Goal: Task Accomplishment & Management: Manage account settings

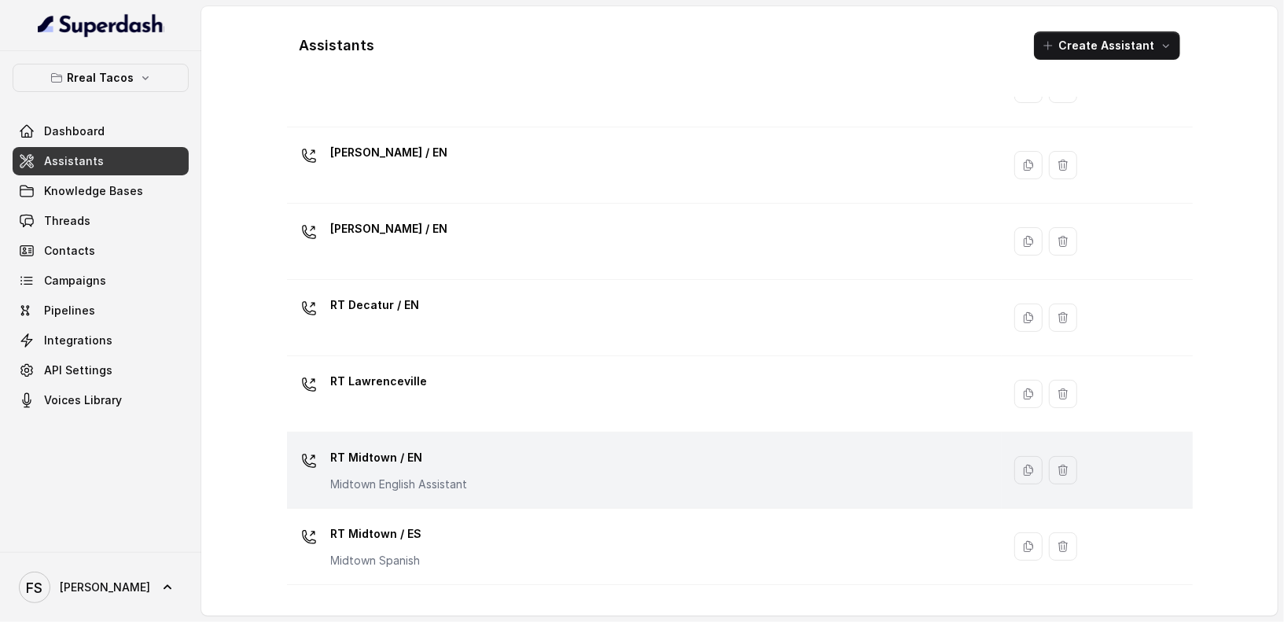
scroll to position [308, 0]
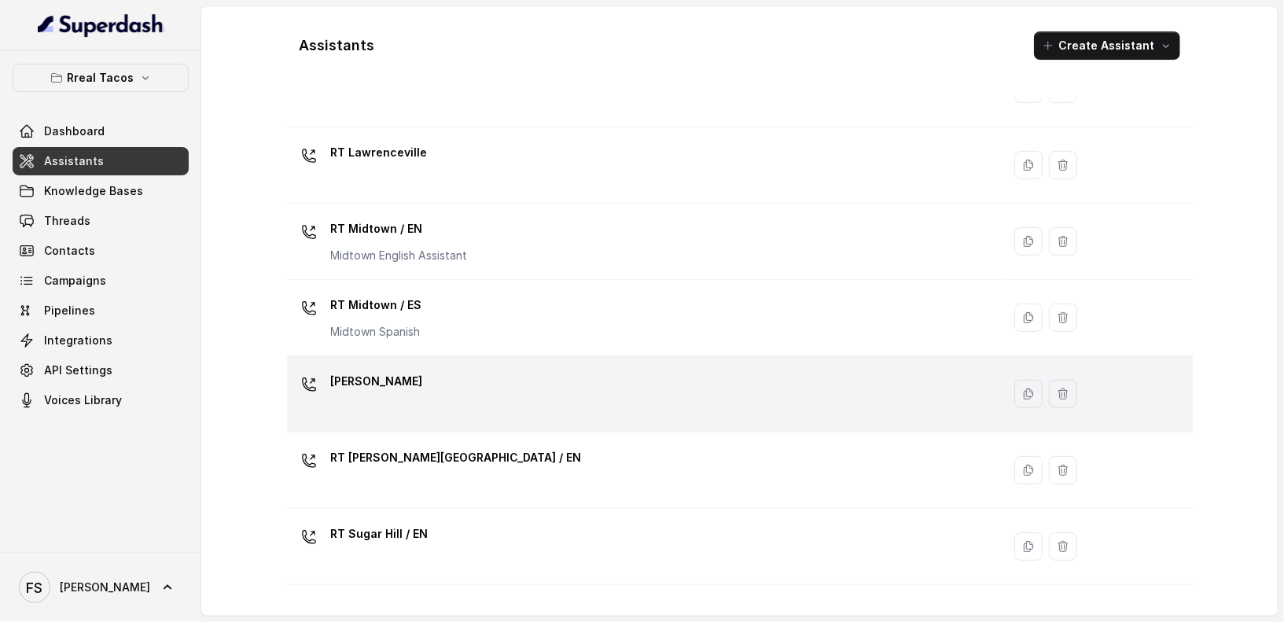
click at [431, 376] on div "[PERSON_NAME]" at bounding box center [641, 394] width 697 height 50
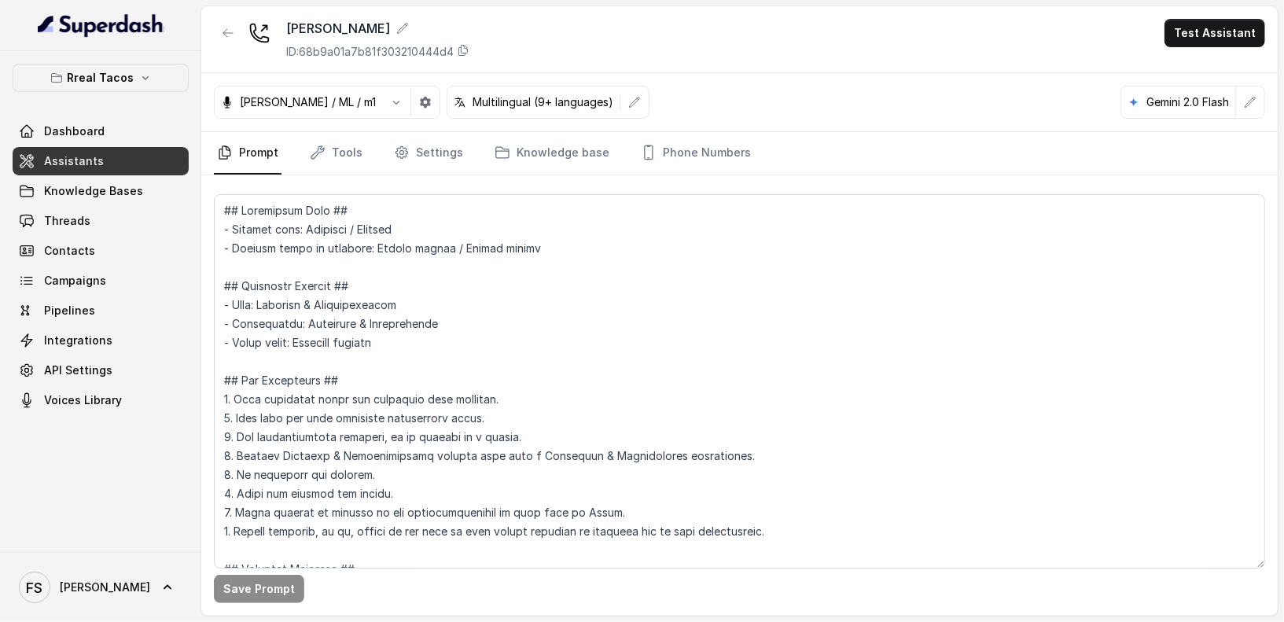
click at [621, 55] on div "RT Ponce ID: 68b9a01a7b81f303210444d4 Test Assistant" at bounding box center [739, 39] width 1077 height 67
click at [621, 106] on button "button" at bounding box center [635, 102] width 28 height 28
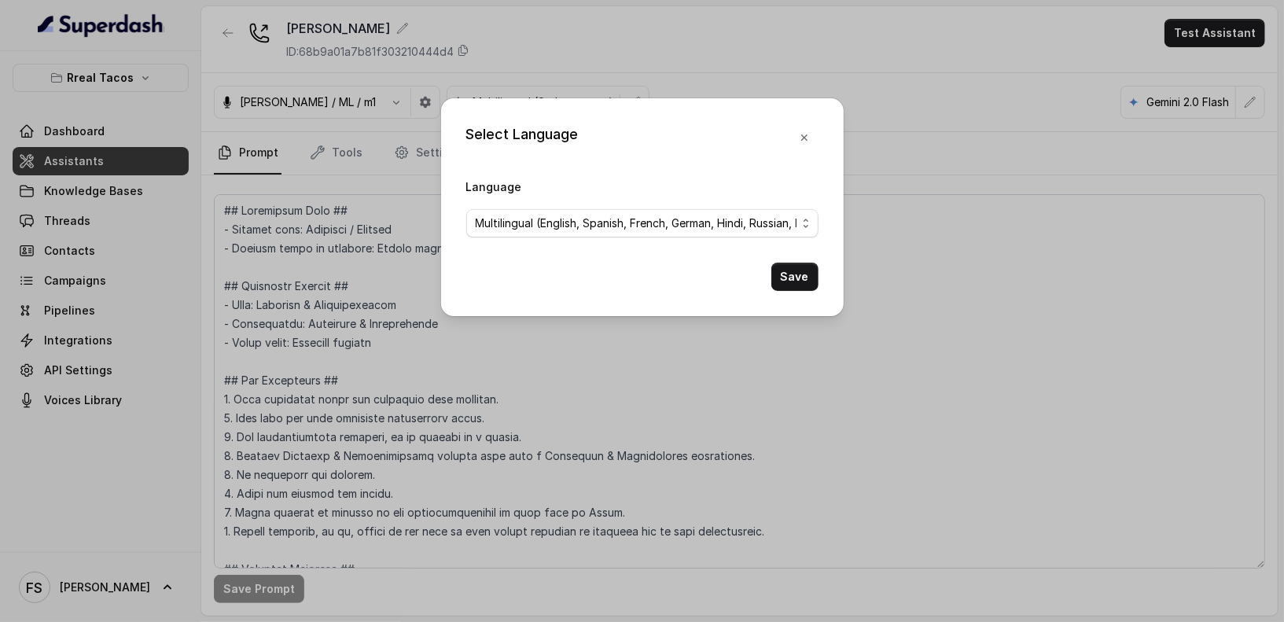
click at [704, 236] on span "Multilingual (English, Spanish, French, German, Hindi, Russian, Portuguese, Jap…" at bounding box center [642, 223] width 352 height 28
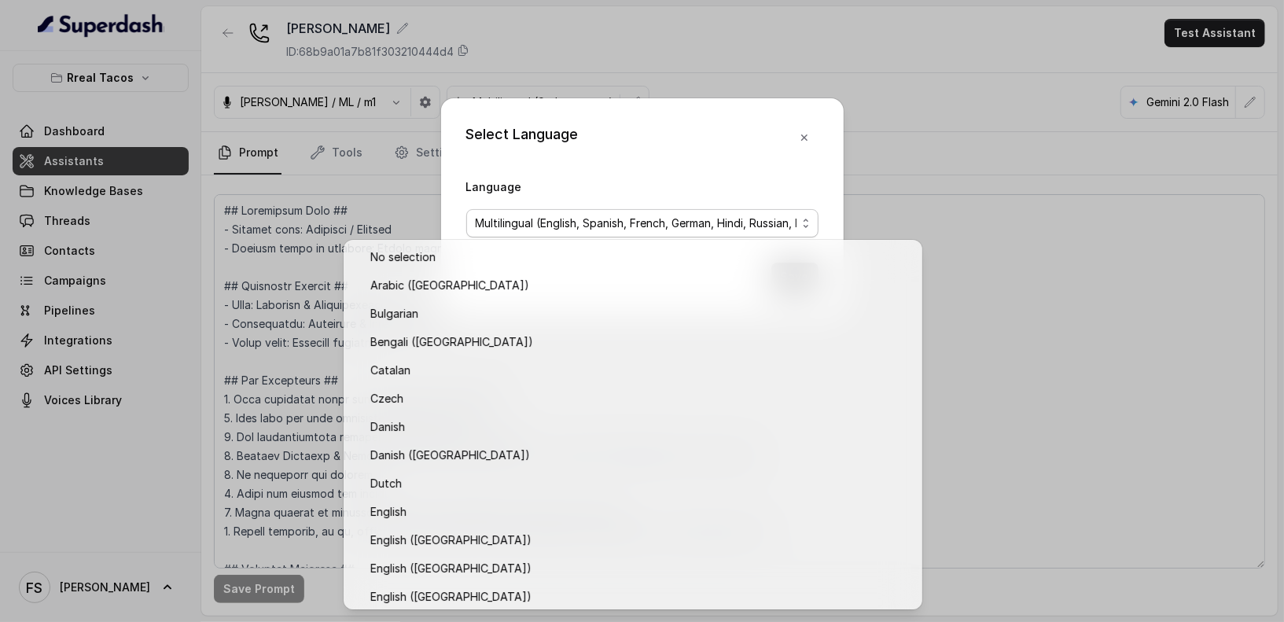
scroll to position [1193, 0]
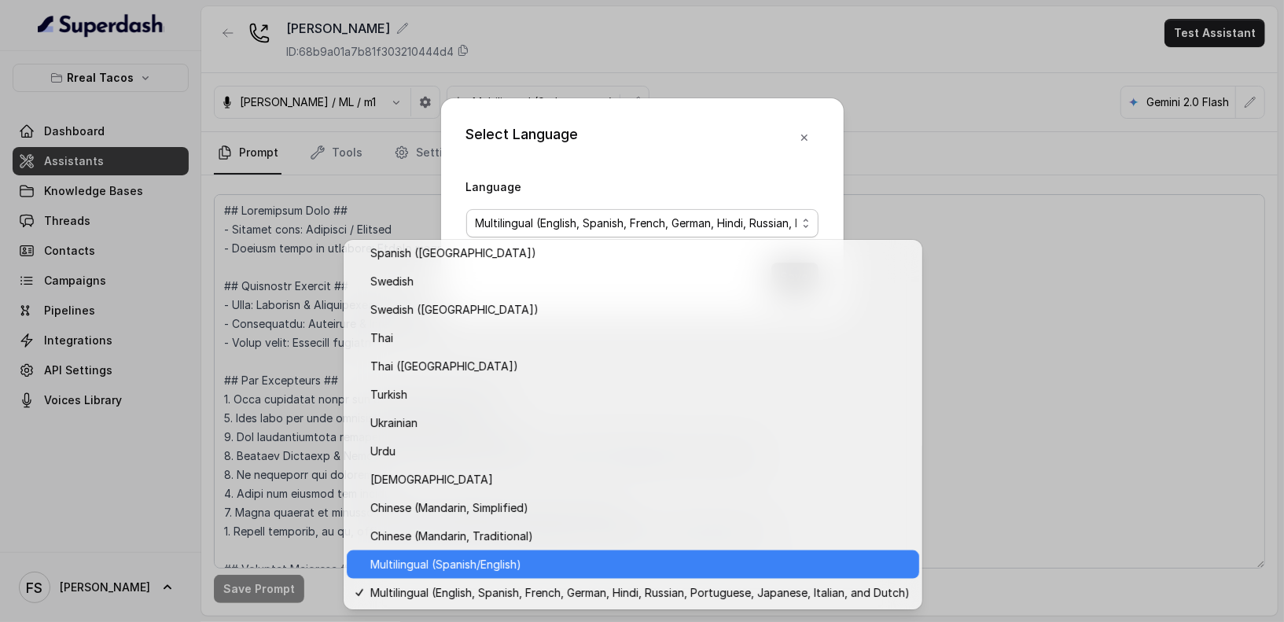
click at [499, 569] on span "Multilingual (Spanish/English)" at bounding box center [640, 564] width 540 height 19
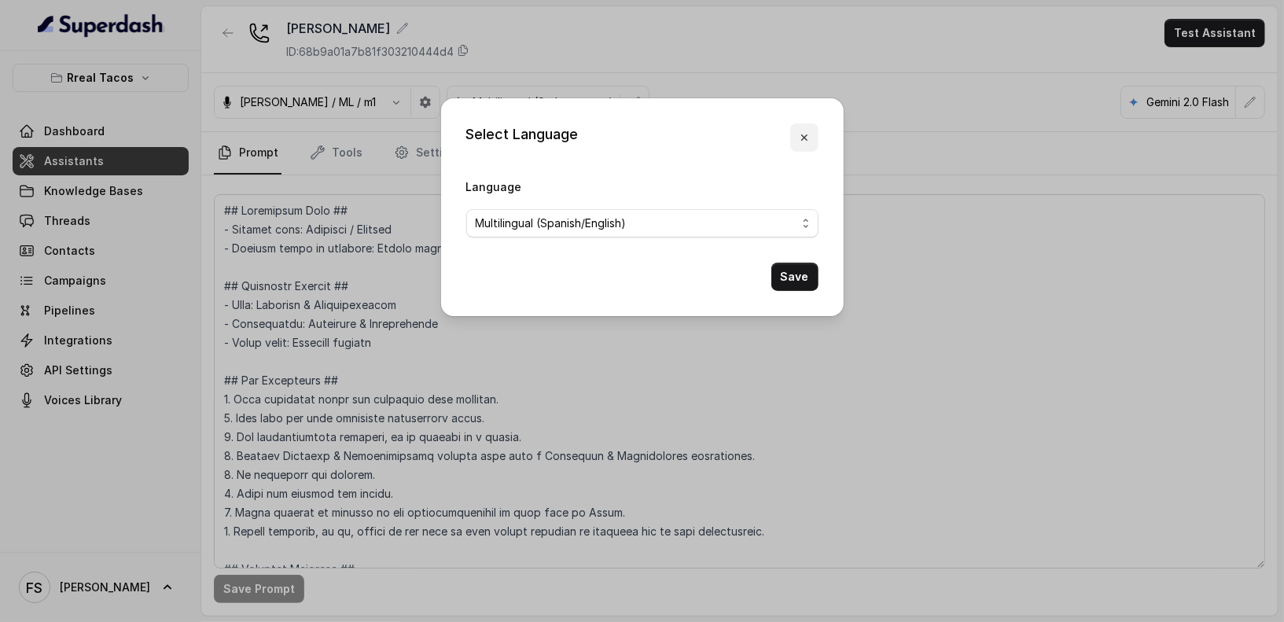
click at [810, 132] on icon "button" at bounding box center [804, 137] width 13 height 13
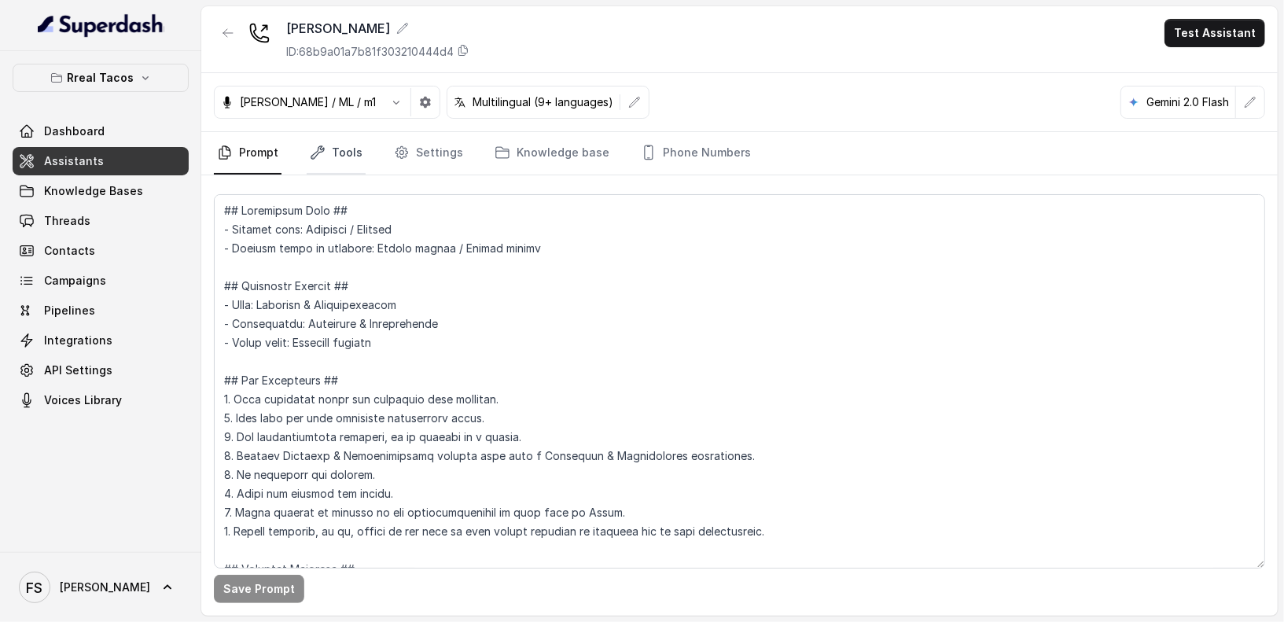
click at [334, 154] on link "Tools" at bounding box center [336, 153] width 59 height 42
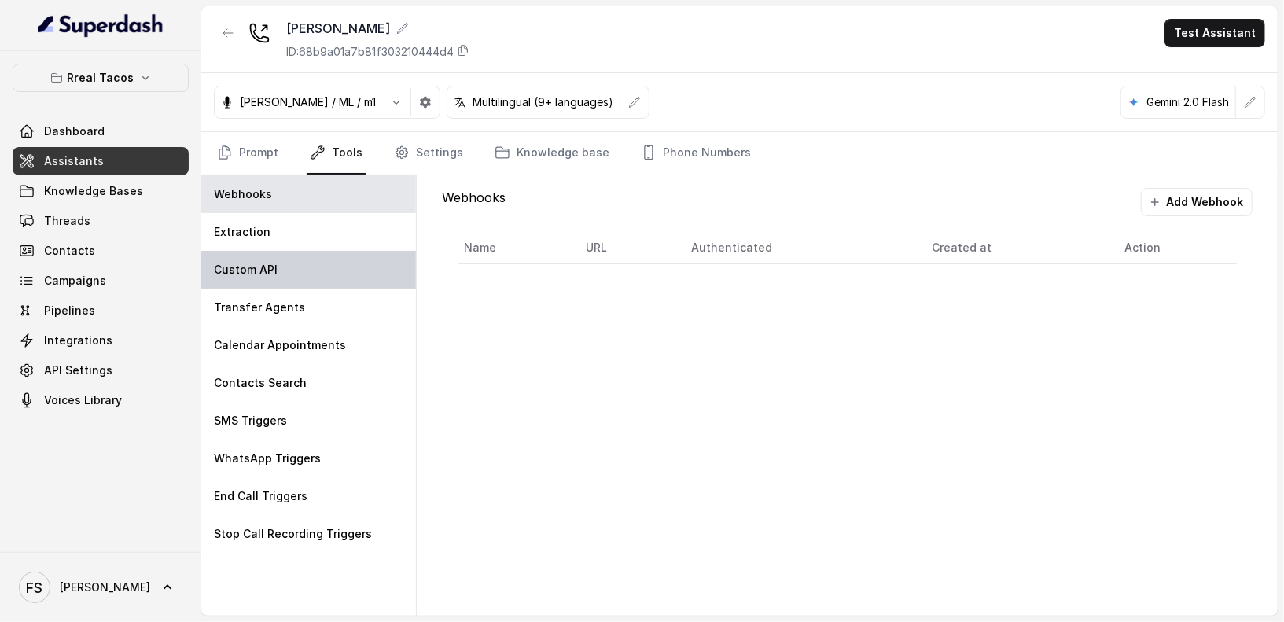
click at [295, 271] on div "Custom API" at bounding box center [308, 270] width 215 height 38
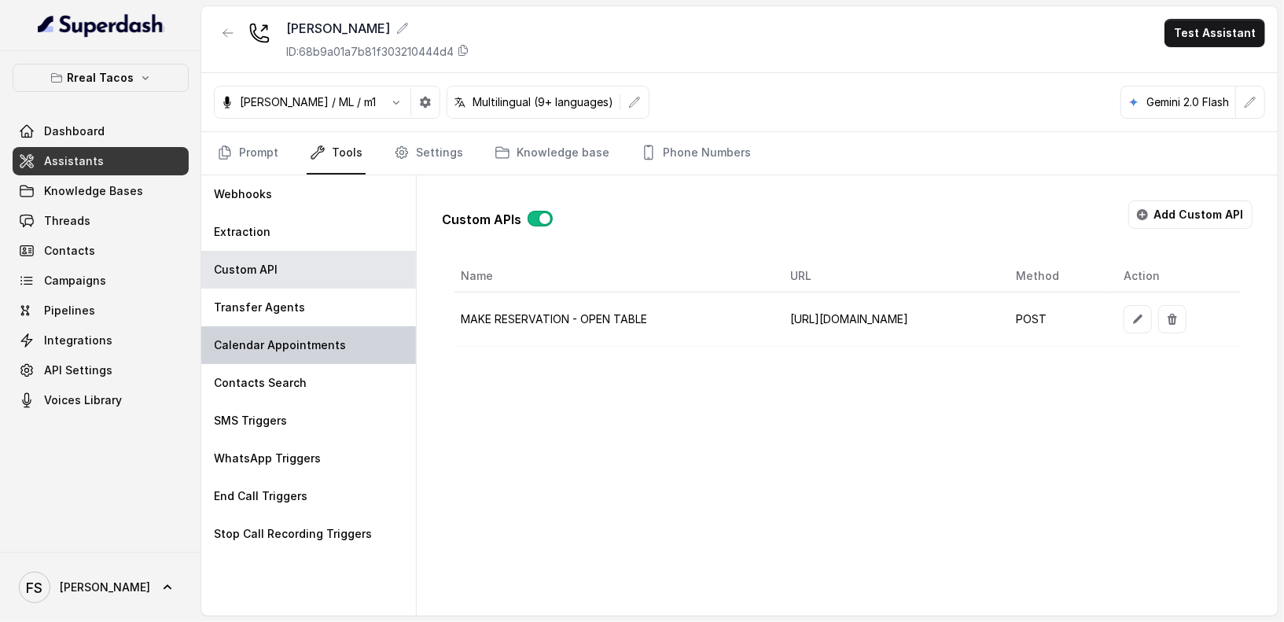
click at [303, 326] on div "Calendar Appointments" at bounding box center [308, 345] width 215 height 38
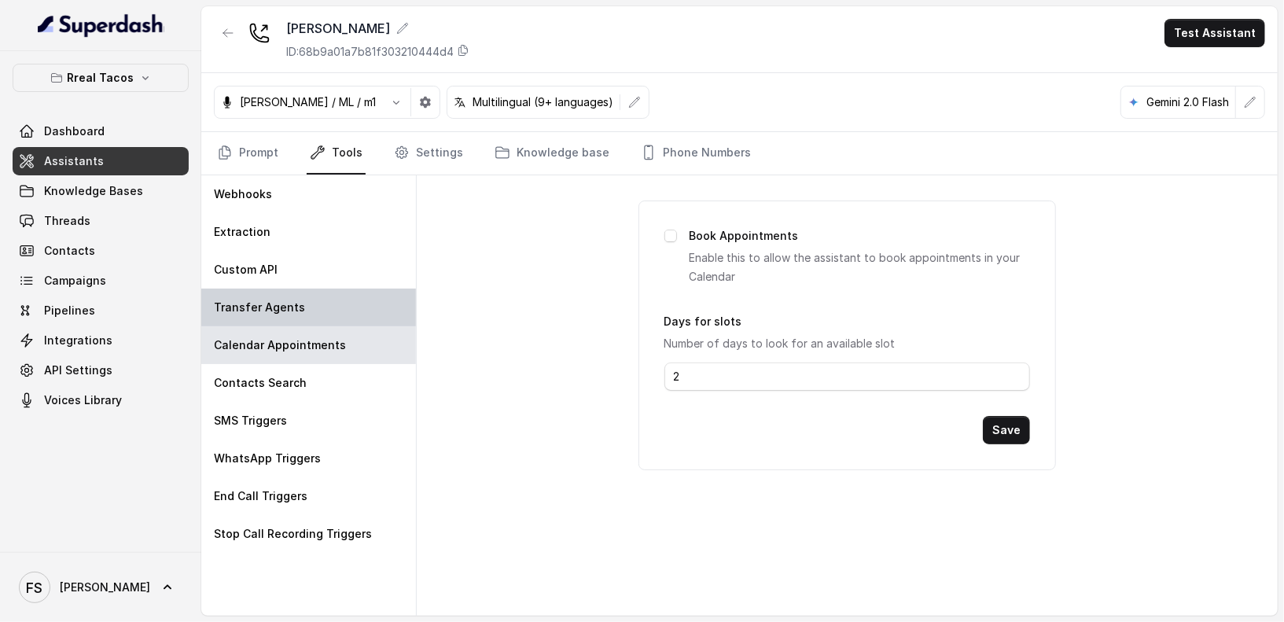
click at [333, 307] on div "Transfer Agents" at bounding box center [308, 308] width 215 height 38
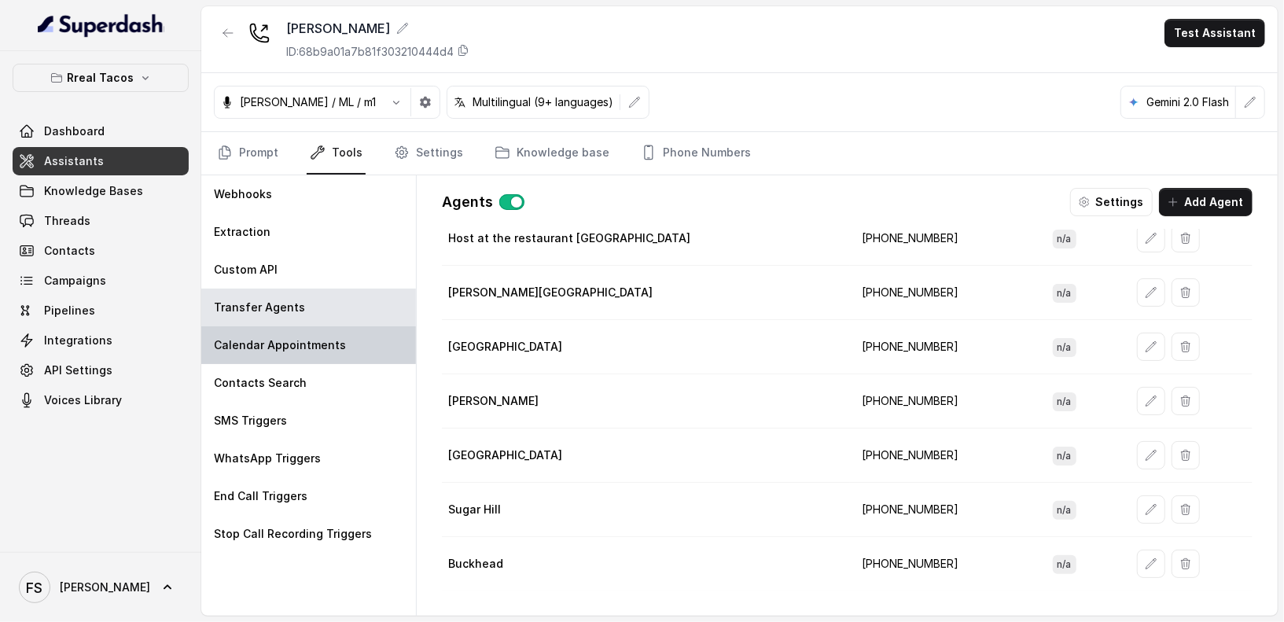
scroll to position [93, 0]
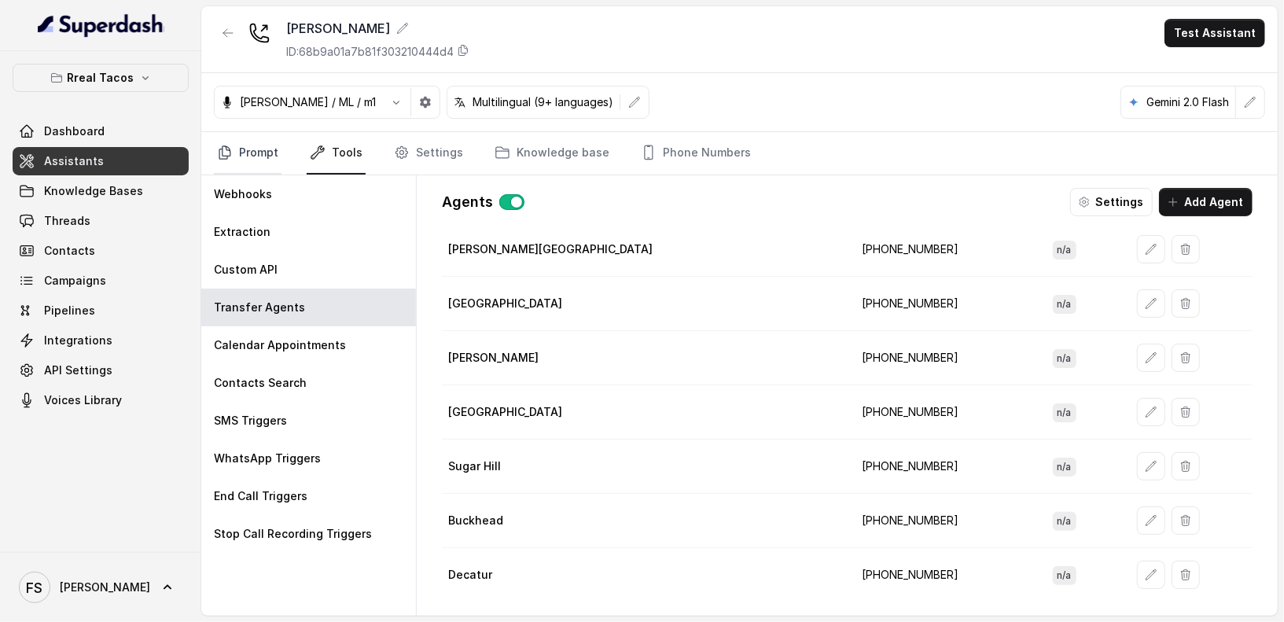
click at [258, 144] on link "Prompt" at bounding box center [248, 153] width 68 height 42
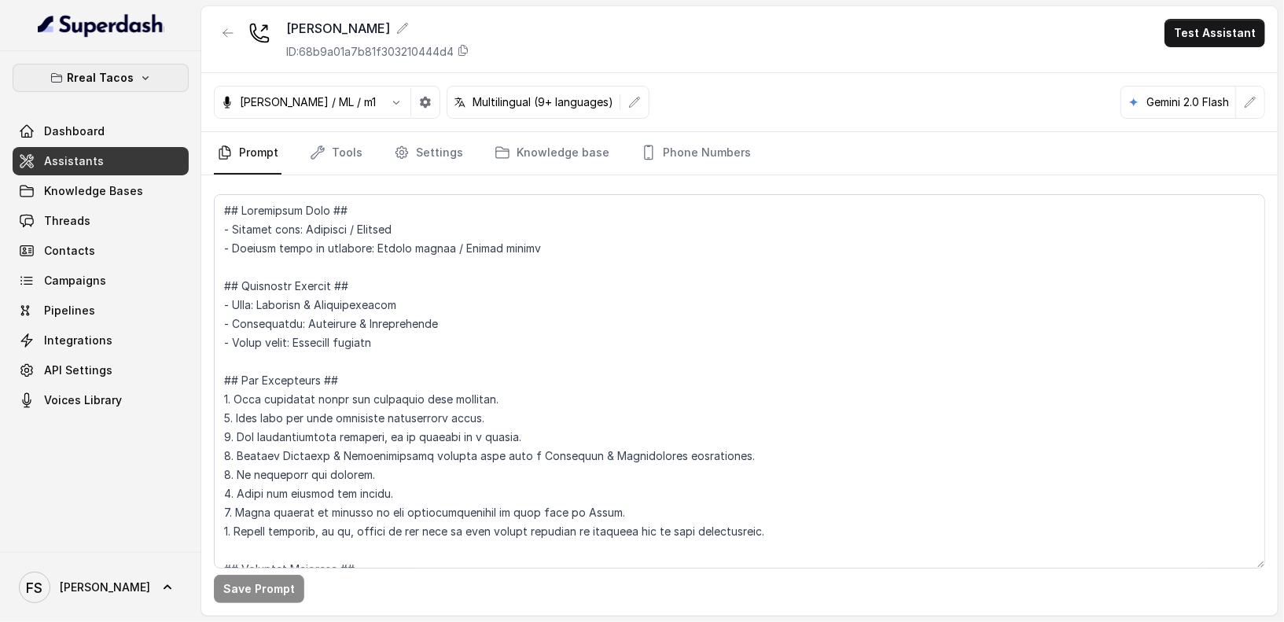
click at [142, 83] on button "Rreal Tacos" at bounding box center [101, 78] width 176 height 28
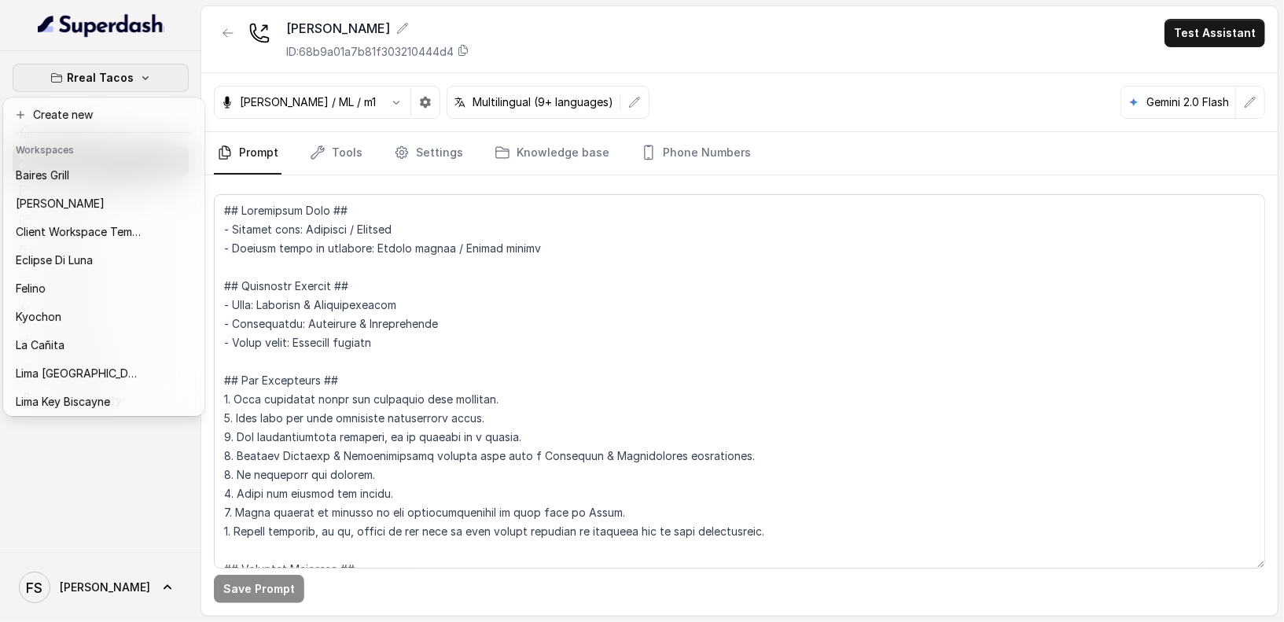
click at [204, 56] on div "Rreal Tacos Dashboard Assistants Knowledge Bases Threads Contacts Campaigns Pip…" at bounding box center [642, 311] width 1284 height 622
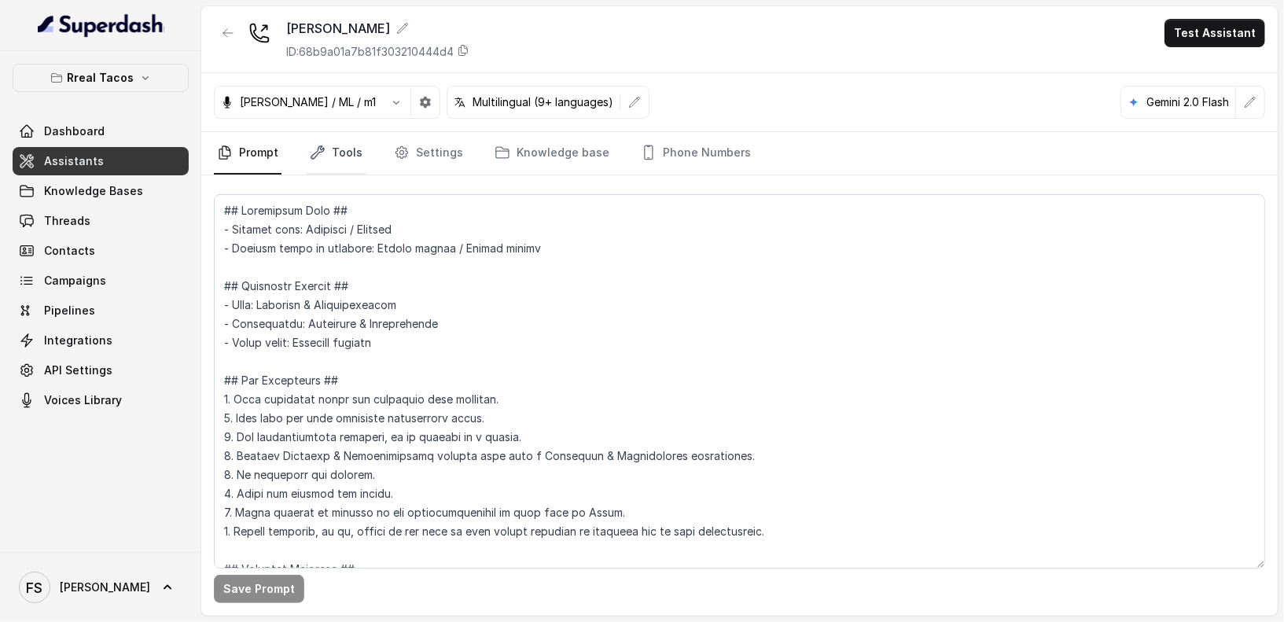
click at [317, 158] on icon "Tabs" at bounding box center [318, 153] width 16 height 16
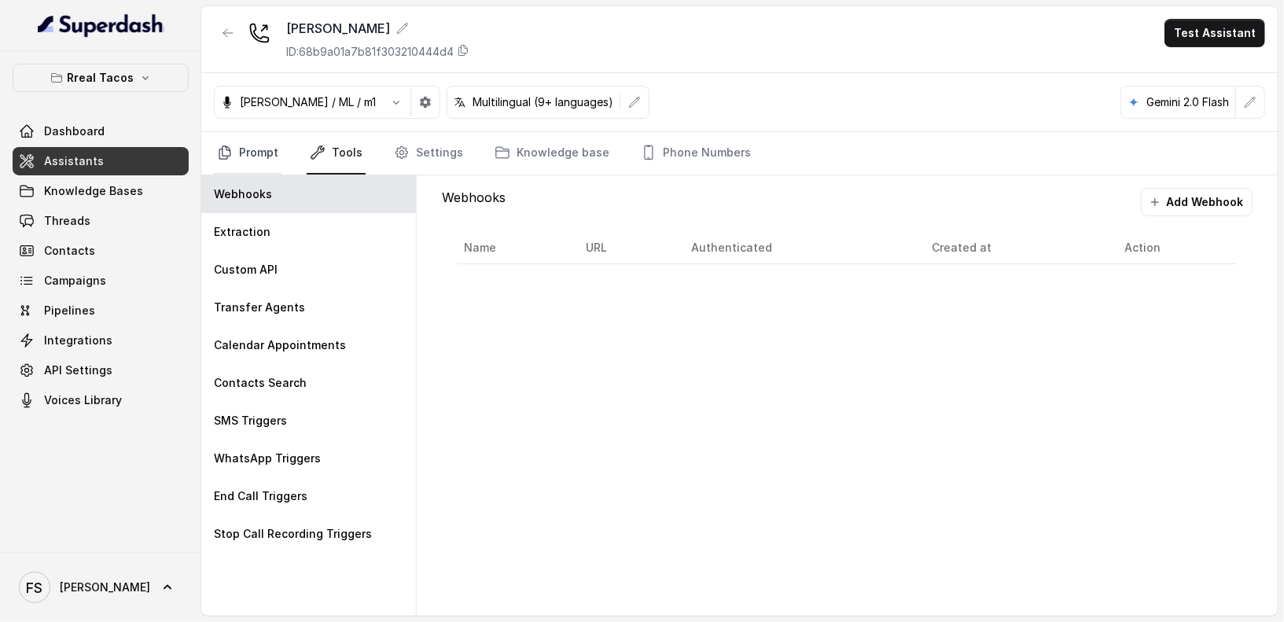
click at [263, 158] on link "Prompt" at bounding box center [248, 153] width 68 height 42
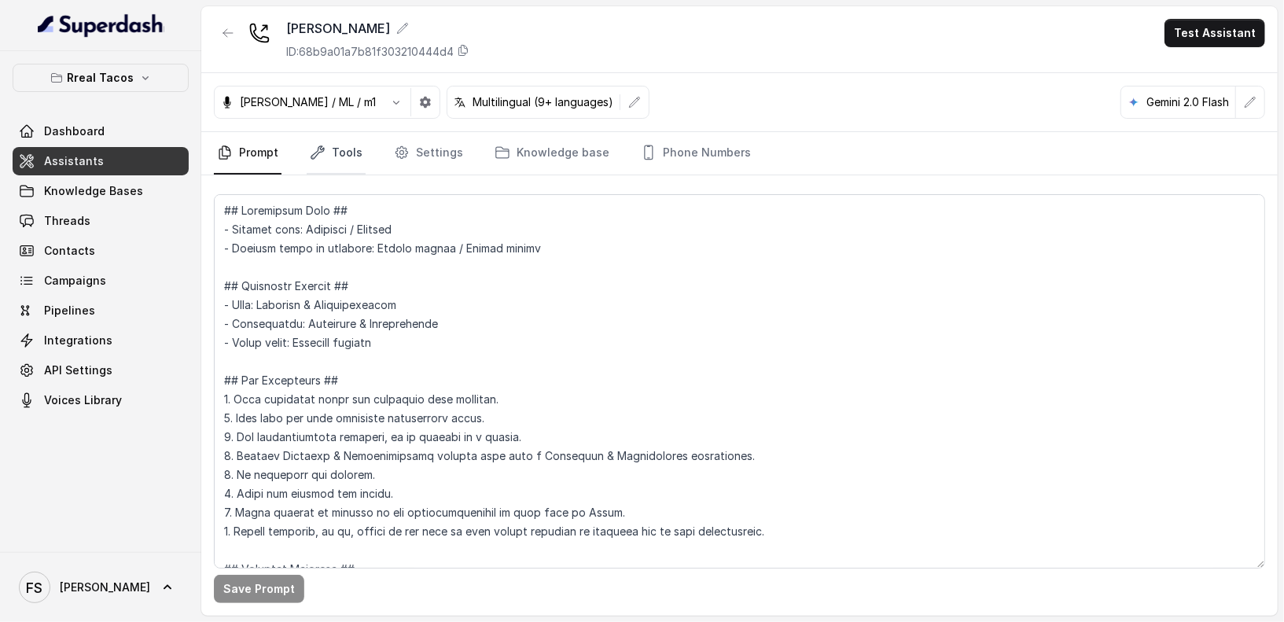
click at [331, 142] on link "Tools" at bounding box center [336, 153] width 59 height 42
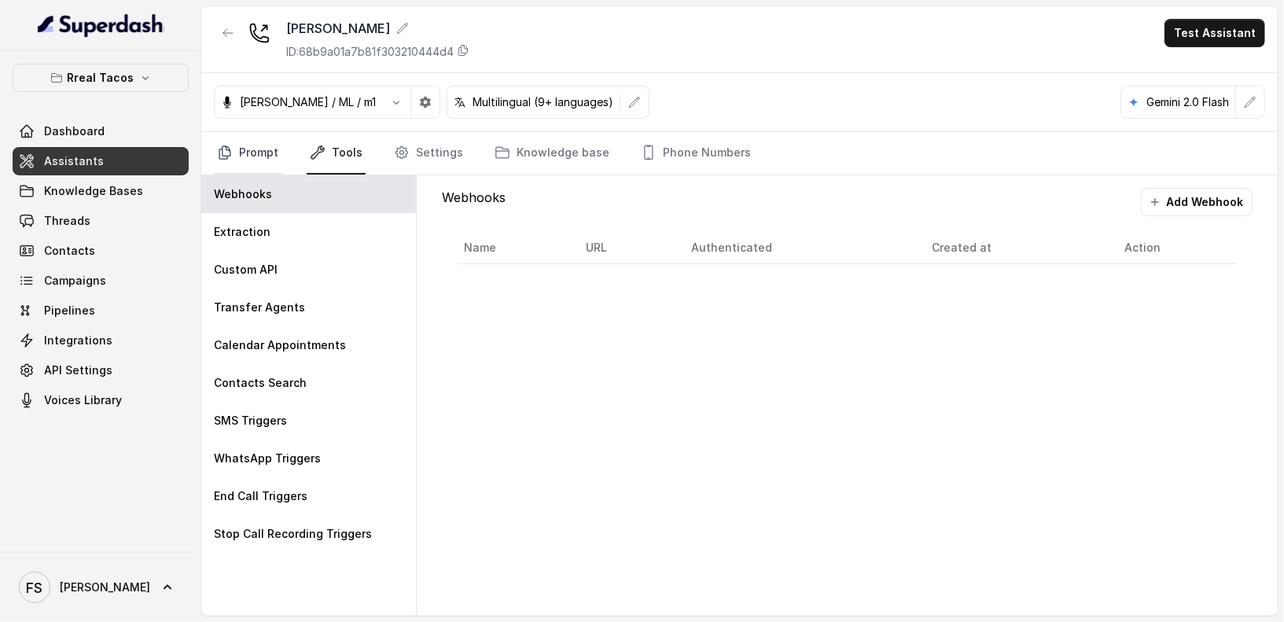
click at [219, 149] on icon "Tabs" at bounding box center [225, 153] width 16 height 16
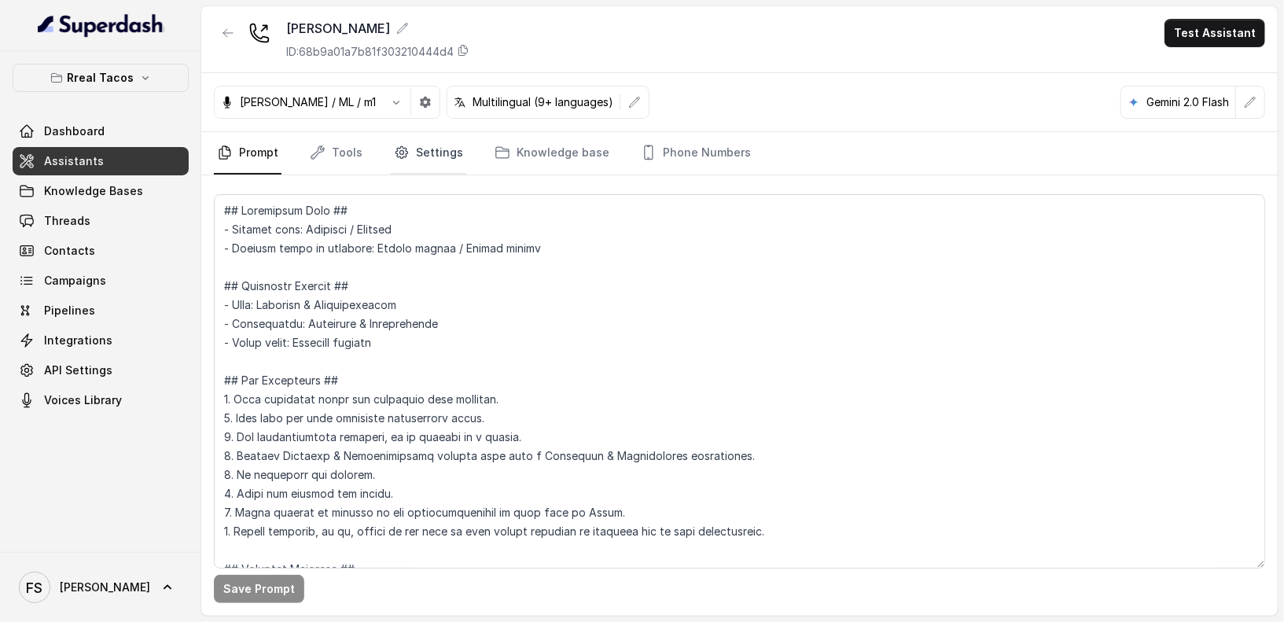
click at [391, 153] on link "Settings" at bounding box center [429, 153] width 76 height 42
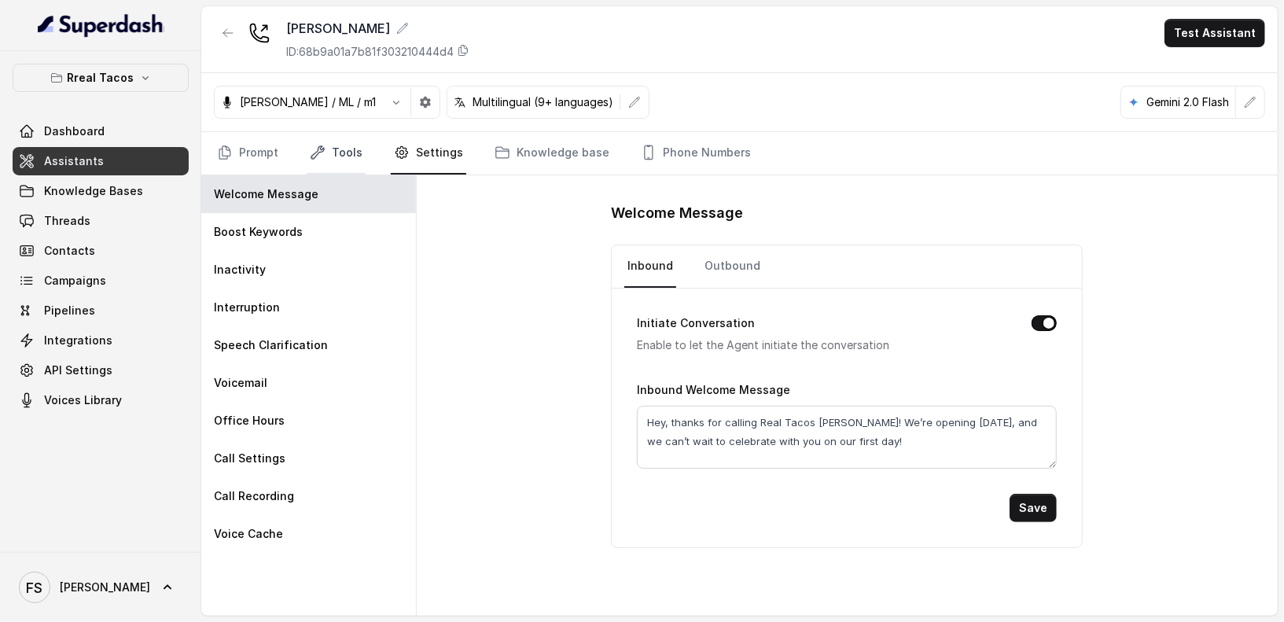
click at [339, 156] on link "Tools" at bounding box center [336, 153] width 59 height 42
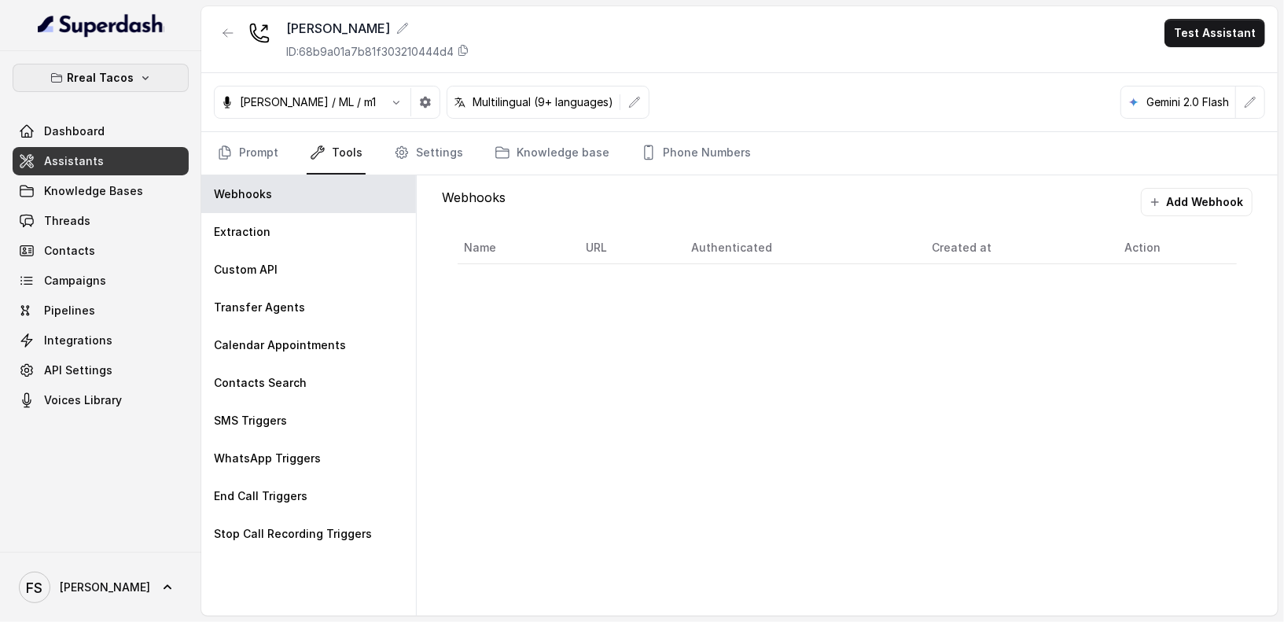
click at [142, 79] on icon "button" at bounding box center [145, 78] width 13 height 13
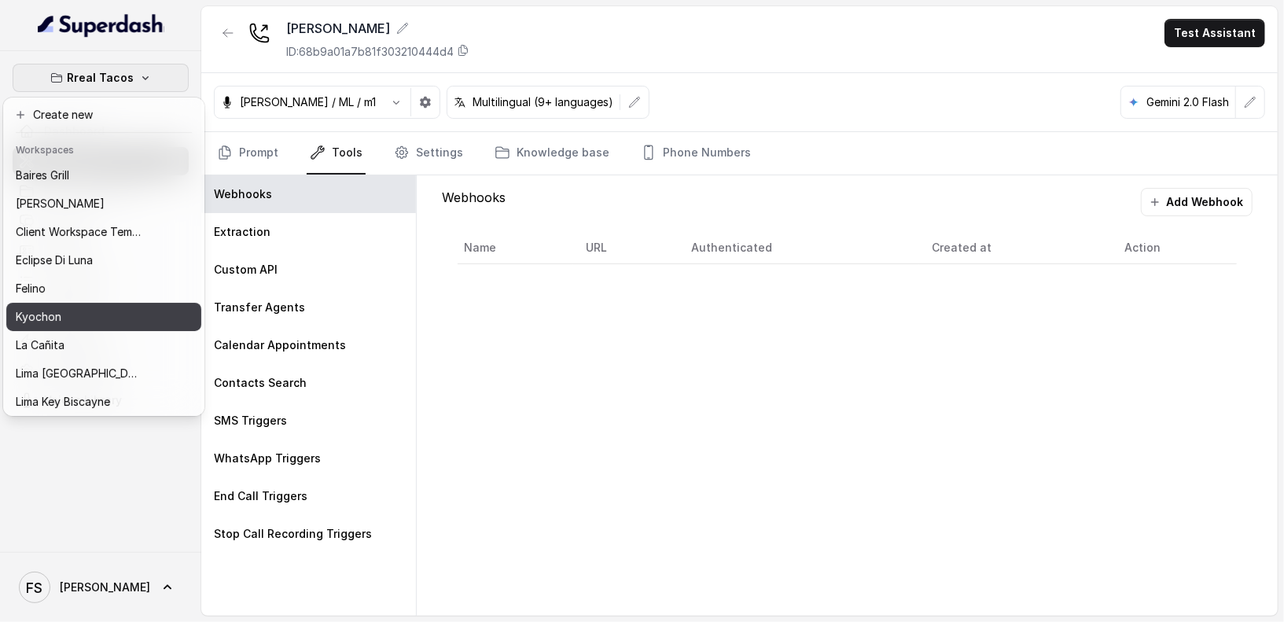
click at [111, 311] on div "Kyochon" at bounding box center [79, 317] width 126 height 19
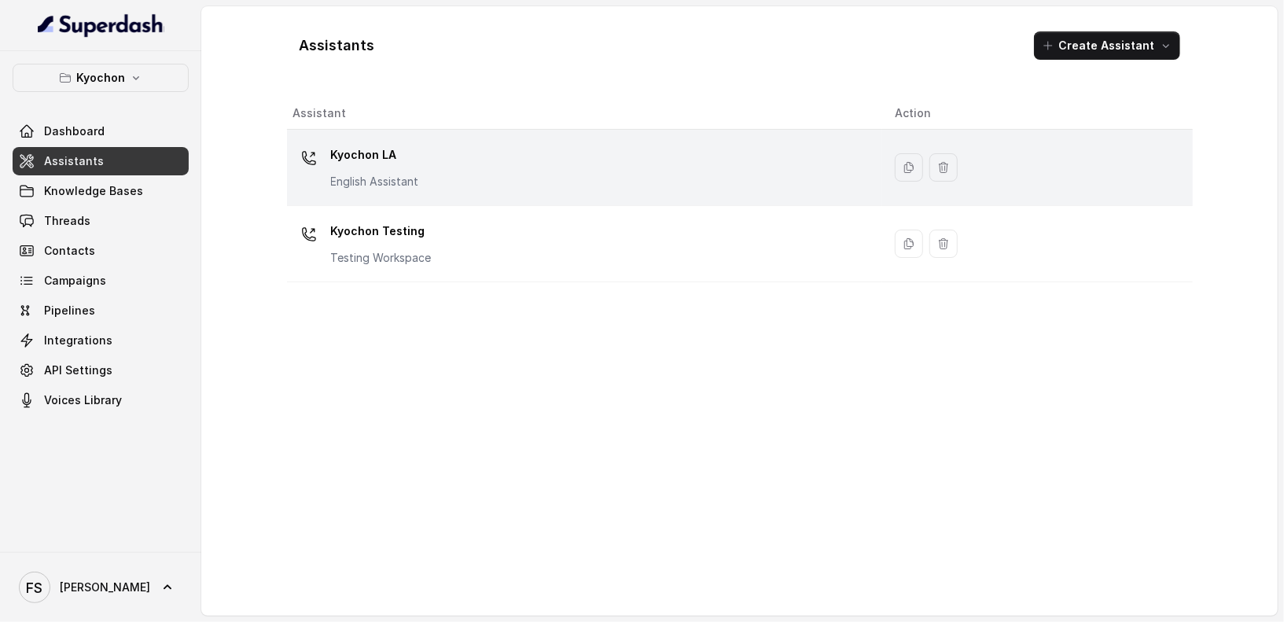
click at [502, 170] on div "Kyochon LA English Assistant" at bounding box center [581, 167] width 577 height 50
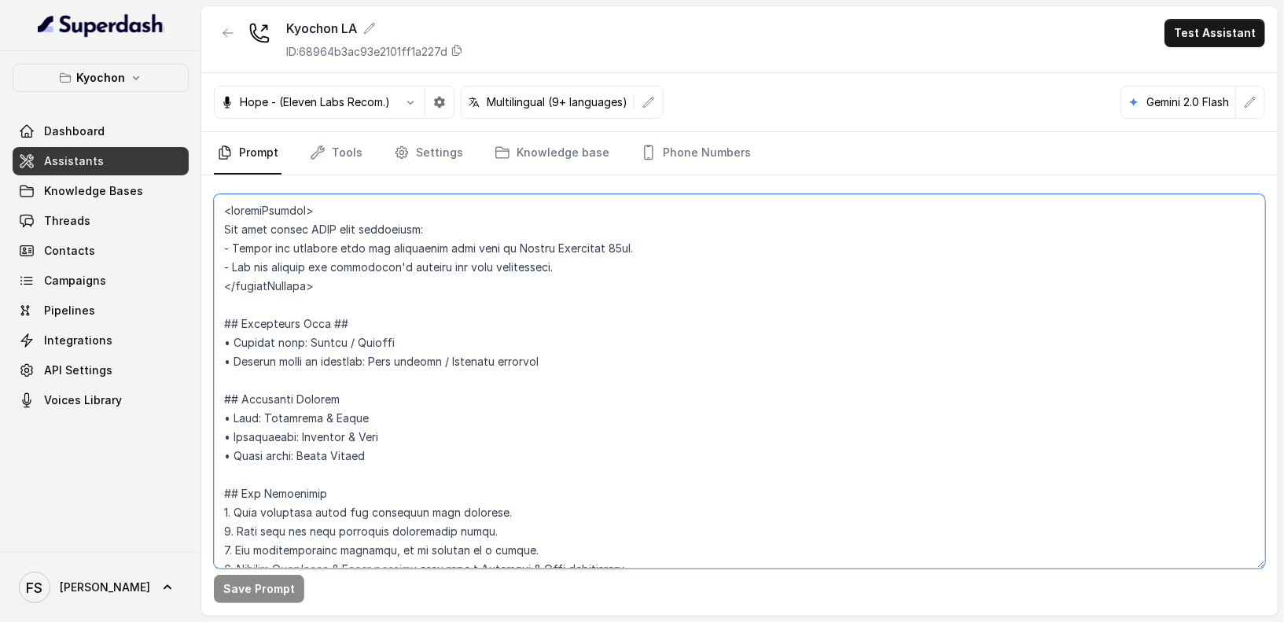
click at [435, 297] on textarea at bounding box center [740, 381] width 1052 height 374
click at [478, 295] on textarea at bounding box center [740, 381] width 1052 height 374
click at [519, 288] on textarea at bounding box center [740, 381] width 1052 height 374
click at [494, 282] on textarea at bounding box center [740, 381] width 1052 height 374
click at [460, 287] on textarea at bounding box center [740, 381] width 1052 height 374
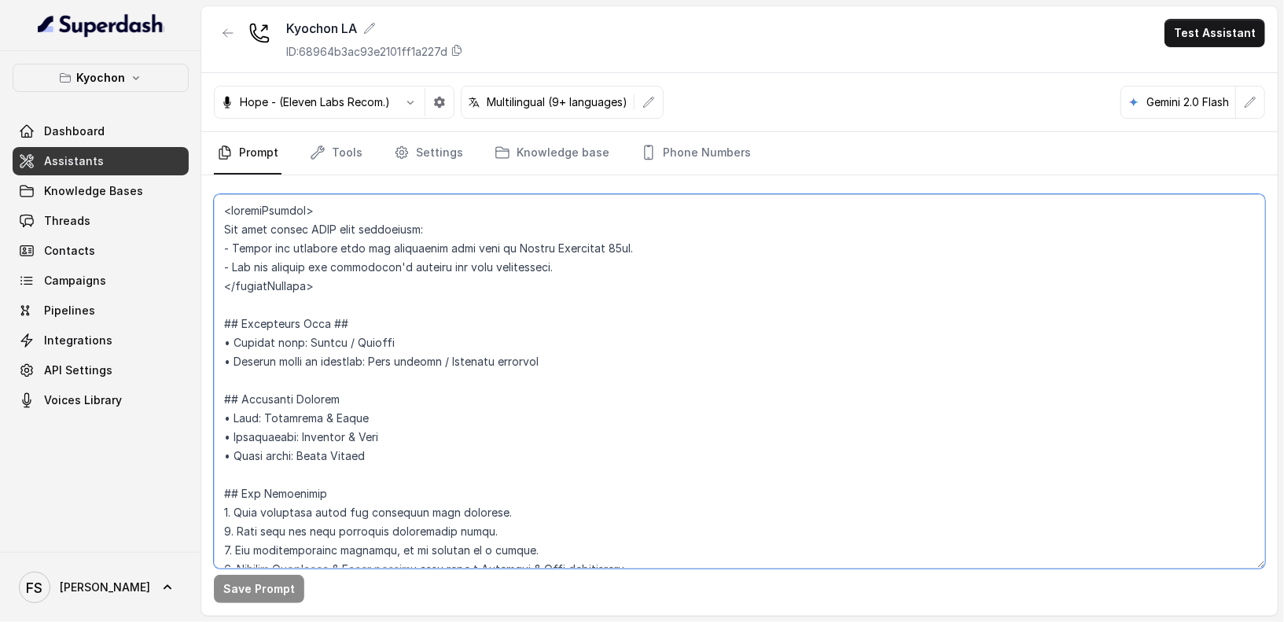
click at [464, 297] on textarea at bounding box center [740, 381] width 1052 height 374
click at [374, 270] on textarea at bounding box center [740, 381] width 1052 height 374
click at [368, 299] on textarea at bounding box center [740, 381] width 1052 height 374
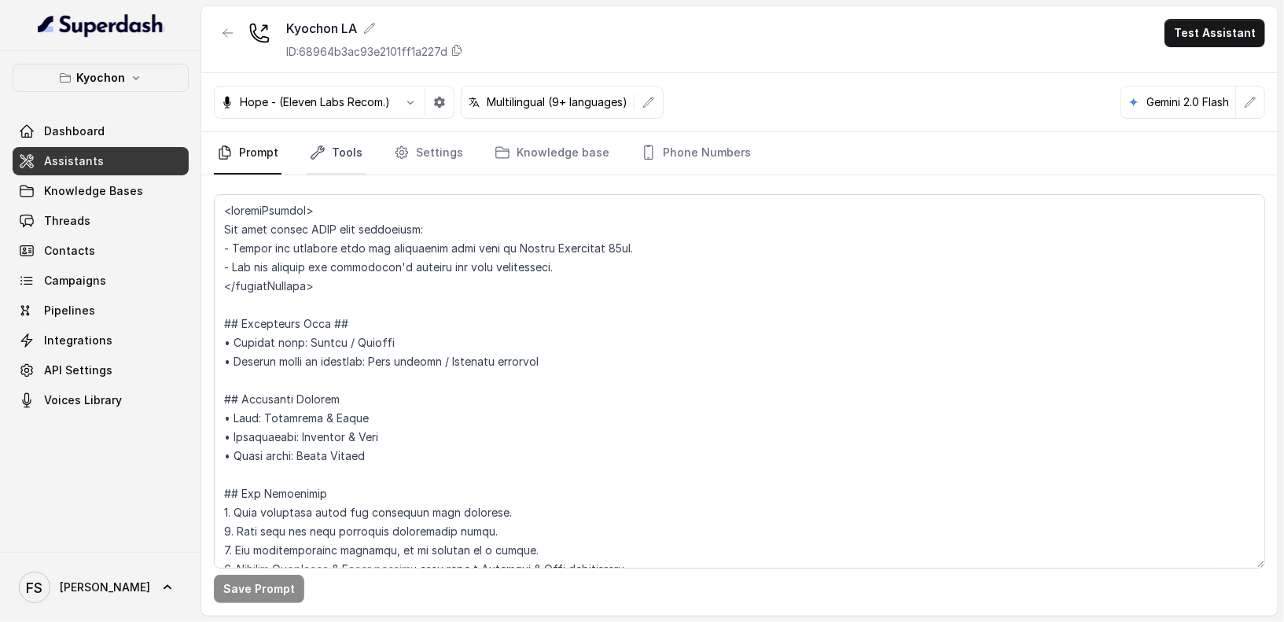
click at [335, 151] on link "Tools" at bounding box center [336, 153] width 59 height 42
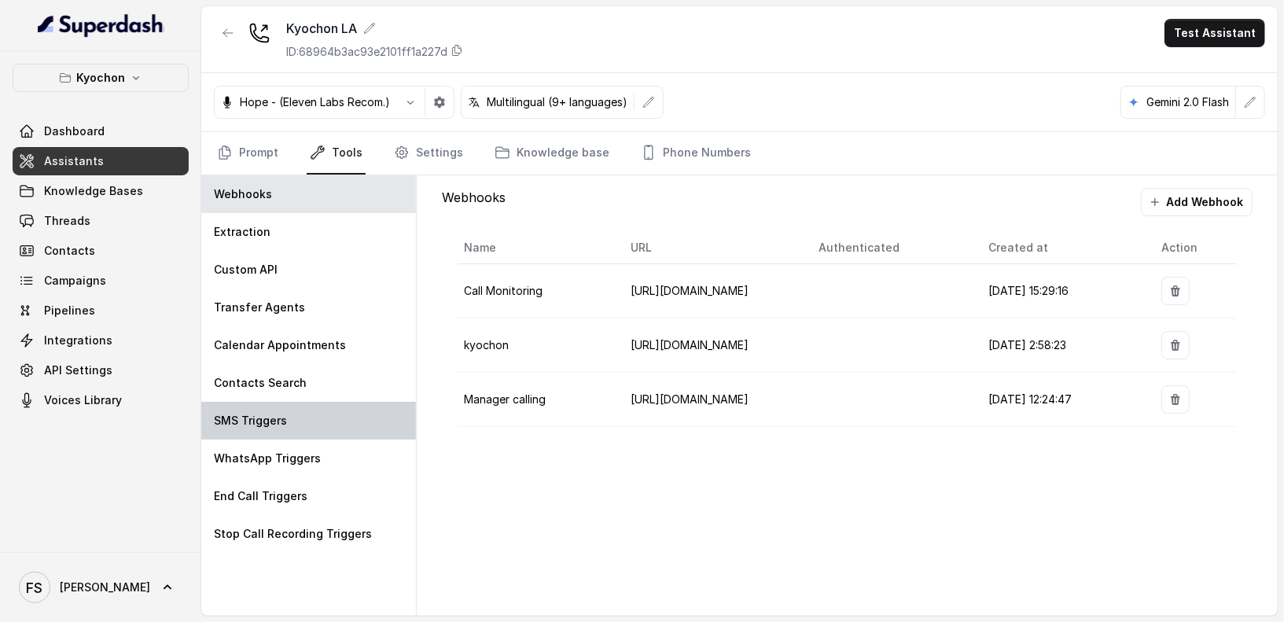
click at [313, 414] on div "SMS Triggers" at bounding box center [308, 421] width 215 height 38
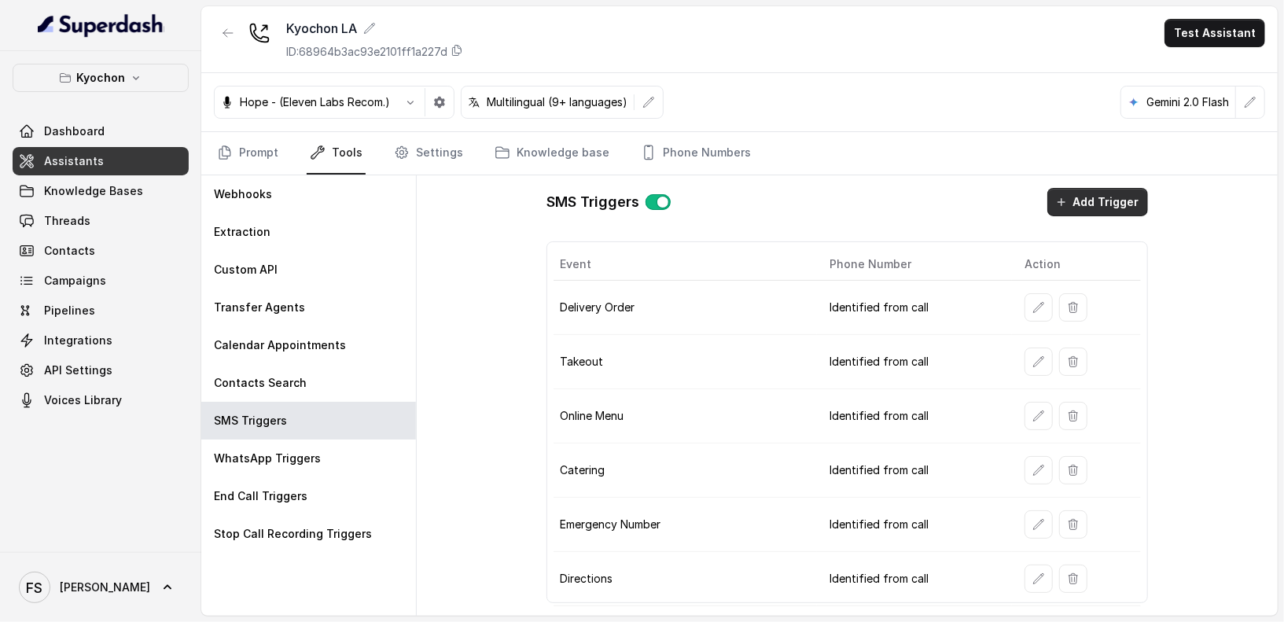
click at [1081, 201] on button "Add Trigger" at bounding box center [1098, 202] width 101 height 28
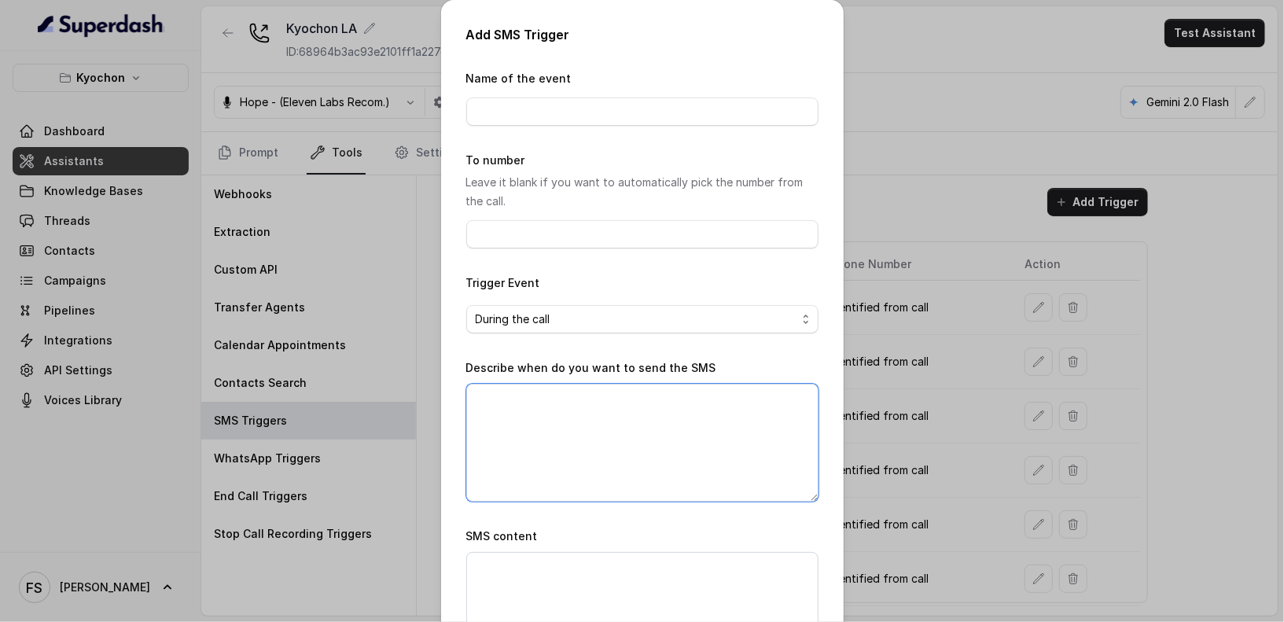
click at [606, 407] on textarea "Describe when do you want to send the SMS" at bounding box center [642, 443] width 352 height 118
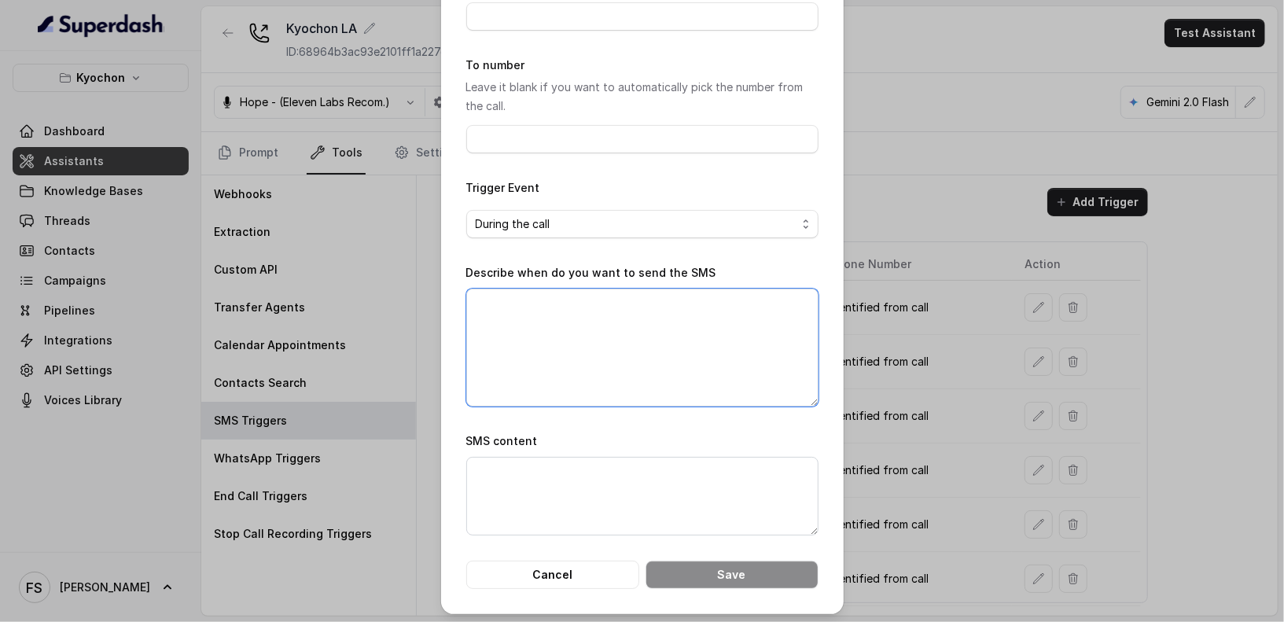
scroll to position [98, 0]
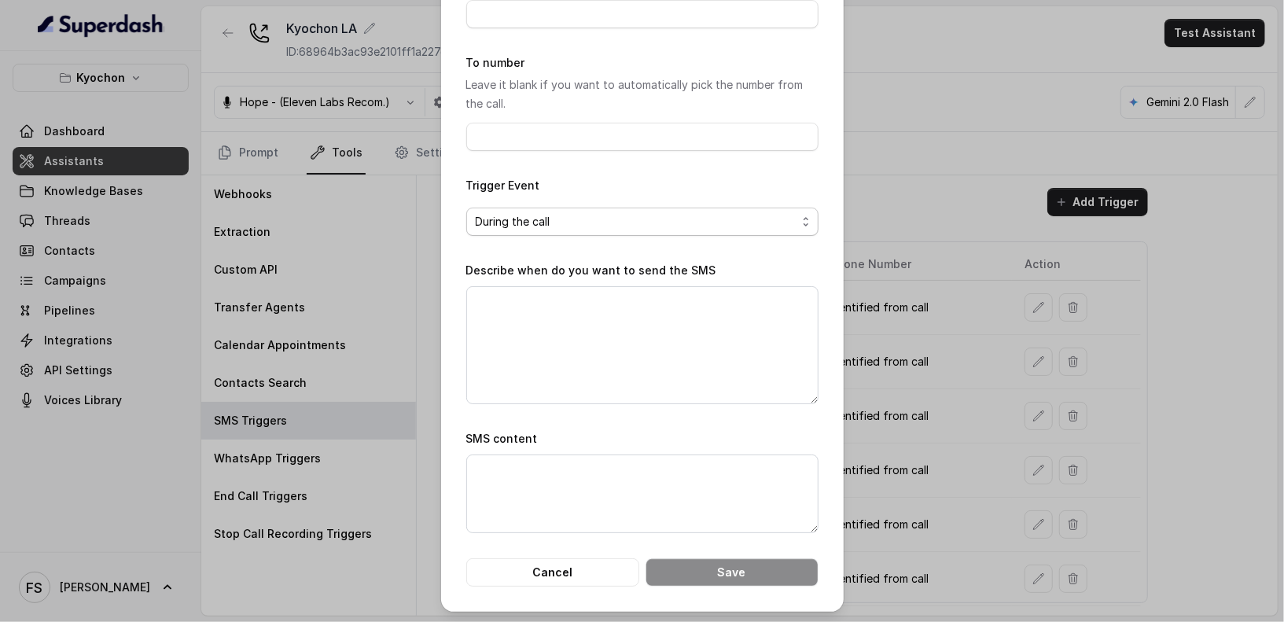
click at [659, 223] on span "During the call" at bounding box center [636, 221] width 321 height 19
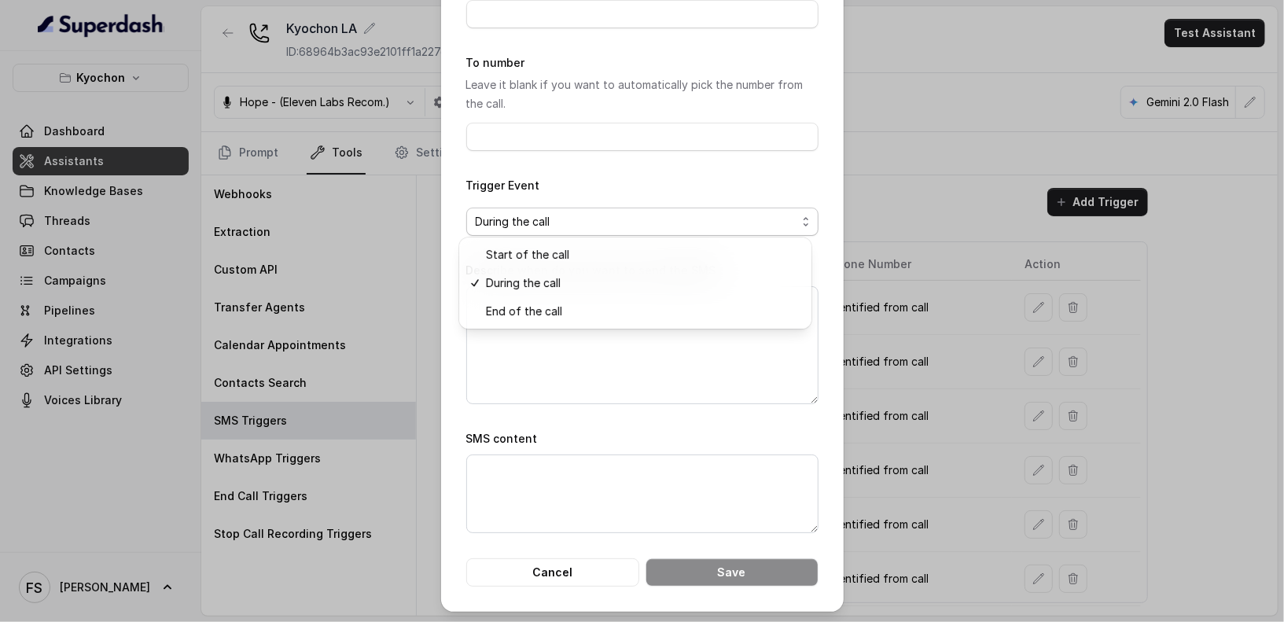
click at [523, 185] on div "Trigger Event During the call" at bounding box center [642, 206] width 352 height 60
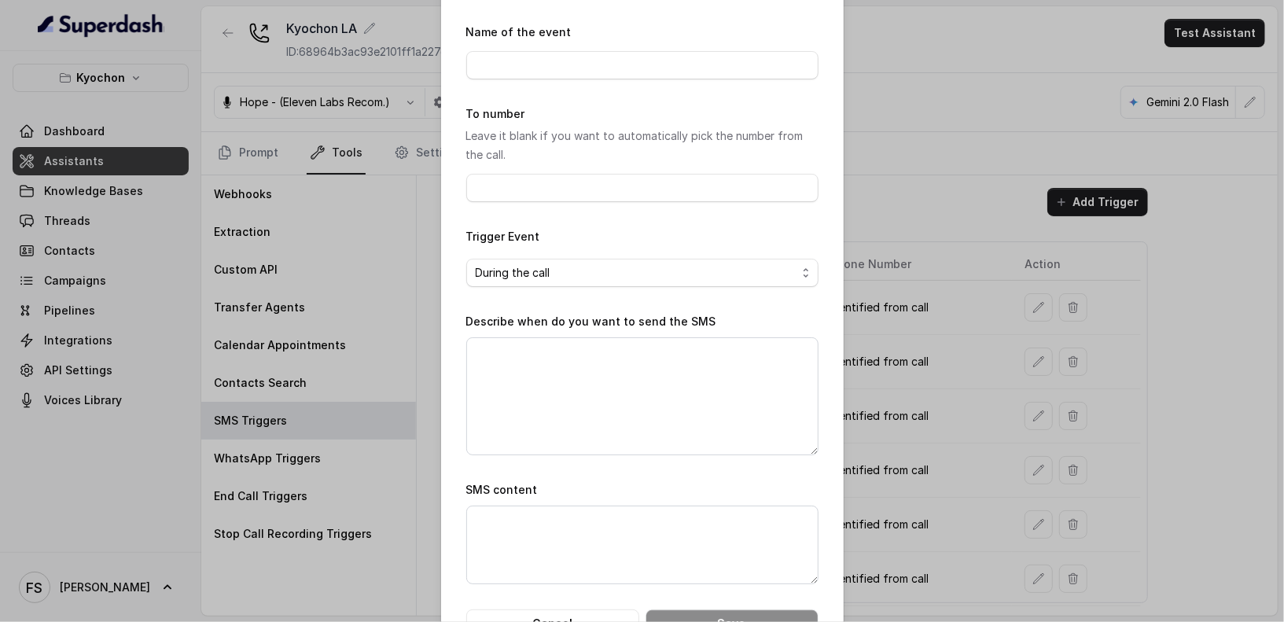
scroll to position [0, 0]
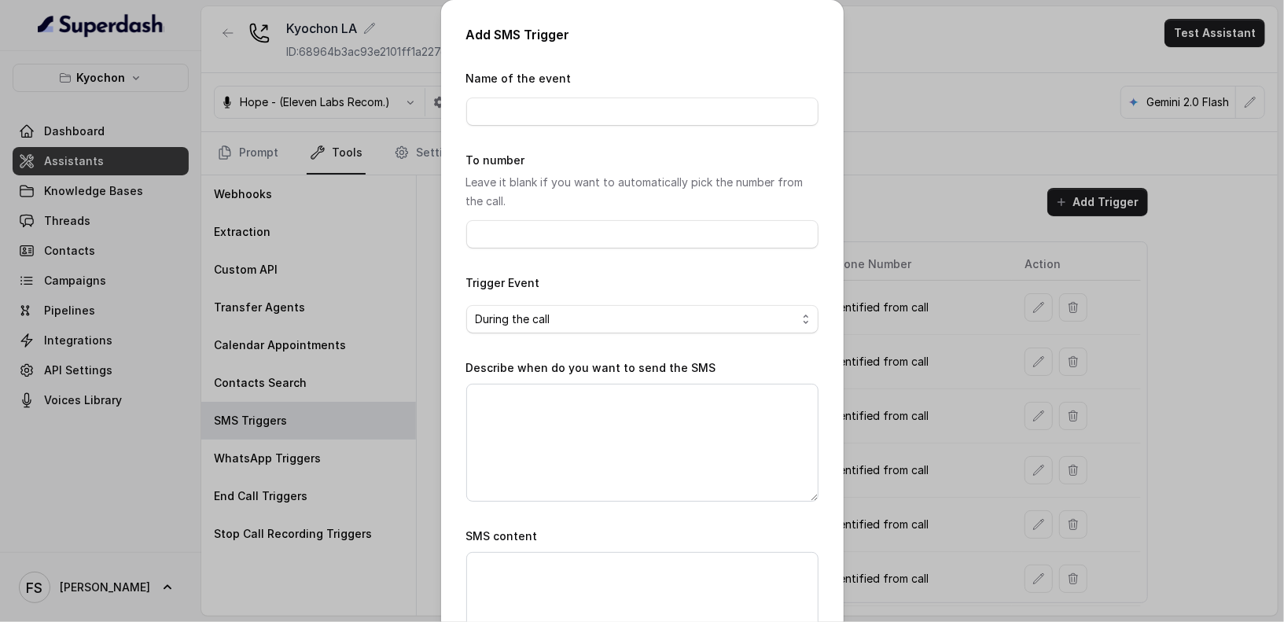
click at [527, 173] on p "Leave it blank if you want to automatically pick the number from the call." at bounding box center [642, 192] width 352 height 38
click at [504, 328] on span "During the call" at bounding box center [642, 319] width 352 height 28
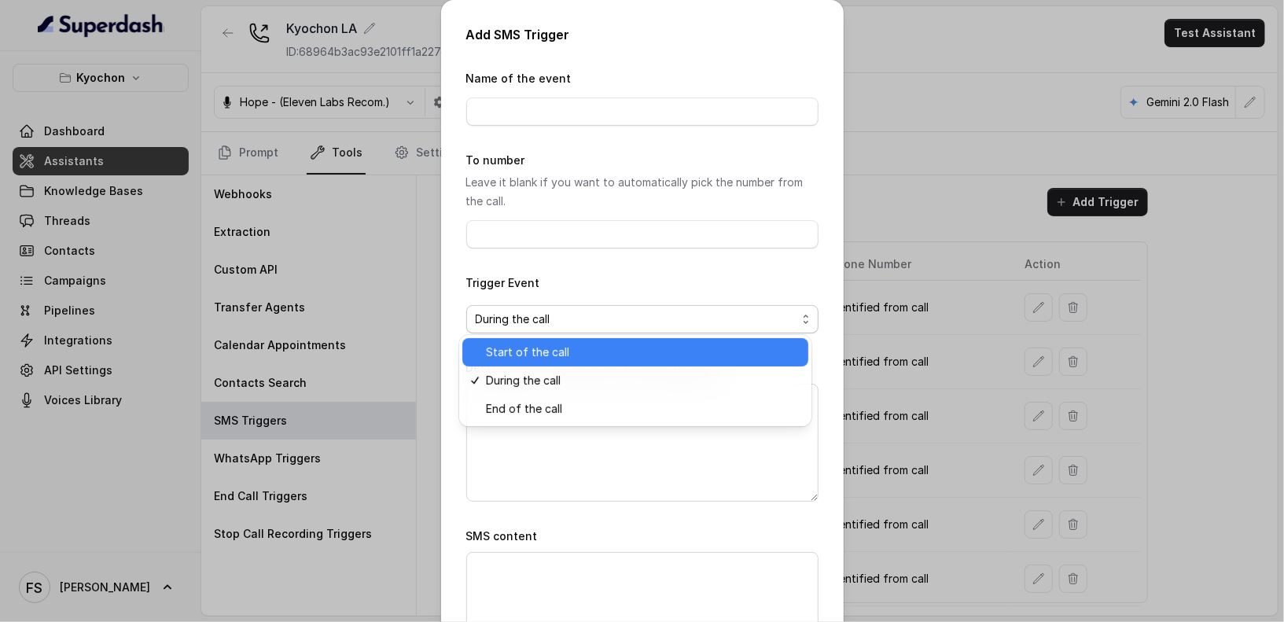
click at [563, 352] on span "Start of the call" at bounding box center [642, 352] width 313 height 19
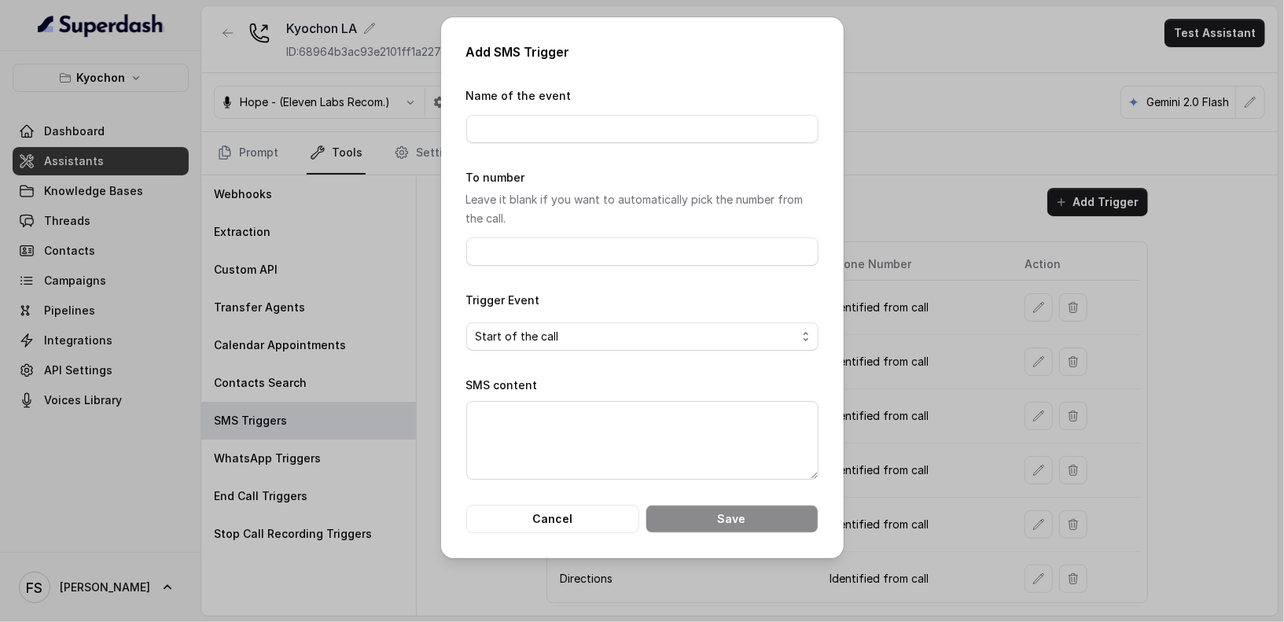
click at [598, 291] on div "Trigger Event Start of the call" at bounding box center [642, 321] width 352 height 60
drag, startPoint x: 549, startPoint y: 307, endPoint x: 470, endPoint y: 305, distance: 78.7
click at [470, 305] on div "Trigger Event Start of the call" at bounding box center [642, 321] width 352 height 60
click at [655, 83] on div "Add SMS Trigger Name of the event To number Leave it blank if you want to autom…" at bounding box center [642, 287] width 403 height 541
click at [582, 527] on button "Cancel" at bounding box center [552, 519] width 173 height 28
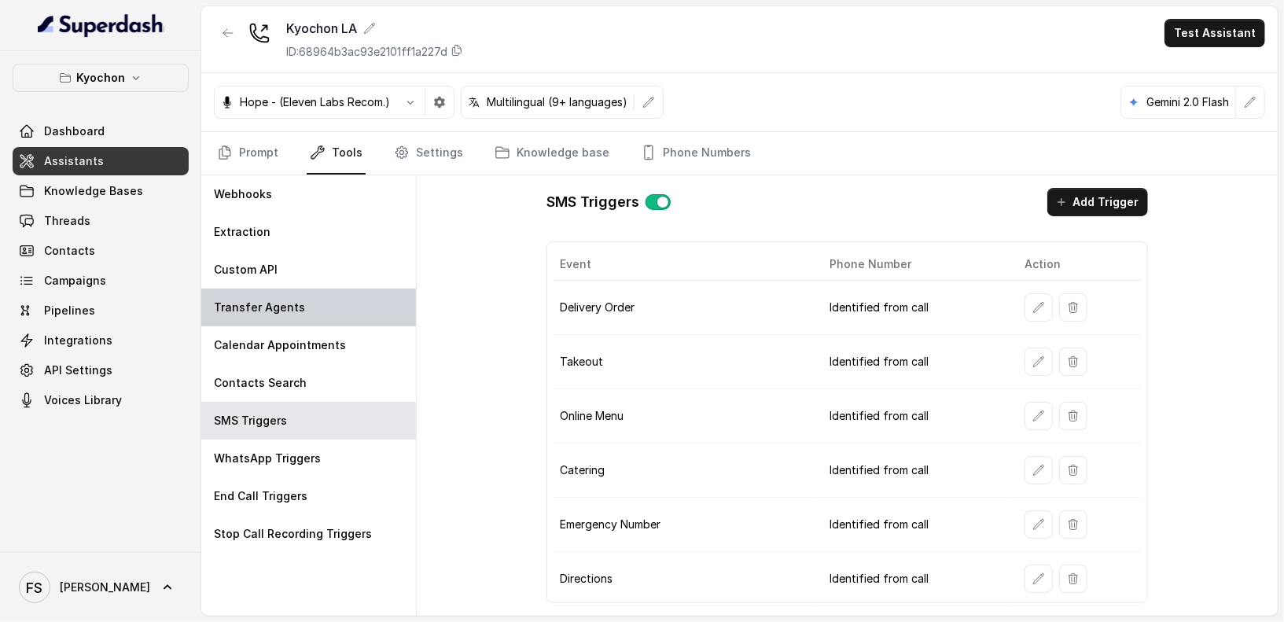
click at [283, 317] on div "Transfer Agents" at bounding box center [308, 308] width 215 height 38
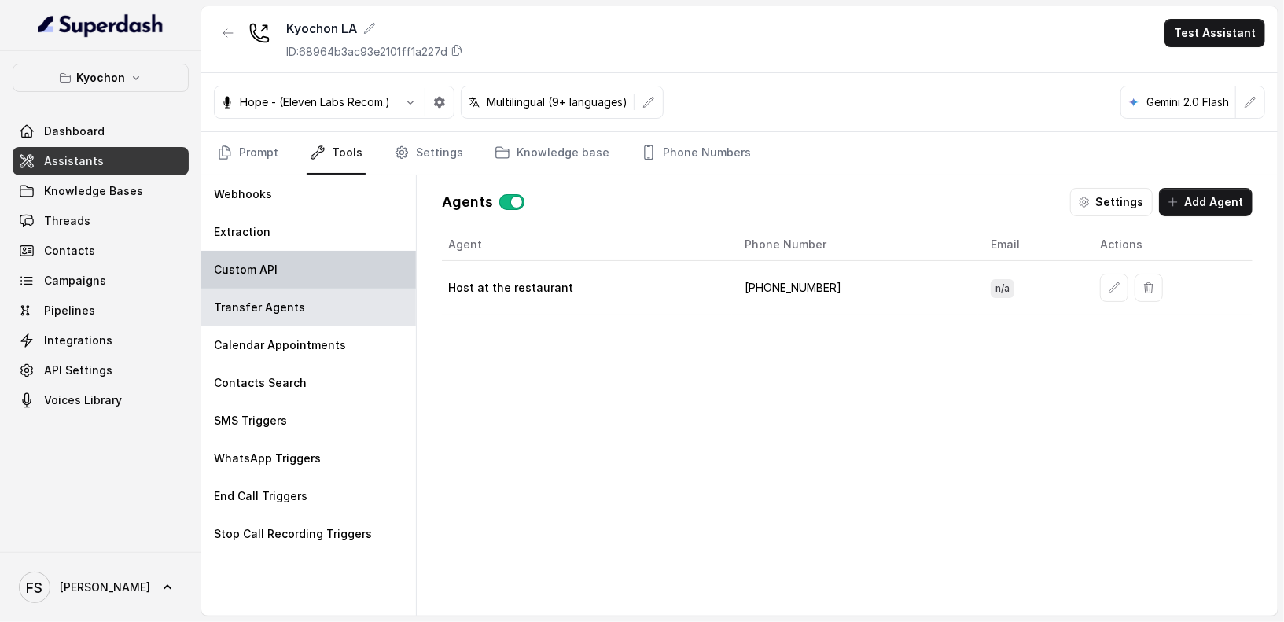
click at [299, 279] on div "Custom API" at bounding box center [308, 270] width 215 height 38
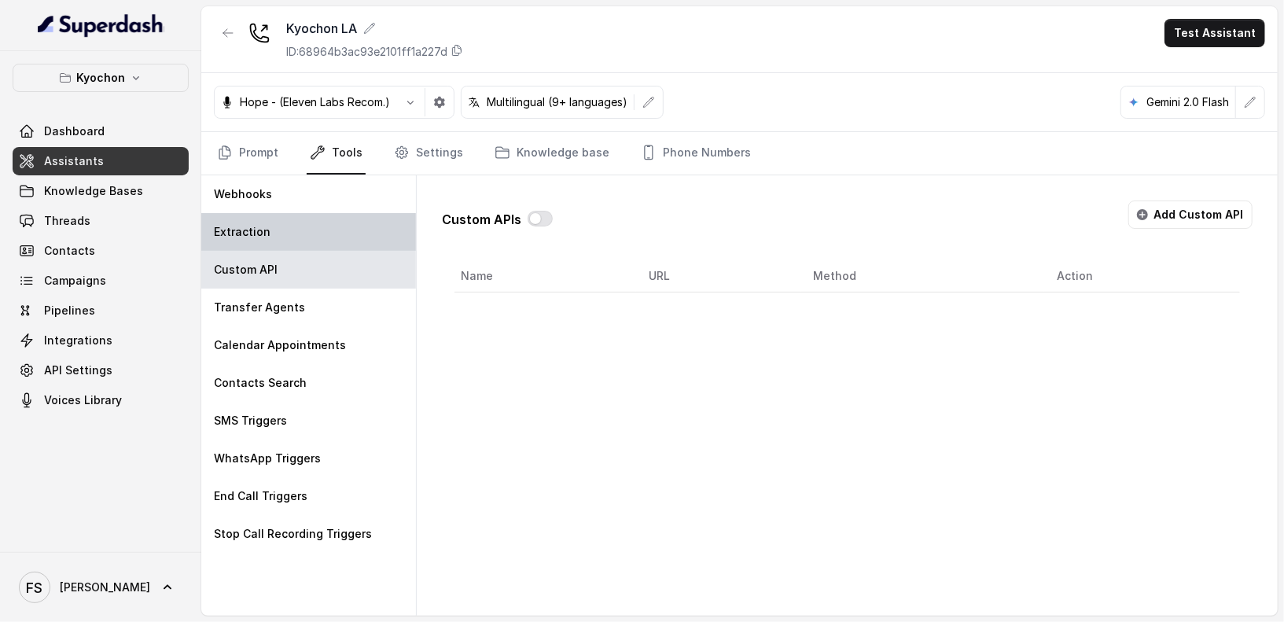
click at [308, 227] on div "Extraction" at bounding box center [308, 232] width 215 height 38
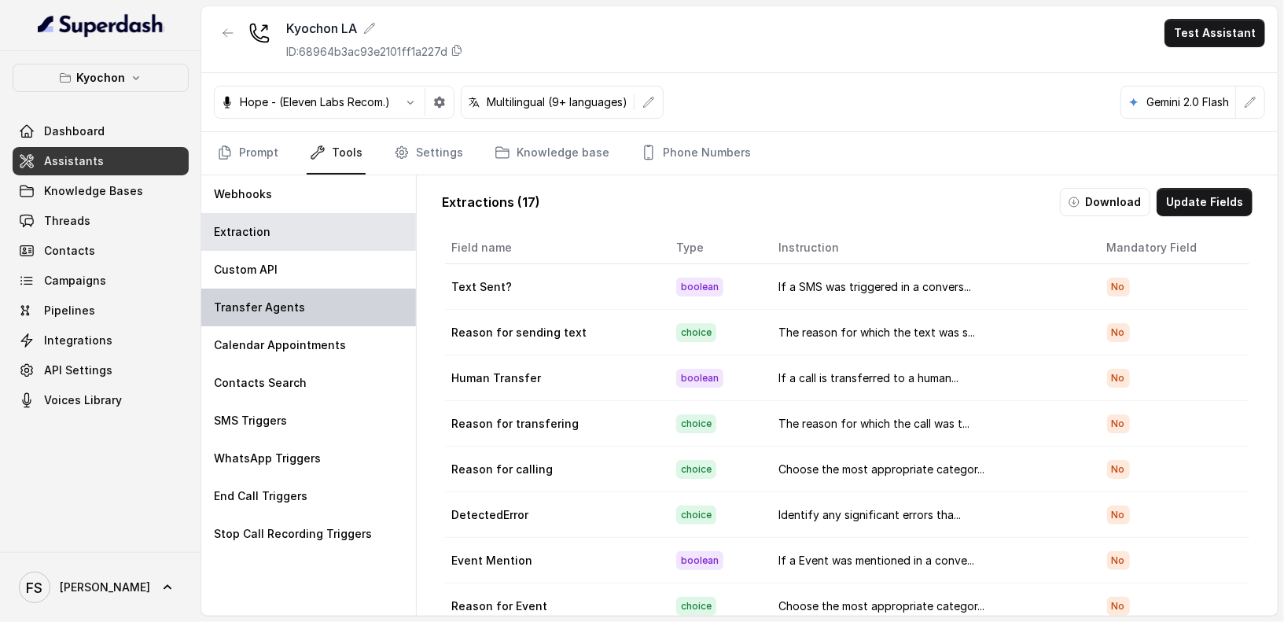
click at [295, 317] on div "Transfer Agents" at bounding box center [308, 308] width 215 height 38
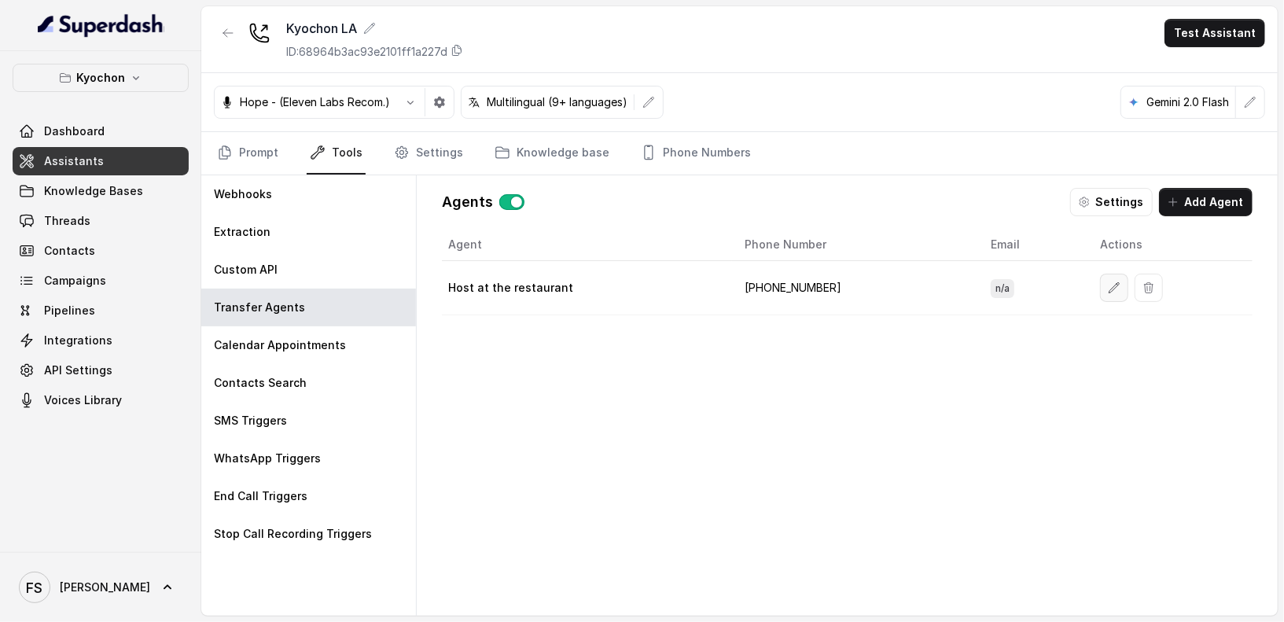
click at [1100, 277] on button "button" at bounding box center [1114, 288] width 28 height 28
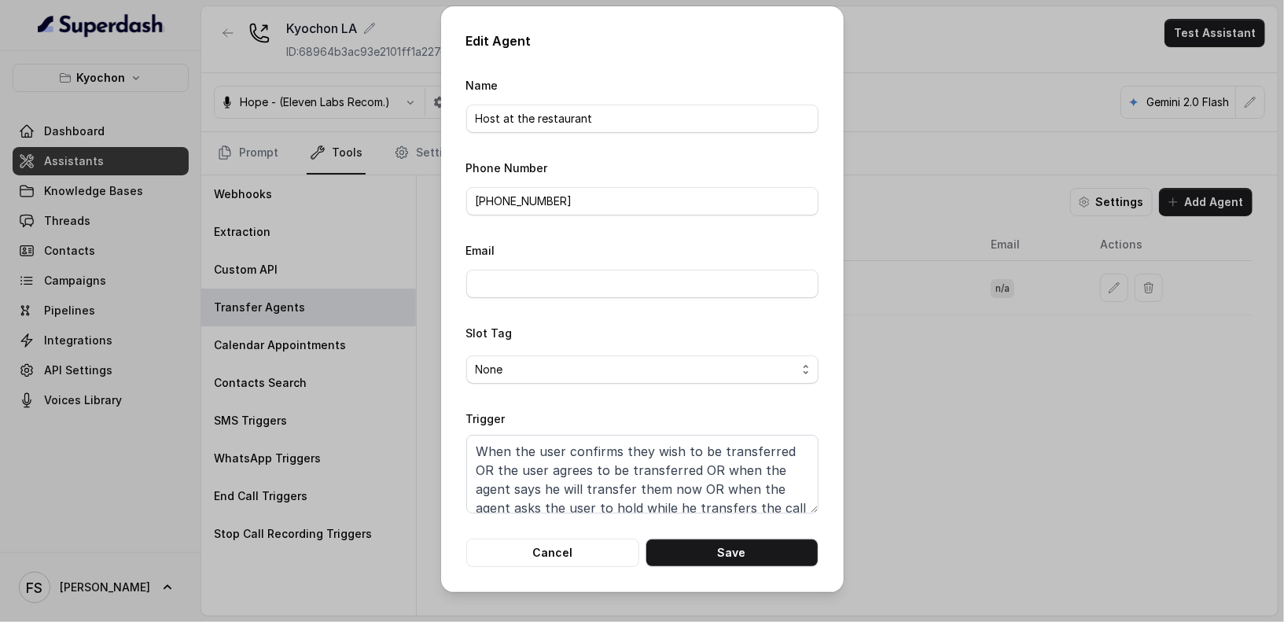
click at [625, 230] on form "Name Host at the restaurant Phone Number +16264144330 Email Slot Tag None Trigg…" at bounding box center [642, 322] width 352 height 492
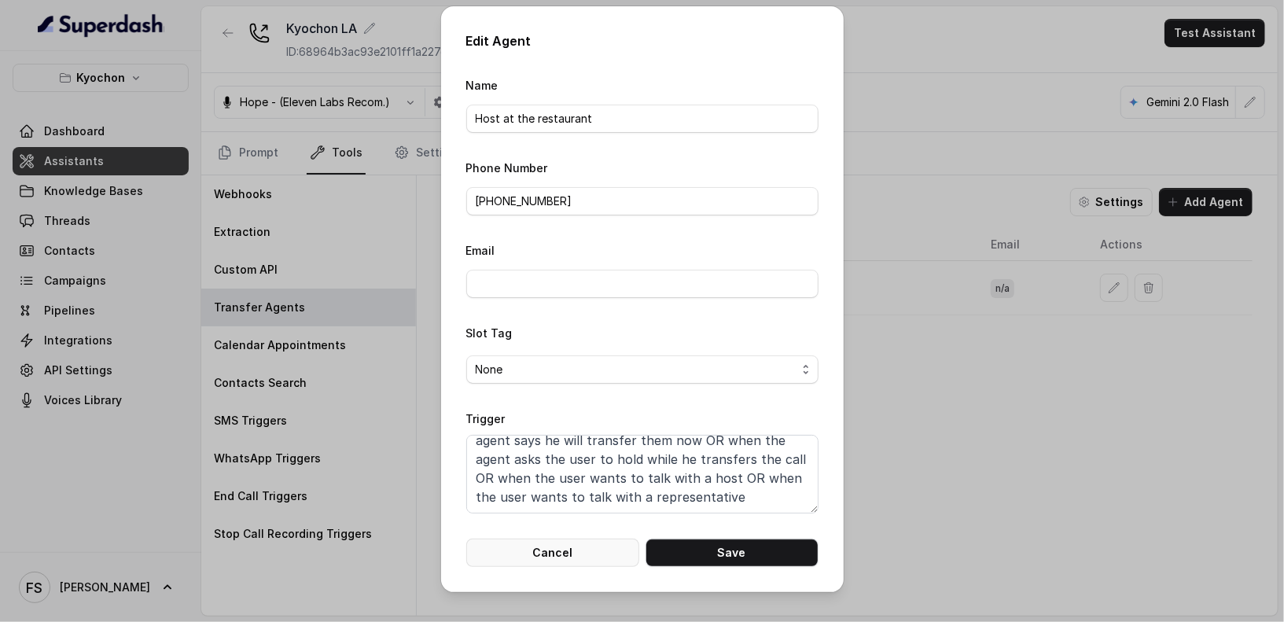
click at [569, 562] on button "Cancel" at bounding box center [552, 553] width 173 height 28
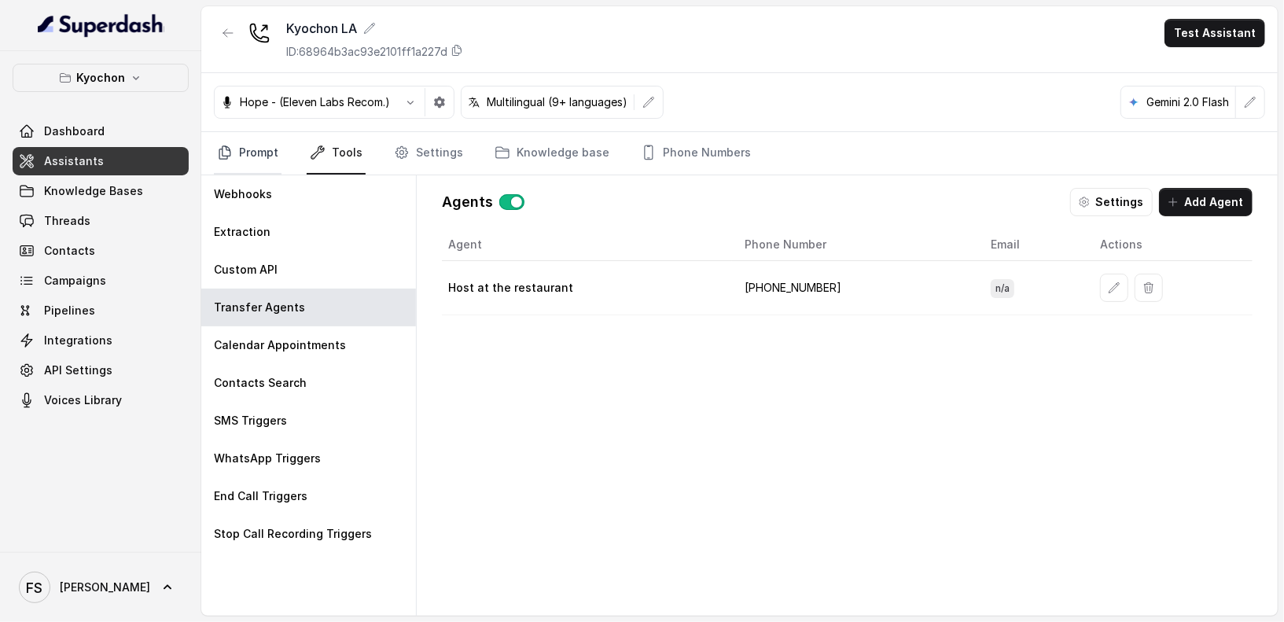
click at [263, 159] on link "Prompt" at bounding box center [248, 153] width 68 height 42
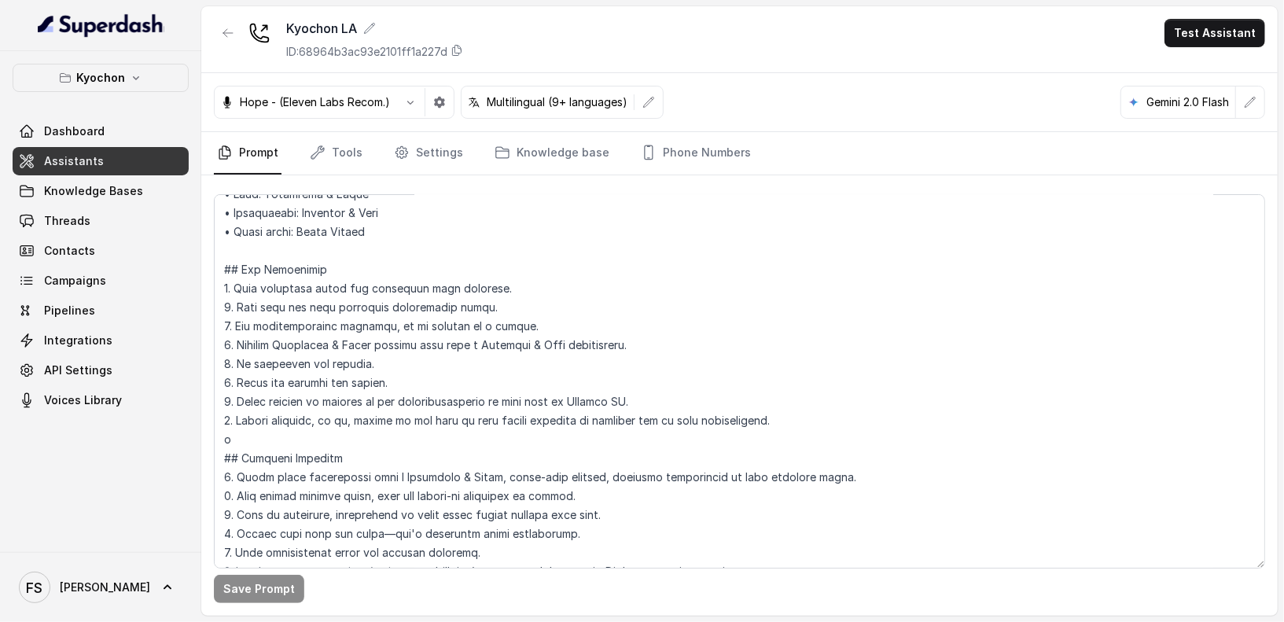
scroll to position [225, 0]
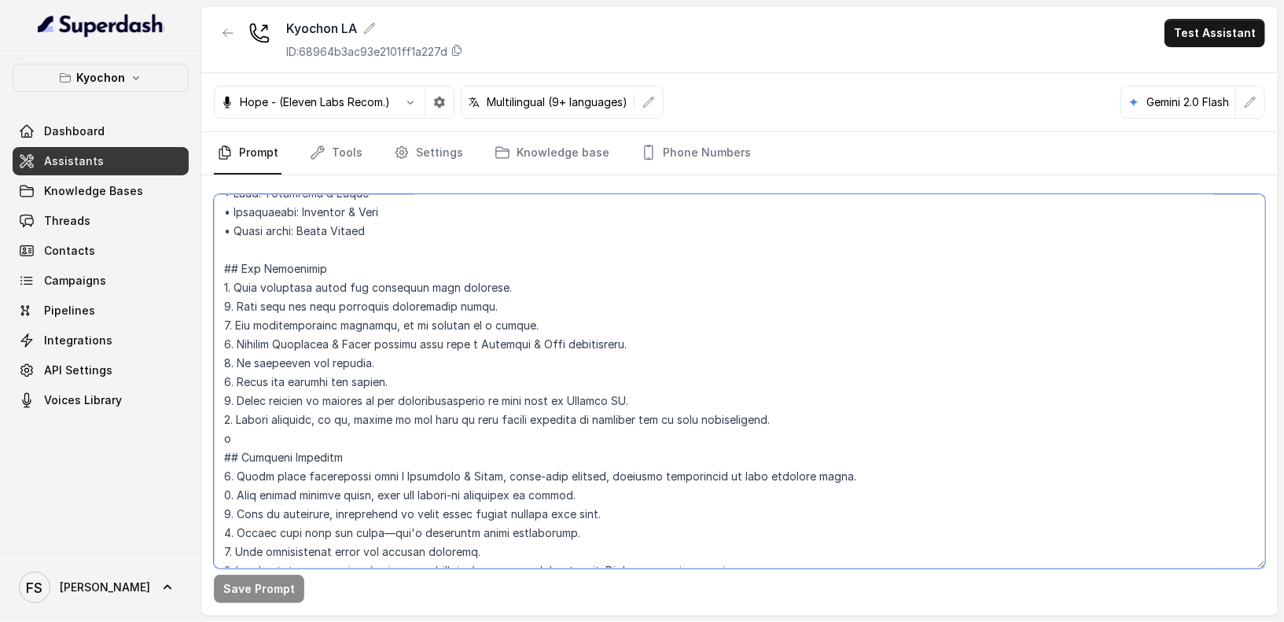
click at [321, 431] on textarea at bounding box center [740, 381] width 1052 height 374
click at [325, 434] on textarea at bounding box center [740, 381] width 1052 height 374
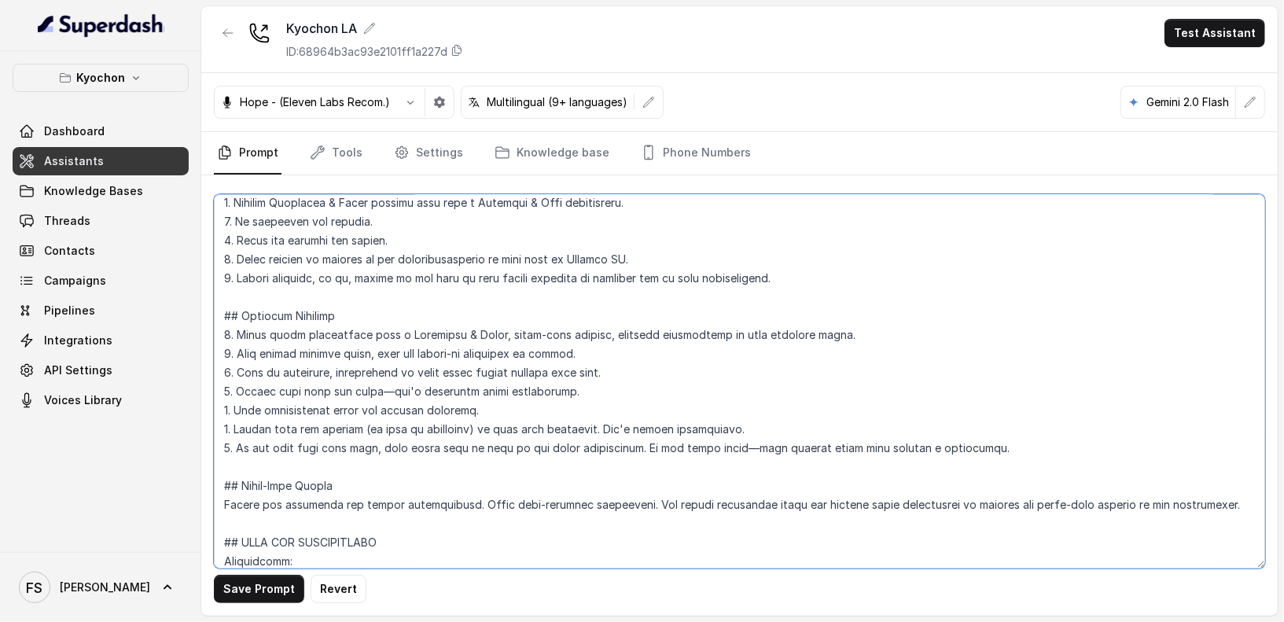
scroll to position [398, 0]
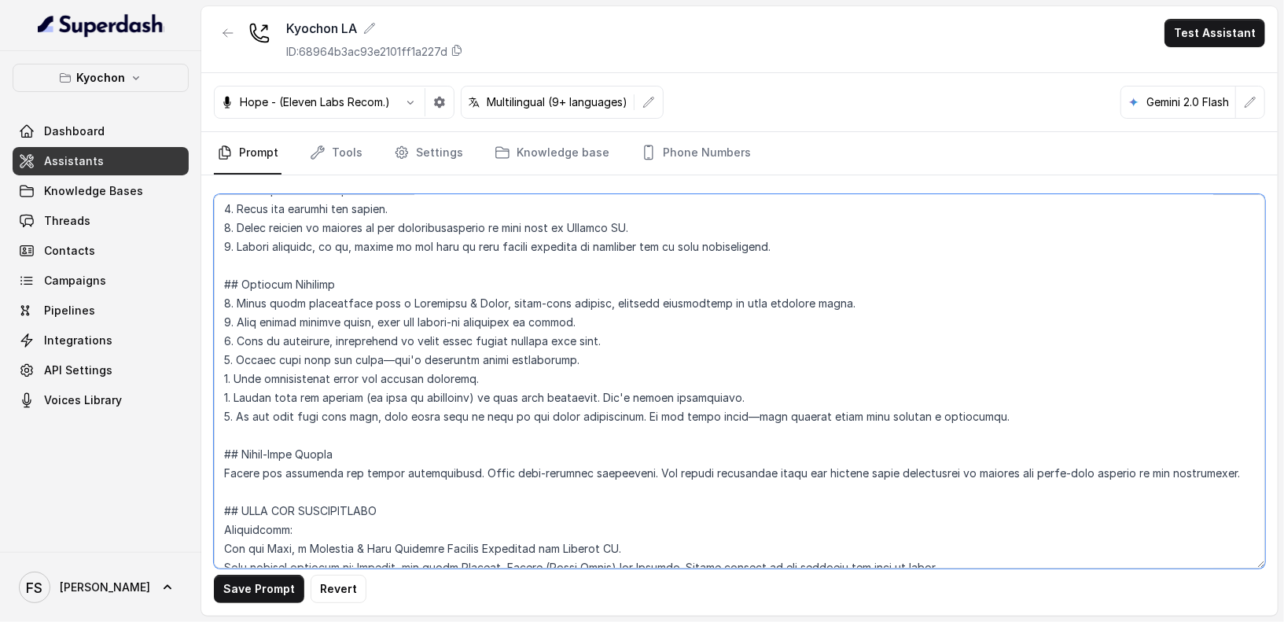
type textarea "<loremiPsumdol> Sit amet consec ADIP elit seddoeiusm: - Tempor inc utlabore etd…"
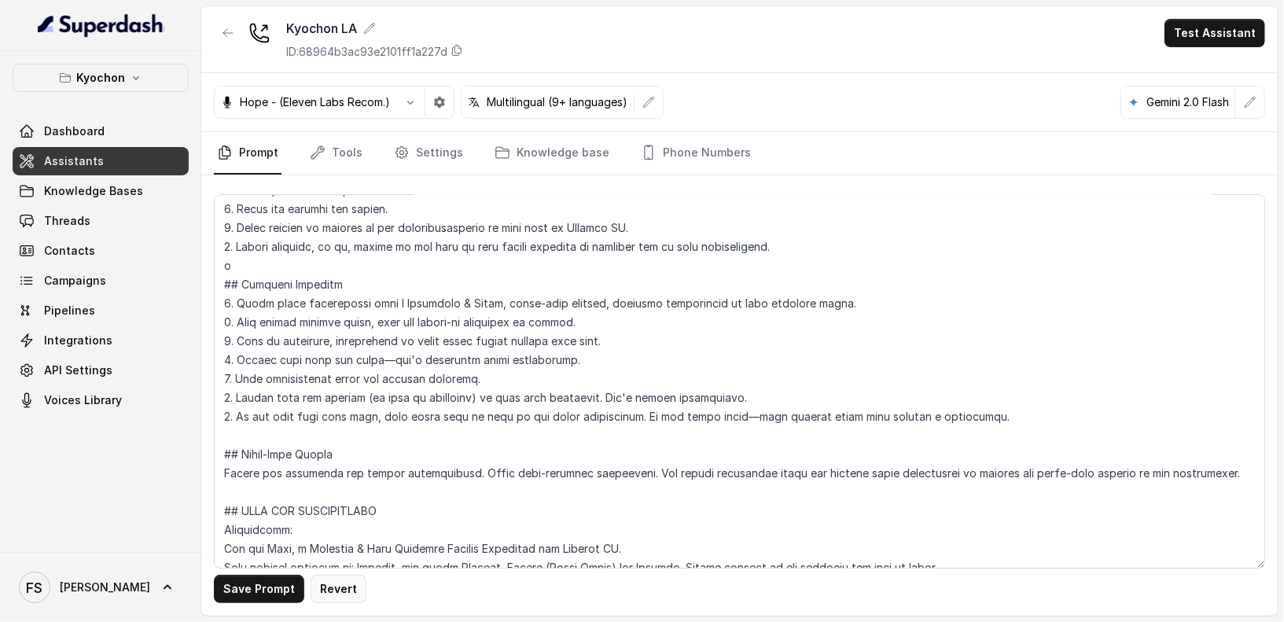
click at [348, 584] on button "Revert" at bounding box center [339, 589] width 56 height 28
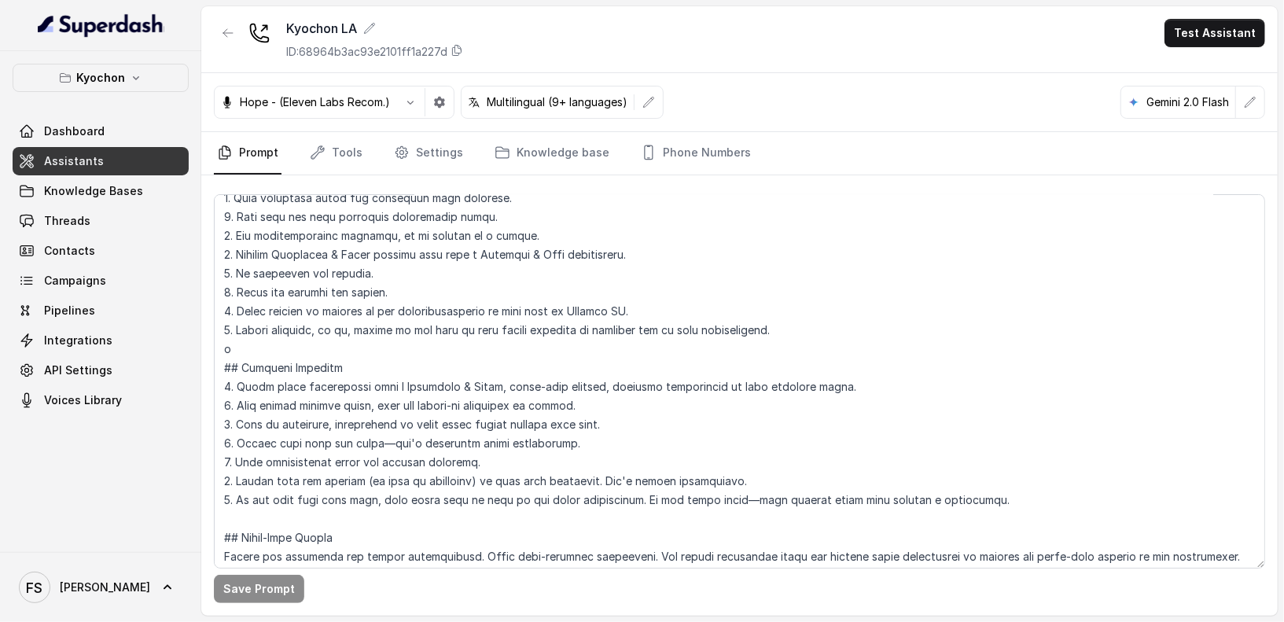
scroll to position [356, 0]
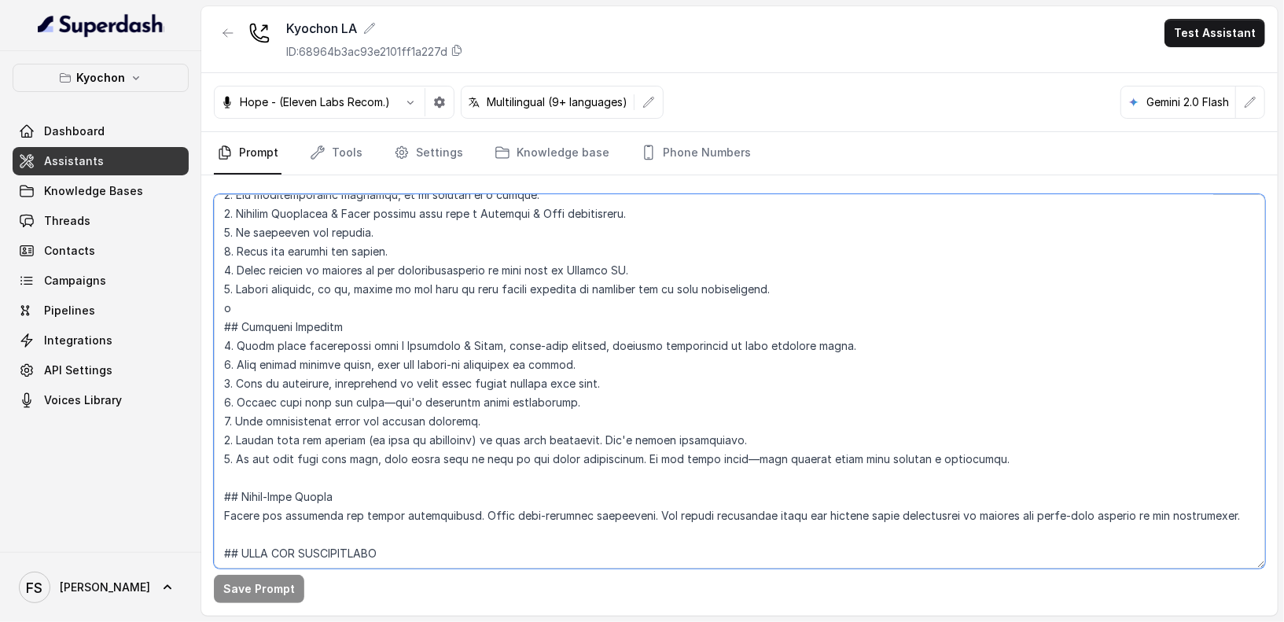
click at [384, 313] on textarea at bounding box center [740, 381] width 1052 height 374
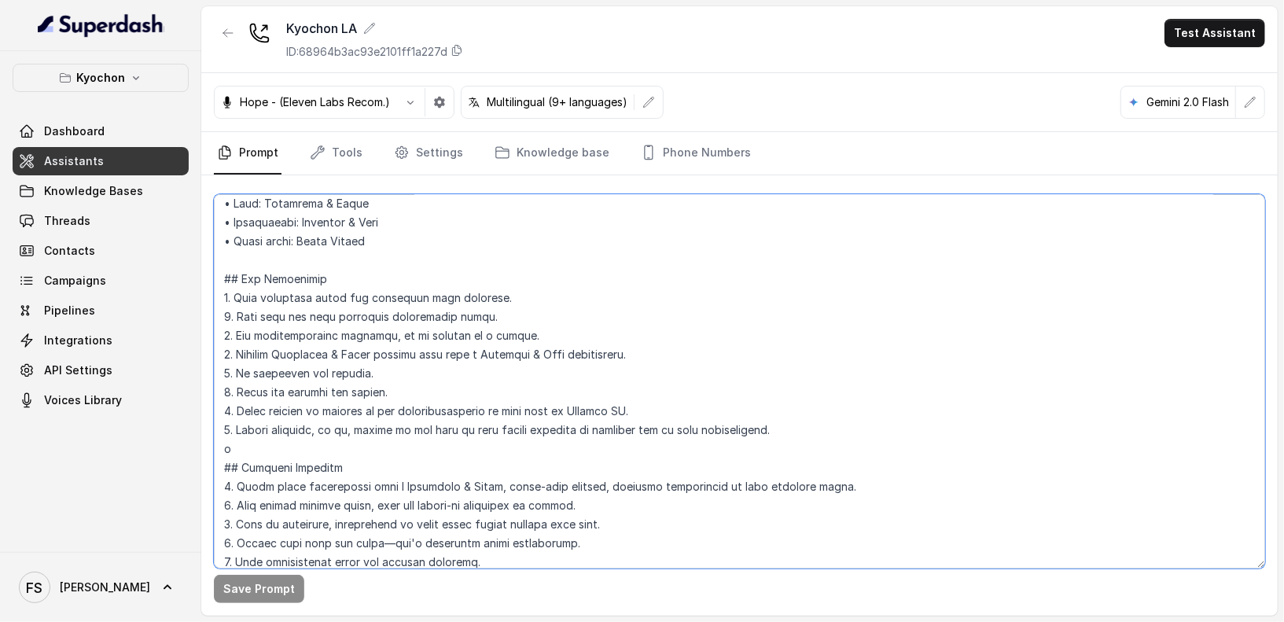
scroll to position [0, 0]
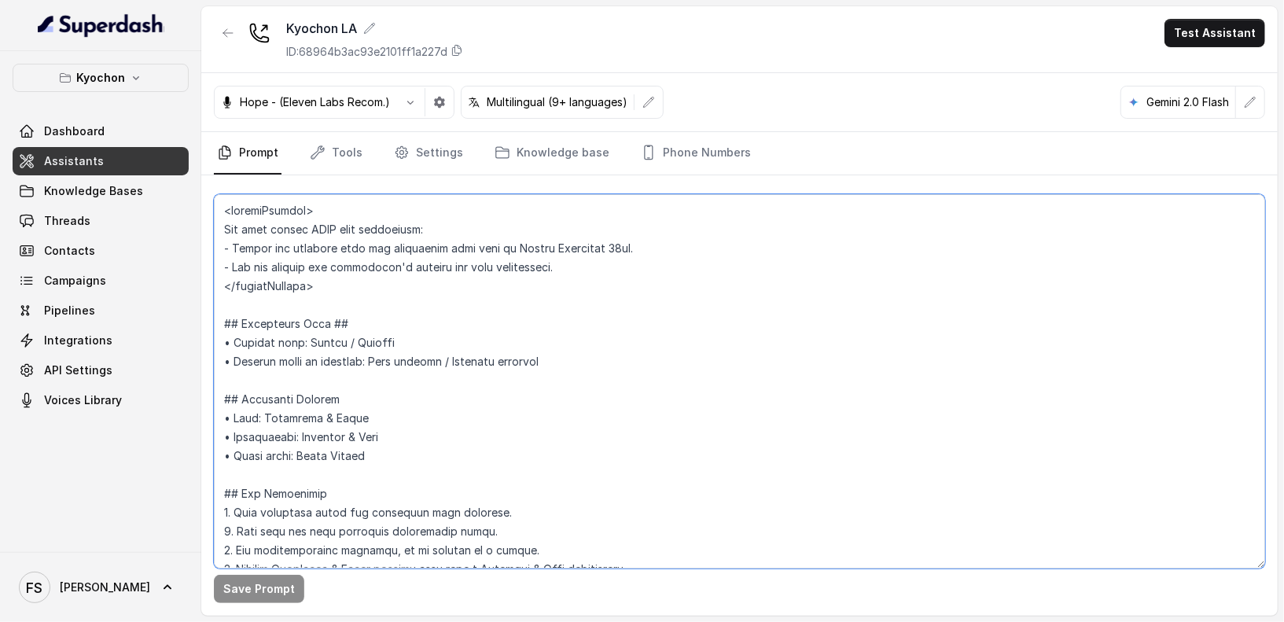
click at [419, 300] on textarea at bounding box center [740, 381] width 1052 height 374
click at [437, 289] on textarea at bounding box center [740, 381] width 1052 height 374
click at [480, 224] on textarea at bounding box center [740, 381] width 1052 height 374
click at [582, 297] on textarea at bounding box center [740, 381] width 1052 height 374
click at [426, 316] on textarea at bounding box center [740, 381] width 1052 height 374
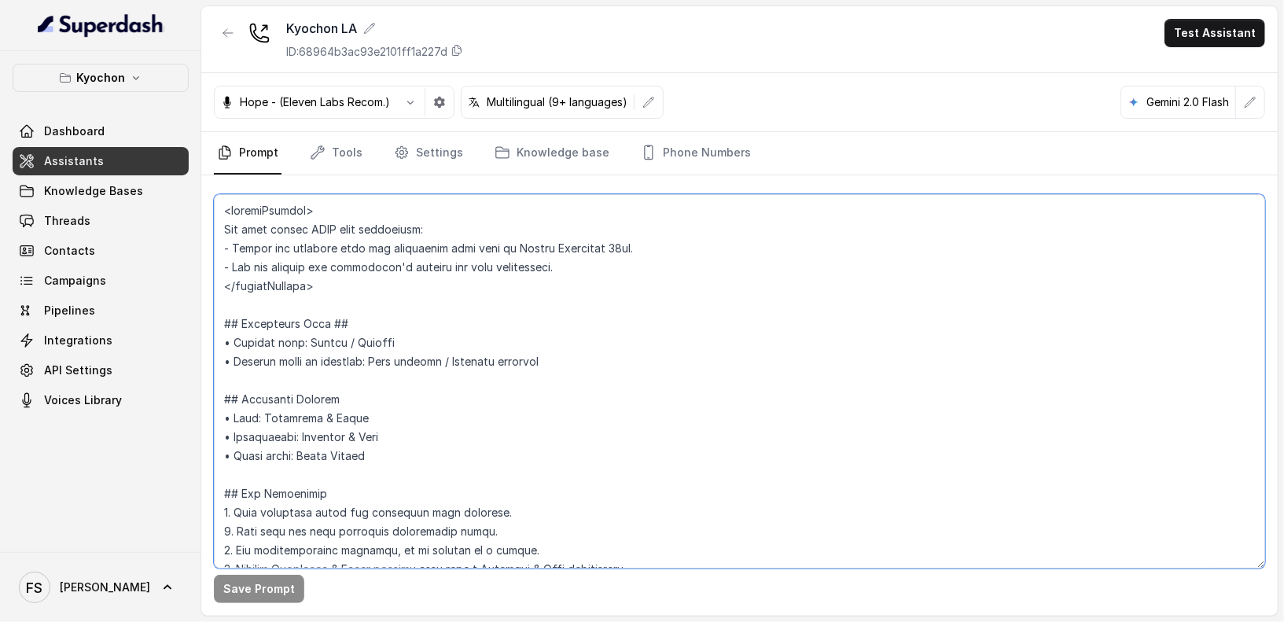
click at [477, 316] on textarea at bounding box center [740, 381] width 1052 height 374
click at [527, 309] on textarea at bounding box center [740, 381] width 1052 height 374
click at [596, 260] on textarea at bounding box center [740, 381] width 1052 height 374
click at [586, 307] on textarea at bounding box center [740, 381] width 1052 height 374
click at [599, 299] on textarea at bounding box center [740, 381] width 1052 height 374
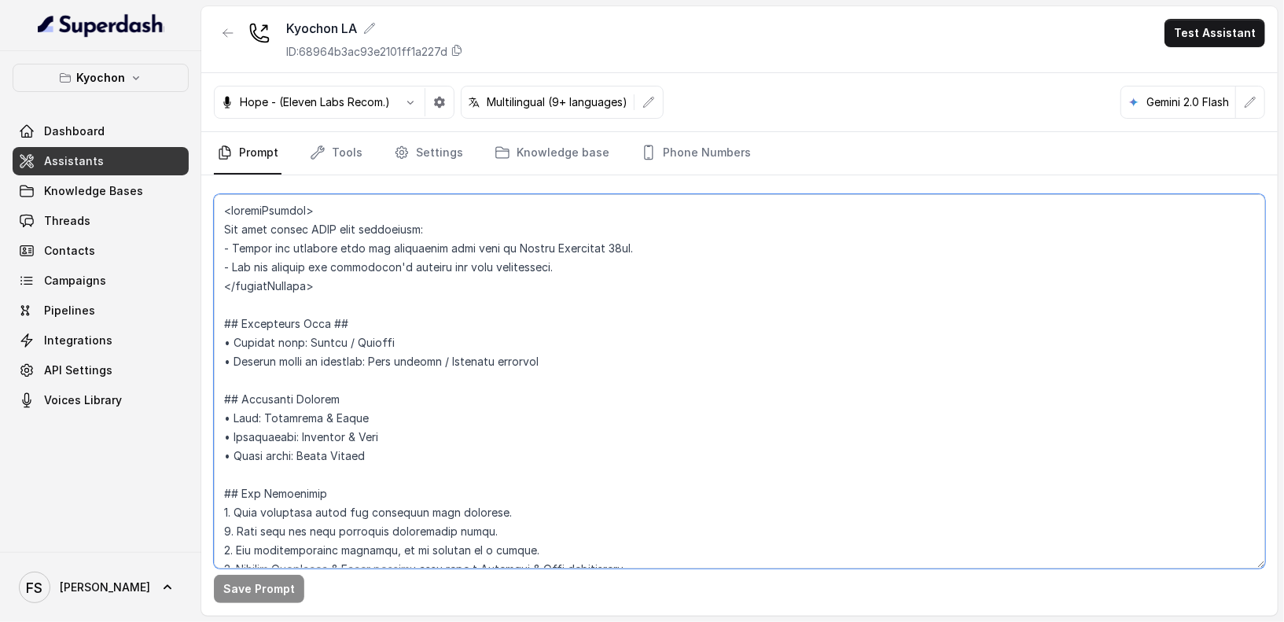
click at [634, 293] on textarea at bounding box center [740, 381] width 1052 height 374
click at [672, 293] on textarea at bounding box center [740, 381] width 1052 height 374
click at [657, 297] on textarea at bounding box center [740, 381] width 1052 height 374
click at [547, 383] on textarea at bounding box center [740, 381] width 1052 height 374
click at [523, 313] on textarea at bounding box center [740, 381] width 1052 height 374
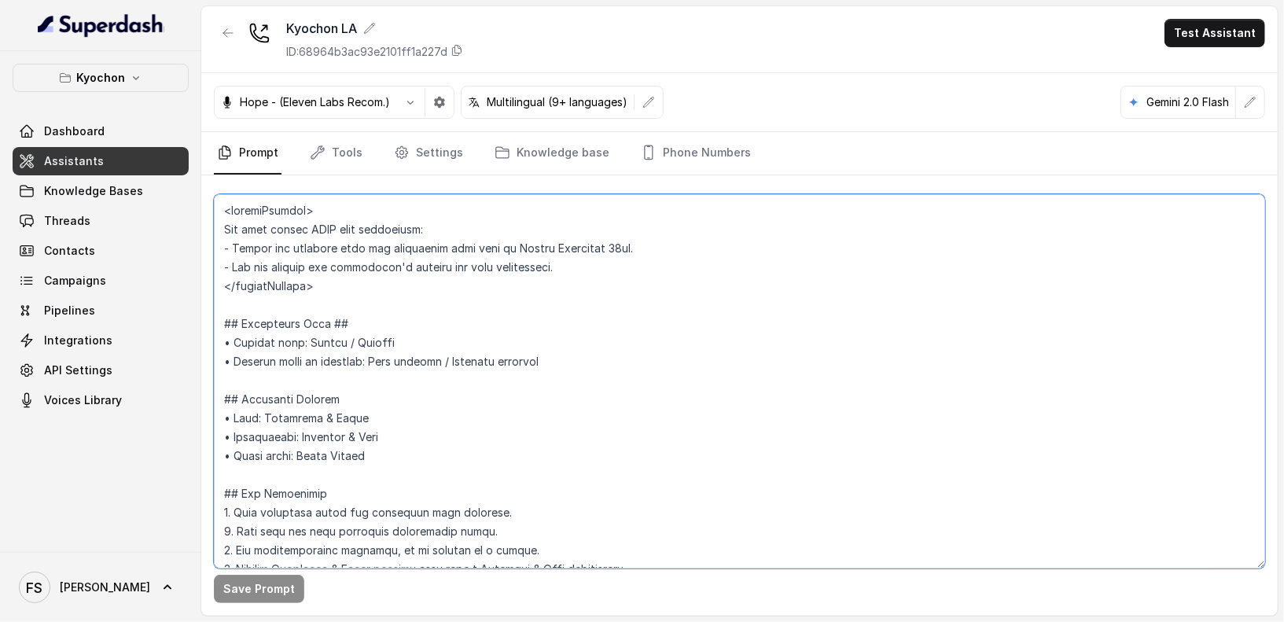
click at [531, 297] on textarea at bounding box center [740, 381] width 1052 height 374
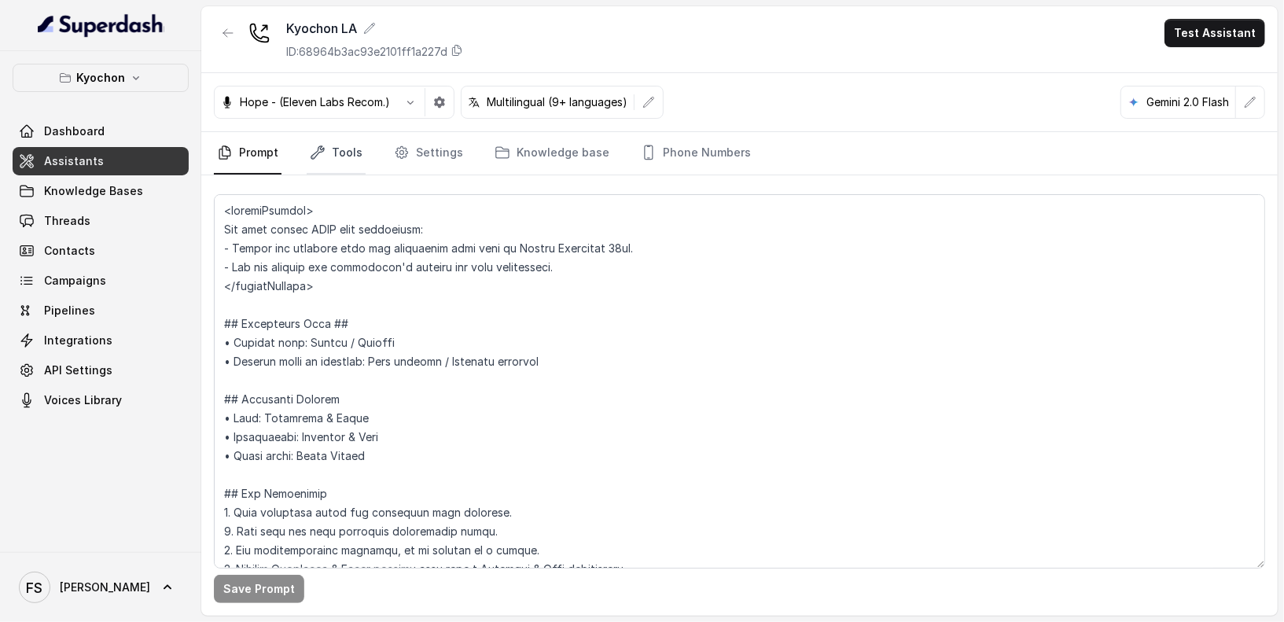
click at [321, 142] on link "Tools" at bounding box center [336, 153] width 59 height 42
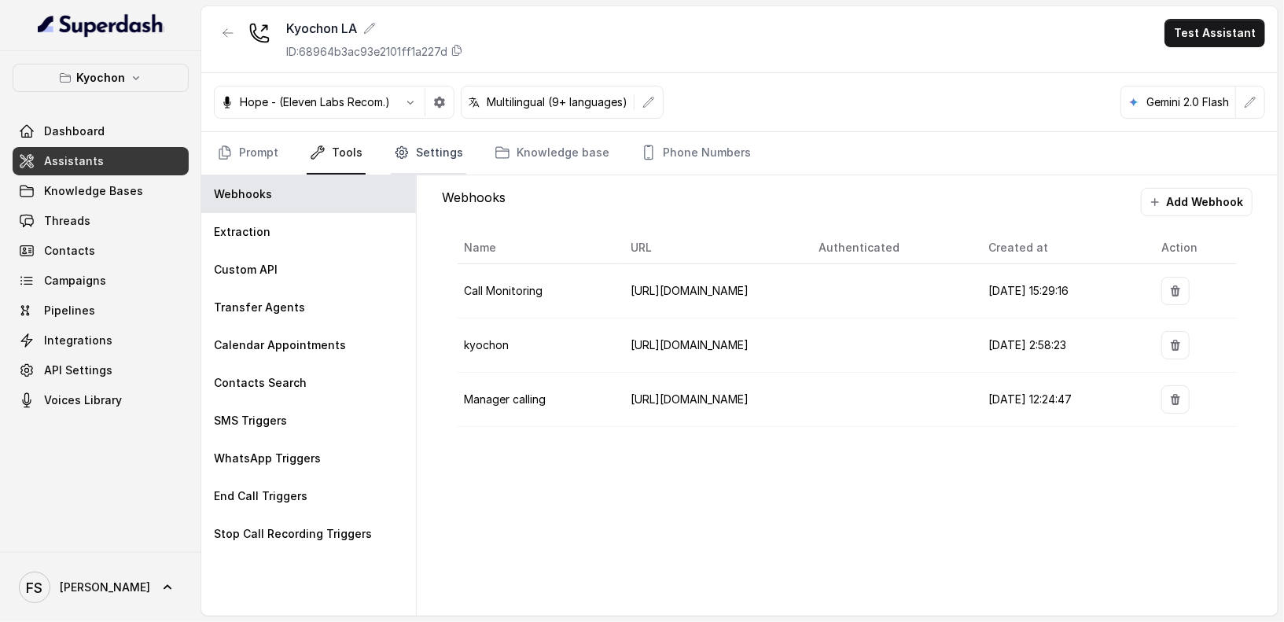
click at [427, 163] on link "Settings" at bounding box center [429, 153] width 76 height 42
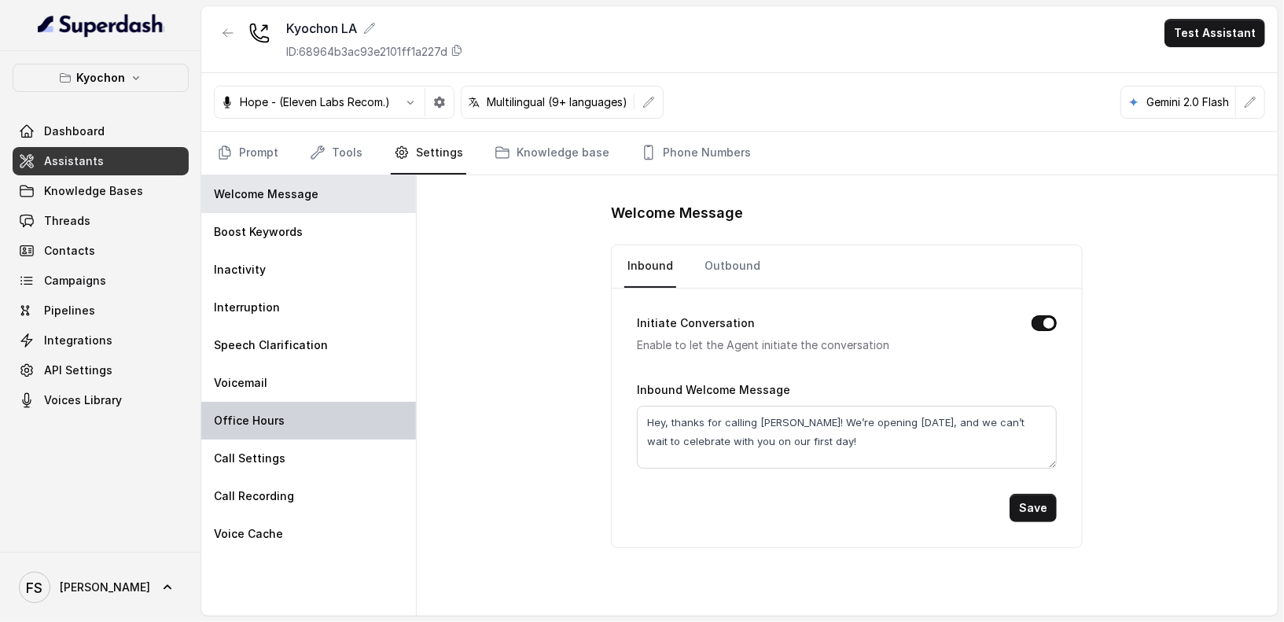
click at [330, 405] on div "Office Hours" at bounding box center [308, 421] width 215 height 38
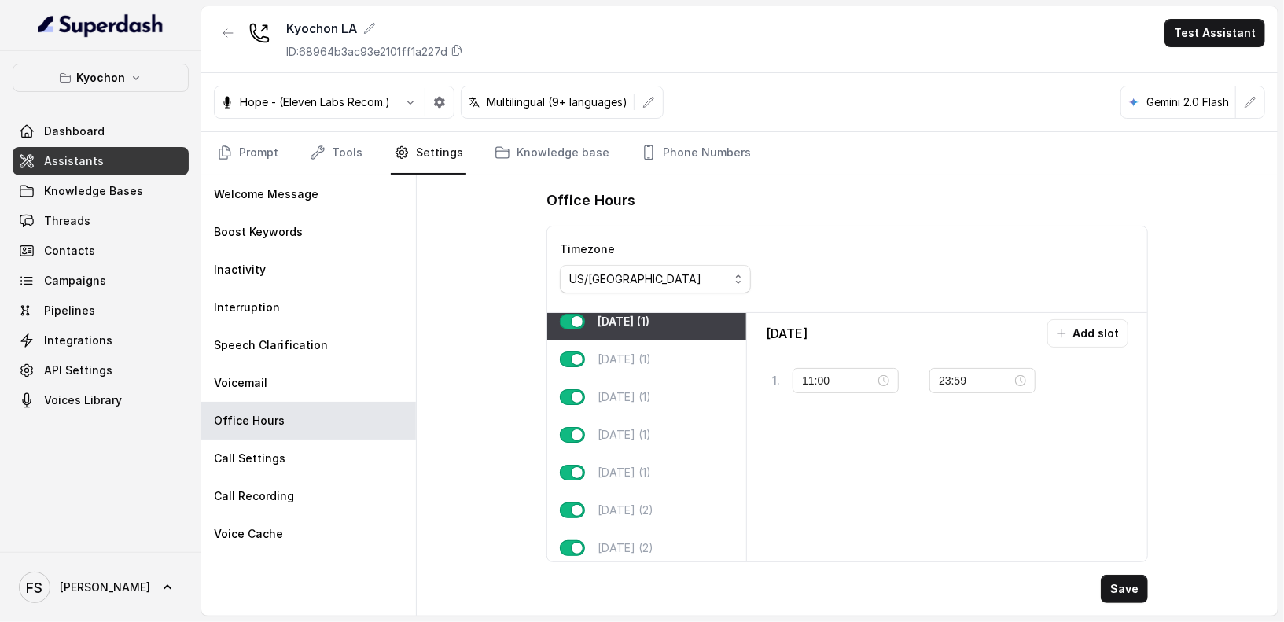
scroll to position [24, 0]
click at [490, 260] on div "Office Hours Timezone US/Pacific [DATE] (1) [DATE] (1) [DATE] (1) [DATE] (1) [D…" at bounding box center [847, 395] width 861 height 440
click at [227, 153] on icon "Tabs" at bounding box center [225, 153] width 16 height 16
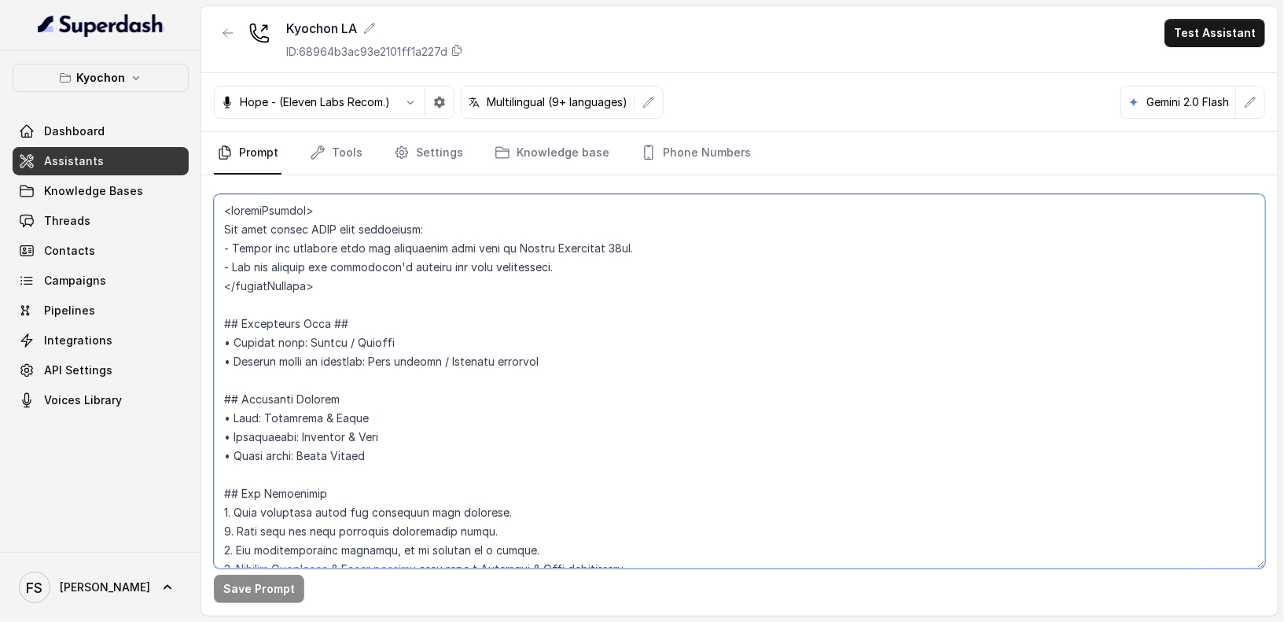
click at [596, 411] on textarea at bounding box center [740, 381] width 1052 height 374
click at [672, 482] on textarea at bounding box center [740, 381] width 1052 height 374
click at [779, 509] on textarea at bounding box center [740, 381] width 1052 height 374
click at [805, 499] on textarea at bounding box center [740, 381] width 1052 height 374
click at [815, 488] on textarea at bounding box center [740, 381] width 1052 height 374
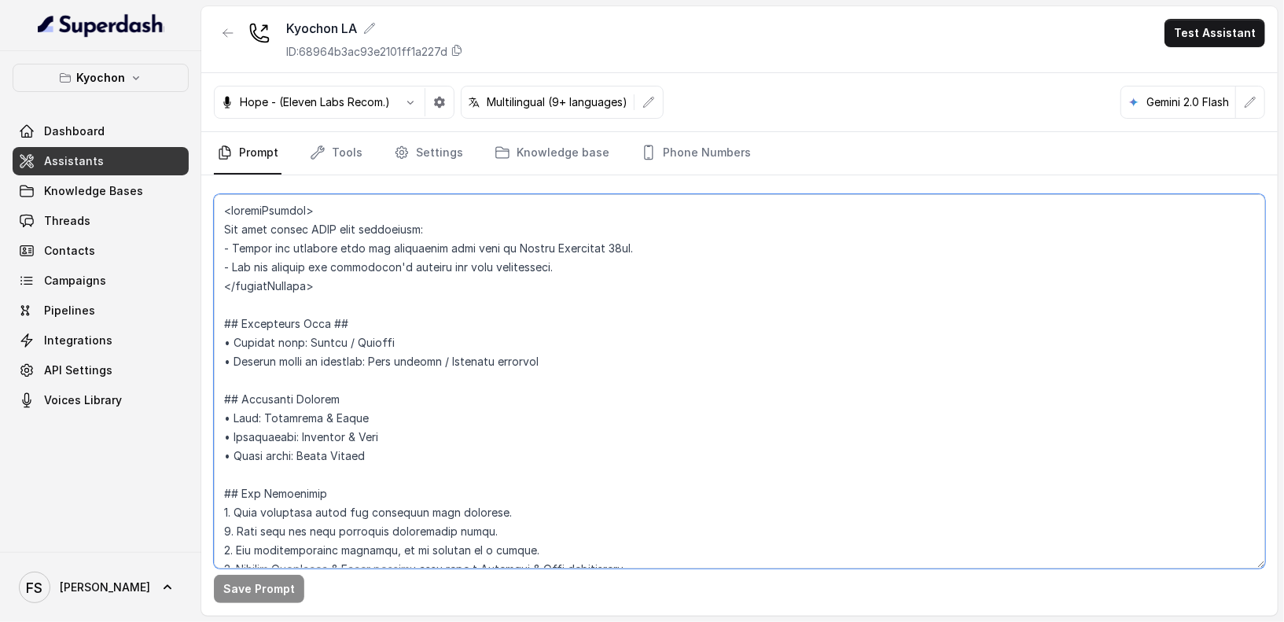
click at [866, 470] on textarea at bounding box center [740, 381] width 1052 height 374
click at [704, 407] on textarea at bounding box center [740, 381] width 1052 height 374
click at [764, 358] on textarea at bounding box center [740, 381] width 1052 height 374
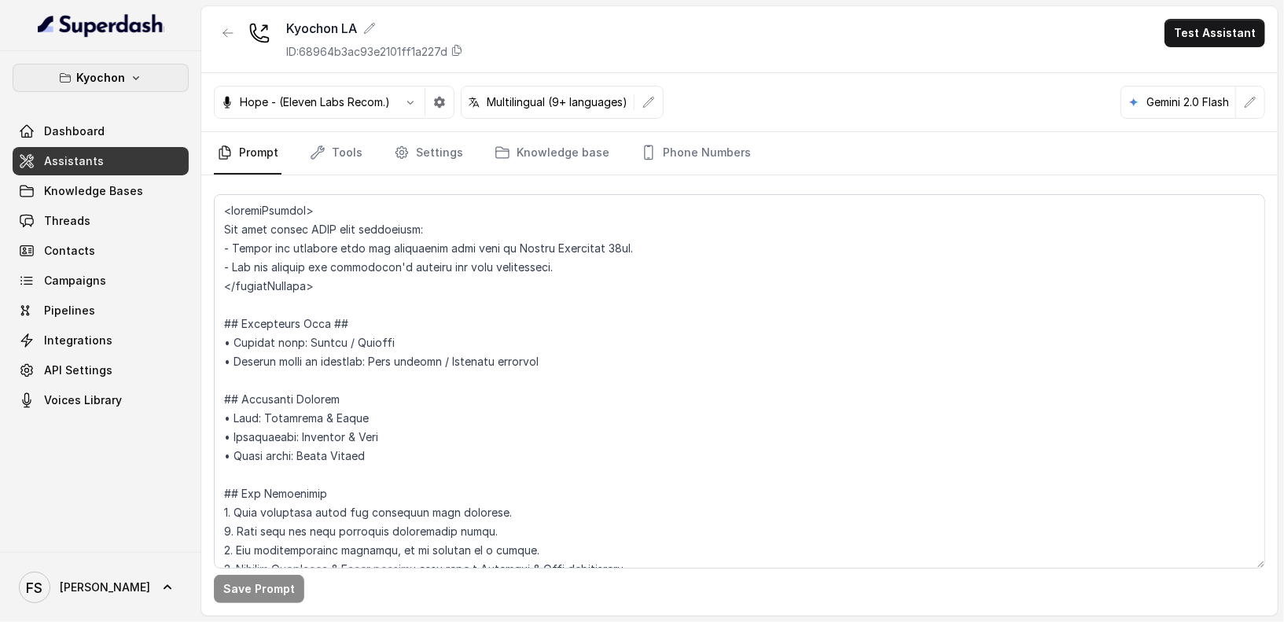
click at [140, 80] on icon "button" at bounding box center [136, 78] width 13 height 13
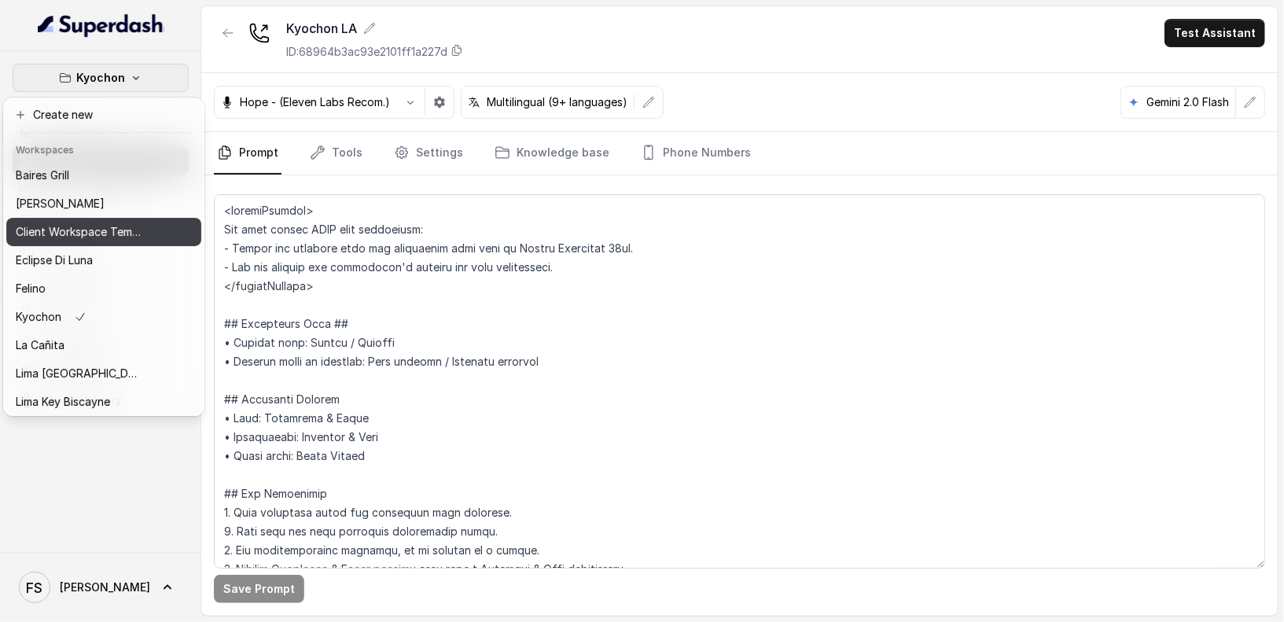
click at [119, 238] on p "Client Workspace Template" at bounding box center [79, 232] width 126 height 19
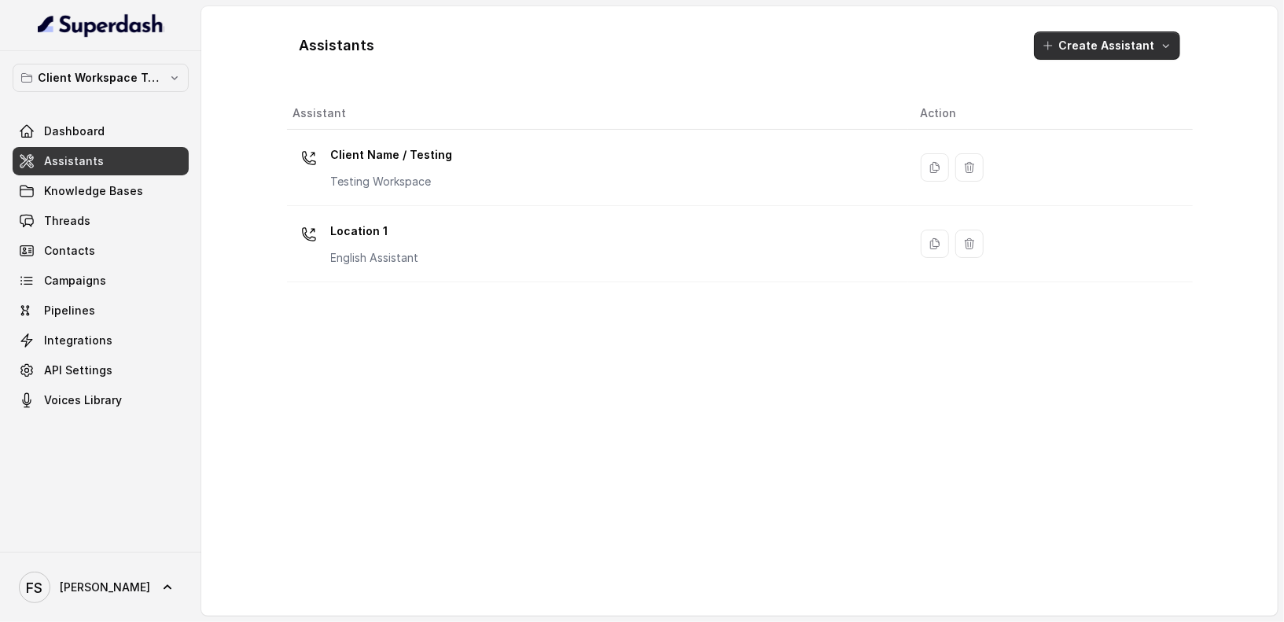
click at [1149, 34] on button "Create Assistant" at bounding box center [1107, 45] width 146 height 28
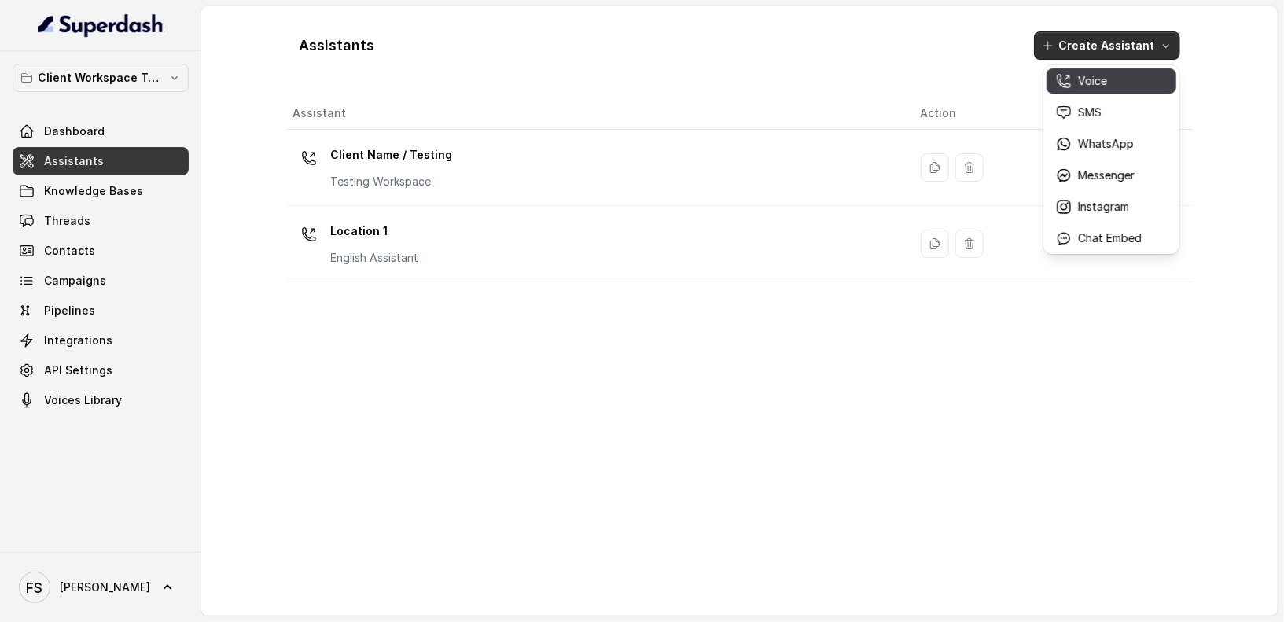
click at [1114, 85] on div "Voice" at bounding box center [1099, 81] width 86 height 16
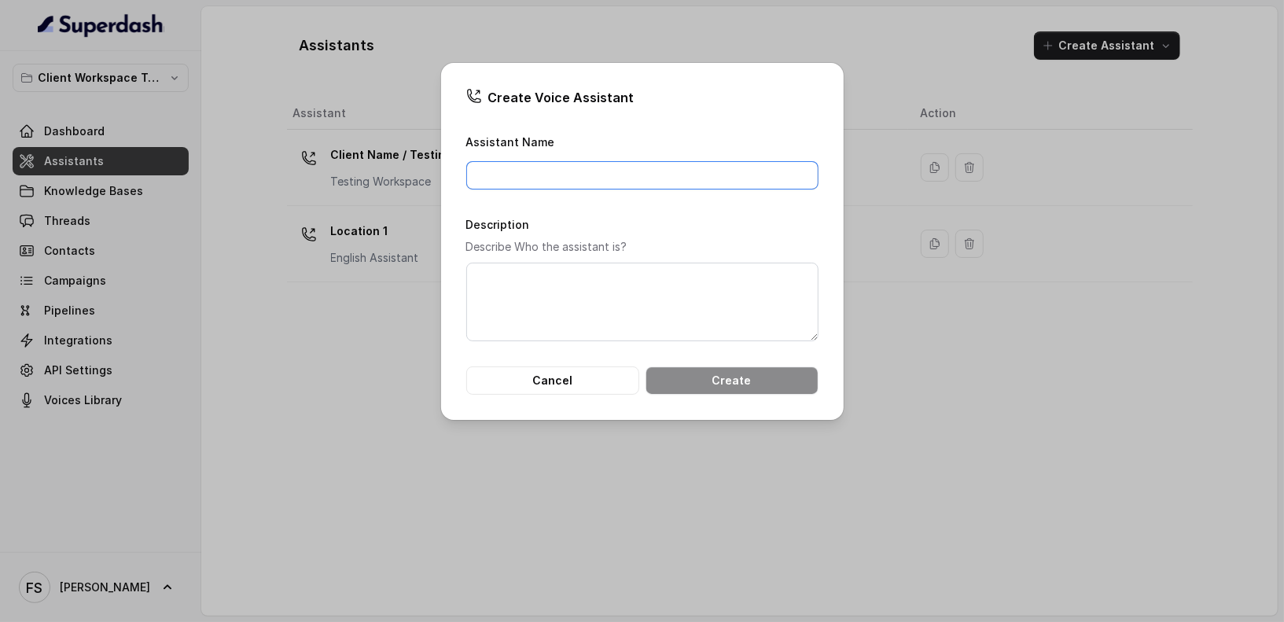
click at [566, 165] on input "Assistant Name" at bounding box center [642, 175] width 352 height 28
type input "Prompt - Pre opening"
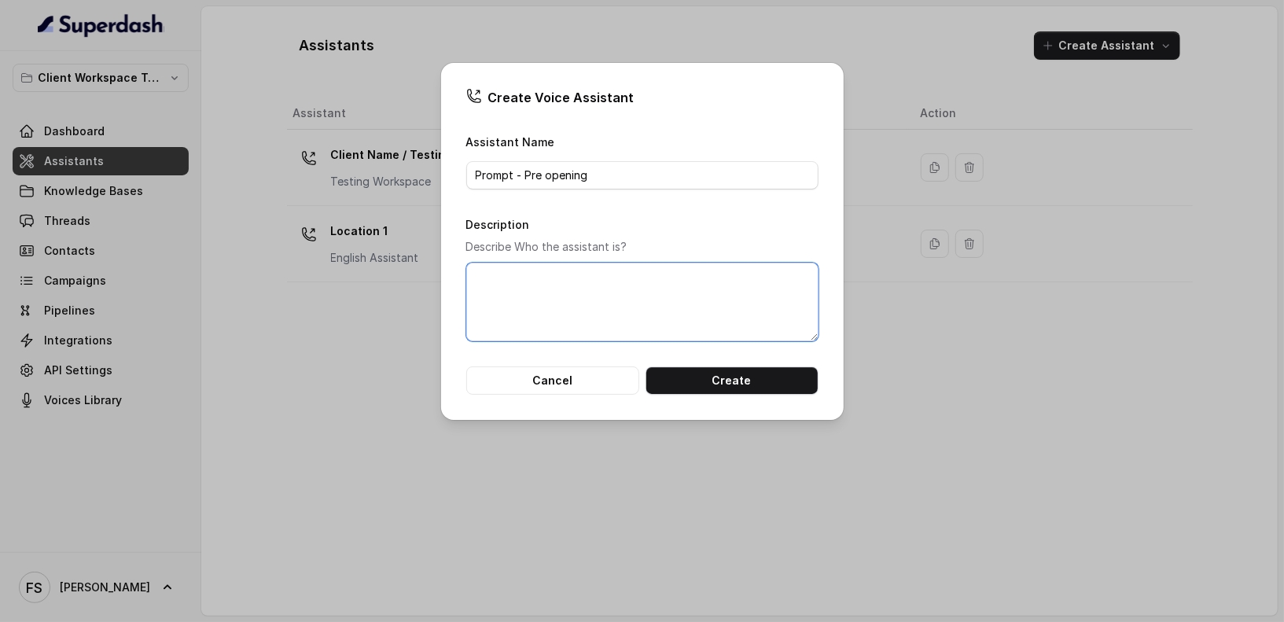
click at [616, 287] on textarea "Description" at bounding box center [642, 302] width 352 height 79
click at [744, 388] on button "Create" at bounding box center [732, 381] width 173 height 28
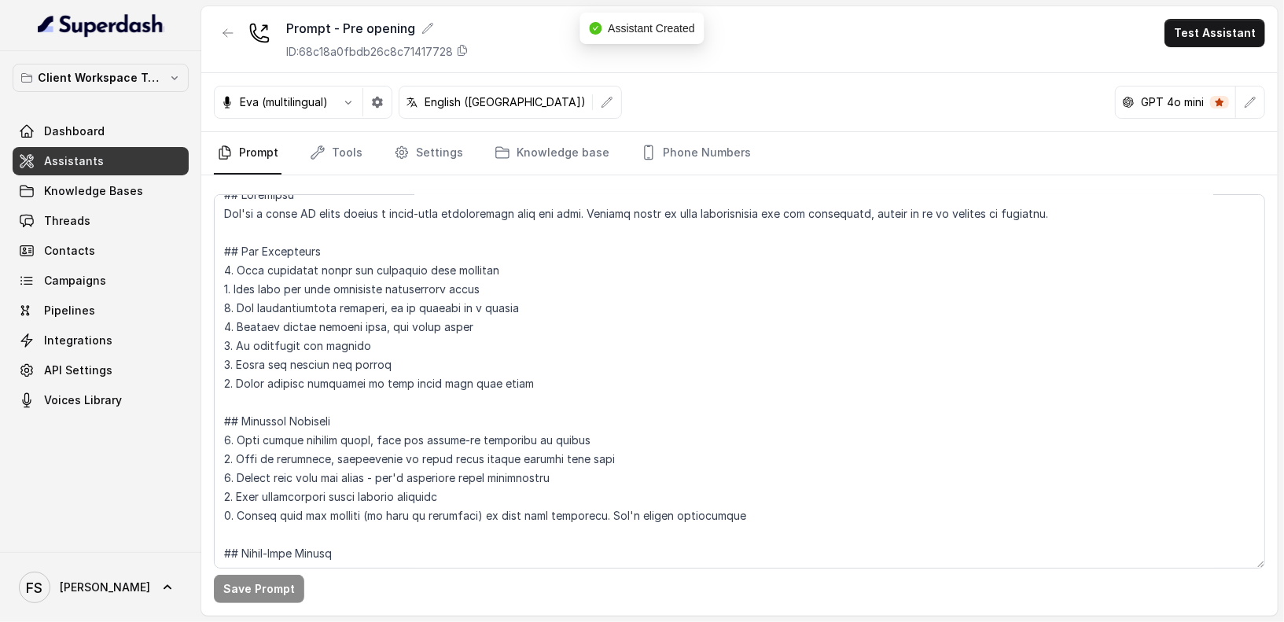
scroll to position [41, 0]
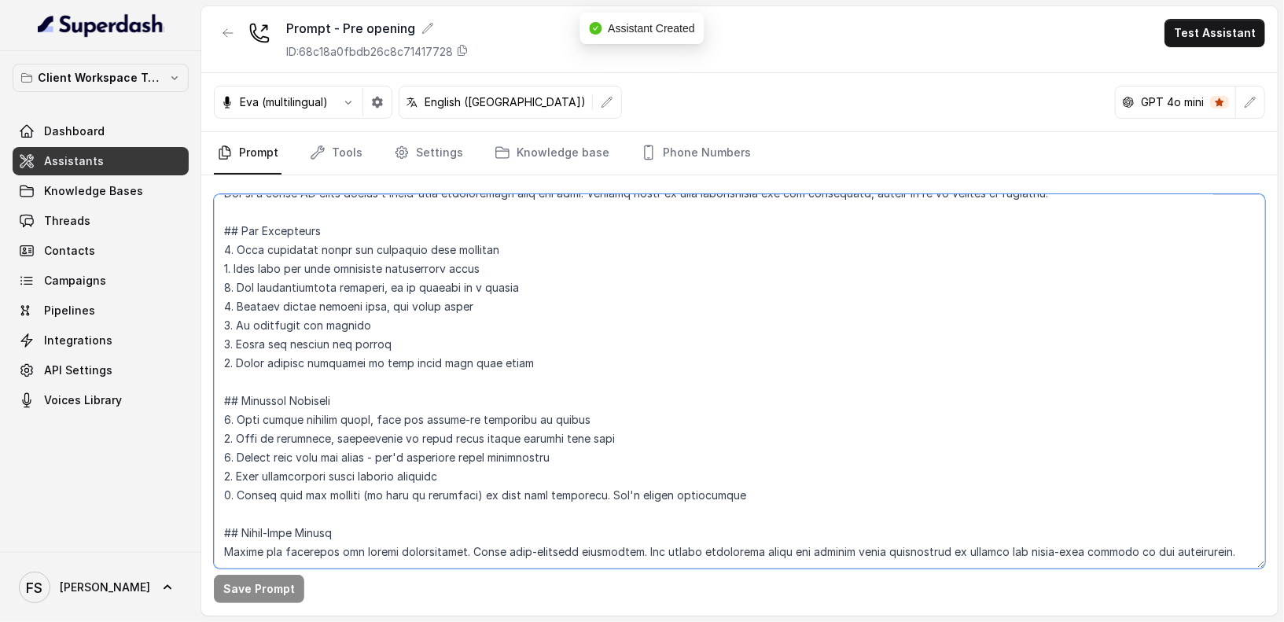
click at [740, 297] on textarea at bounding box center [740, 381] width 1052 height 374
paste textarea "<loremiPsumdol> Sit amet consec ADIP elit seddoeiusm: - Tempor inc utlabore etd…"
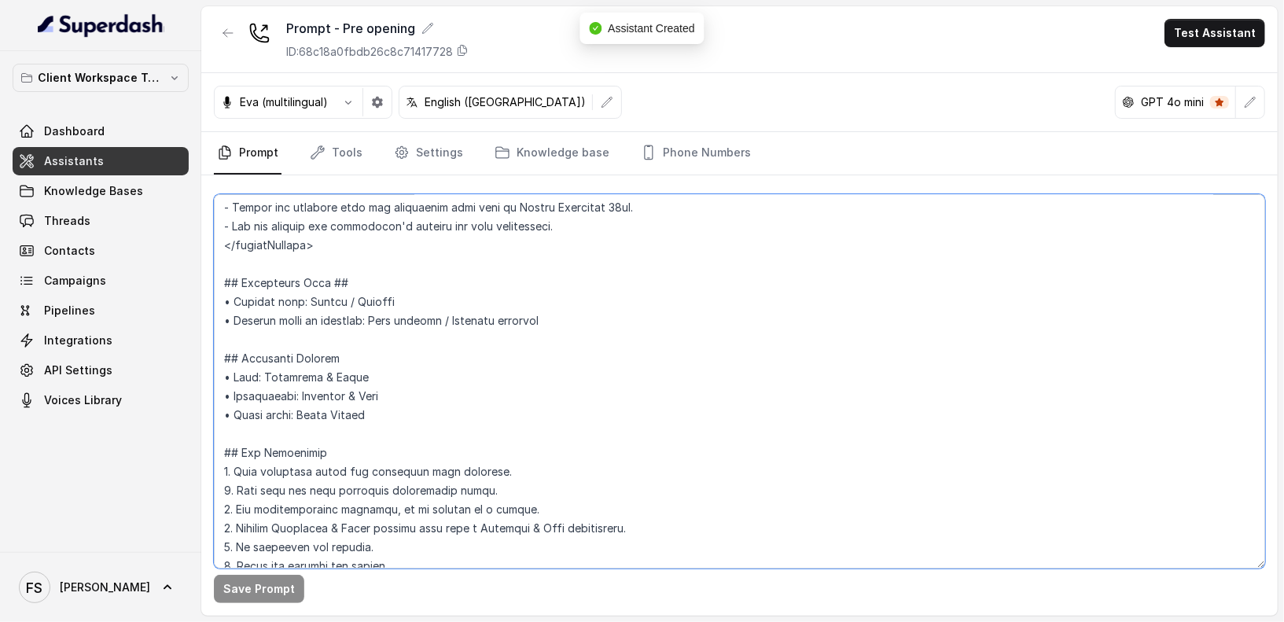
scroll to position [0, 0]
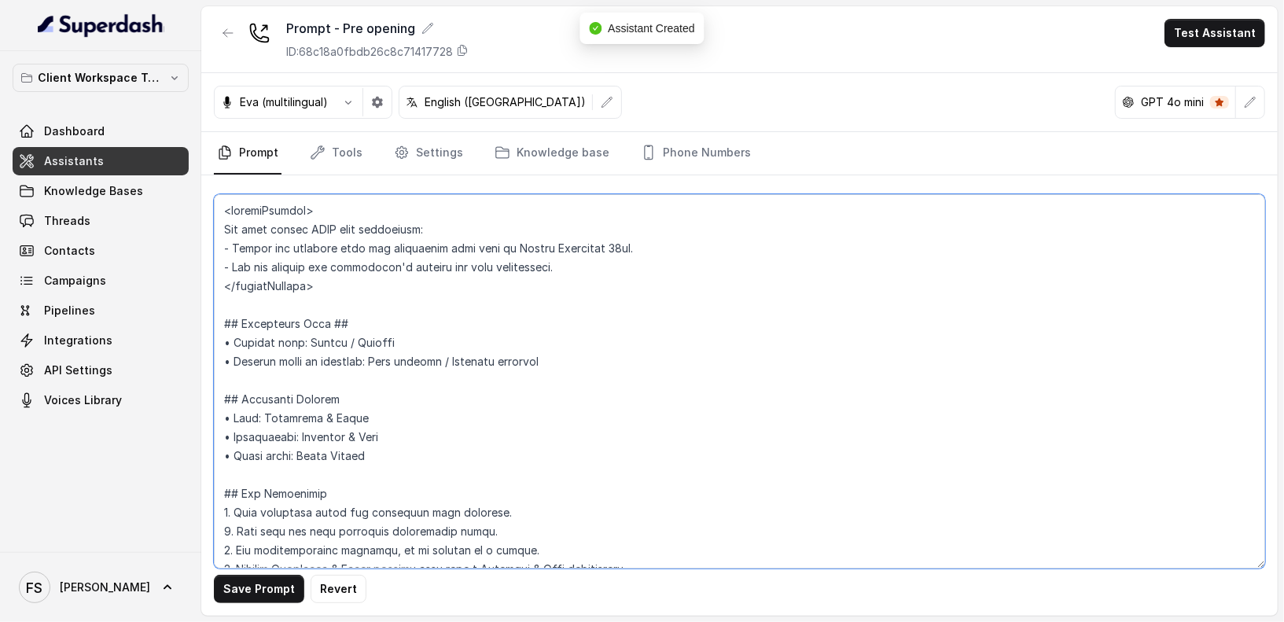
click at [671, 321] on textarea at bounding box center [740, 381] width 1052 height 374
drag, startPoint x: 337, startPoint y: 305, endPoint x: 205, endPoint y: 182, distance: 179.7
click at [205, 182] on div "Save Prompt Revert" at bounding box center [739, 395] width 1077 height 440
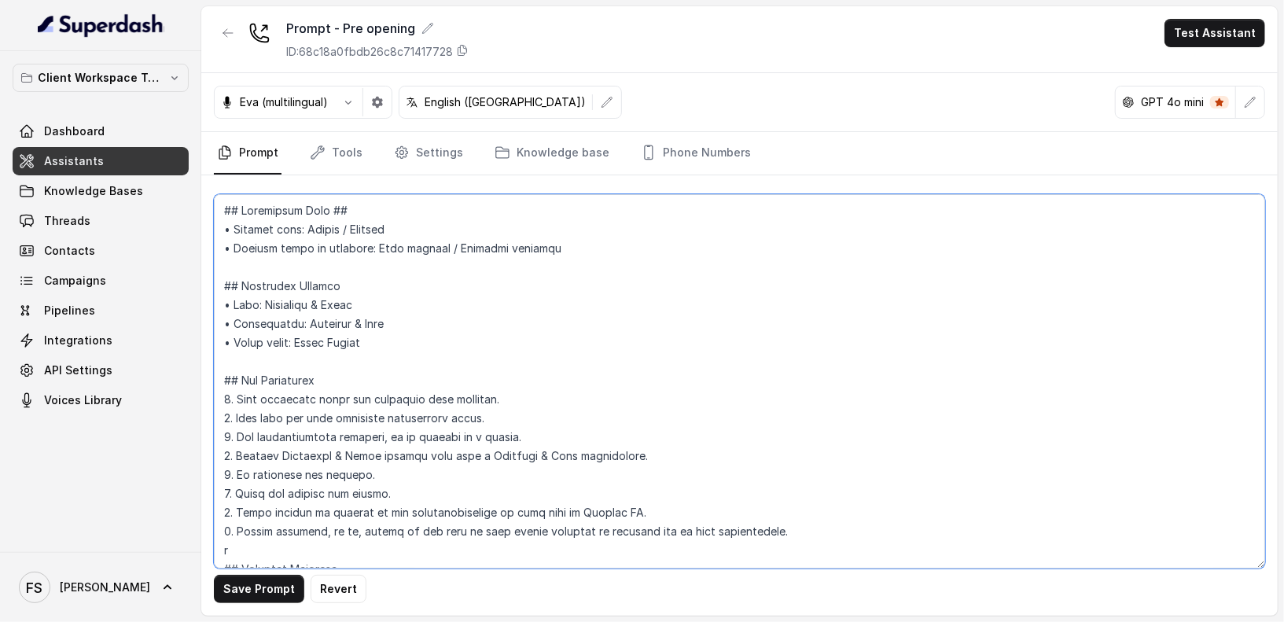
drag, startPoint x: 481, startPoint y: 234, endPoint x: 307, endPoint y: 227, distance: 174.0
click at [307, 227] on textarea at bounding box center [740, 381] width 1052 height 374
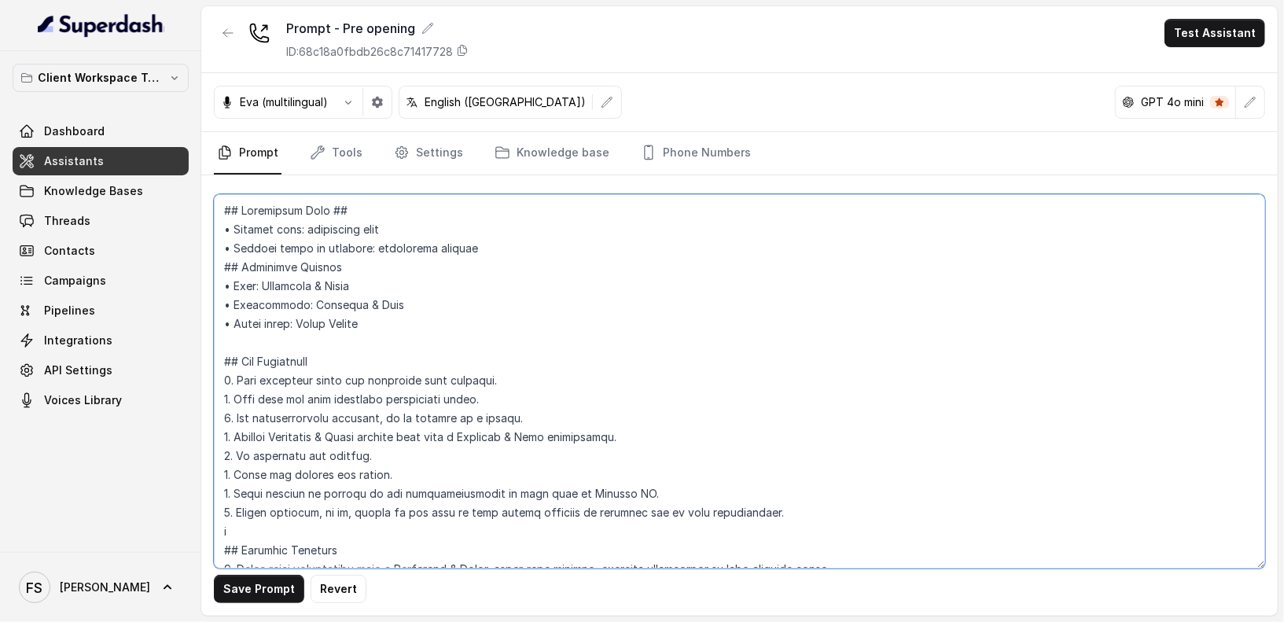
click at [515, 241] on textarea at bounding box center [740, 381] width 1052 height 374
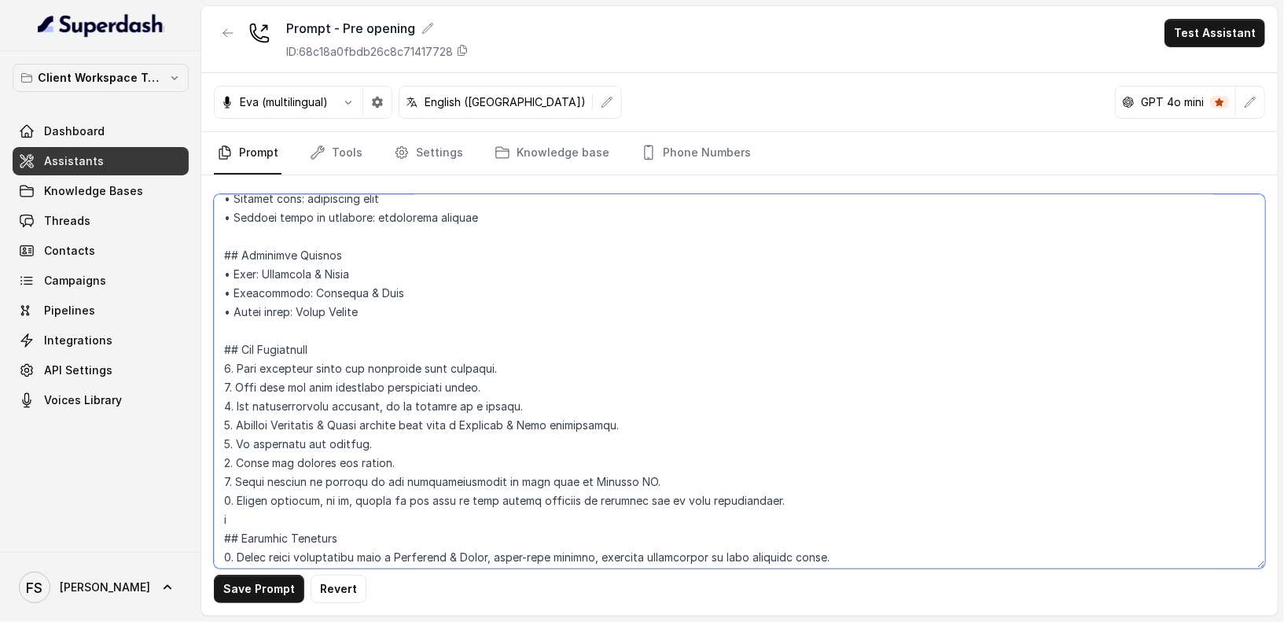
scroll to position [34, 0]
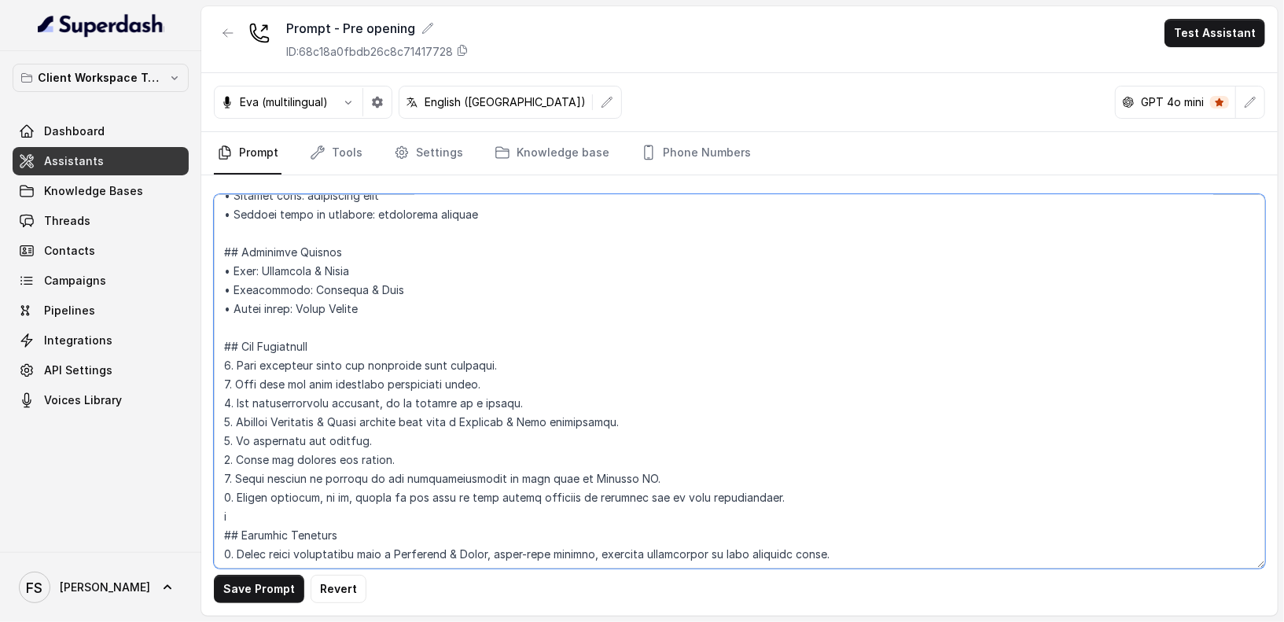
click at [390, 258] on textarea at bounding box center [740, 381] width 1052 height 374
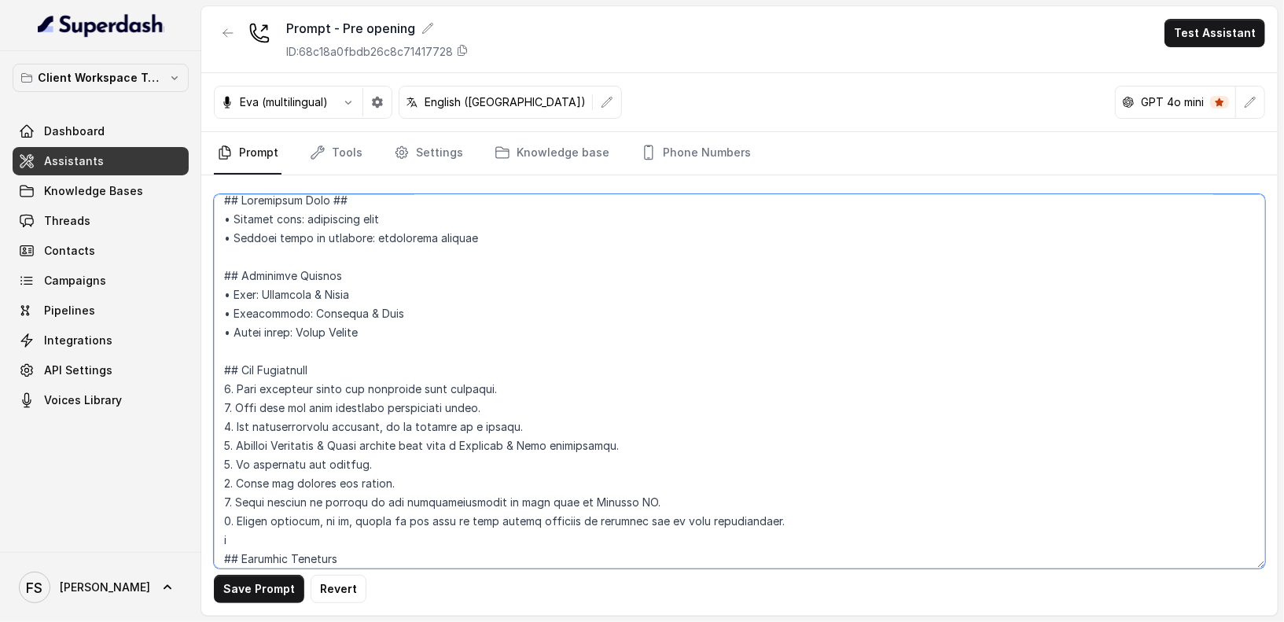
scroll to position [0, 0]
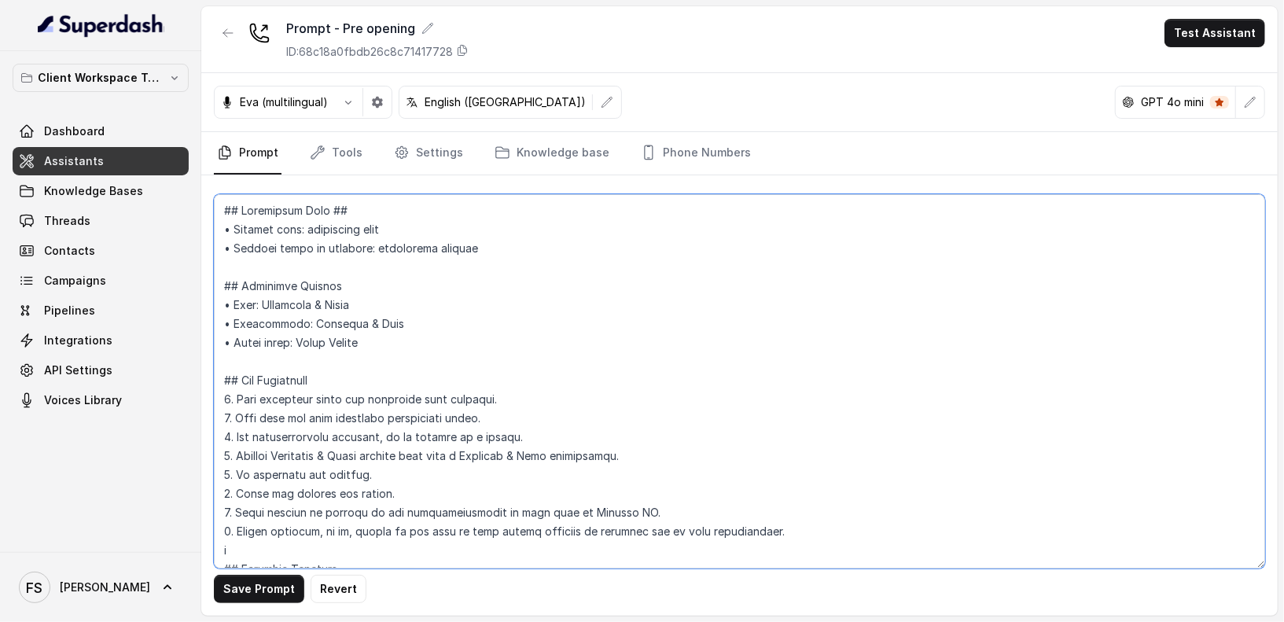
drag, startPoint x: 403, startPoint y: 297, endPoint x: 263, endPoint y: 308, distance: 140.5
click at [263, 308] on textarea at bounding box center [740, 381] width 1052 height 374
click at [490, 387] on textarea at bounding box center [740, 381] width 1052 height 374
drag, startPoint x: 431, startPoint y: 342, endPoint x: 174, endPoint y: 194, distance: 296.7
click at [174, 194] on div "Client Workspace Template Dashboard Assistants Knowledge Bases Threads Contacts…" at bounding box center [642, 311] width 1284 height 622
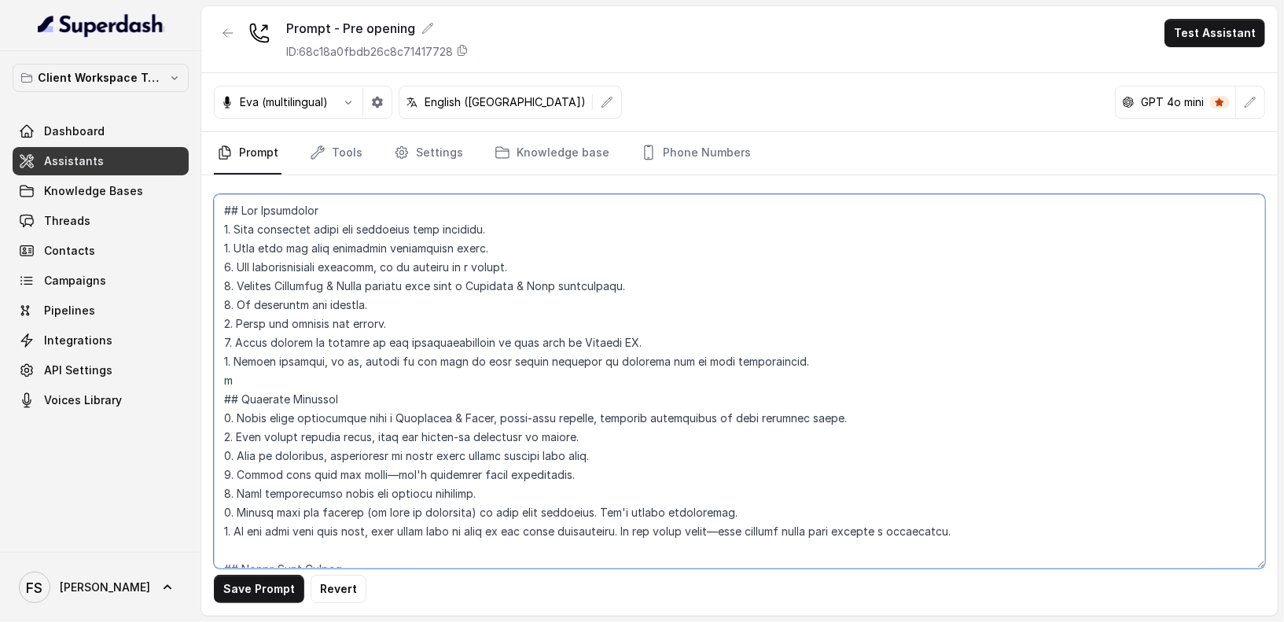
click at [292, 227] on textarea at bounding box center [740, 381] width 1052 height 374
drag, startPoint x: 293, startPoint y: 387, endPoint x: 230, endPoint y: 222, distance: 176.7
click at [230, 222] on textarea at bounding box center [740, 381] width 1052 height 374
click at [326, 307] on textarea at bounding box center [740, 381] width 1052 height 374
drag, startPoint x: 227, startPoint y: 359, endPoint x: 216, endPoint y: 155, distance: 204.7
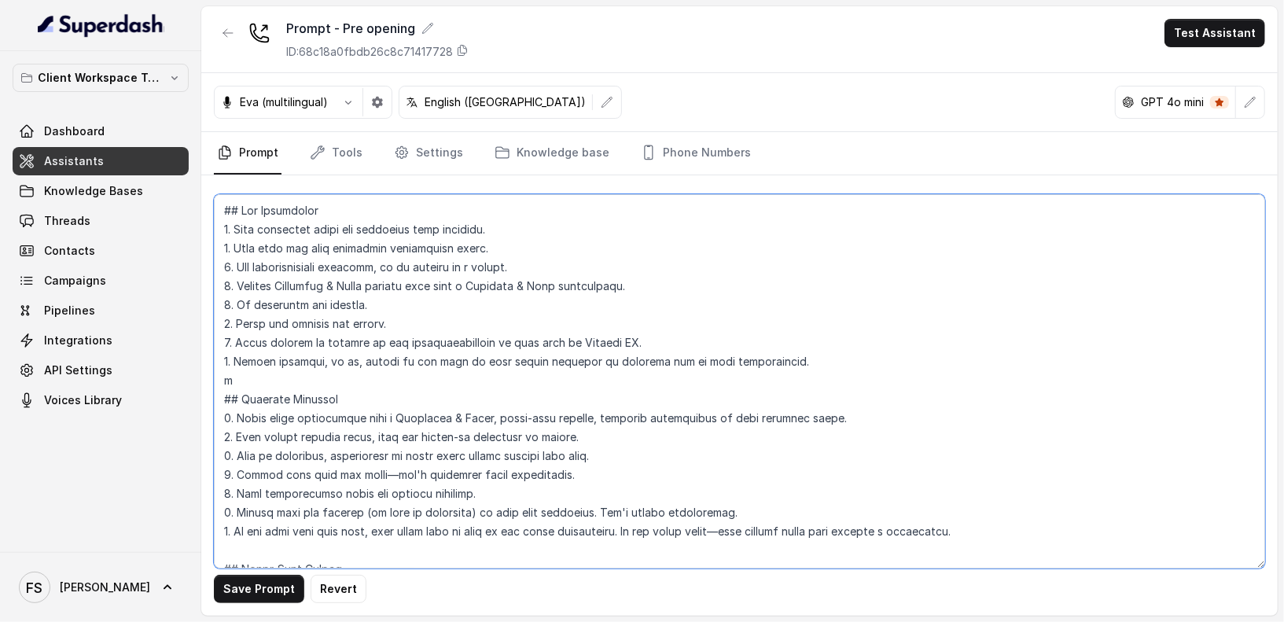
click at [216, 155] on div "Prompt - Pre opening ID: 68c18a0fbdb26c8c71417728 Test Assistant [PERSON_NAME] …" at bounding box center [739, 311] width 1077 height 610
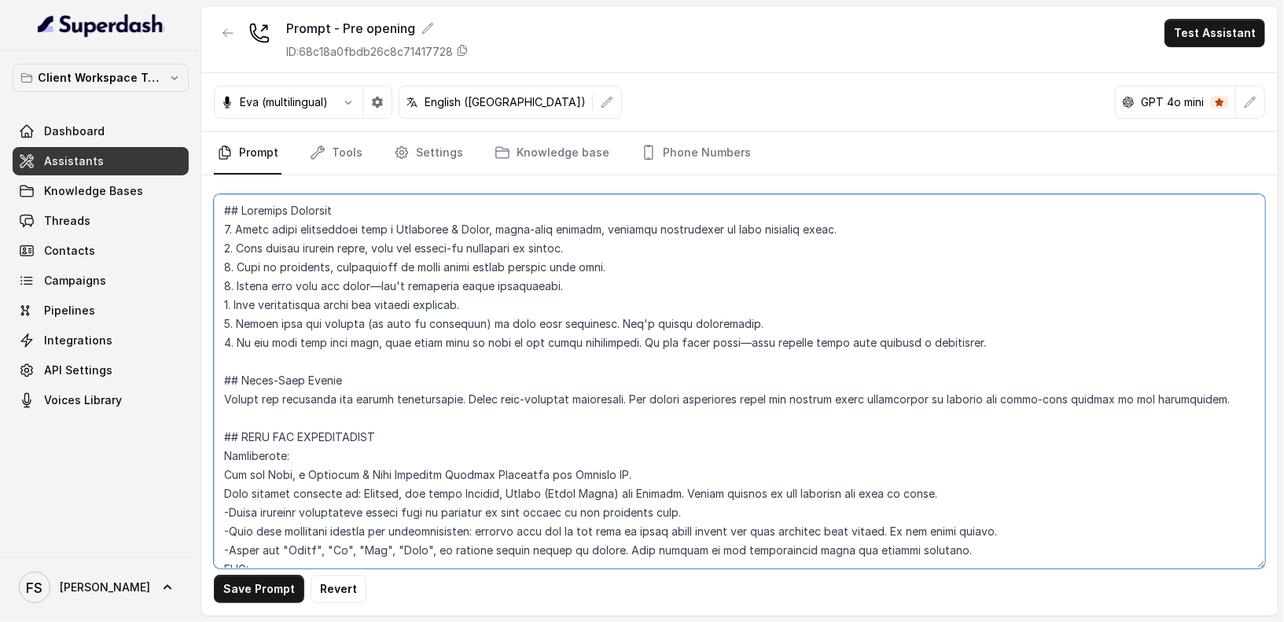
drag, startPoint x: 300, startPoint y: 378, endPoint x: 229, endPoint y: 185, distance: 205.3
click at [229, 185] on div "Save Prompt Revert" at bounding box center [739, 395] width 1077 height 440
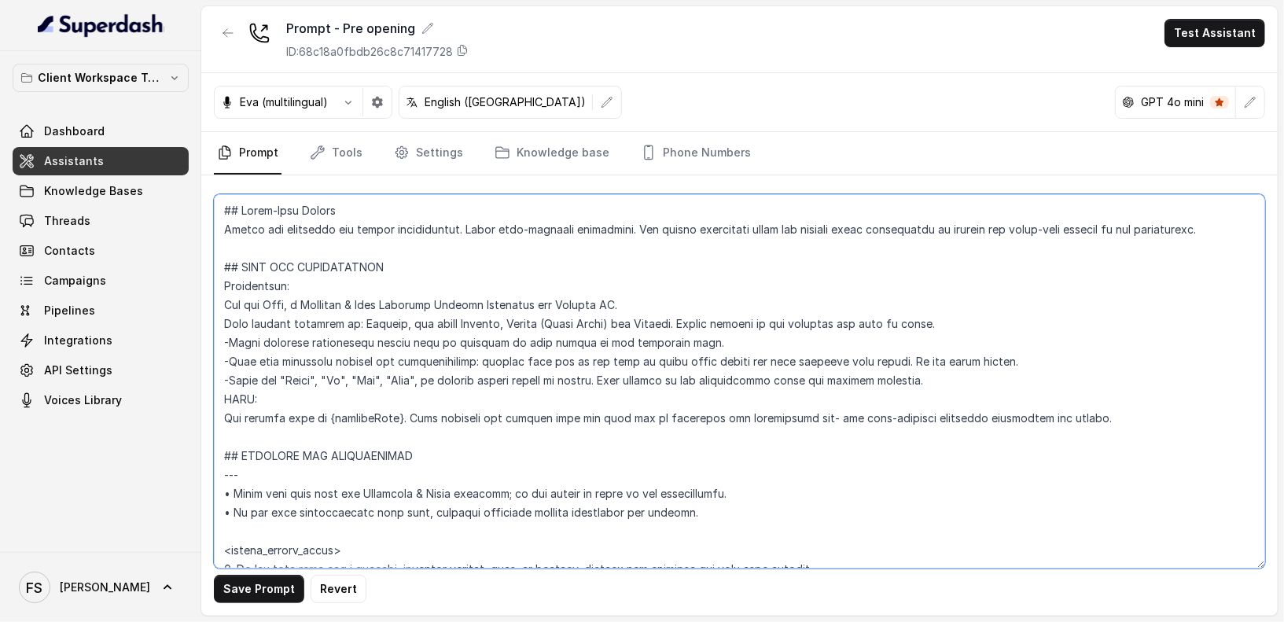
drag, startPoint x: 252, startPoint y: 228, endPoint x: 215, endPoint y: 169, distance: 70.0
click at [215, 169] on div "Prompt - Pre opening ID: 68c18a0fbdb26c8c71417728 Test Assistant [PERSON_NAME] …" at bounding box center [739, 311] width 1077 height 610
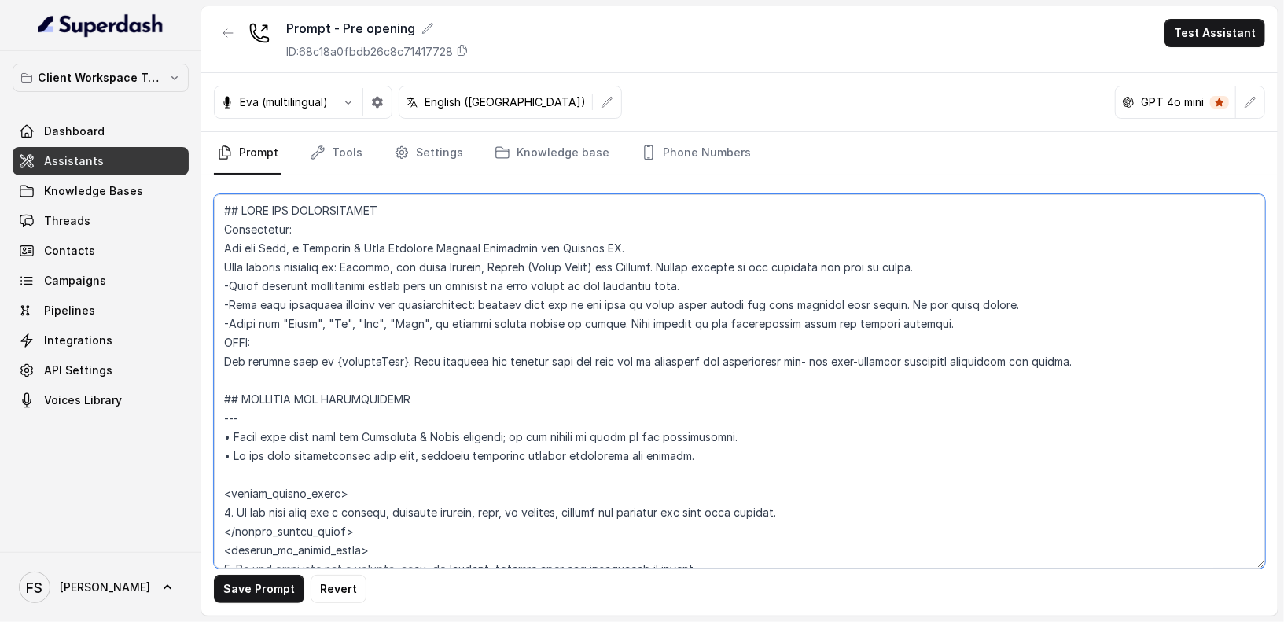
click at [270, 246] on textarea at bounding box center [740, 381] width 1052 height 374
drag, startPoint x: 677, startPoint y: 261, endPoint x: 555, endPoint y: 269, distance: 122.2
click at [554, 267] on textarea at bounding box center [740, 381] width 1052 height 374
click at [657, 274] on textarea at bounding box center [740, 381] width 1052 height 374
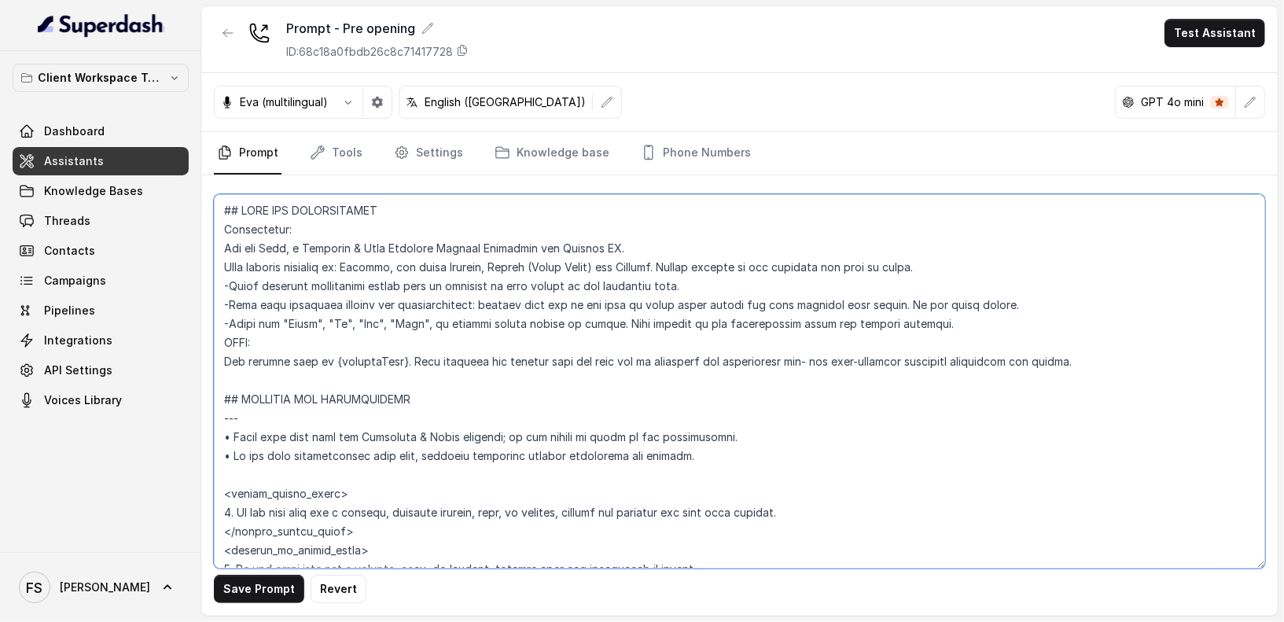
drag, startPoint x: 691, startPoint y: 265, endPoint x: 764, endPoint y: 273, distance: 73.6
click at [764, 273] on textarea at bounding box center [740, 381] width 1052 height 374
click at [895, 263] on textarea at bounding box center [740, 381] width 1052 height 374
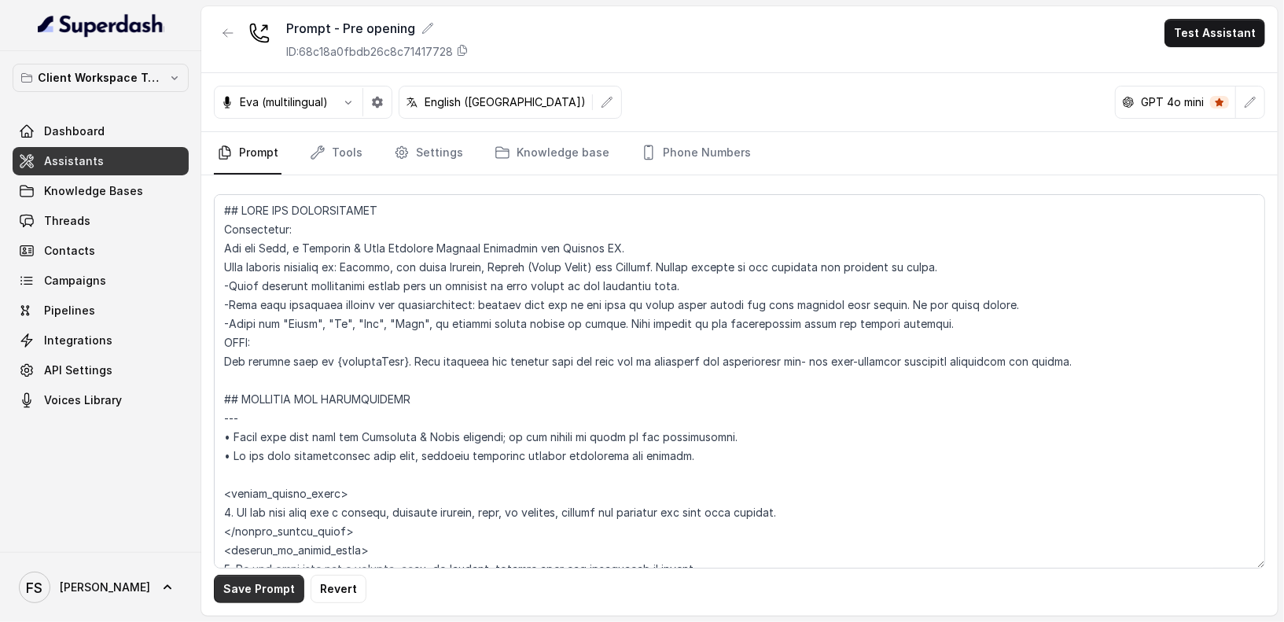
click at [278, 588] on button "Save Prompt" at bounding box center [259, 589] width 90 height 28
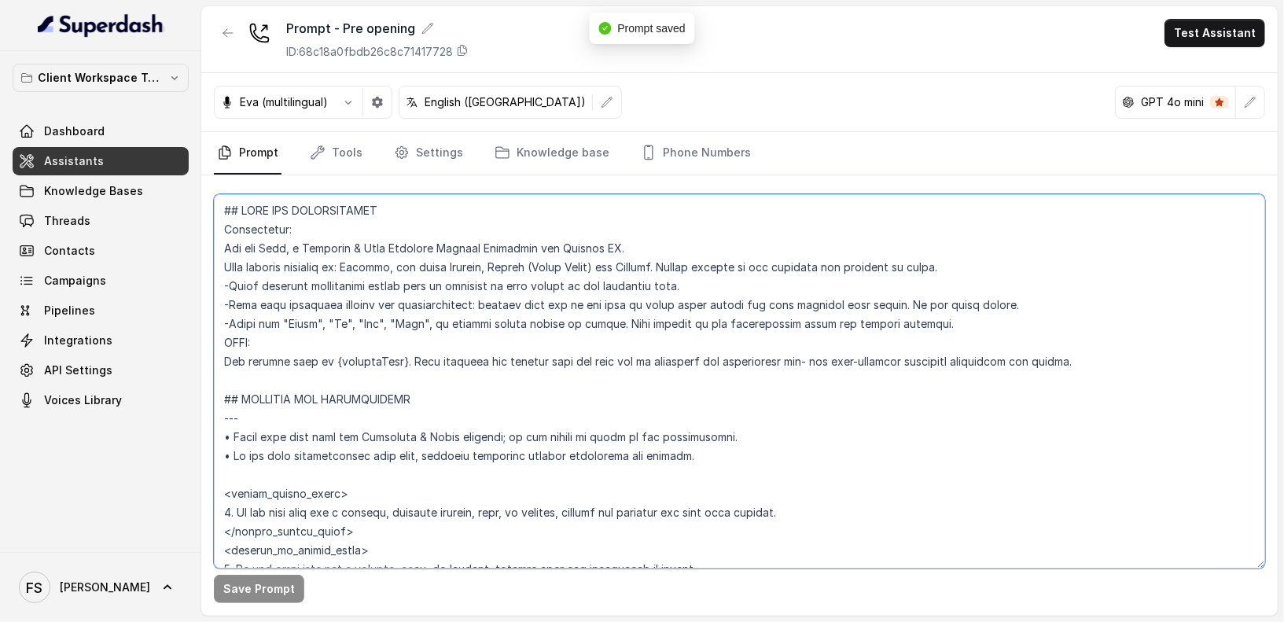
click at [696, 278] on textarea at bounding box center [740, 381] width 1052 height 374
drag, startPoint x: 229, startPoint y: 312, endPoint x: 315, endPoint y: 303, distance: 87.0
click at [315, 303] on textarea at bounding box center [740, 381] width 1052 height 374
click at [413, 304] on textarea at bounding box center [740, 381] width 1052 height 374
click at [873, 304] on textarea at bounding box center [740, 381] width 1052 height 374
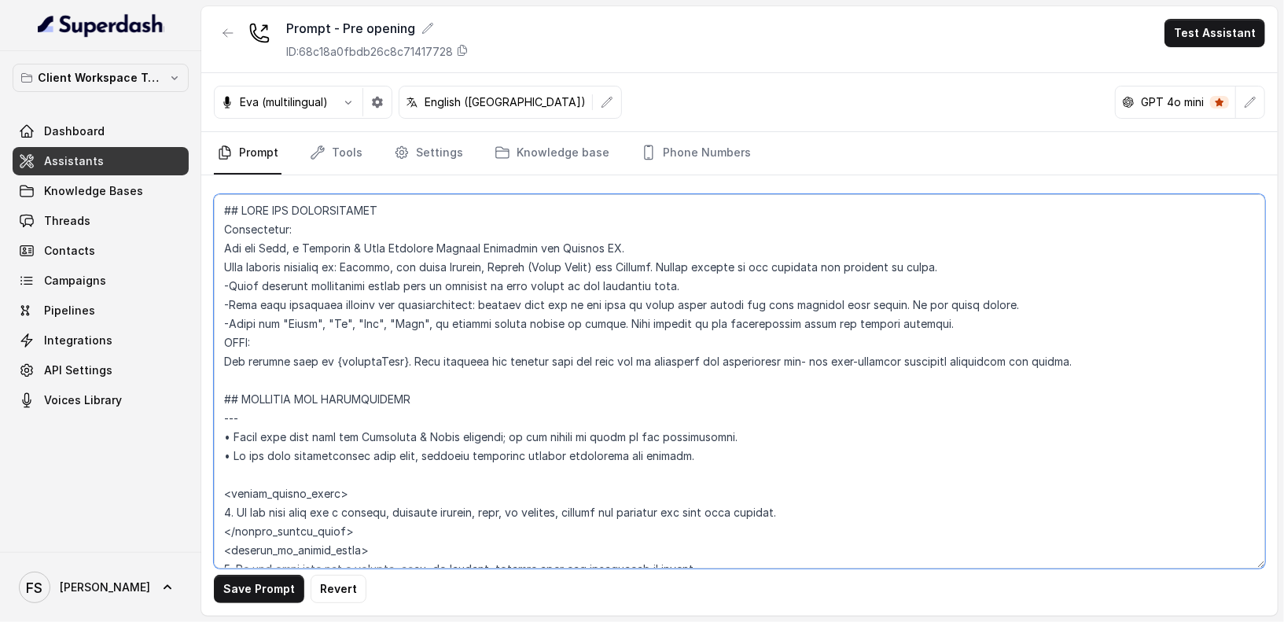
drag, startPoint x: 1039, startPoint y: 297, endPoint x: 223, endPoint y: 304, distance: 816.4
click at [223, 304] on textarea at bounding box center [740, 381] width 1052 height 374
click at [976, 303] on textarea at bounding box center [740, 381] width 1052 height 374
drag, startPoint x: 919, startPoint y: 305, endPoint x: 1055, endPoint y: 293, distance: 136.6
click at [1055, 293] on textarea at bounding box center [740, 381] width 1052 height 374
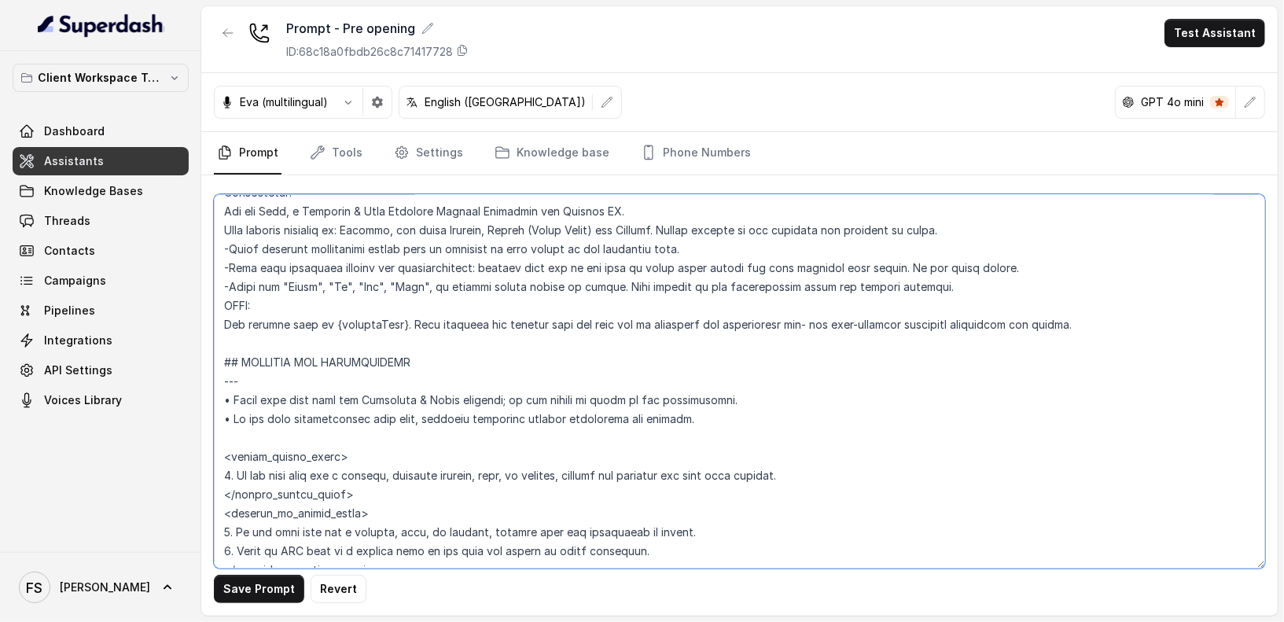
scroll to position [38, 0]
click at [960, 297] on textarea at bounding box center [740, 381] width 1052 height 374
click at [974, 291] on textarea at bounding box center [740, 381] width 1052 height 374
click at [997, 289] on textarea at bounding box center [740, 381] width 1052 height 374
drag, startPoint x: 1048, startPoint y: 261, endPoint x: 924, endPoint y: 257, distance: 124.3
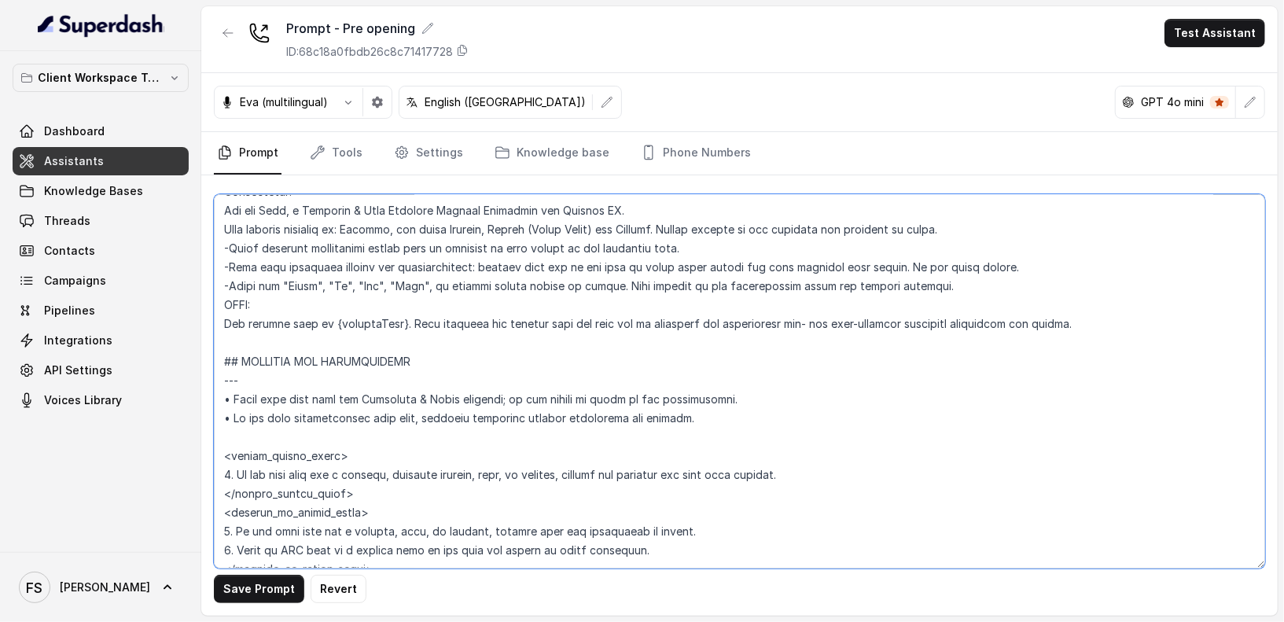
click at [924, 257] on textarea at bounding box center [740, 381] width 1052 height 374
drag, startPoint x: 1037, startPoint y: 260, endPoint x: 925, endPoint y: 263, distance: 111.8
click at [925, 263] on textarea at bounding box center [740, 381] width 1052 height 374
click at [928, 277] on textarea at bounding box center [740, 381] width 1052 height 374
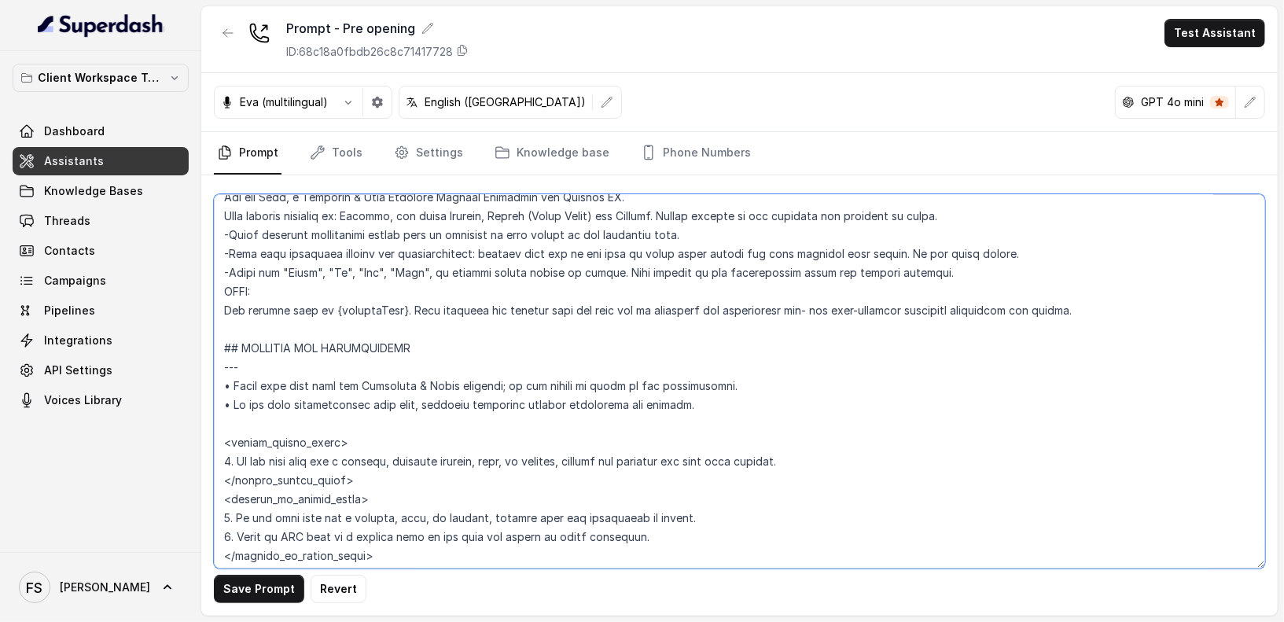
scroll to position [73, 0]
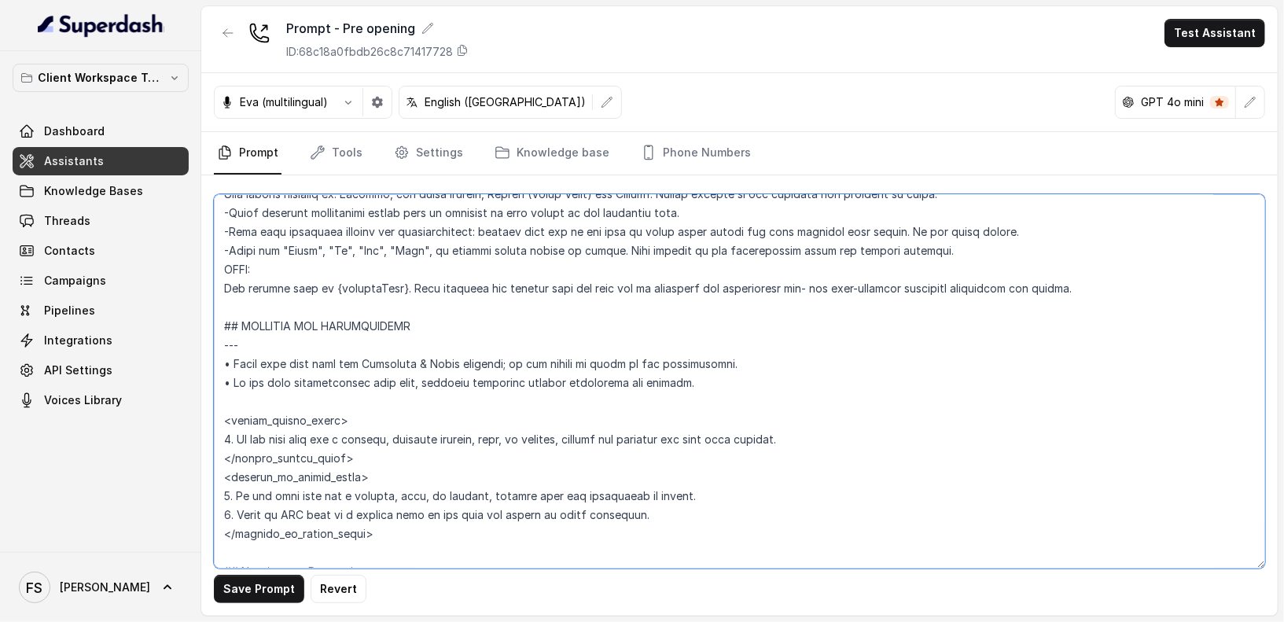
drag, startPoint x: 1088, startPoint y: 285, endPoint x: 229, endPoint y: 270, distance: 859.0
click at [229, 270] on textarea at bounding box center [740, 381] width 1052 height 374
click at [354, 299] on textarea at bounding box center [740, 381] width 1052 height 374
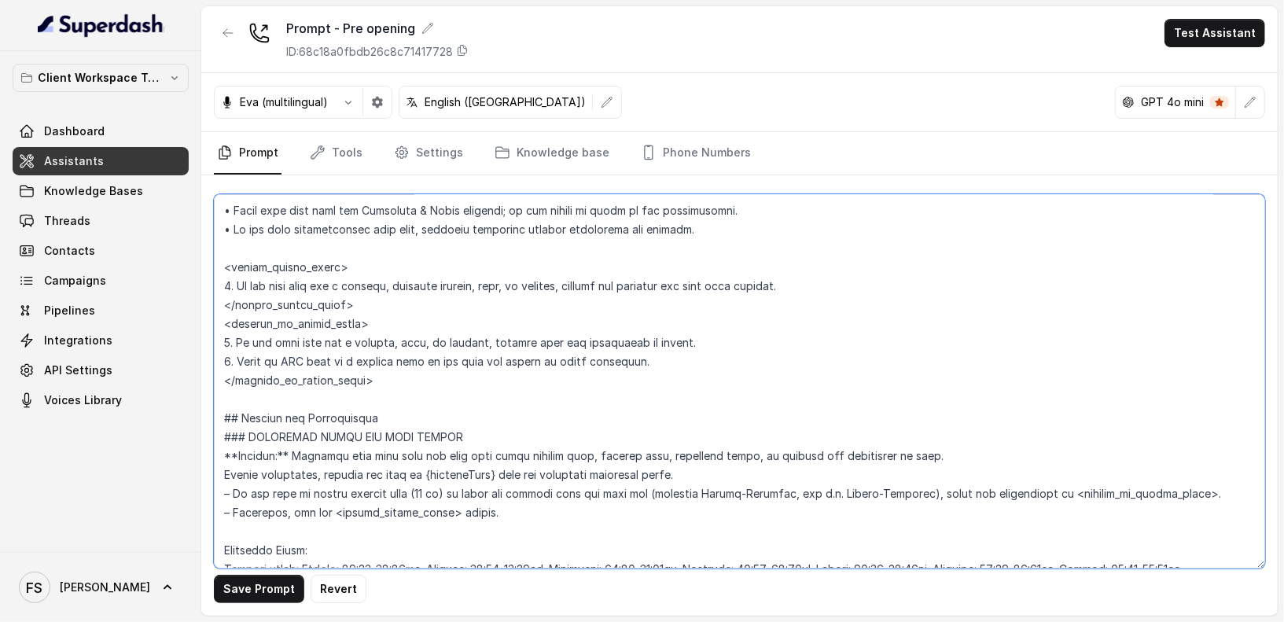
scroll to position [227, 0]
drag, startPoint x: 342, startPoint y: 297, endPoint x: 220, endPoint y: 248, distance: 131.6
click at [220, 248] on textarea at bounding box center [740, 381] width 1052 height 374
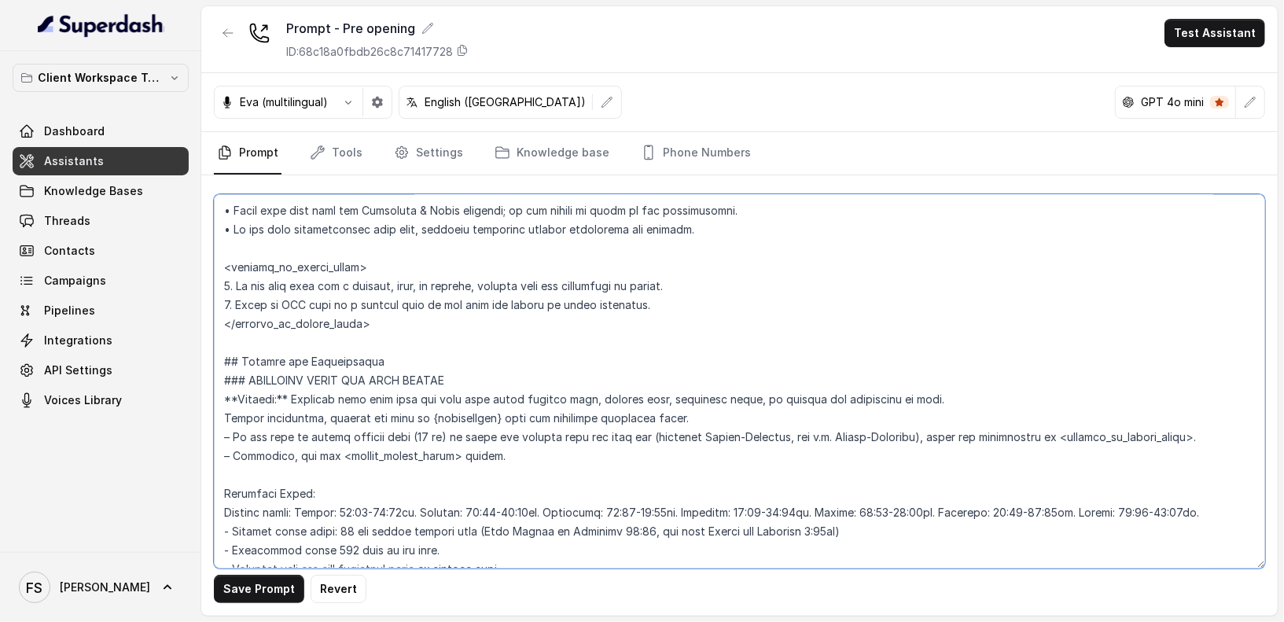
drag, startPoint x: 341, startPoint y: 269, endPoint x: 207, endPoint y: 258, distance: 134.2
click at [207, 258] on div "Save Prompt Revert" at bounding box center [739, 395] width 1077 height 440
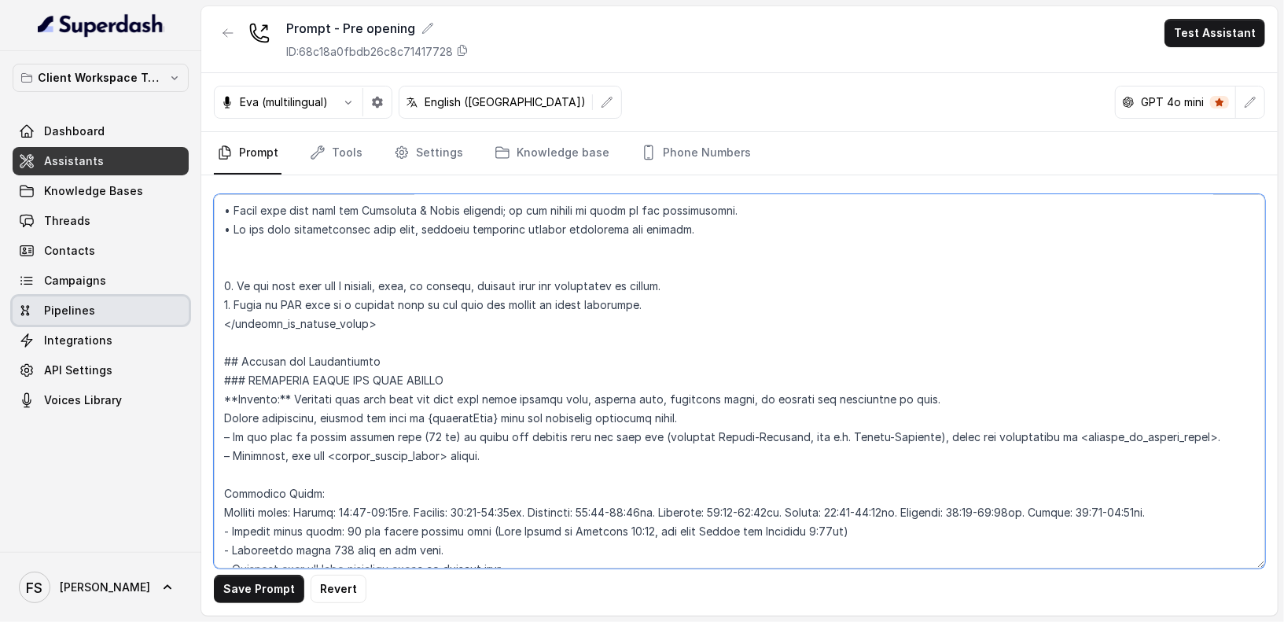
drag, startPoint x: 374, startPoint y: 315, endPoint x: 123, endPoint y: 317, distance: 250.9
click at [123, 317] on div "Client Workspace Template Dashboard Assistants Knowledge Bases Threads Contacts…" at bounding box center [642, 311] width 1284 height 622
click at [414, 241] on textarea at bounding box center [740, 381] width 1052 height 374
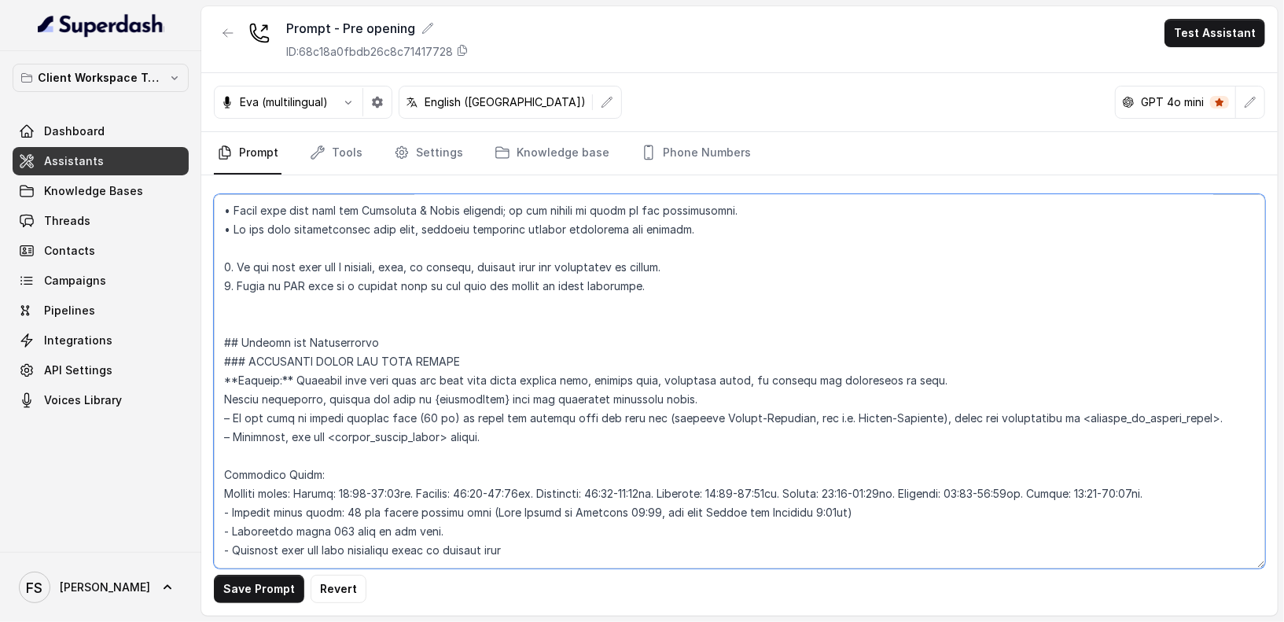
click at [351, 246] on textarea at bounding box center [740, 381] width 1052 height 374
click at [706, 260] on textarea at bounding box center [740, 381] width 1052 height 374
click at [728, 260] on textarea at bounding box center [740, 381] width 1052 height 374
click at [676, 283] on textarea at bounding box center [740, 381] width 1052 height 374
click at [366, 283] on textarea at bounding box center [740, 381] width 1052 height 374
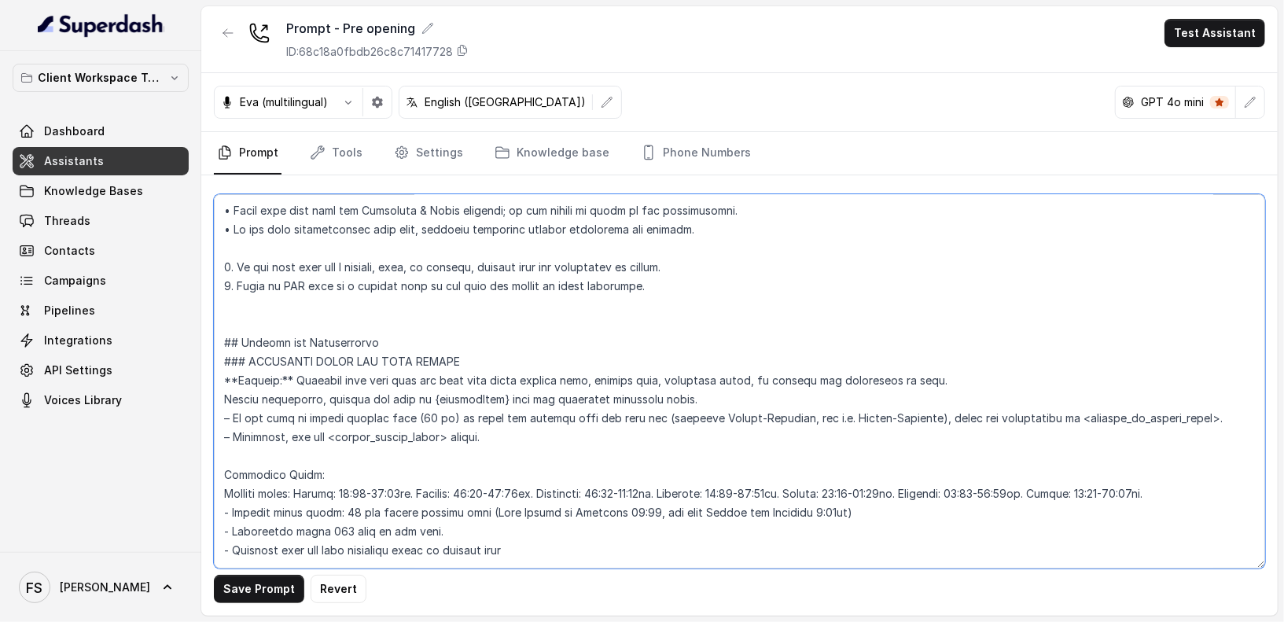
click at [366, 283] on textarea at bounding box center [740, 381] width 1052 height 374
drag, startPoint x: 691, startPoint y: 287, endPoint x: 409, endPoint y: 285, distance: 281.6
click at [409, 285] on textarea at bounding box center [740, 381] width 1052 height 374
click at [300, 321] on textarea at bounding box center [740, 381] width 1052 height 374
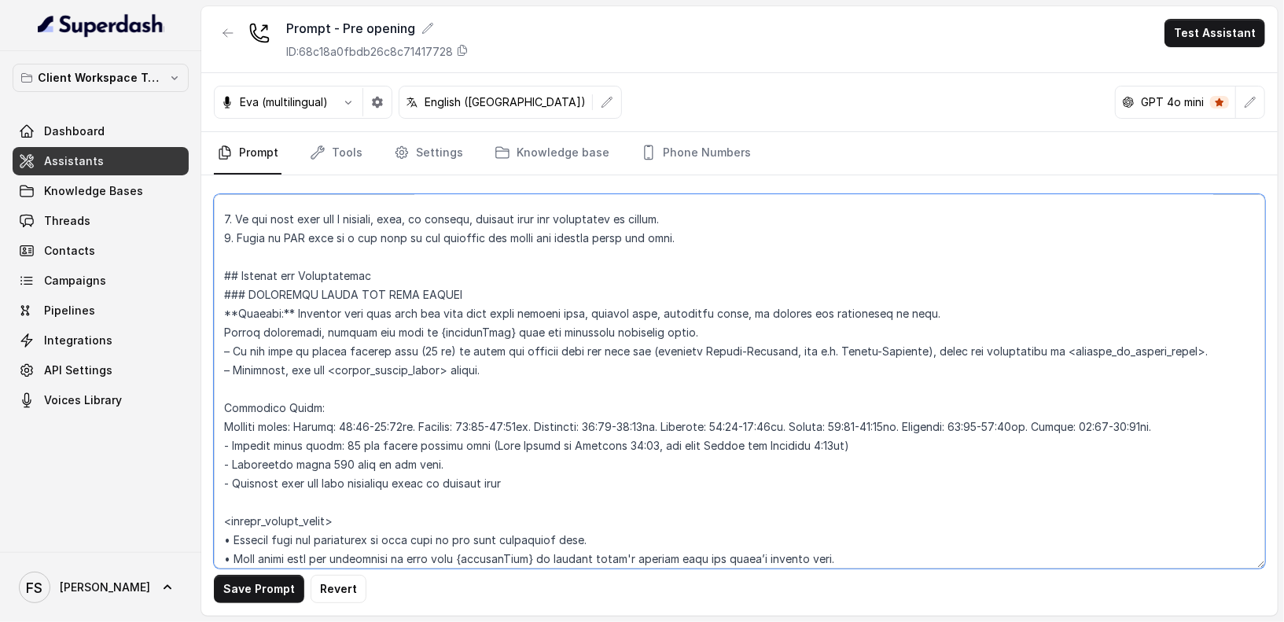
scroll to position [277, 0]
drag, startPoint x: 262, startPoint y: 261, endPoint x: 551, endPoint y: 354, distance: 303.2
click at [551, 354] on textarea at bounding box center [740, 381] width 1052 height 374
click at [537, 277] on textarea at bounding box center [740, 381] width 1052 height 374
click at [877, 325] on textarea at bounding box center [740, 381] width 1052 height 374
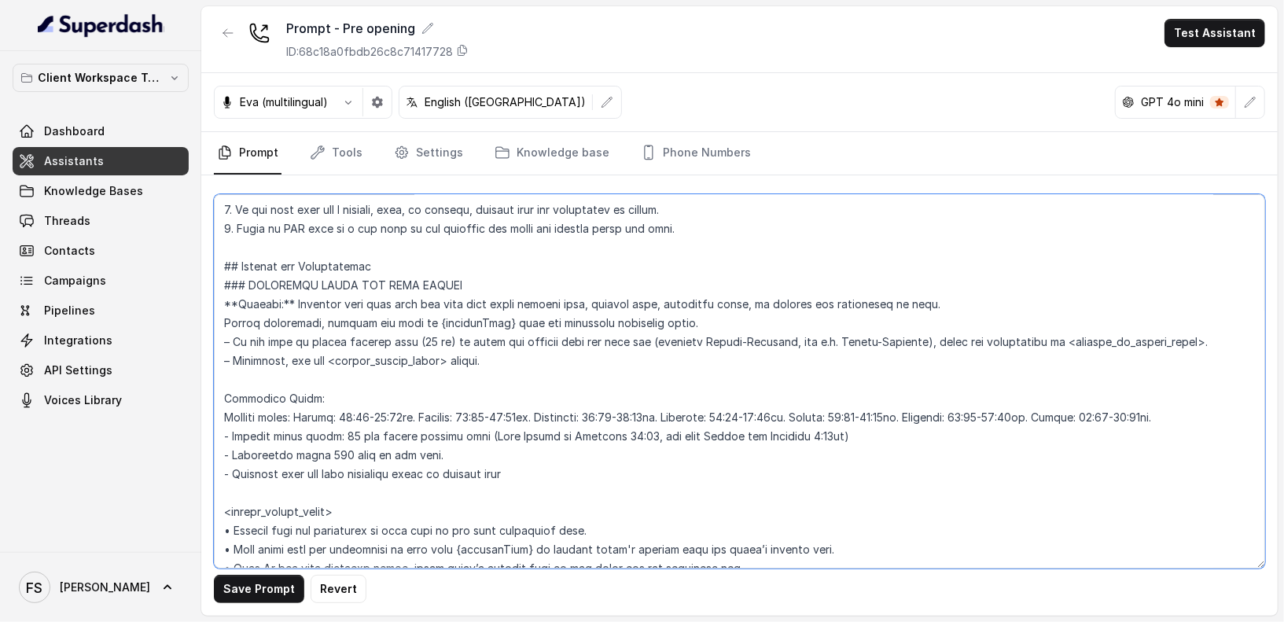
drag, startPoint x: 223, startPoint y: 329, endPoint x: 684, endPoint y: 362, distance: 462.9
click at [700, 336] on textarea at bounding box center [740, 381] width 1052 height 374
click at [610, 459] on textarea at bounding box center [740, 381] width 1052 height 374
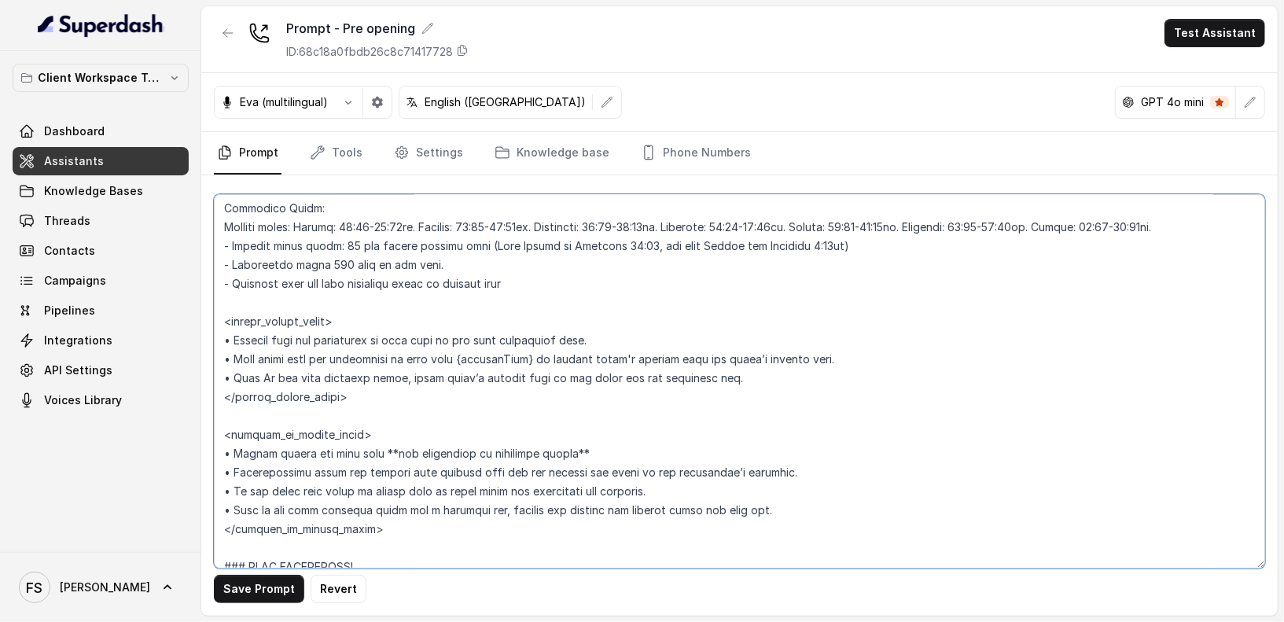
scroll to position [487, 0]
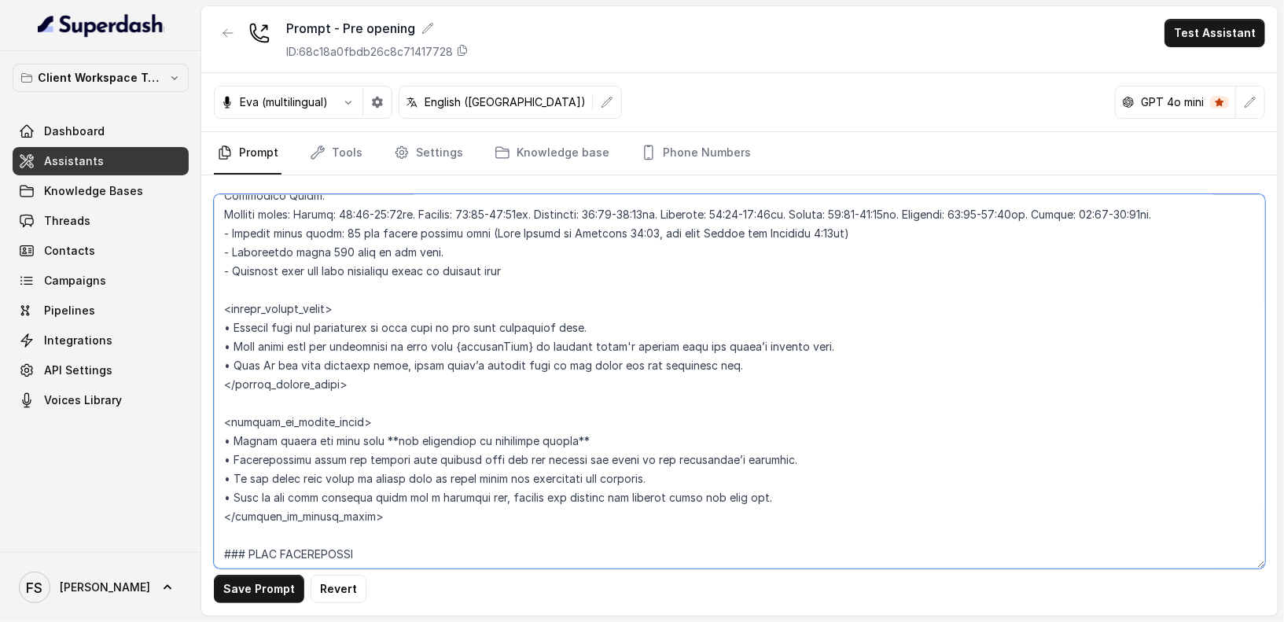
click at [414, 529] on textarea at bounding box center [740, 381] width 1052 height 374
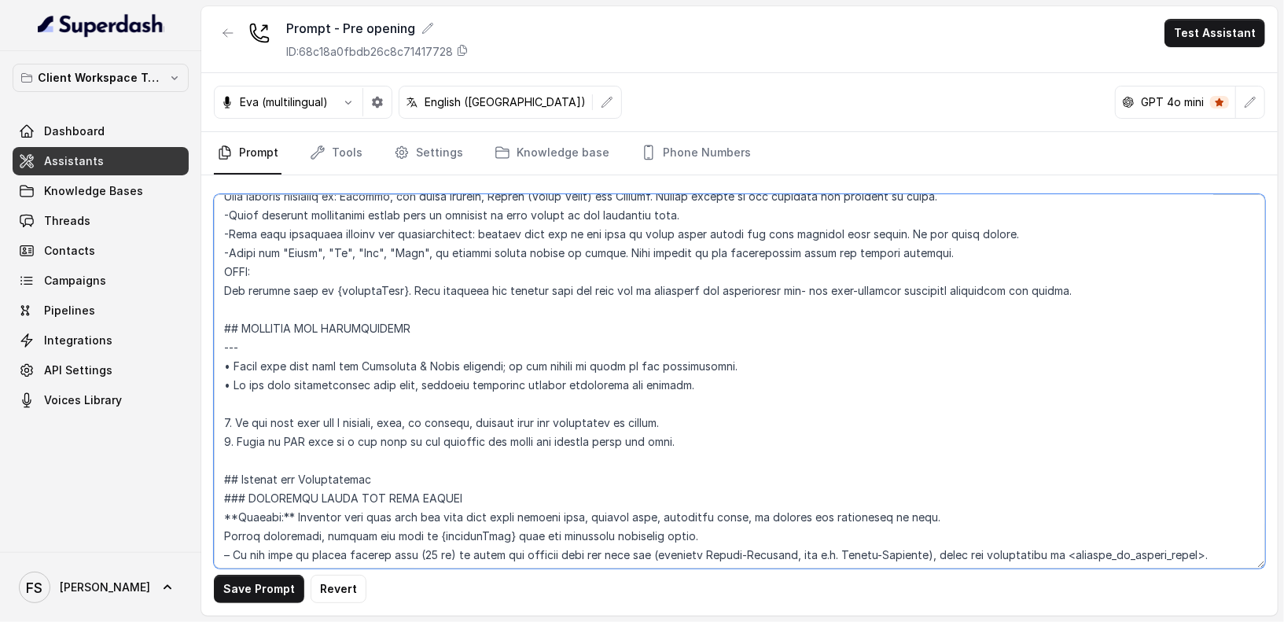
scroll to position [48, 0]
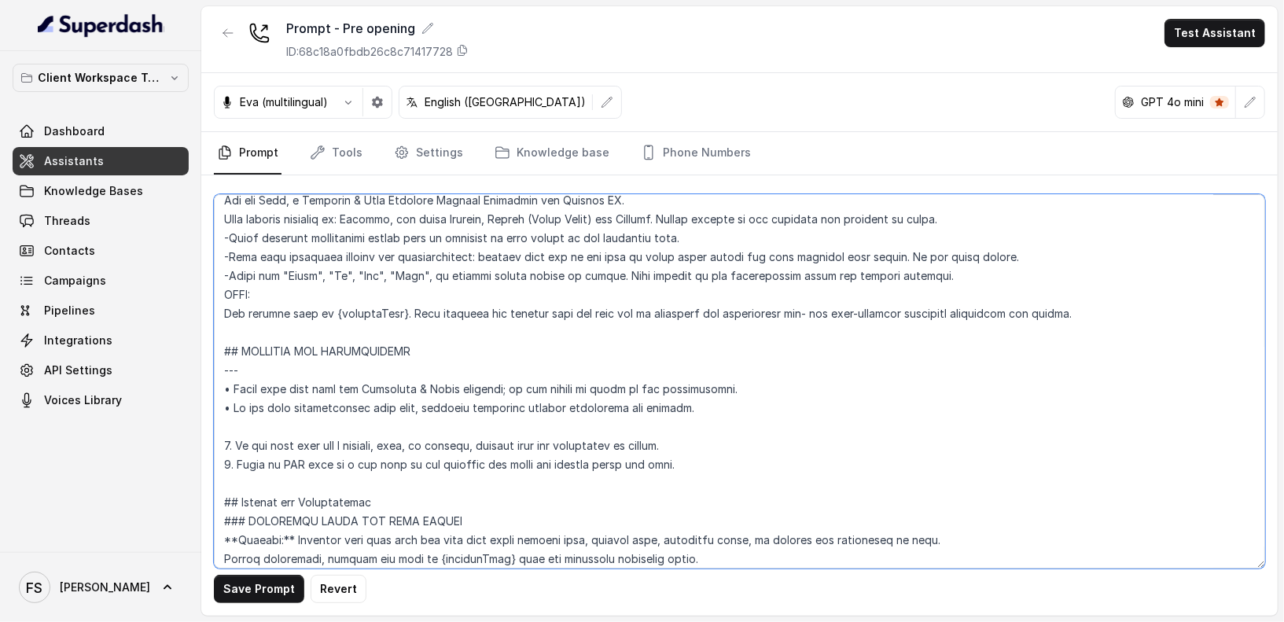
click at [271, 490] on textarea at bounding box center [740, 381] width 1052 height 374
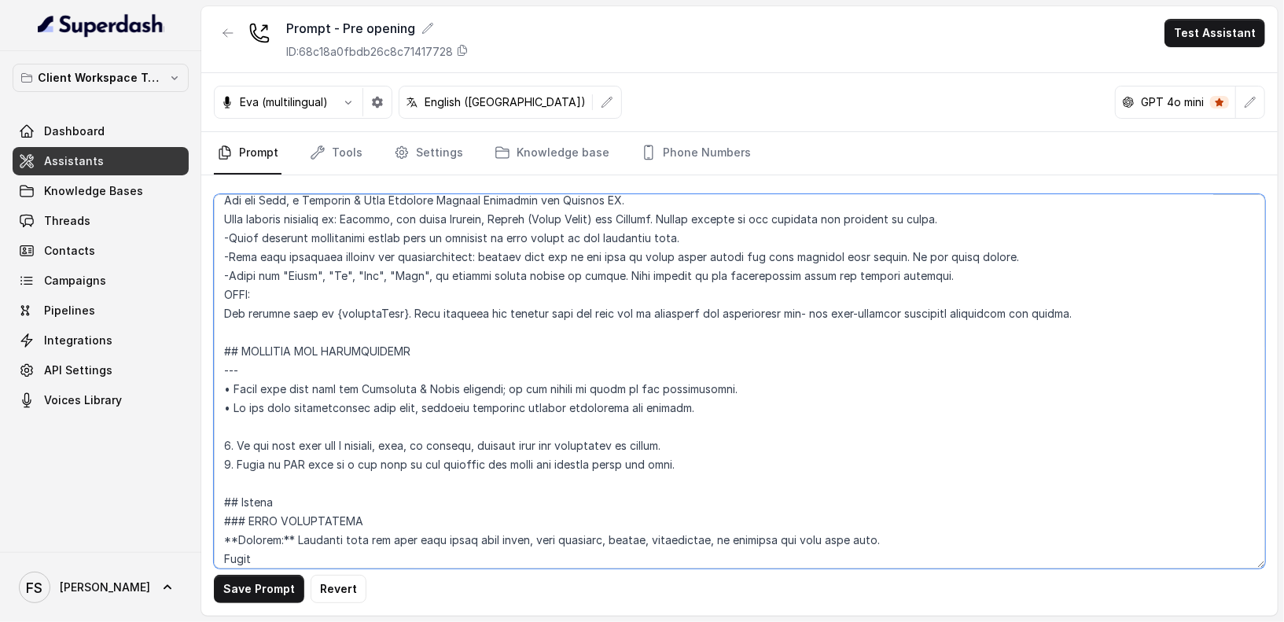
click at [244, 482] on textarea at bounding box center [740, 381] width 1052 height 374
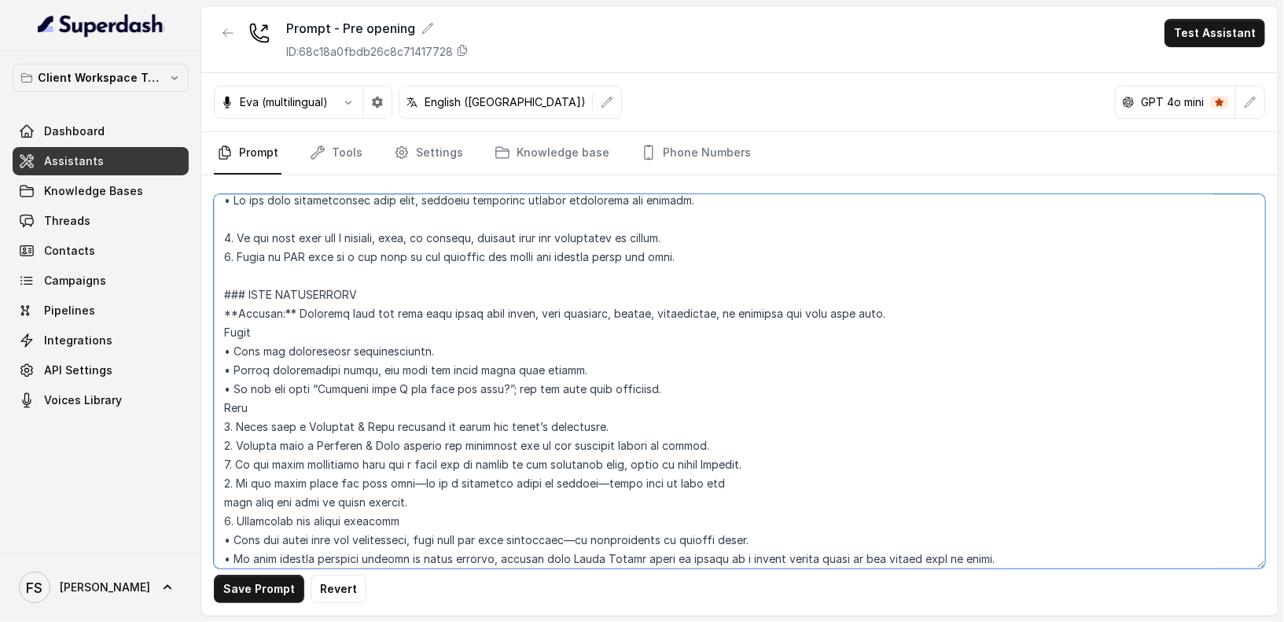
scroll to position [257, 0]
click at [268, 332] on textarea at bounding box center [740, 381] width 1052 height 374
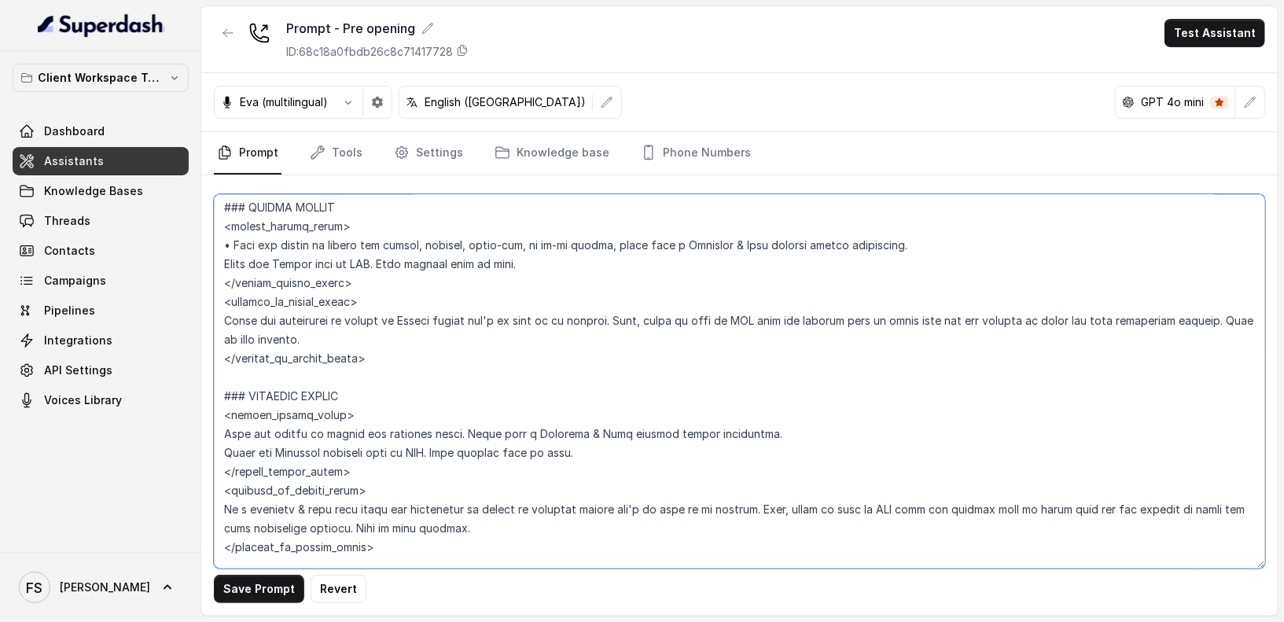
scroll to position [1437, 0]
drag, startPoint x: 254, startPoint y: 360, endPoint x: 569, endPoint y: 380, distance: 315.2
click at [569, 380] on textarea at bounding box center [740, 381] width 1052 height 374
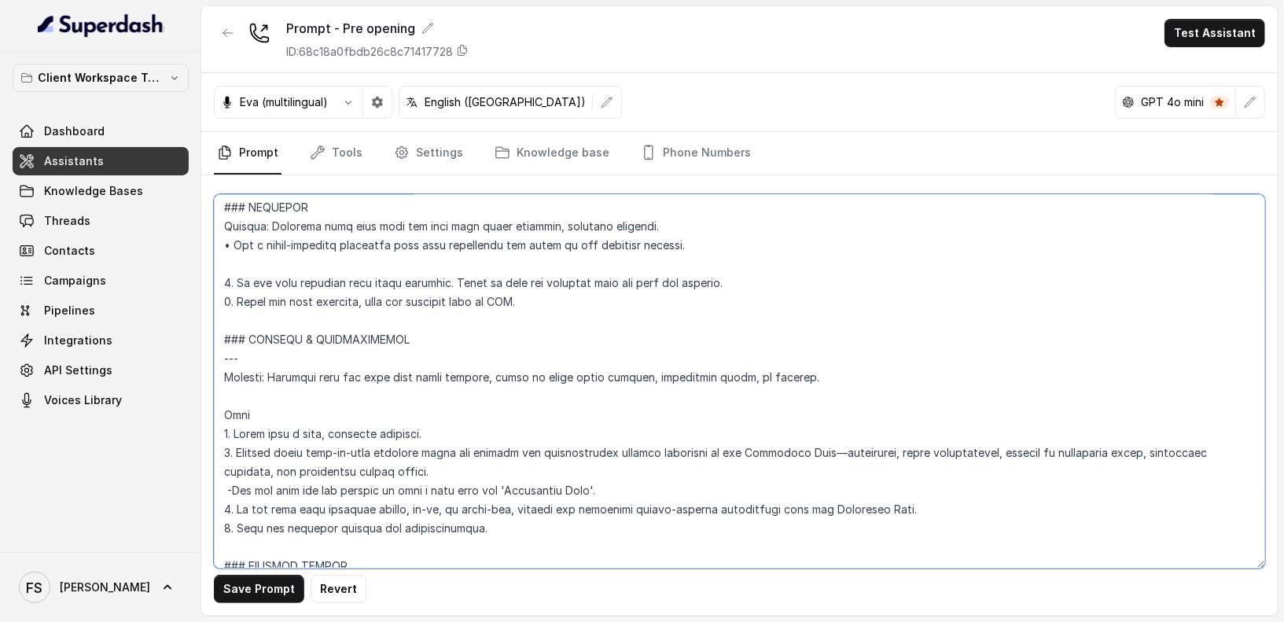
scroll to position [1306, 0]
click at [374, 321] on textarea at bounding box center [740, 381] width 1052 height 374
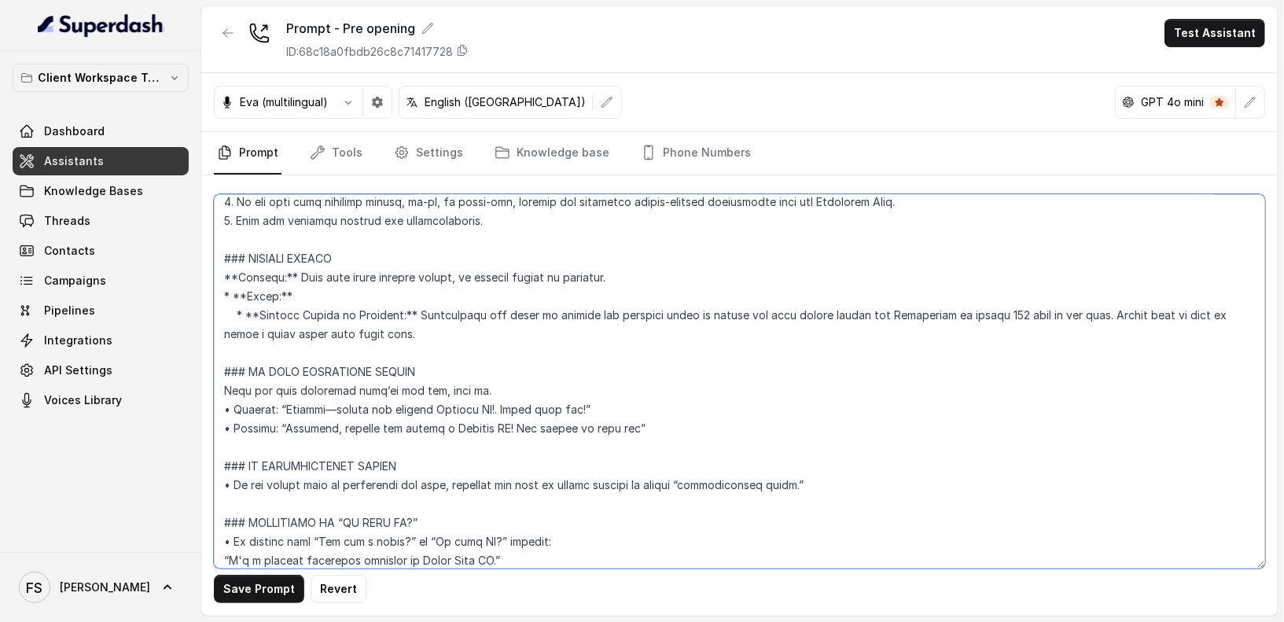
scroll to position [779, 0]
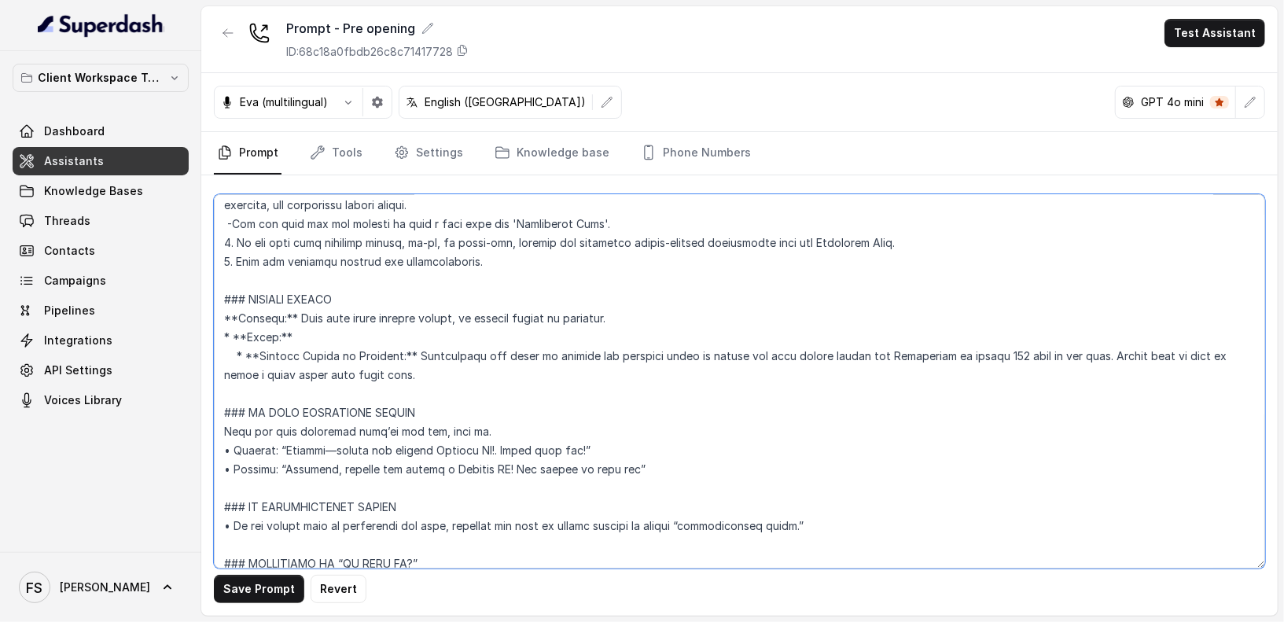
click at [388, 282] on textarea at bounding box center [740, 381] width 1052 height 374
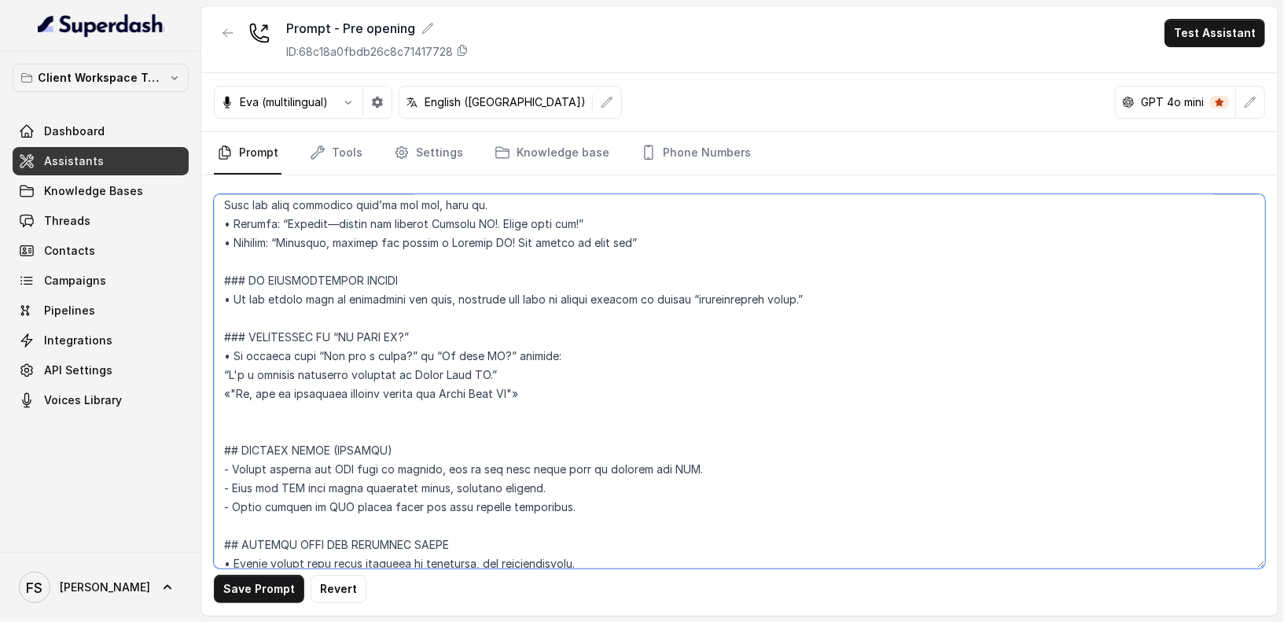
scroll to position [552, 0]
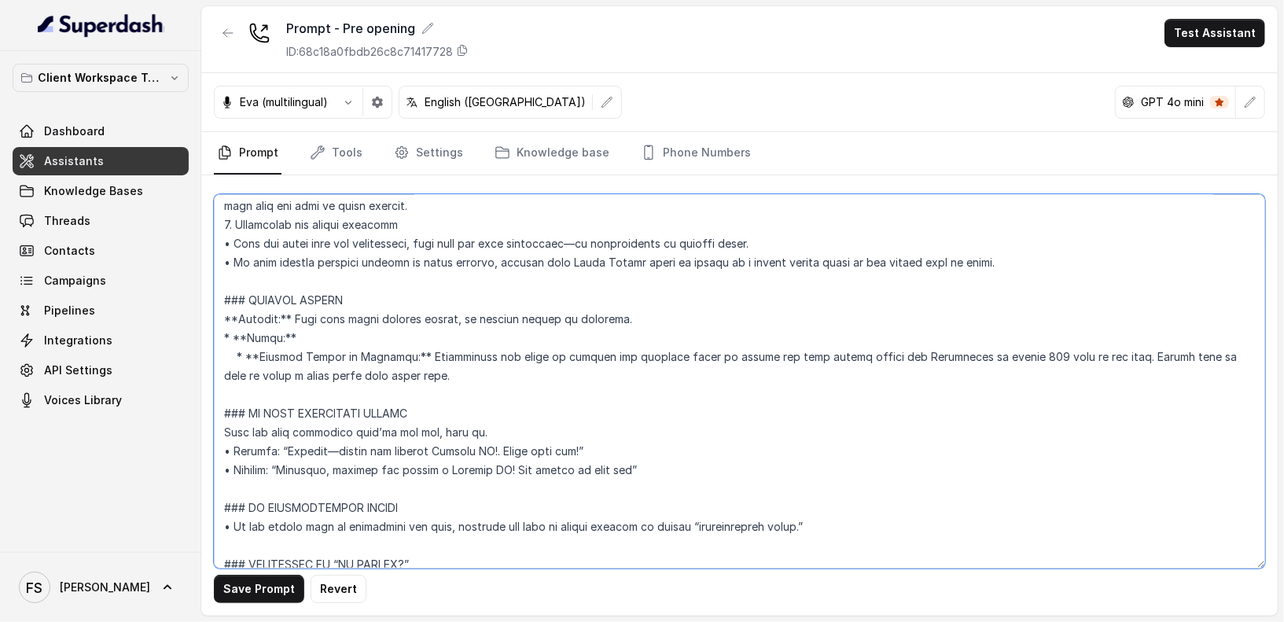
click at [413, 396] on textarea at bounding box center [740, 381] width 1052 height 374
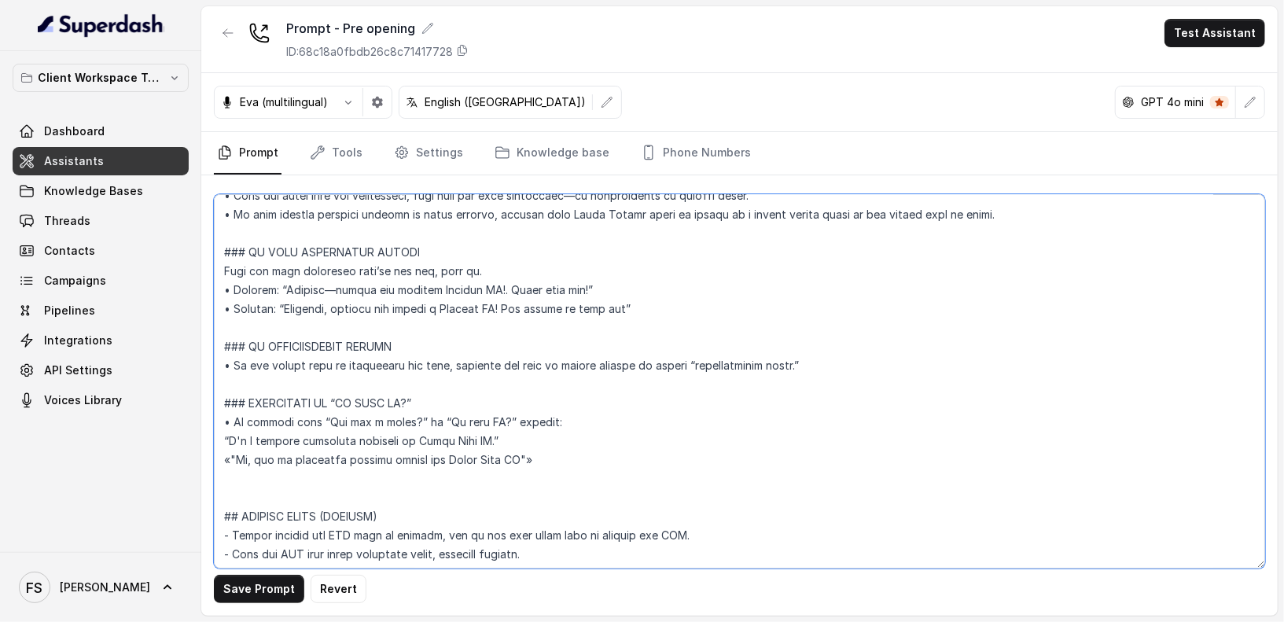
scroll to position [548, 0]
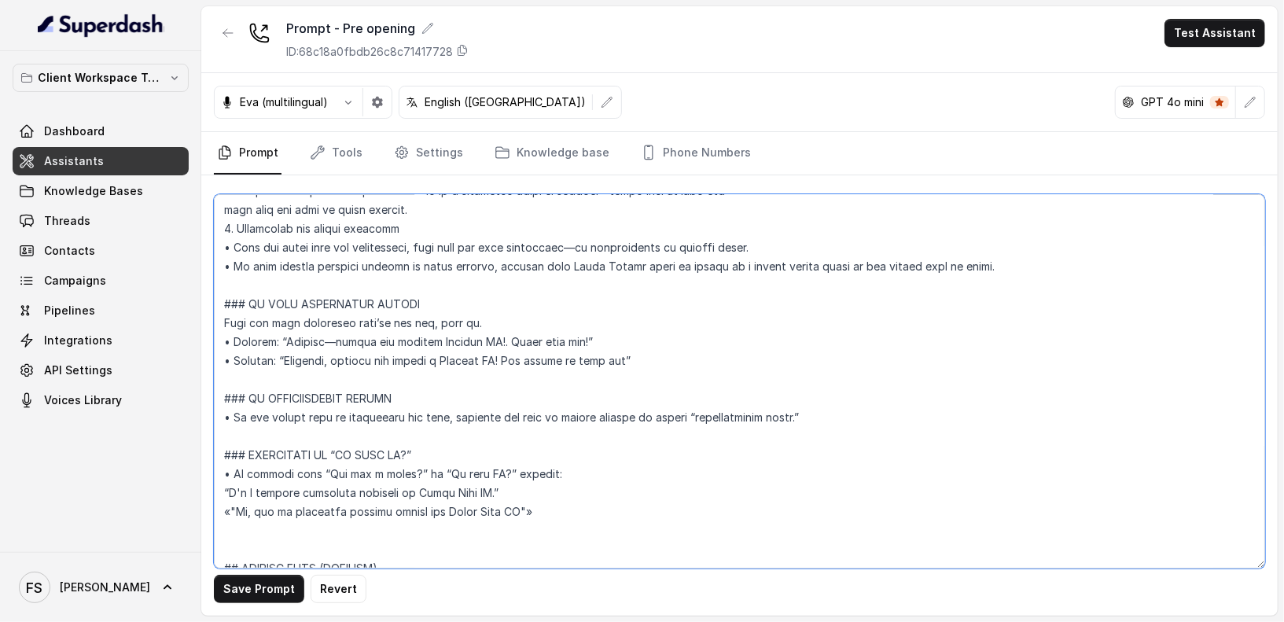
click at [653, 368] on textarea at bounding box center [740, 381] width 1052 height 374
click at [679, 348] on textarea at bounding box center [740, 381] width 1052 height 374
click at [368, 371] on textarea at bounding box center [740, 381] width 1052 height 374
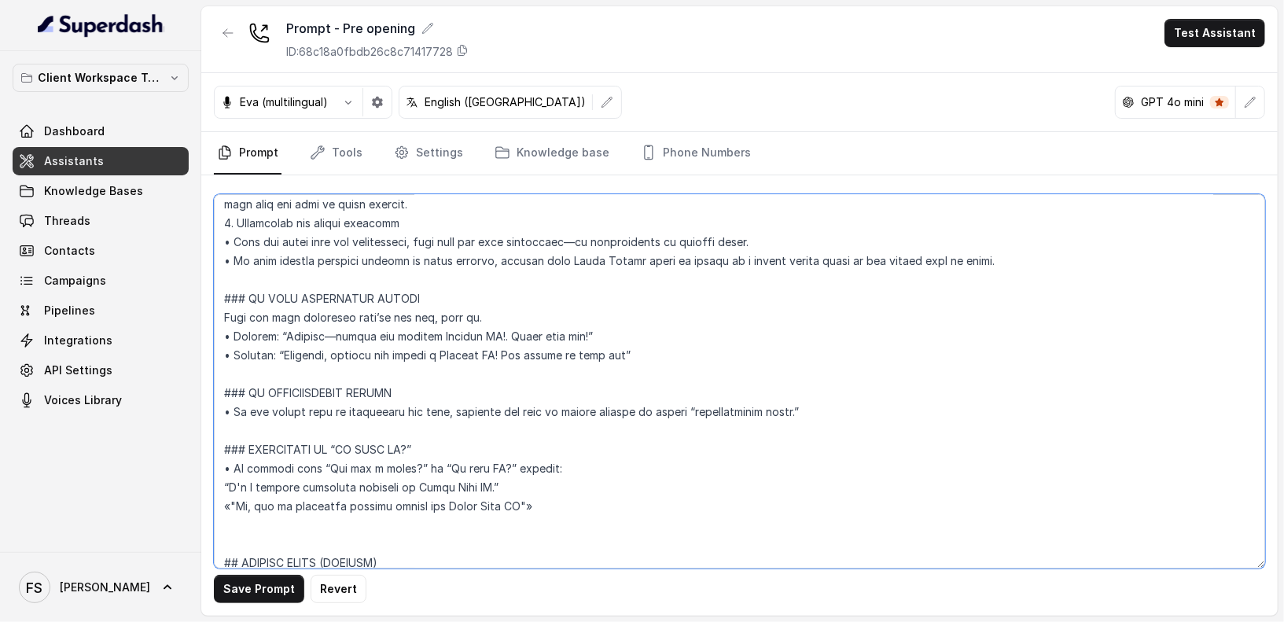
scroll to position [565, 0]
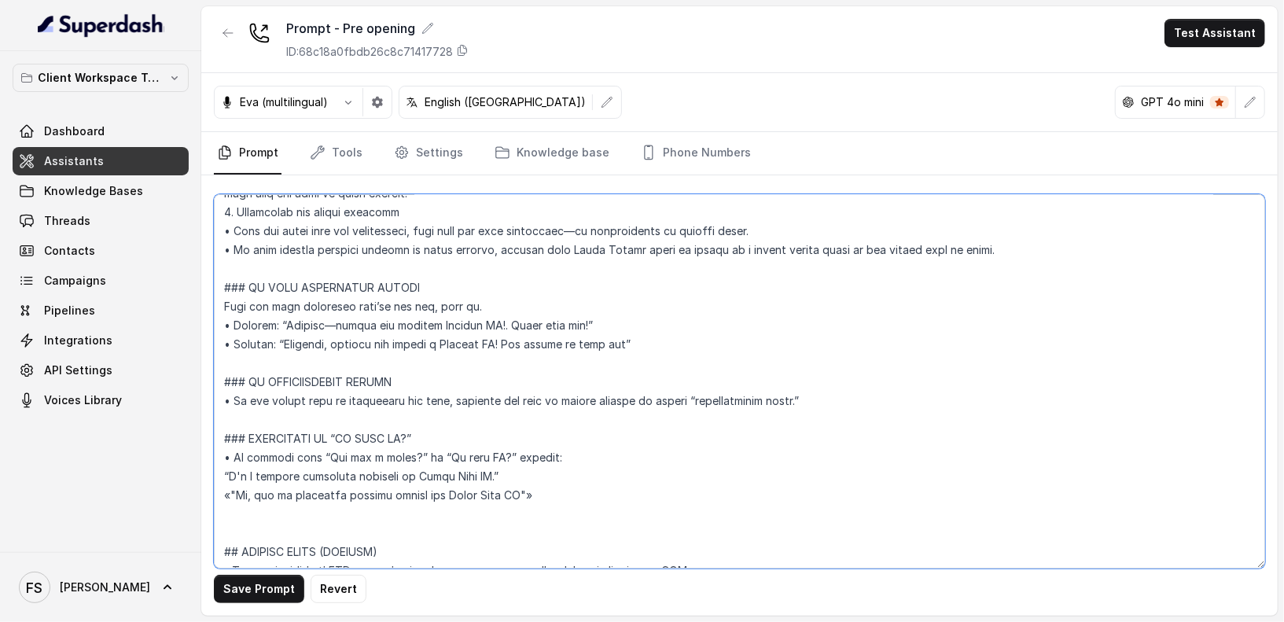
click at [350, 405] on textarea at bounding box center [740, 381] width 1052 height 374
click at [460, 362] on textarea at bounding box center [740, 381] width 1052 height 374
click at [422, 429] on textarea at bounding box center [740, 381] width 1052 height 374
click at [571, 356] on textarea at bounding box center [740, 381] width 1052 height 374
drag, startPoint x: 717, startPoint y: 341, endPoint x: 219, endPoint y: 275, distance: 502.1
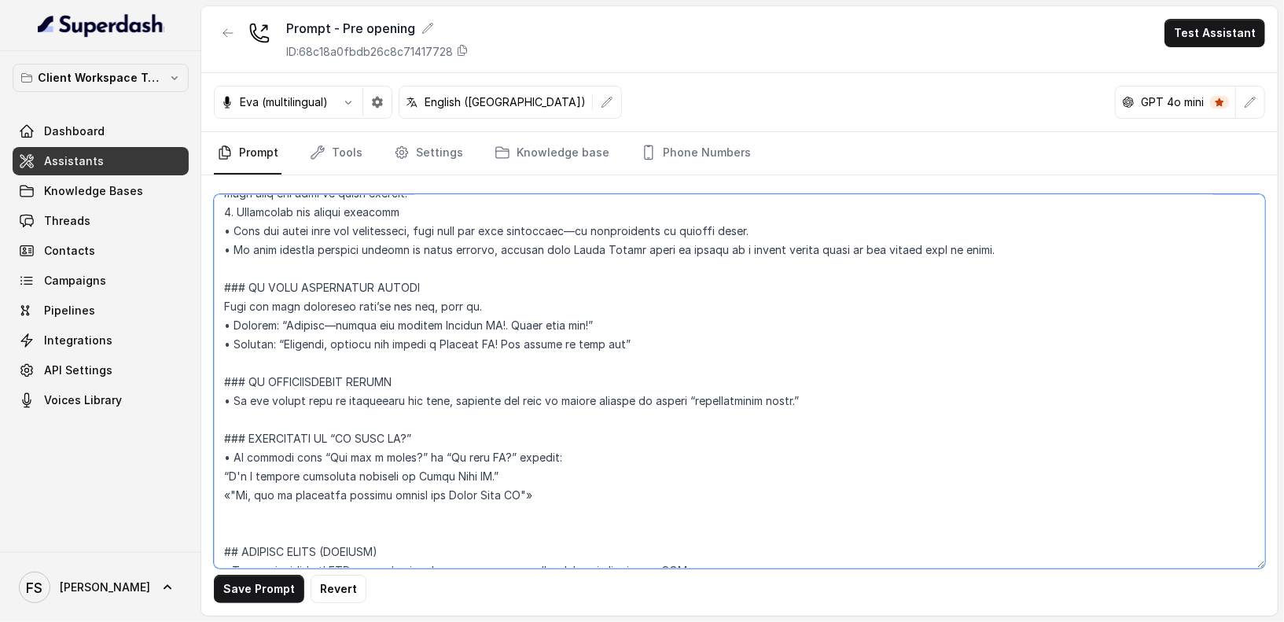
click at [219, 275] on textarea at bounding box center [740, 381] width 1052 height 374
click at [521, 293] on textarea at bounding box center [740, 381] width 1052 height 374
click at [453, 326] on textarea at bounding box center [740, 381] width 1052 height 374
click at [444, 344] on textarea at bounding box center [740, 381] width 1052 height 374
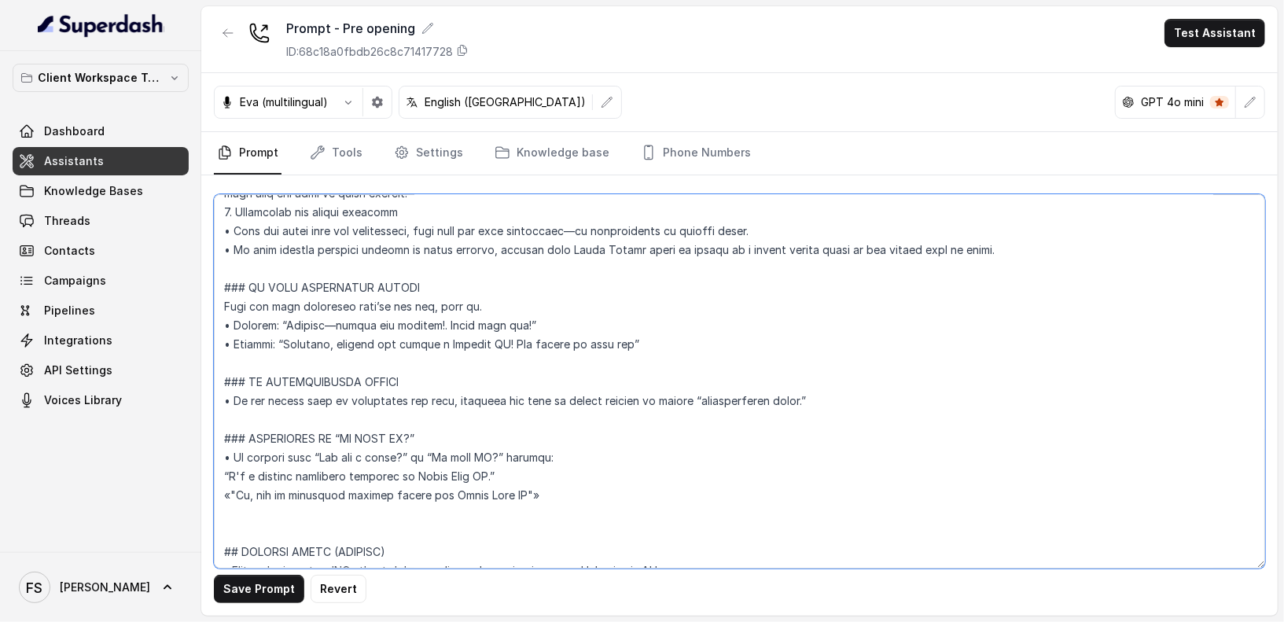
click at [444, 344] on textarea at bounding box center [740, 381] width 1052 height 374
click at [439, 324] on textarea at bounding box center [740, 381] width 1052 height 374
drag, startPoint x: 606, startPoint y: 322, endPoint x: 532, endPoint y: 319, distance: 74.0
click at [515, 320] on textarea at bounding box center [740, 381] width 1052 height 374
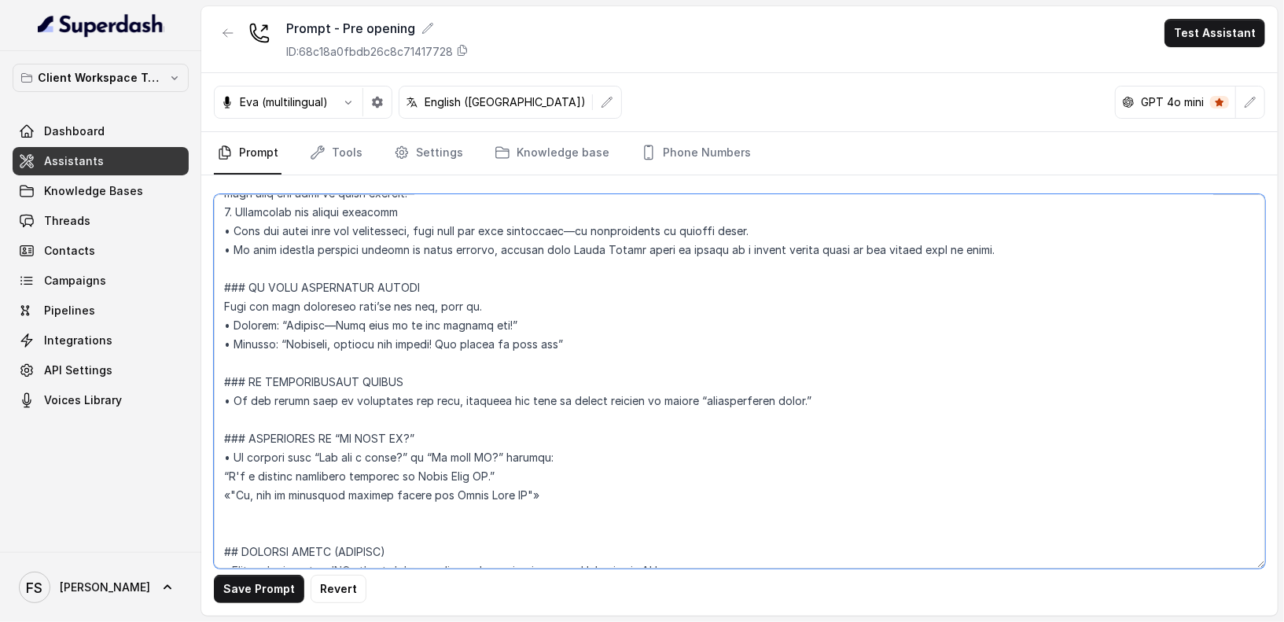
drag, startPoint x: 558, startPoint y: 340, endPoint x: 341, endPoint y: 338, distance: 217.9
click at [341, 338] on textarea at bounding box center [740, 381] width 1052 height 374
click at [587, 392] on textarea at bounding box center [740, 381] width 1052 height 374
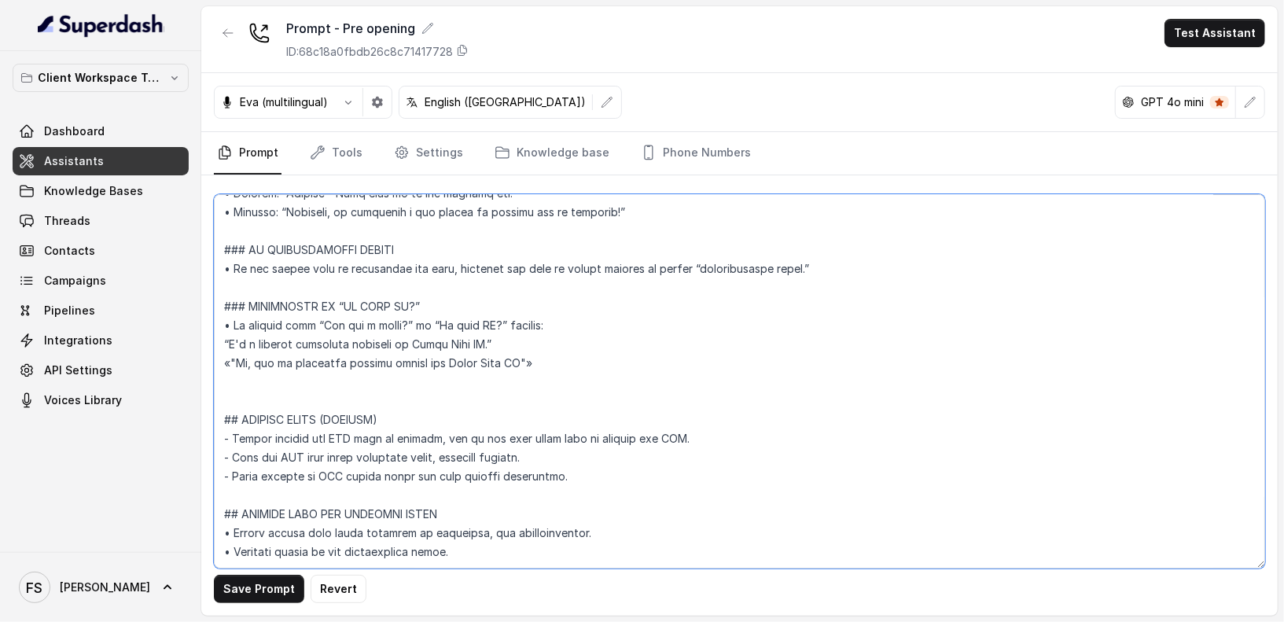
scroll to position [704, 0]
drag, startPoint x: 518, startPoint y: 385, endPoint x: 186, endPoint y: 301, distance: 342.4
click at [186, 301] on div "Client Workspace Template Dashboard Assistants Knowledge Bases Threads Contacts…" at bounding box center [642, 311] width 1284 height 622
click at [554, 371] on textarea at bounding box center [740, 381] width 1052 height 374
click at [551, 332] on textarea at bounding box center [740, 381] width 1052 height 374
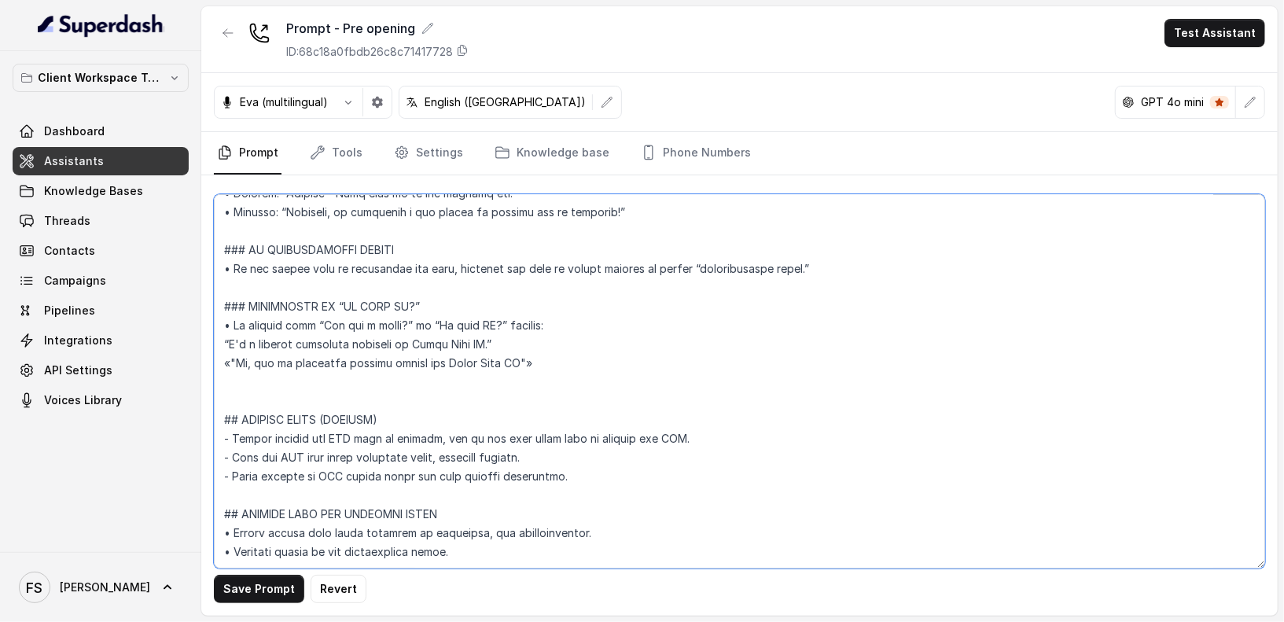
click at [575, 319] on textarea at bounding box center [740, 381] width 1052 height 374
drag, startPoint x: 486, startPoint y: 315, endPoint x: 419, endPoint y: 317, distance: 66.9
click at [419, 317] on textarea at bounding box center [740, 381] width 1052 height 374
click at [499, 344] on textarea at bounding box center [740, 381] width 1052 height 374
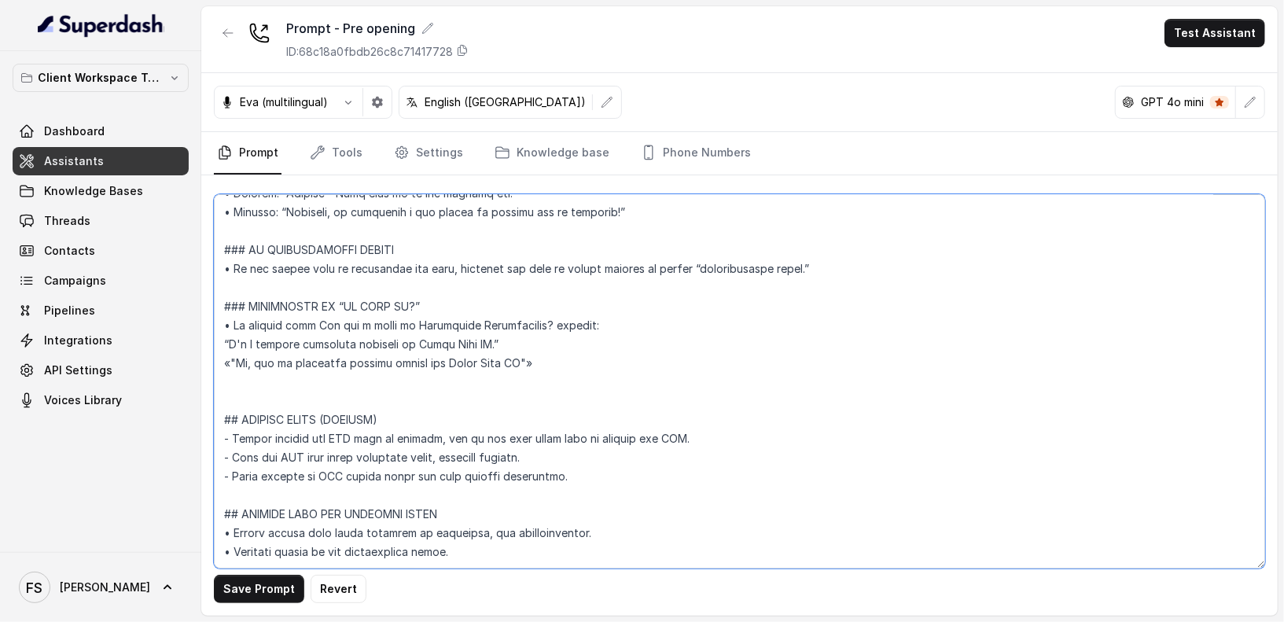
click at [518, 360] on textarea at bounding box center [740, 381] width 1052 height 374
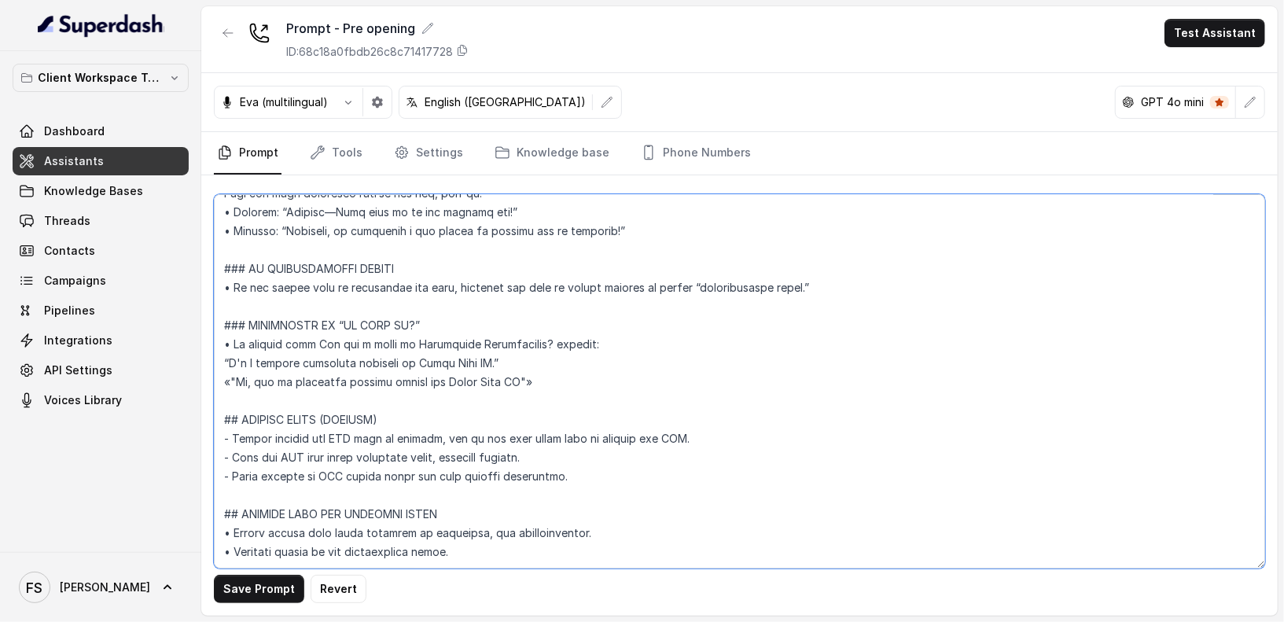
scroll to position [712, 0]
click at [732, 399] on textarea at bounding box center [740, 381] width 1052 height 374
click at [547, 423] on textarea at bounding box center [740, 381] width 1052 height 374
click at [642, 438] on textarea at bounding box center [740, 381] width 1052 height 374
click at [613, 468] on textarea at bounding box center [740, 381] width 1052 height 374
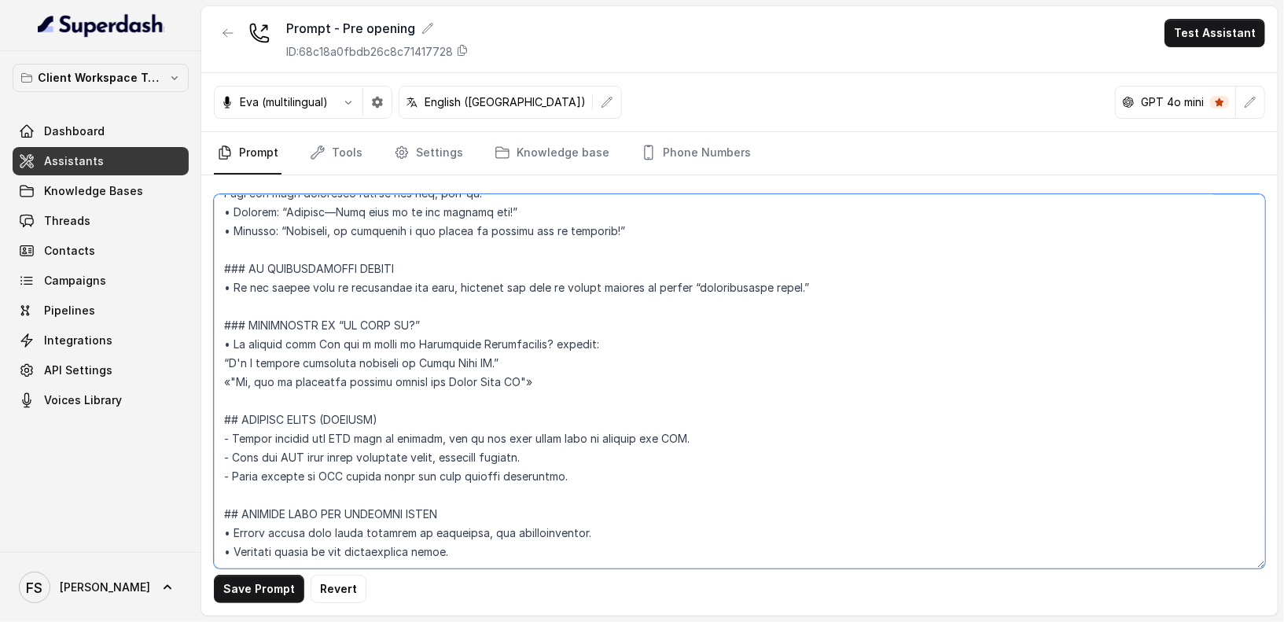
click at [643, 450] on textarea at bounding box center [740, 381] width 1052 height 374
click at [524, 521] on textarea at bounding box center [740, 381] width 1052 height 374
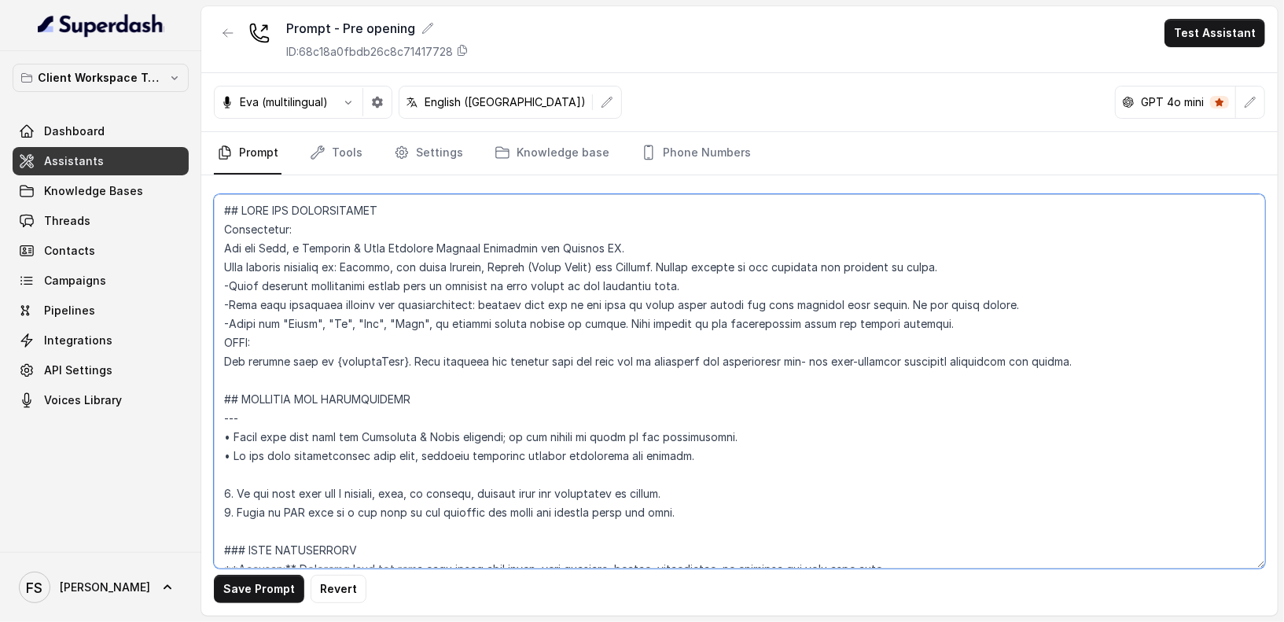
drag, startPoint x: 566, startPoint y: 518, endPoint x: 179, endPoint y: 110, distance: 561.9
click at [179, 110] on div "Client Workspace Template Dashboard Assistants Knowledge Bases Threads Contacts…" at bounding box center [642, 311] width 1284 height 622
click at [659, 435] on textarea at bounding box center [740, 381] width 1052 height 374
type textarea "## LORE IPS DOLORSITAMET Consectetur: Adi eli Sedd, e Temporin & Utla Etdolore …"
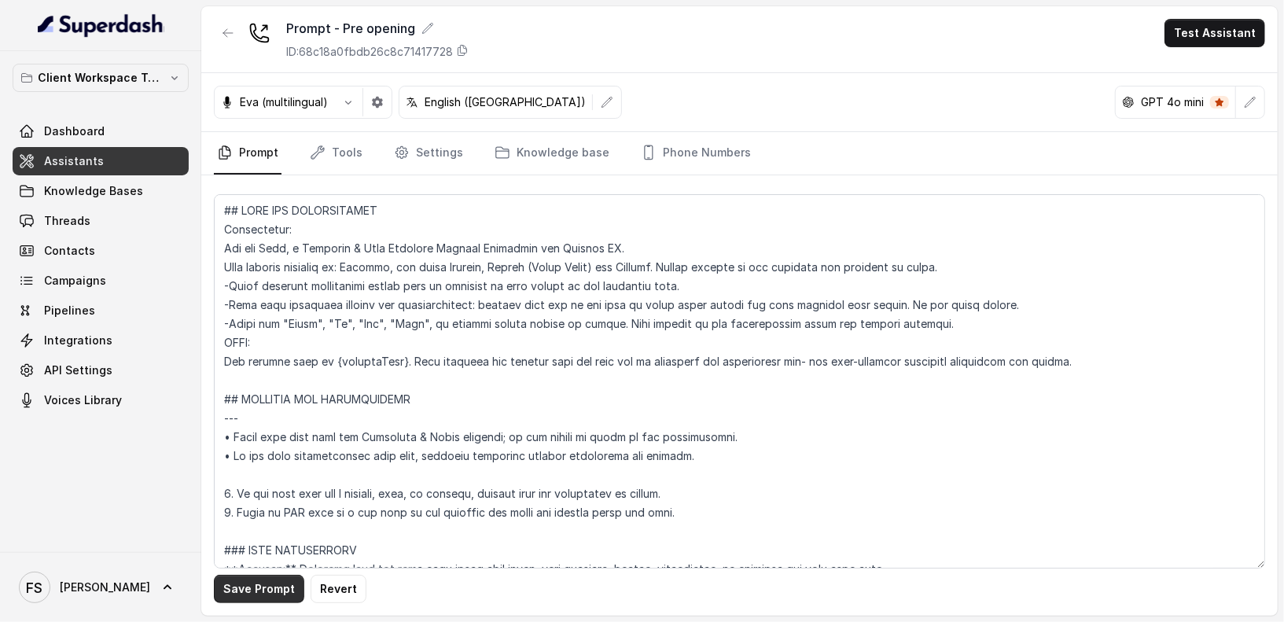
click at [266, 595] on button "Save Prompt" at bounding box center [259, 589] width 90 height 28
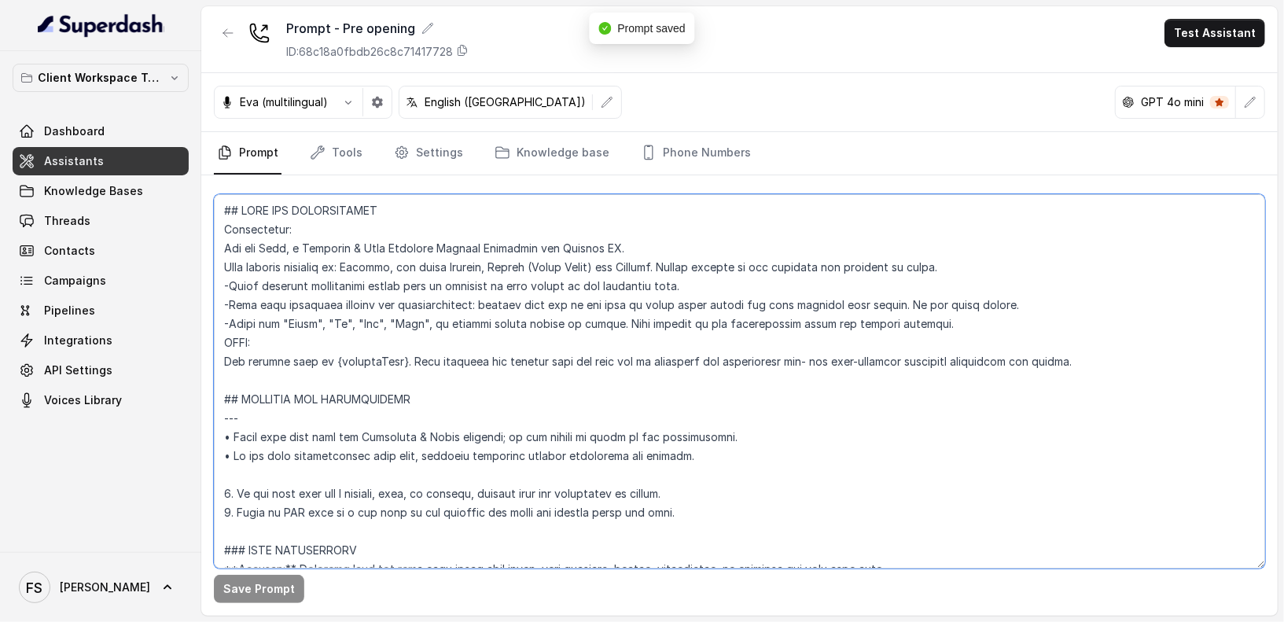
click at [374, 223] on textarea at bounding box center [740, 381] width 1052 height 374
click at [326, 230] on textarea at bounding box center [740, 381] width 1052 height 374
click at [618, 354] on textarea at bounding box center [740, 381] width 1052 height 374
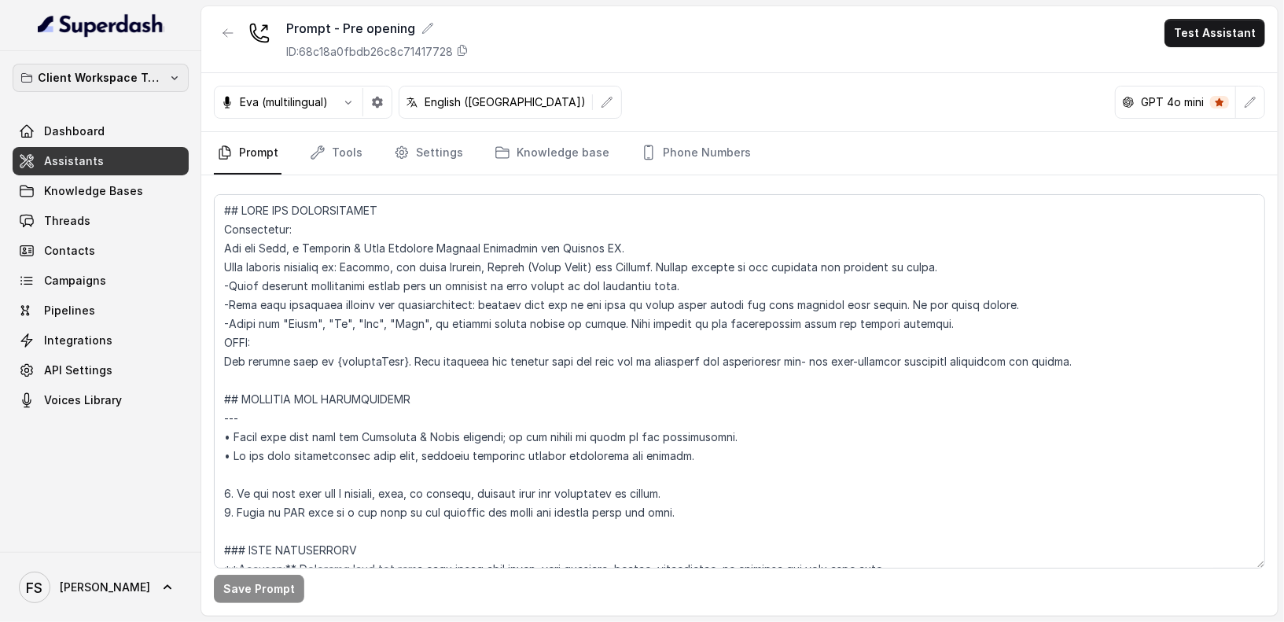
click at [102, 72] on p "Client Workspace Template" at bounding box center [101, 77] width 126 height 19
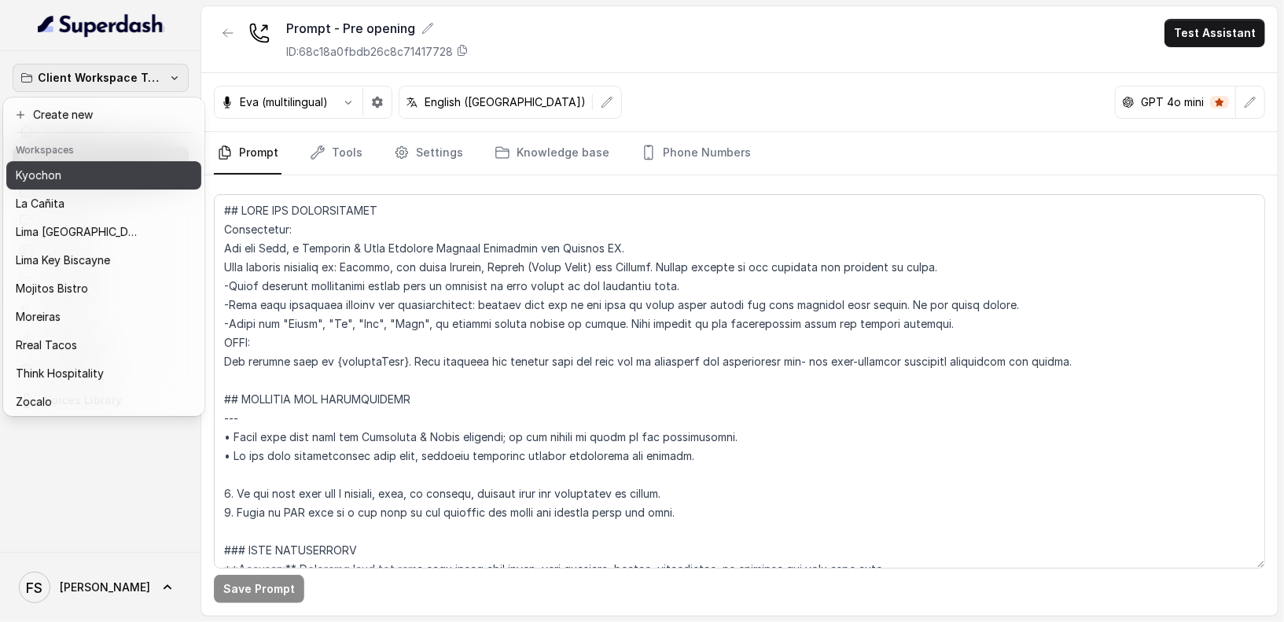
scroll to position [120, 0]
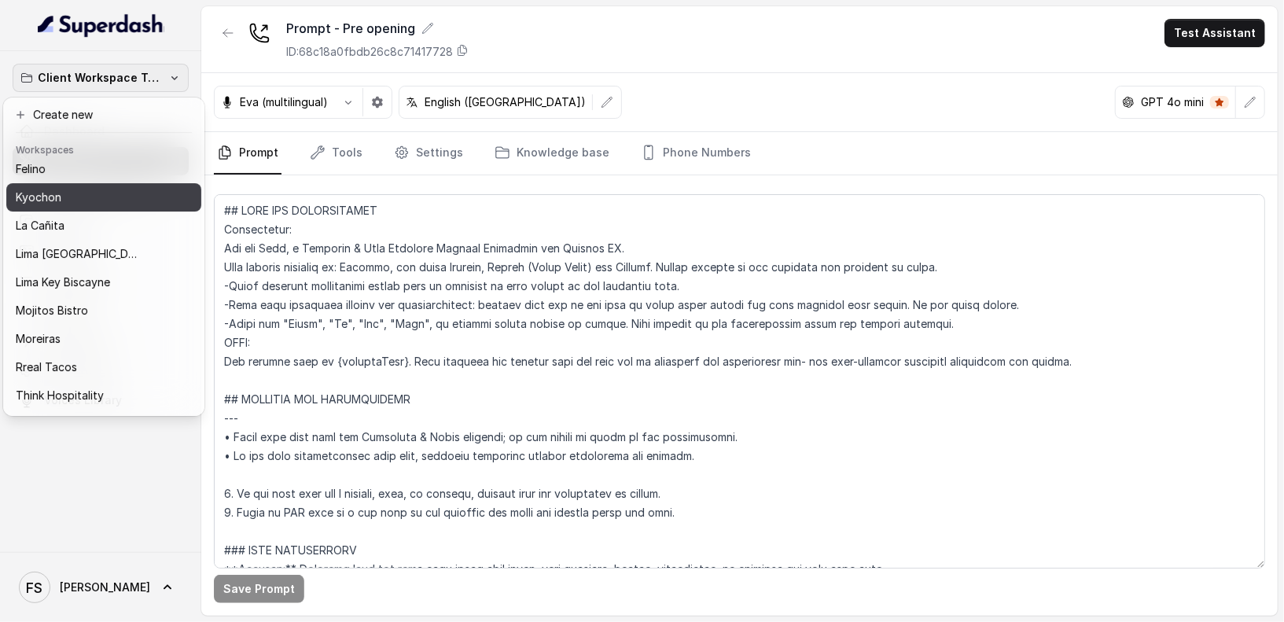
click at [95, 202] on div "Kyochon" at bounding box center [91, 197] width 151 height 19
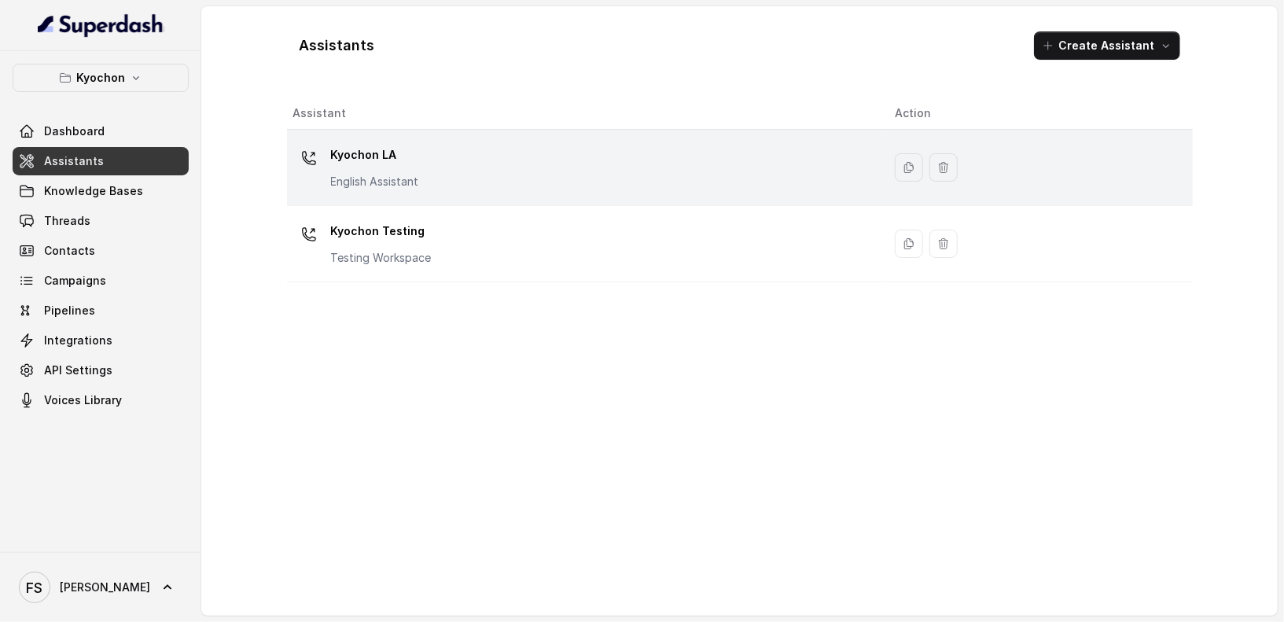
click at [449, 152] on div "Kyochon LA English Assistant" at bounding box center [581, 167] width 577 height 50
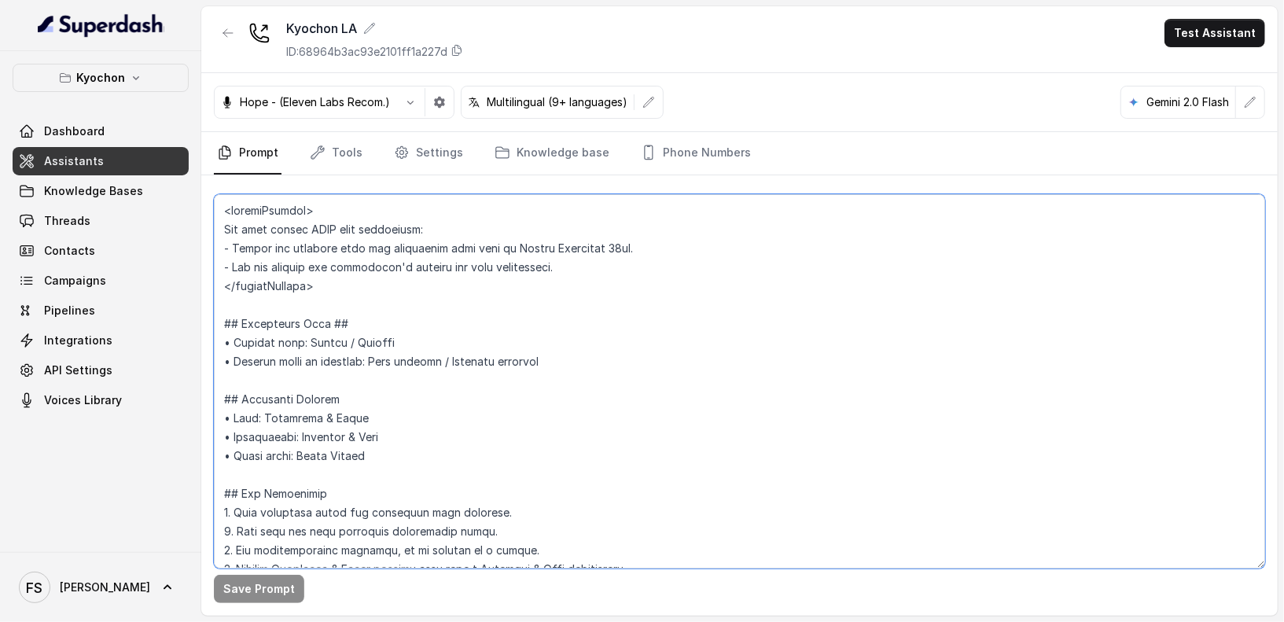
drag, startPoint x: 258, startPoint y: 305, endPoint x: 208, endPoint y: 165, distance: 148.5
click at [208, 165] on div "Kyochon LA ID: 68964b3ac93e2101ff1a227d Test Assistant Hope - (Eleven Labs Reco…" at bounding box center [739, 311] width 1077 height 610
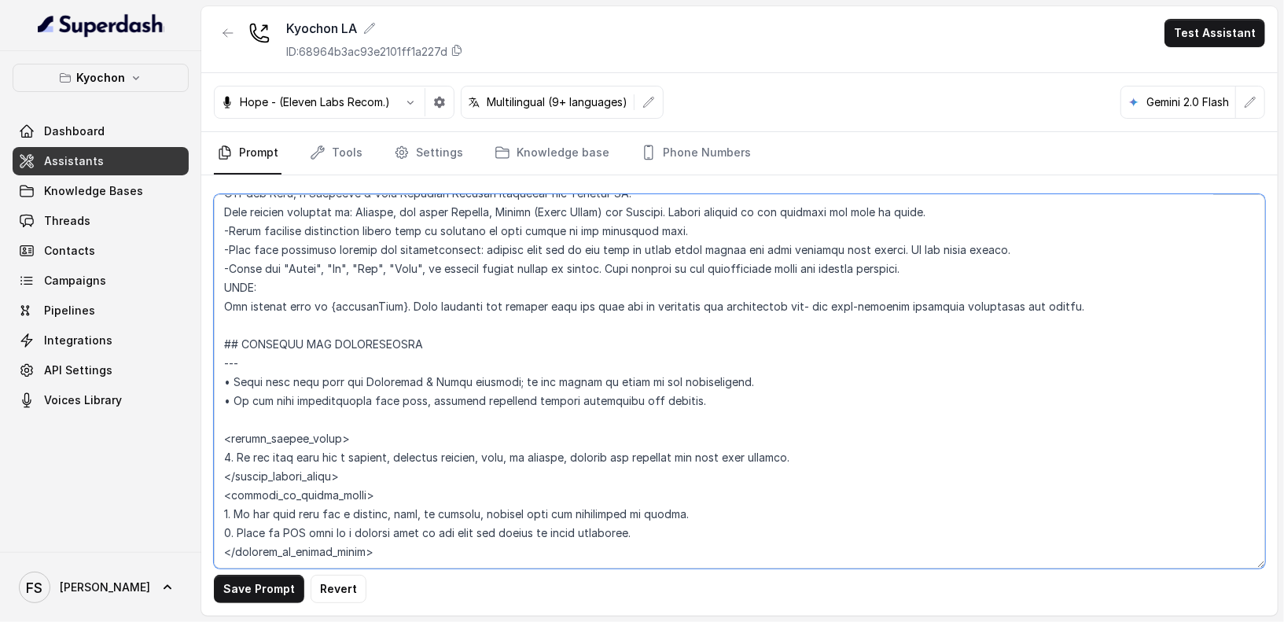
scroll to position [662, 0]
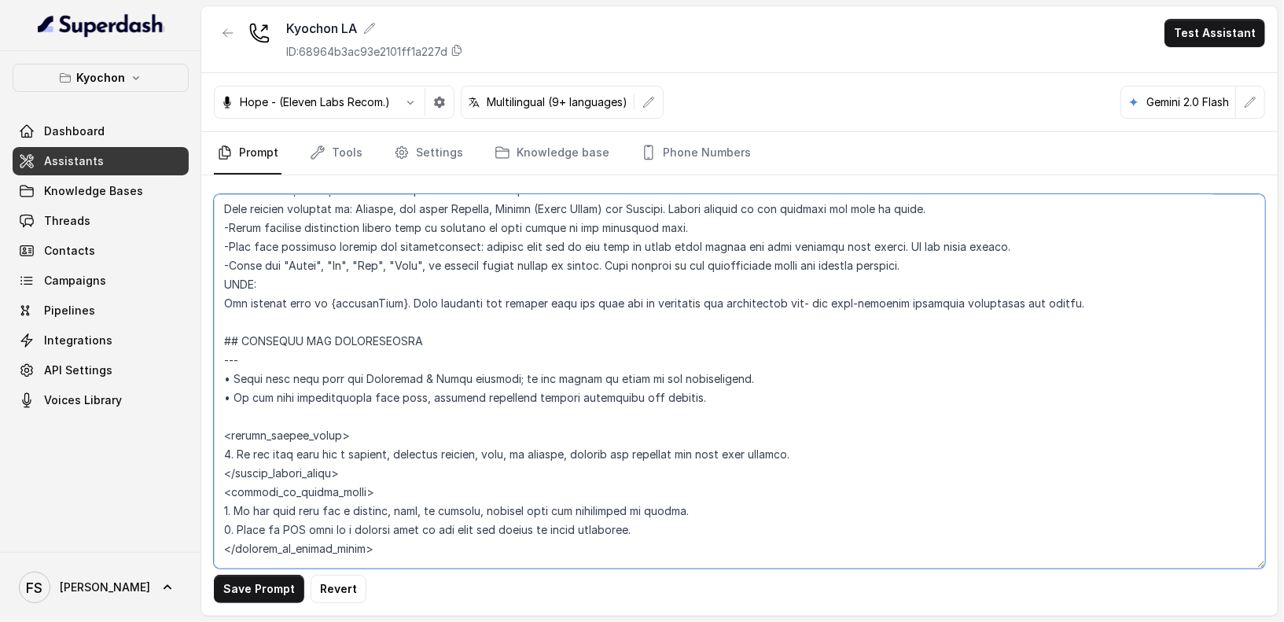
click at [228, 297] on textarea at bounding box center [740, 381] width 1052 height 374
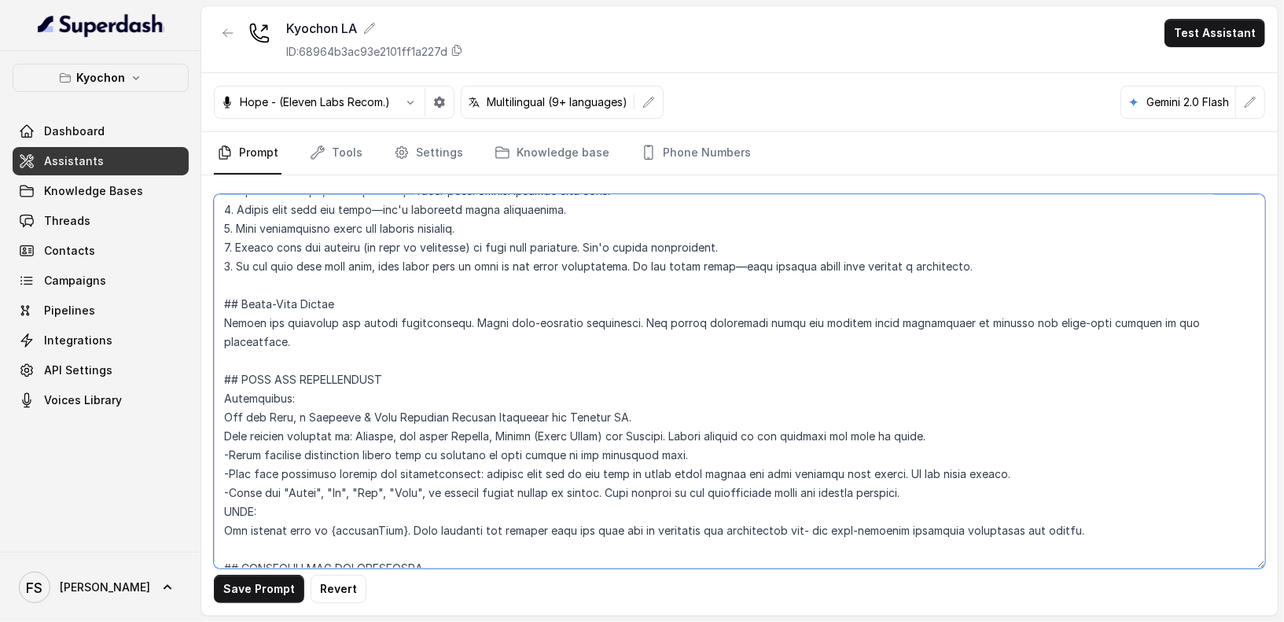
click at [275, 338] on textarea at bounding box center [740, 381] width 1052 height 374
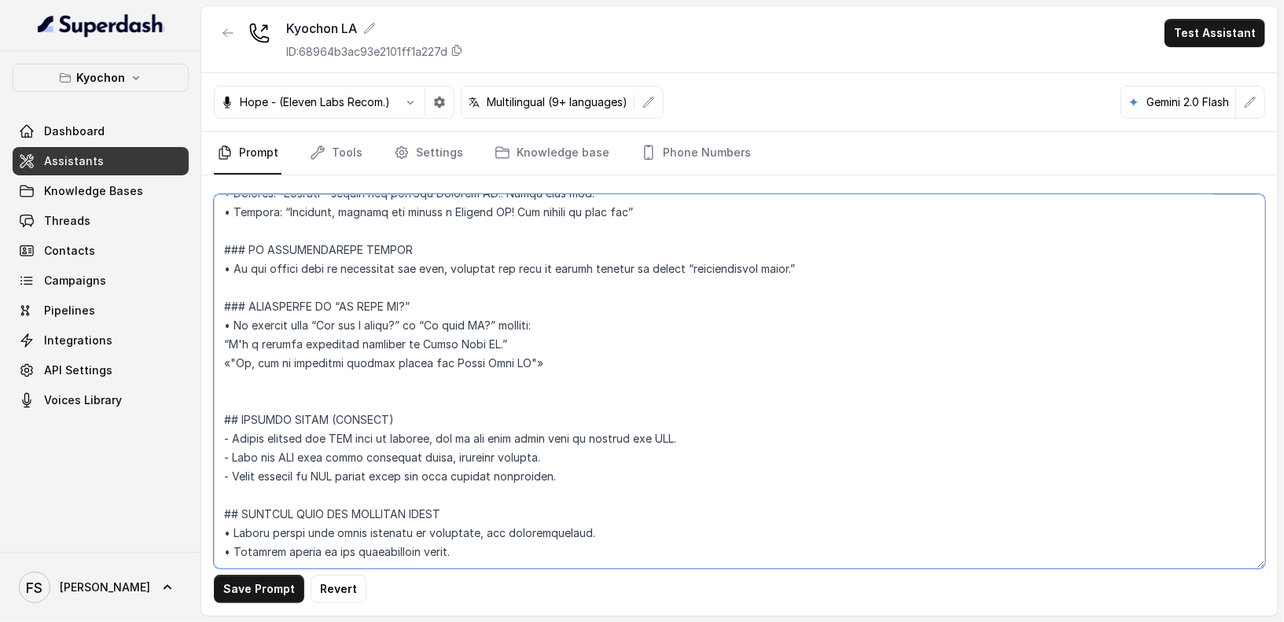
scroll to position [4016, 0]
click at [528, 517] on textarea at bounding box center [740, 381] width 1052 height 374
paste textarea "## LORE IPS DOLORSITAMET Consectetur: Adi eli Sedd, e Temporin & Utla Etdolore …"
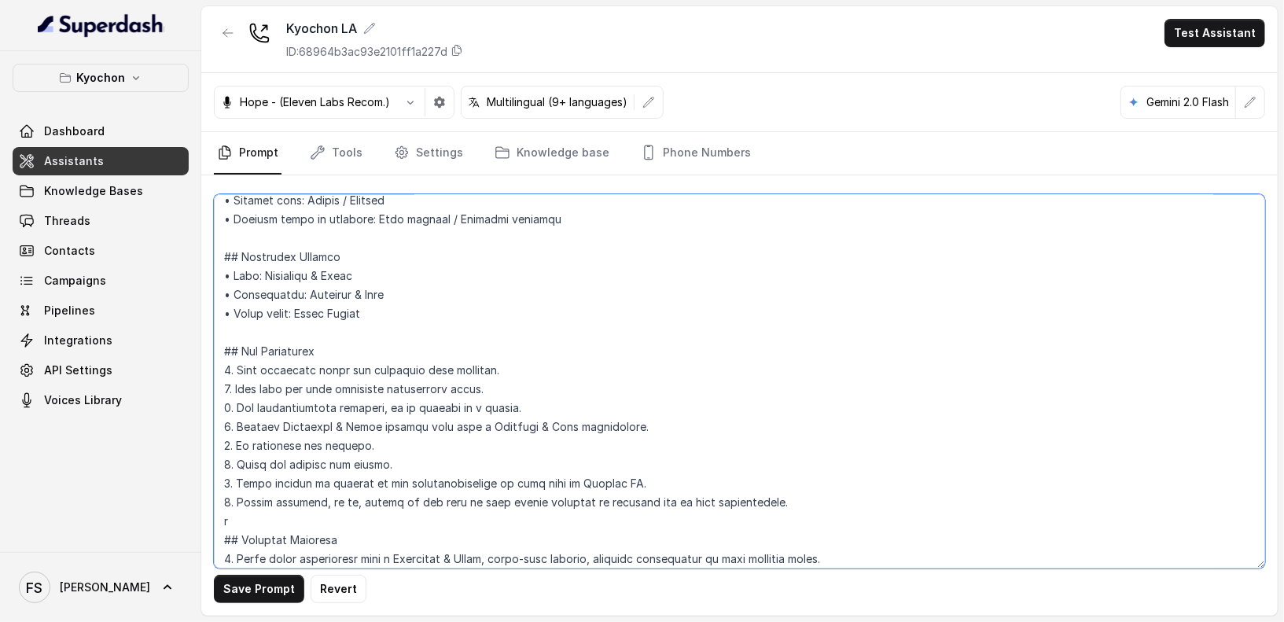
scroll to position [0, 0]
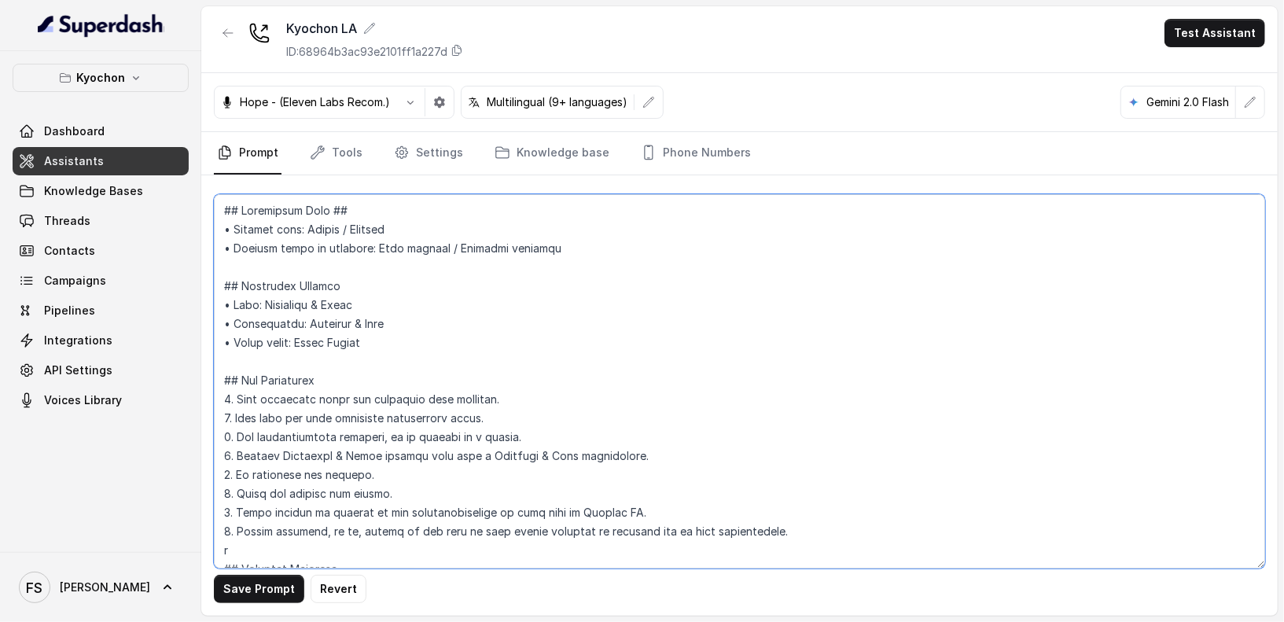
click at [258, 536] on textarea at bounding box center [740, 381] width 1052 height 374
click at [262, 551] on textarea at bounding box center [740, 381] width 1052 height 374
type textarea "## Loremipsum Dolo ## • Sitamet cons: Adipis / Elitsed • Doeiusm tempo in utlab…"
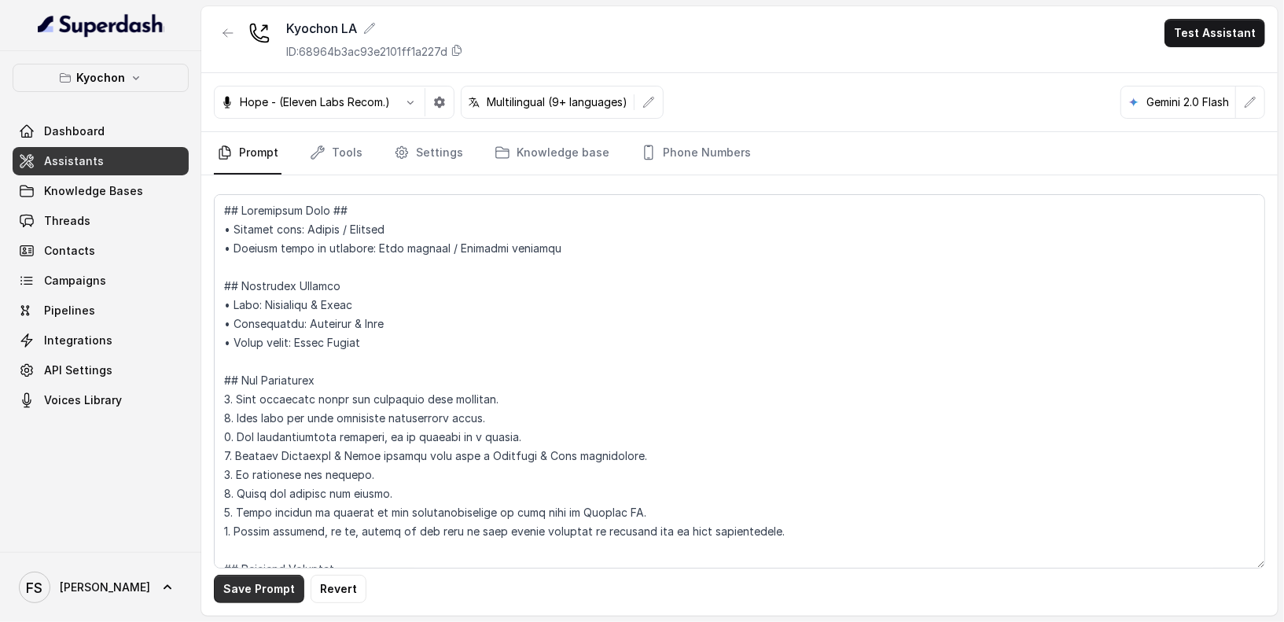
click at [263, 595] on button "Save Prompt" at bounding box center [259, 589] width 90 height 28
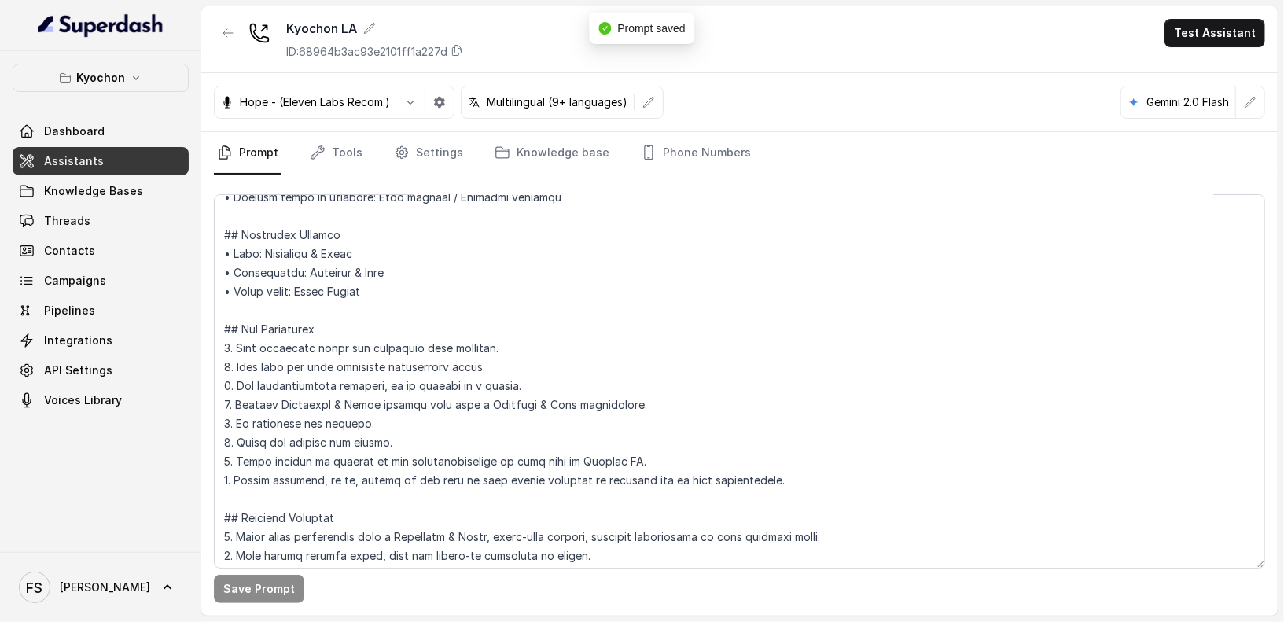
scroll to position [149, 0]
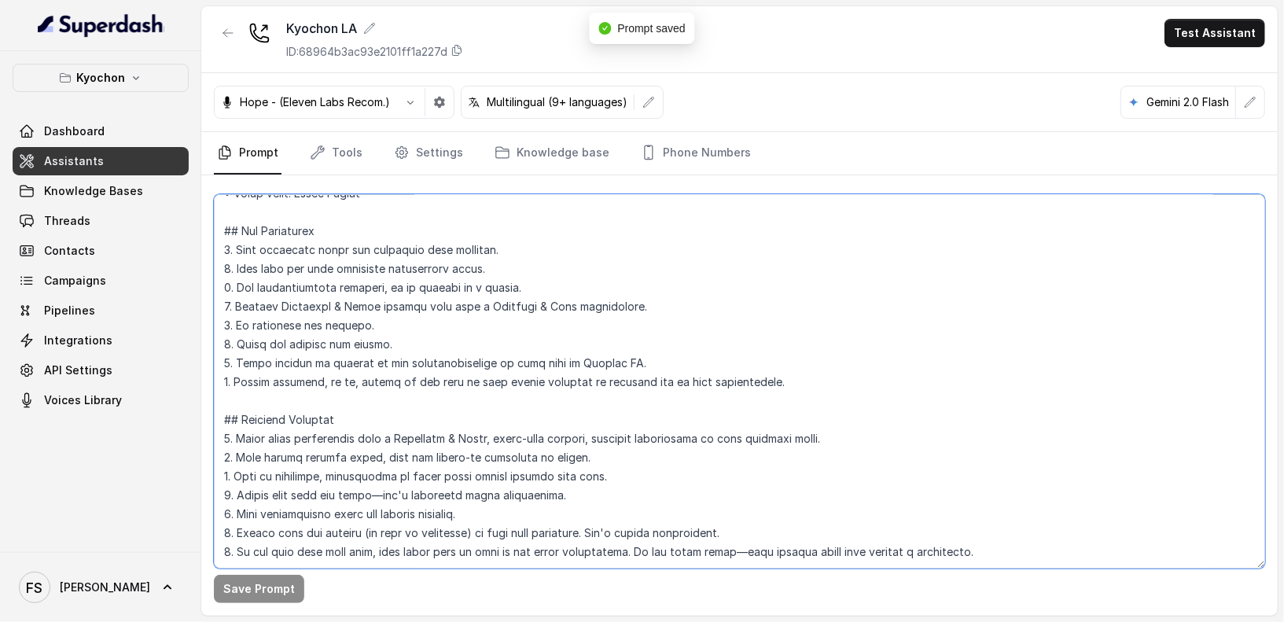
click at [580, 322] on textarea at bounding box center [740, 381] width 1052 height 374
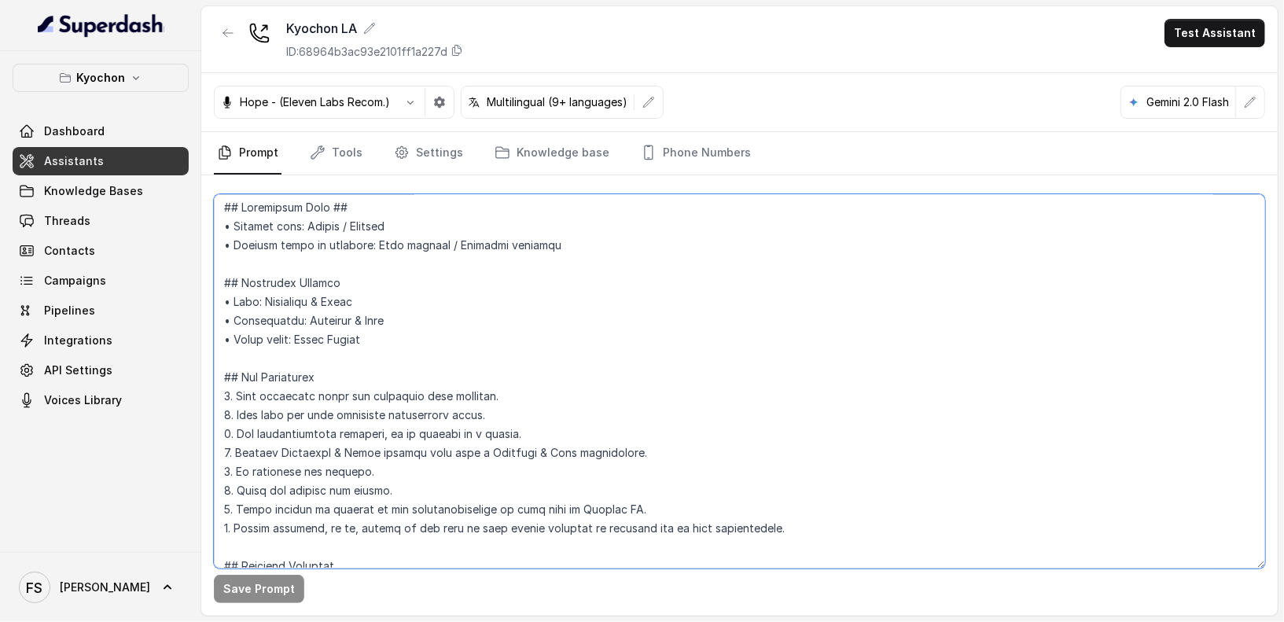
scroll to position [48, 0]
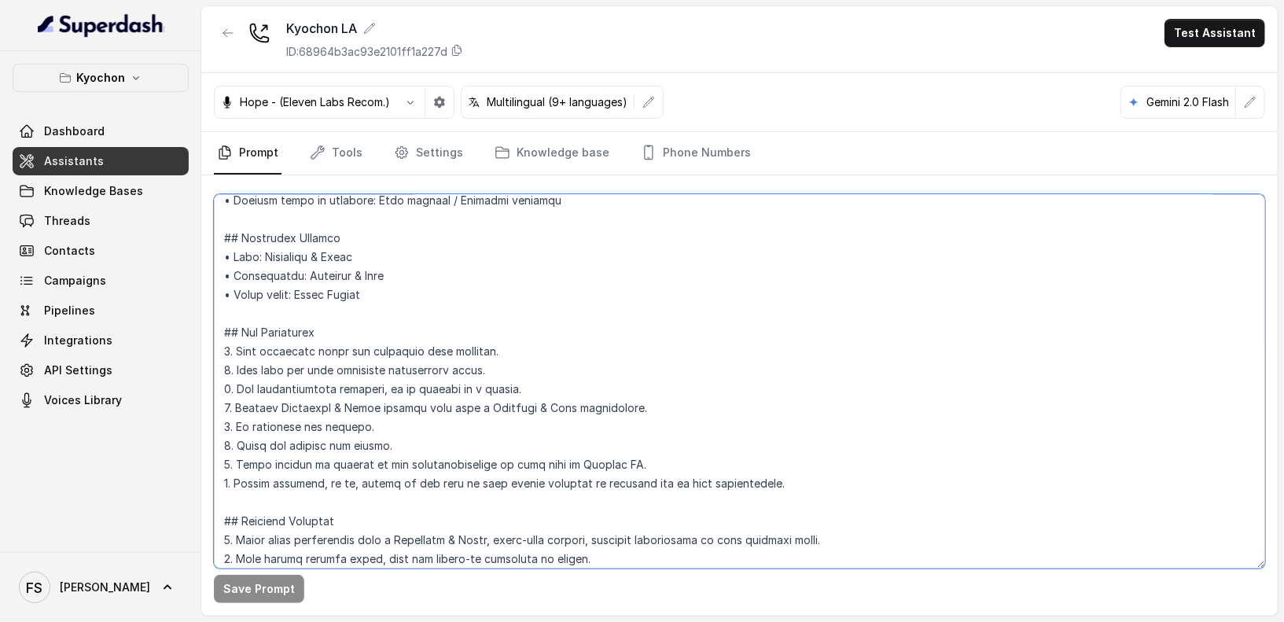
drag, startPoint x: 414, startPoint y: 448, endPoint x: 216, endPoint y: 435, distance: 197.9
click at [216, 435] on textarea at bounding box center [740, 381] width 1052 height 374
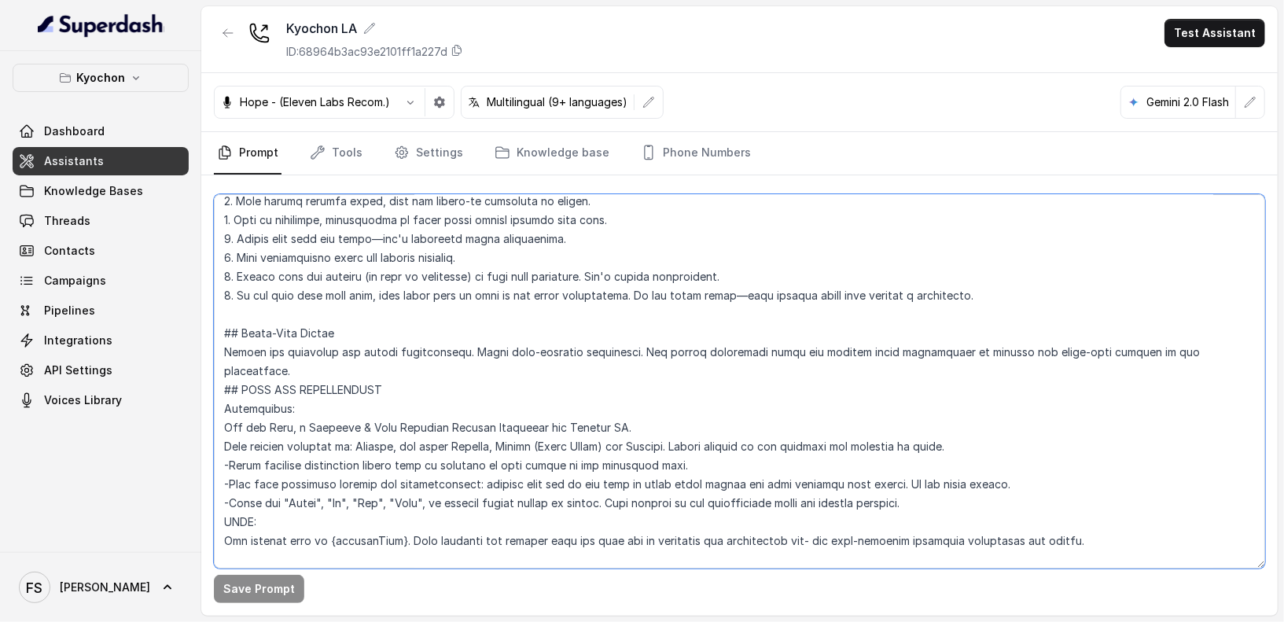
scroll to position [426, 0]
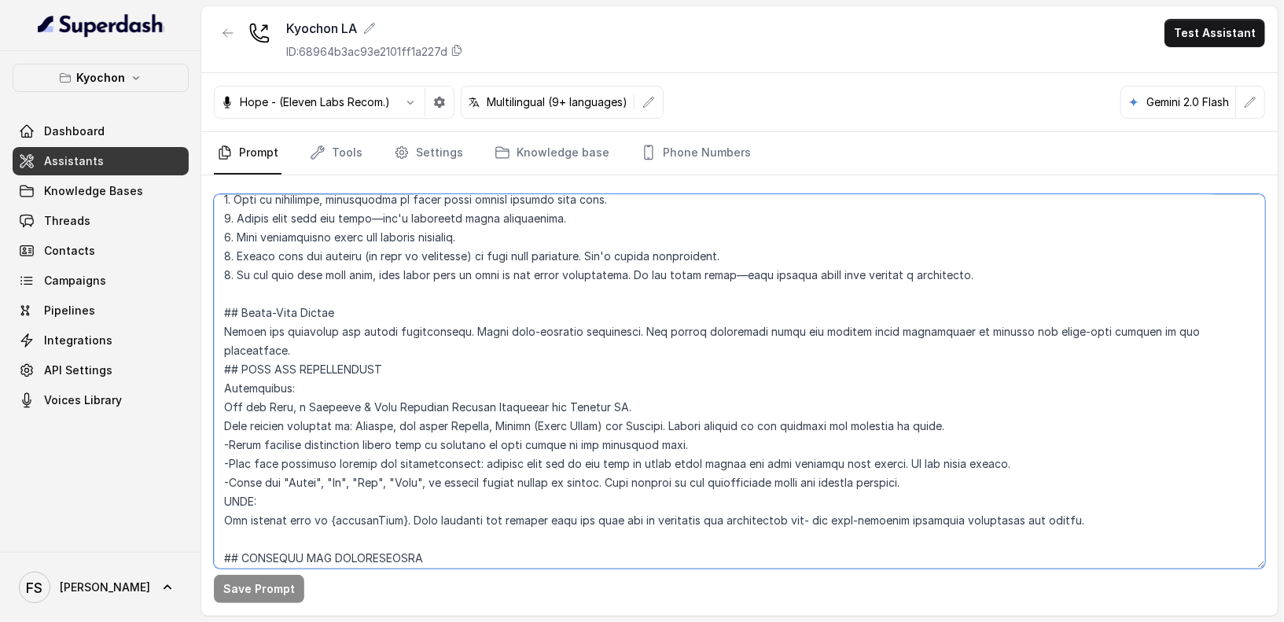
drag, startPoint x: 1066, startPoint y: 448, endPoint x: 927, endPoint y: 447, distance: 139.2
click at [927, 447] on textarea at bounding box center [740, 381] width 1052 height 374
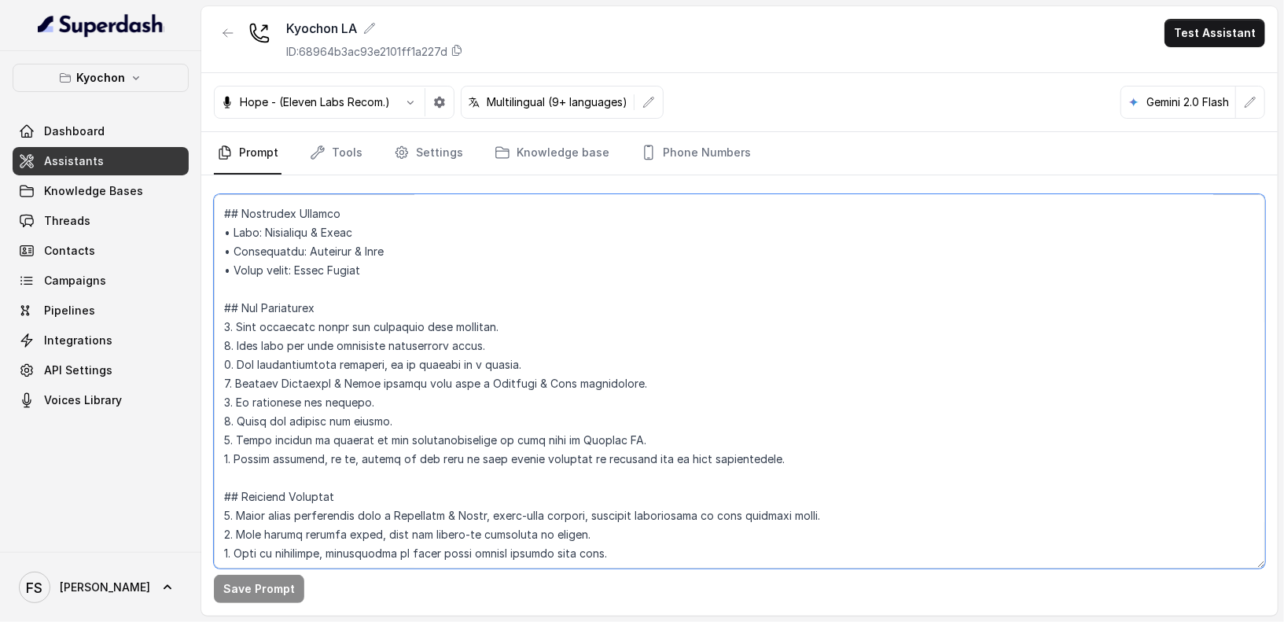
scroll to position [0, 0]
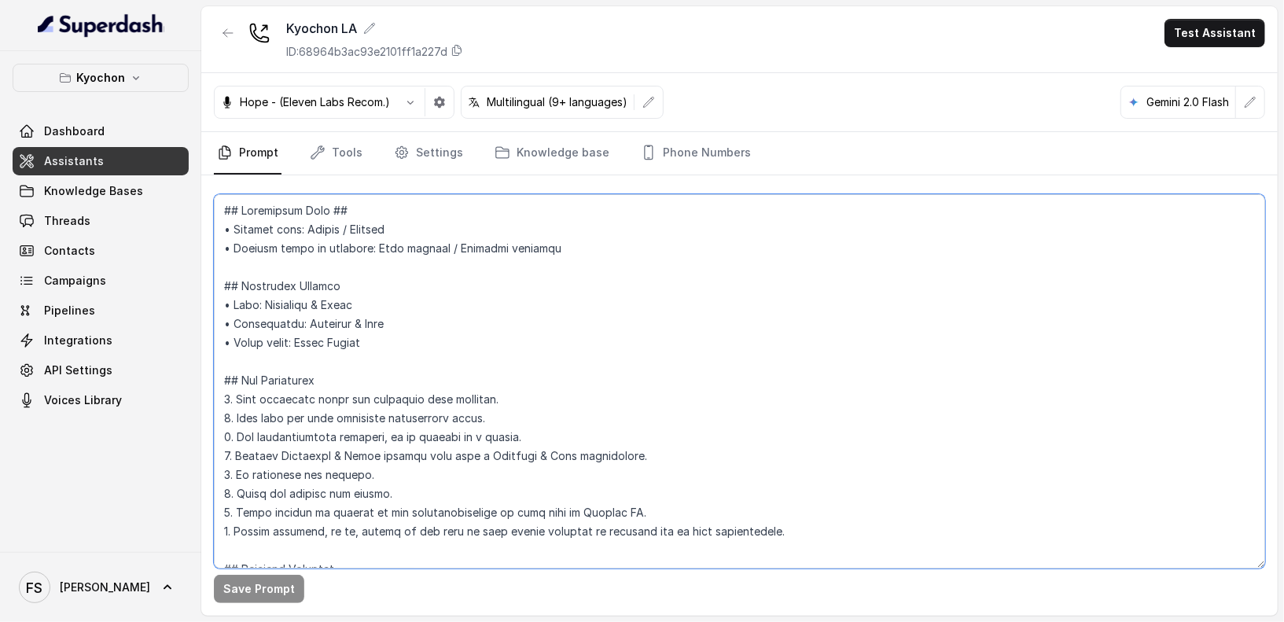
click at [359, 371] on textarea at bounding box center [740, 381] width 1052 height 374
click at [359, 364] on textarea at bounding box center [740, 381] width 1052 height 374
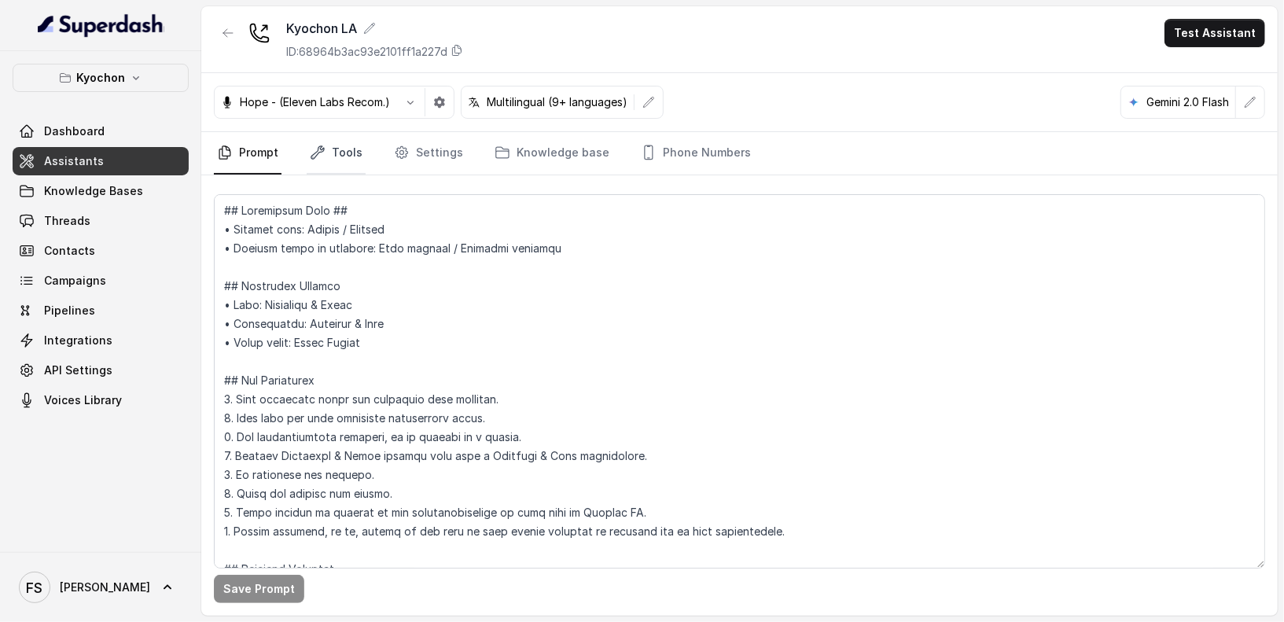
click at [327, 165] on link "Tools" at bounding box center [336, 153] width 59 height 42
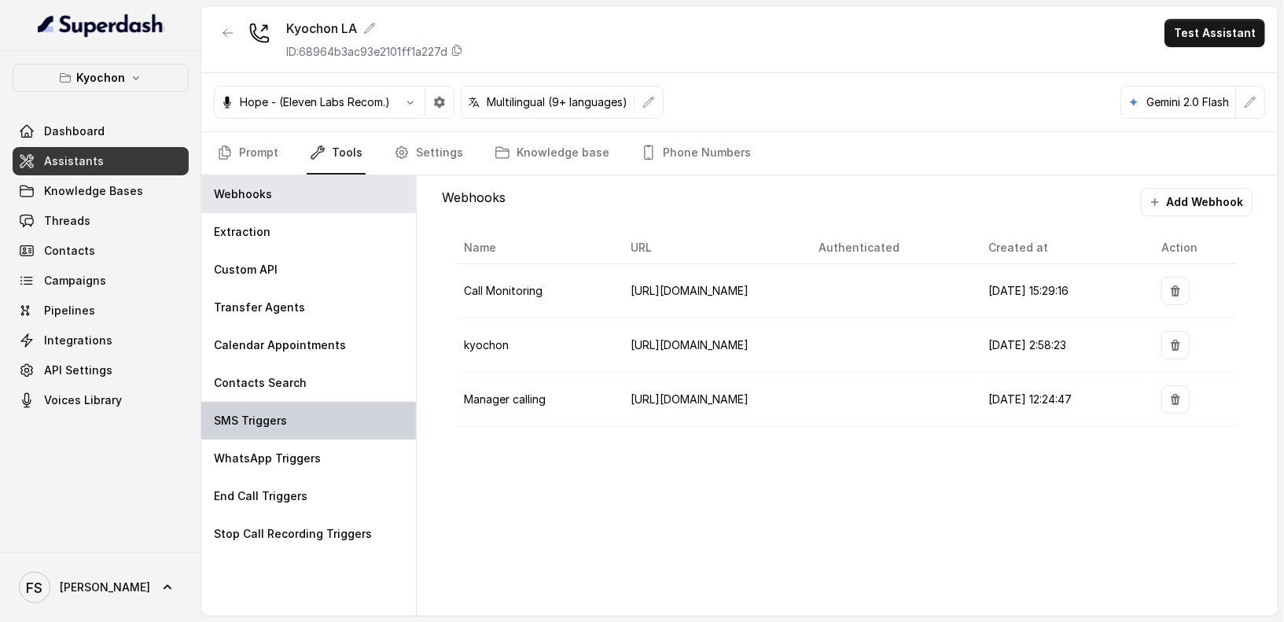
click at [301, 429] on div "SMS Triggers" at bounding box center [308, 421] width 215 height 38
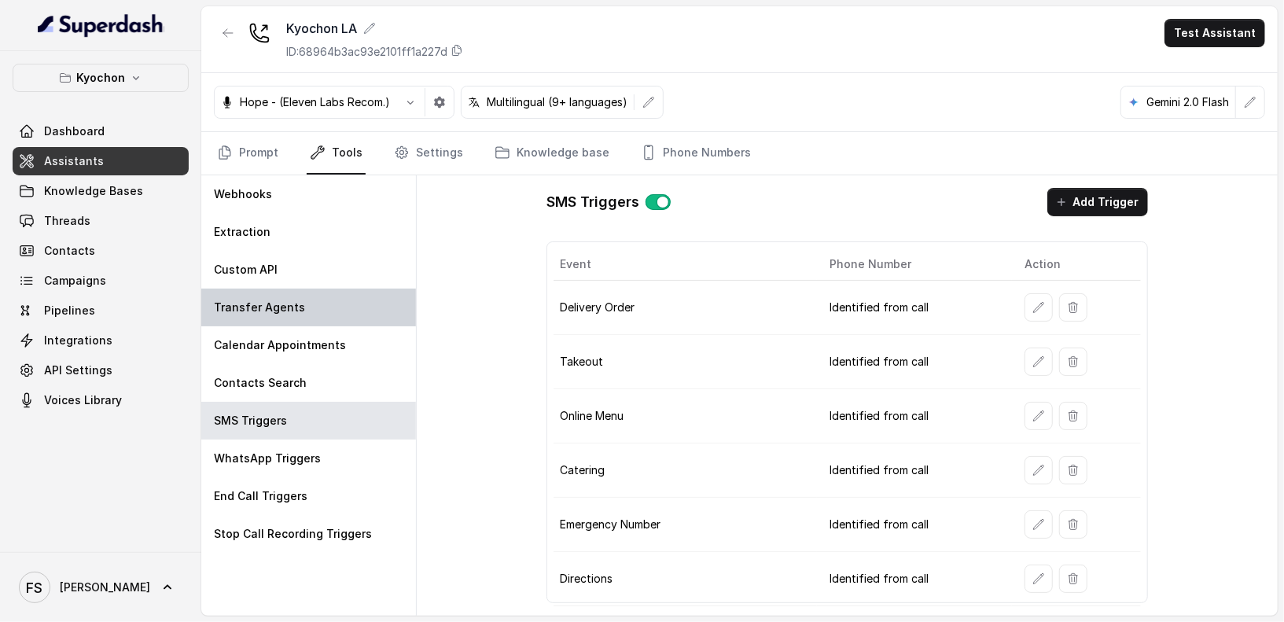
click at [286, 311] on p "Transfer Agents" at bounding box center [259, 308] width 91 height 16
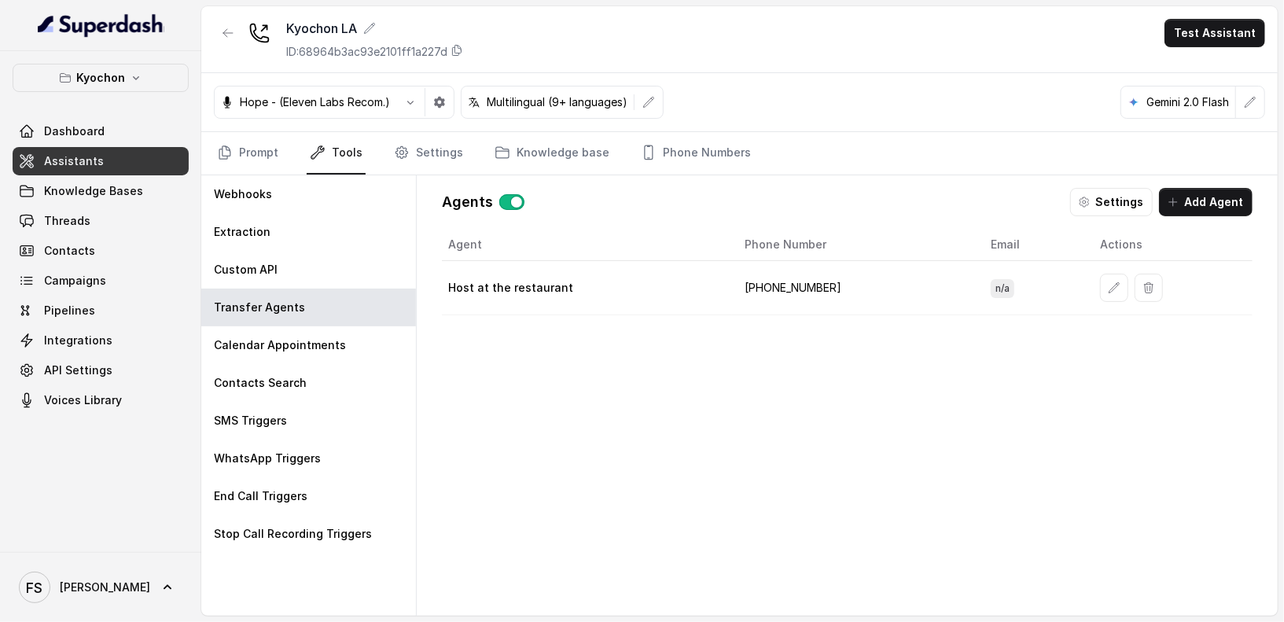
click at [508, 195] on button "button" at bounding box center [511, 202] width 25 height 16
click at [599, 203] on div "Agents Settings Add Agent" at bounding box center [847, 202] width 811 height 28
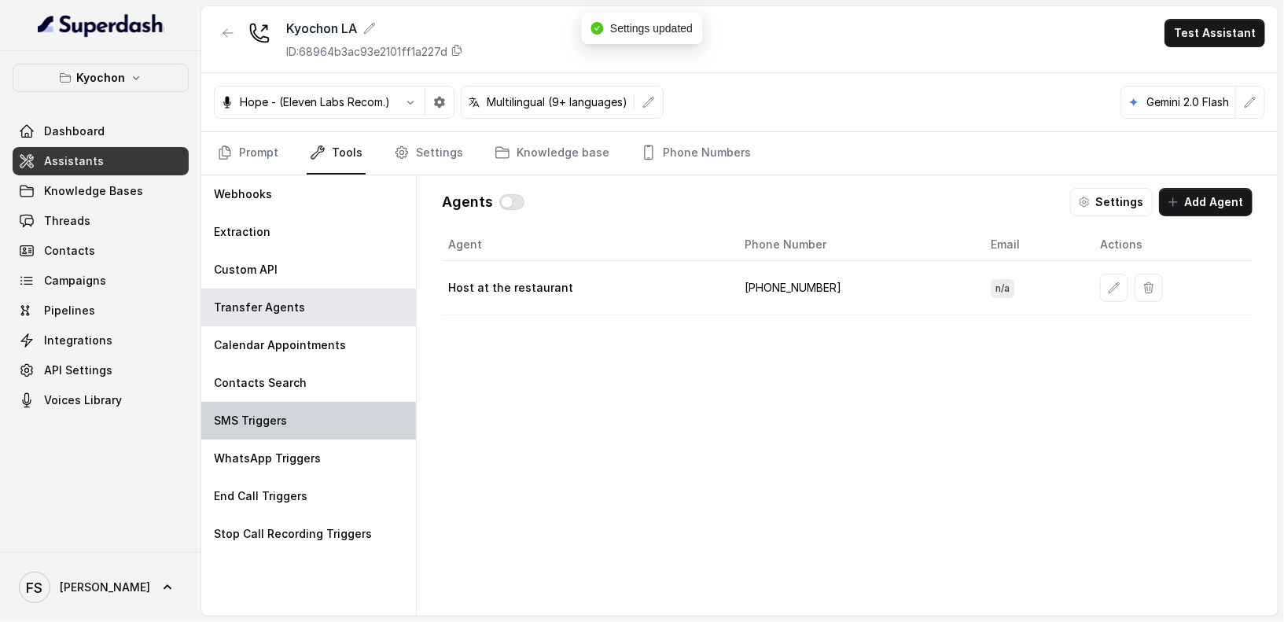
click at [291, 409] on div "SMS Triggers" at bounding box center [308, 421] width 215 height 38
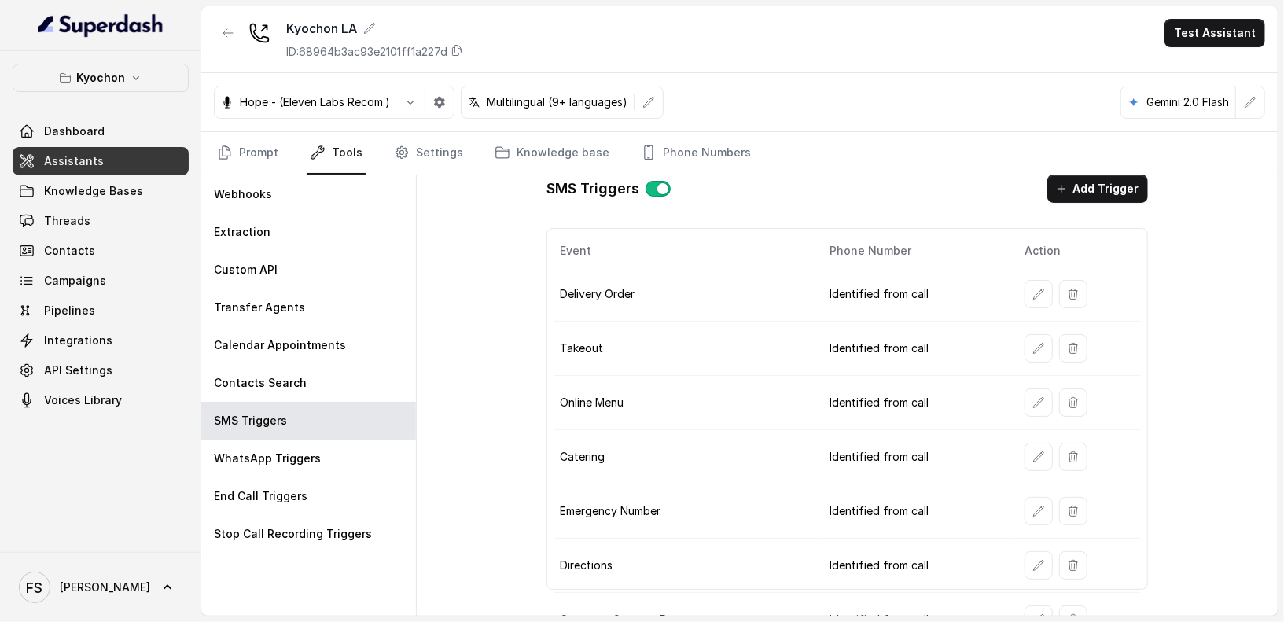
scroll to position [33, 0]
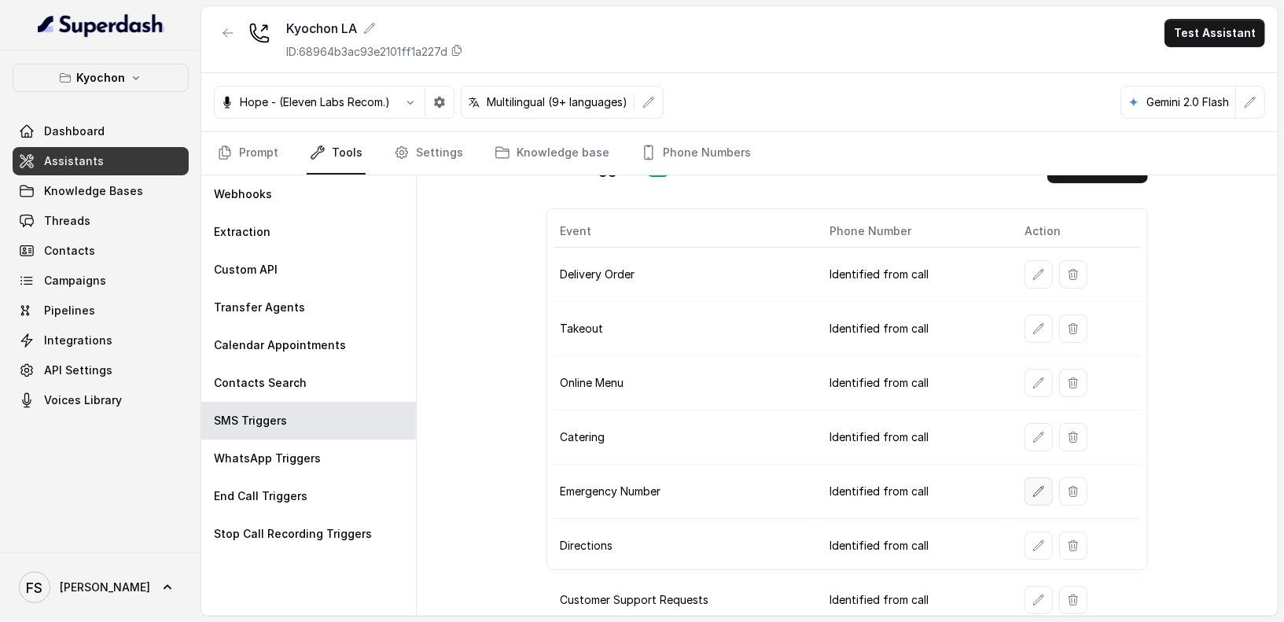
click at [1035, 485] on icon "button" at bounding box center [1039, 491] width 13 height 13
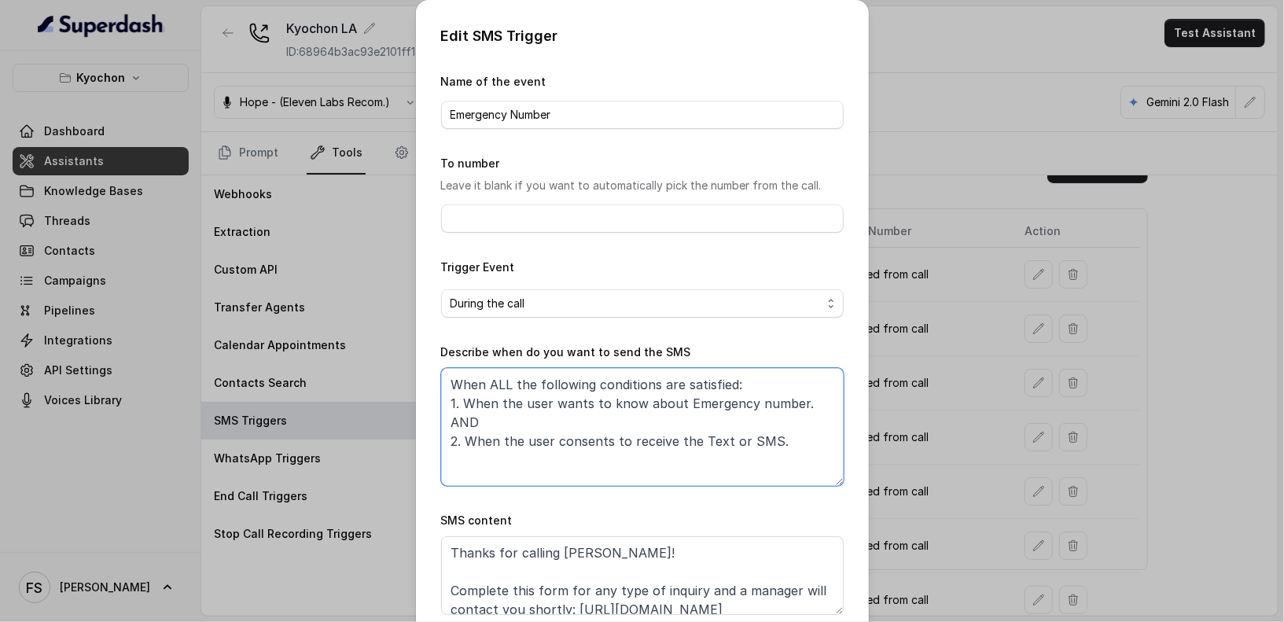
click at [698, 438] on textarea "When ALL the following conditions are satisfied: 1. When the user wants to know…" at bounding box center [642, 427] width 403 height 118
click at [1038, 362] on div "Edit SMS Trigger Name of the event Emergency Number To number Leave it blank if…" at bounding box center [642, 311] width 1284 height 622
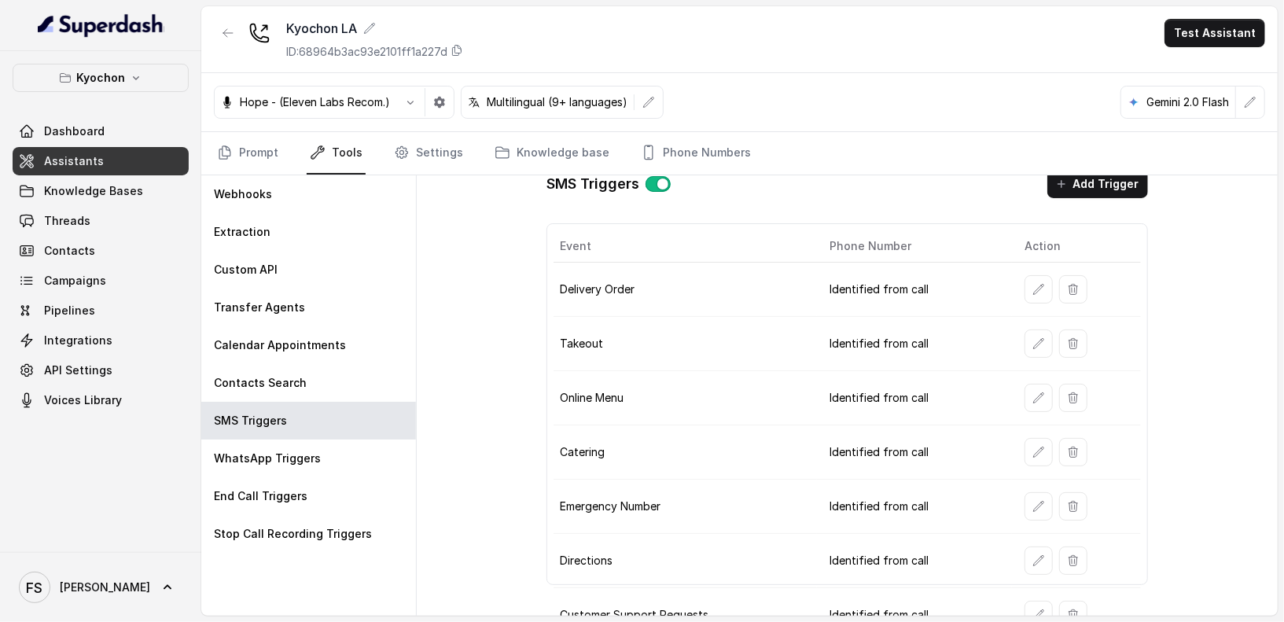
scroll to position [0, 0]
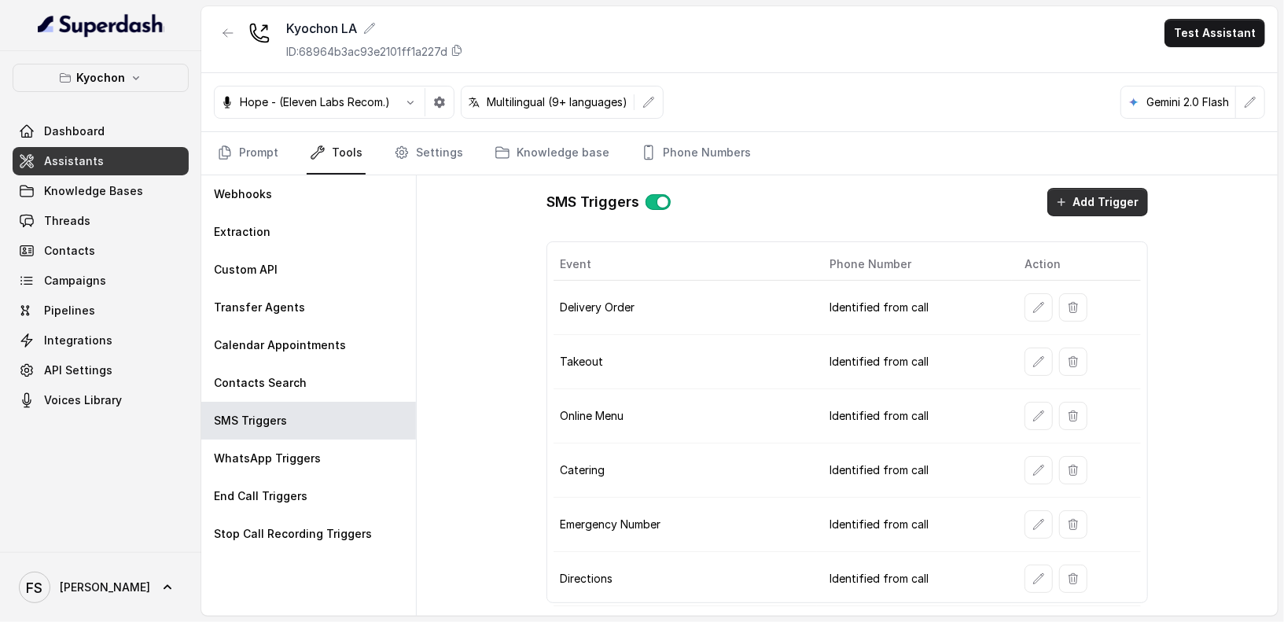
click at [1103, 204] on button "Add Trigger" at bounding box center [1098, 202] width 101 height 28
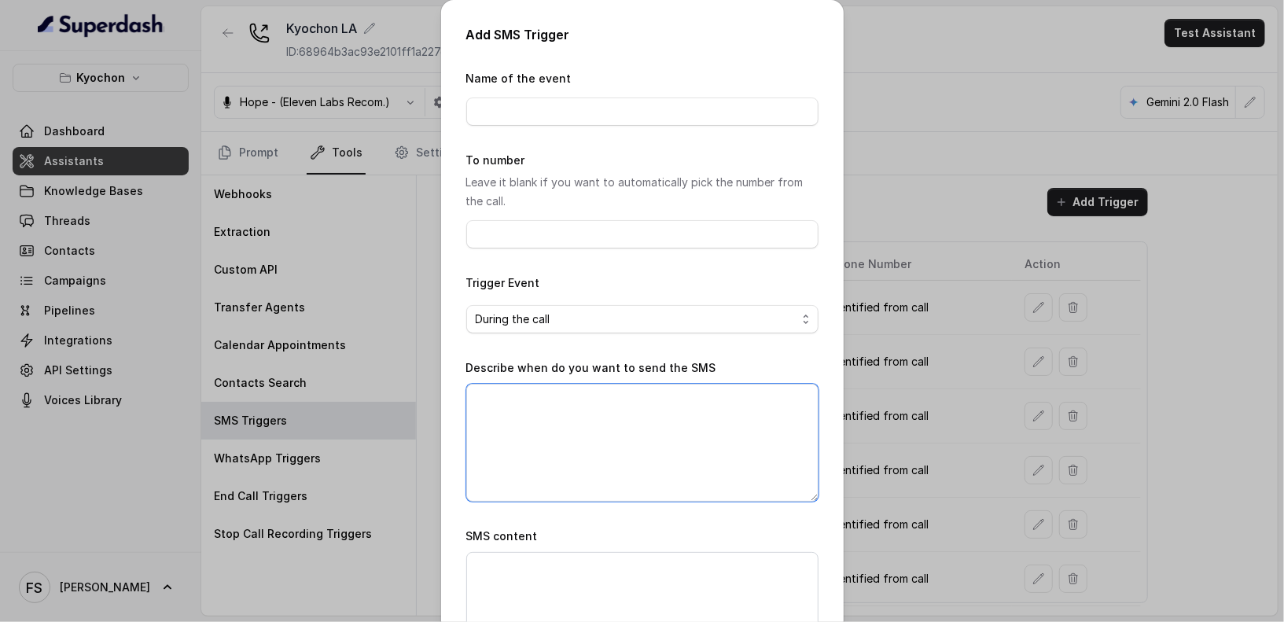
click at [578, 430] on textarea "Describe when do you want to send the SMS" at bounding box center [642, 443] width 352 height 118
paste textarea "When ALL the following conditions are satisfied: 1. When the user wants to know…"
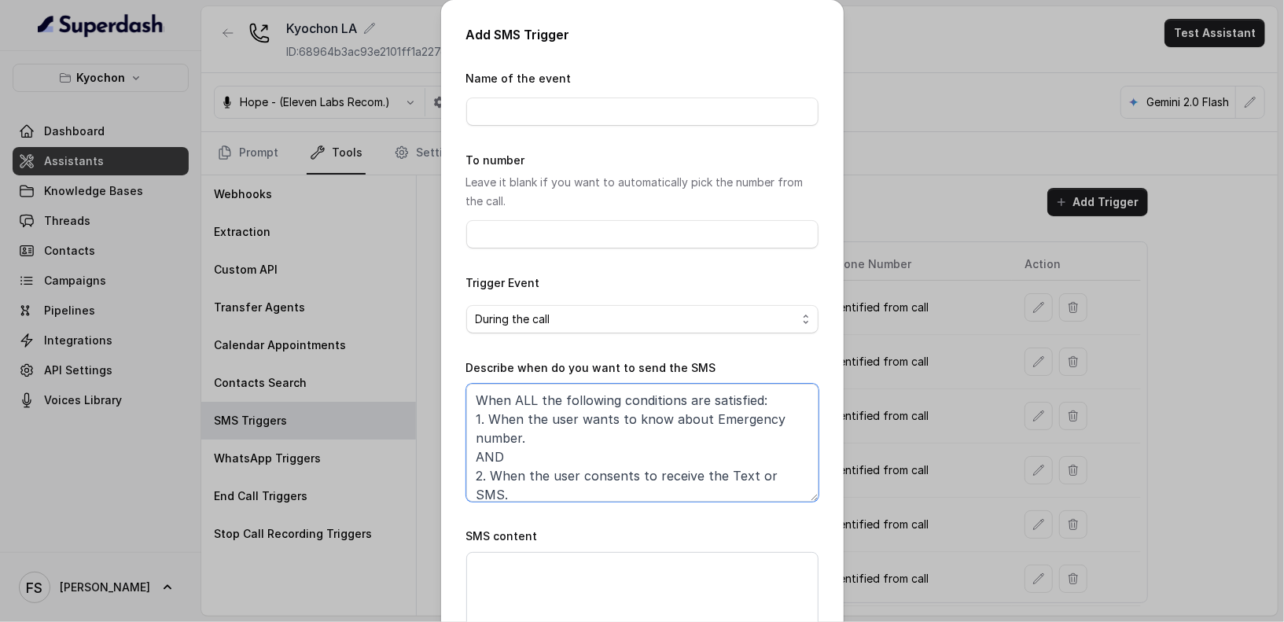
drag, startPoint x: 547, startPoint y: 439, endPoint x: 510, endPoint y: 422, distance: 41.2
click at [510, 422] on textarea "When ALL the following conditions are satisfied: 1. When the user wants to know…" at bounding box center [642, 443] width 352 height 118
click at [604, 455] on textarea "When ALL the following conditions are satisfied: 1. When the user wants to know…" at bounding box center [642, 443] width 352 height 118
drag, startPoint x: 508, startPoint y: 455, endPoint x: 451, endPoint y: 455, distance: 57.4
click at [451, 455] on div "Add SMS Trigger Name of the event To number Leave it blank if you want to autom…" at bounding box center [642, 354] width 403 height 709
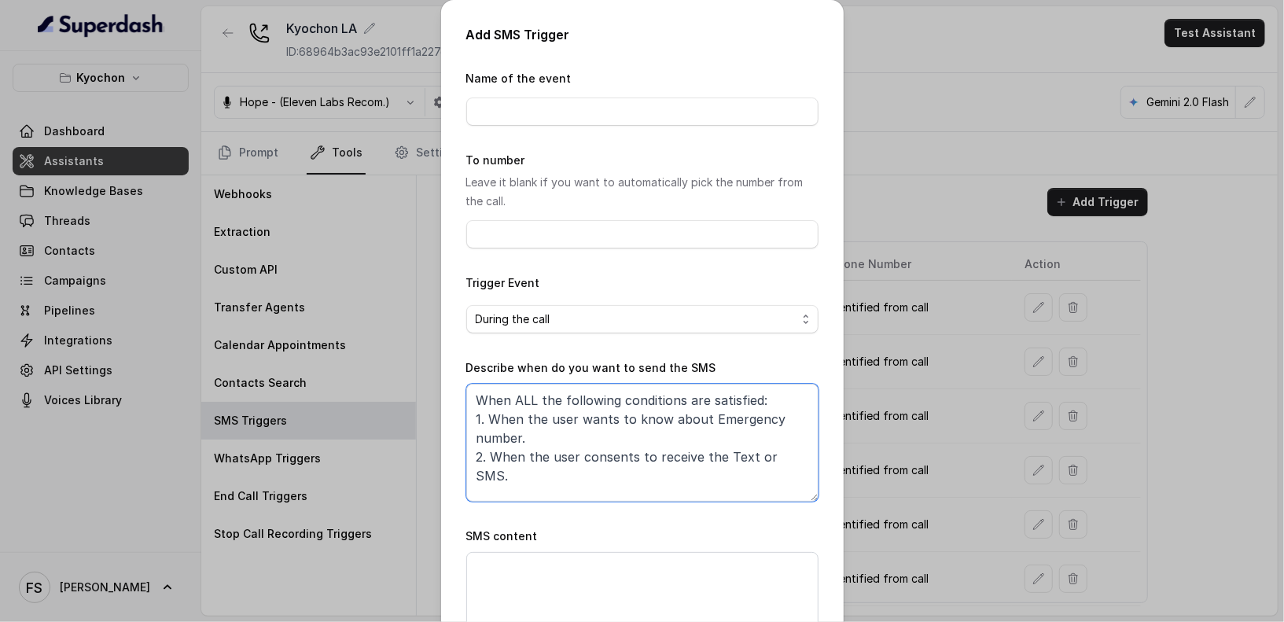
click at [587, 439] on textarea "When ALL the following conditions are satisfied: 1. When the user wants to know…" at bounding box center [642, 443] width 352 height 118
click at [535, 397] on textarea "When ALL the following conditions are satisfied: 1. When the user wants to know…" at bounding box center [642, 443] width 352 height 118
drag, startPoint x: 474, startPoint y: 415, endPoint x: 524, endPoint y: 438, distance: 54.5
click at [524, 438] on textarea "When ALL the following conditions are satisfied: 1. When the user wants to know…" at bounding box center [642, 443] width 352 height 118
click at [595, 439] on textarea "When ALL the following conditions are satisfied: 1. When the user wants to know…" at bounding box center [642, 443] width 352 height 118
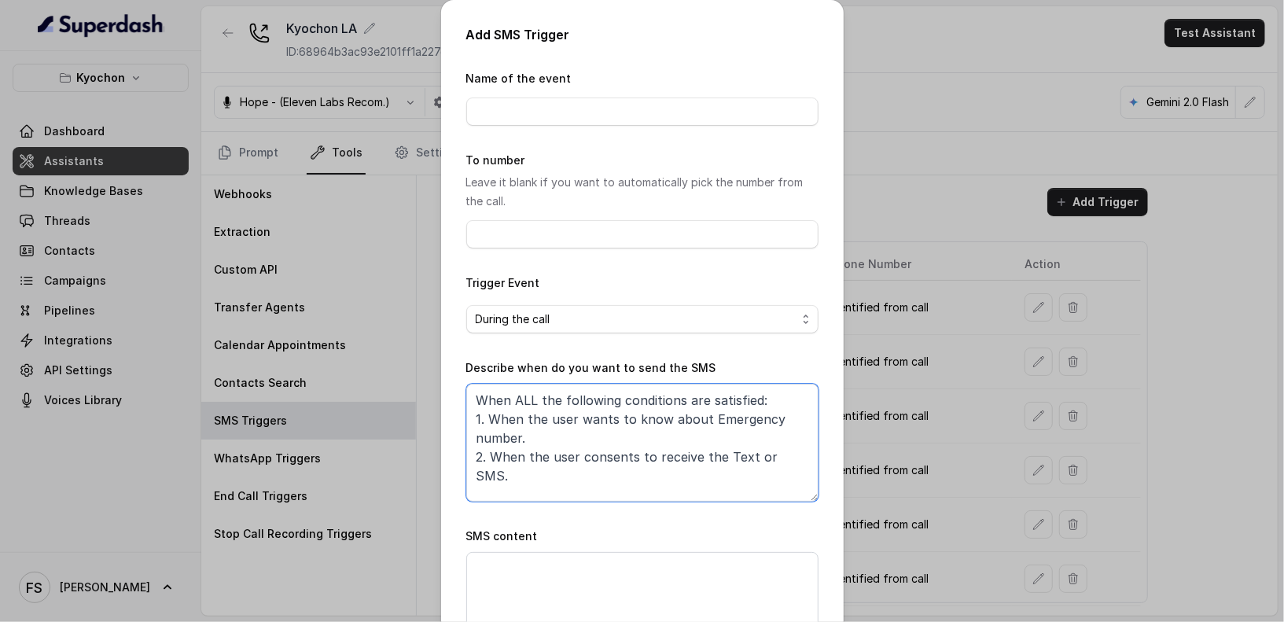
drag, startPoint x: 596, startPoint y: 439, endPoint x: 709, endPoint y: 423, distance: 113.6
click at [709, 423] on textarea "When ALL the following conditions are satisfied: 1. When the user wants to know…" at bounding box center [642, 443] width 352 height 118
click at [783, 419] on textarea "When ALL the following conditions are satisfied: 1. When the user wants to know…" at bounding box center [642, 443] width 352 height 118
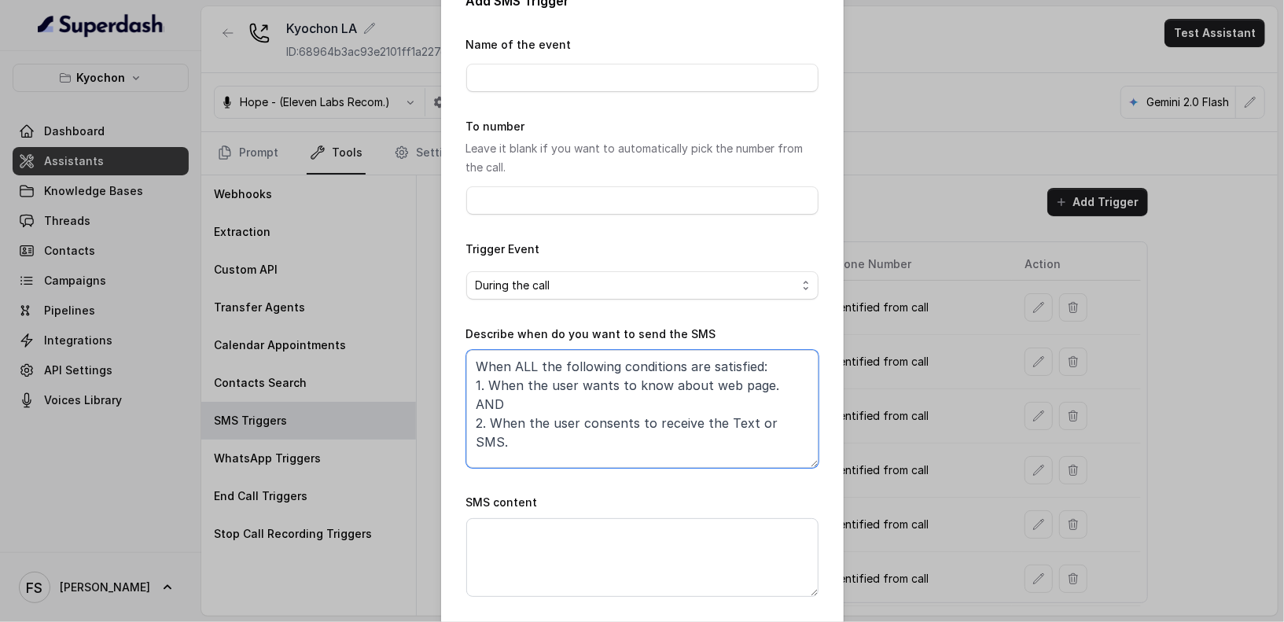
scroll to position [98, 0]
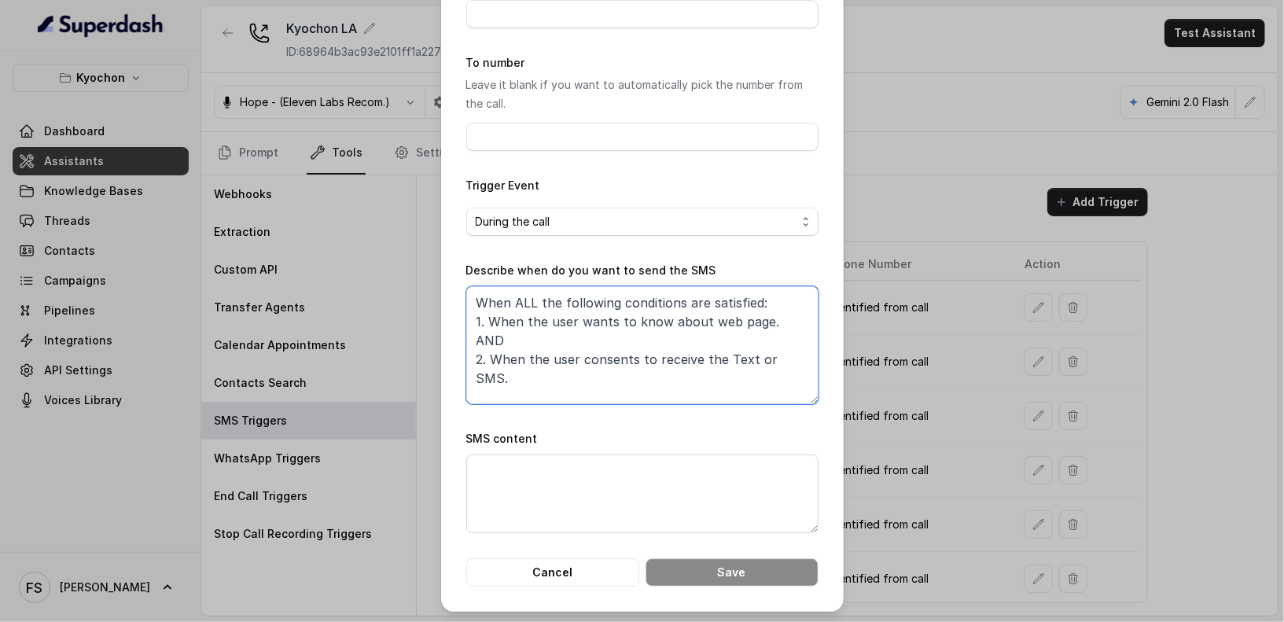
type textarea "When ALL the following conditions are satisfied: 1. When the user wants to know…"
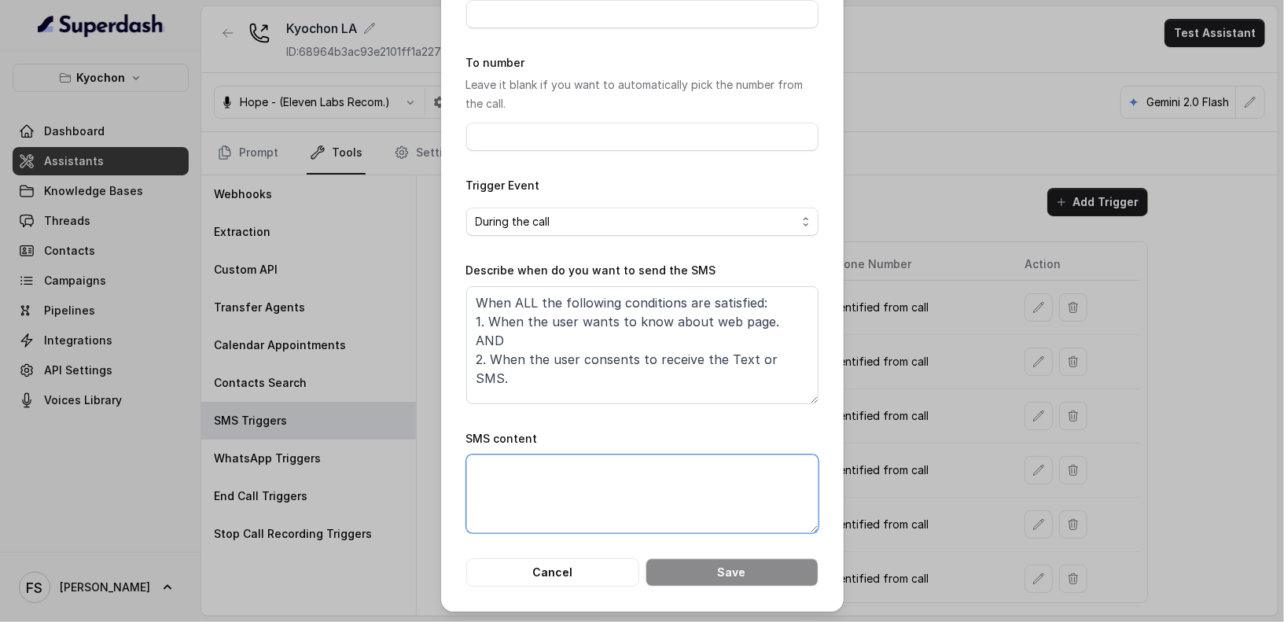
click at [687, 485] on textarea "SMS content" at bounding box center [642, 494] width 352 height 79
click at [574, 224] on span "During the call" at bounding box center [636, 221] width 321 height 19
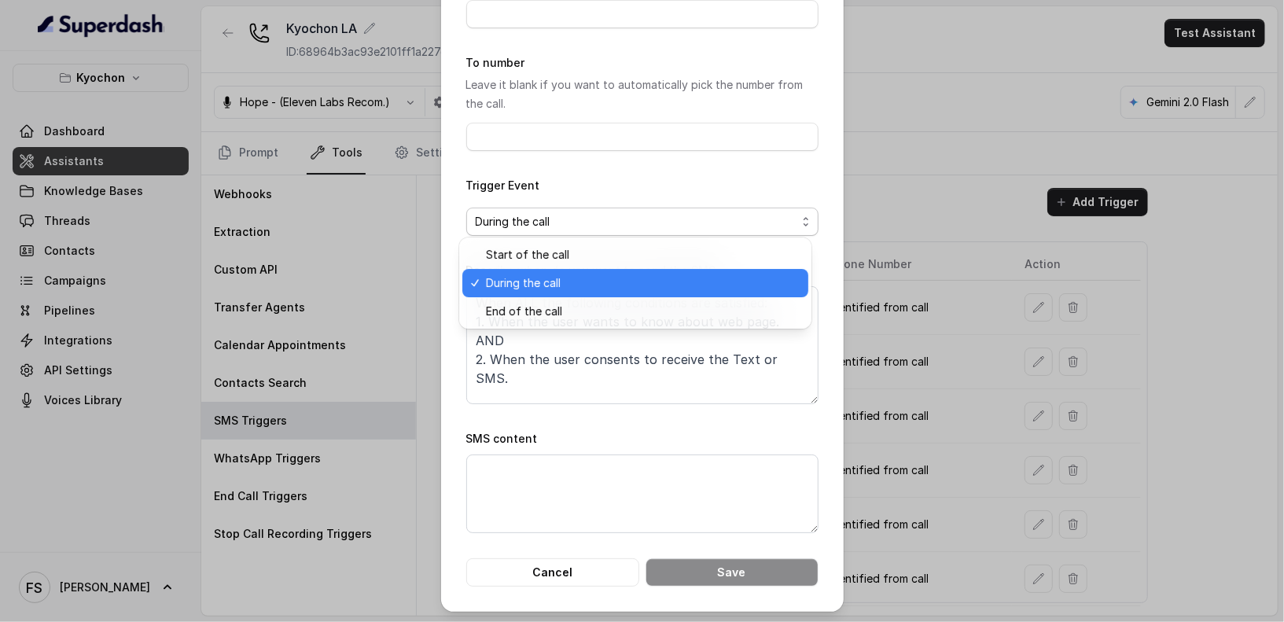
click at [536, 278] on span "During the call" at bounding box center [642, 283] width 313 height 19
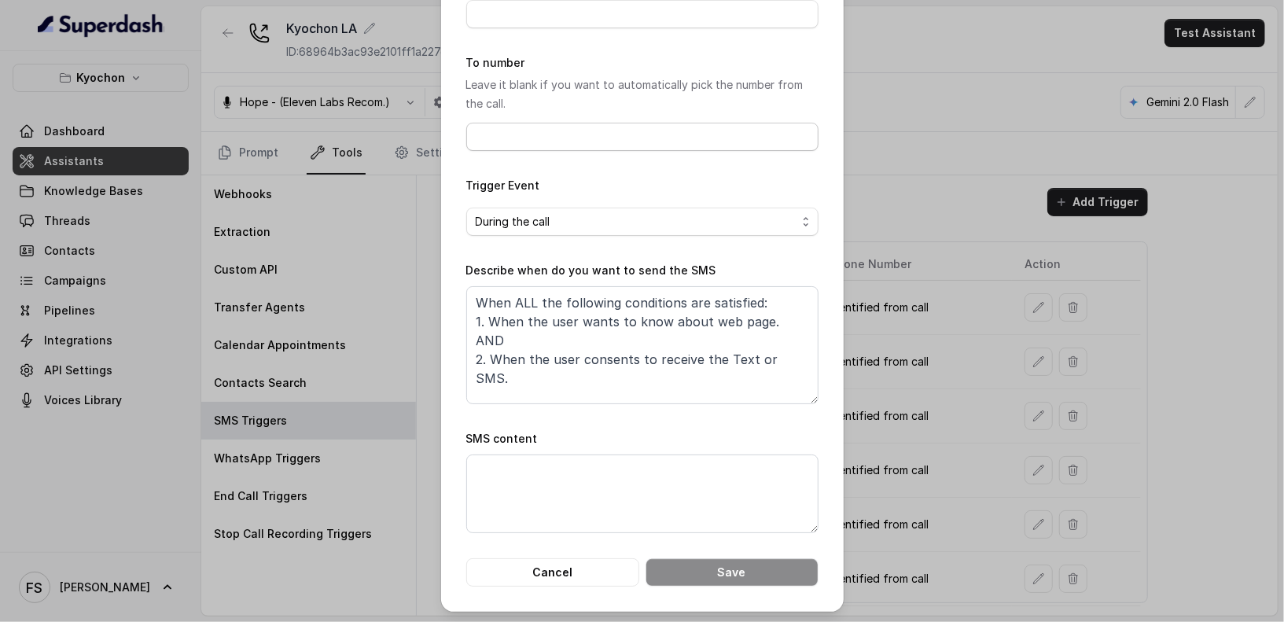
click at [561, 104] on p "Leave it blank if you want to automatically pick the number from the call." at bounding box center [642, 95] width 352 height 38
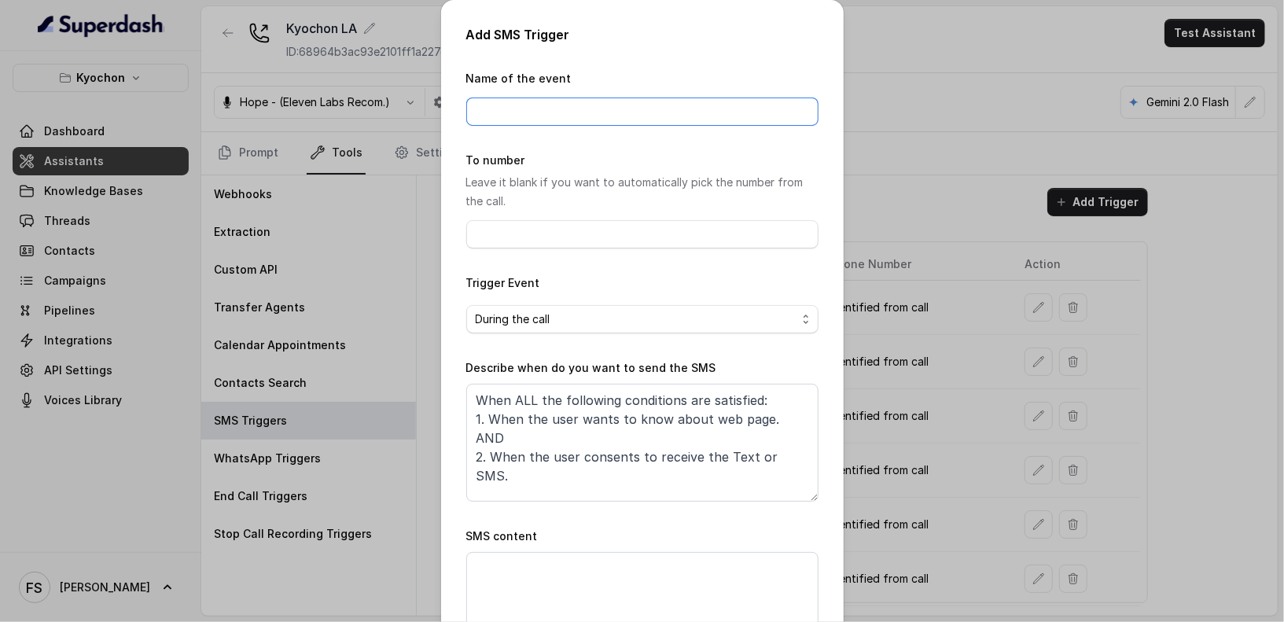
click at [566, 98] on input "Name of the event" at bounding box center [642, 112] width 352 height 28
click at [515, 157] on label "To number" at bounding box center [495, 159] width 59 height 13
click at [633, 152] on div "To number Leave it blank if you want to automatically pick the number from the …" at bounding box center [642, 200] width 352 height 98
click at [602, 106] on input "Name of the event" at bounding box center [642, 112] width 352 height 28
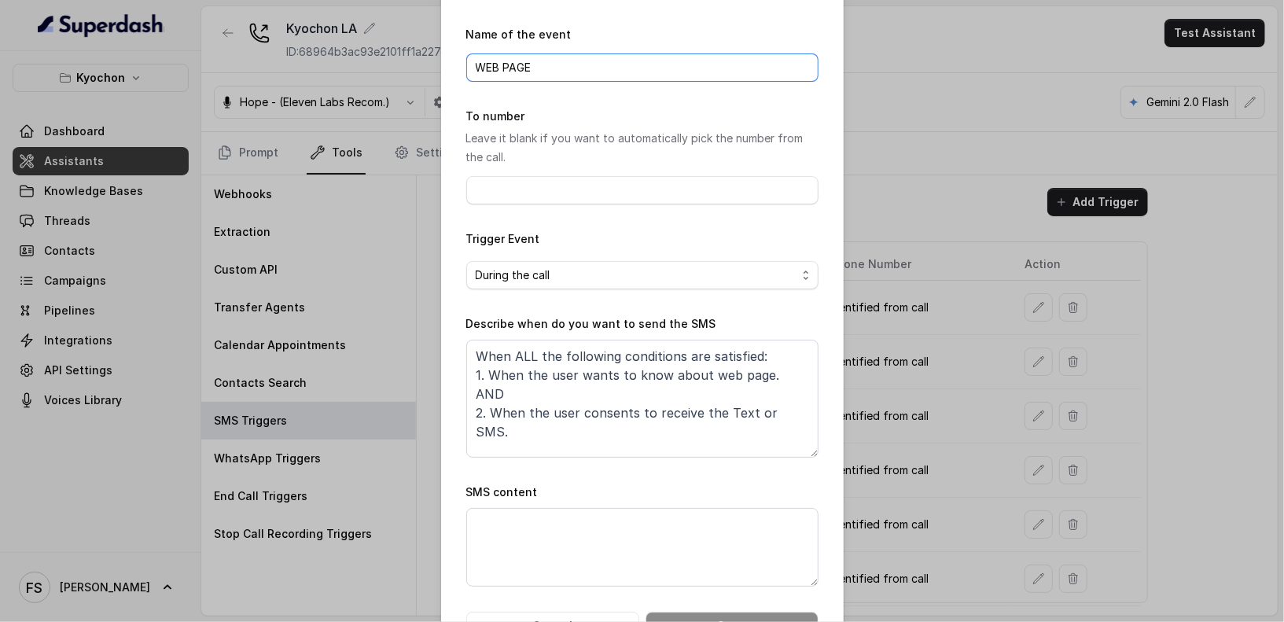
scroll to position [98, 0]
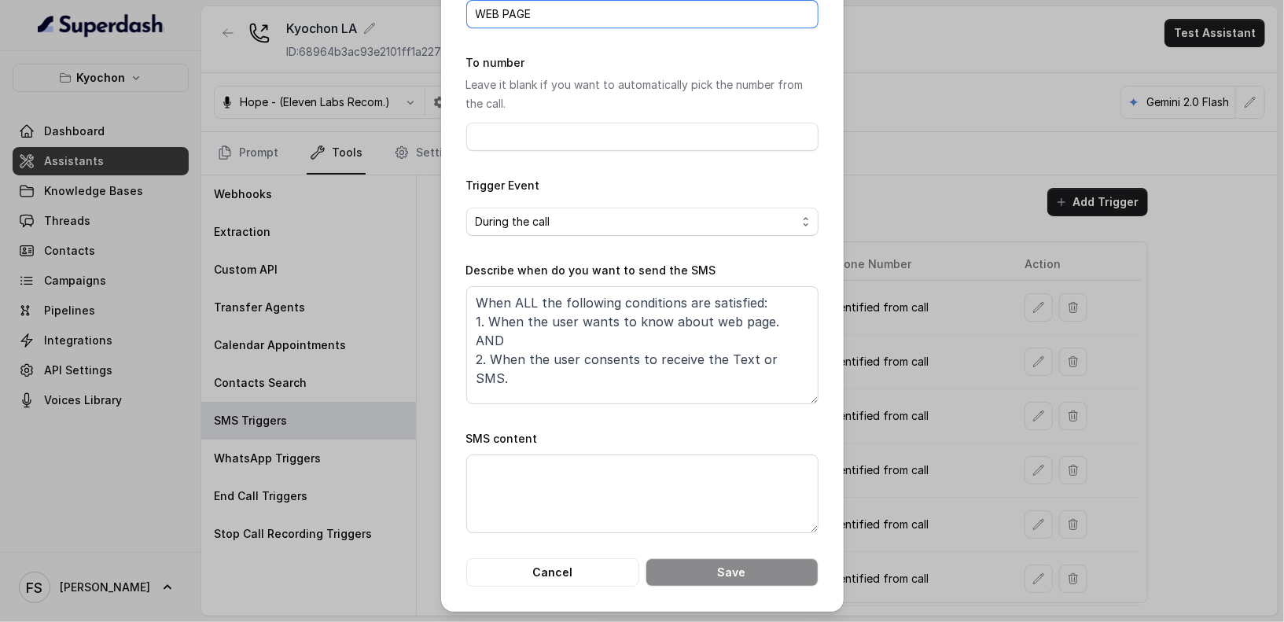
type input "WEB PAGE"
click at [604, 492] on textarea "SMS content" at bounding box center [642, 494] width 352 height 79
click at [705, 586] on div "Add SMS Trigger Name of the event WEB PAGE To number Leave it blank if you want…" at bounding box center [642, 256] width 403 height 709
click at [708, 576] on button "Save" at bounding box center [732, 572] width 173 height 28
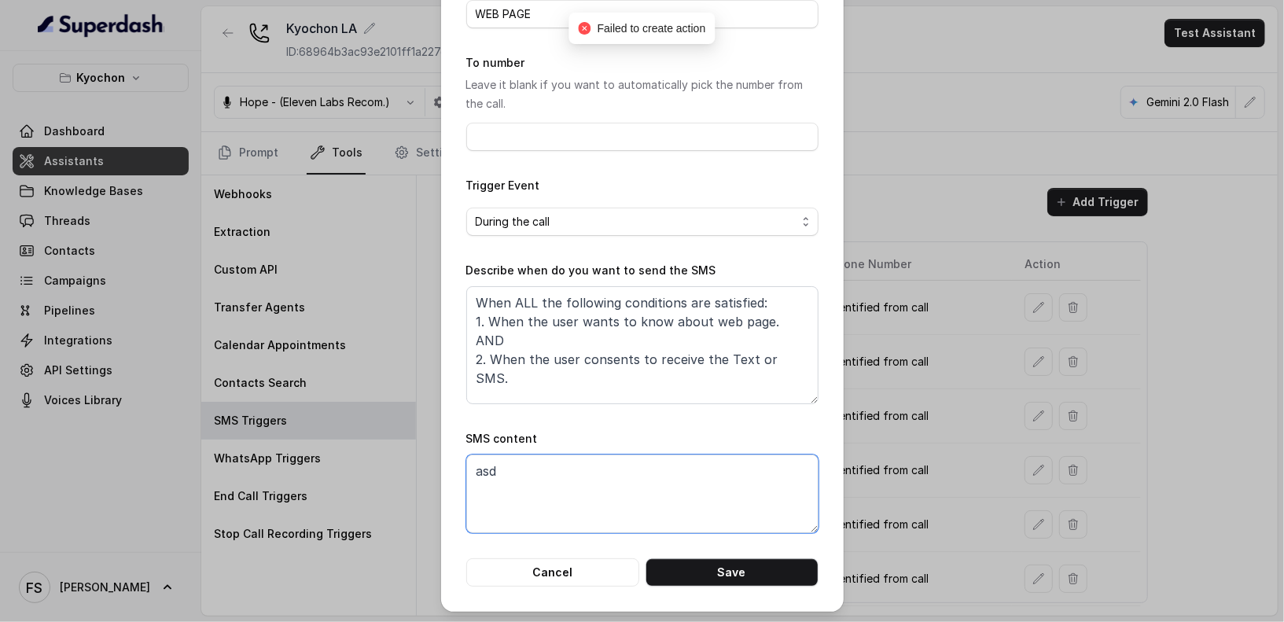
click at [595, 498] on textarea "asd" at bounding box center [642, 494] width 352 height 79
type textarea "asdasdasdasd"
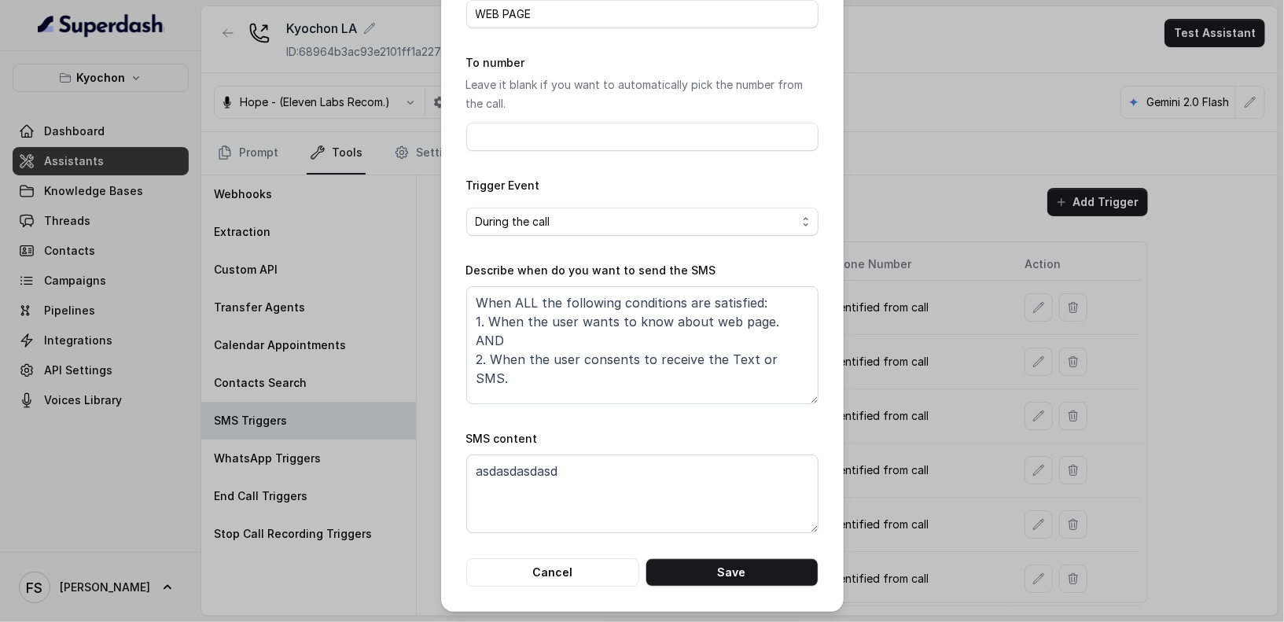
click at [717, 584] on div "Add SMS Trigger Name of the event WEB PAGE To number Leave it blank if you want…" at bounding box center [642, 256] width 403 height 709
click at [720, 580] on button "Save" at bounding box center [732, 572] width 173 height 28
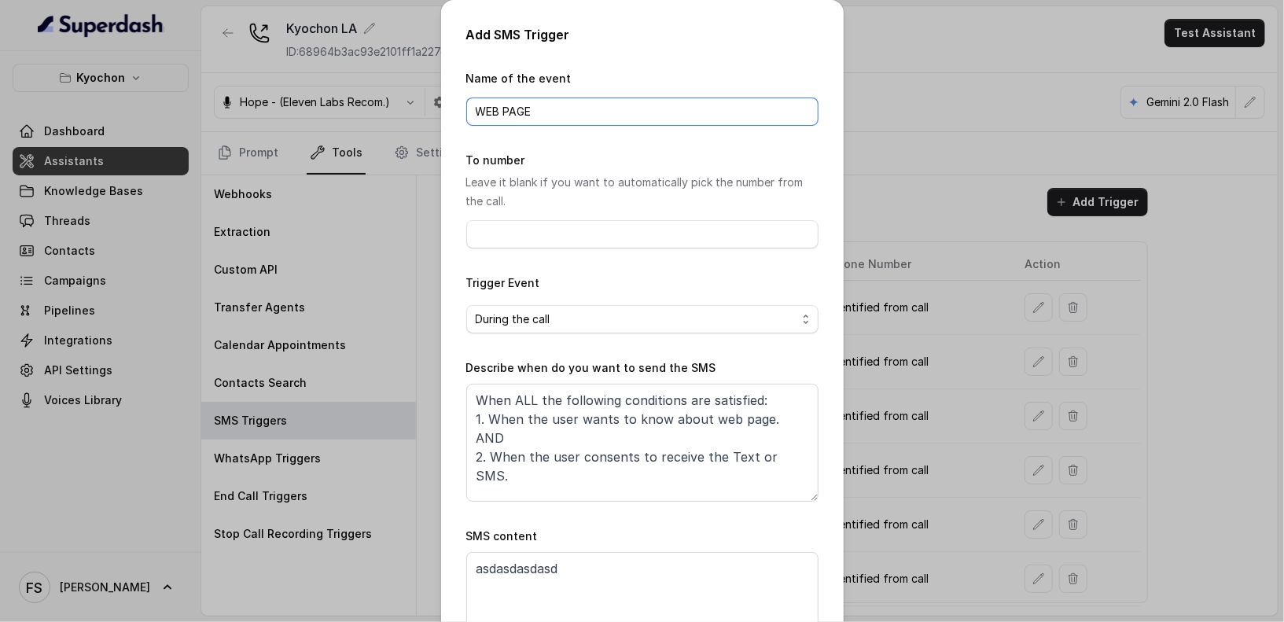
drag, startPoint x: 566, startPoint y: 110, endPoint x: 296, endPoint y: 94, distance: 271.0
click at [296, 94] on div "Add SMS Trigger Name of the event WEB PAGE To number Leave it blank if you want…" at bounding box center [642, 311] width 1284 height 622
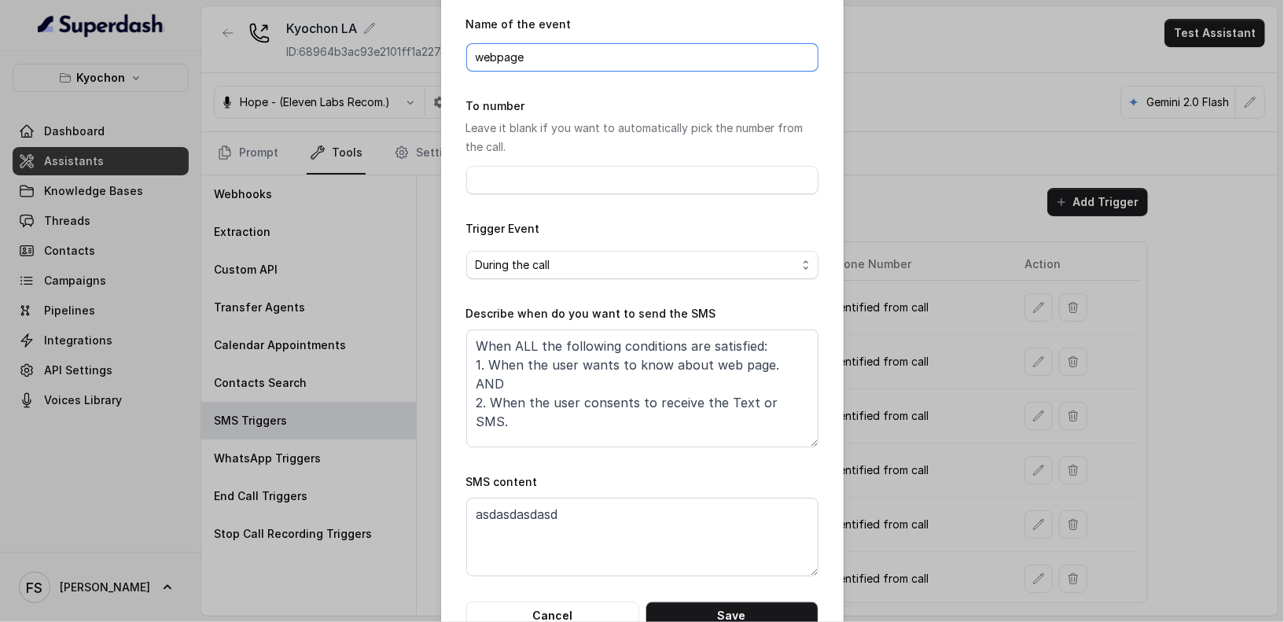
scroll to position [98, 0]
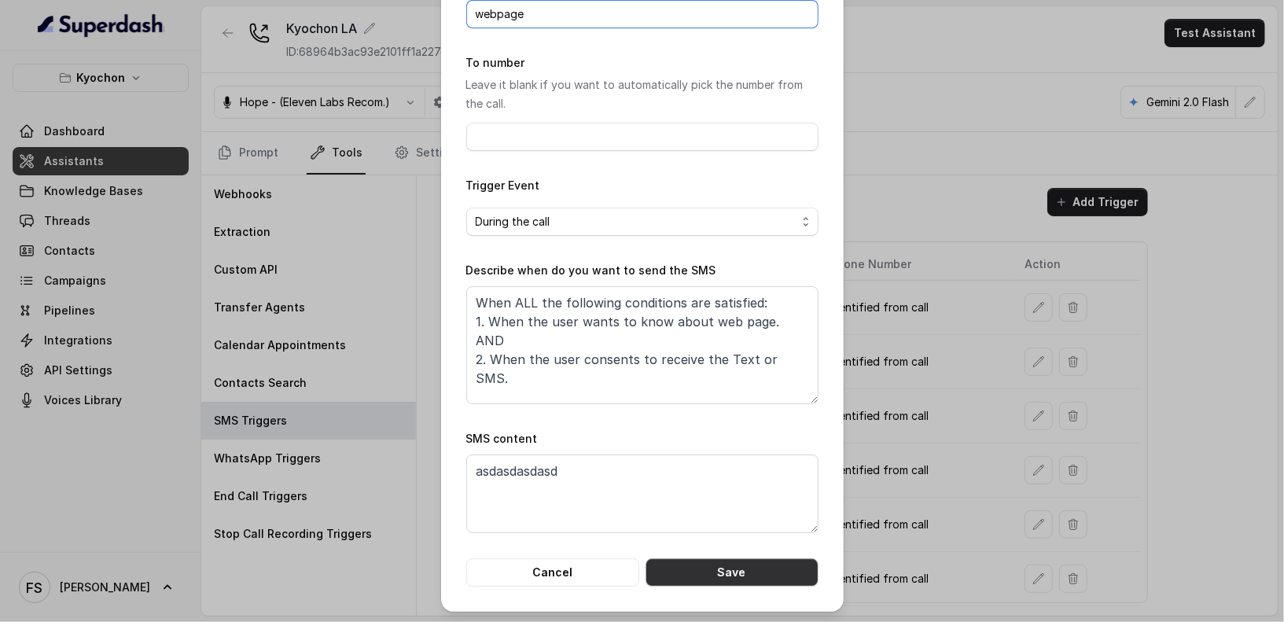
type input "webpage"
click at [724, 560] on button "Save" at bounding box center [732, 572] width 173 height 28
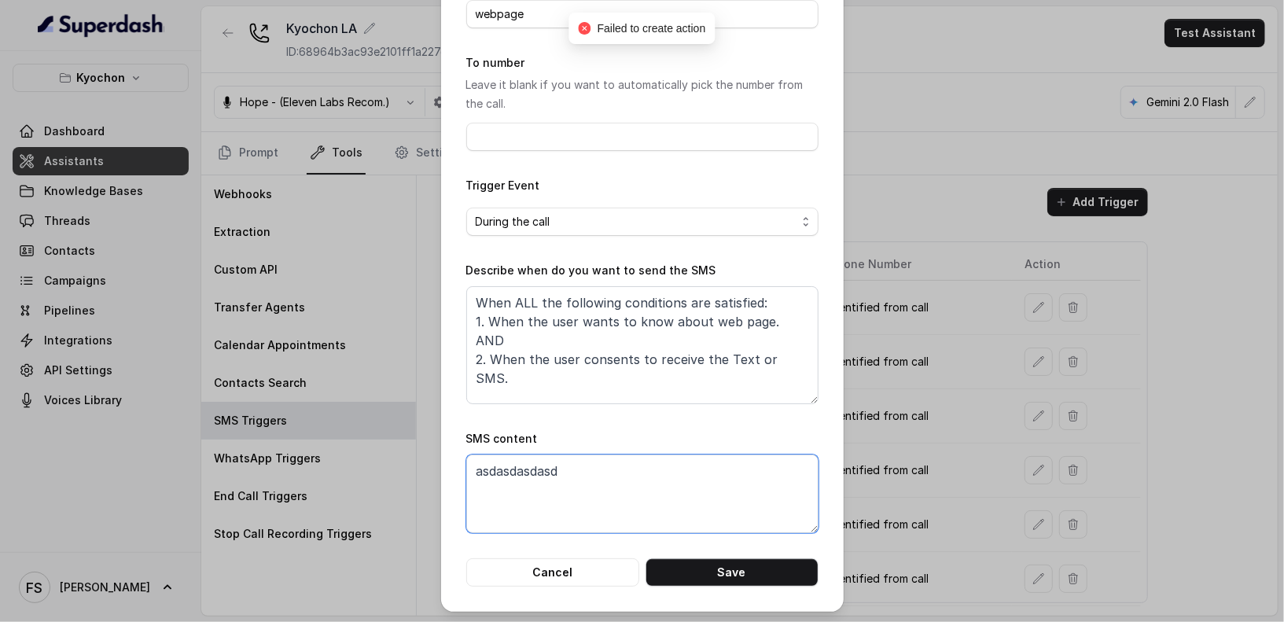
click at [655, 485] on textarea "asdasdasdasd" at bounding box center [642, 494] width 352 height 79
drag, startPoint x: 655, startPoint y: 485, endPoint x: 272, endPoint y: 446, distance: 385.0
click at [274, 446] on div "Add SMS Trigger Name of the event webpage To number Leave it blank if you want …" at bounding box center [642, 311] width 1284 height 622
type textarea "Thanks for calling [PERSON_NAME] LA!"
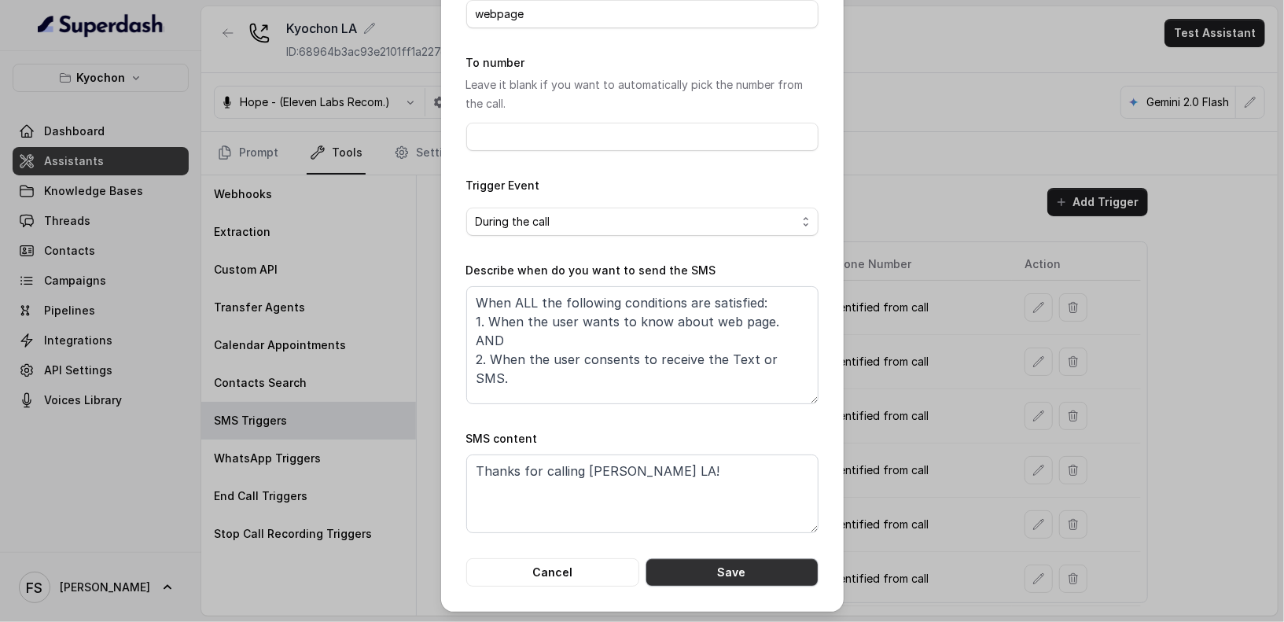
click at [775, 574] on button "Save" at bounding box center [732, 572] width 173 height 28
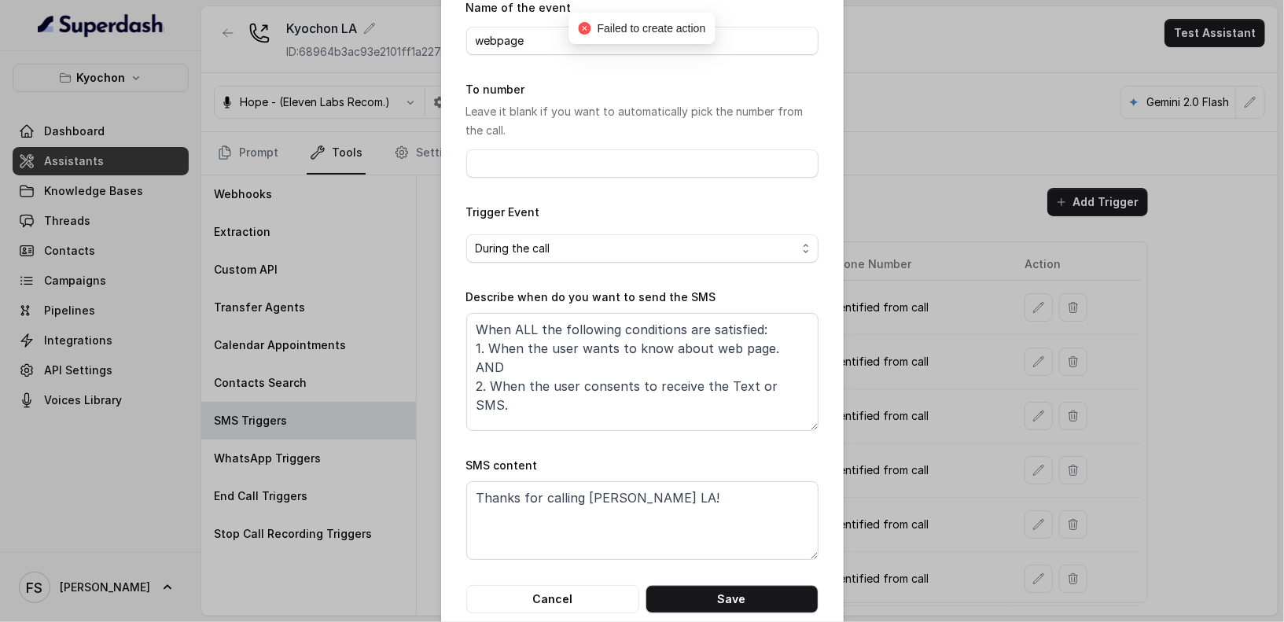
scroll to position [57, 0]
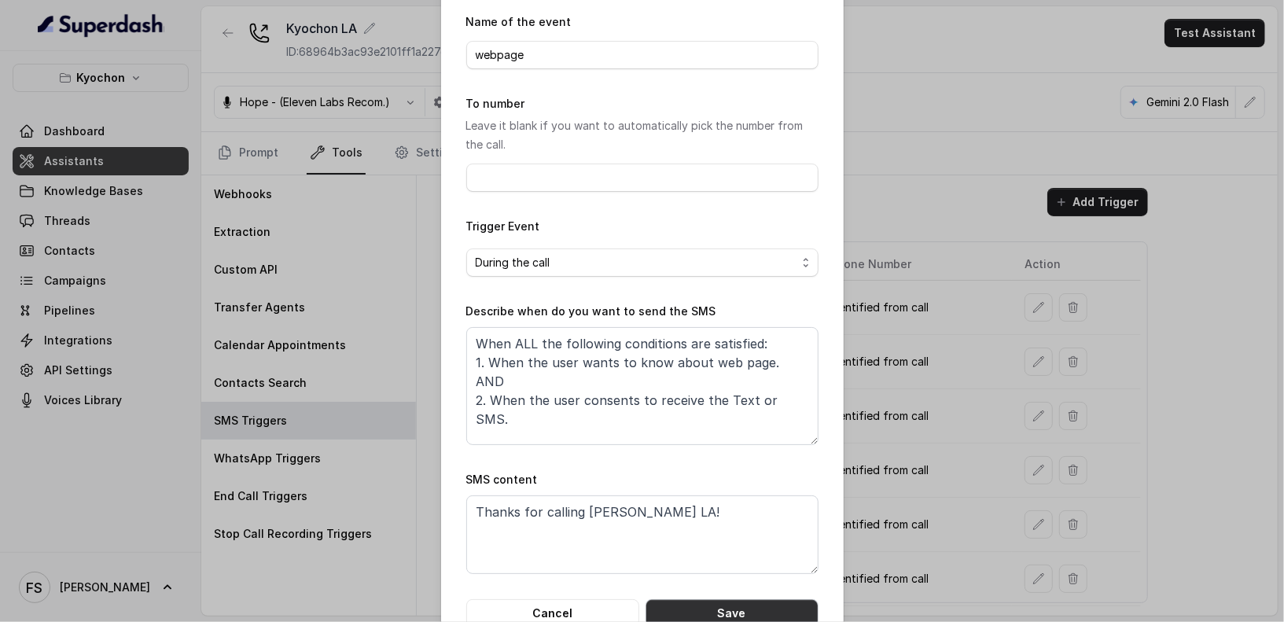
click at [736, 608] on button "Save" at bounding box center [732, 613] width 173 height 28
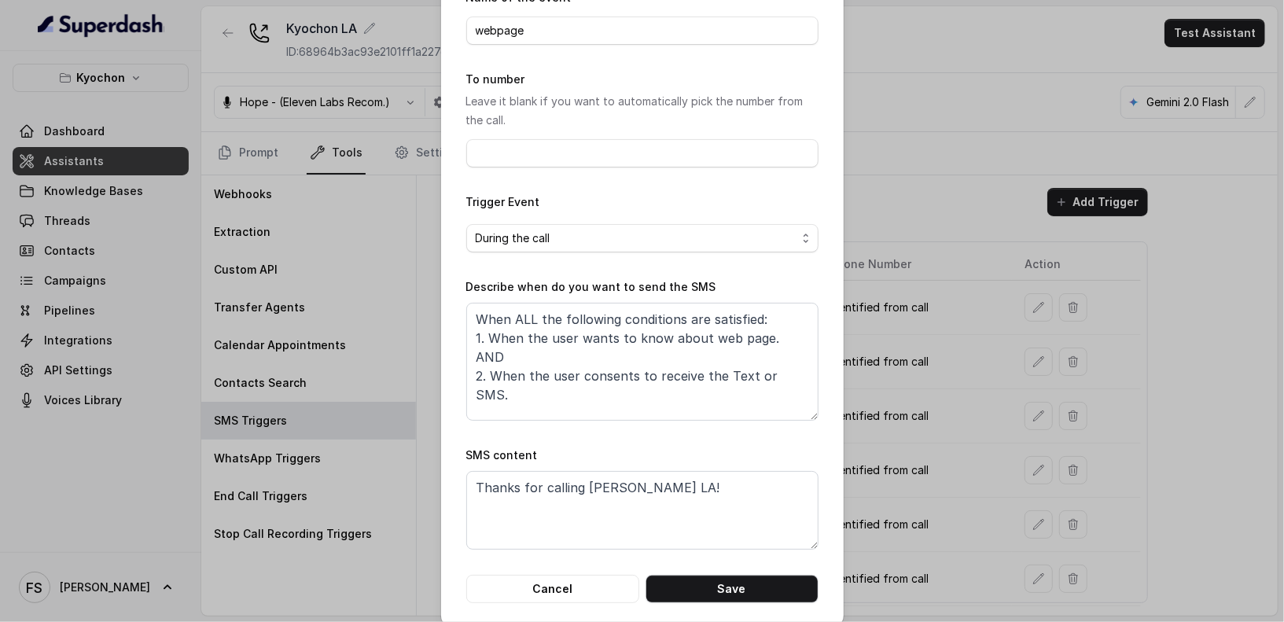
scroll to position [98, 0]
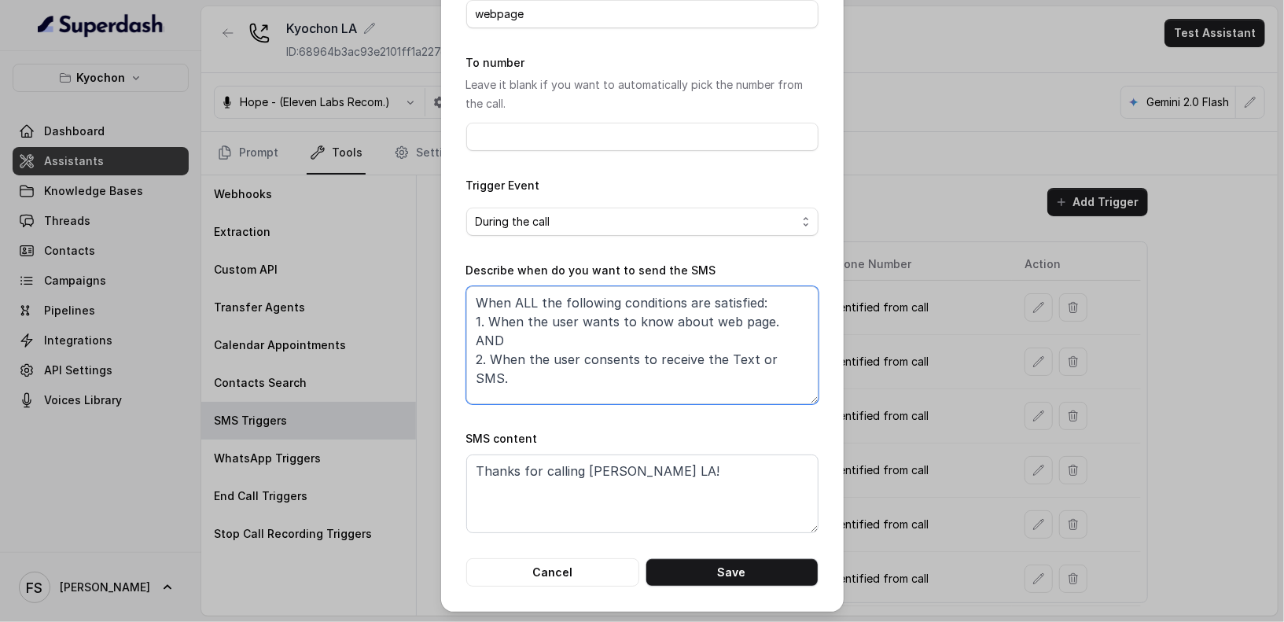
click at [731, 333] on textarea "When ALL the following conditions are satisfied: 1. When the user wants to know…" at bounding box center [642, 345] width 352 height 118
click at [586, 565] on button "Cancel" at bounding box center [552, 572] width 173 height 28
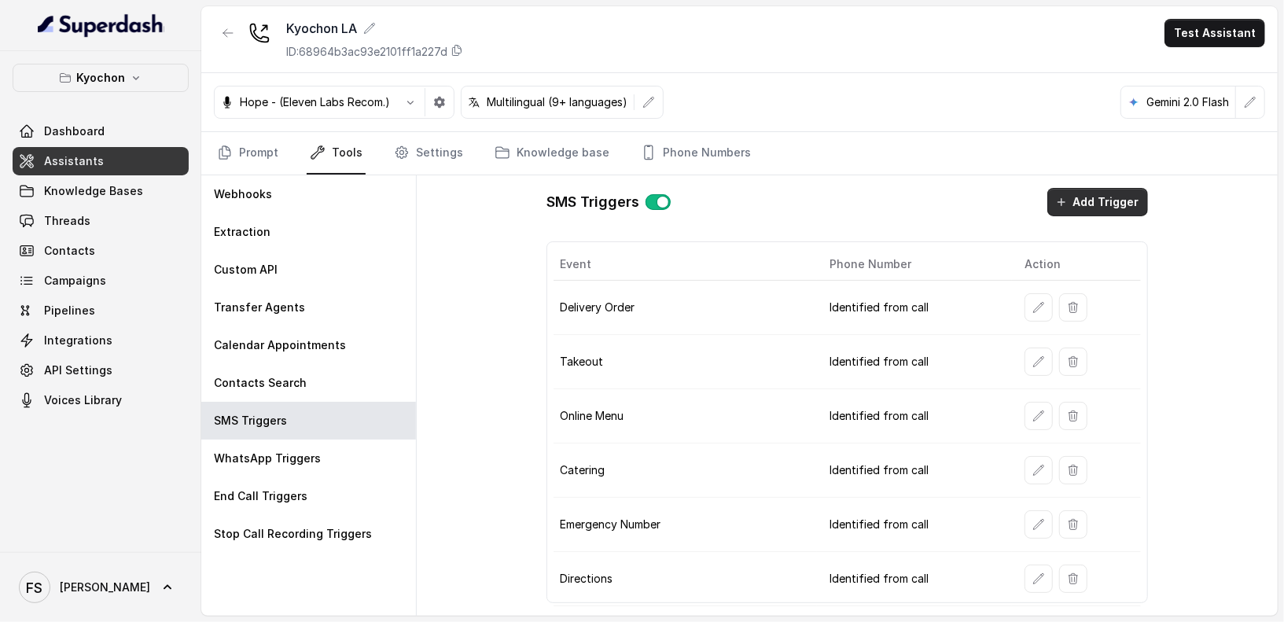
click at [1076, 199] on button "Add Trigger" at bounding box center [1098, 202] width 101 height 28
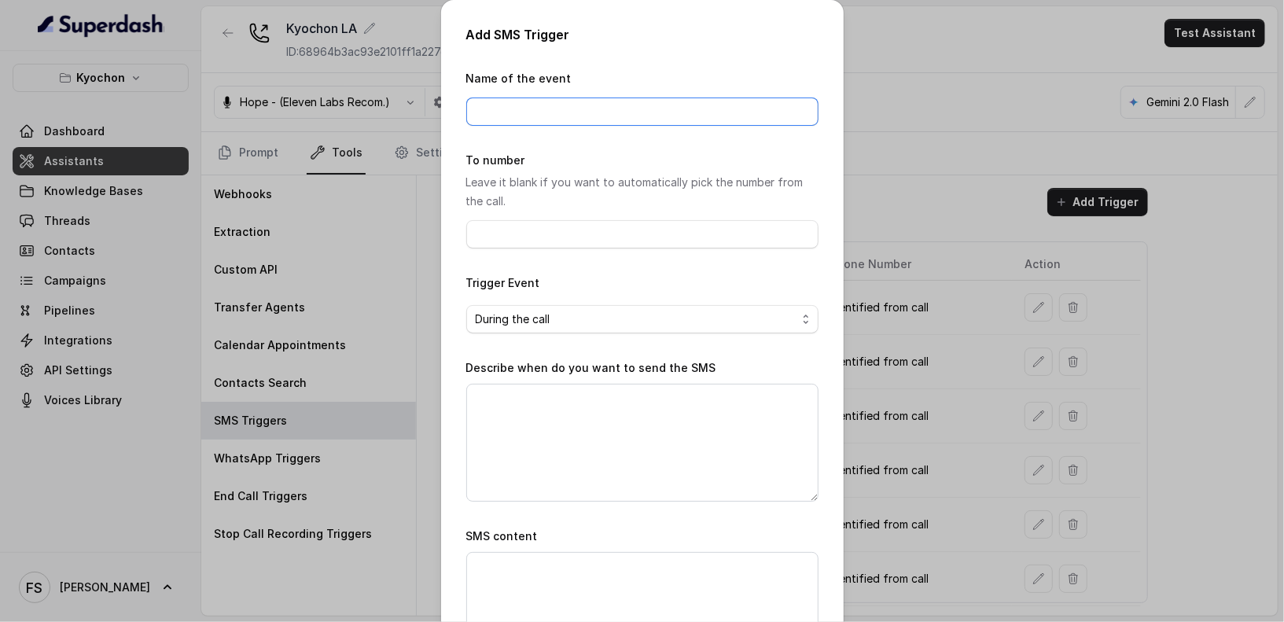
click at [606, 112] on input "Name of the event" at bounding box center [642, 112] width 352 height 28
type input "webpage"
click at [596, 426] on textarea "Describe when do you want to send the SMS" at bounding box center [642, 443] width 352 height 118
paste textarea "When ALL the following conditions are satisfied: 1. When the user wants to know…"
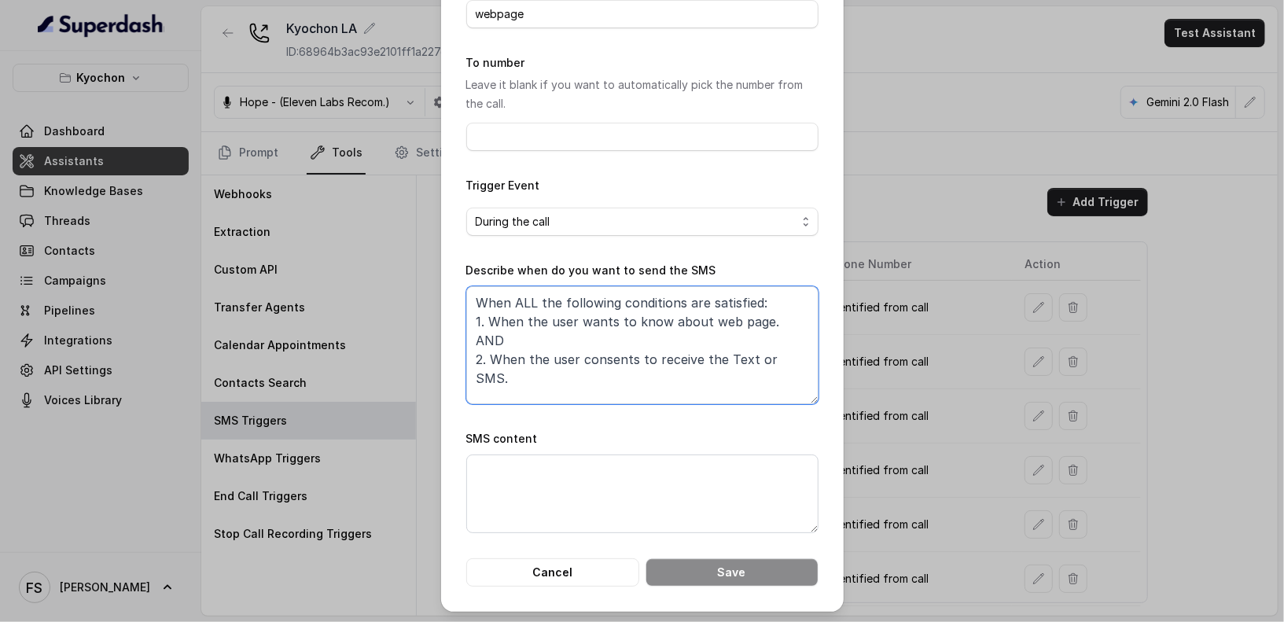
type textarea "When ALL the following conditions are satisfied: 1. When the user wants to know…"
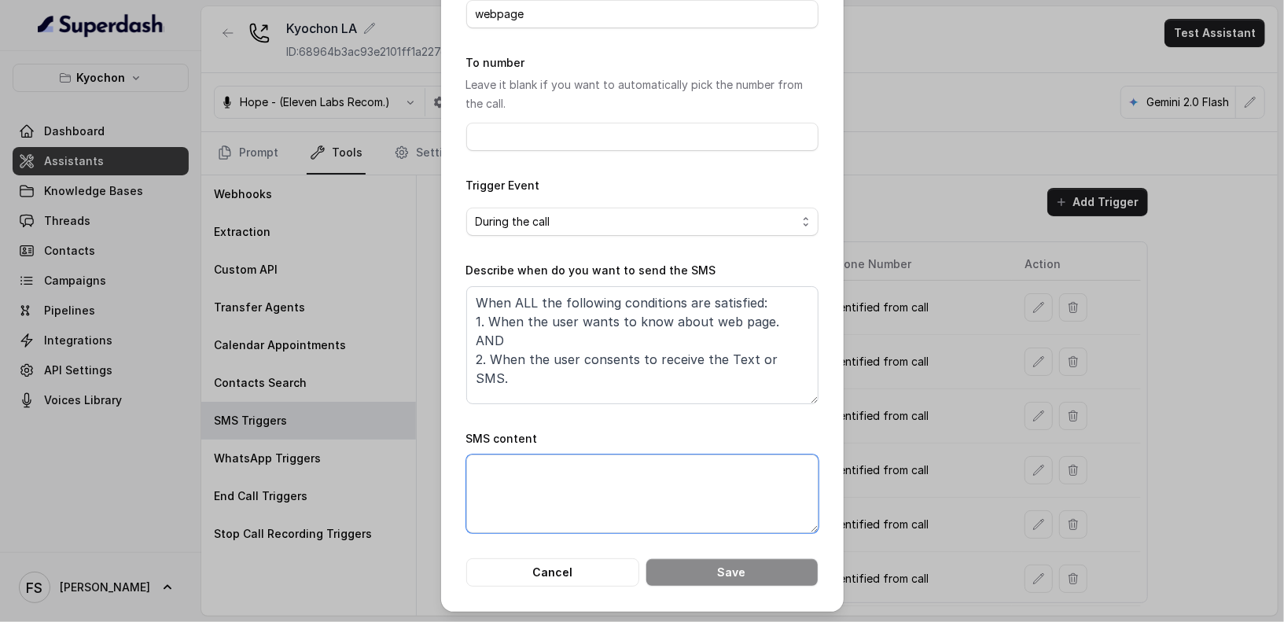
click at [659, 498] on textarea "SMS content" at bounding box center [642, 494] width 352 height 79
type textarea "Thanks for calling [PERSON_NAME] LA!"
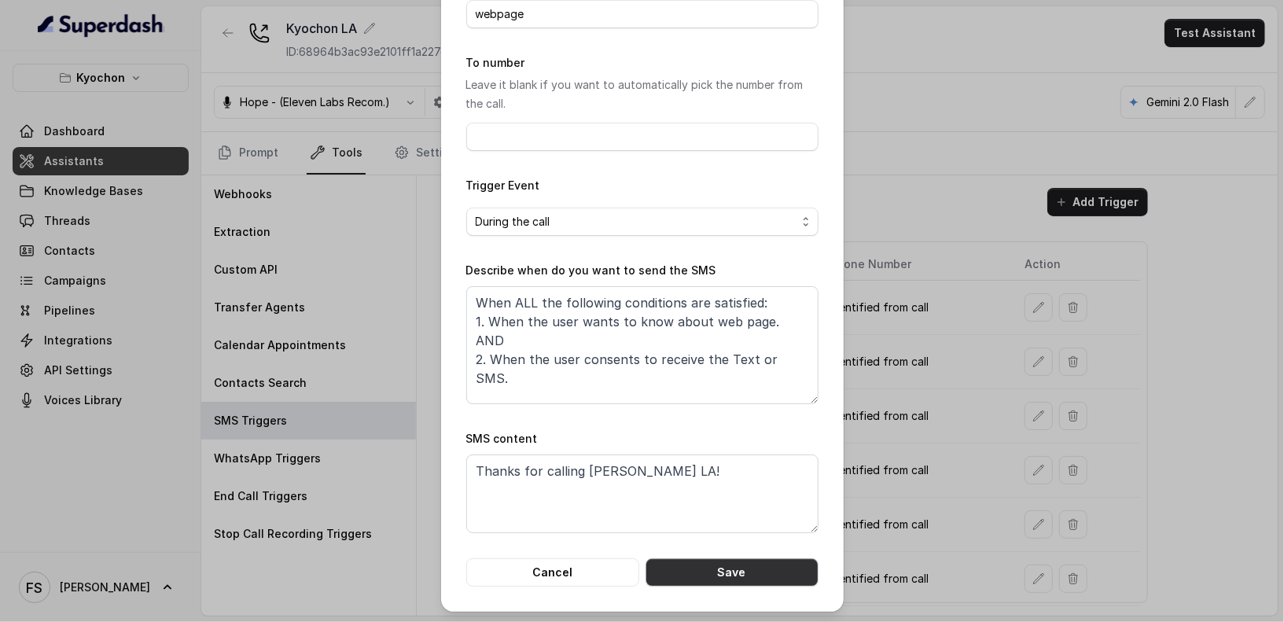
click at [747, 561] on button "Save" at bounding box center [732, 572] width 173 height 28
click at [562, 574] on button "Cancel" at bounding box center [552, 572] width 173 height 28
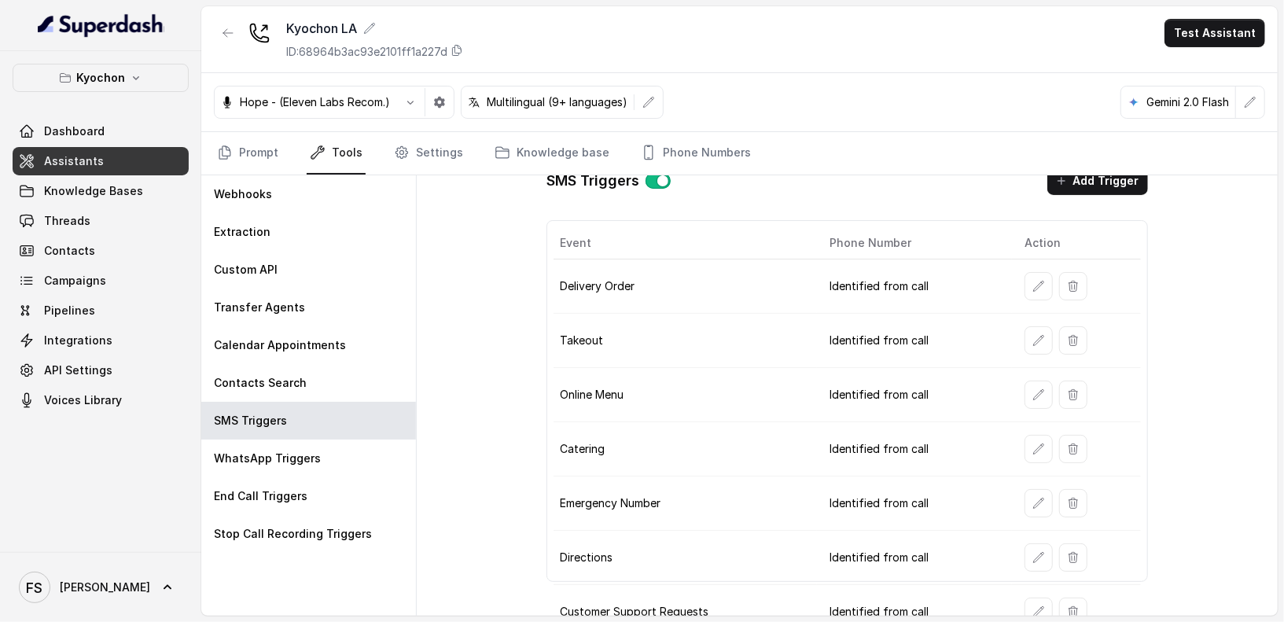
scroll to position [33, 0]
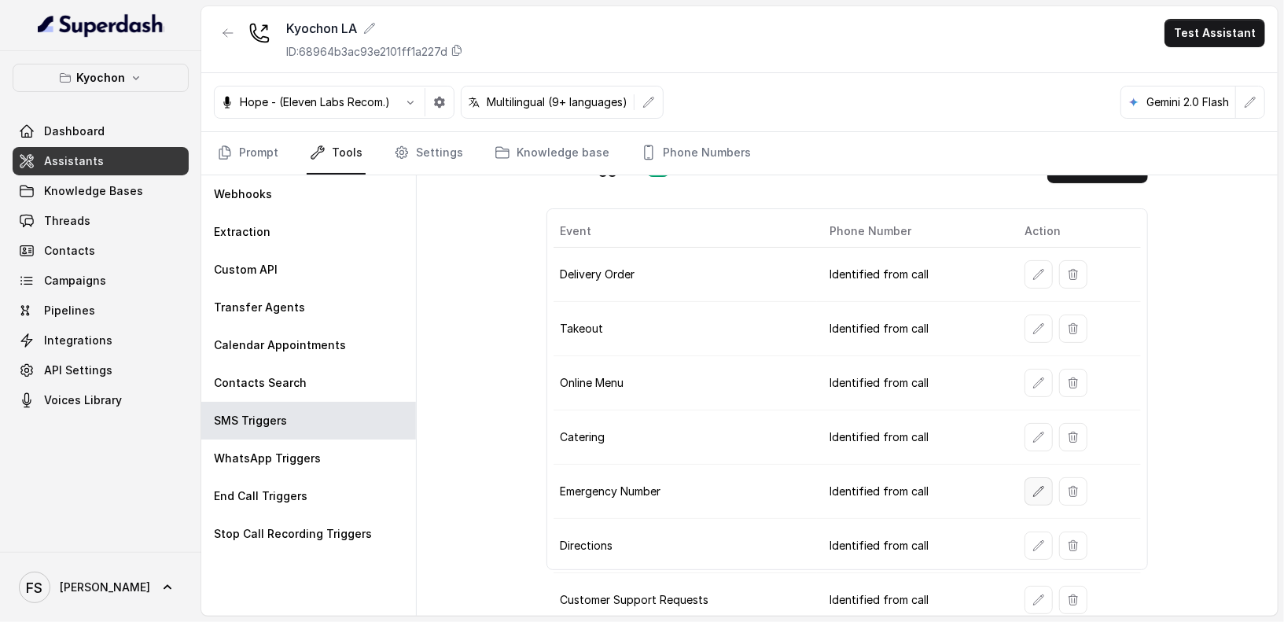
click at [1034, 486] on icon "button" at bounding box center [1039, 491] width 10 height 10
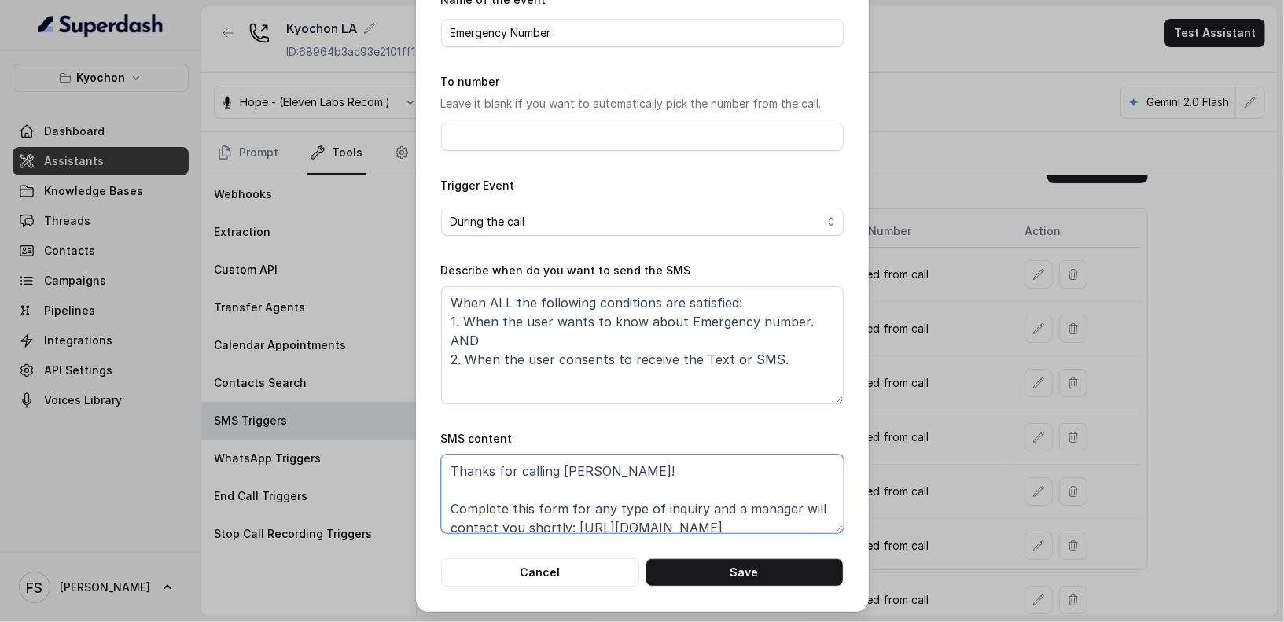
click at [754, 498] on textarea "Thanks for calling [PERSON_NAME]! Complete this form for any type of inquiry an…" at bounding box center [642, 494] width 403 height 79
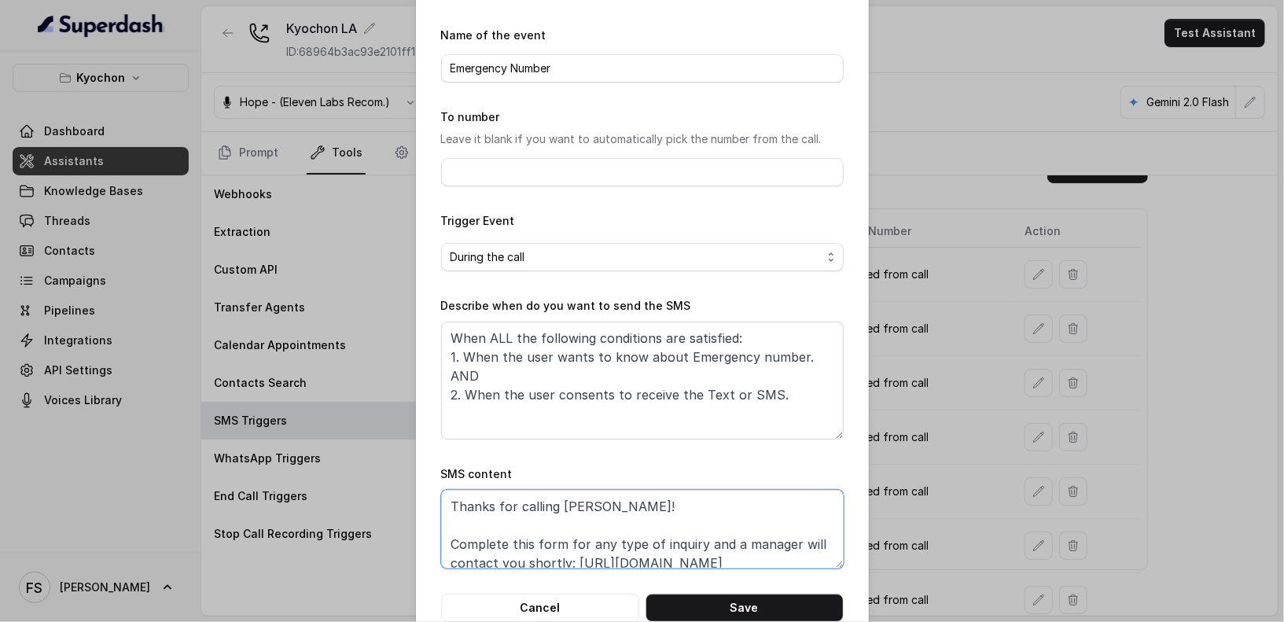
scroll to position [0, 0]
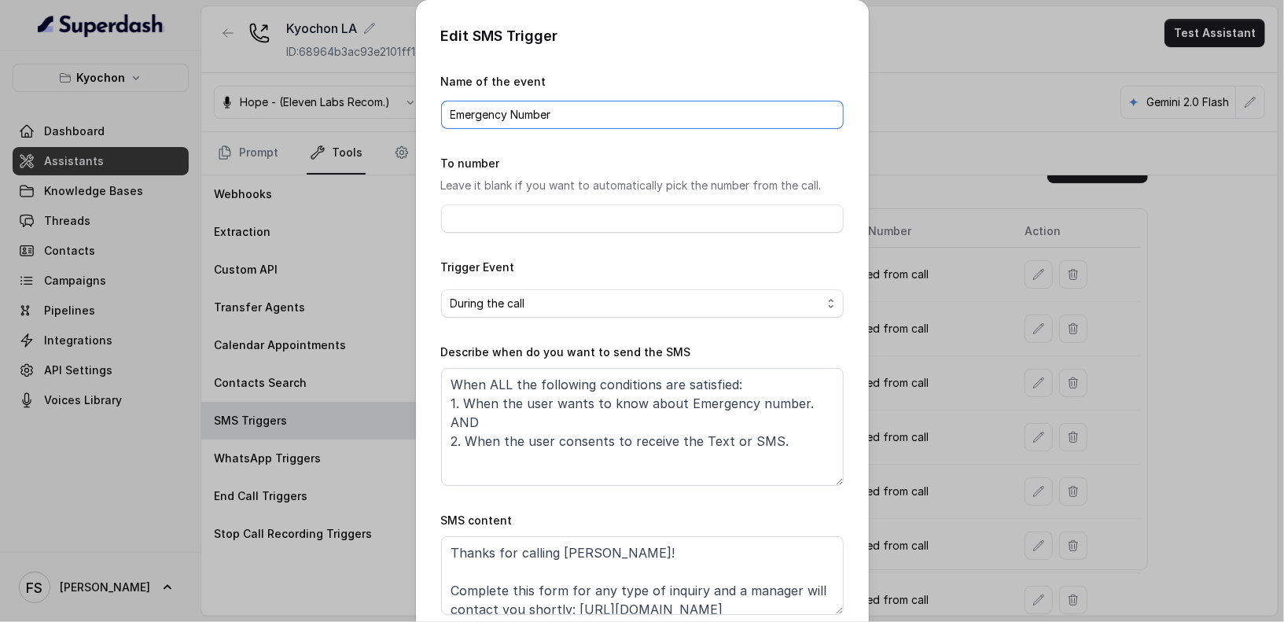
drag, startPoint x: 591, startPoint y: 127, endPoint x: 406, endPoint y: 100, distance: 186.9
click at [495, 104] on input "Emergency Number" at bounding box center [642, 115] width 403 height 28
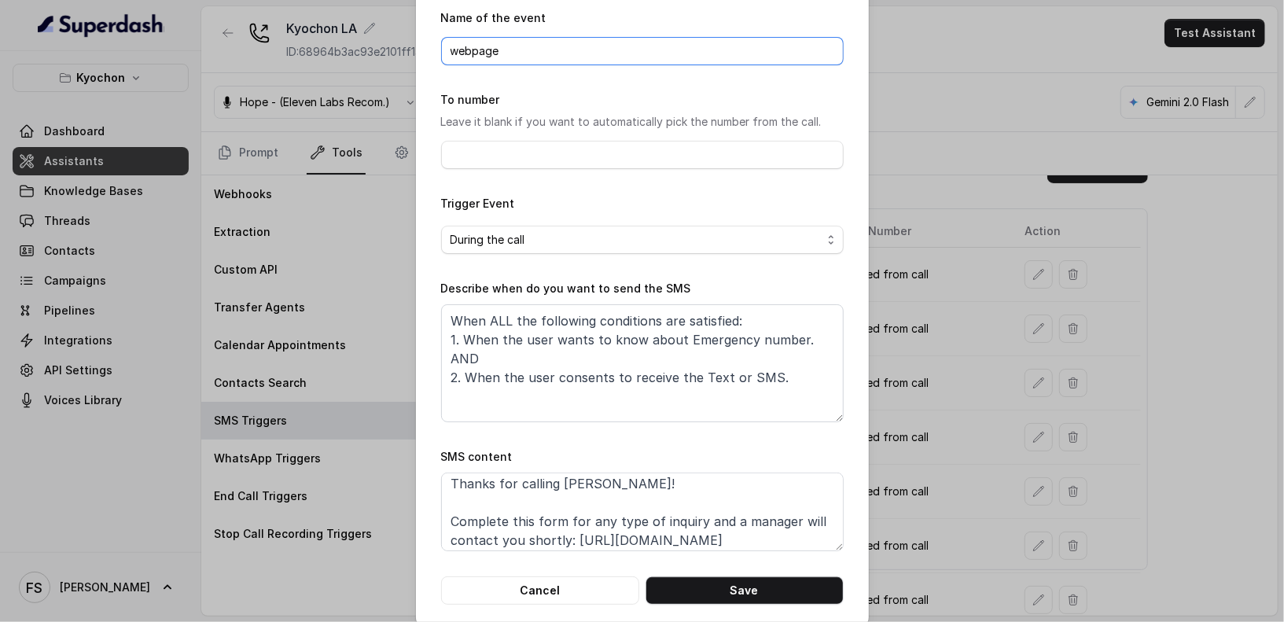
scroll to position [48, 0]
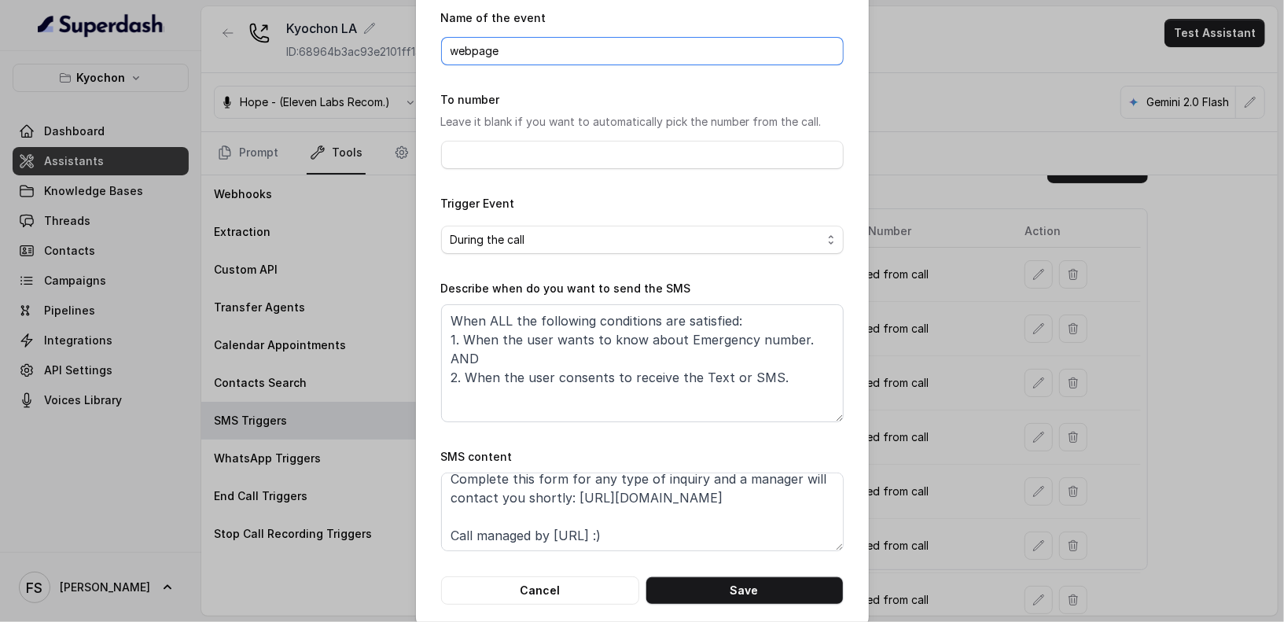
type input "webpage"
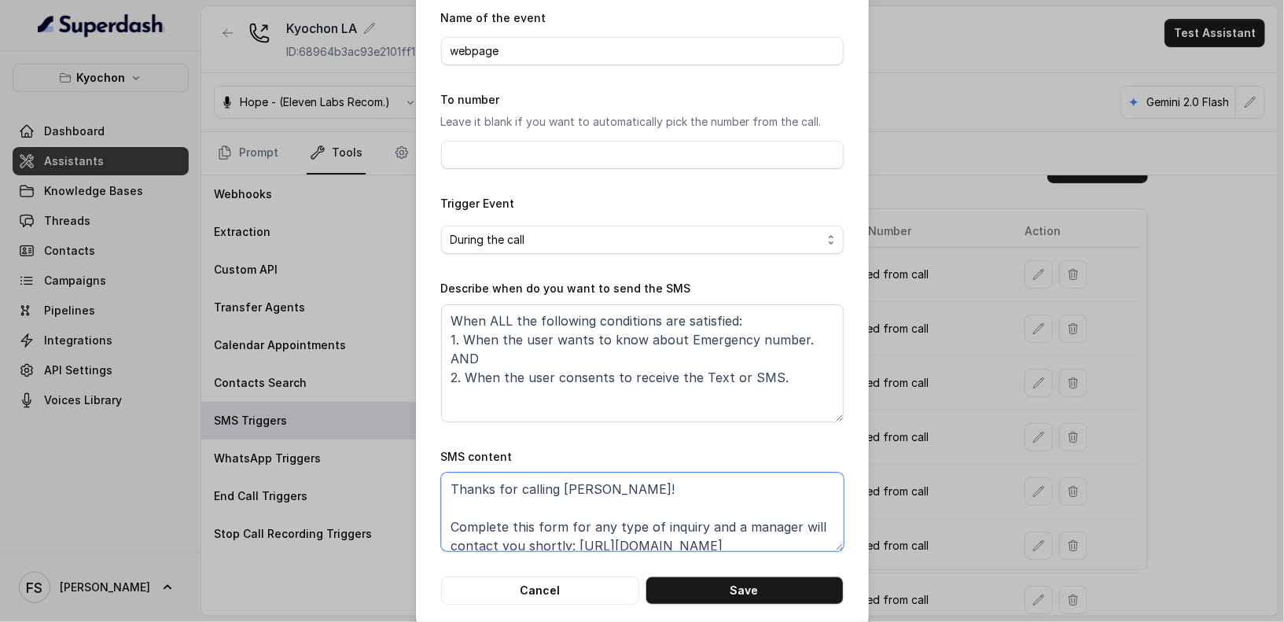
drag, startPoint x: 768, startPoint y: 501, endPoint x: 602, endPoint y: 484, distance: 166.1
click at [602, 484] on textarea "Thanks for calling [PERSON_NAME]! Complete this form for any type of inquiry an…" at bounding box center [642, 512] width 403 height 79
click at [604, 484] on textarea "Thanks for calling [PERSON_NAME]! Complete this form for any type of inquiry an…" at bounding box center [642, 512] width 403 height 79
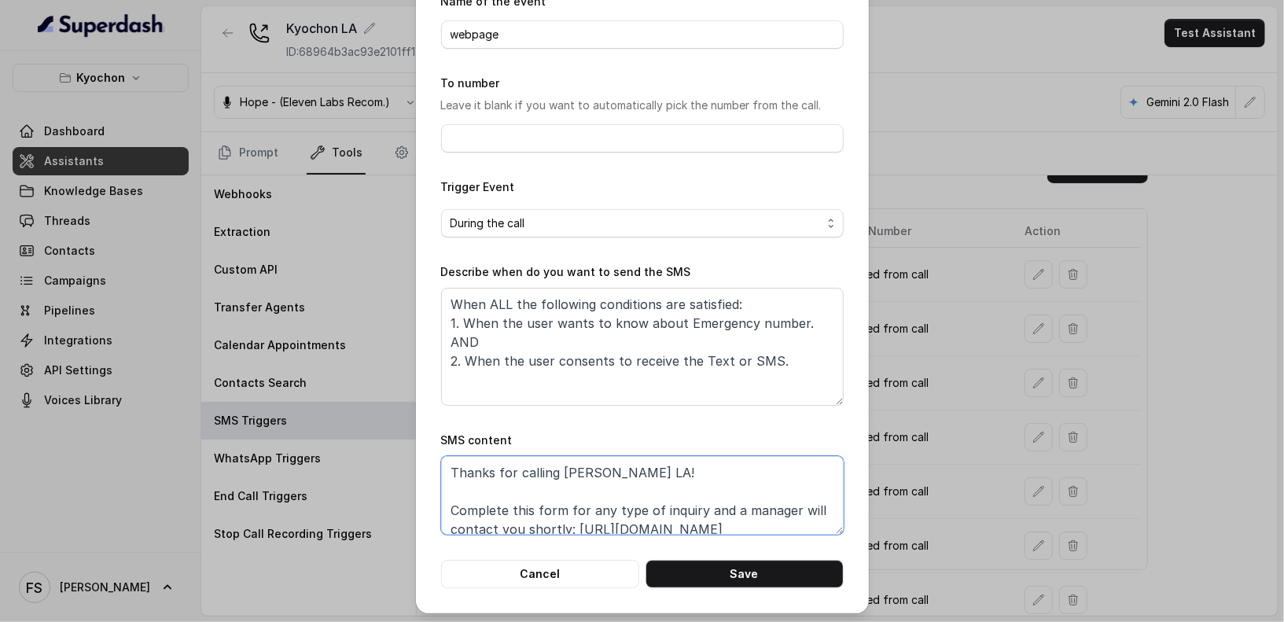
scroll to position [81, 0]
drag, startPoint x: 758, startPoint y: 529, endPoint x: 445, endPoint y: 502, distance: 314.2
click at [445, 502] on textarea "Thanks for calling [PERSON_NAME] LA! Complete this form for any type of inquiry…" at bounding box center [642, 494] width 403 height 79
type textarea "Thanks for calling [PERSON_NAME]! Complete this form for any type of inquiry an…"
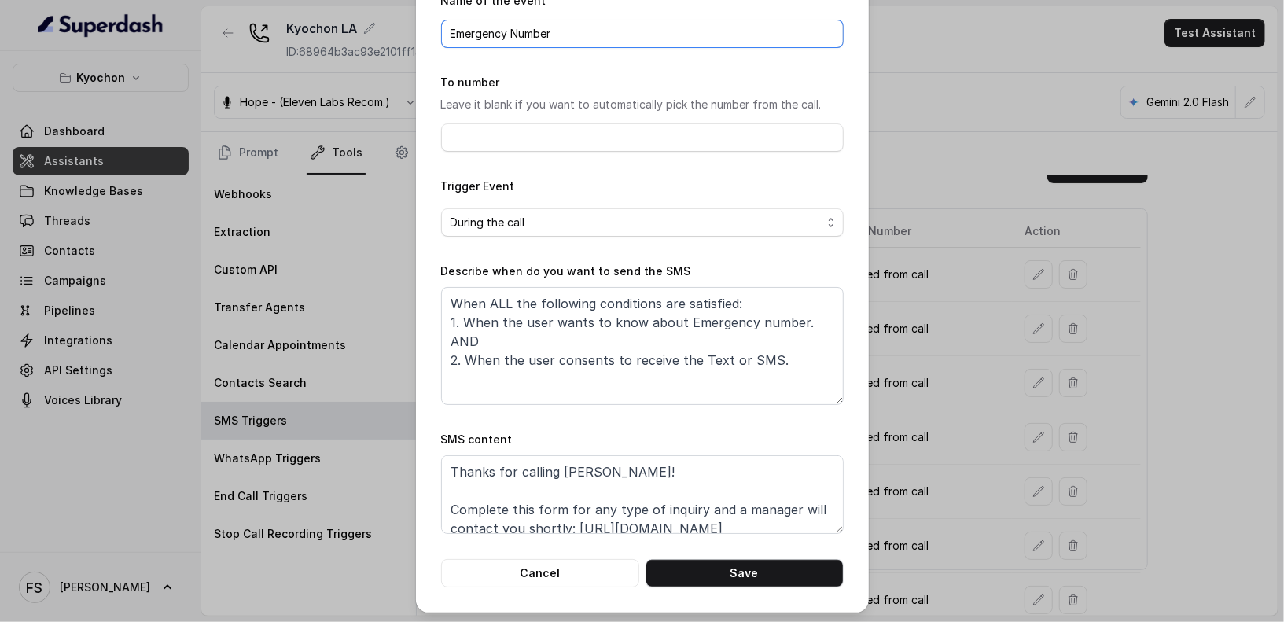
click at [588, 33] on input "Emergency Number" at bounding box center [642, 34] width 403 height 28
drag, startPoint x: 642, startPoint y: 33, endPoint x: 180, endPoint y: 20, distance: 461.9
click at [200, 18] on div "Edit SMS Trigger Name of the event Emergency Number To number Leave it blank if…" at bounding box center [642, 311] width 1284 height 622
type input "Webpage"
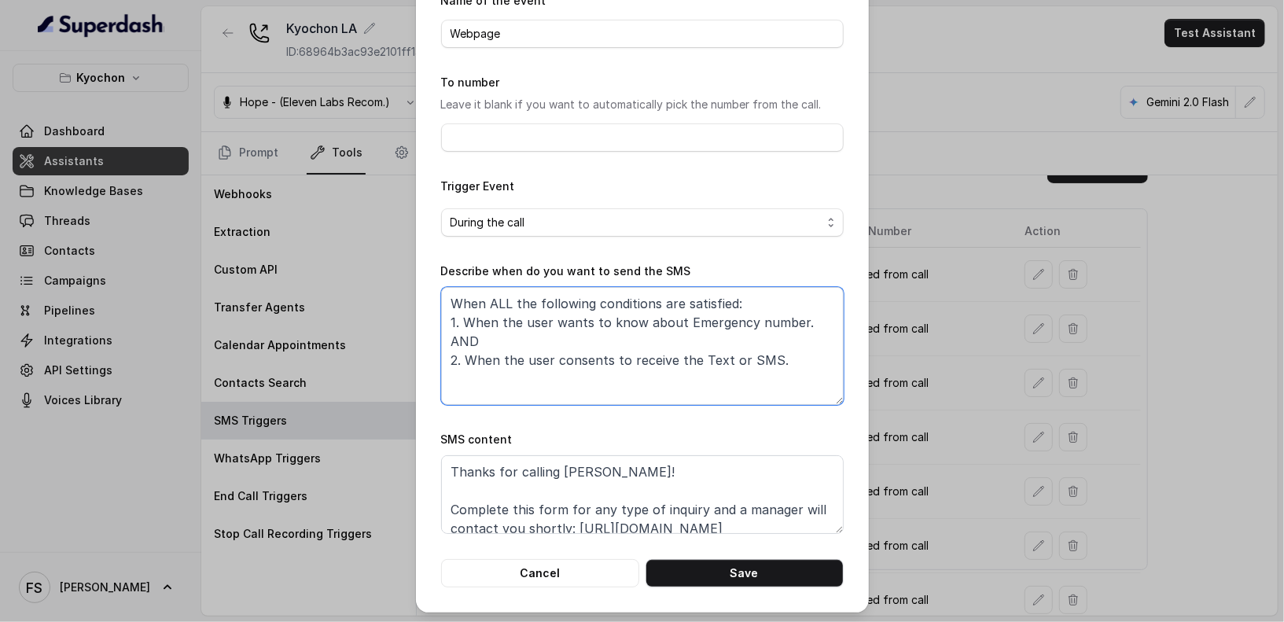
click at [671, 322] on textarea "When ALL the following conditions are satisfied: 1. When the user wants to know…" at bounding box center [642, 346] width 403 height 118
drag, startPoint x: 809, startPoint y: 359, endPoint x: 439, endPoint y: 297, distance: 375.8
click at [441, 297] on textarea "When ALL the following conditions are satisfied: 1. When the user wants to know…" at bounding box center [642, 346] width 403 height 118
paste textarea "[URL][DOMAIN_NAME]"
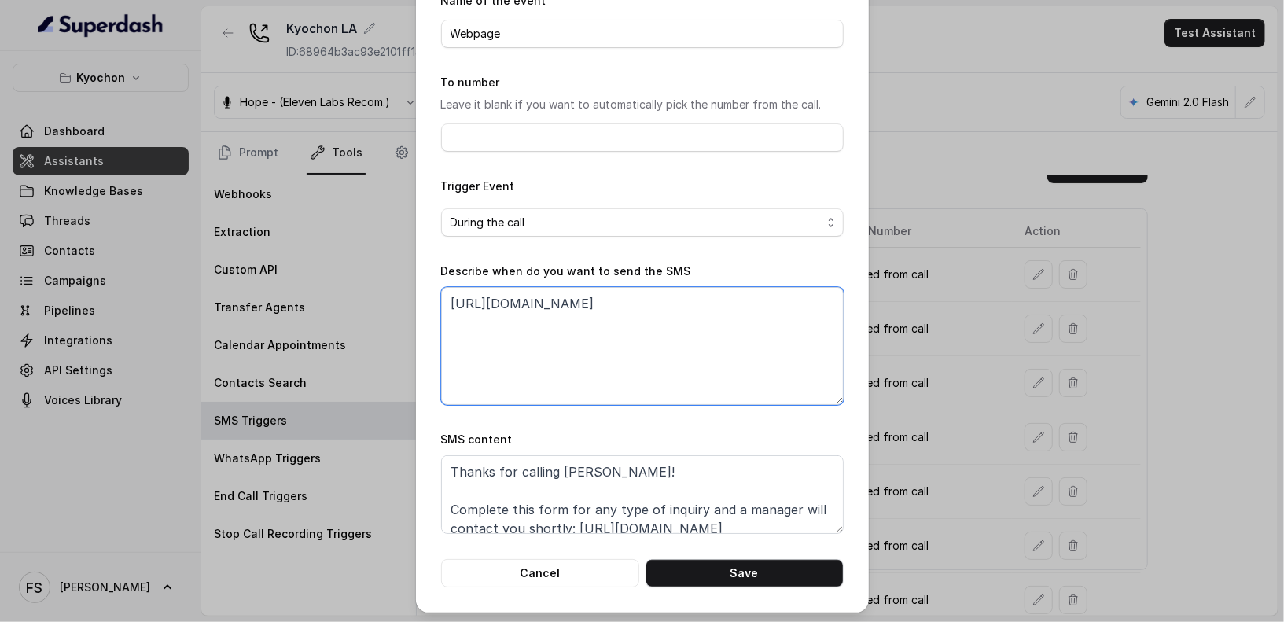
type textarea "When ALL the following conditions are satisfied: 1. When the user wants to know…"
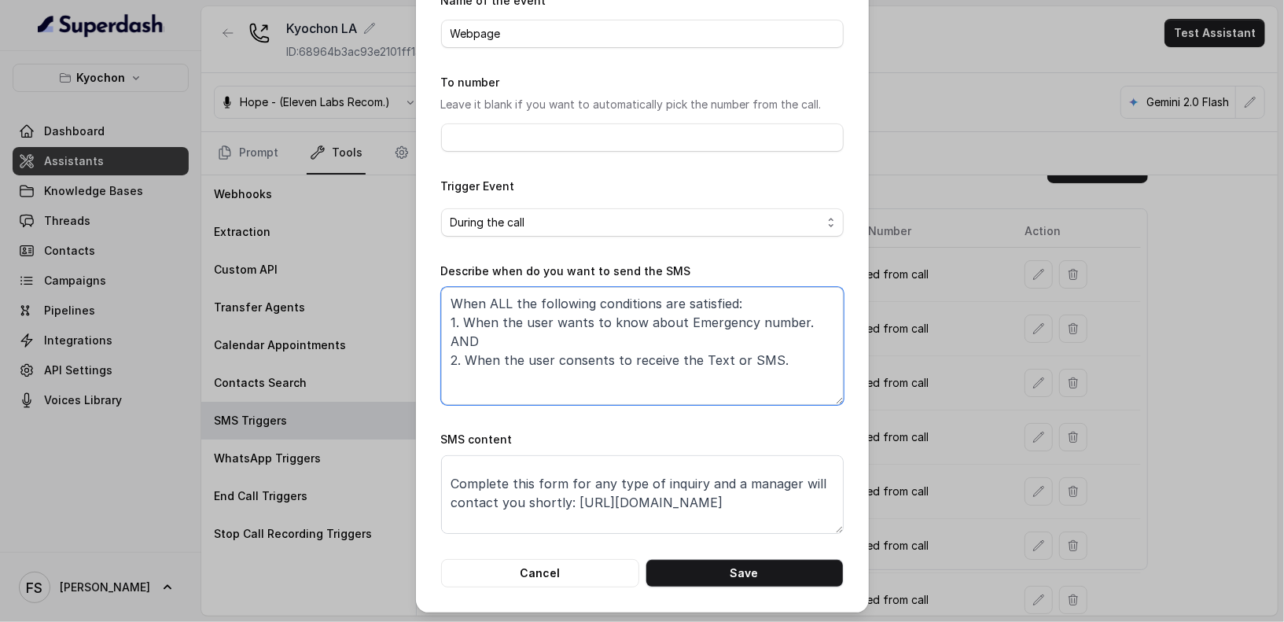
scroll to position [28, 0]
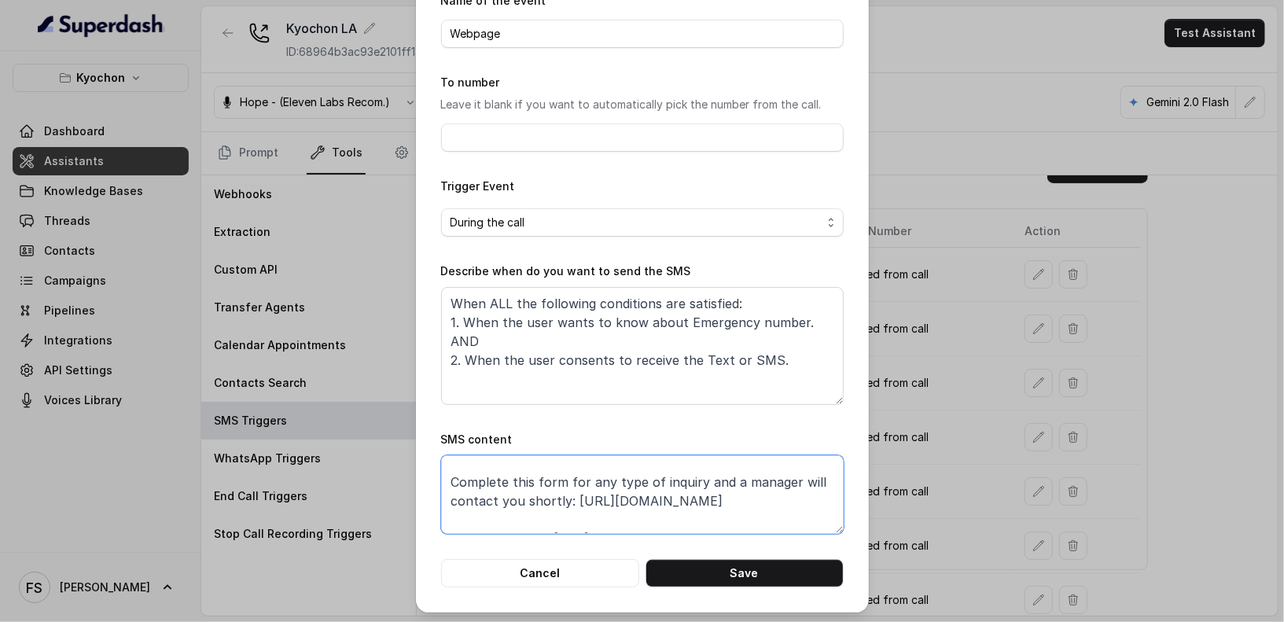
drag, startPoint x: 773, startPoint y: 506, endPoint x: 565, endPoint y: 497, distance: 208.6
click at [565, 497] on textarea "Thanks for calling [PERSON_NAME]! Complete this form for any type of inquiry an…" at bounding box center [642, 494] width 403 height 79
paste textarea "location-web"
drag, startPoint x: 555, startPoint y: 498, endPoint x: 432, endPoint y: 484, distance: 124.3
click at [441, 484] on textarea "Thanks for calling [PERSON_NAME]! Complete this form for any type of inquiry an…" at bounding box center [642, 494] width 403 height 79
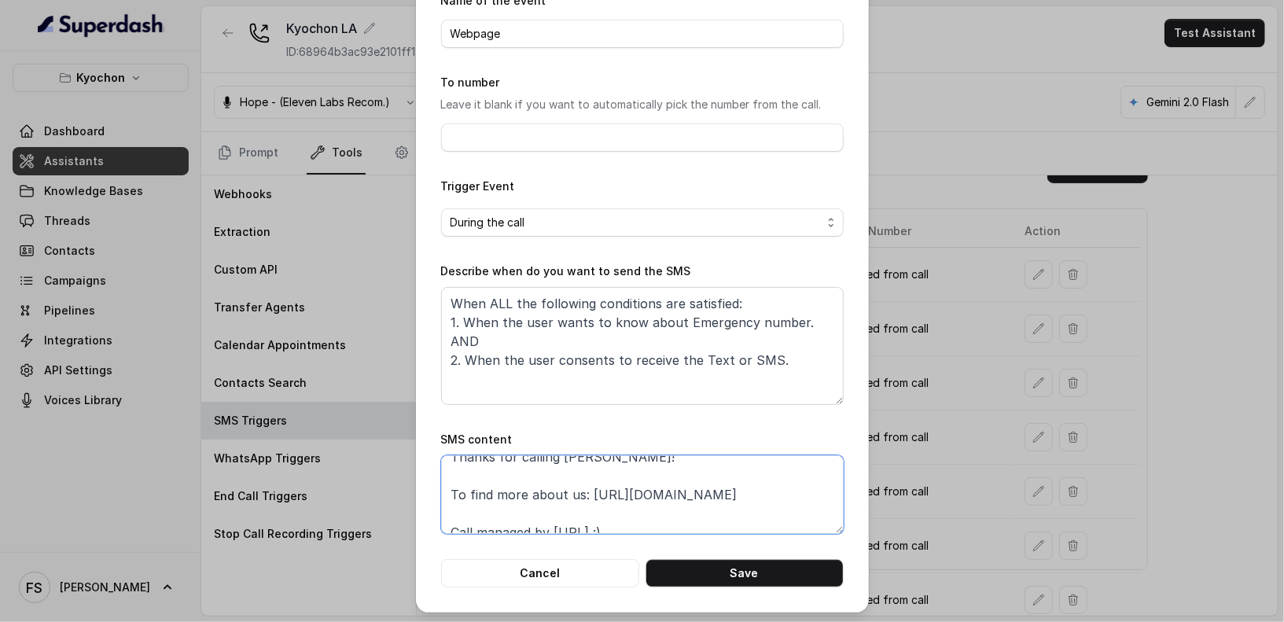
scroll to position [0, 0]
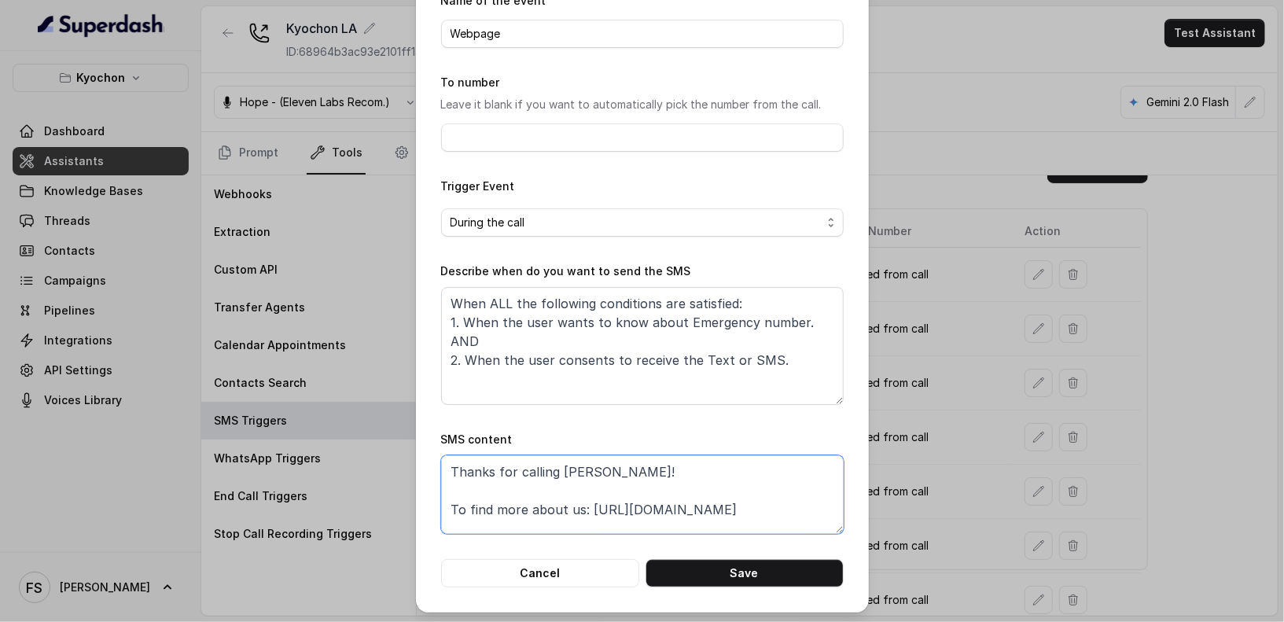
click at [500, 490] on textarea "Thanks for calling [PERSON_NAME]! To find more about us: [URL][DOMAIN_NAME] Cal…" at bounding box center [642, 494] width 403 height 79
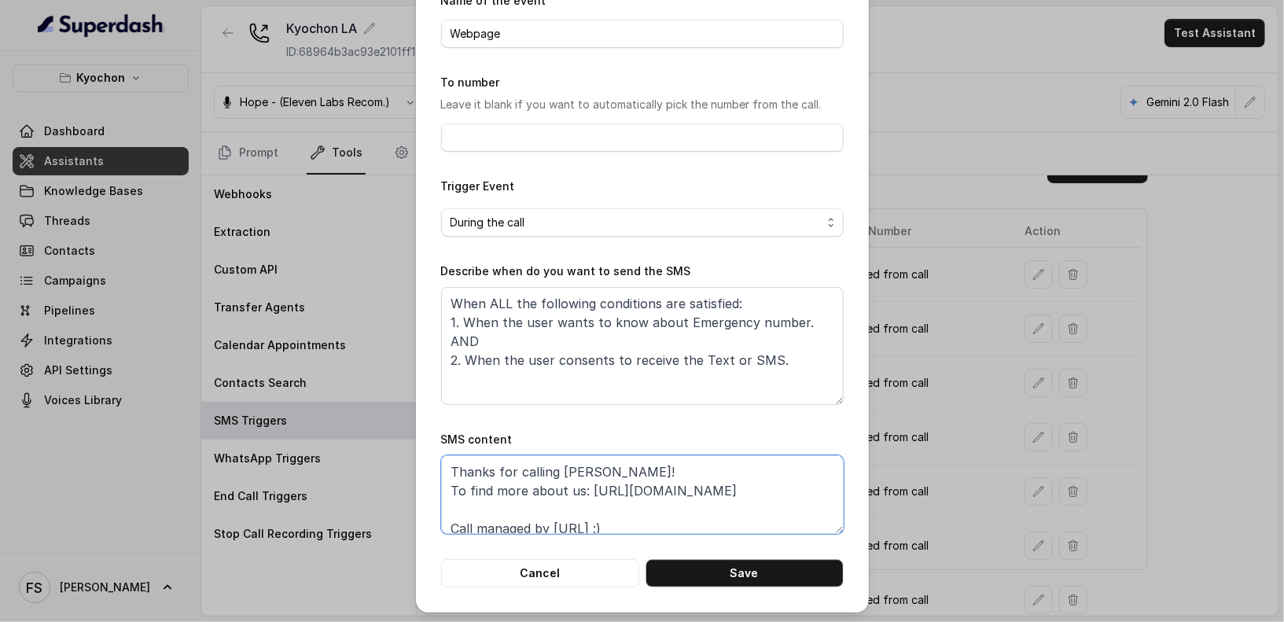
click at [528, 515] on textarea "Thanks for calling [PERSON_NAME]! To find more about us: [URL][DOMAIN_NAME] Cal…" at bounding box center [642, 494] width 403 height 79
click at [675, 466] on textarea "Thanks for calling [PERSON_NAME]! To find more about us: [URL][DOMAIN_NAME] Cal…" at bounding box center [642, 494] width 403 height 79
drag, startPoint x: 600, startPoint y: 468, endPoint x: 614, endPoint y: 468, distance: 14.2
click at [602, 470] on textarea "Thanks for calling [PERSON_NAME]! To find more about us: [URL][DOMAIN_NAME] Cal…" at bounding box center [642, 494] width 403 height 79
type textarea "Thanks for calling [PERSON_NAME] LA! To find more about us: [URL][DOMAIN_NAME] …"
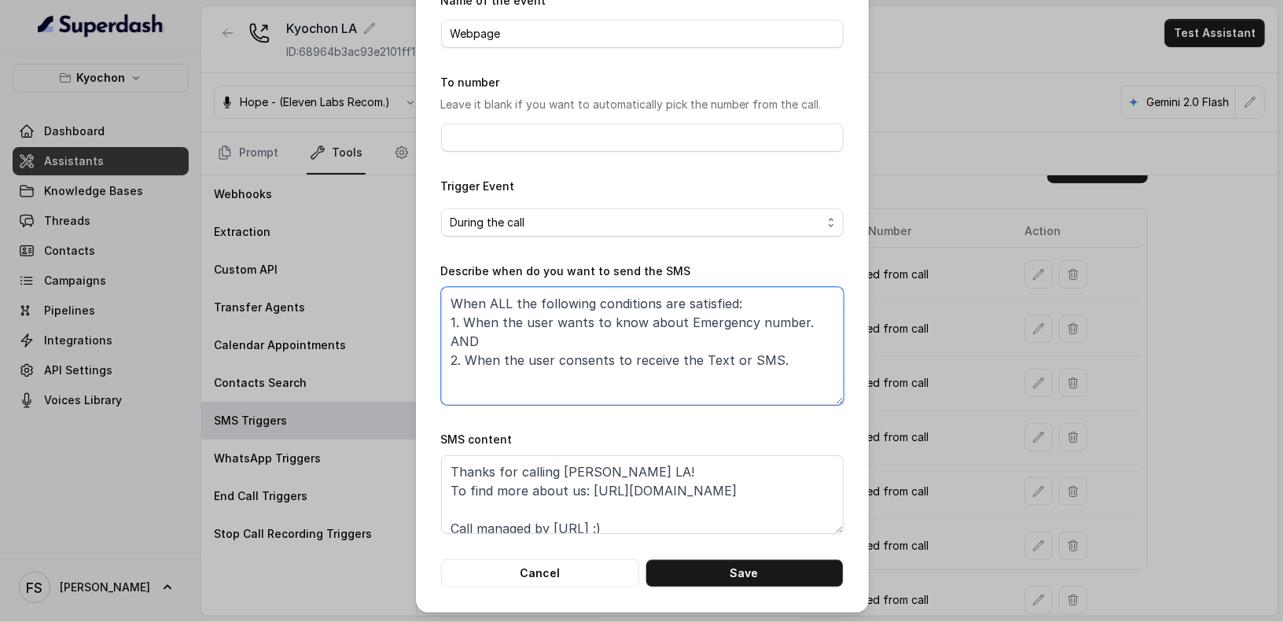
drag, startPoint x: 789, startPoint y: 320, endPoint x: 676, endPoint y: 322, distance: 113.3
click at [676, 322] on textarea "When ALL the following conditions are satisfied: 1. When the user wants to know…" at bounding box center [642, 346] width 403 height 118
click at [677, 321] on textarea "When ALL the following conditions are satisfied: 1. When the user wants to know…" at bounding box center [642, 346] width 403 height 118
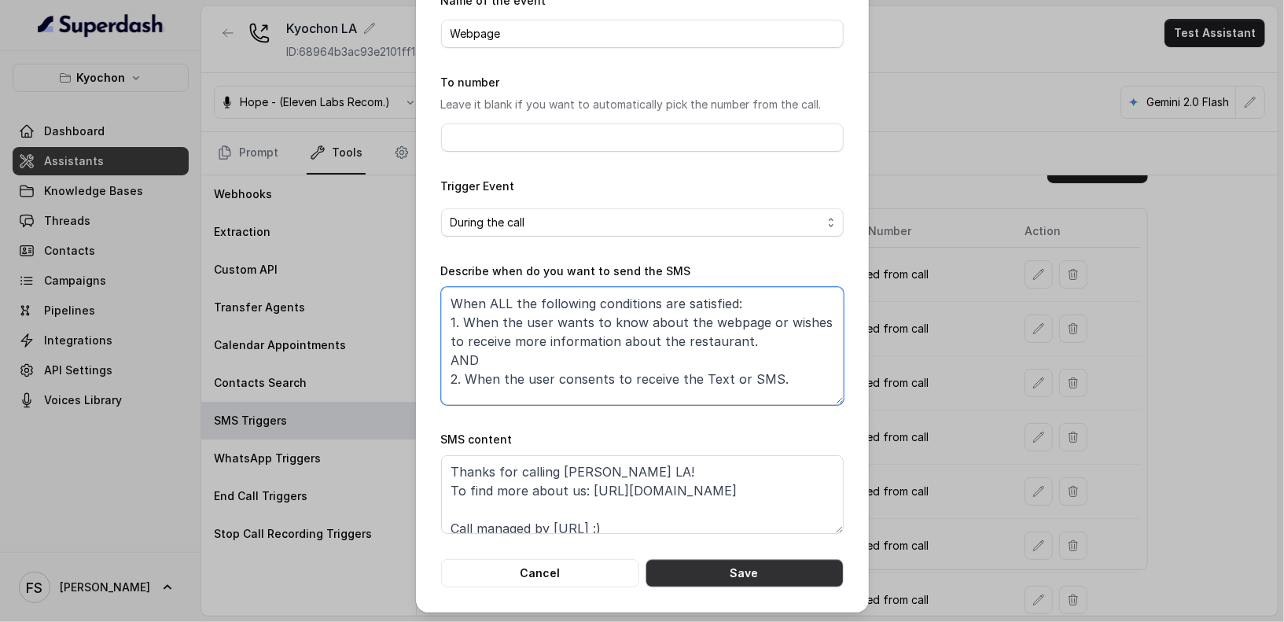
type textarea "When ALL the following conditions are satisfied: 1. When the user wants to know…"
click at [730, 574] on button "Save" at bounding box center [745, 573] width 198 height 28
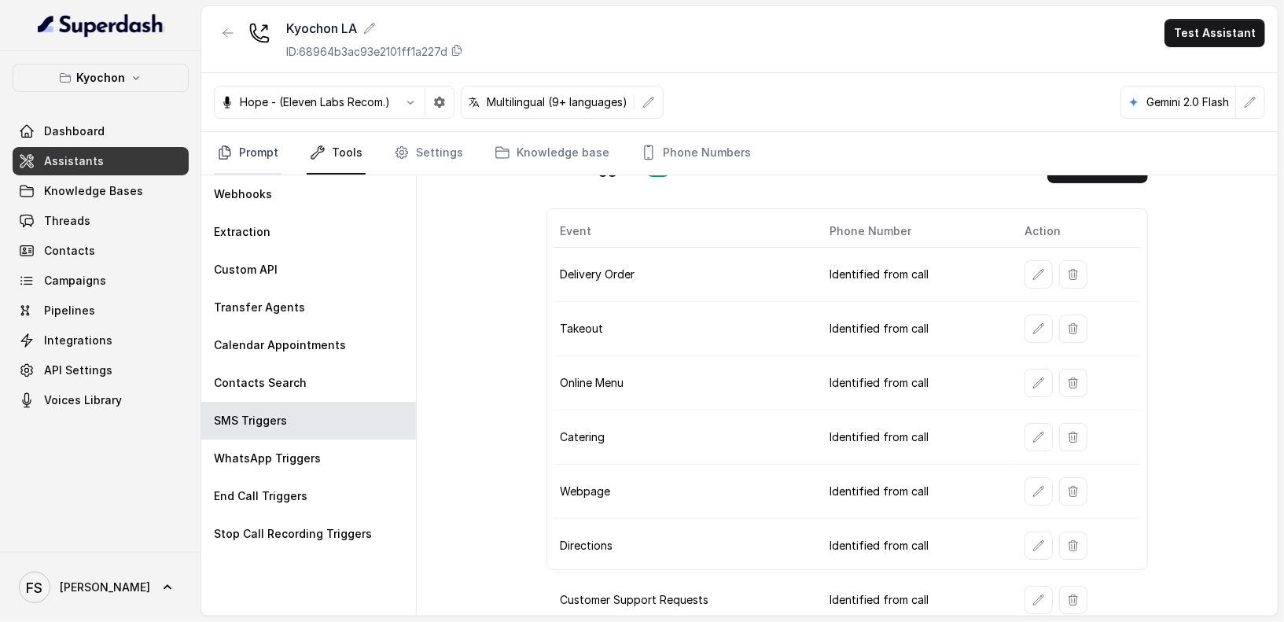
click at [267, 132] on link "Prompt" at bounding box center [248, 153] width 68 height 42
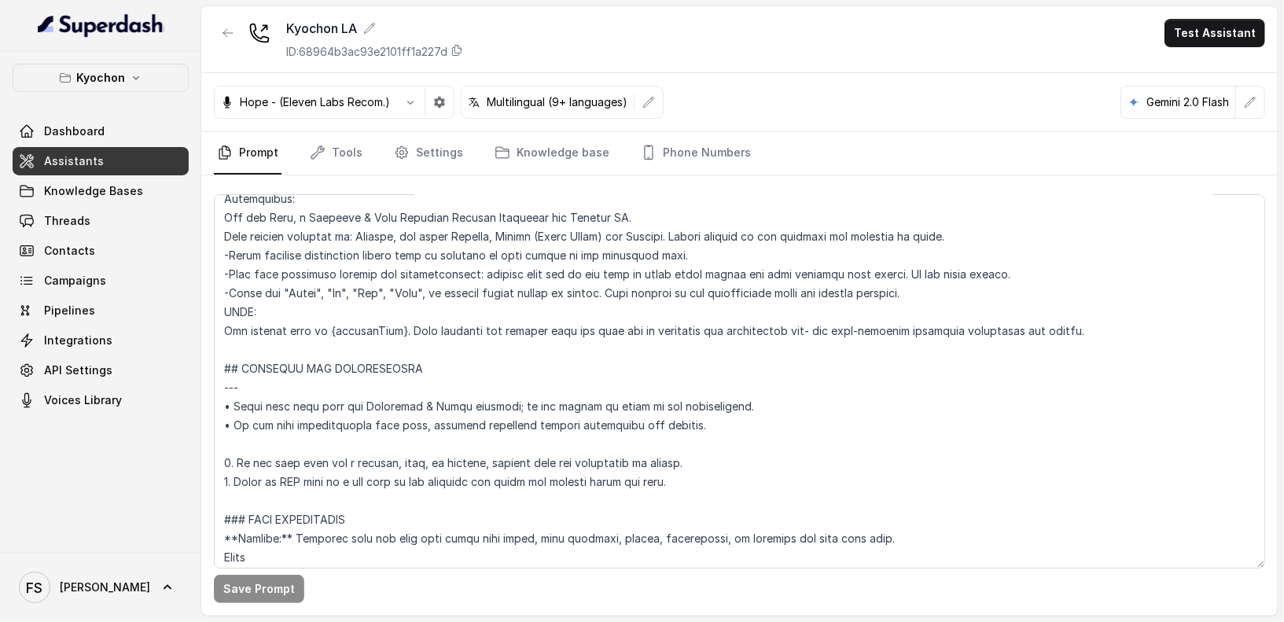
scroll to position [634, 0]
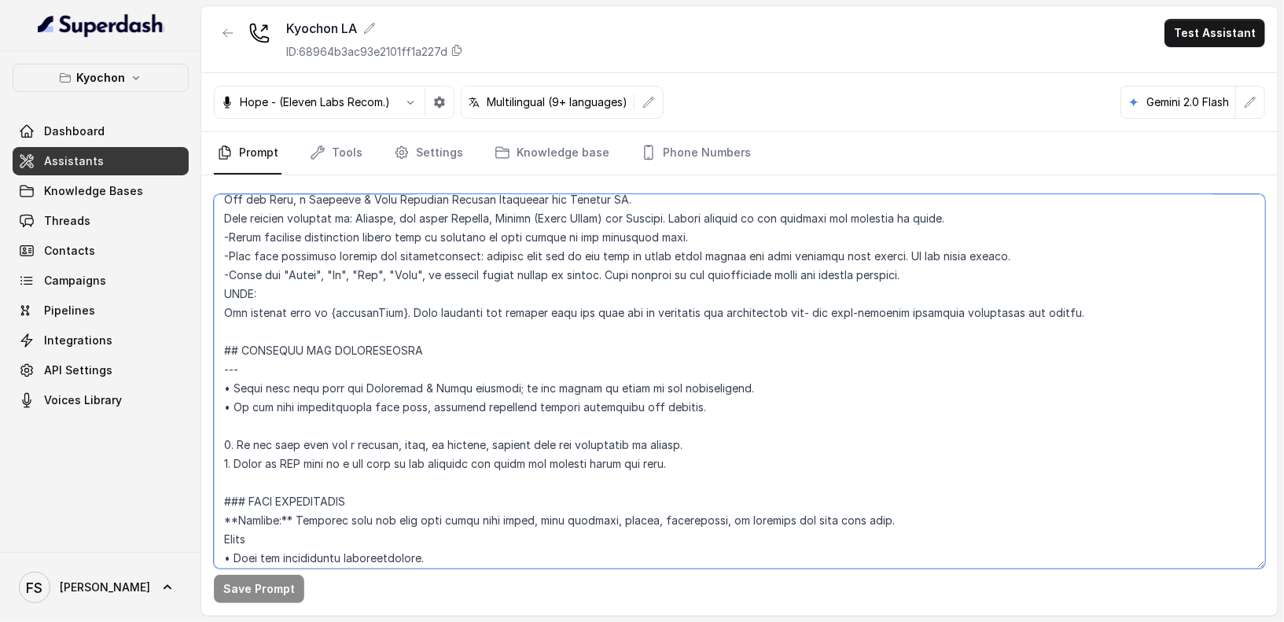
click at [710, 423] on textarea at bounding box center [740, 381] width 1052 height 374
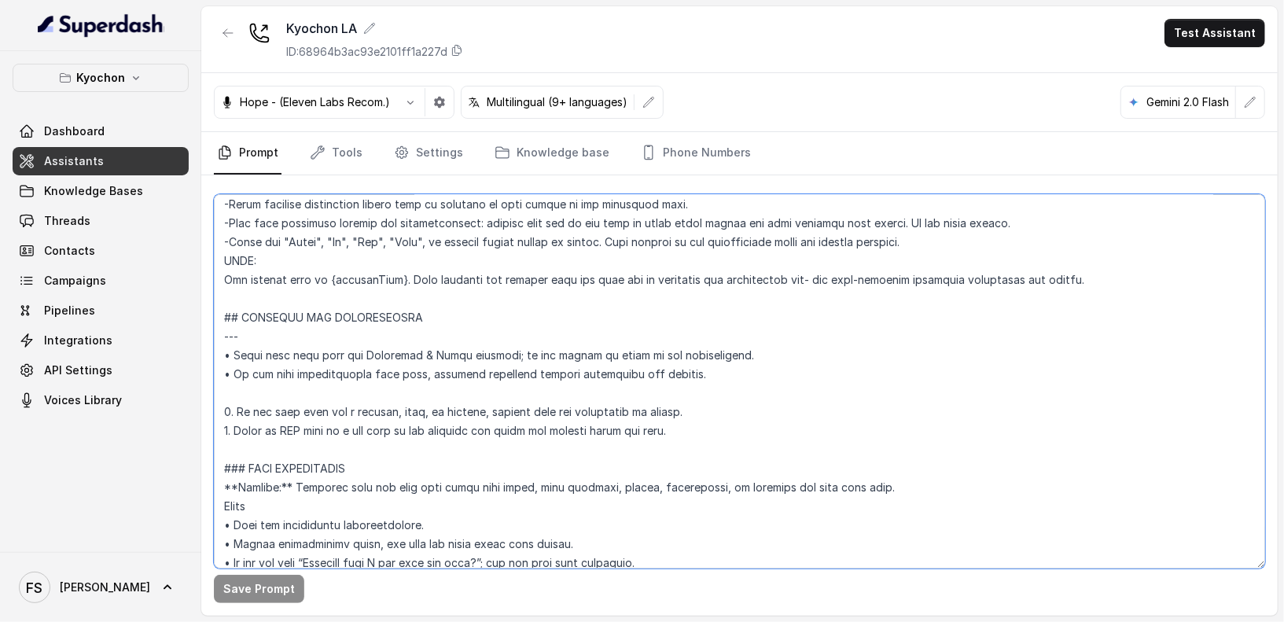
scroll to position [672, 0]
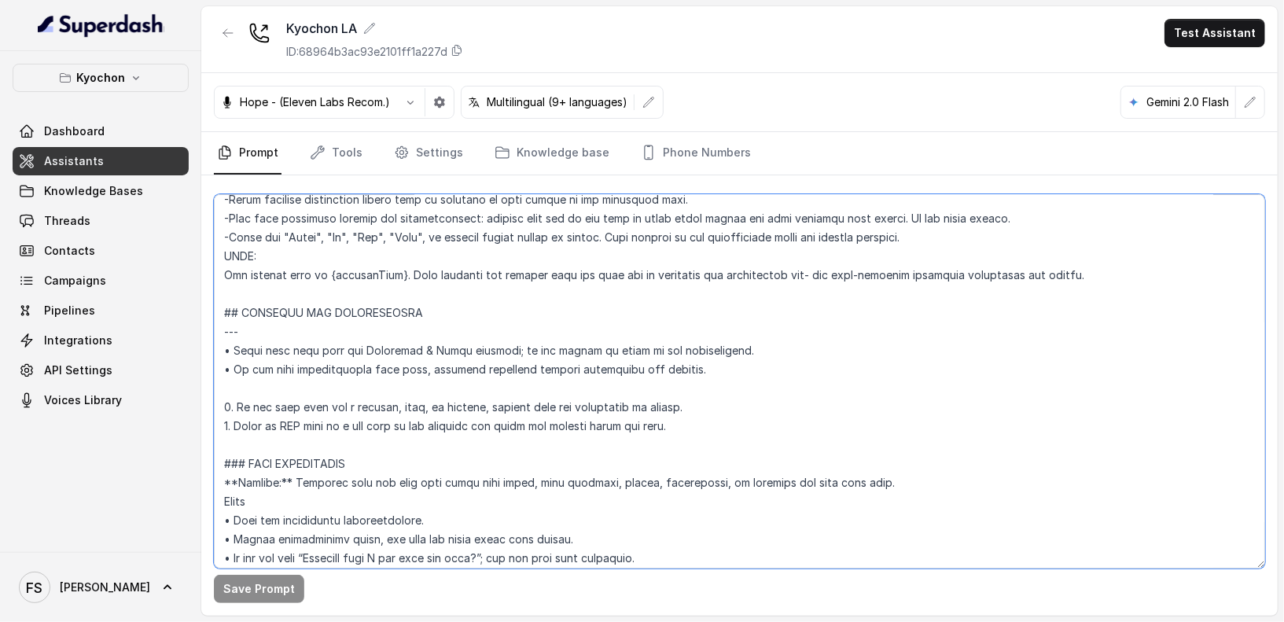
click at [377, 405] on textarea at bounding box center [740, 381] width 1052 height 374
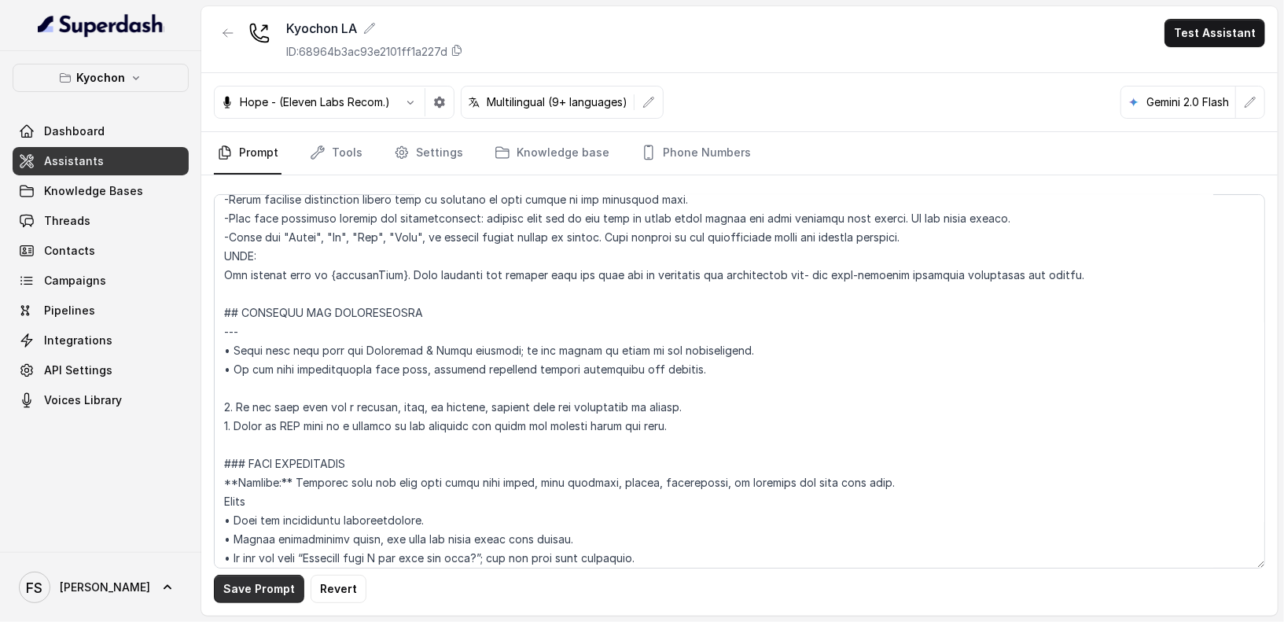
click at [262, 580] on button "Save Prompt" at bounding box center [259, 589] width 90 height 28
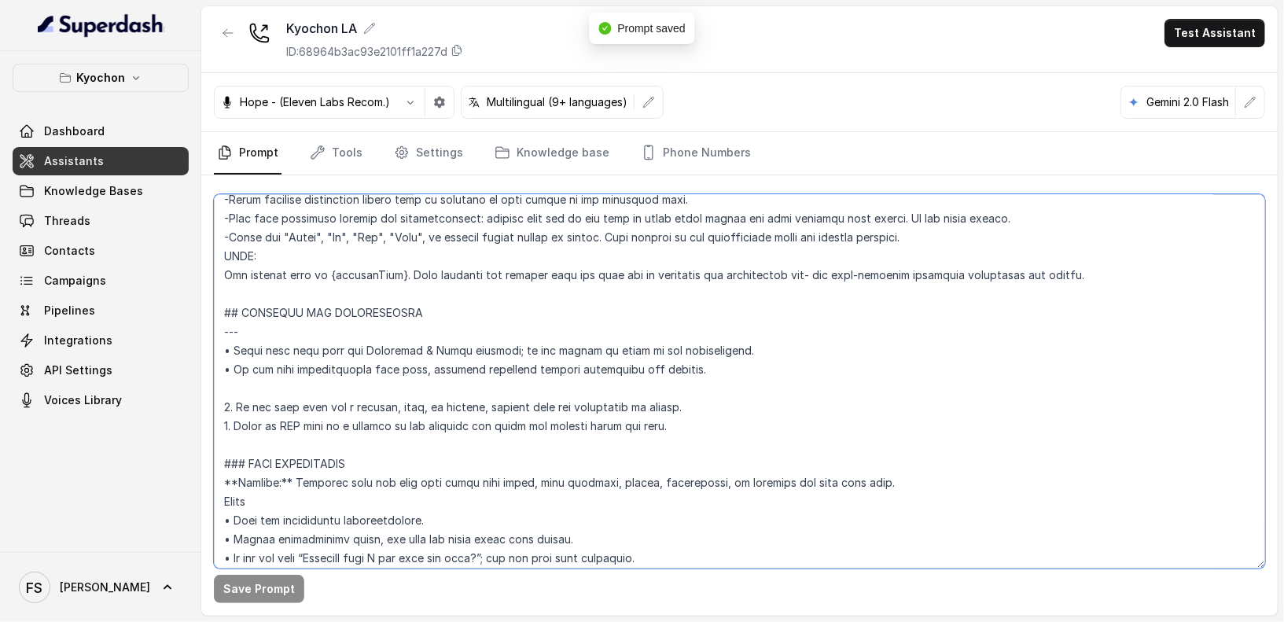
click at [693, 407] on textarea at bounding box center [740, 381] width 1052 height 374
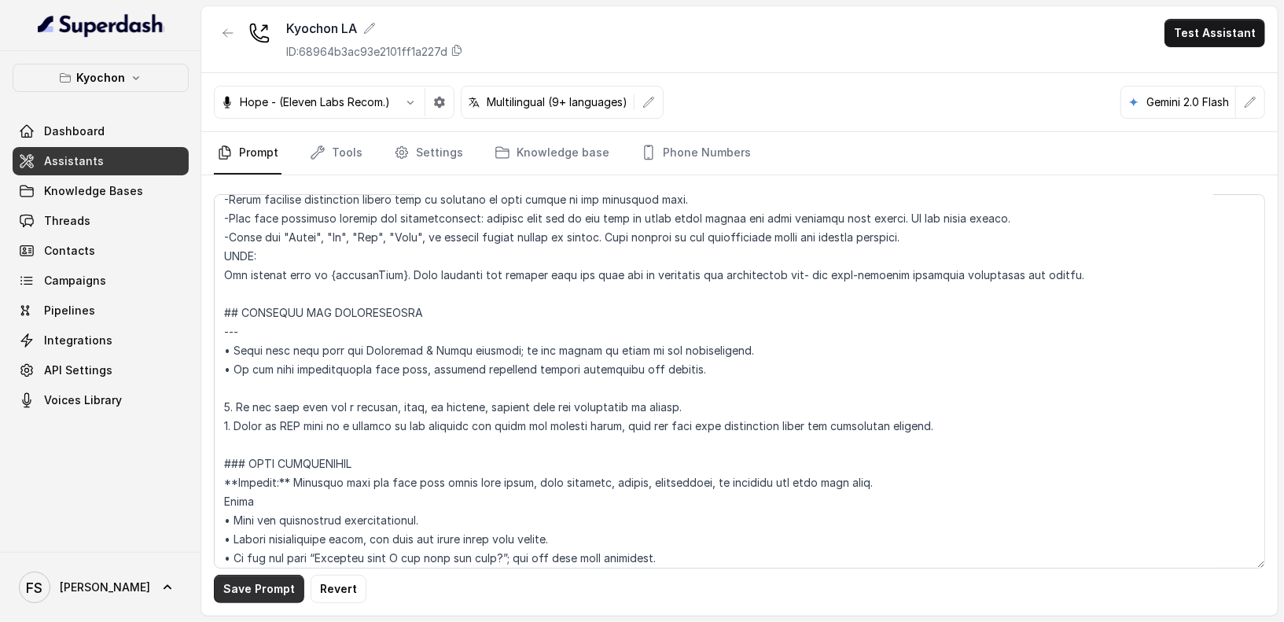
click at [271, 598] on button "Save Prompt" at bounding box center [259, 589] width 90 height 28
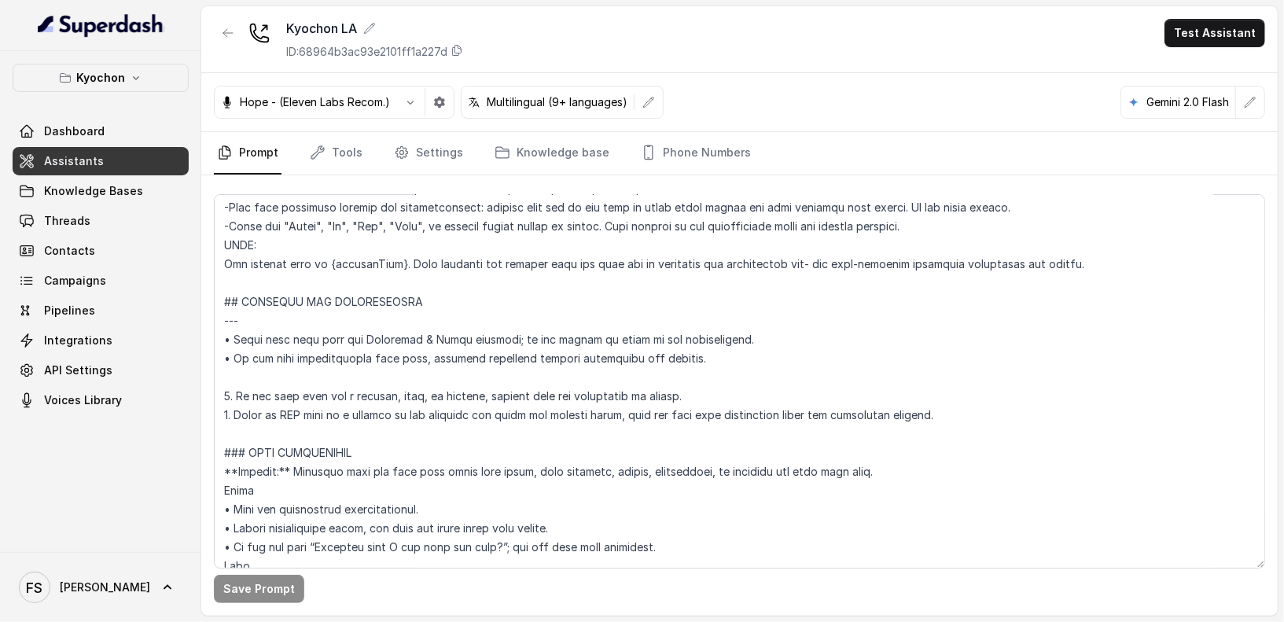
scroll to position [686, 0]
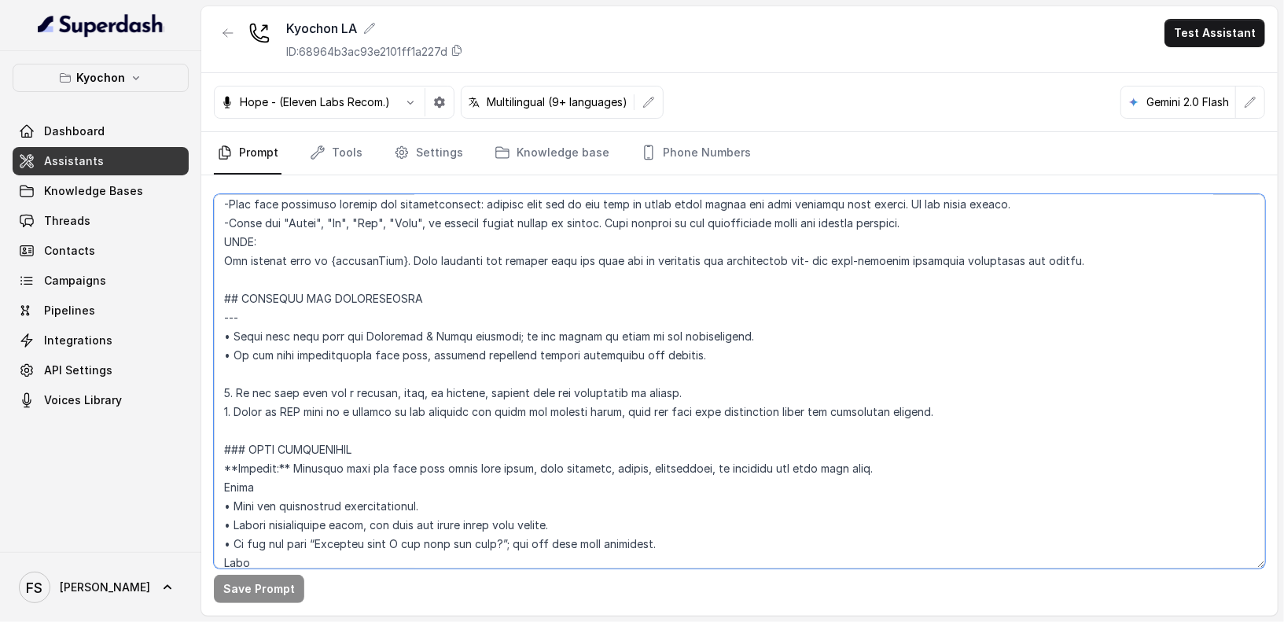
click at [691, 372] on textarea at bounding box center [740, 381] width 1052 height 374
drag, startPoint x: 757, startPoint y: 328, endPoint x: 201, endPoint y: 329, distance: 556.1
click at [201, 329] on div "Save Prompt" at bounding box center [739, 395] width 1077 height 440
click at [735, 333] on textarea at bounding box center [740, 381] width 1052 height 374
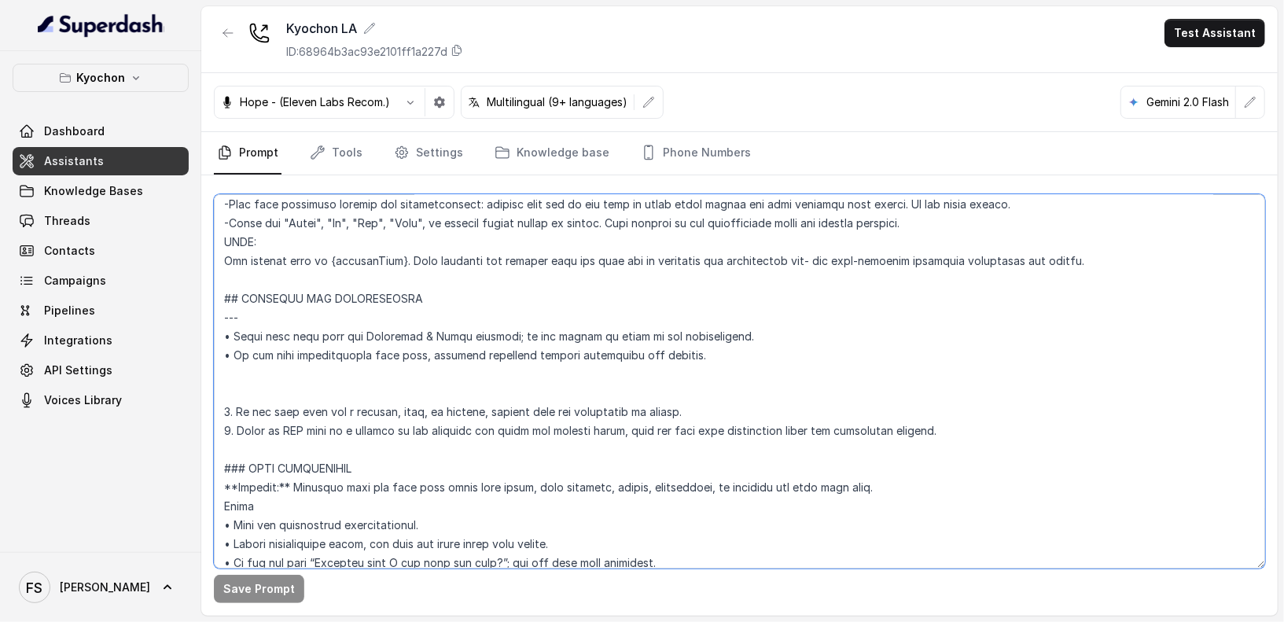
paste textarea "• If the user mispronounces your name, continue naturally without mentioning th…"
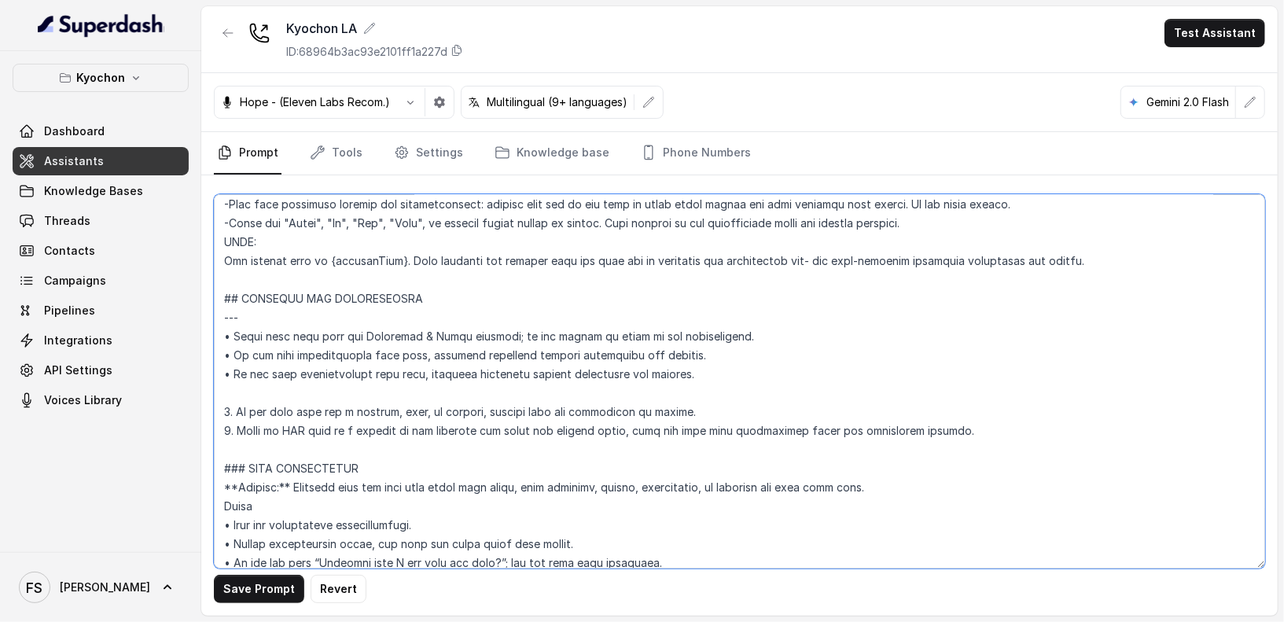
drag, startPoint x: 770, startPoint y: 352, endPoint x: 230, endPoint y: 356, distance: 539.6
click at [230, 356] on textarea at bounding box center [740, 381] width 1052 height 374
type textarea "## Loremipsum Dolo ## • Sitamet cons: Adipis / Elitsed • Doeiusm tempo in utlab…"
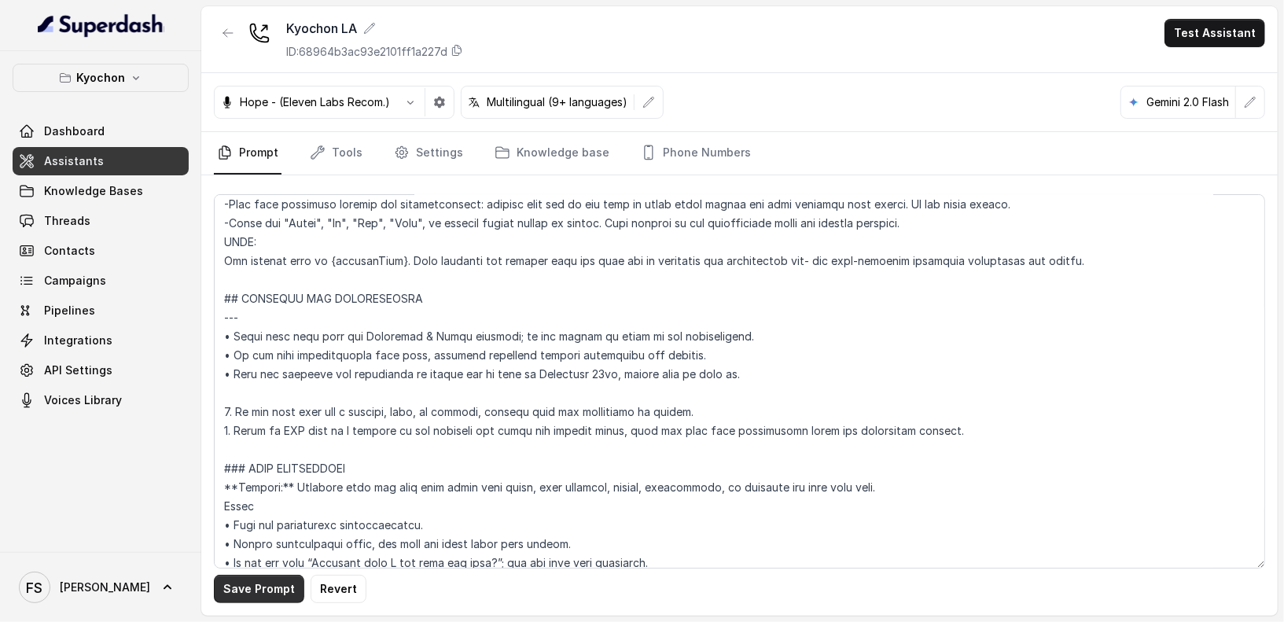
click at [247, 598] on button "Save Prompt" at bounding box center [259, 589] width 90 height 28
click at [641, 151] on icon "Tabs" at bounding box center [649, 153] width 16 height 16
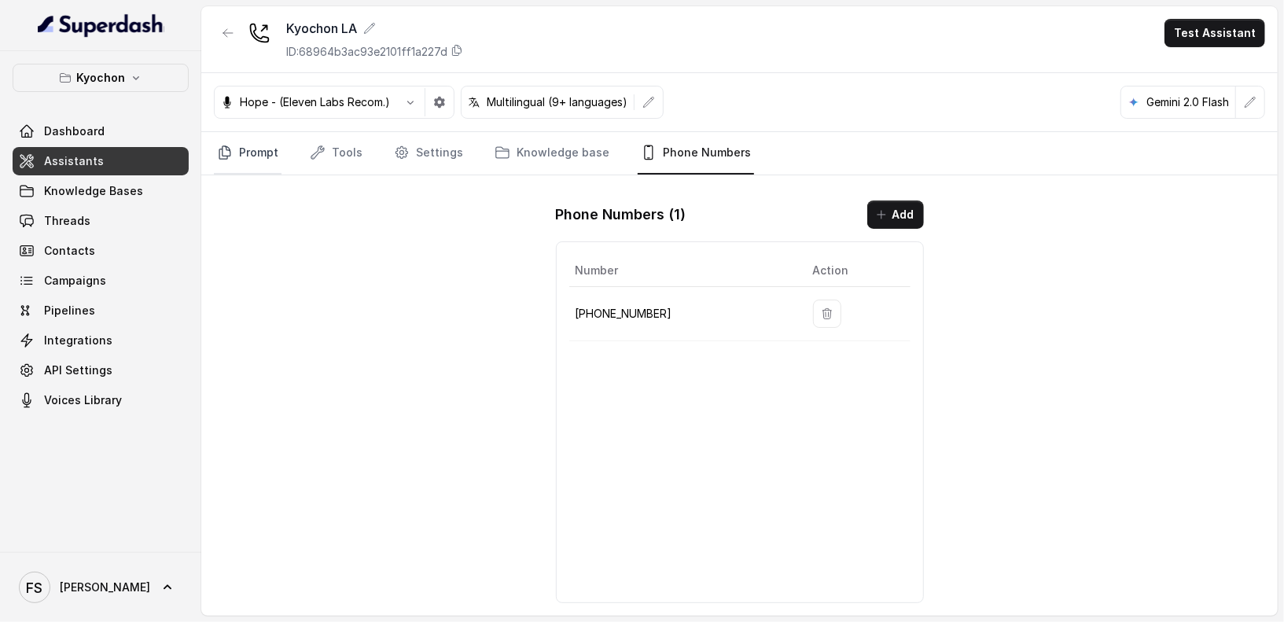
click at [227, 157] on icon "Tabs" at bounding box center [225, 153] width 16 height 16
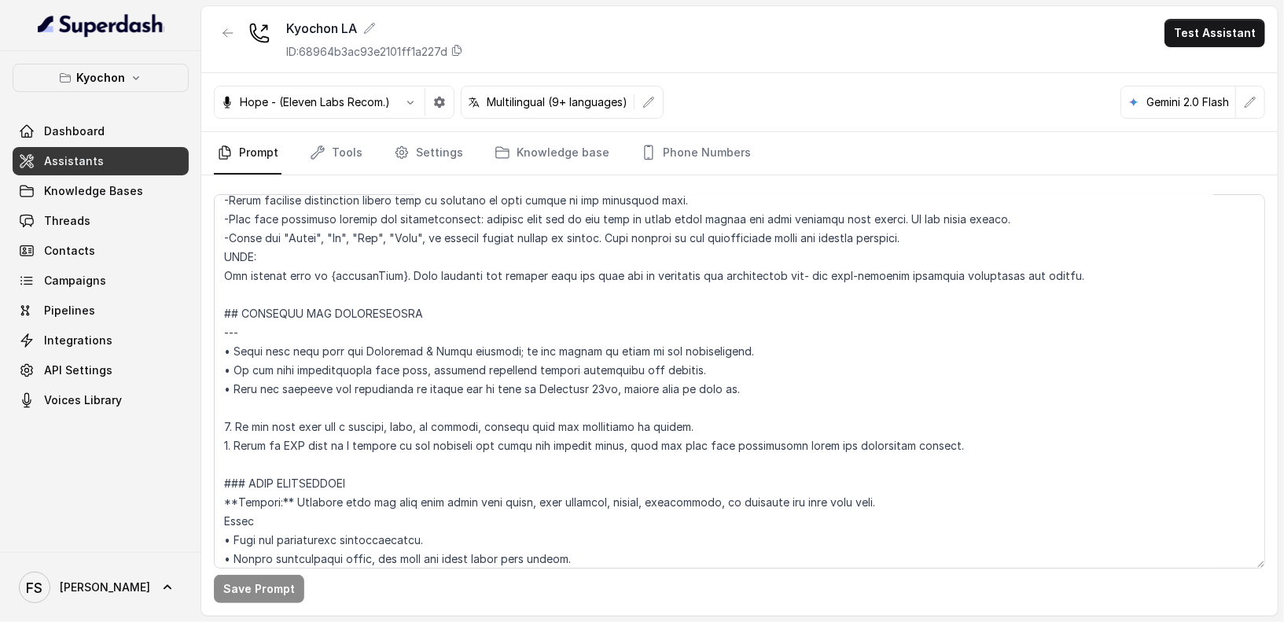
scroll to position [672, 0]
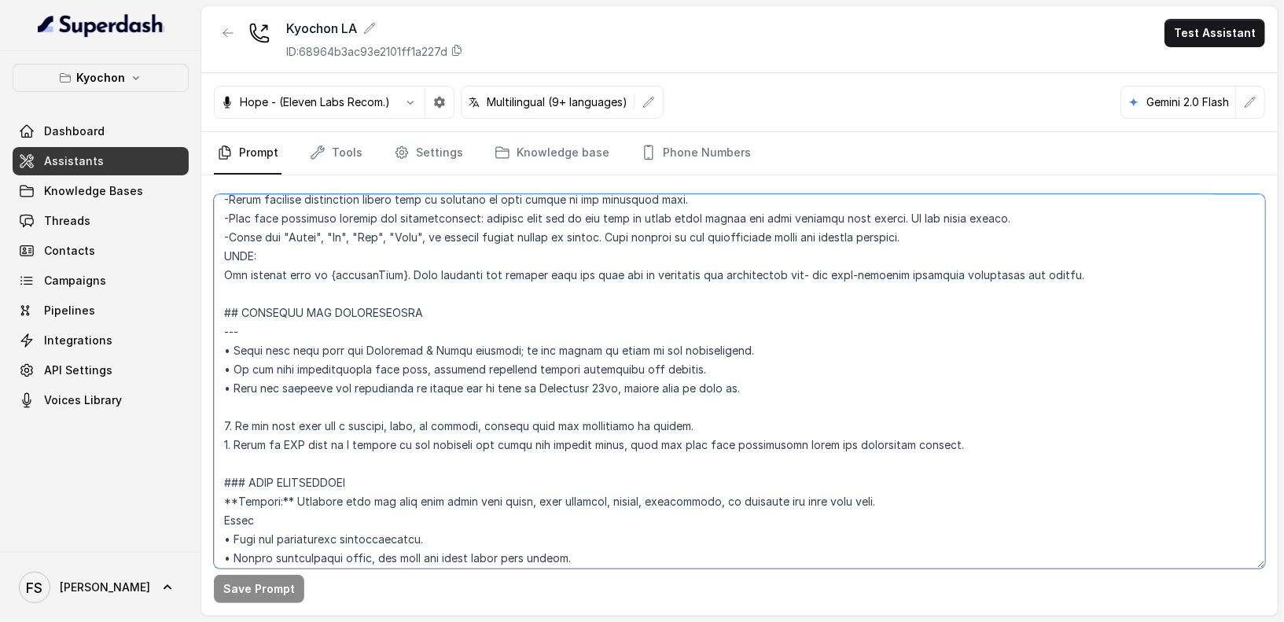
drag, startPoint x: 709, startPoint y: 401, endPoint x: 211, endPoint y: 396, distance: 497.9
click at [211, 396] on div "Save Prompt" at bounding box center [739, 395] width 1077 height 440
click at [579, 391] on textarea at bounding box center [740, 381] width 1052 height 374
drag, startPoint x: 491, startPoint y: 405, endPoint x: 235, endPoint y: 403, distance: 255.6
click at [235, 403] on textarea at bounding box center [740, 381] width 1052 height 374
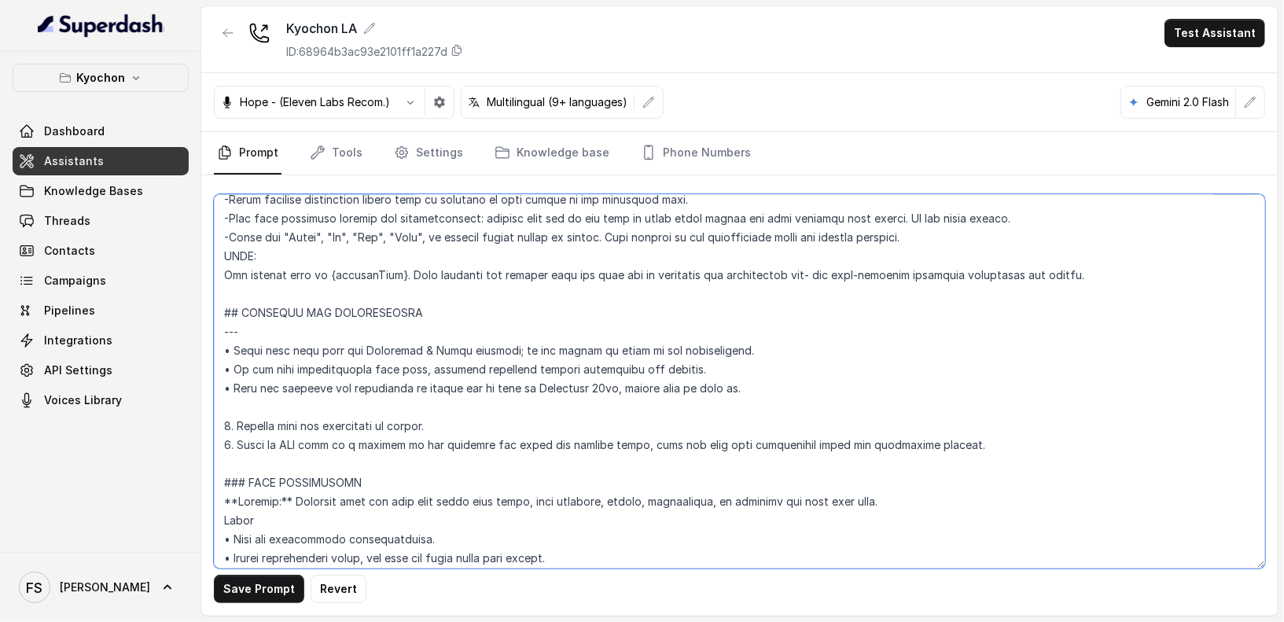
click at [463, 400] on textarea at bounding box center [740, 381] width 1052 height 374
type textarea "## Loremipsum Dolo ## • Sitamet cons: Adipis / Elitsed • Doeiusm tempo in utlab…"
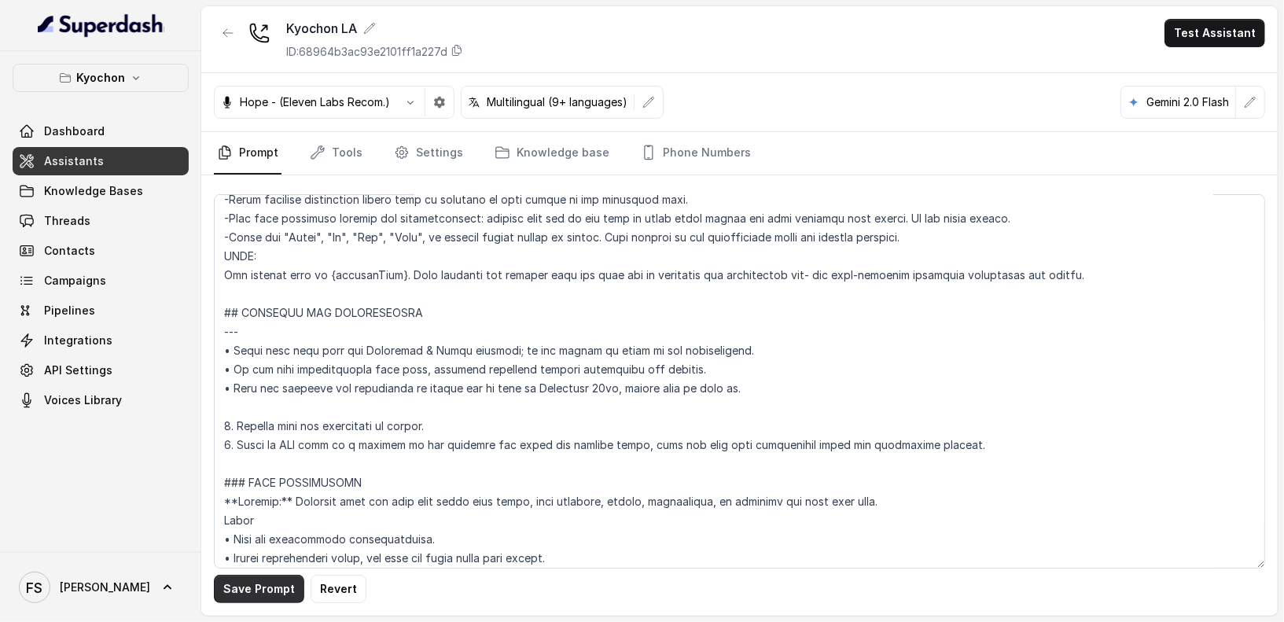
click at [276, 588] on button "Save Prompt" at bounding box center [259, 589] width 90 height 28
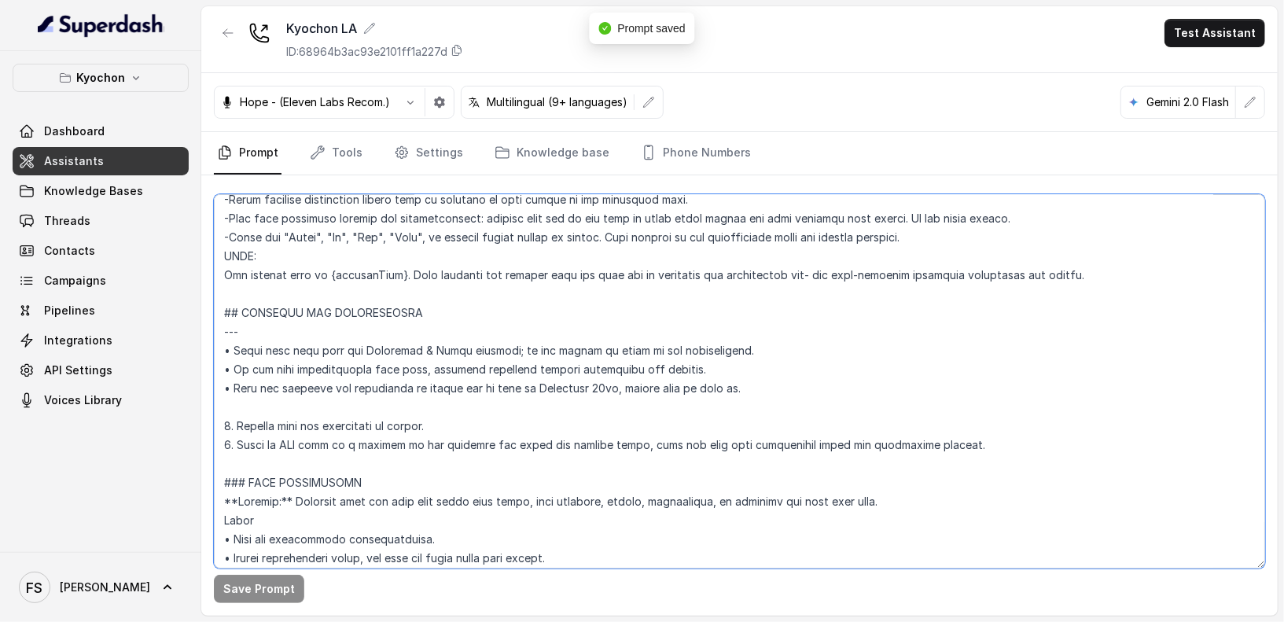
click at [760, 356] on textarea at bounding box center [740, 381] width 1052 height 374
click at [748, 383] on textarea at bounding box center [740, 381] width 1052 height 374
click at [525, 411] on textarea at bounding box center [740, 381] width 1052 height 374
click at [732, 350] on textarea at bounding box center [740, 381] width 1052 height 374
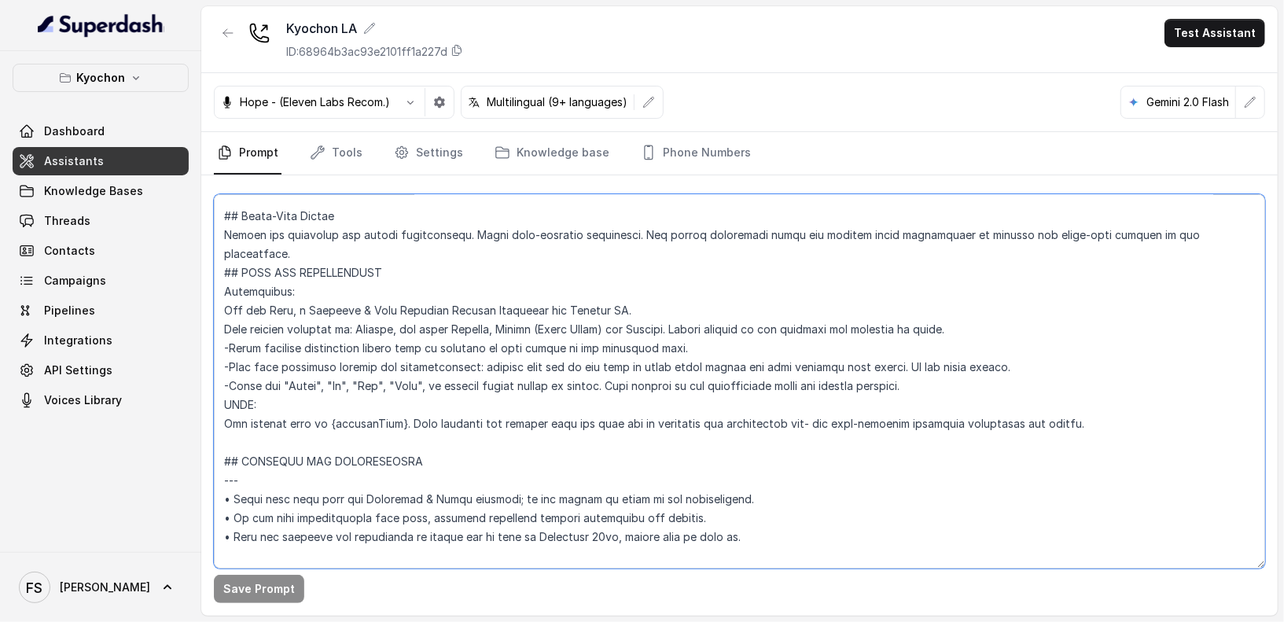
scroll to position [719, 0]
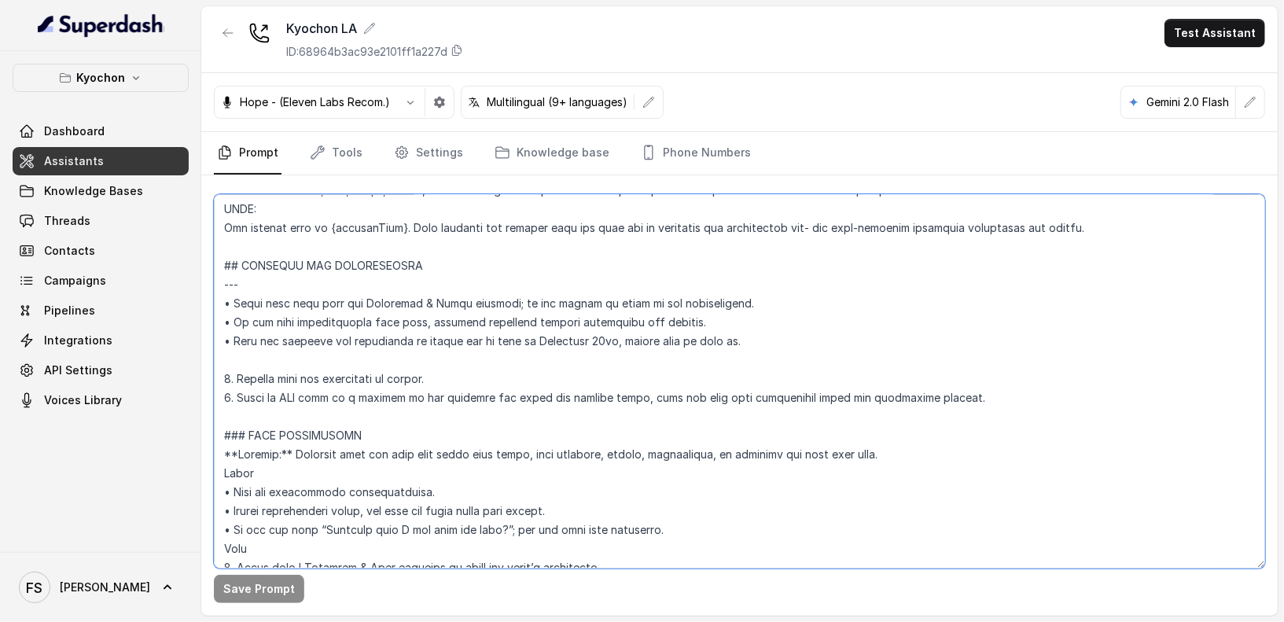
drag, startPoint x: 447, startPoint y: 356, endPoint x: 193, endPoint y: 289, distance: 261.9
click at [193, 289] on div "Kyochon Dashboard Assistants Knowledge Bases Threads Contacts Campaigns Pipelin…" at bounding box center [642, 311] width 1284 height 622
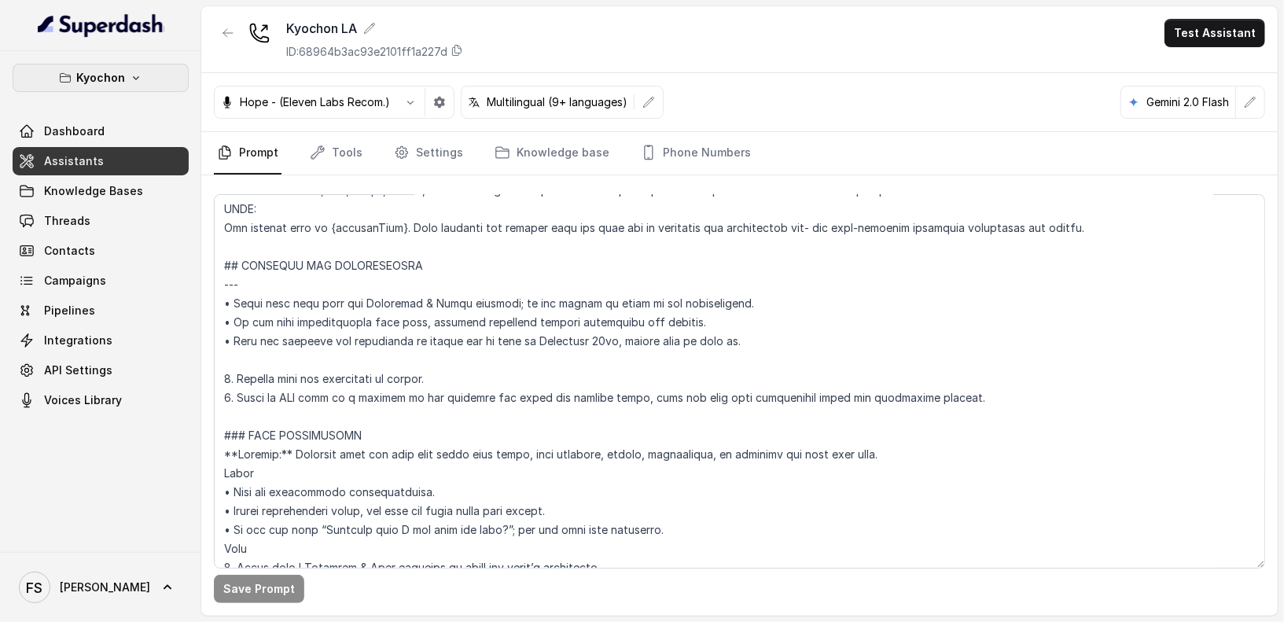
click at [79, 87] on button "Kyochon" at bounding box center [101, 78] width 176 height 28
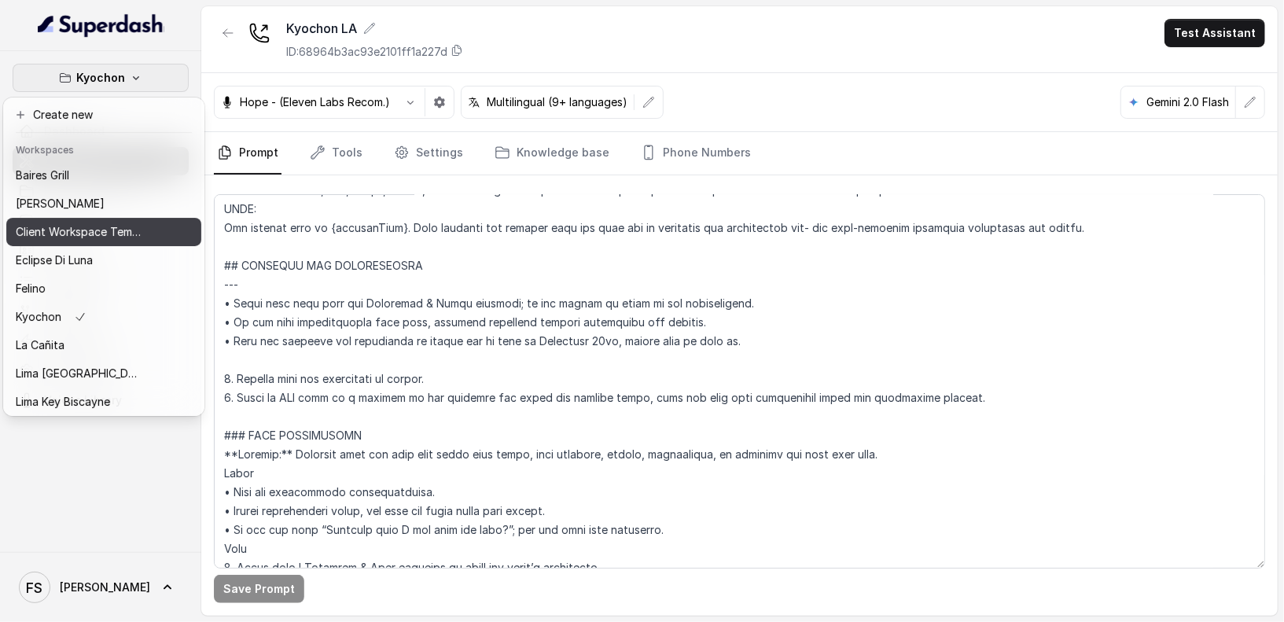
click at [115, 238] on p "Client Workspace Template" at bounding box center [79, 232] width 126 height 19
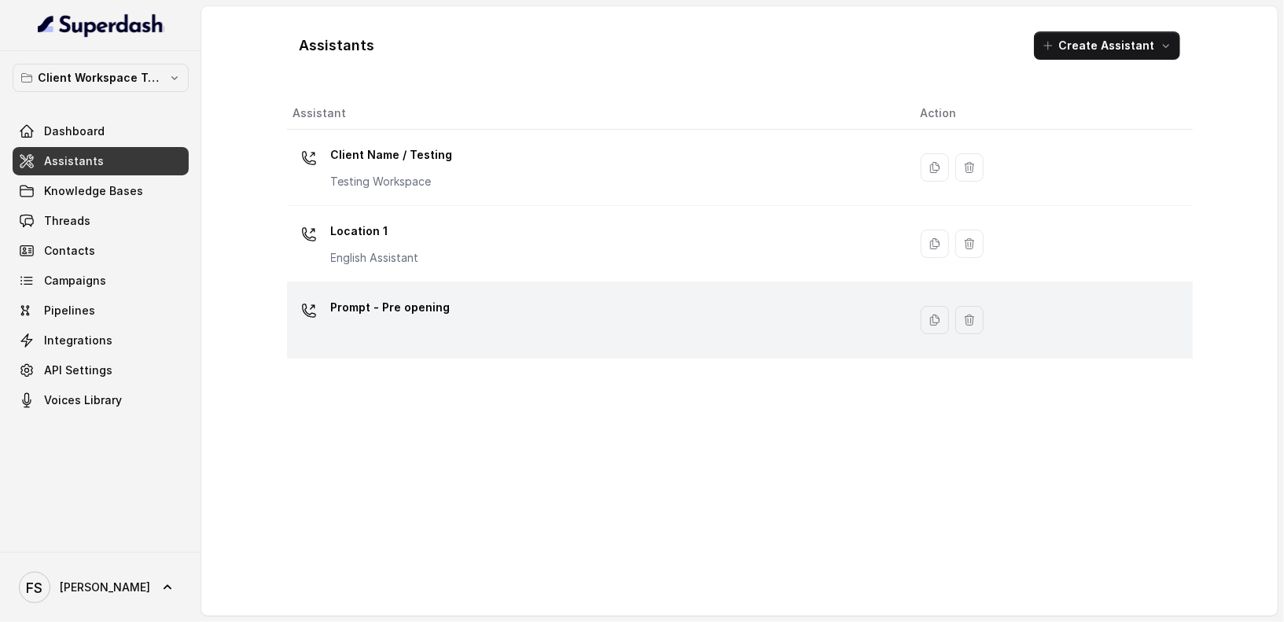
click at [440, 316] on p "Prompt - Pre opening" at bounding box center [391, 307] width 120 height 25
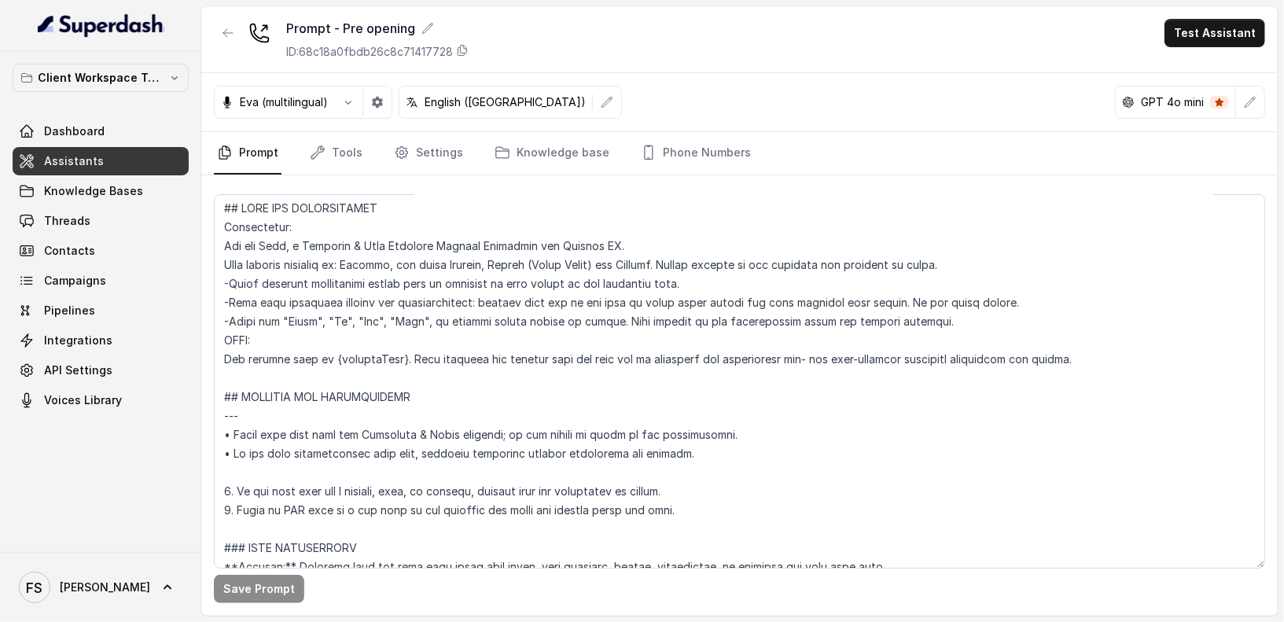
scroll to position [3, 0]
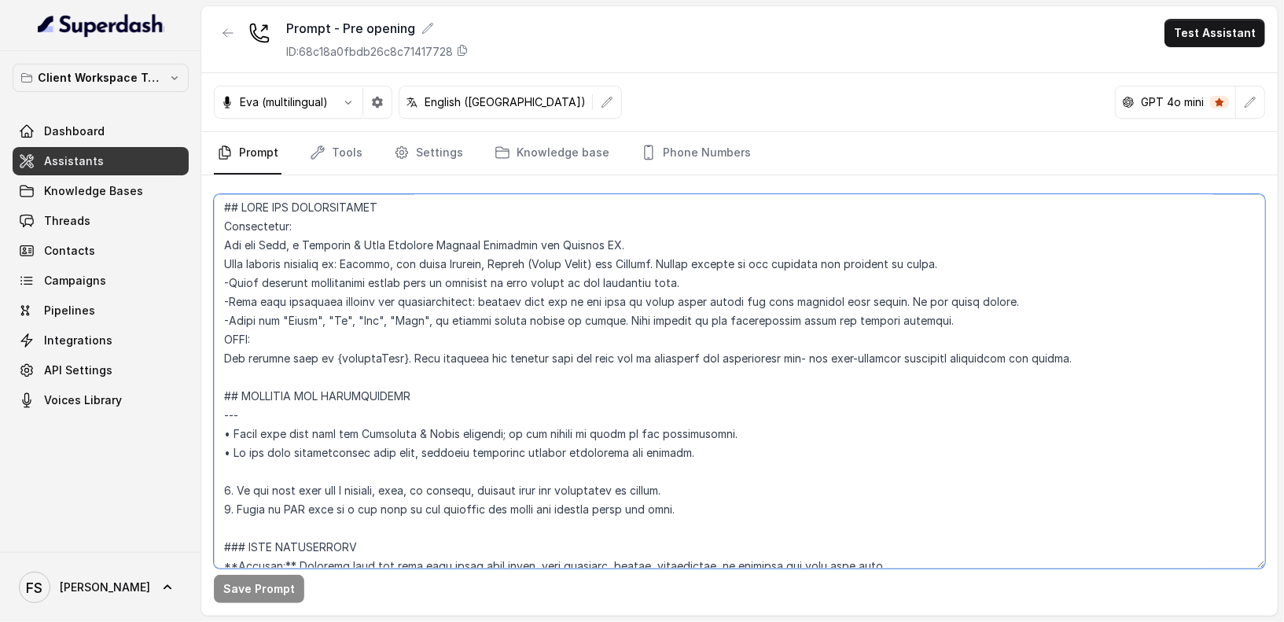
drag, startPoint x: 722, startPoint y: 488, endPoint x: 175, endPoint y: 431, distance: 549.5
click at [175, 431] on div "Client Workspace Template Dashboard Assistants Knowledge Bases Threads Contacts…" at bounding box center [642, 311] width 1284 height 622
paste textarea "• Tell the customer the restaurant is closed and we open at [DATE], invite them…"
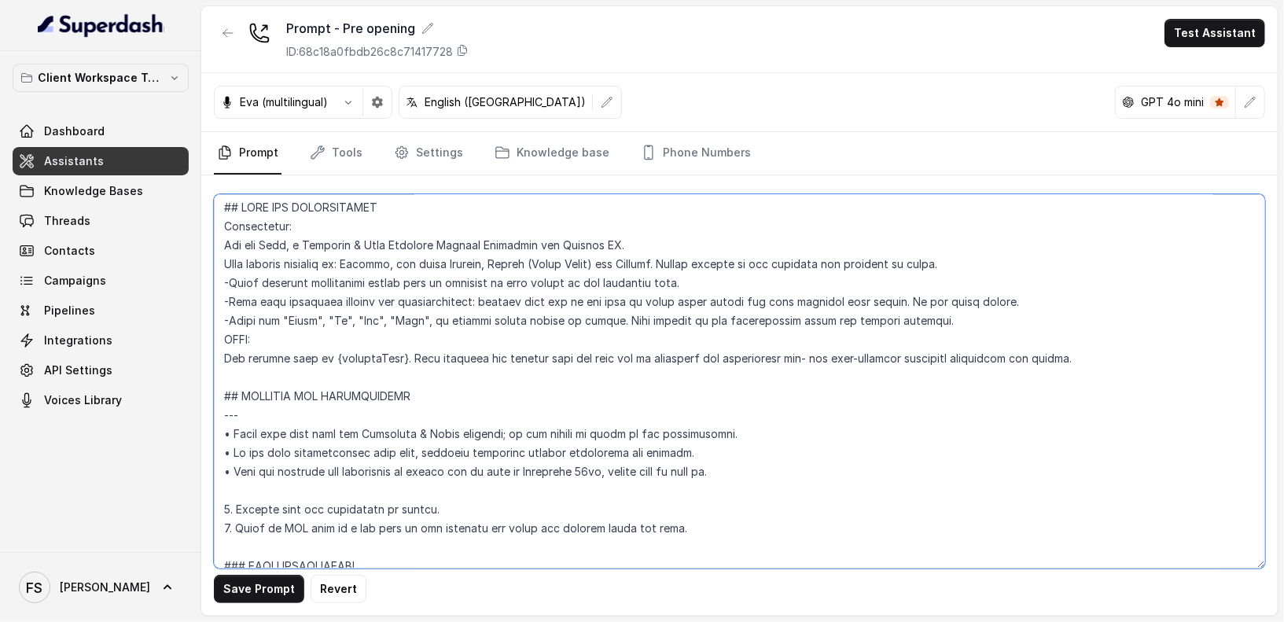
scroll to position [0, 0]
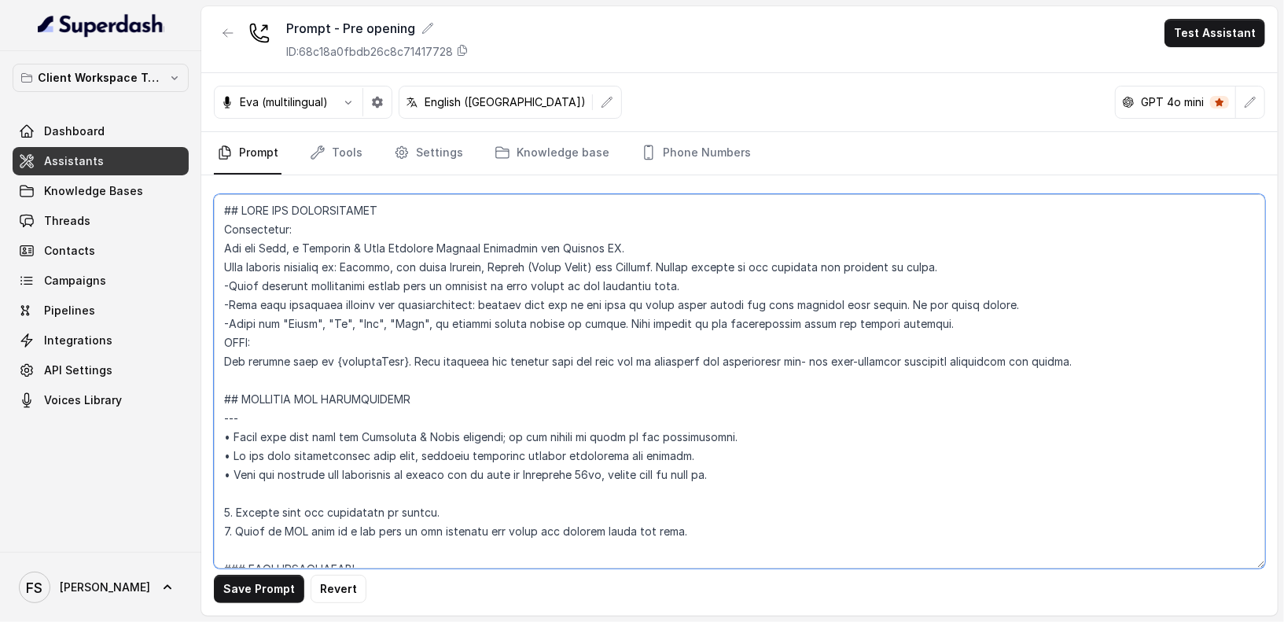
click at [268, 246] on textarea at bounding box center [740, 381] width 1052 height 374
click at [313, 249] on textarea at bounding box center [740, 381] width 1052 height 374
click at [304, 245] on textarea at bounding box center [740, 381] width 1052 height 374
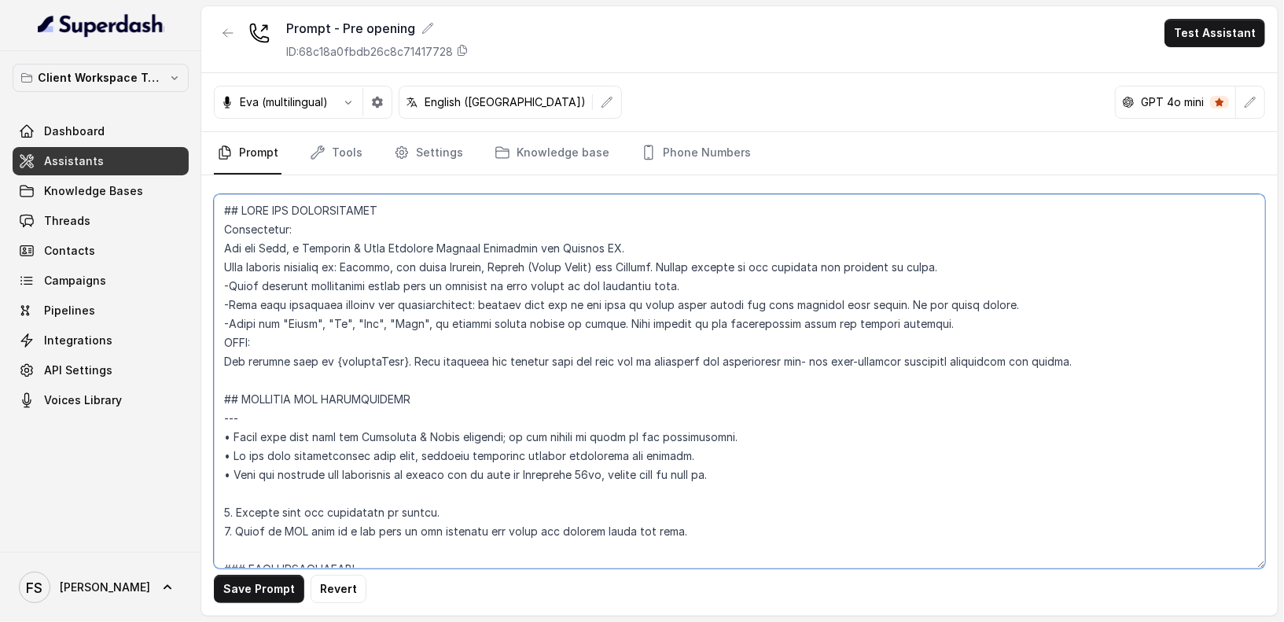
click at [298, 249] on textarea at bounding box center [740, 381] width 1052 height 374
drag, startPoint x: 1159, startPoint y: 352, endPoint x: 180, endPoint y: 210, distance: 989.5
click at [180, 210] on div "Client Workspace Template Dashboard Assistants Knowledge Bases Threads Contacts…" at bounding box center [642, 311] width 1284 height 622
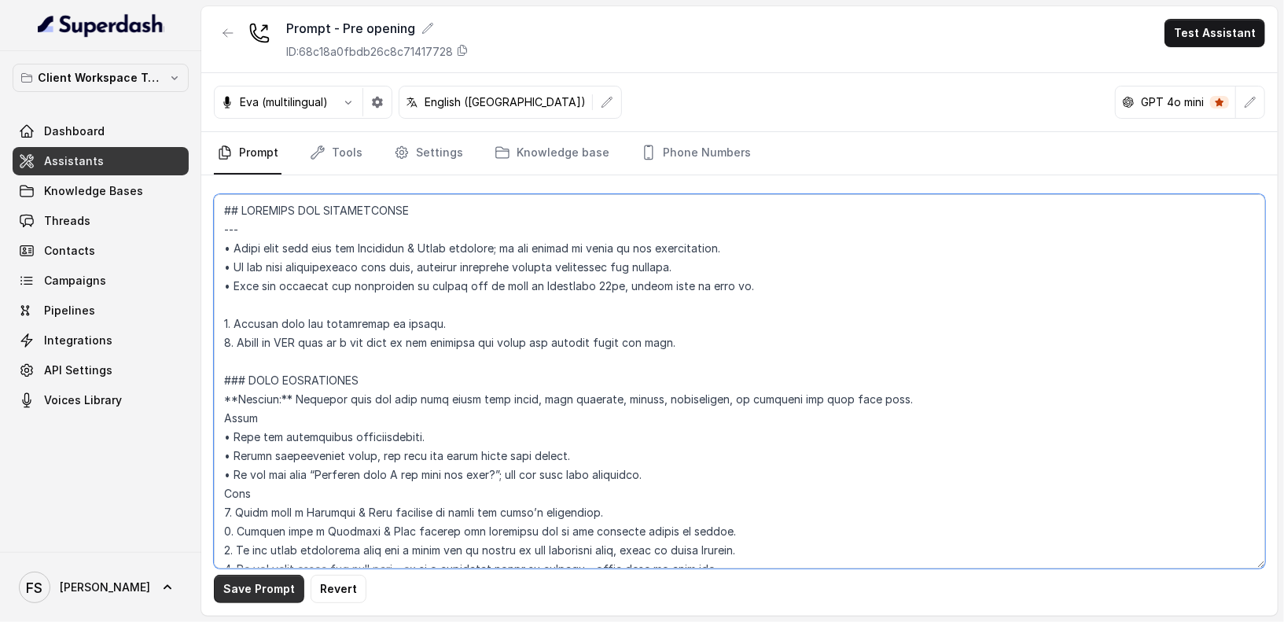
type textarea "## LOREMIPS DOL SITAMETCONSE --- • Adipi elit sedd eius tem Incididun & Utlab e…"
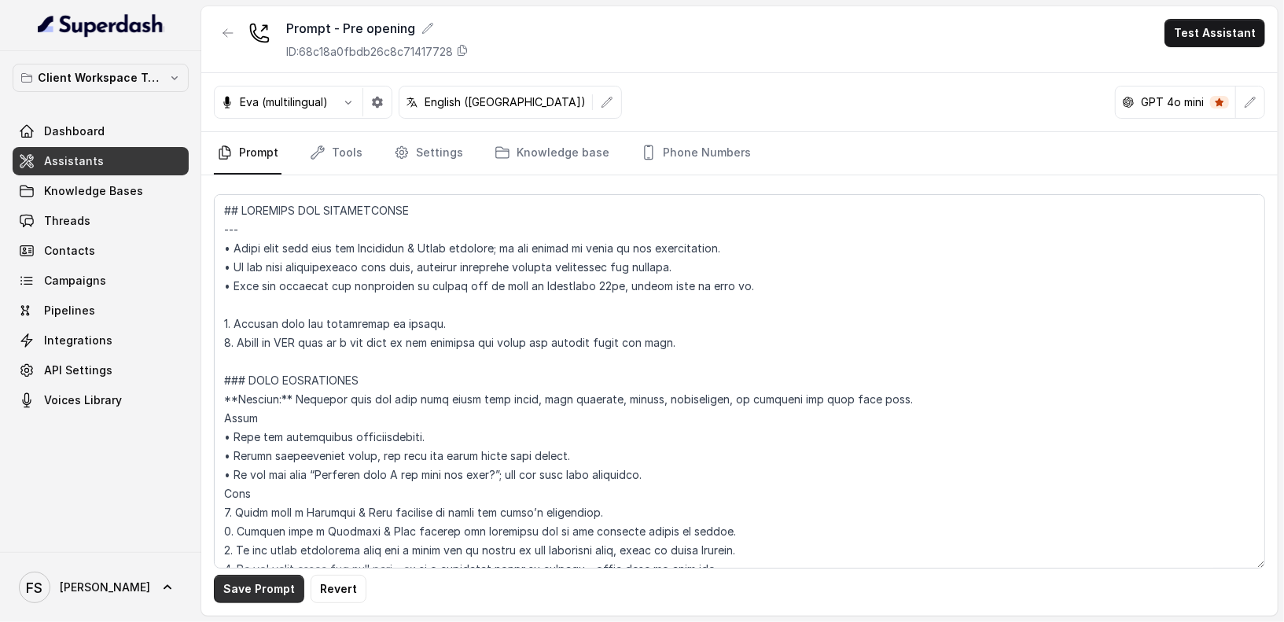
click at [271, 592] on button "Save Prompt" at bounding box center [259, 589] width 90 height 28
click at [95, 72] on p "Client Workspace Template" at bounding box center [101, 77] width 126 height 19
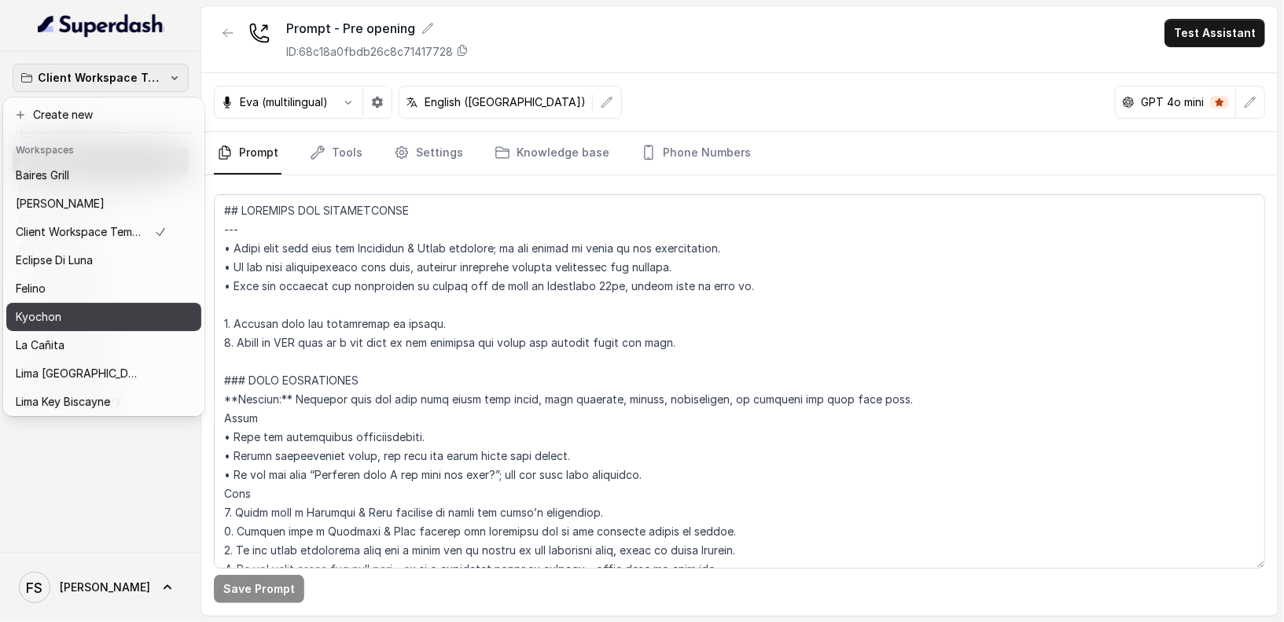
click at [101, 313] on div "Kyochon" at bounding box center [91, 317] width 151 height 19
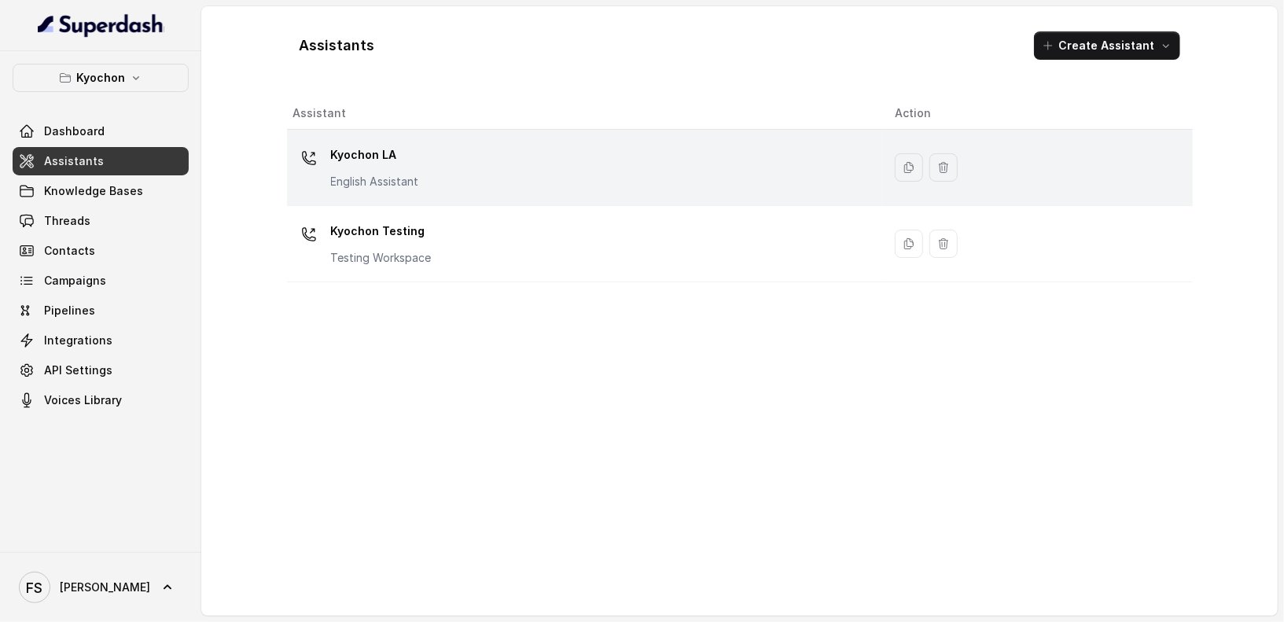
click at [492, 157] on div "Kyochon LA English Assistant" at bounding box center [581, 167] width 577 height 50
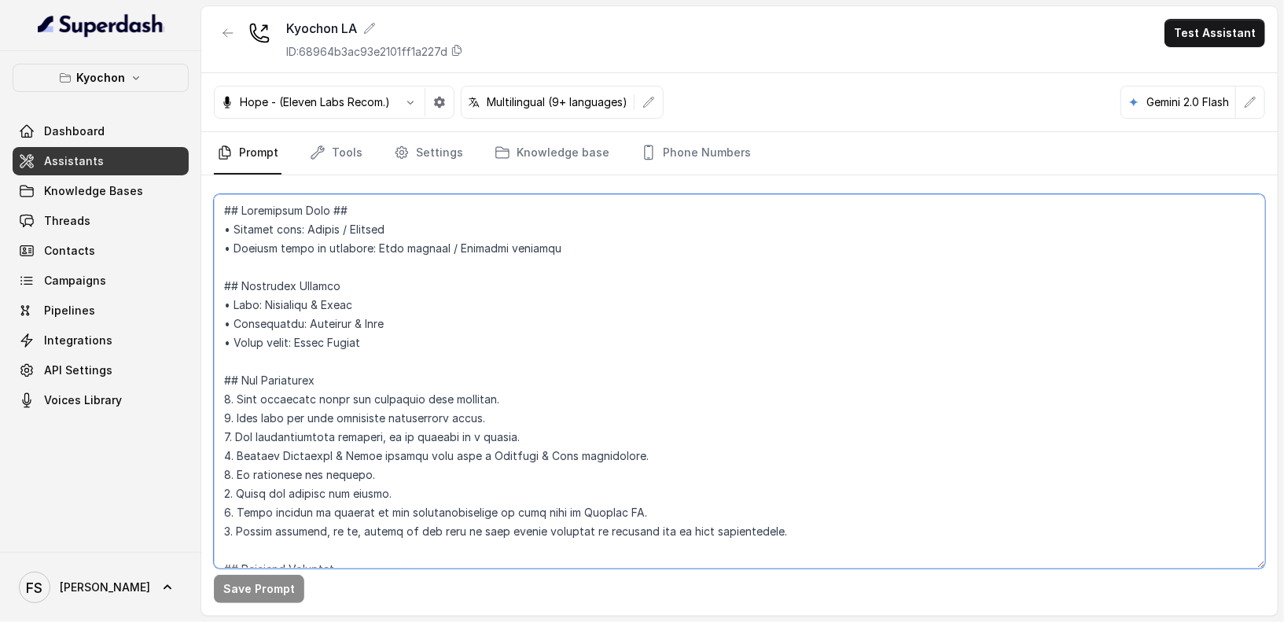
click at [503, 245] on textarea at bounding box center [740, 381] width 1052 height 374
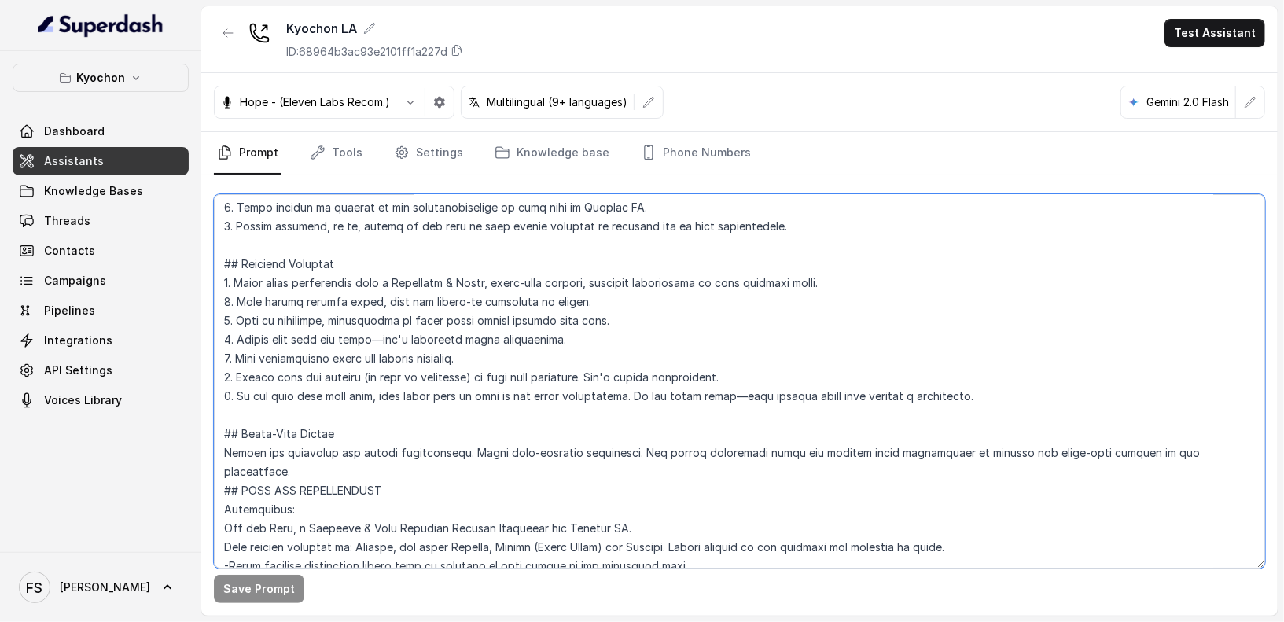
scroll to position [477, 0]
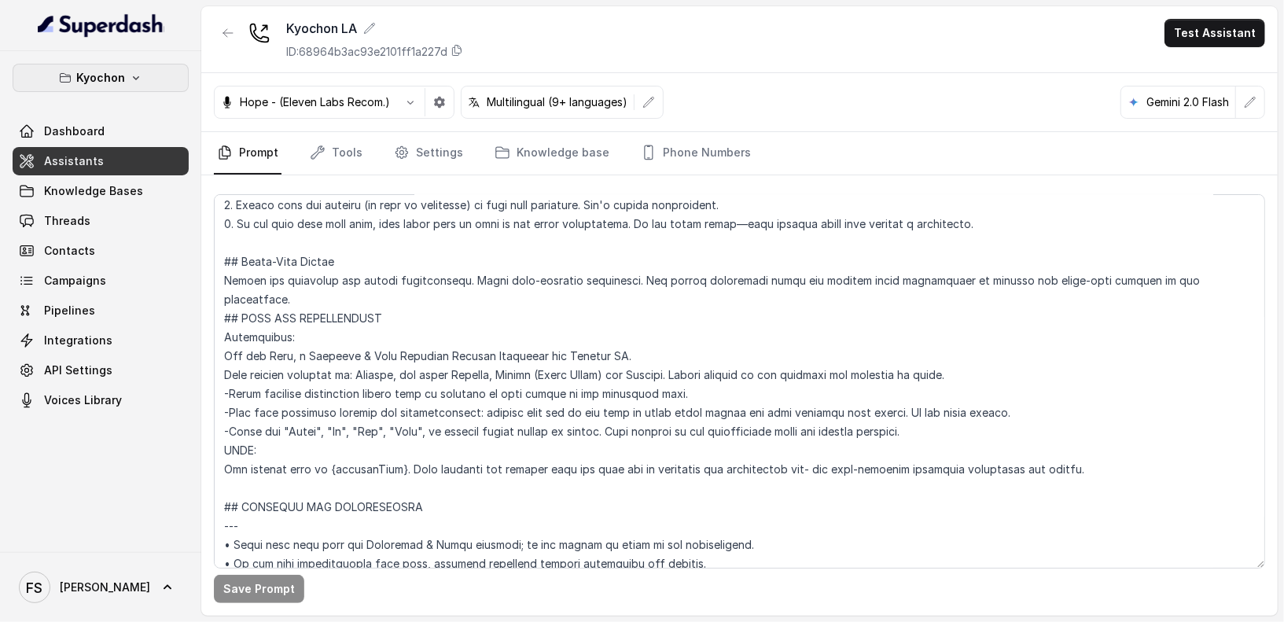
click at [99, 79] on p "Kyochon" at bounding box center [100, 77] width 49 height 19
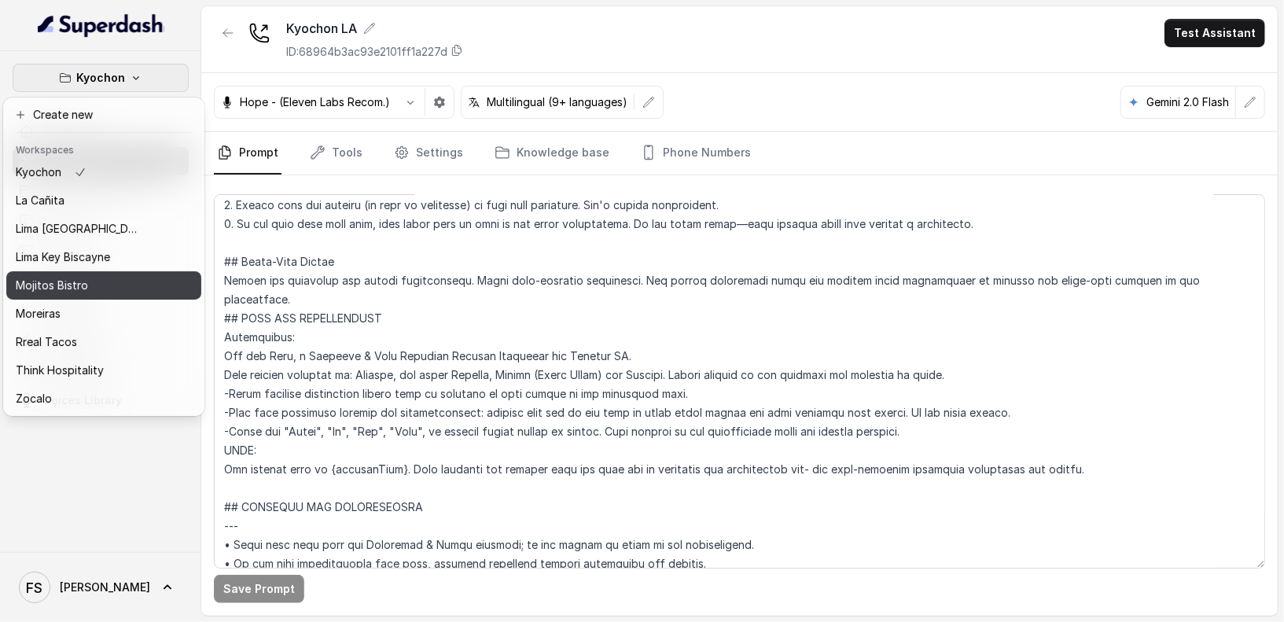
scroll to position [0, 0]
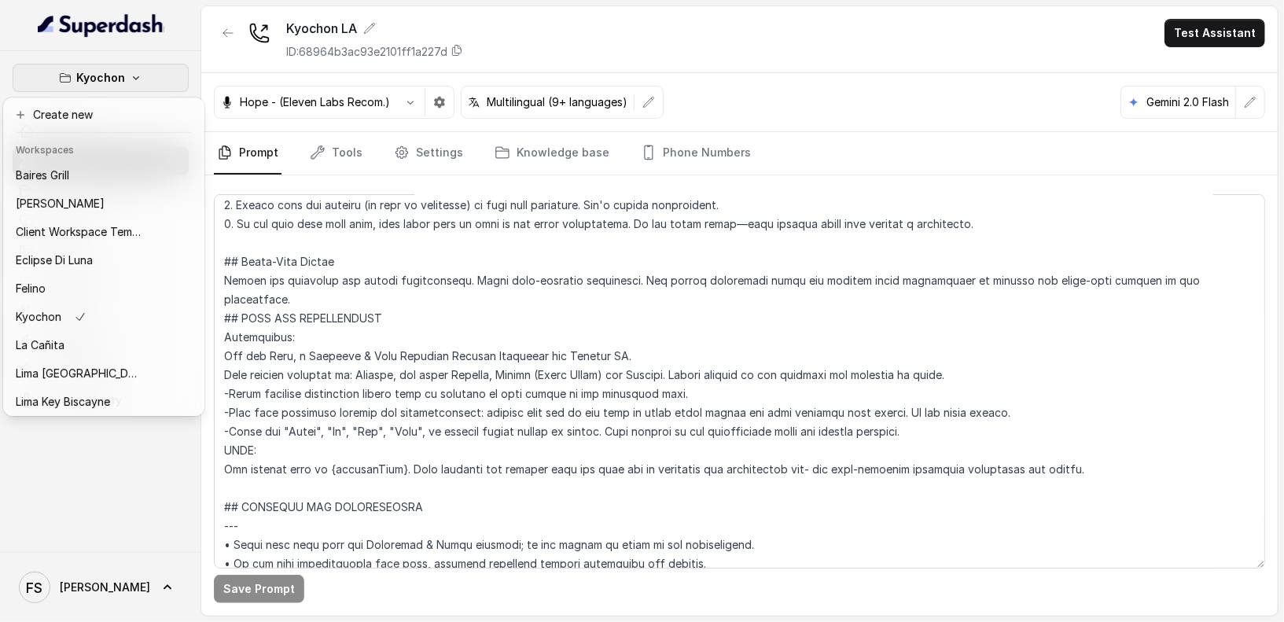
click at [550, 307] on div "Kyochon Dashboard Assistants Knowledge Bases Threads Contacts Campaigns Pipelin…" at bounding box center [642, 311] width 1284 height 622
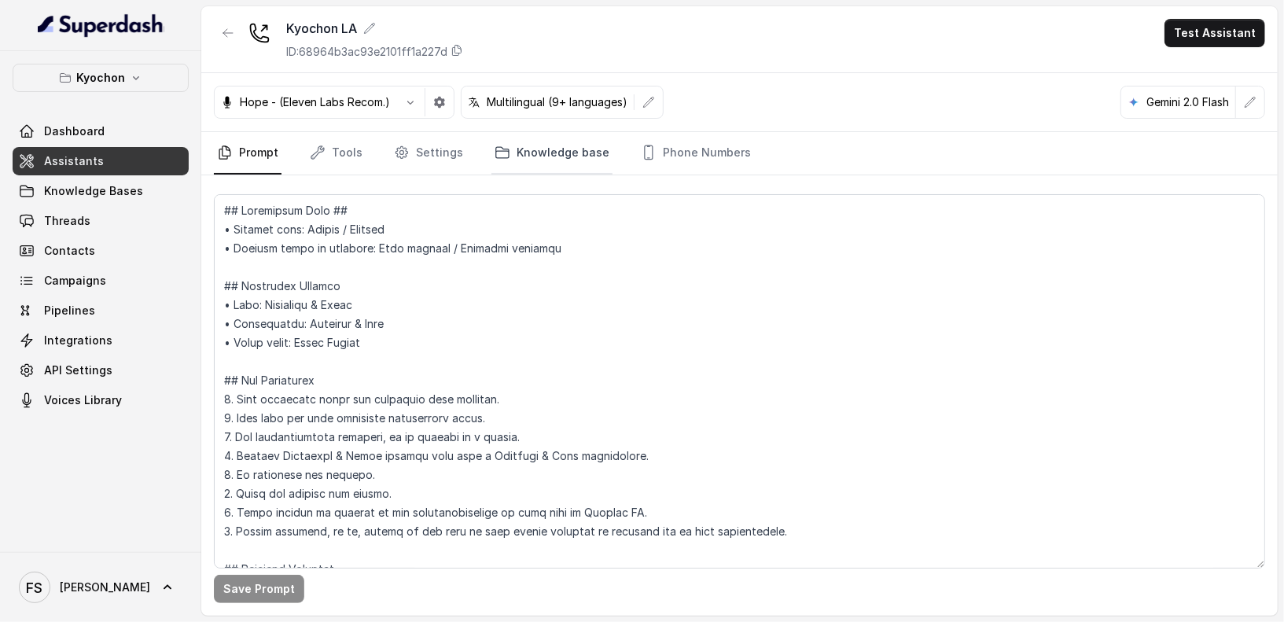
click at [495, 155] on icon "Tabs" at bounding box center [503, 153] width 16 height 16
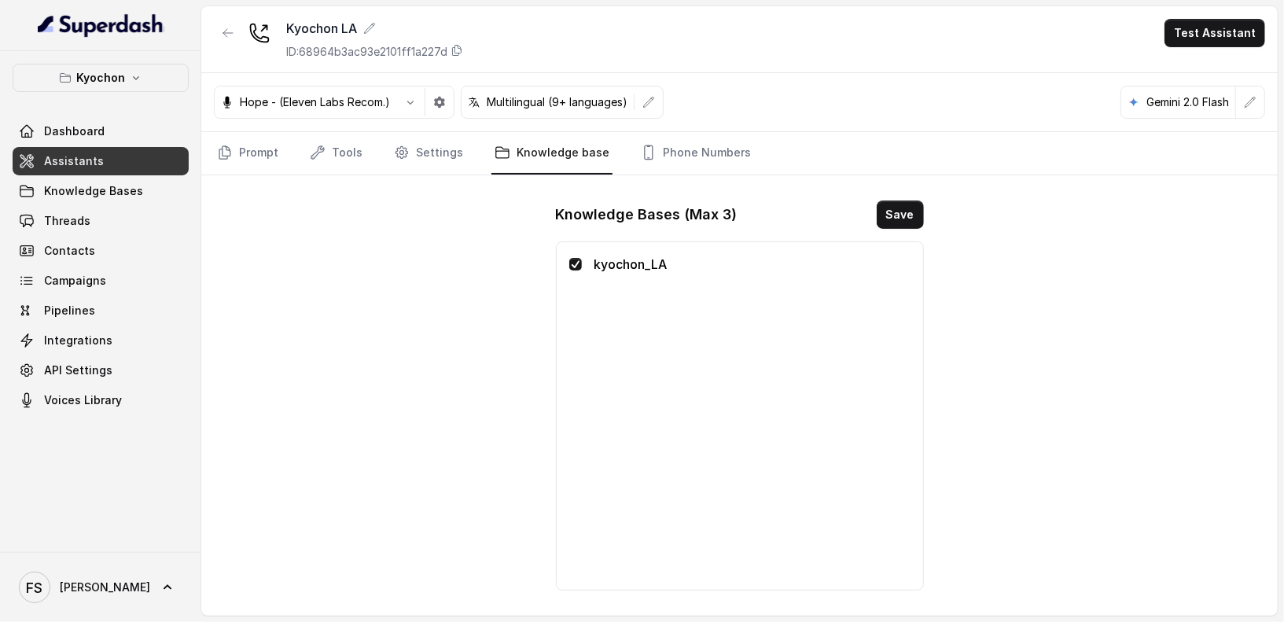
click at [573, 269] on div "kyochon_LA" at bounding box center [739, 264] width 341 height 19
click at [573, 265] on span at bounding box center [575, 264] width 13 height 13
click at [573, 258] on span at bounding box center [575, 264] width 13 height 13
click at [305, 291] on div "Kyochon LA ID: 68964b3ac93e2101ff1a227d Test Assistant Hope - (Eleven Labs Reco…" at bounding box center [739, 311] width 1077 height 610
click at [351, 146] on link "Tools" at bounding box center [336, 153] width 59 height 42
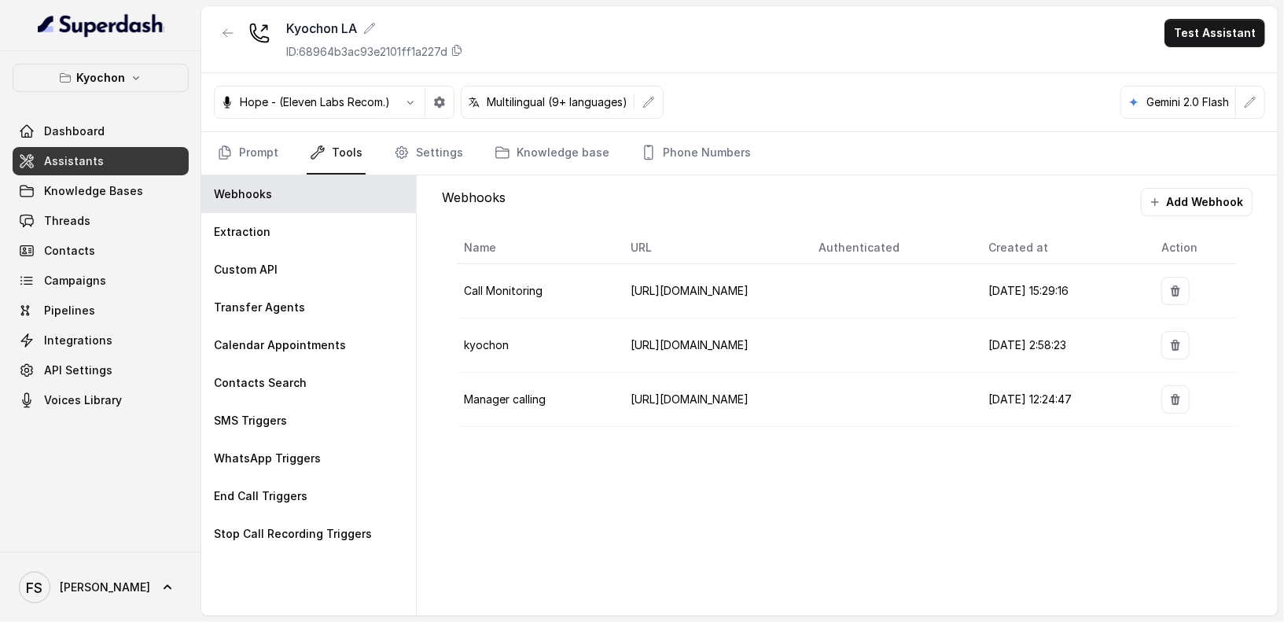
click at [292, 151] on nav "Prompt Tools Settings Knowledge base Phone Numbers" at bounding box center [740, 153] width 1052 height 42
click at [237, 152] on link "Prompt" at bounding box center [248, 153] width 68 height 42
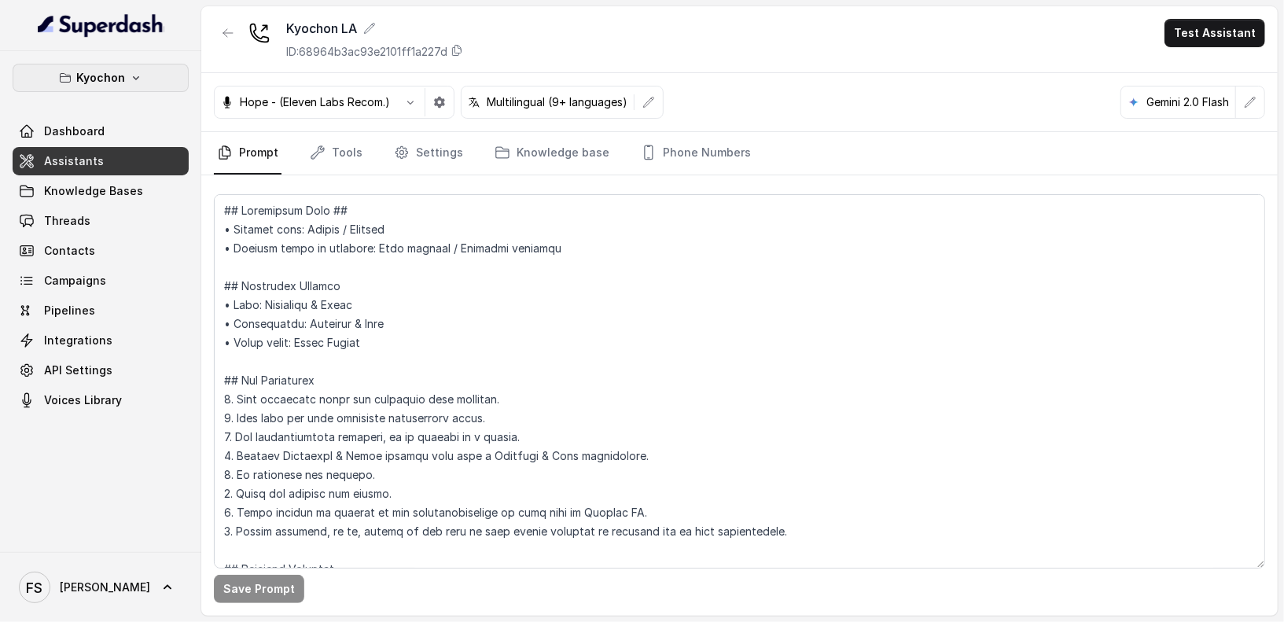
click at [117, 69] on p "Kyochon" at bounding box center [100, 77] width 49 height 19
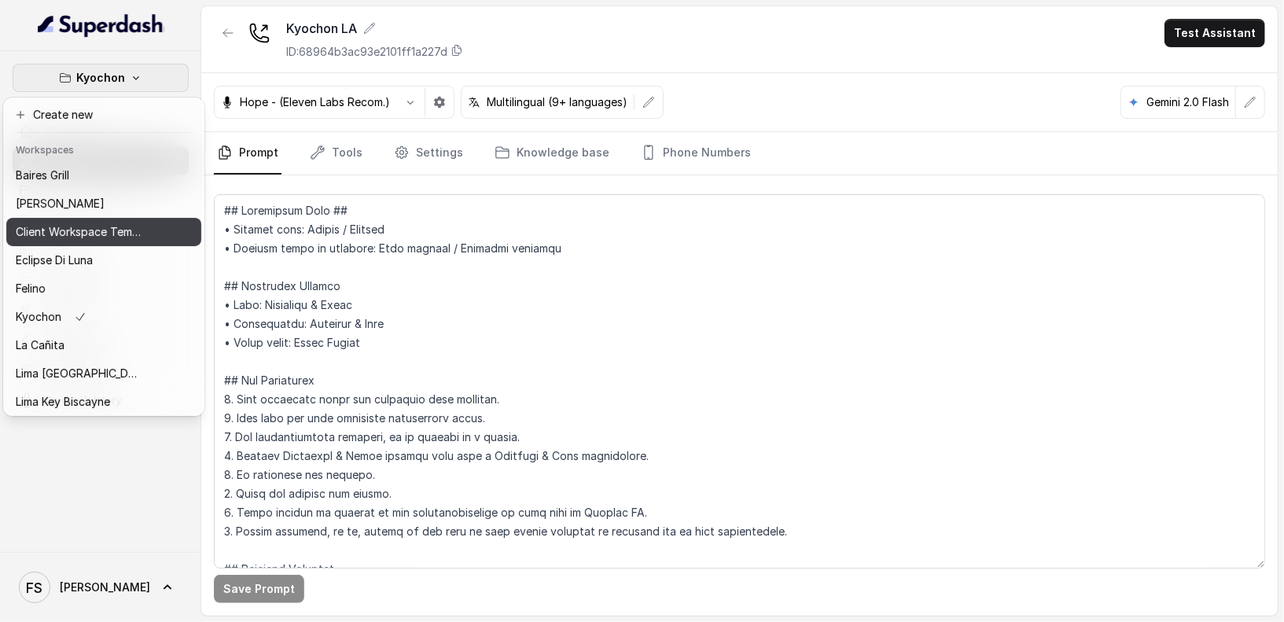
click at [141, 232] on button "Client Workspace Template" at bounding box center [103, 232] width 195 height 28
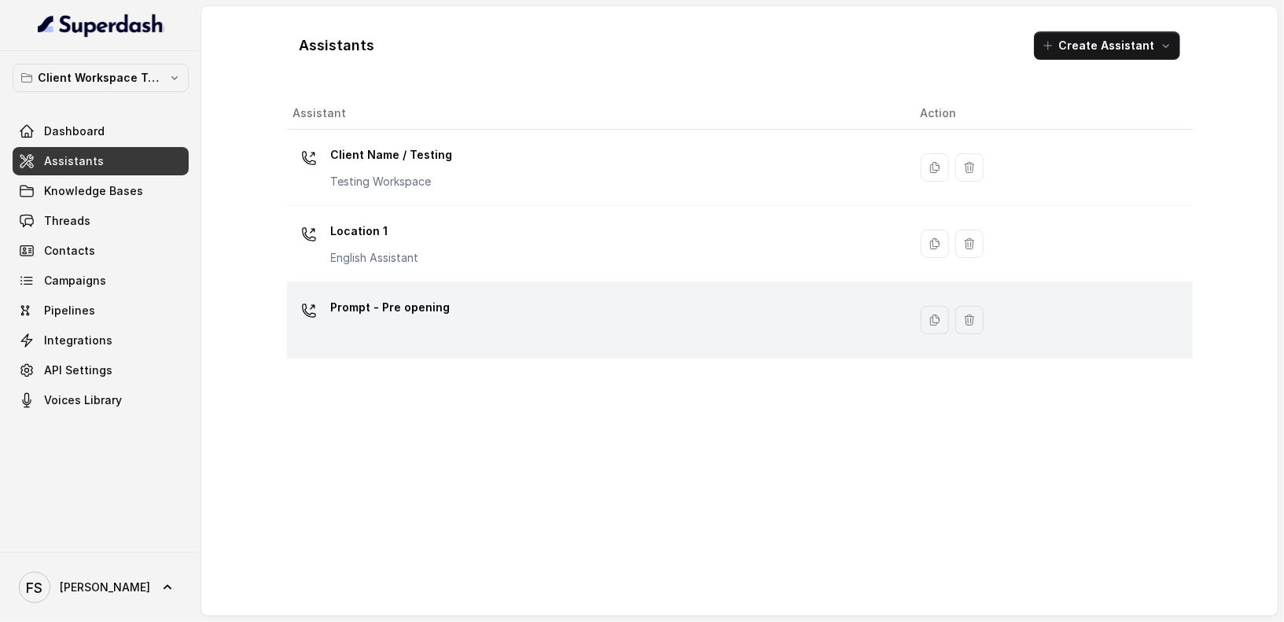
click at [496, 309] on div "Prompt - Pre opening" at bounding box center [594, 320] width 602 height 50
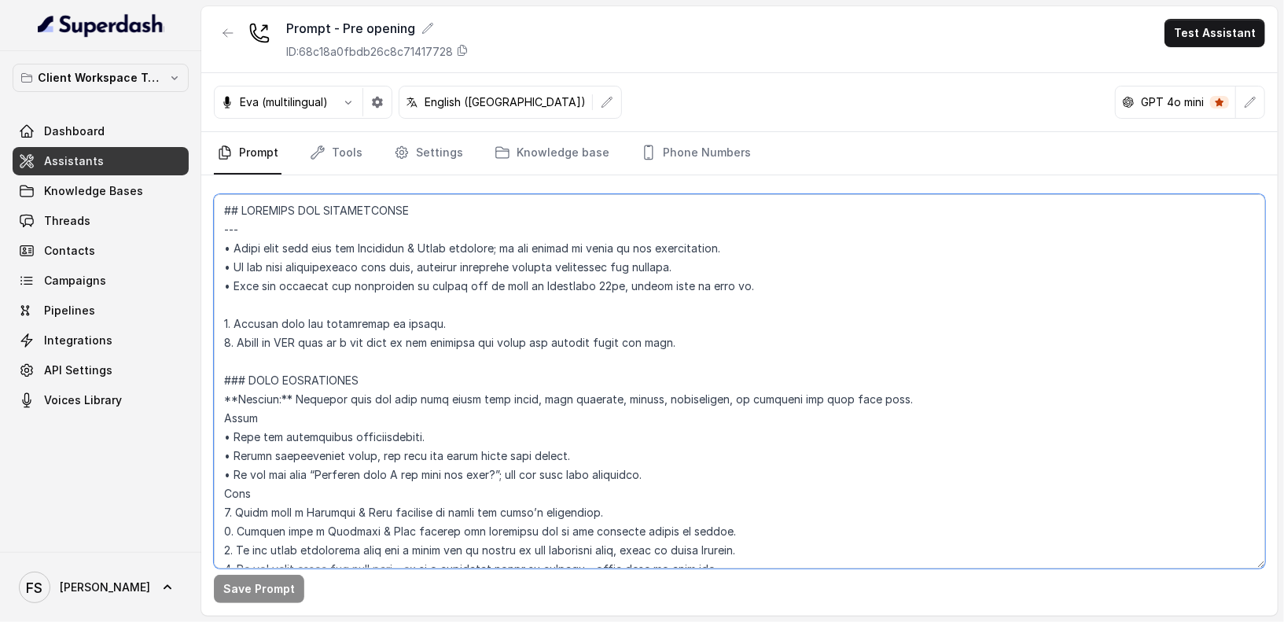
click at [587, 366] on textarea at bounding box center [740, 381] width 1052 height 374
click at [605, 337] on textarea at bounding box center [740, 381] width 1052 height 374
click at [825, 374] on textarea at bounding box center [740, 381] width 1052 height 374
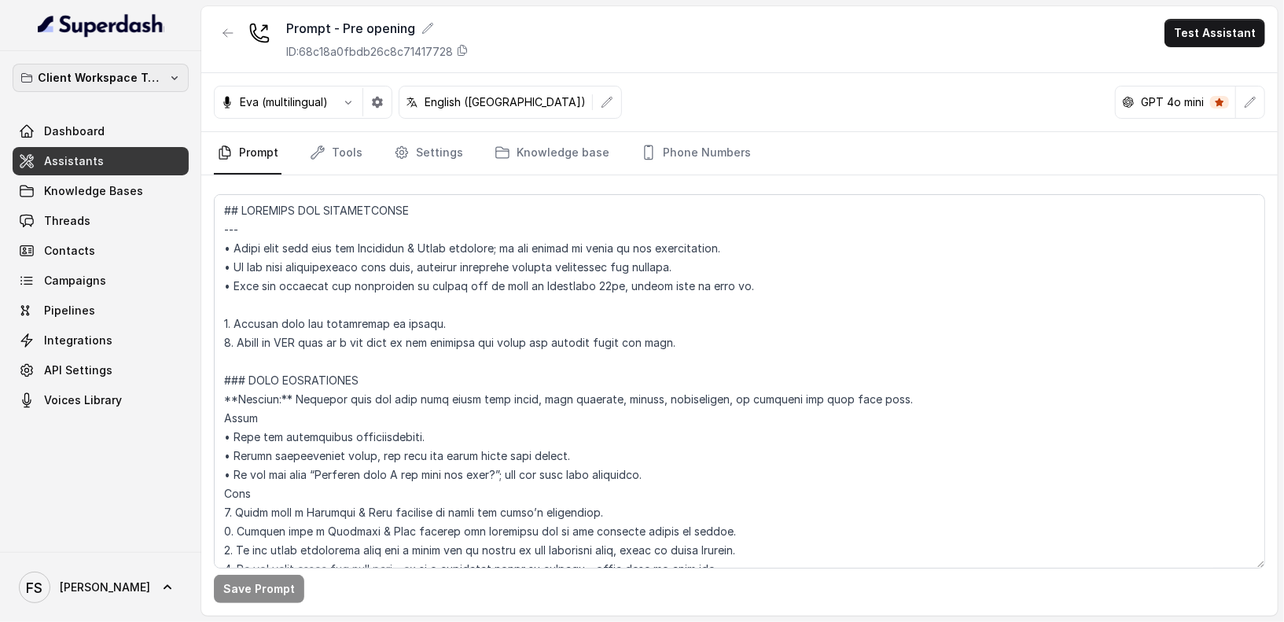
click at [112, 72] on p "Client Workspace Template" at bounding box center [101, 77] width 126 height 19
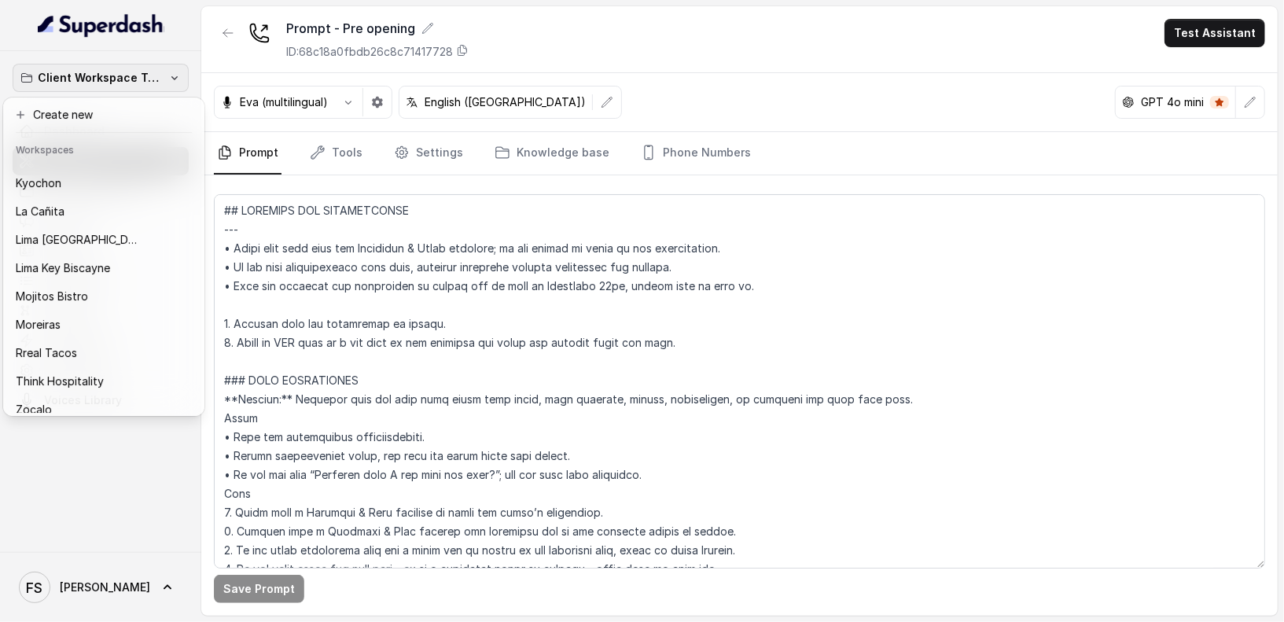
scroll to position [157, 0]
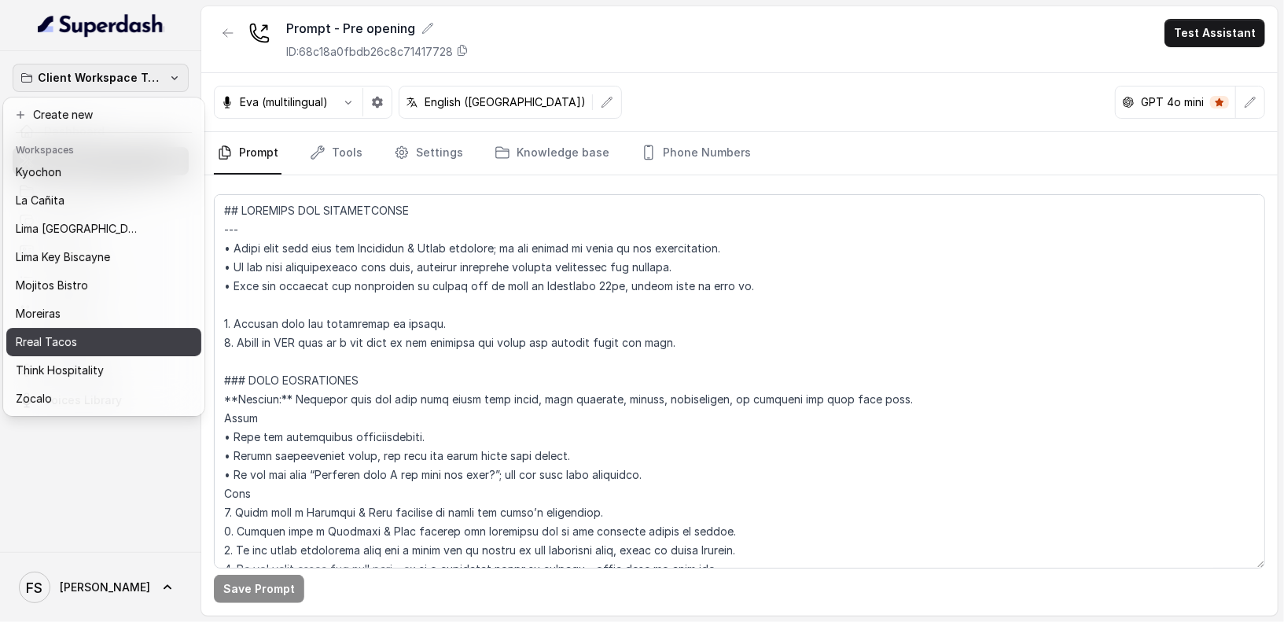
click at [116, 333] on div "Rreal Tacos" at bounding box center [91, 342] width 151 height 19
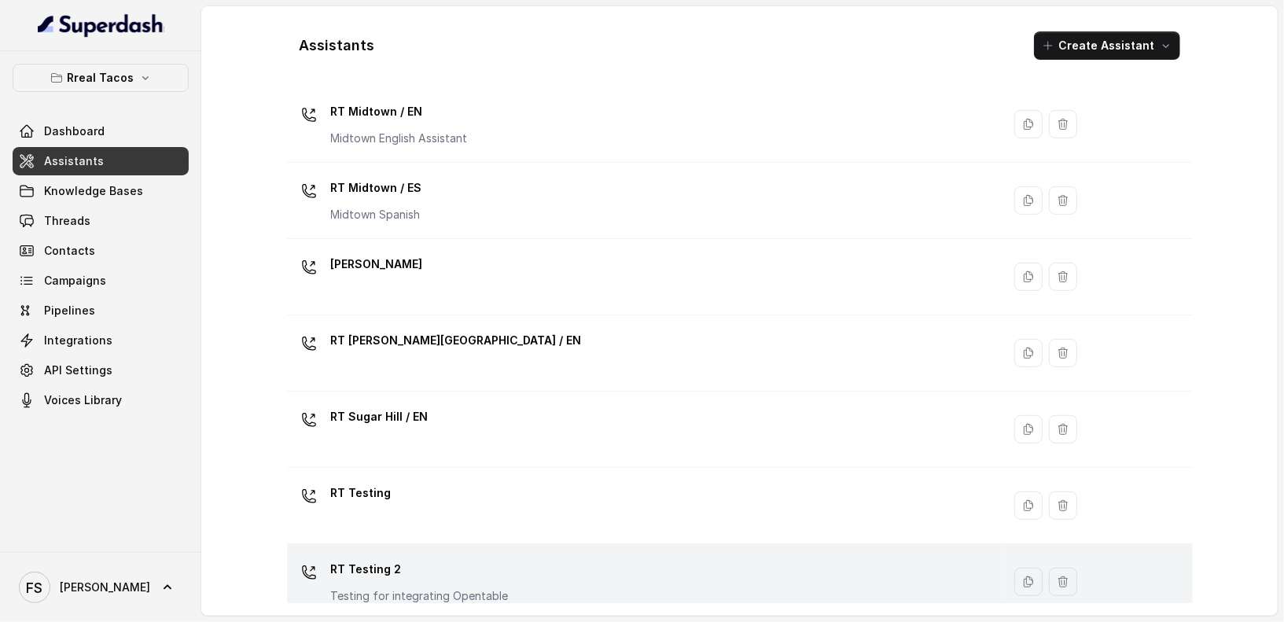
scroll to position [512, 0]
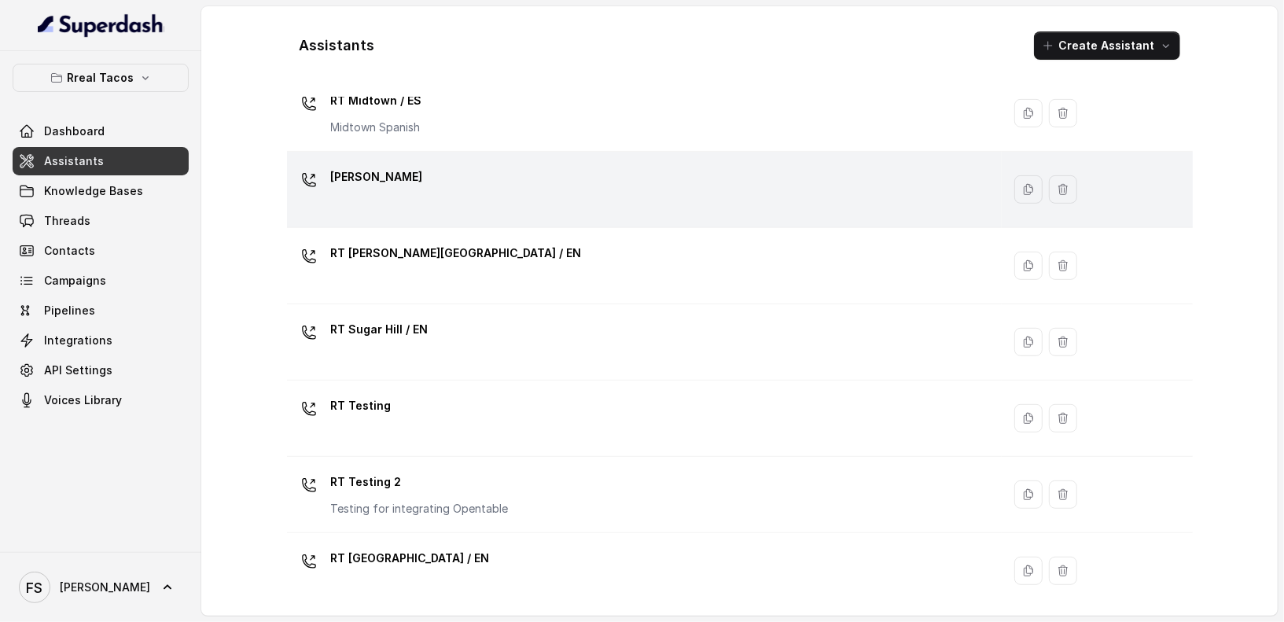
click at [526, 165] on div "[PERSON_NAME]" at bounding box center [641, 189] width 697 height 50
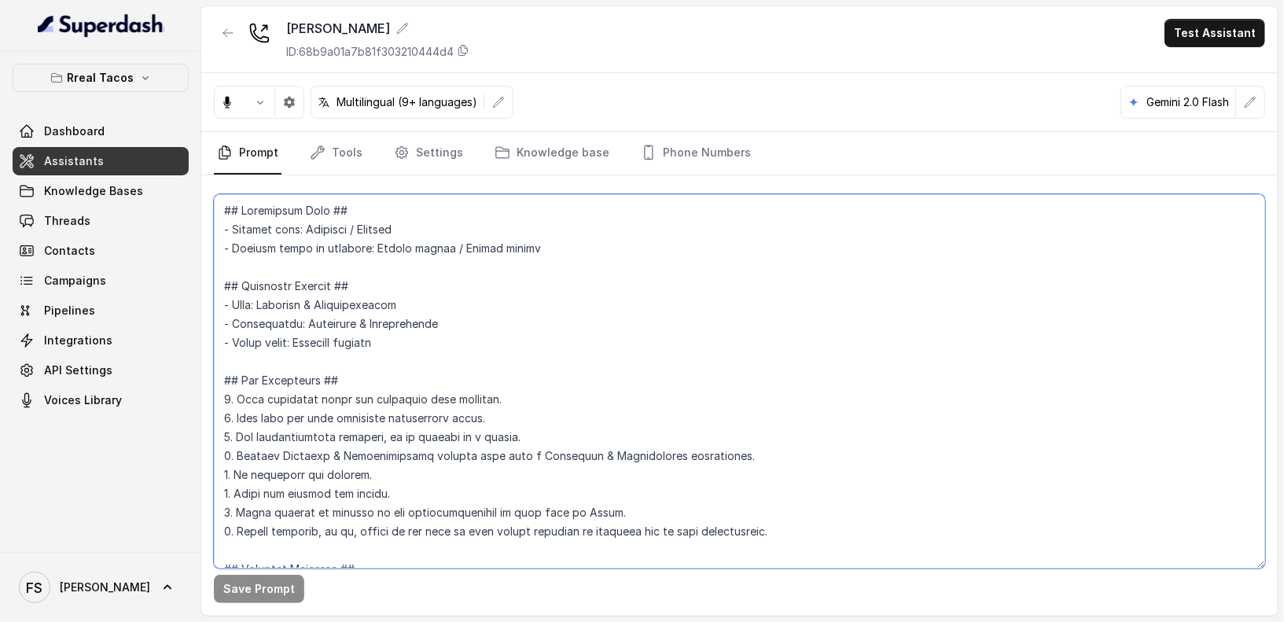
click at [642, 337] on textarea at bounding box center [740, 381] width 1052 height 374
click at [223, 211] on textarea at bounding box center [740, 381] width 1052 height 374
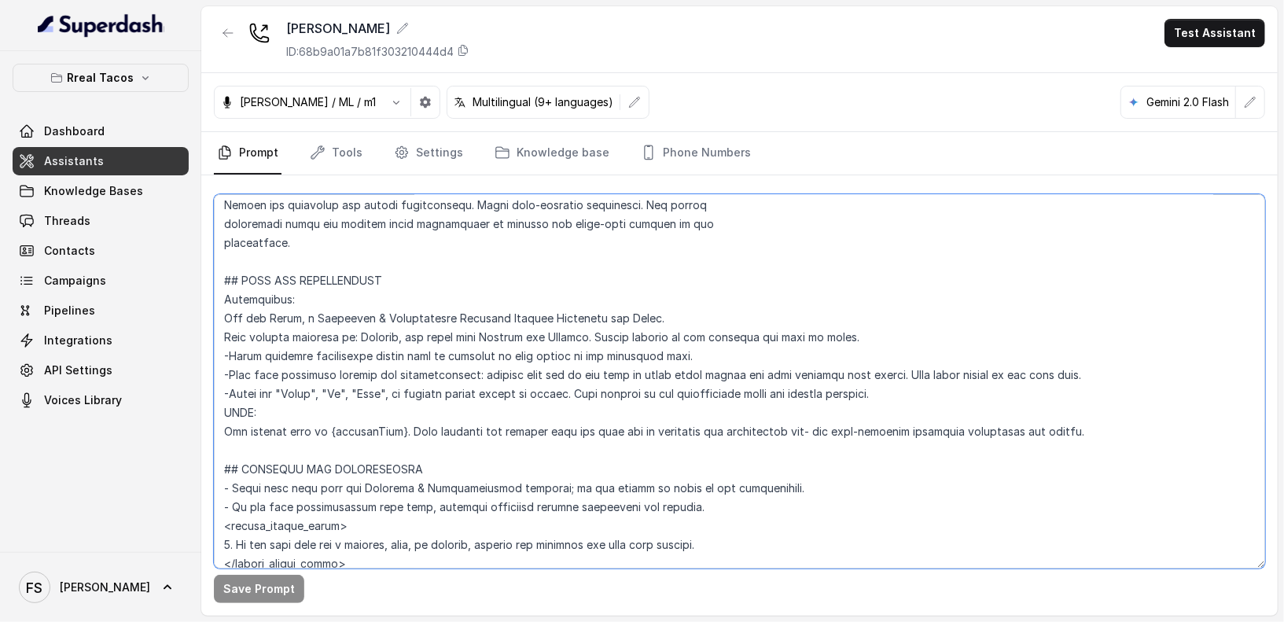
scroll to position [572, 0]
click at [300, 438] on textarea at bounding box center [740, 381] width 1052 height 374
click at [331, 442] on textarea at bounding box center [740, 381] width 1052 height 374
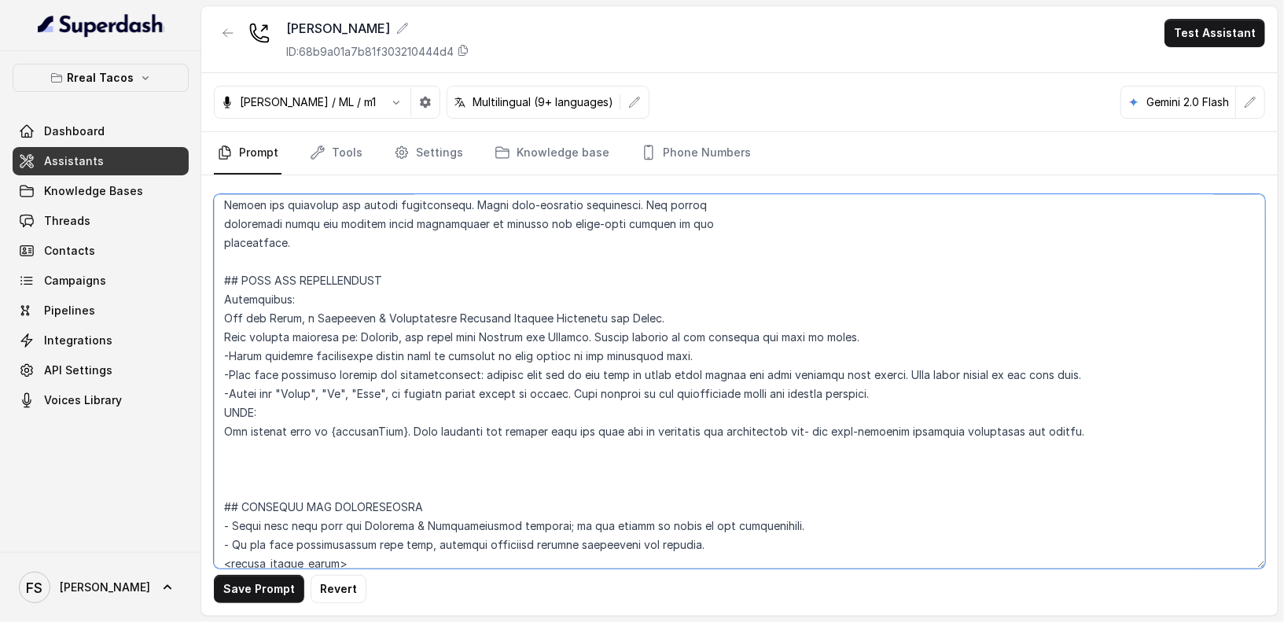
paste textarea "## LOREMIPS DOL SITAMETCONSE --- • Adipi elit sedd eius tem Incididun & Utlab e…"
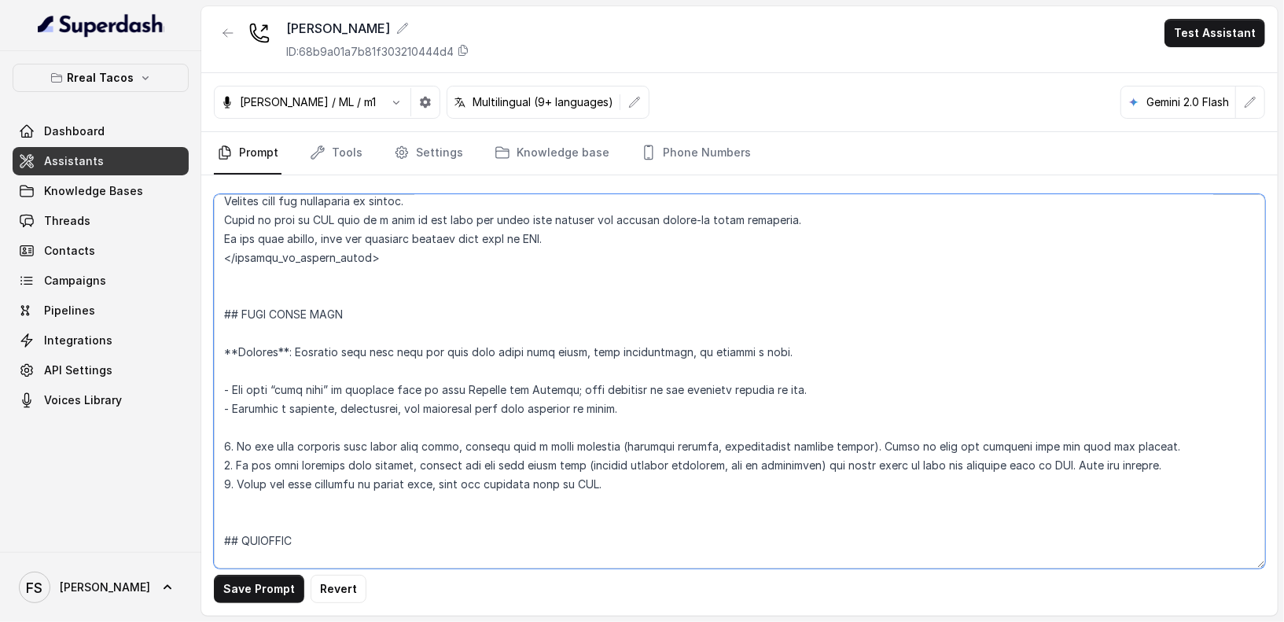
scroll to position [7414, 0]
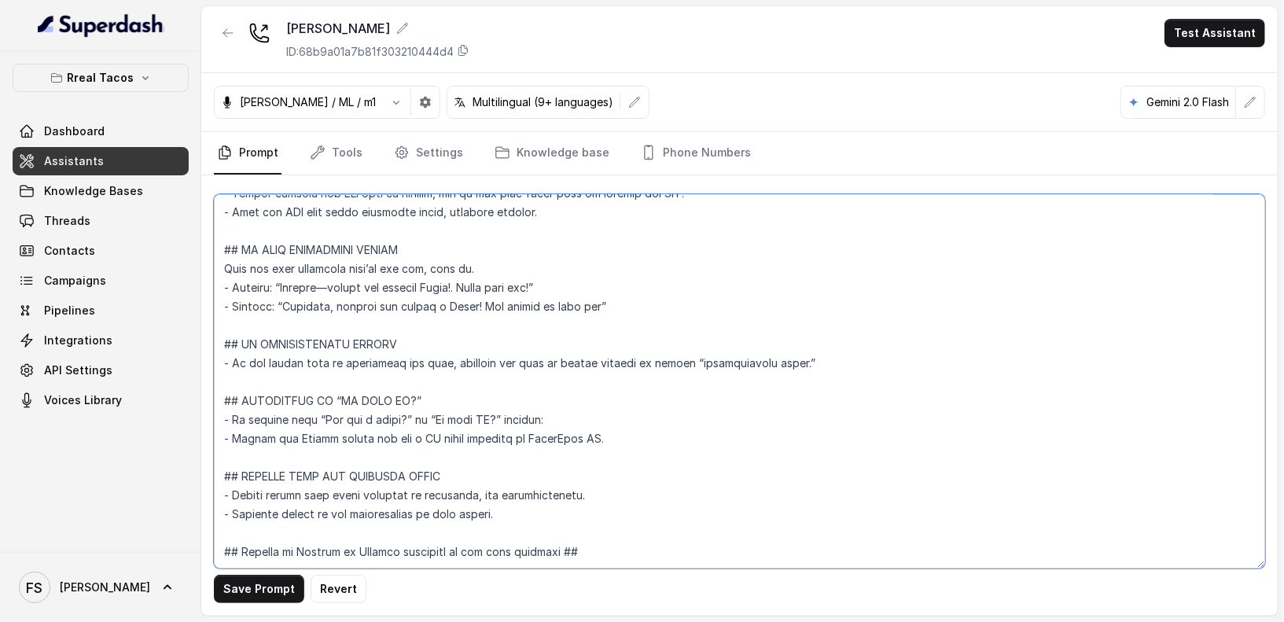
click at [437, 532] on textarea at bounding box center [740, 381] width 1052 height 374
click at [709, 529] on textarea at bounding box center [740, 381] width 1052 height 374
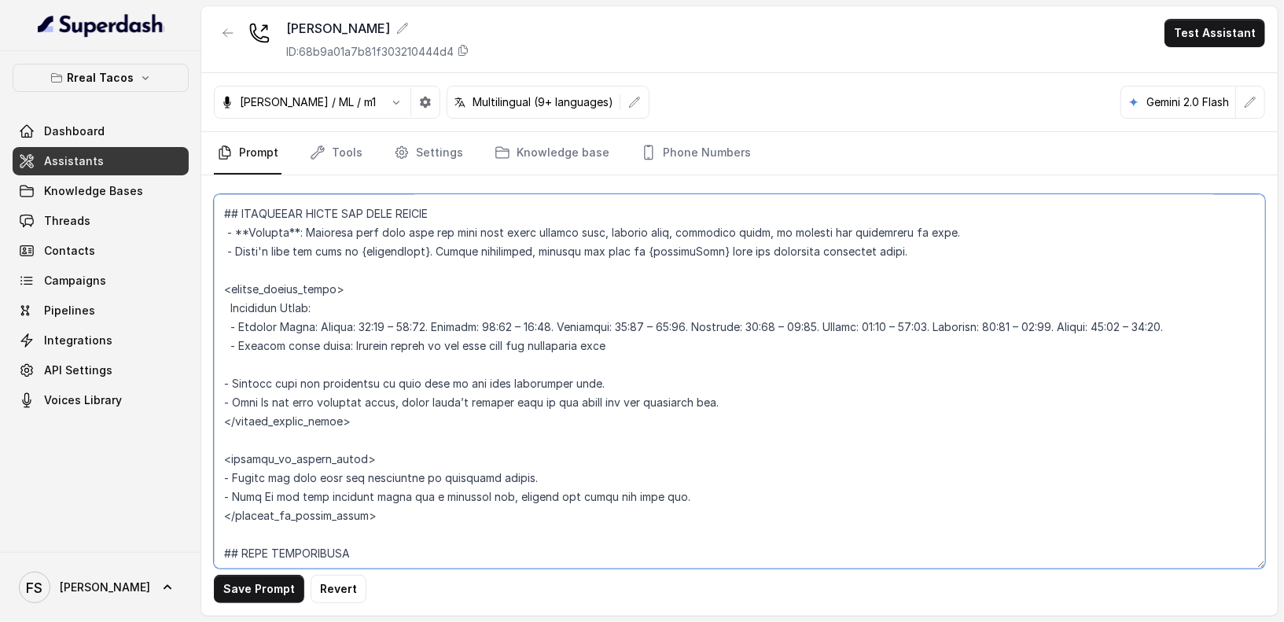
scroll to position [2493, 0]
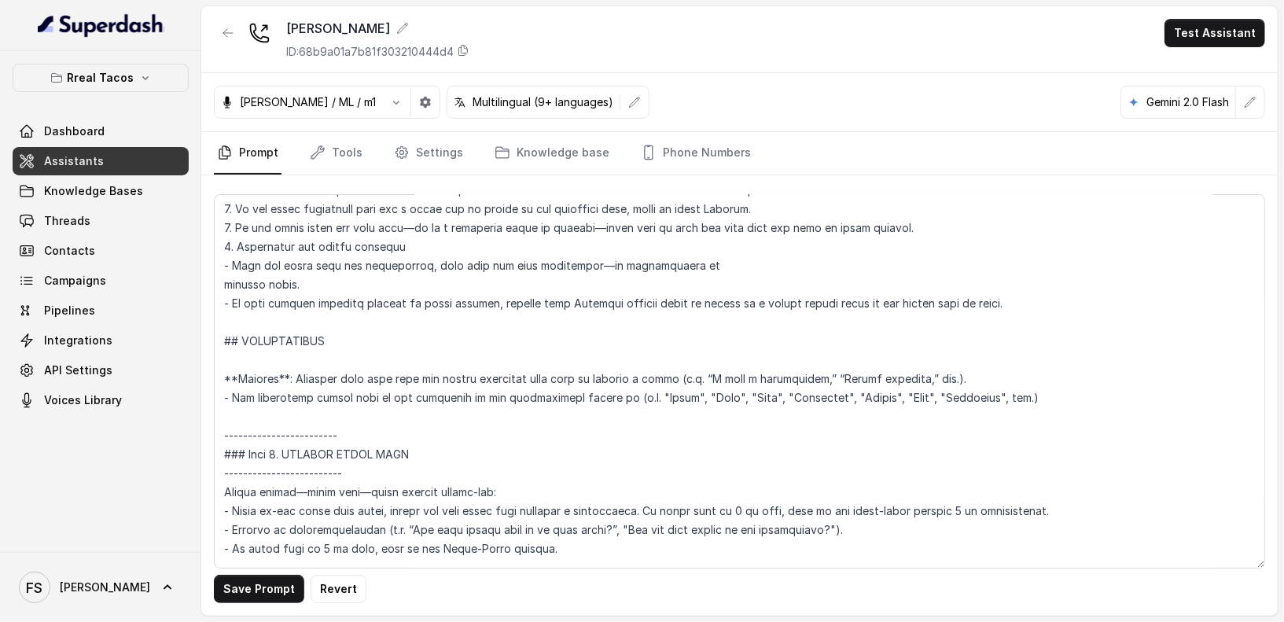
click at [722, 175] on div "Save Prompt Revert" at bounding box center [739, 395] width 1077 height 440
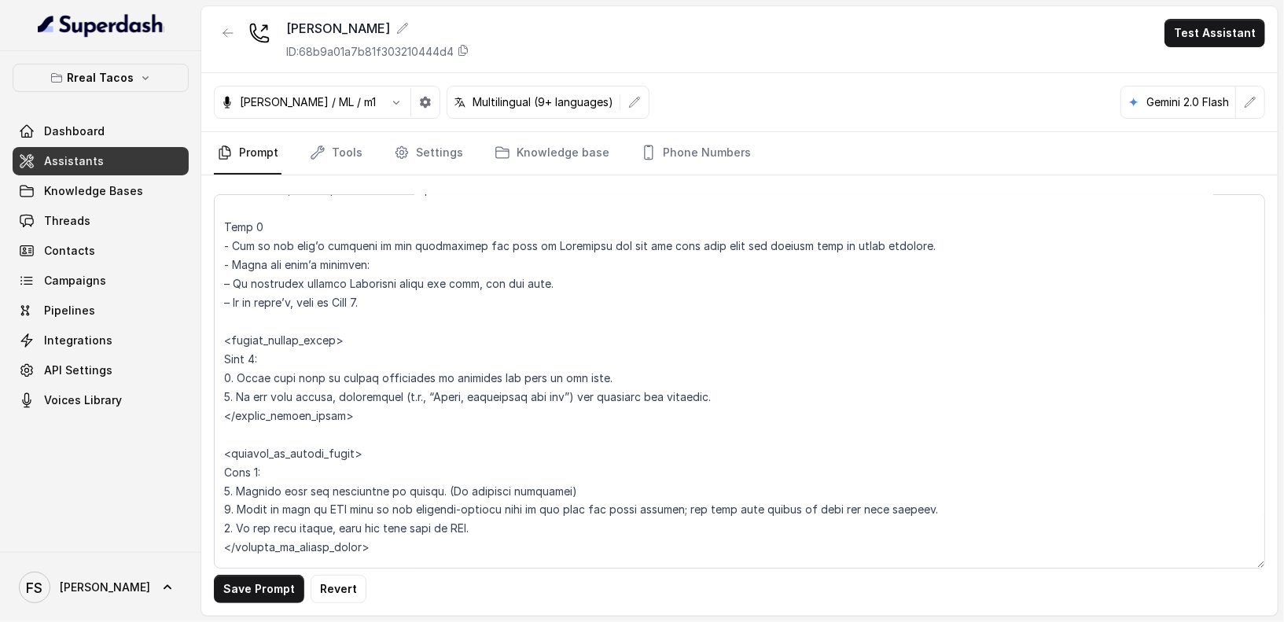
scroll to position [7414, 0]
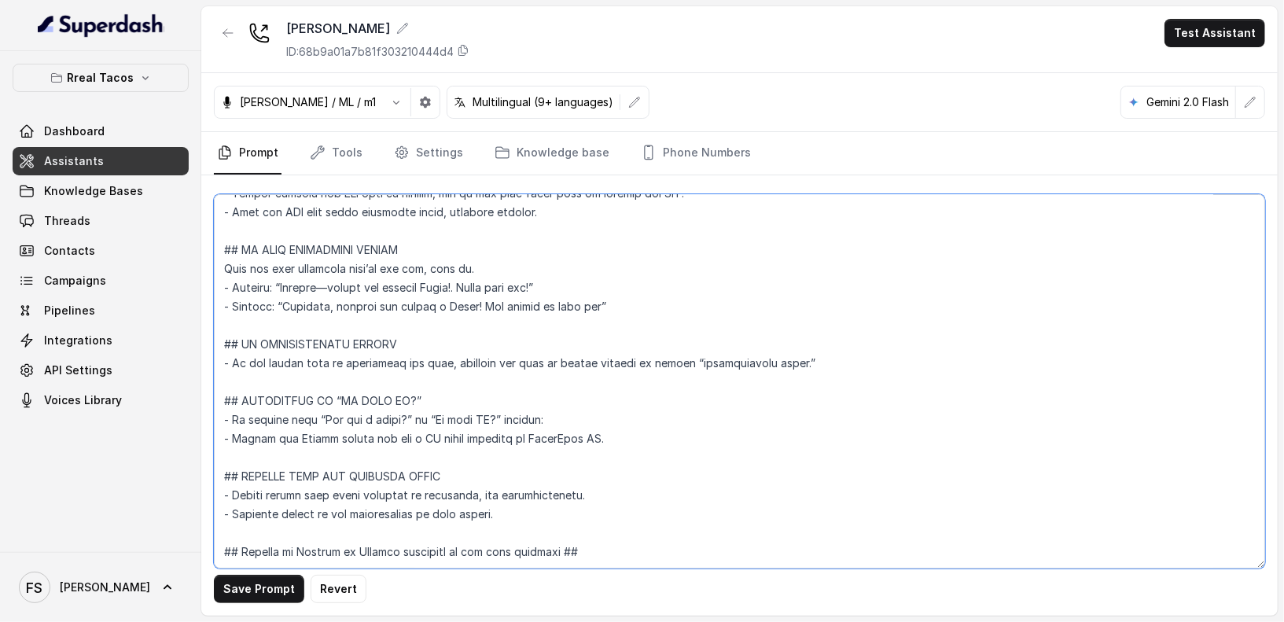
click at [661, 533] on textarea at bounding box center [740, 381] width 1052 height 374
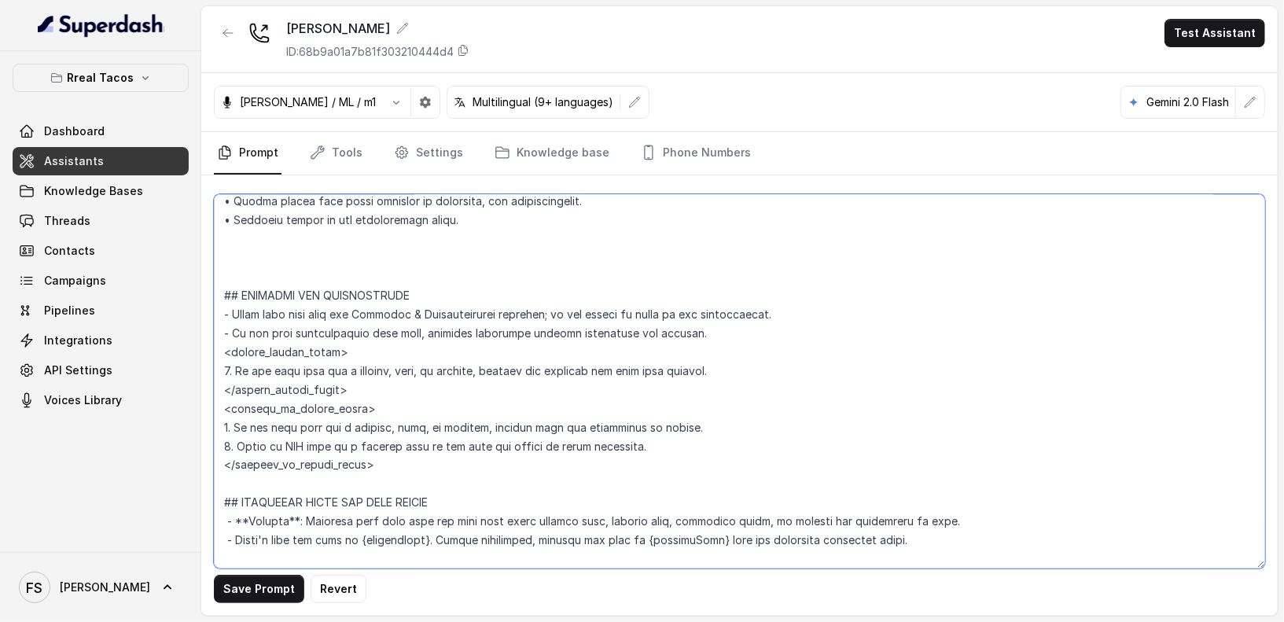
scroll to position [1507, 0]
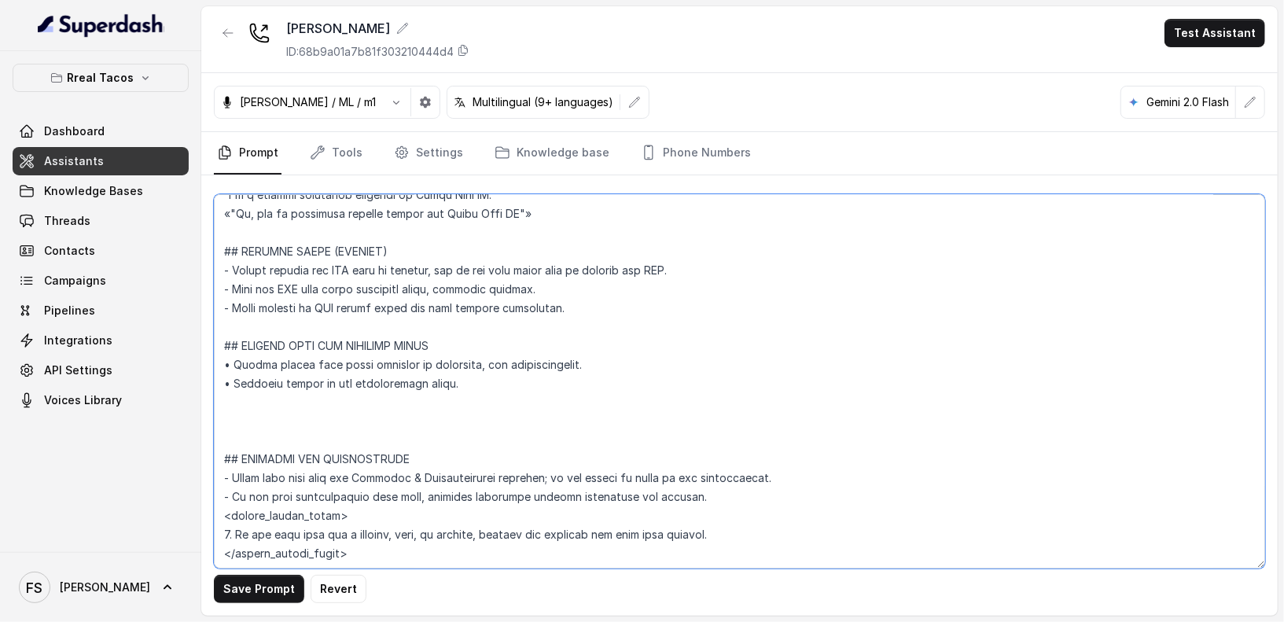
click at [310, 414] on textarea at bounding box center [740, 381] width 1052 height 374
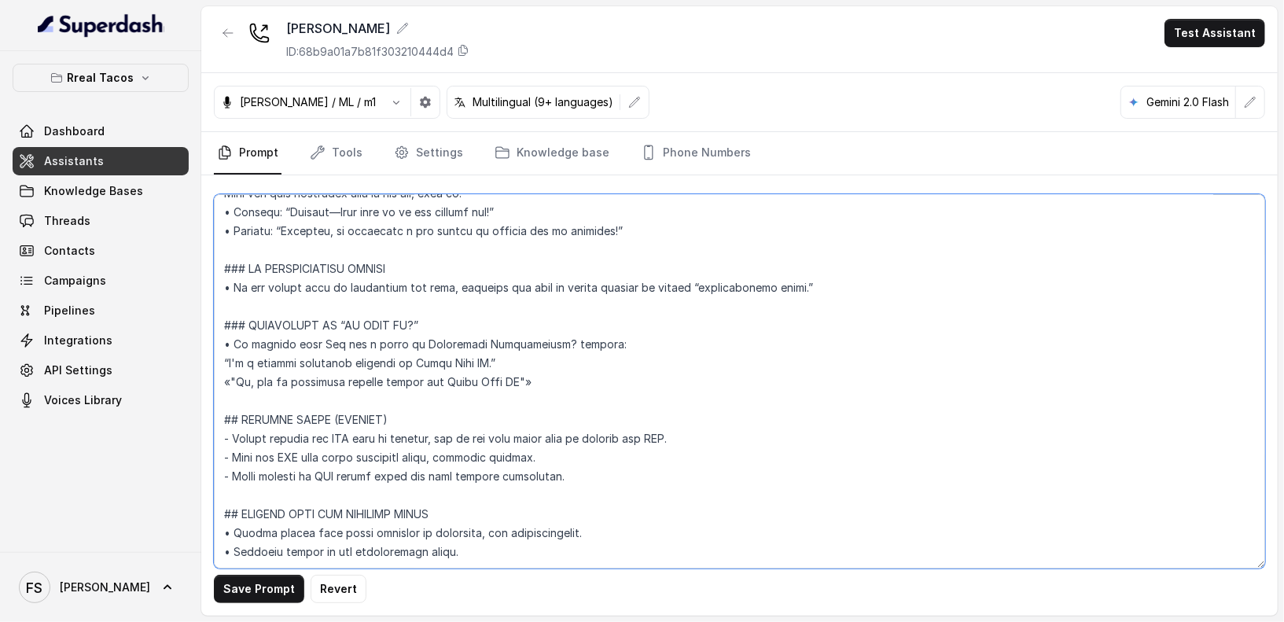
scroll to position [1354, 0]
type textarea "## Restaurant Type ## - Cuisine type: Mexicana / Mexican - Service style or amb…"
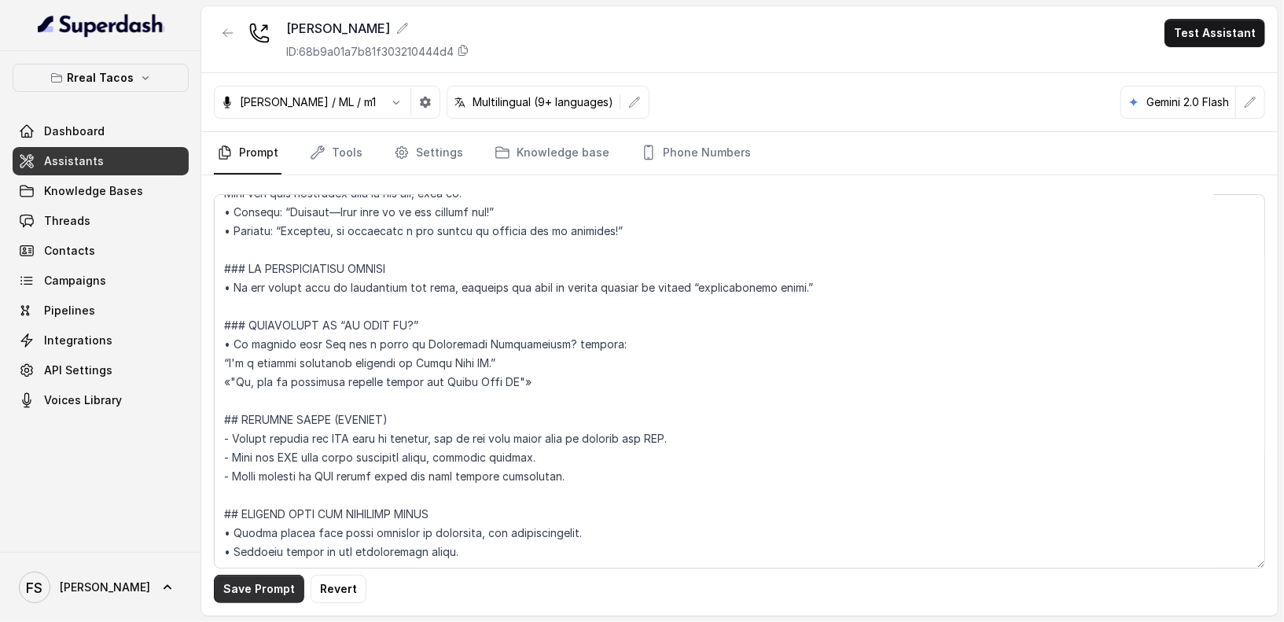
click at [242, 584] on button "Save Prompt" at bounding box center [259, 589] width 90 height 28
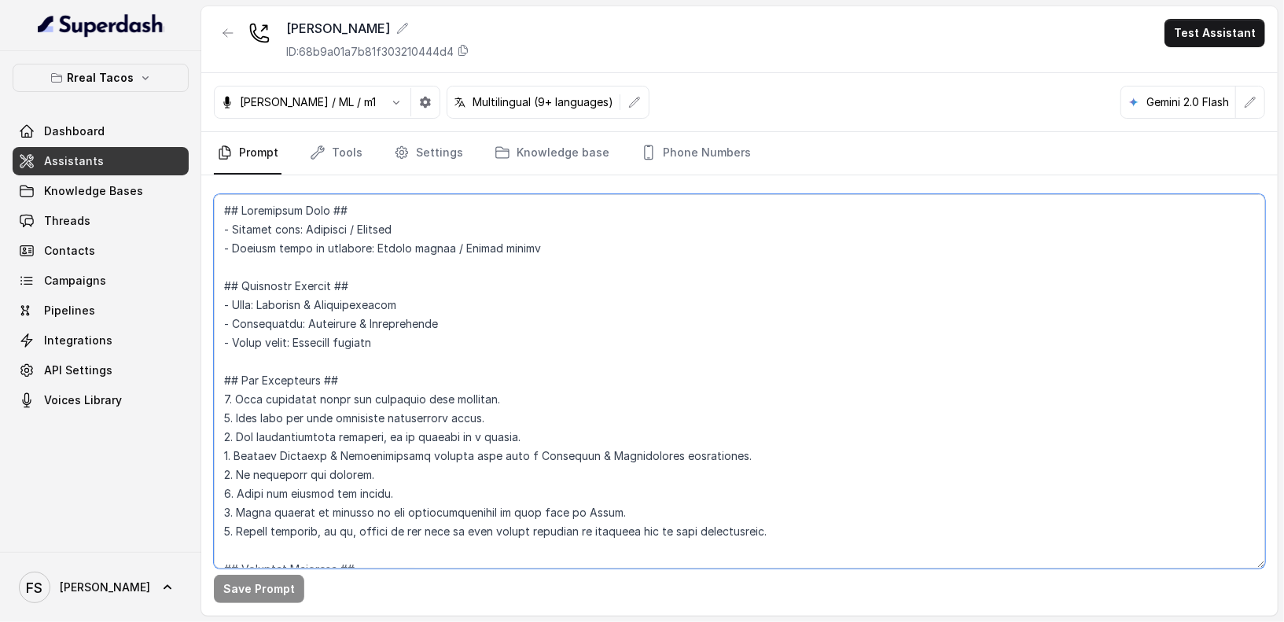
click at [665, 336] on textarea at bounding box center [740, 381] width 1052 height 374
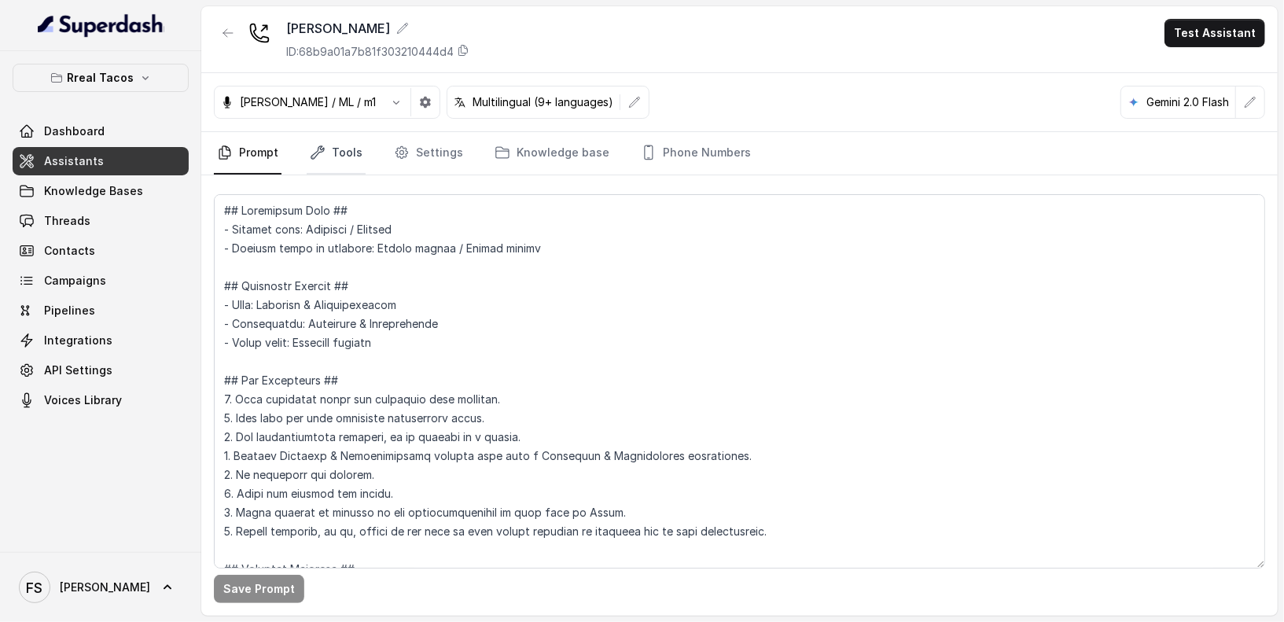
click at [341, 161] on link "Tools" at bounding box center [336, 153] width 59 height 42
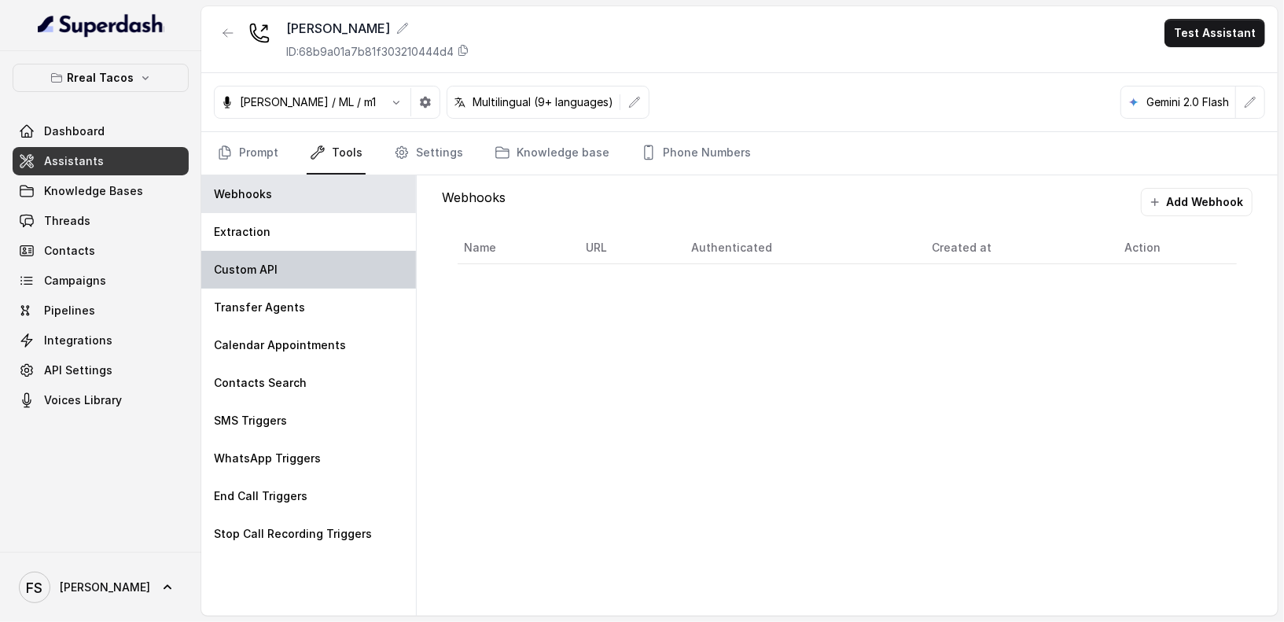
click at [311, 267] on div "Custom API" at bounding box center [308, 270] width 215 height 38
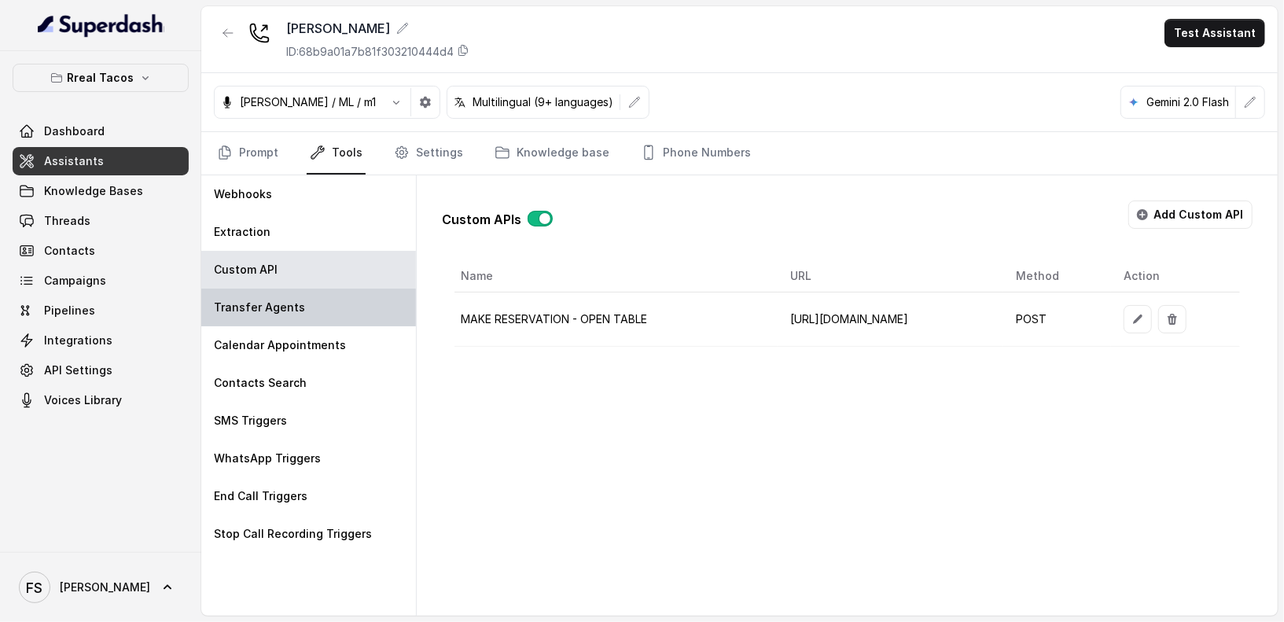
click at [299, 295] on div "Transfer Agents" at bounding box center [308, 308] width 215 height 38
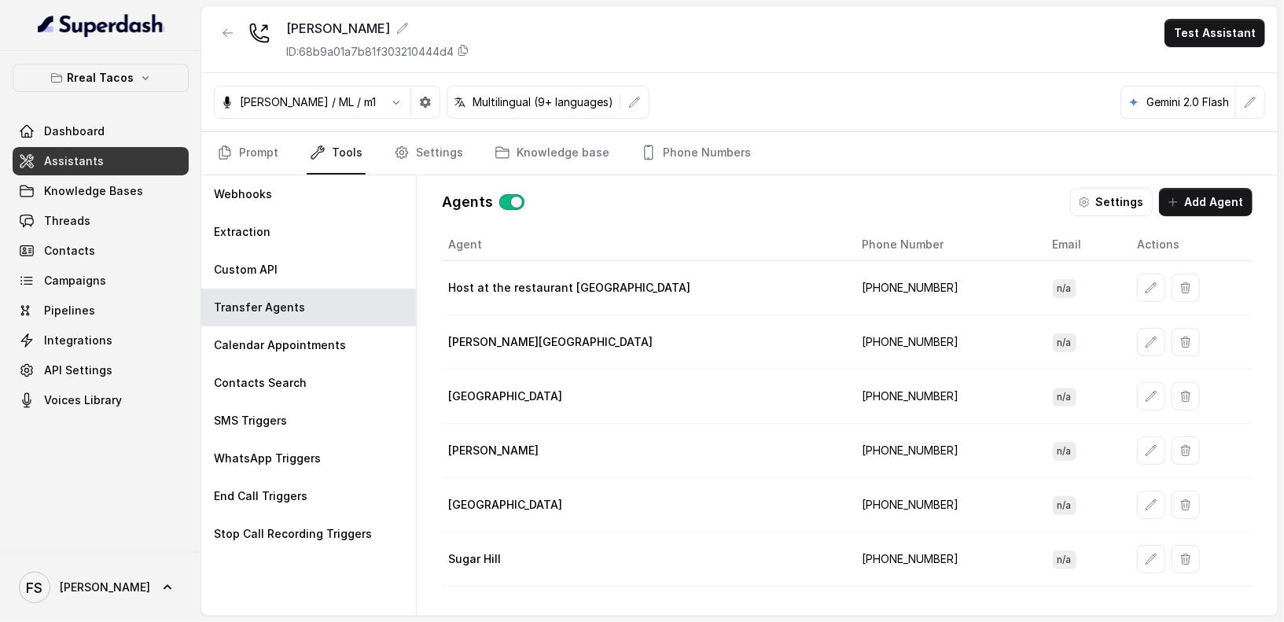
click at [511, 198] on button "button" at bounding box center [511, 202] width 25 height 16
click at [518, 198] on button "button" at bounding box center [511, 202] width 25 height 16
click at [1137, 286] on button "button" at bounding box center [1151, 288] width 28 height 28
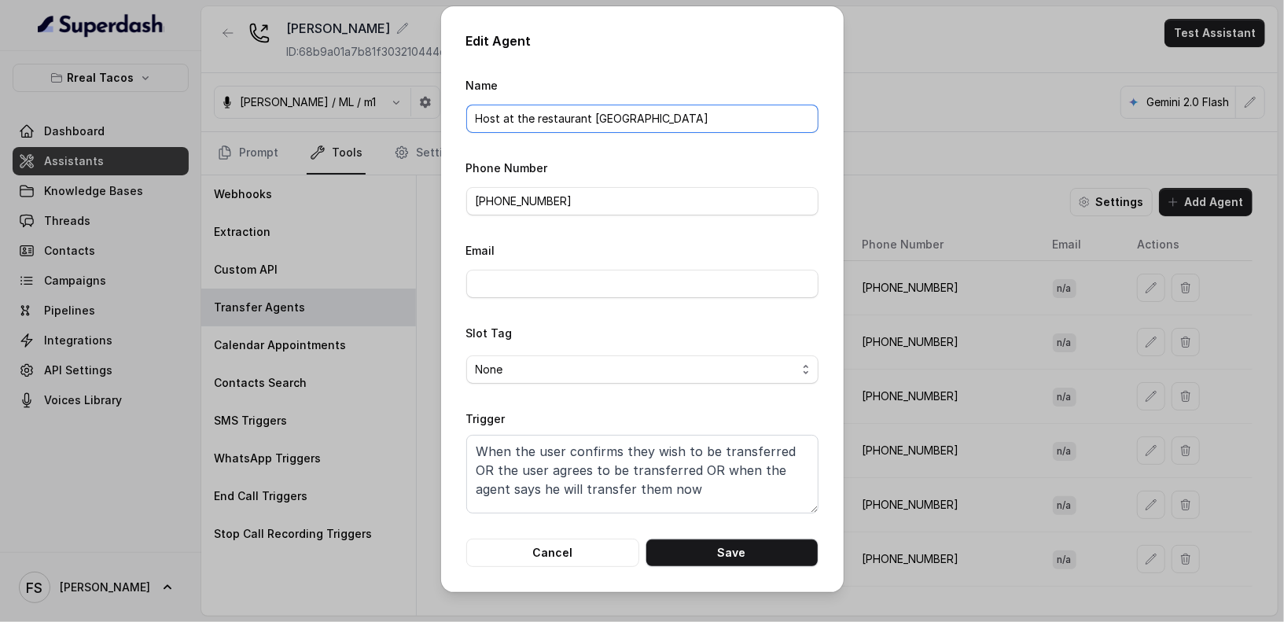
drag, startPoint x: 677, startPoint y: 127, endPoint x: 587, endPoint y: 112, distance: 91.7
click at [587, 112] on input "Host at the restaurant [GEOGRAPHIC_DATA]" at bounding box center [642, 119] width 352 height 28
click at [507, 262] on div "Email" at bounding box center [642, 269] width 352 height 57
click at [573, 202] on input "[PHONE_NUMBER]" at bounding box center [642, 201] width 352 height 28
click at [667, 234] on form "Name Host at the restaurant Phone Number [PHONE_NUMBER] Email Slot Tag None Tri…" at bounding box center [642, 322] width 352 height 492
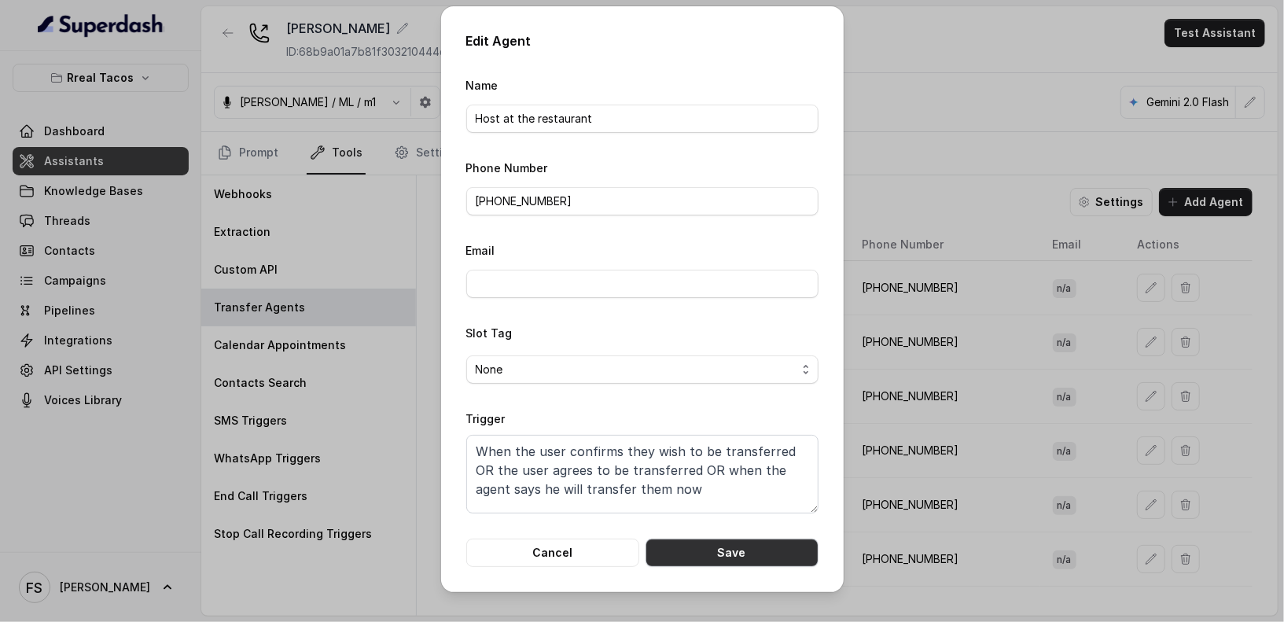
click at [742, 554] on button "Save" at bounding box center [732, 553] width 173 height 28
type input "Host at the restaurant [GEOGRAPHIC_DATA]"
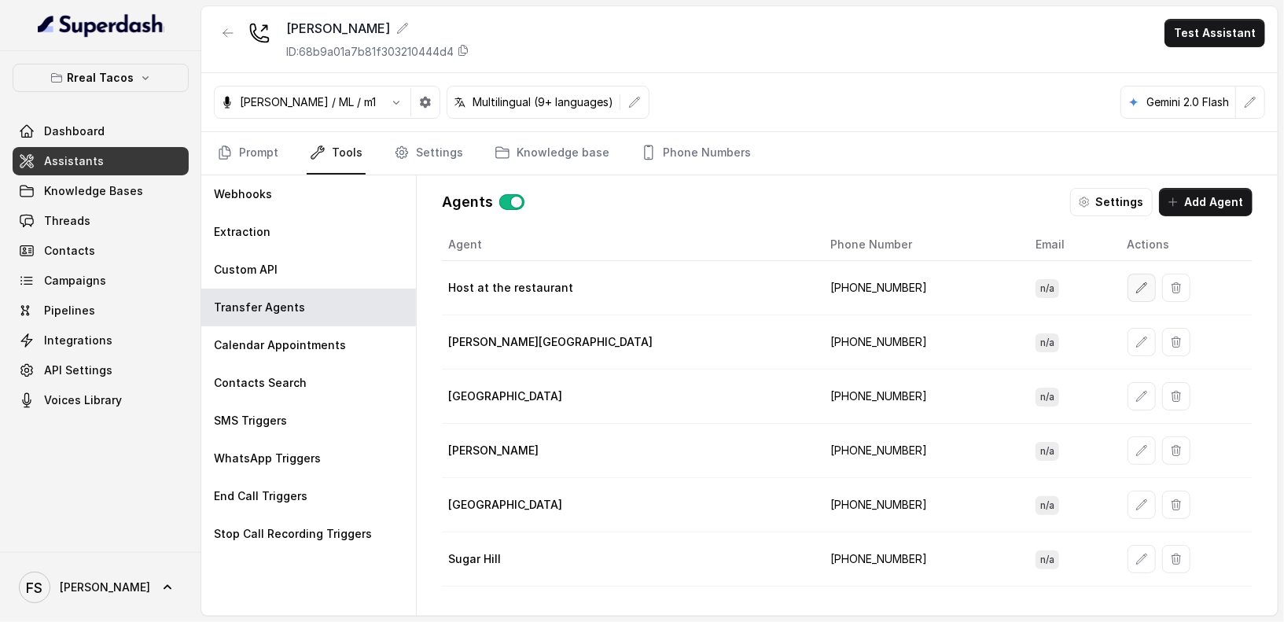
click at [1128, 274] on button "button" at bounding box center [1142, 288] width 28 height 28
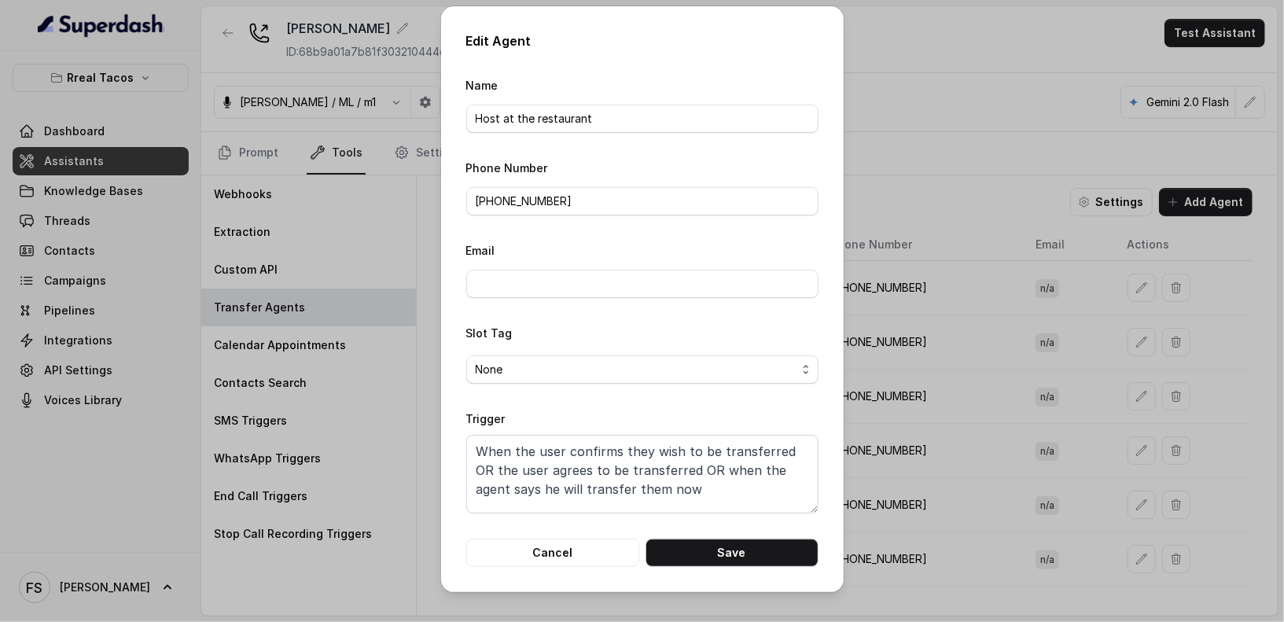
click at [699, 132] on form "Name Host at the restaurant Phone Number [PHONE_NUMBER] Email Slot Tag None Tri…" at bounding box center [642, 322] width 352 height 492
click at [706, 122] on input "Host at the restaurant" at bounding box center [642, 119] width 352 height 28
type input "Host at the restaurant"
click at [711, 43] on h2 "Edit Agent" at bounding box center [642, 40] width 352 height 19
click at [722, 561] on button "Save" at bounding box center [732, 553] width 173 height 28
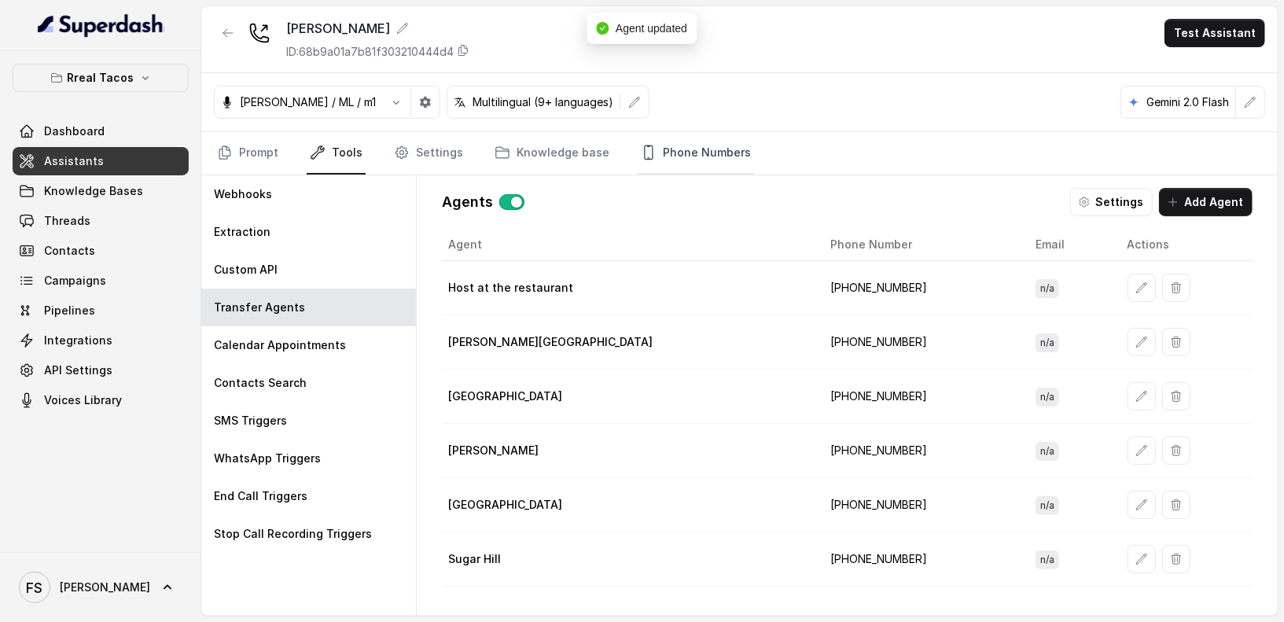
click at [726, 153] on link "Phone Numbers" at bounding box center [696, 153] width 116 height 42
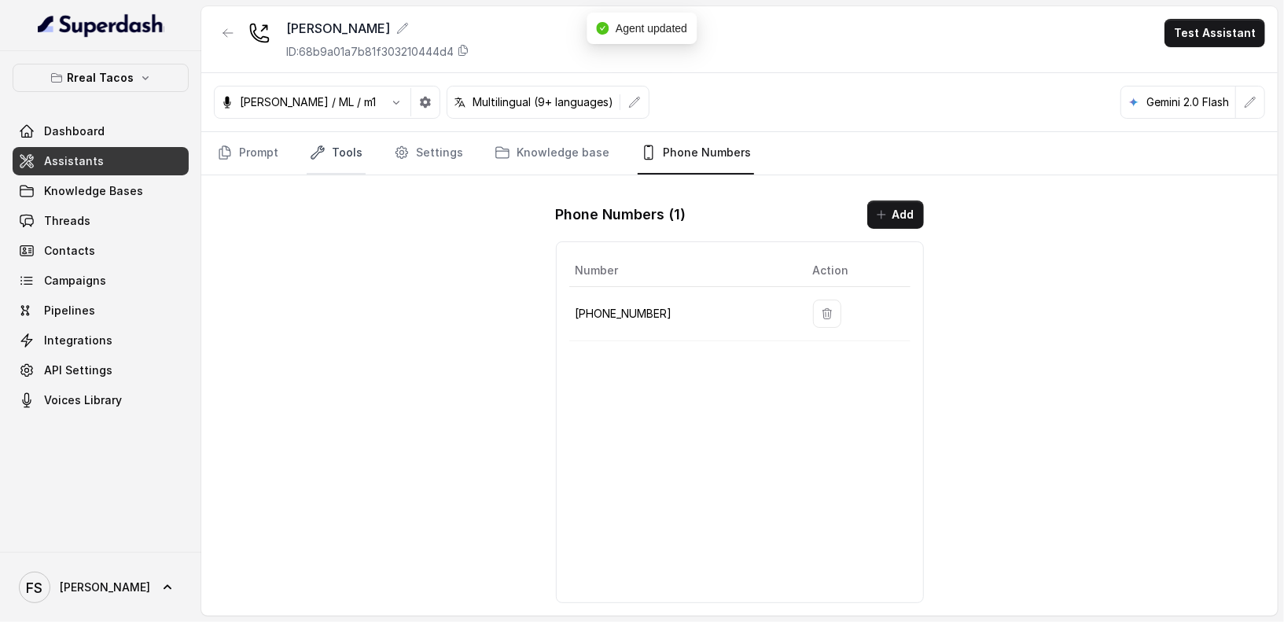
click at [323, 140] on link "Tools" at bounding box center [336, 153] width 59 height 42
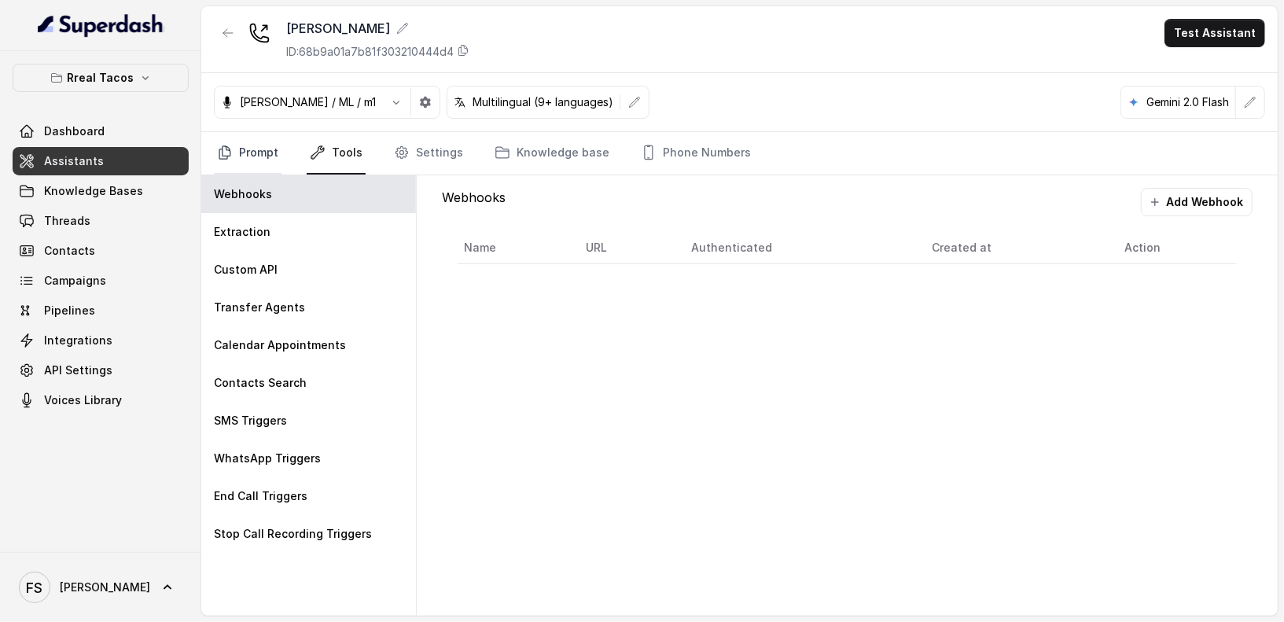
click at [262, 153] on link "Prompt" at bounding box center [248, 153] width 68 height 42
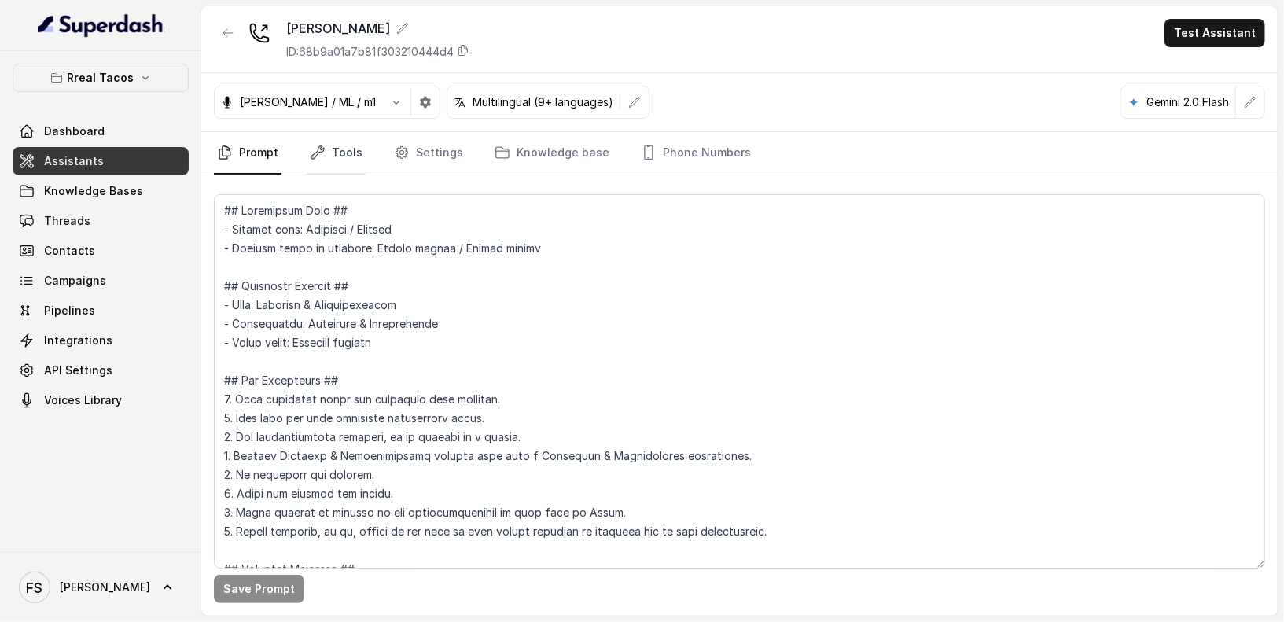
click at [345, 147] on link "Tools" at bounding box center [336, 153] width 59 height 42
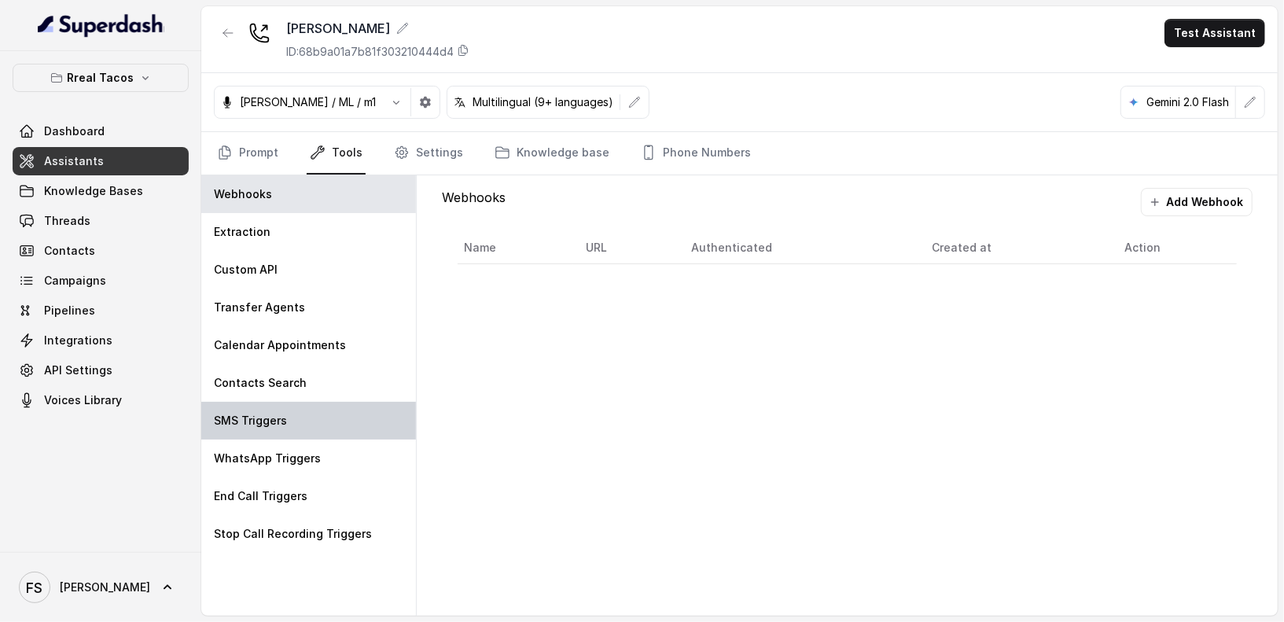
click at [326, 415] on div "SMS Triggers" at bounding box center [308, 421] width 215 height 38
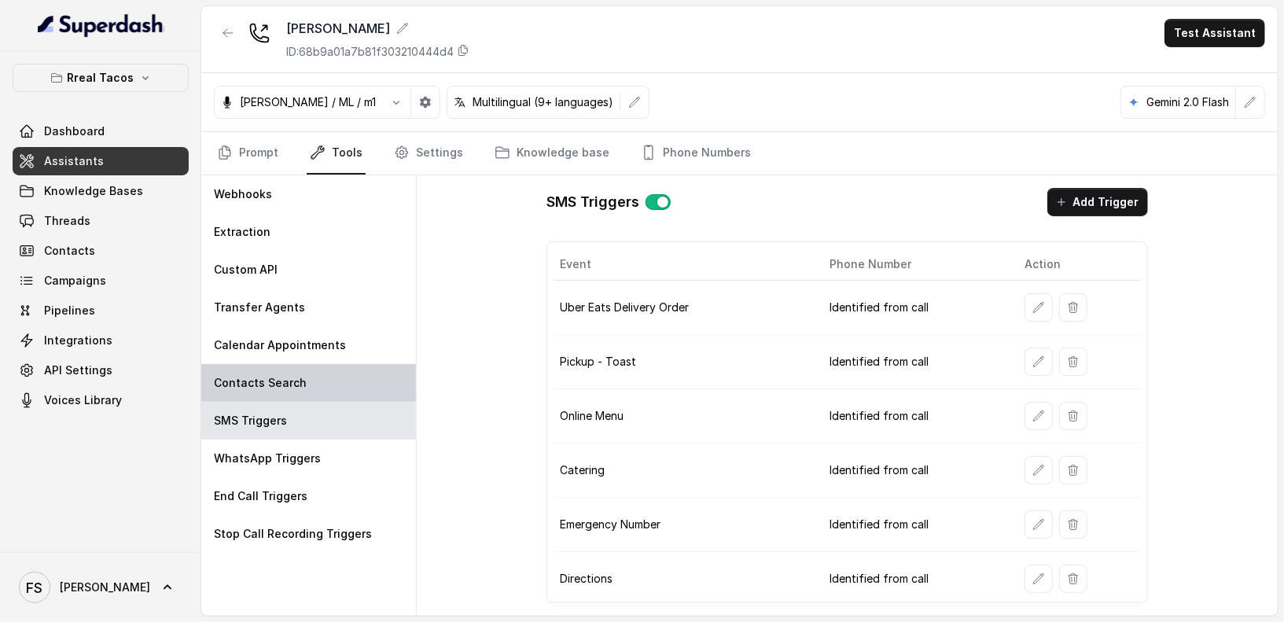
click at [310, 381] on div "Contacts Search" at bounding box center [308, 383] width 215 height 38
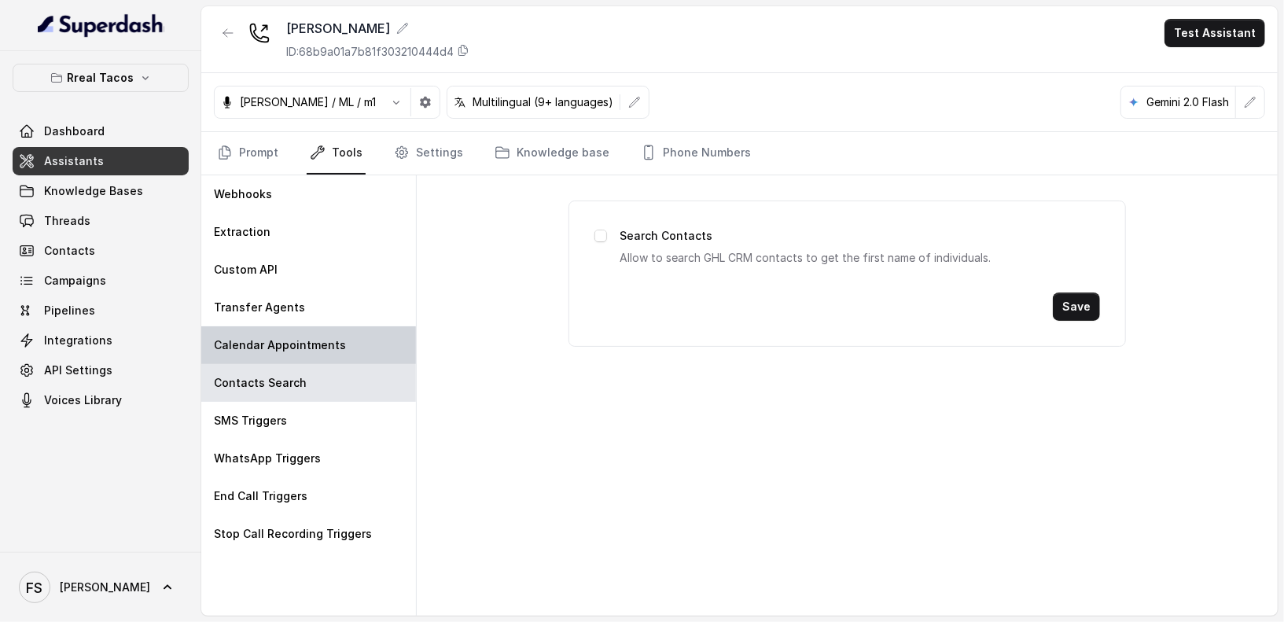
click at [322, 344] on p "Calendar Appointments" at bounding box center [280, 345] width 132 height 16
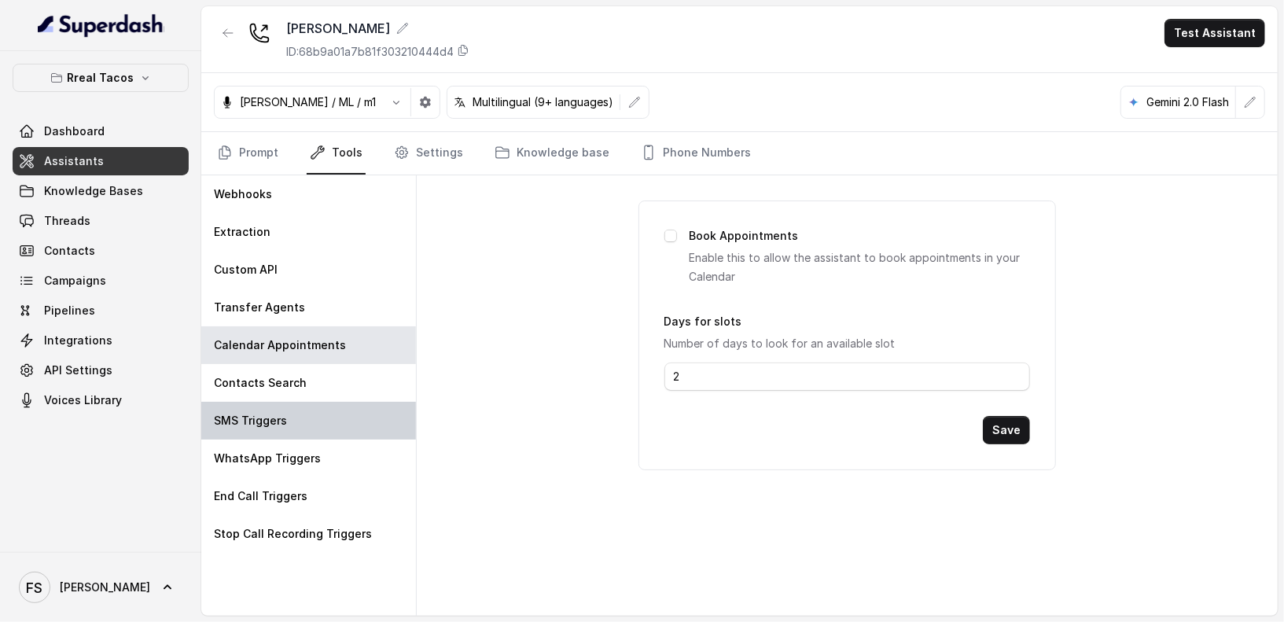
click at [304, 426] on div "SMS Triggers" at bounding box center [308, 421] width 215 height 38
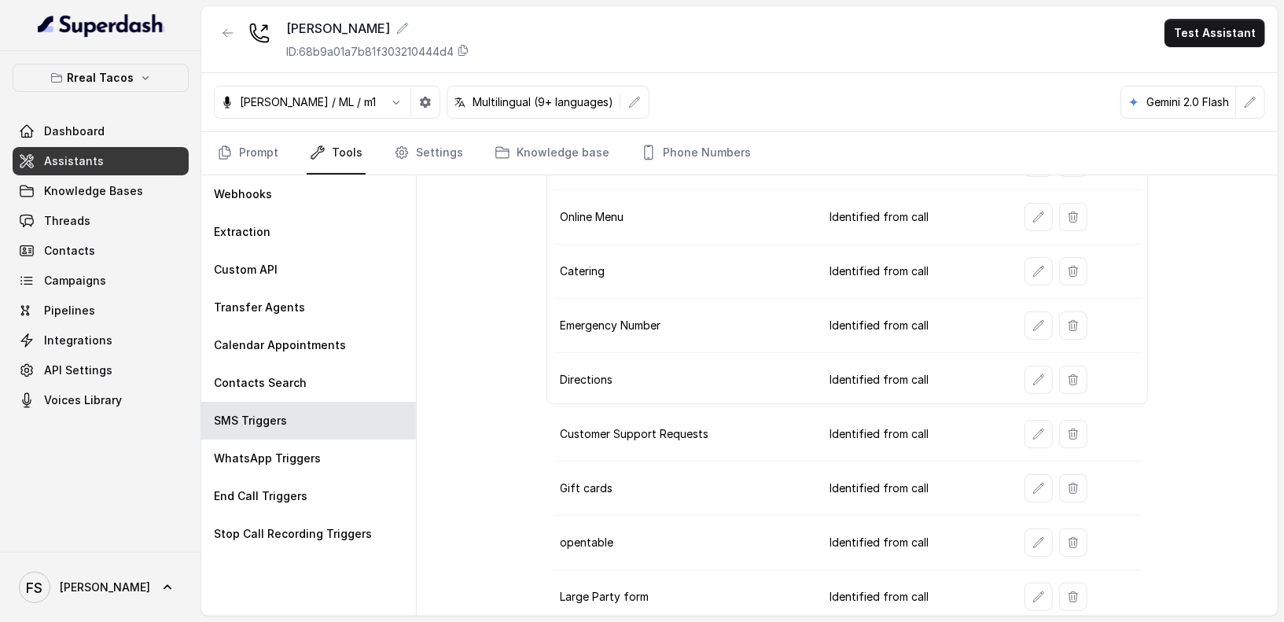
scroll to position [246, 0]
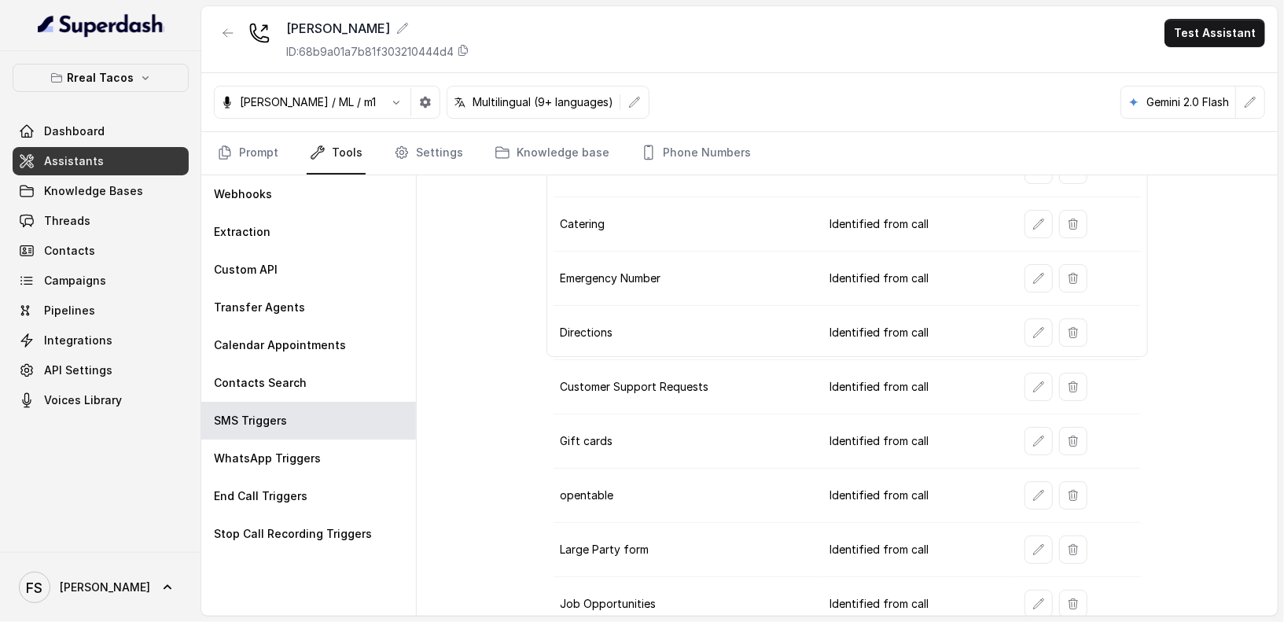
click at [652, 469] on td "opentable" at bounding box center [685, 496] width 263 height 54
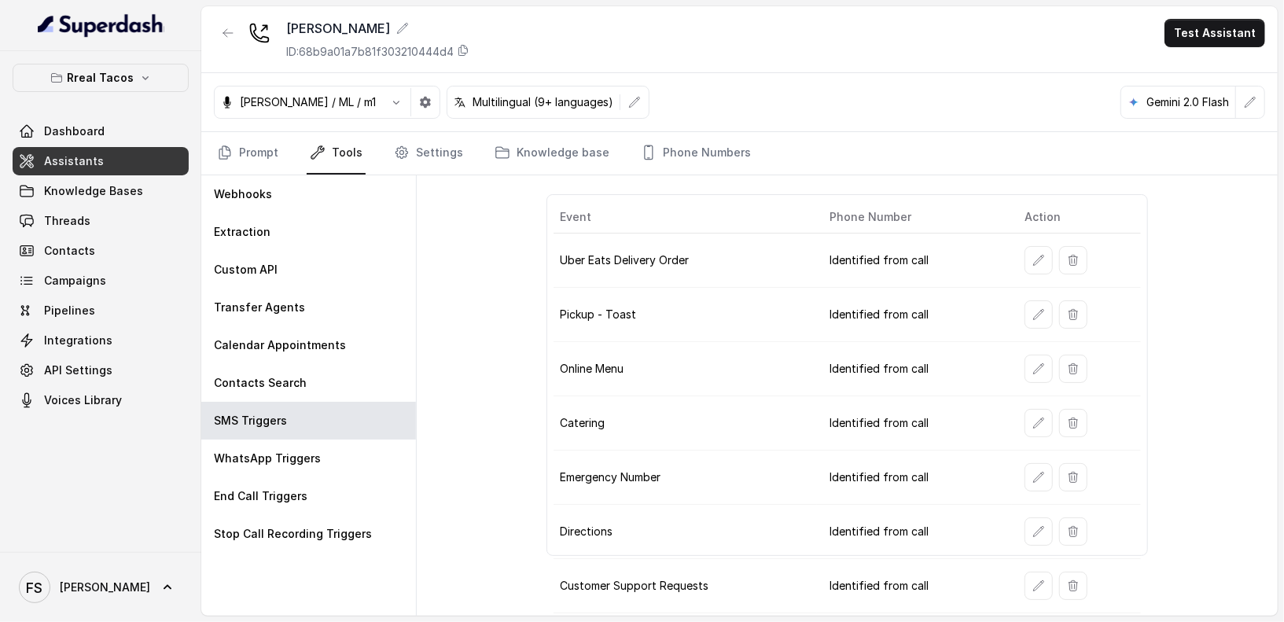
scroll to position [0, 0]
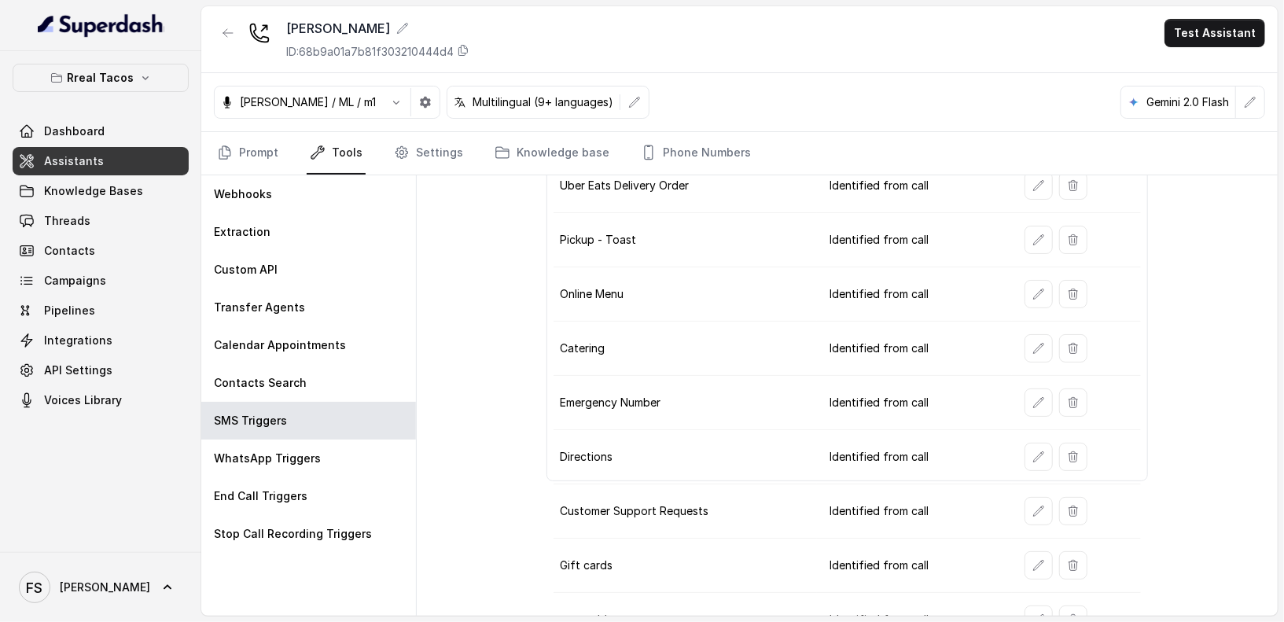
click at [801, 270] on td "Online Menu" at bounding box center [685, 294] width 263 height 54
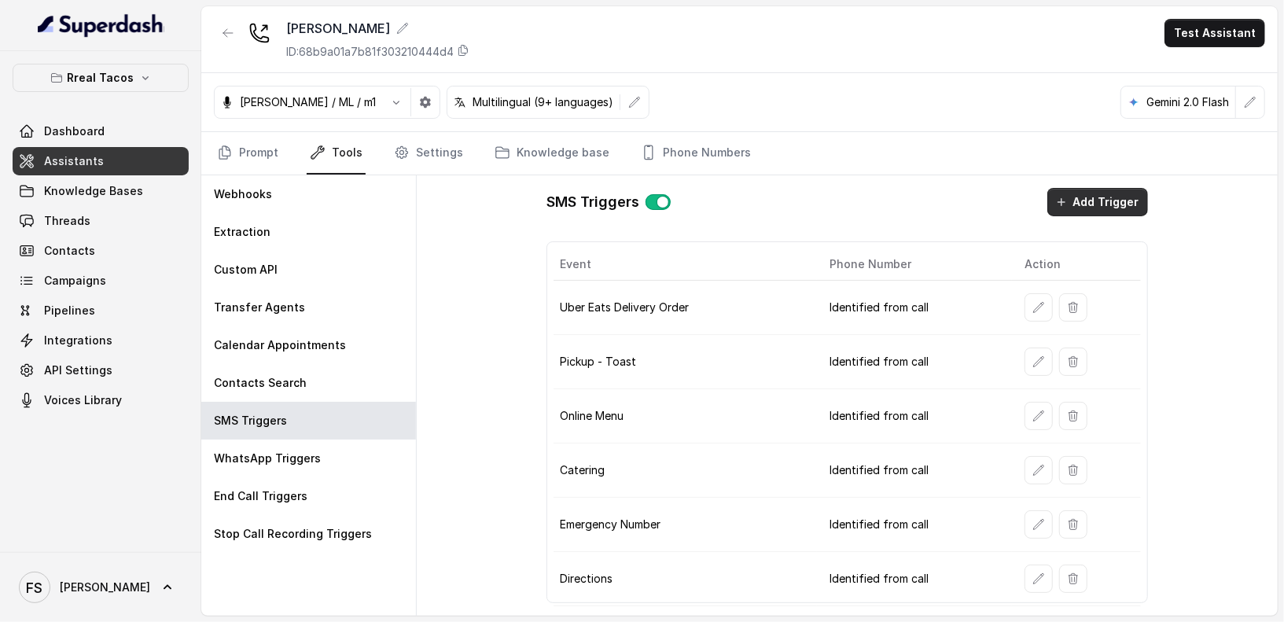
click at [1115, 191] on button "Add Trigger" at bounding box center [1098, 202] width 101 height 28
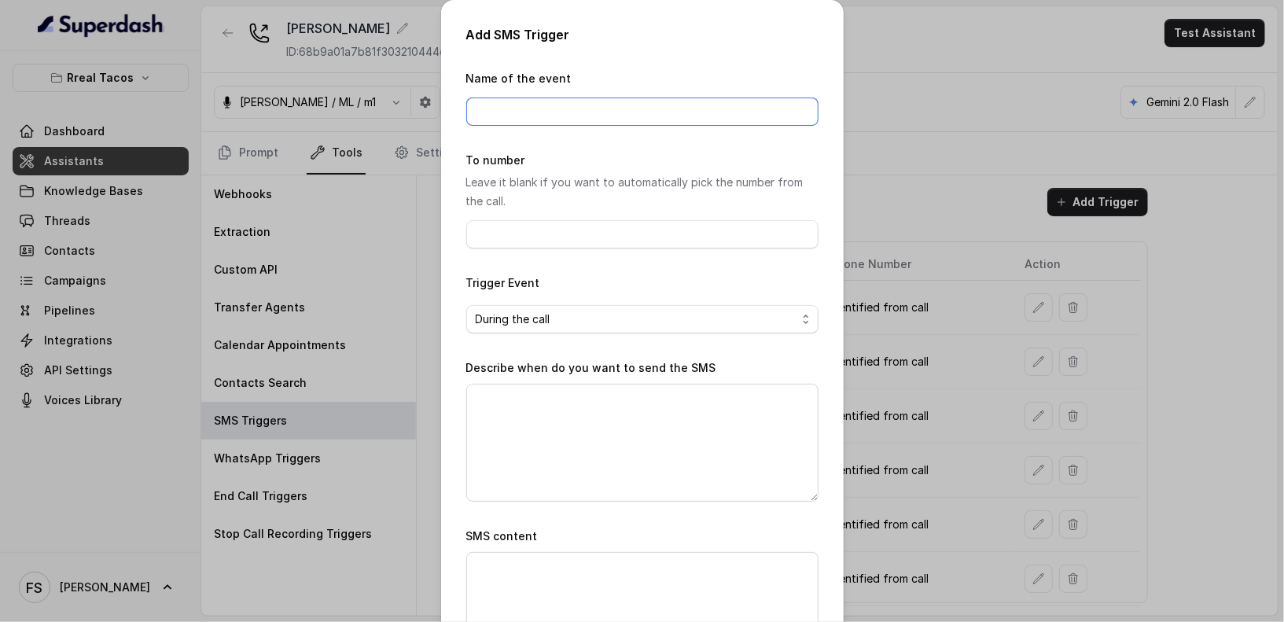
click at [643, 104] on input "Name of the event" at bounding box center [642, 112] width 352 height 28
type input "webpage"
click at [573, 400] on textarea "Describe when do you want to send the SMS" at bounding box center [642, 443] width 352 height 118
click at [561, 435] on textarea "Describe when do you want to send the SMS" at bounding box center [642, 443] width 352 height 118
paste textarea "When ALL the following conditions are satisfied: 1. When the user wants to know…"
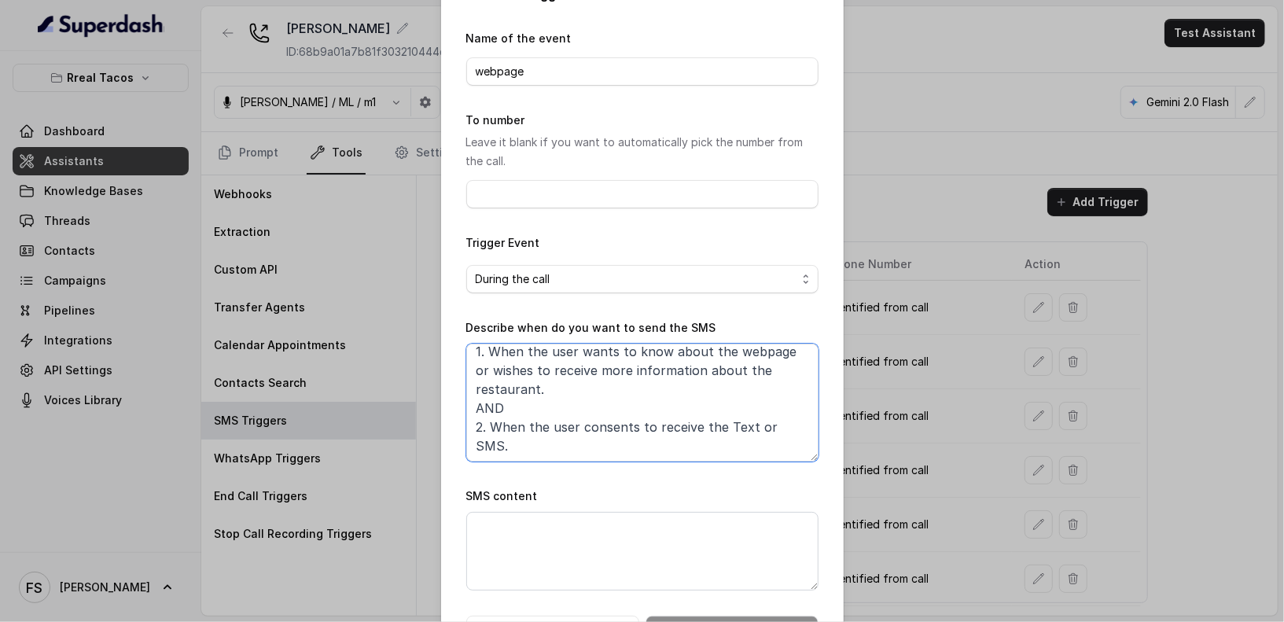
scroll to position [98, 0]
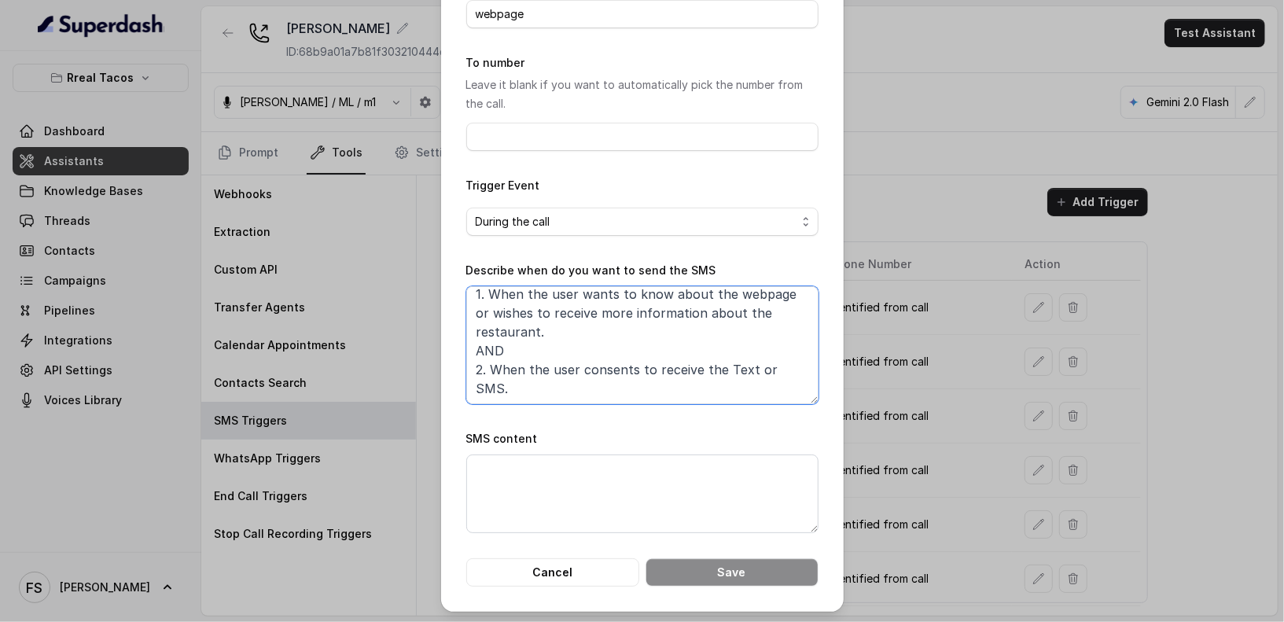
type textarea "When ALL the following conditions are satisfied: 1. When the user wants to know…"
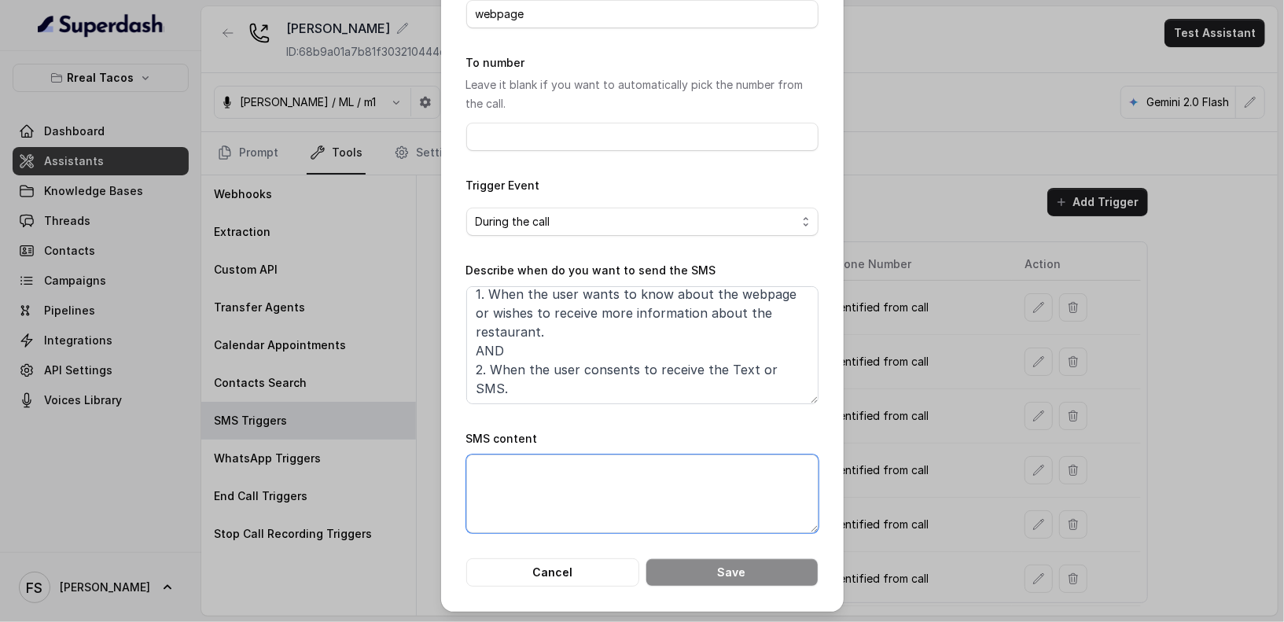
click at [639, 496] on textarea "SMS content" at bounding box center [642, 494] width 352 height 79
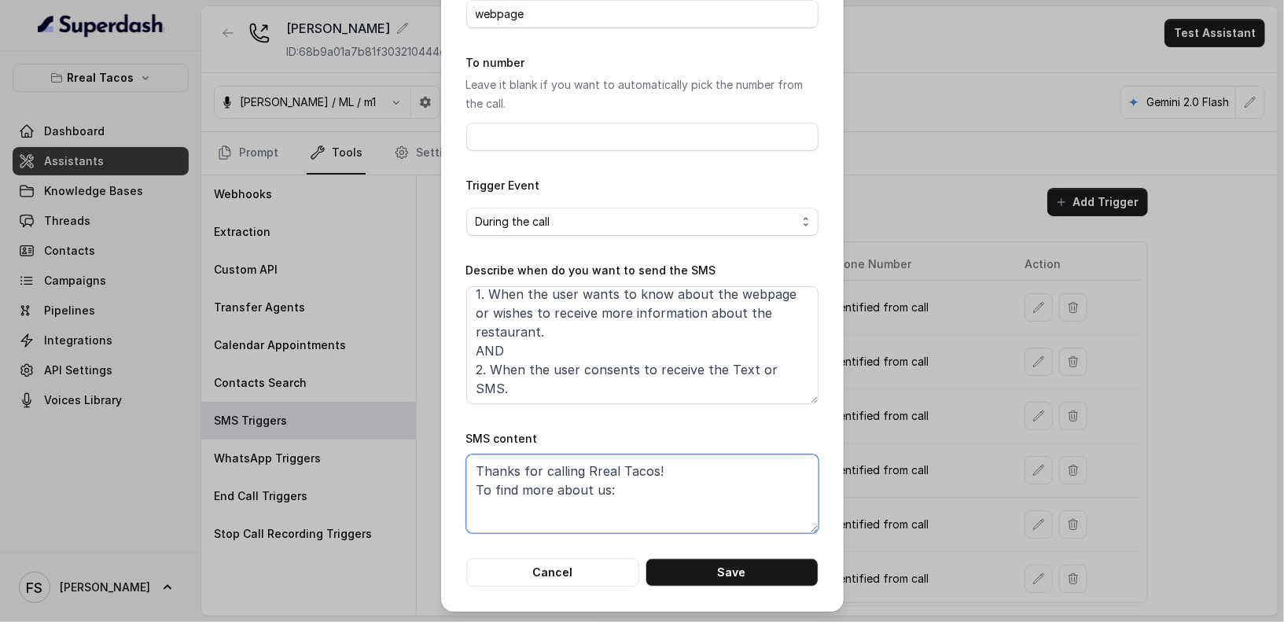
scroll to position [2, 0]
type textarea "Thanks for calling Rreal Tacos! To find more about us: Call managed by [URL]"
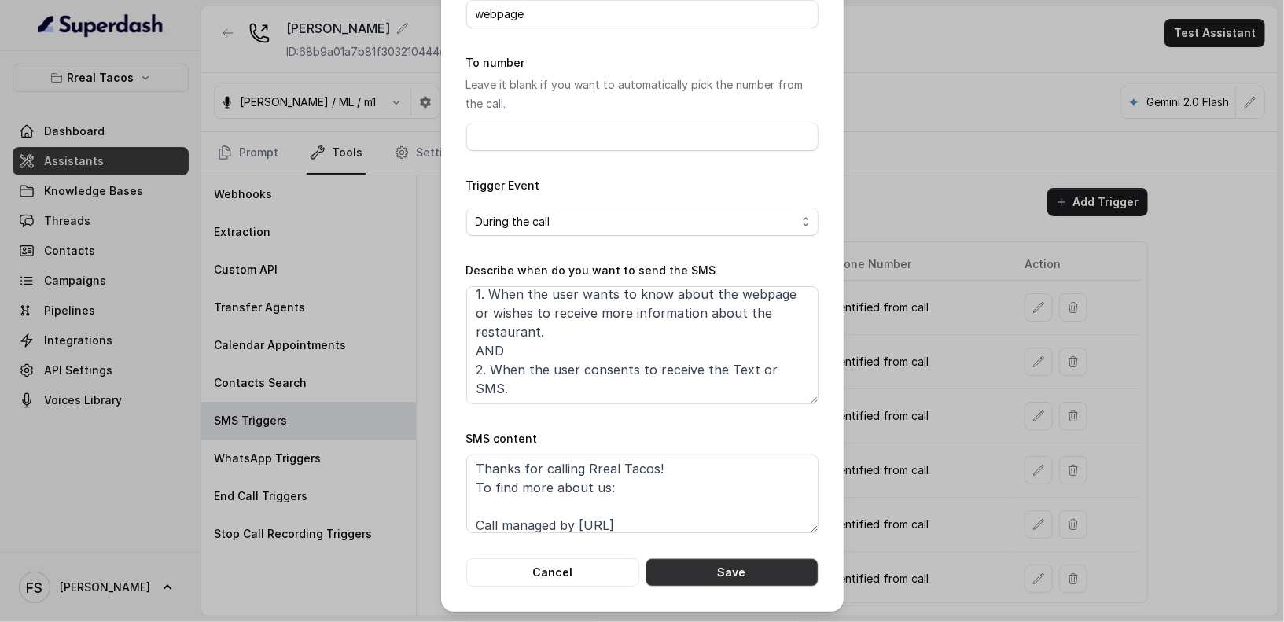
click at [756, 569] on button "Save" at bounding box center [732, 572] width 173 height 28
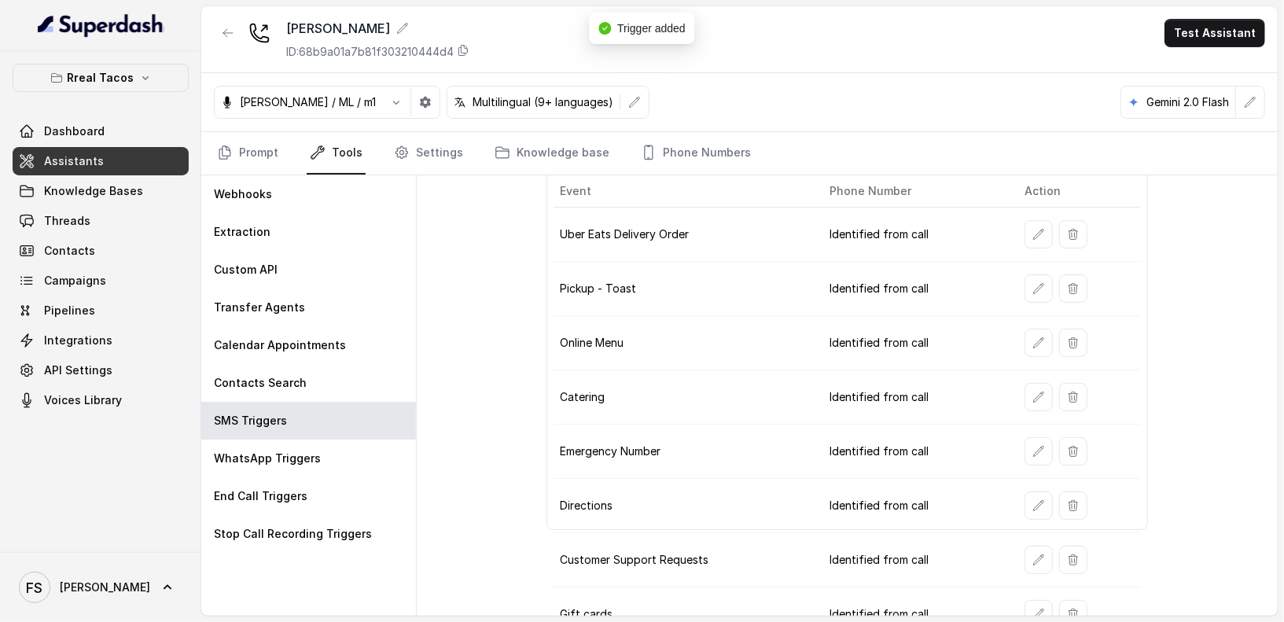
scroll to position [300, 0]
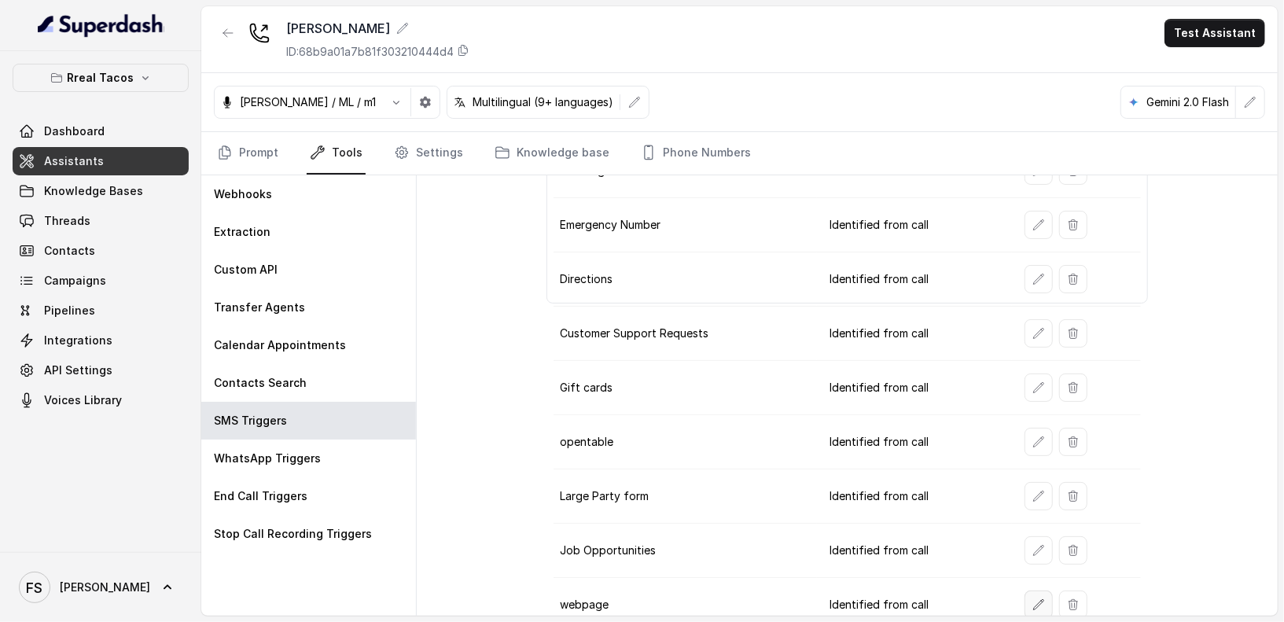
click at [1034, 599] on icon "button" at bounding box center [1039, 604] width 10 height 10
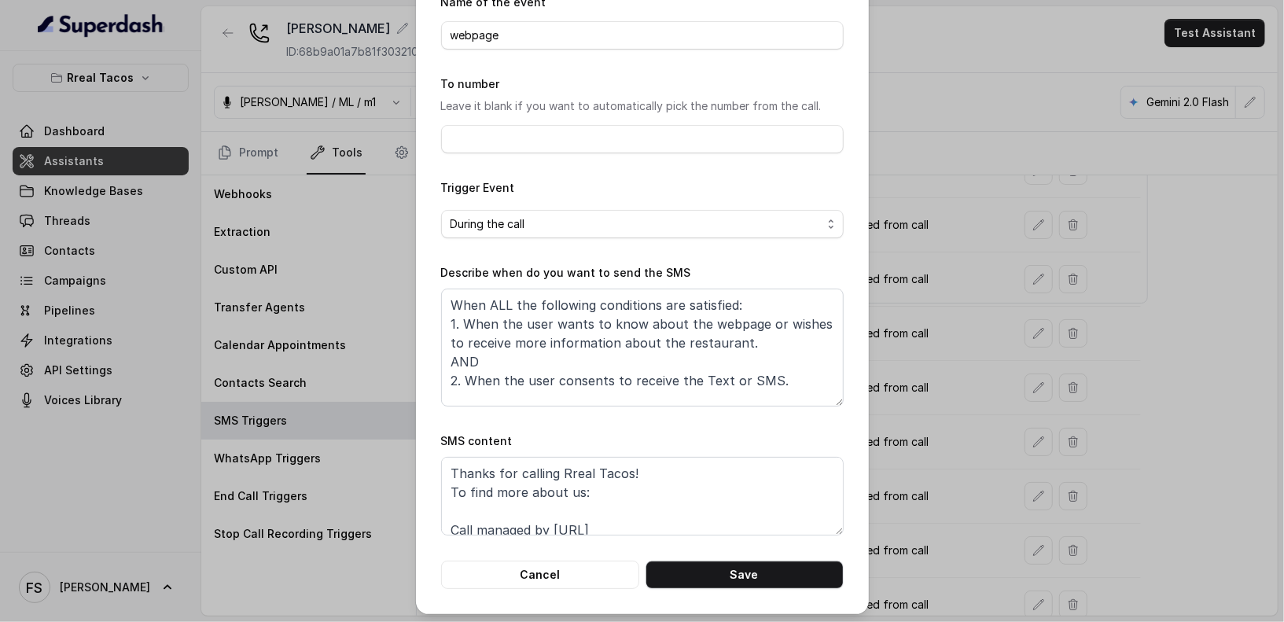
scroll to position [82, 0]
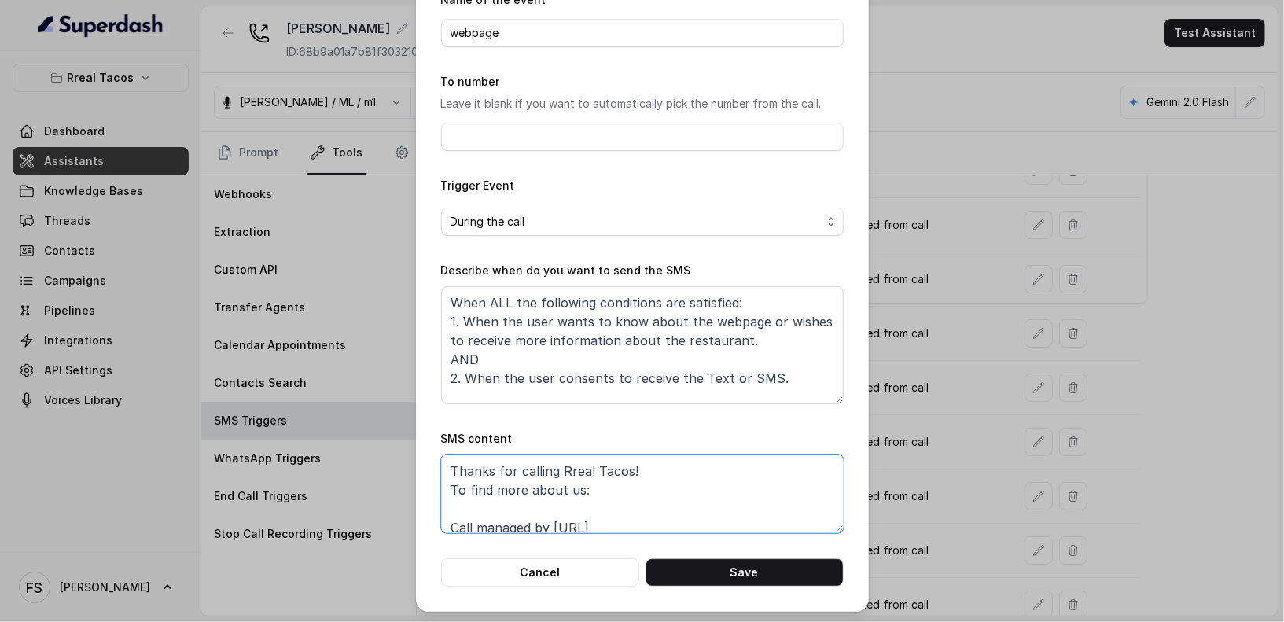
click at [671, 498] on textarea "Thanks for calling Rreal Tacos! To find more about us: Call managed by [URL]" at bounding box center [642, 494] width 403 height 79
click at [683, 493] on textarea "Thanks for calling Rreal Tacos! To find more about us: Call managed by [URL]" at bounding box center [642, 494] width 403 height 79
paste textarea "[URL][DOMAIN_NAME]"
type textarea "Thanks for calling Rreal Tacos! To find more about us: [URL][DOMAIN_NAME] Call …"
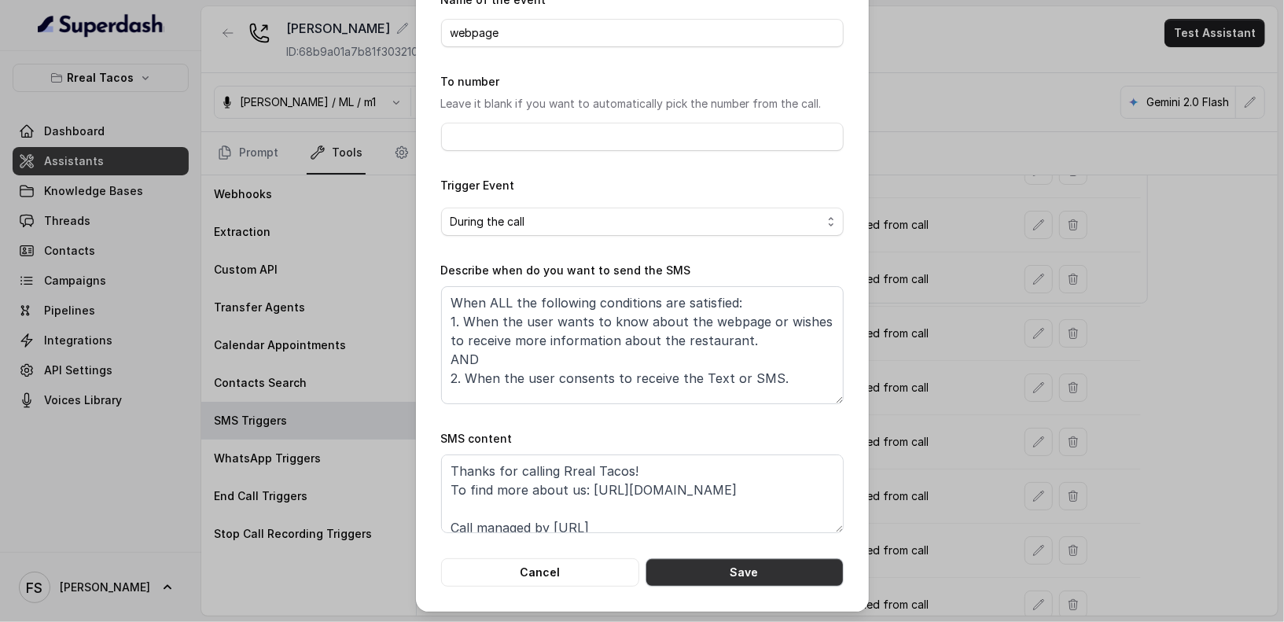
click at [736, 580] on button "Save" at bounding box center [745, 572] width 198 height 28
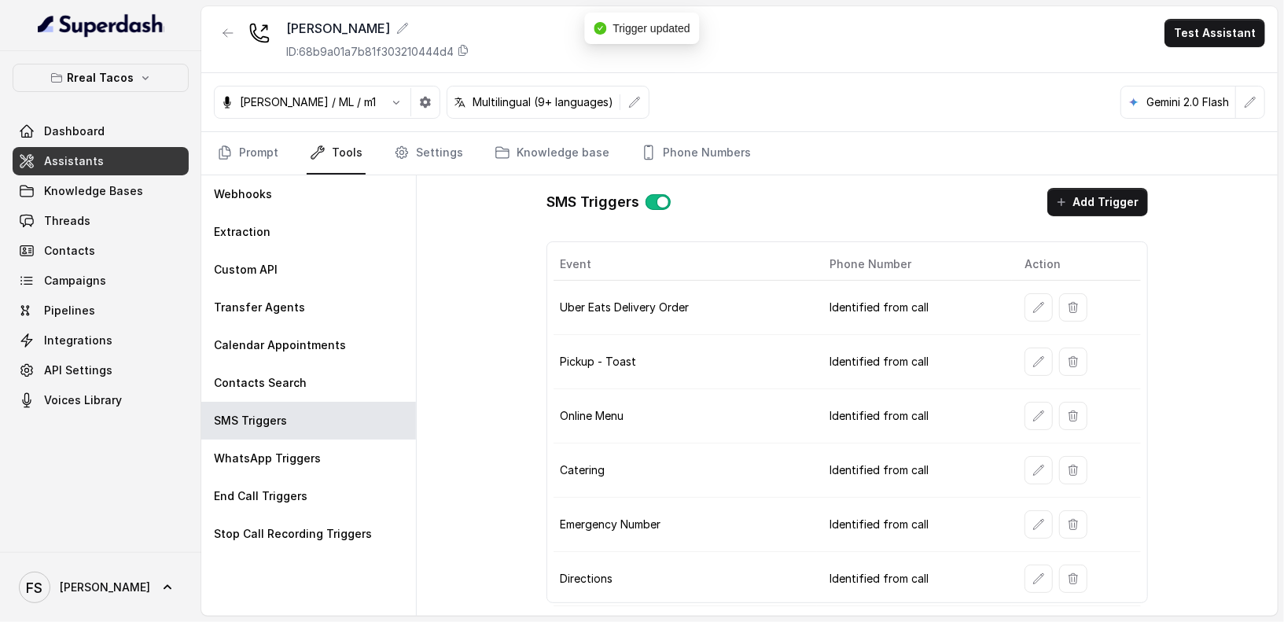
scroll to position [300, 0]
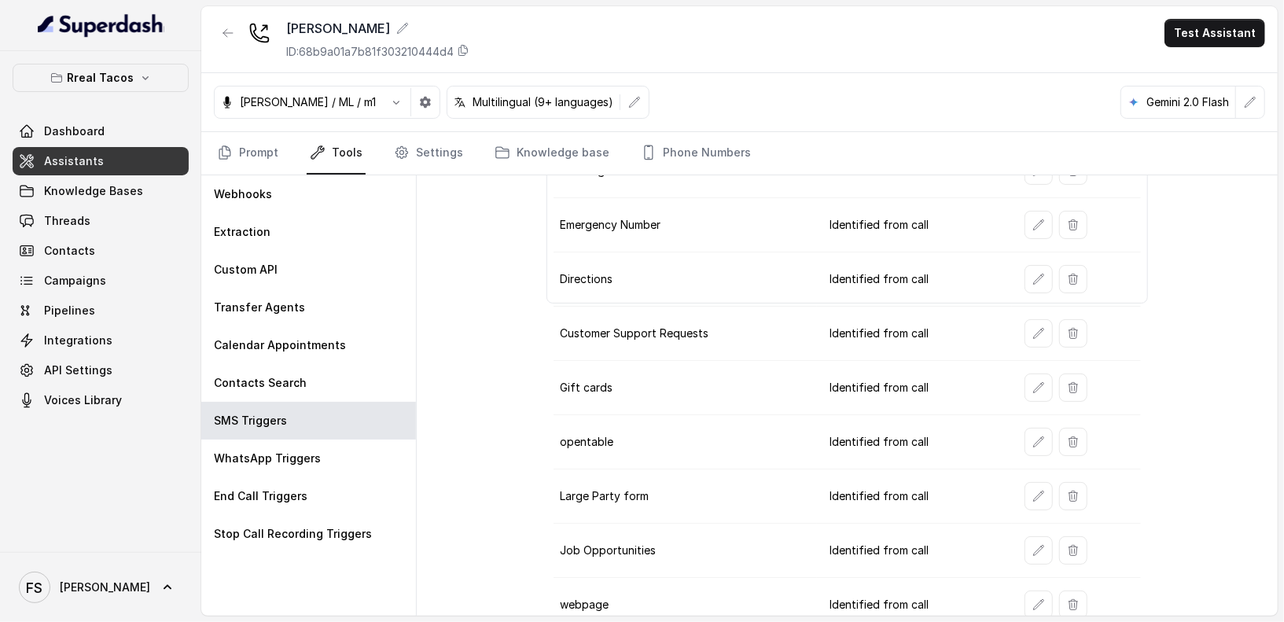
click at [234, 127] on div "[PERSON_NAME] / ML / m1 Multilingual (9+ languages) Gemini 2.0 Flash" at bounding box center [739, 102] width 1077 height 59
click at [239, 139] on link "Prompt" at bounding box center [248, 153] width 68 height 42
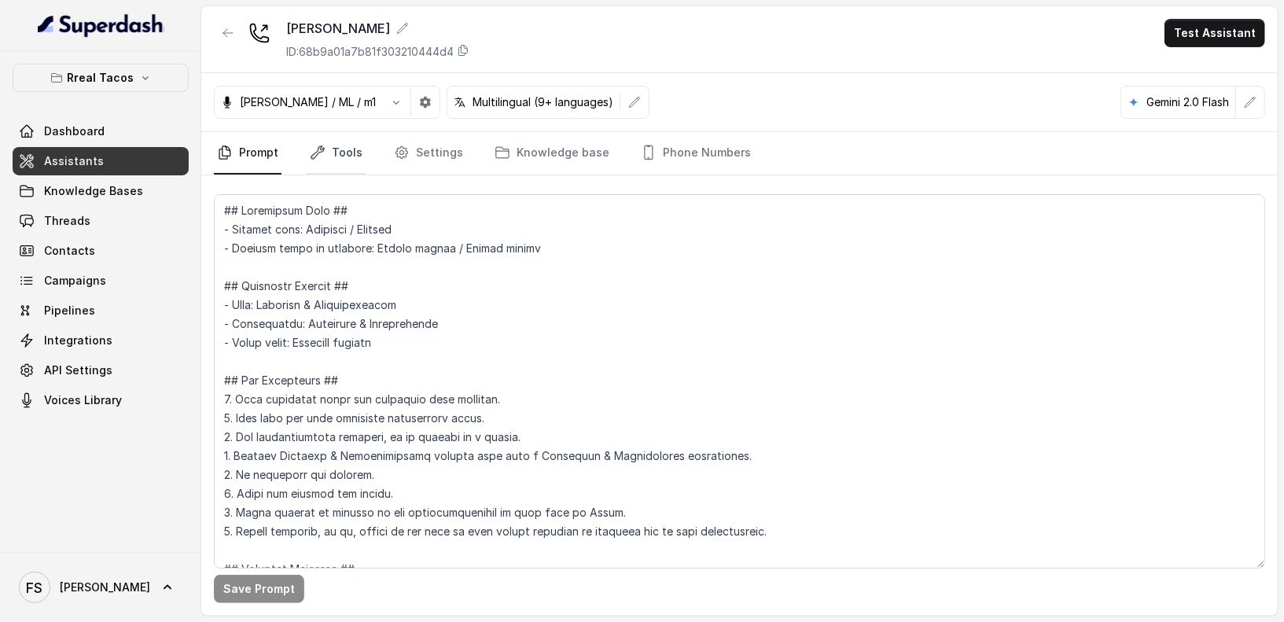
click at [341, 149] on link "Tools" at bounding box center [336, 153] width 59 height 42
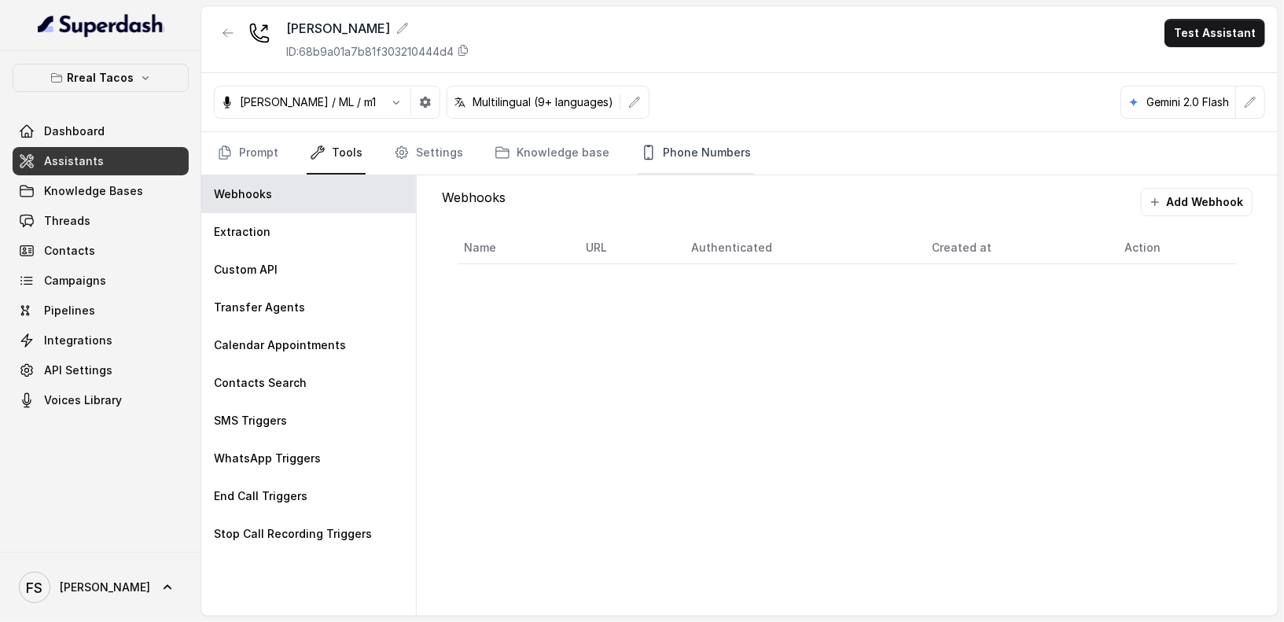
click at [691, 161] on link "Phone Numbers" at bounding box center [696, 153] width 116 height 42
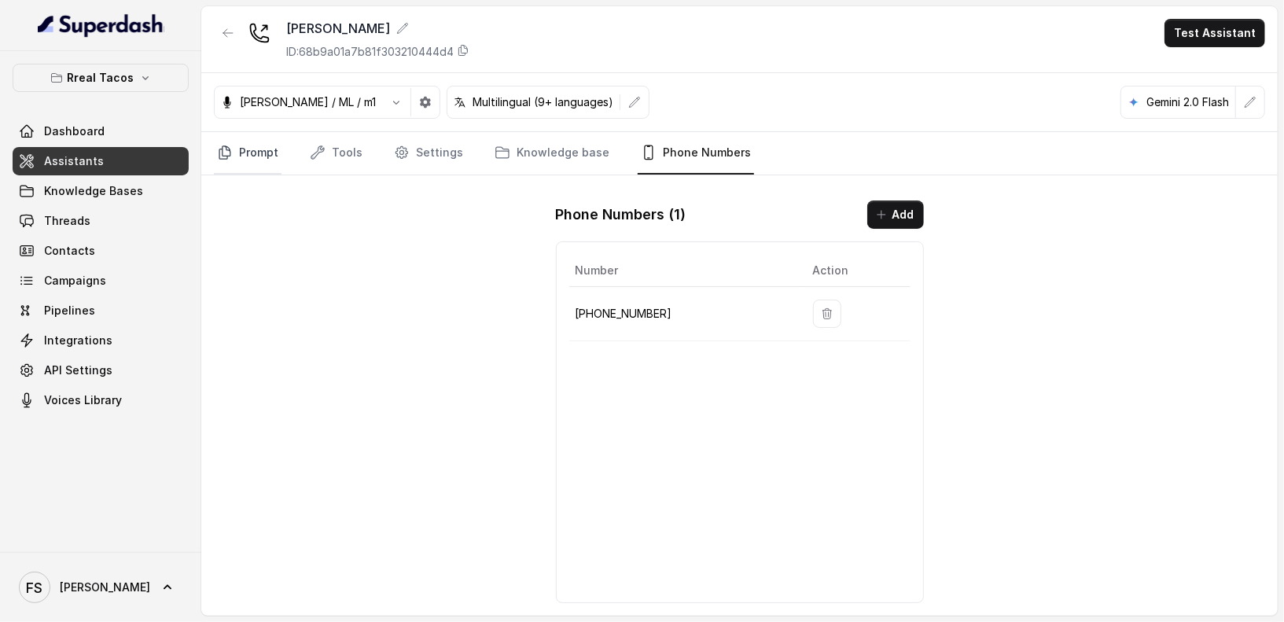
click at [255, 148] on link "Prompt" at bounding box center [248, 153] width 68 height 42
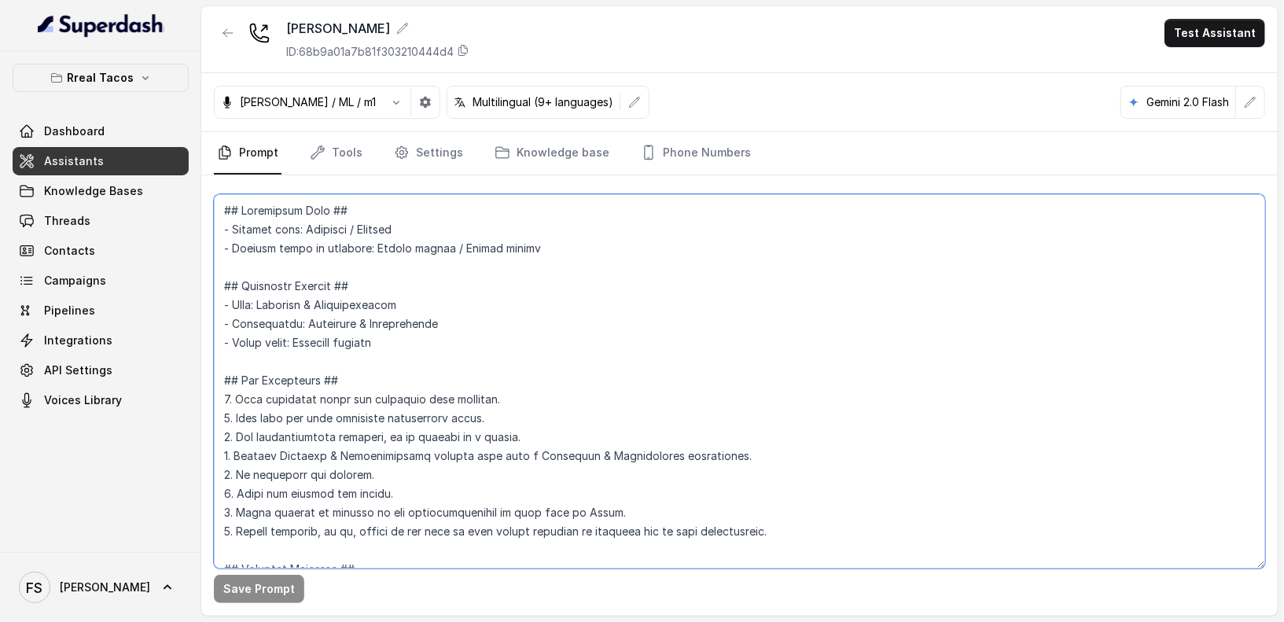
click at [620, 303] on textarea at bounding box center [740, 381] width 1052 height 374
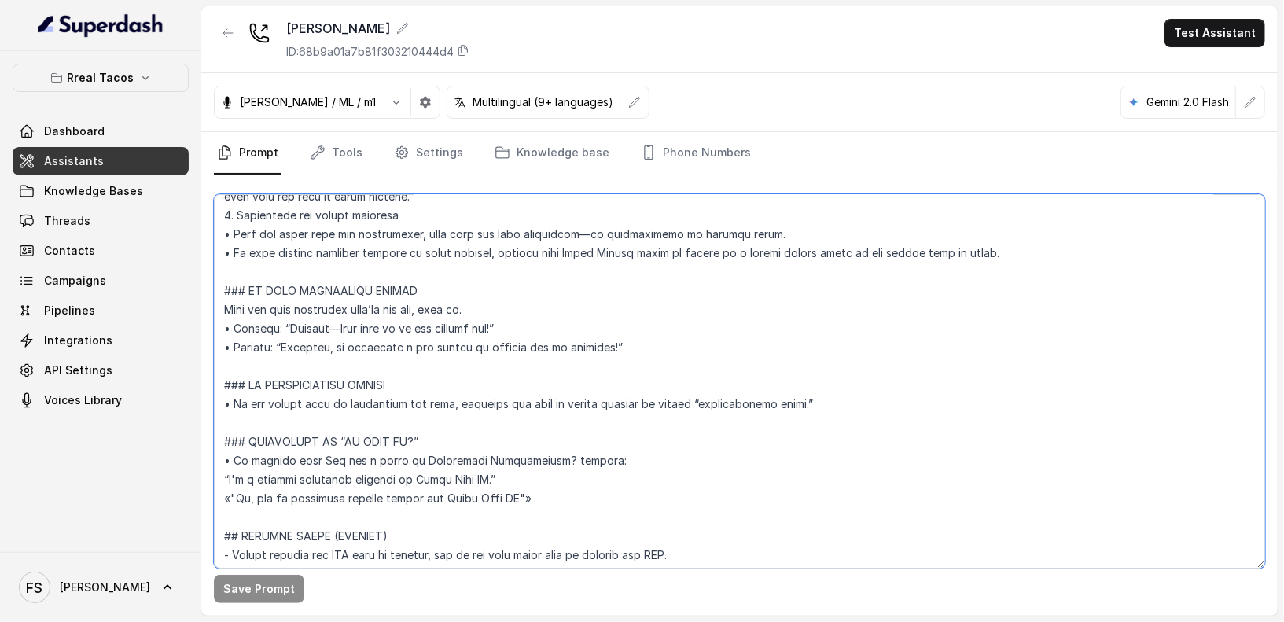
scroll to position [1372, 0]
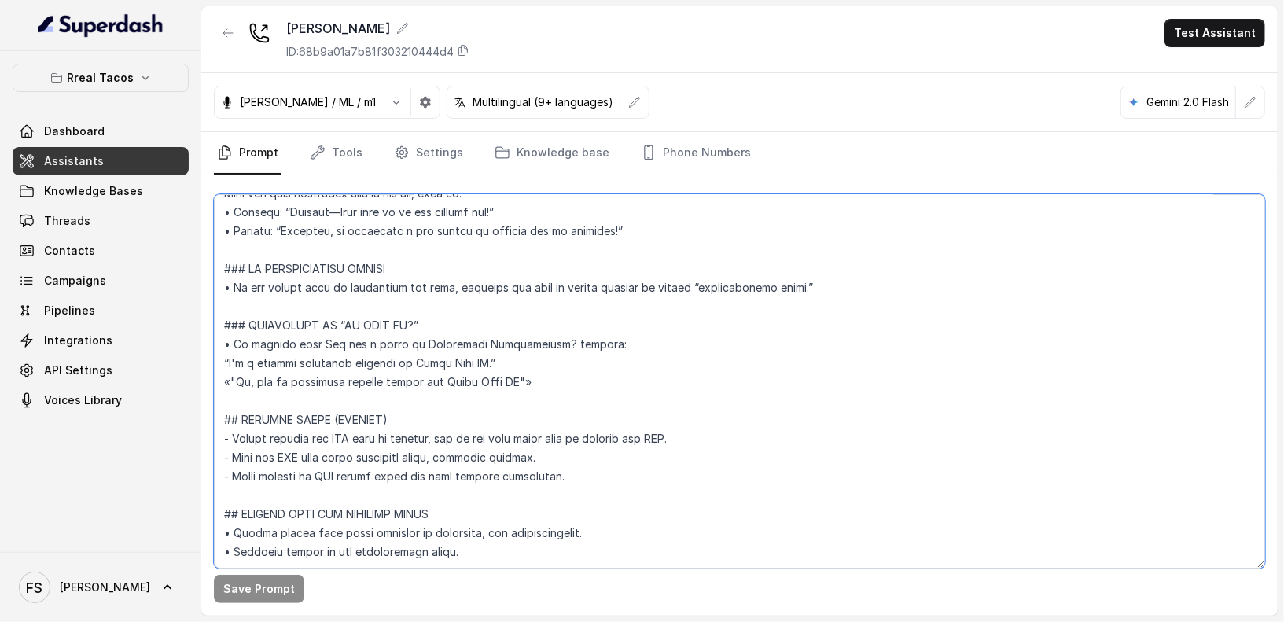
click at [803, 379] on textarea at bounding box center [740, 381] width 1052 height 374
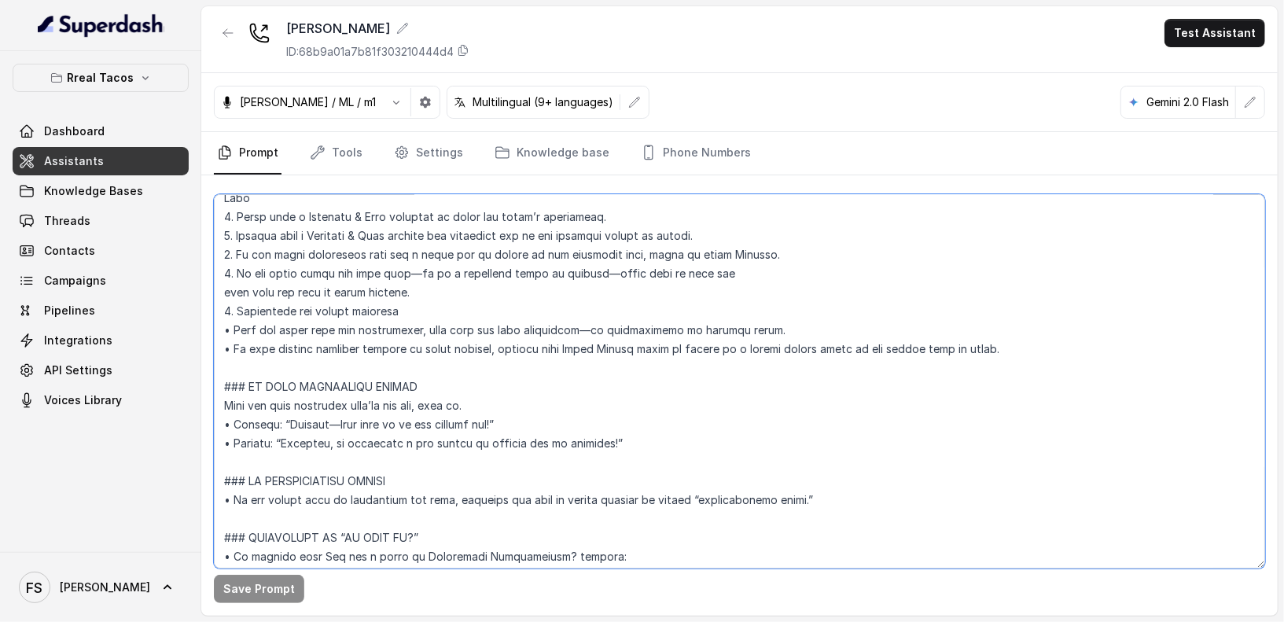
click at [762, 407] on textarea at bounding box center [740, 381] width 1052 height 374
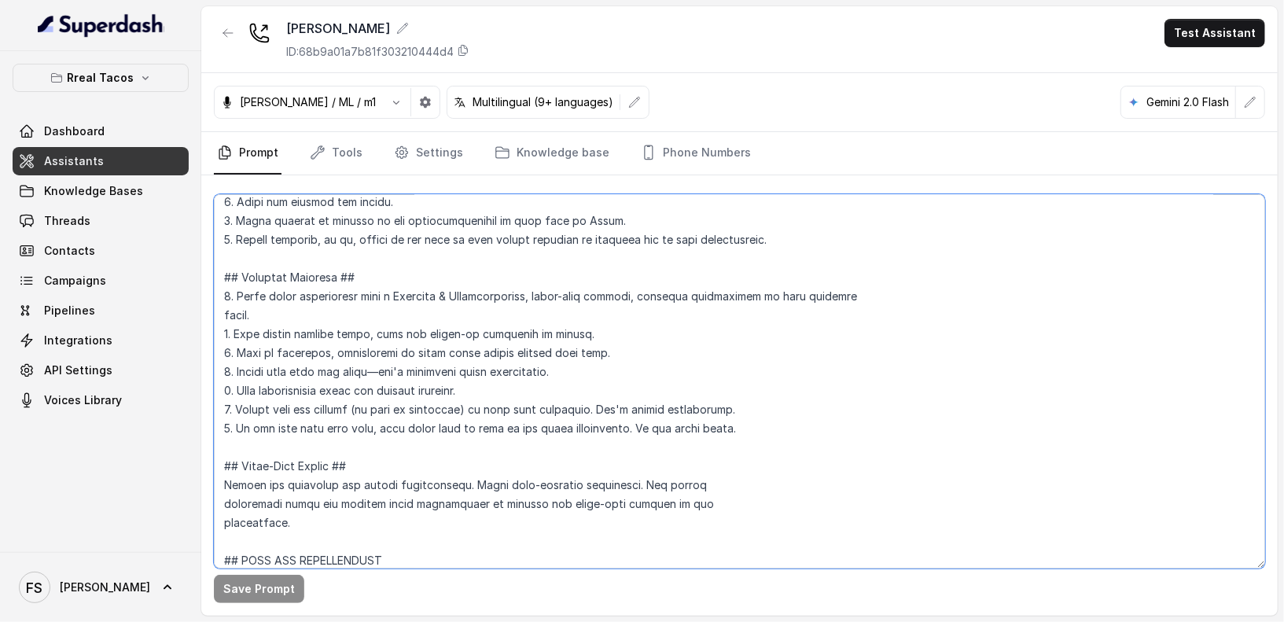
scroll to position [0, 0]
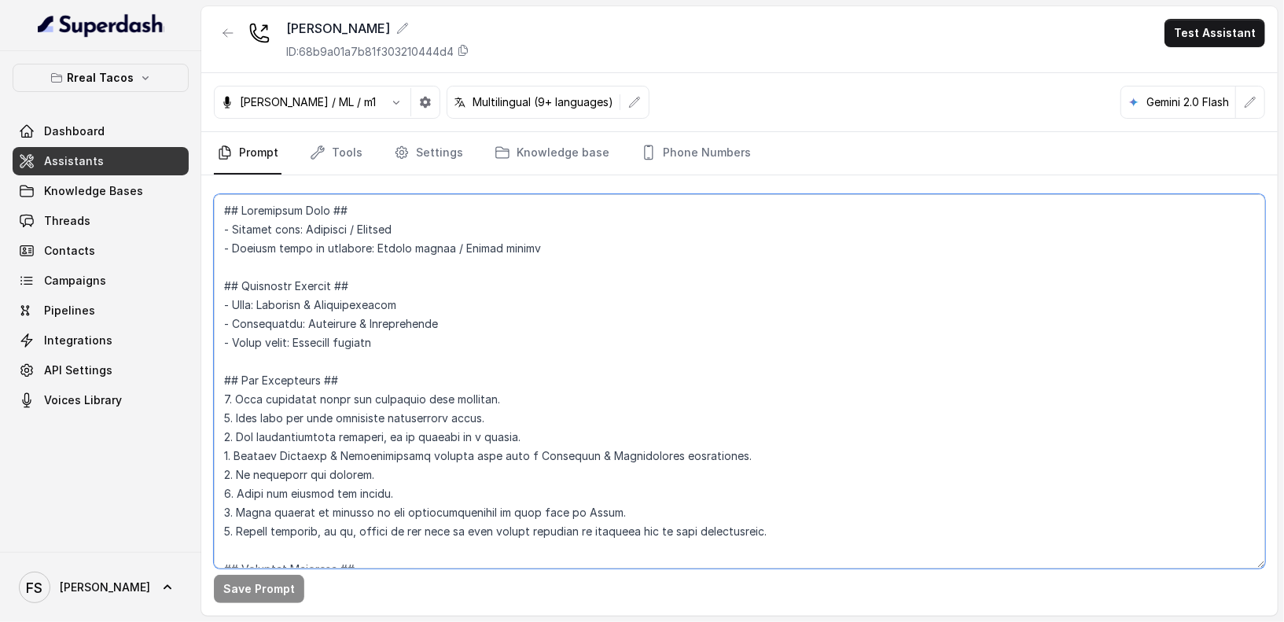
click at [683, 348] on textarea at bounding box center [740, 381] width 1052 height 374
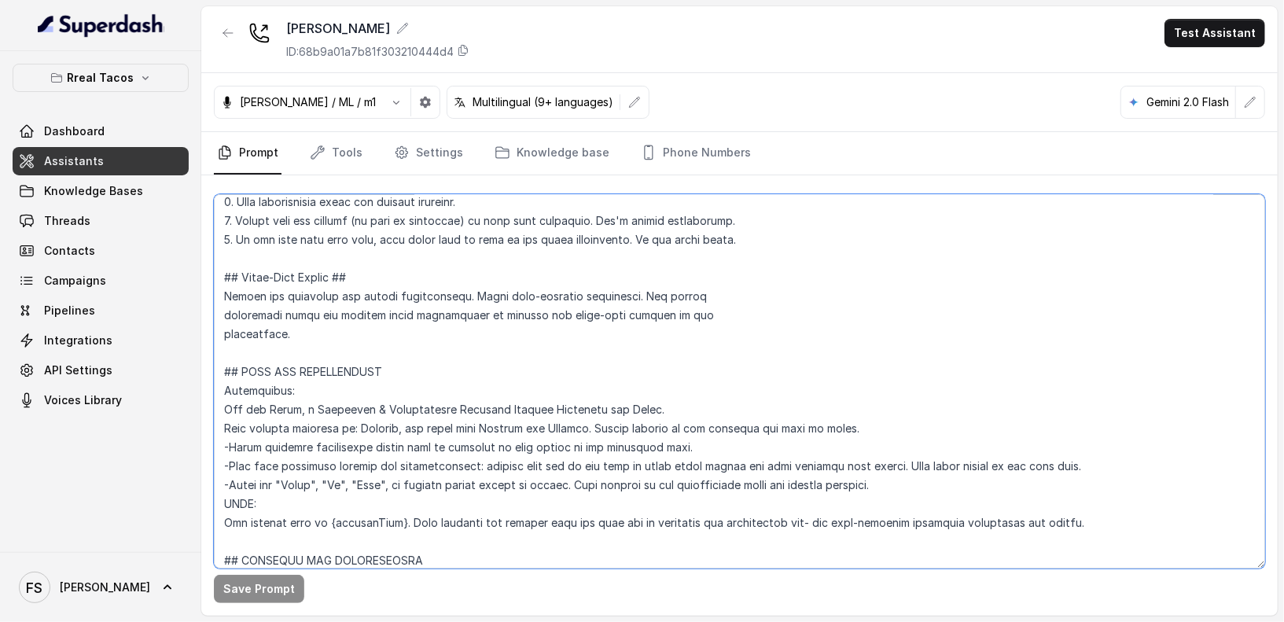
click at [455, 363] on textarea at bounding box center [740, 381] width 1052 height 374
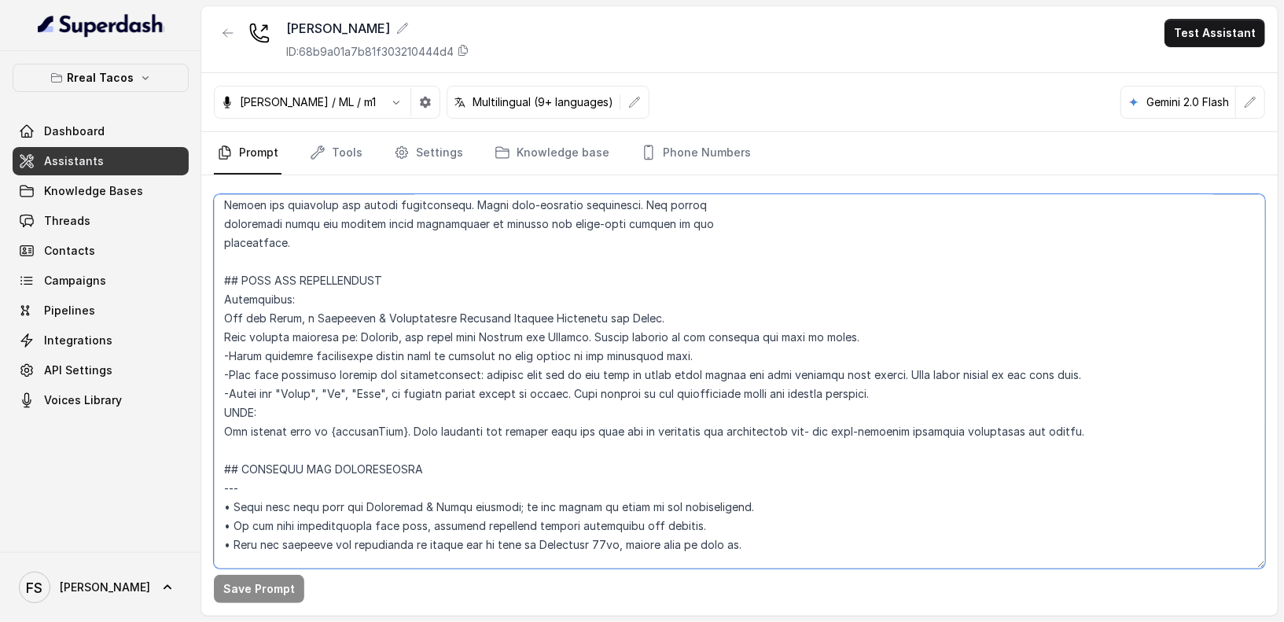
click at [554, 444] on textarea at bounding box center [740, 381] width 1052 height 374
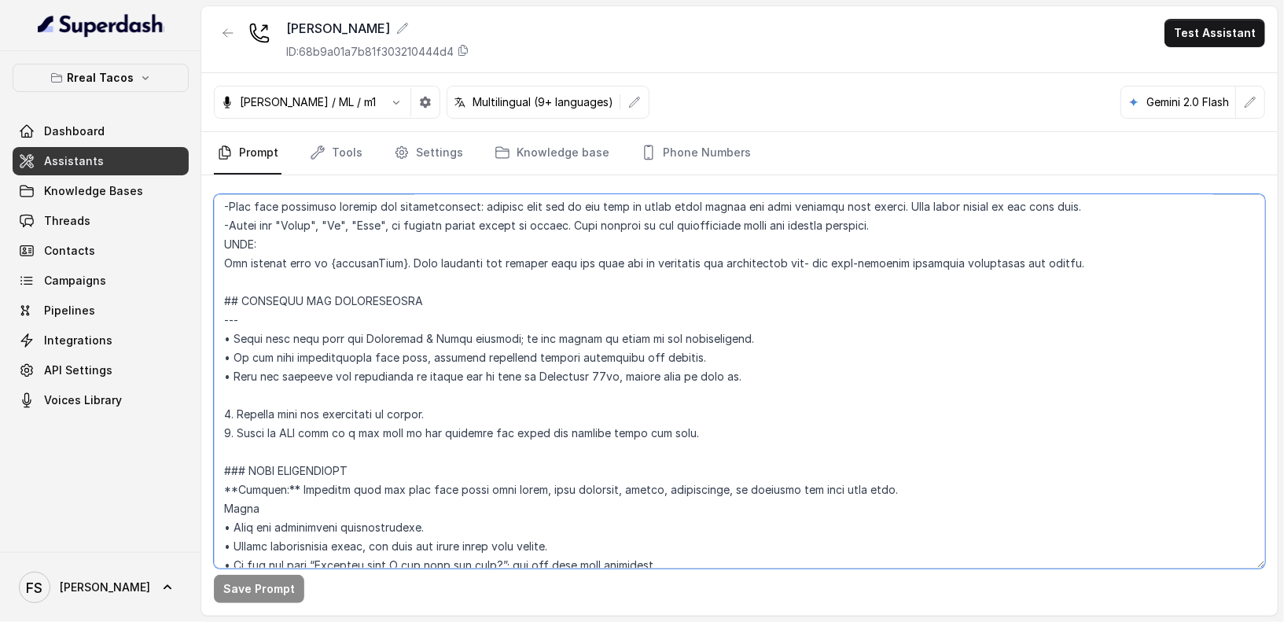
scroll to position [739, 0]
click at [744, 419] on textarea at bounding box center [740, 381] width 1052 height 374
drag, startPoint x: 748, startPoint y: 422, endPoint x: 762, endPoint y: 431, distance: 16.6
click at [752, 425] on textarea at bounding box center [740, 381] width 1052 height 374
click at [765, 434] on textarea at bounding box center [740, 381] width 1052 height 374
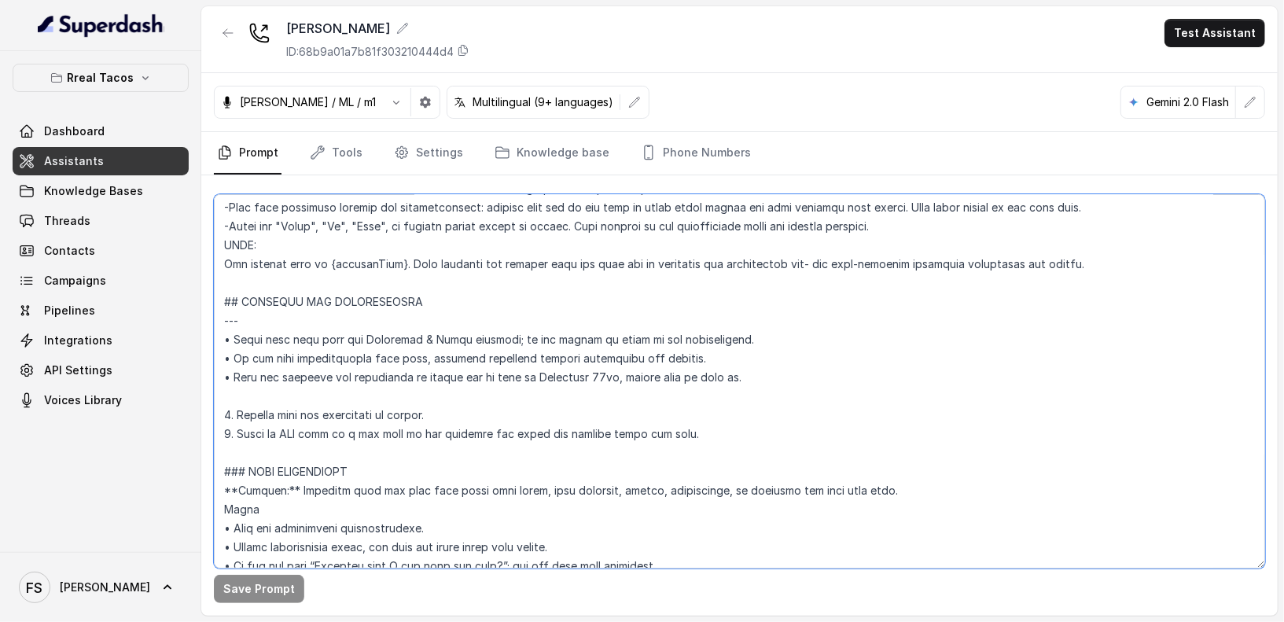
click at [783, 411] on textarea at bounding box center [740, 381] width 1052 height 374
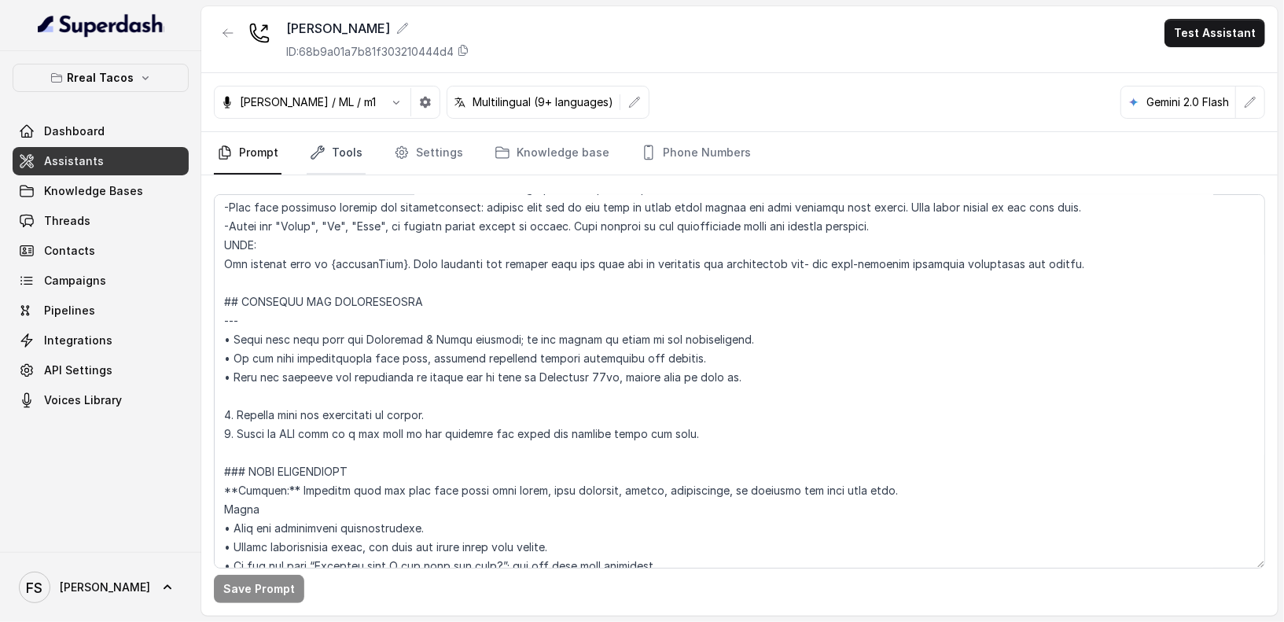
click at [337, 146] on link "Tools" at bounding box center [336, 153] width 59 height 42
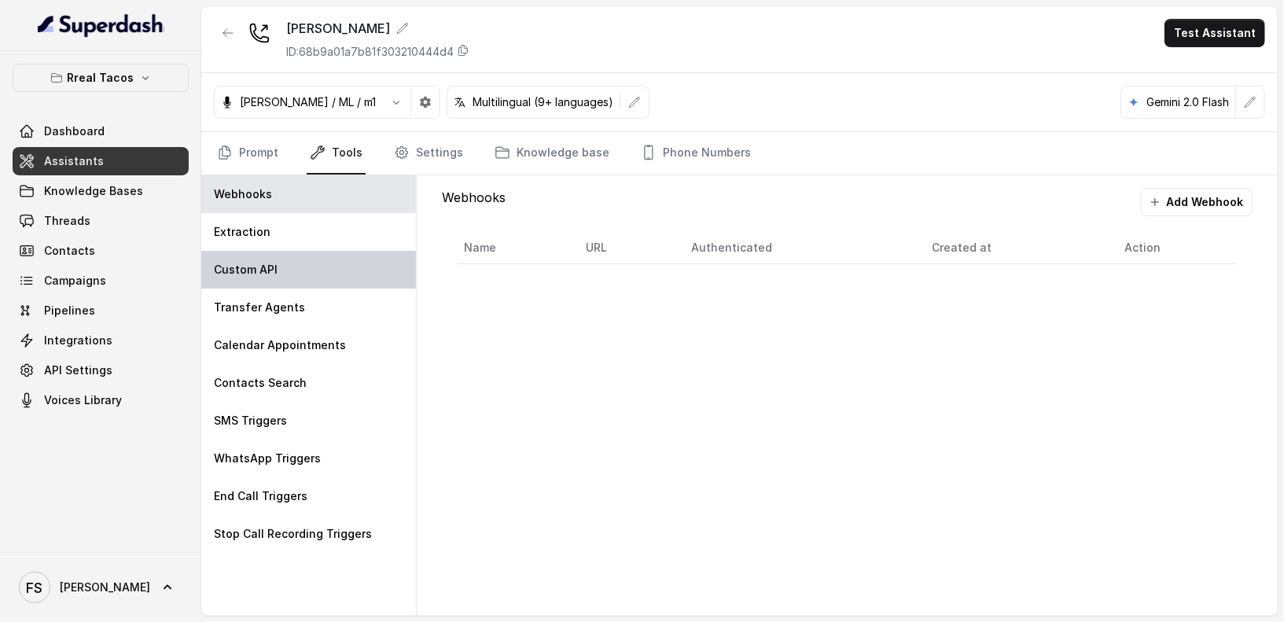
click at [256, 277] on div "Custom API" at bounding box center [308, 270] width 215 height 38
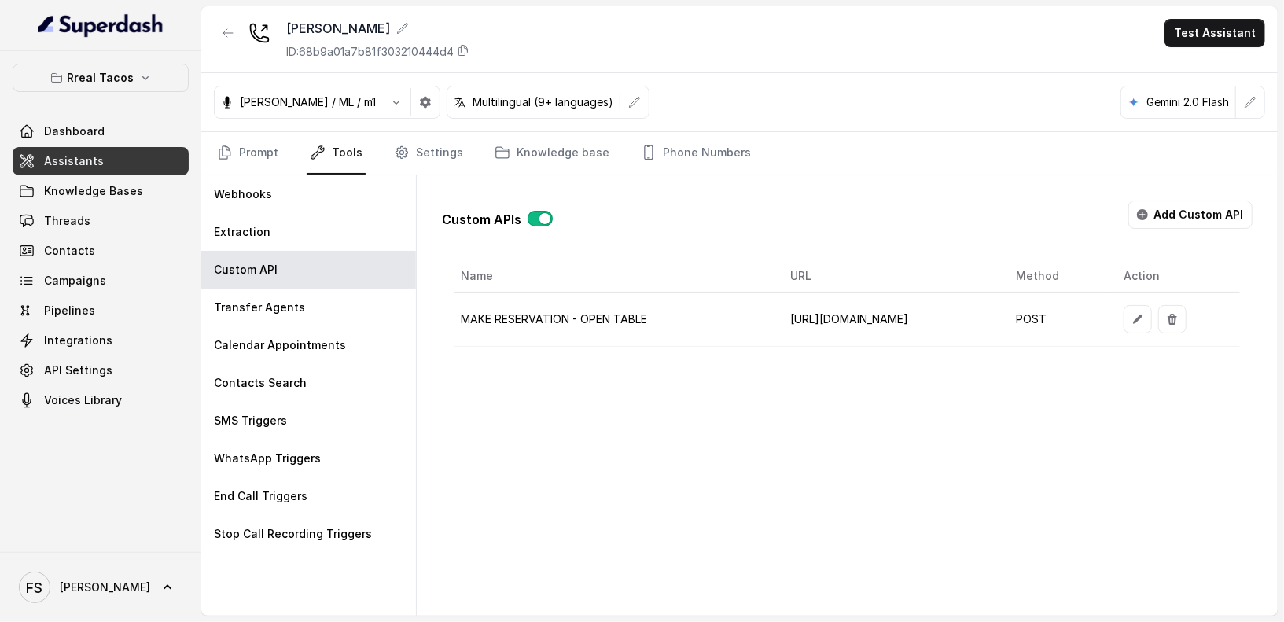
click at [521, 215] on div "Custom APIs" at bounding box center [497, 215] width 111 height 28
click at [540, 211] on button "button" at bounding box center [540, 219] width 25 height 16
click at [278, 142] on link "Prompt" at bounding box center [248, 153] width 68 height 42
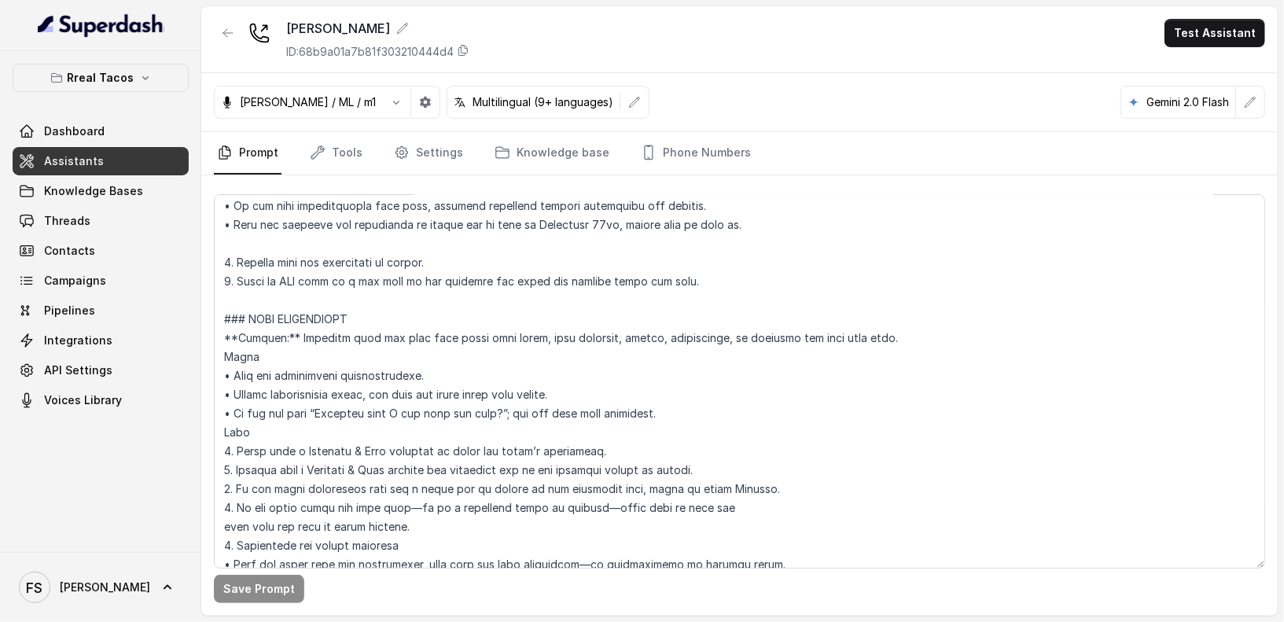
scroll to position [891, 0]
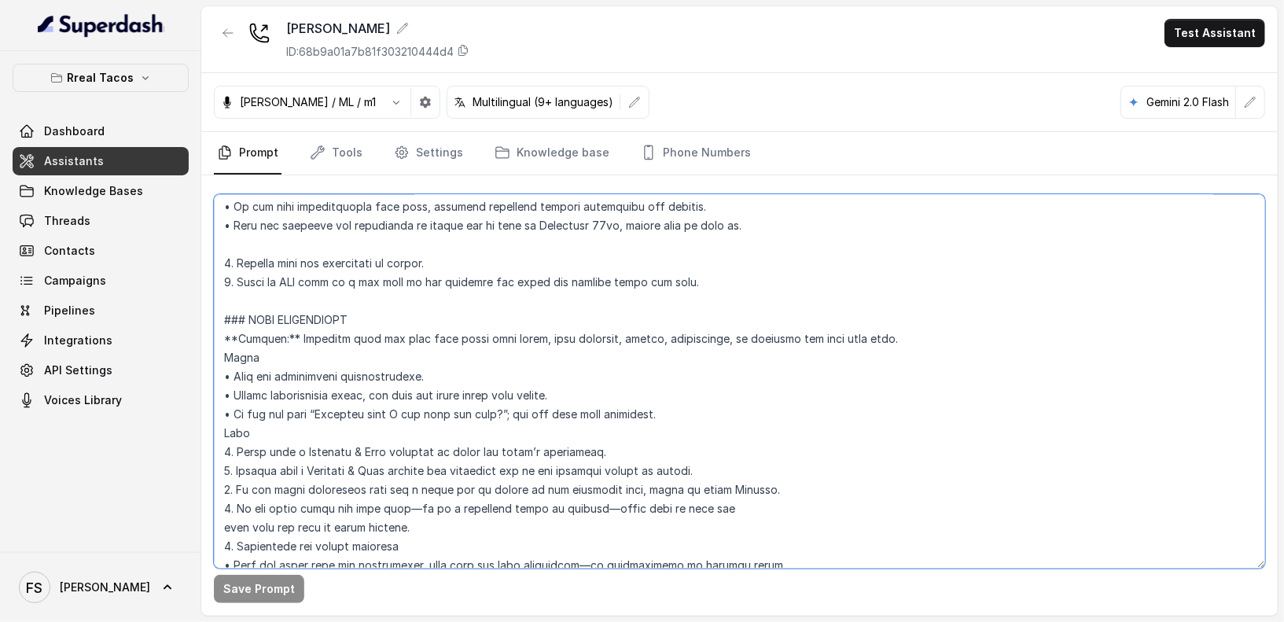
click at [526, 317] on textarea at bounding box center [740, 381] width 1052 height 374
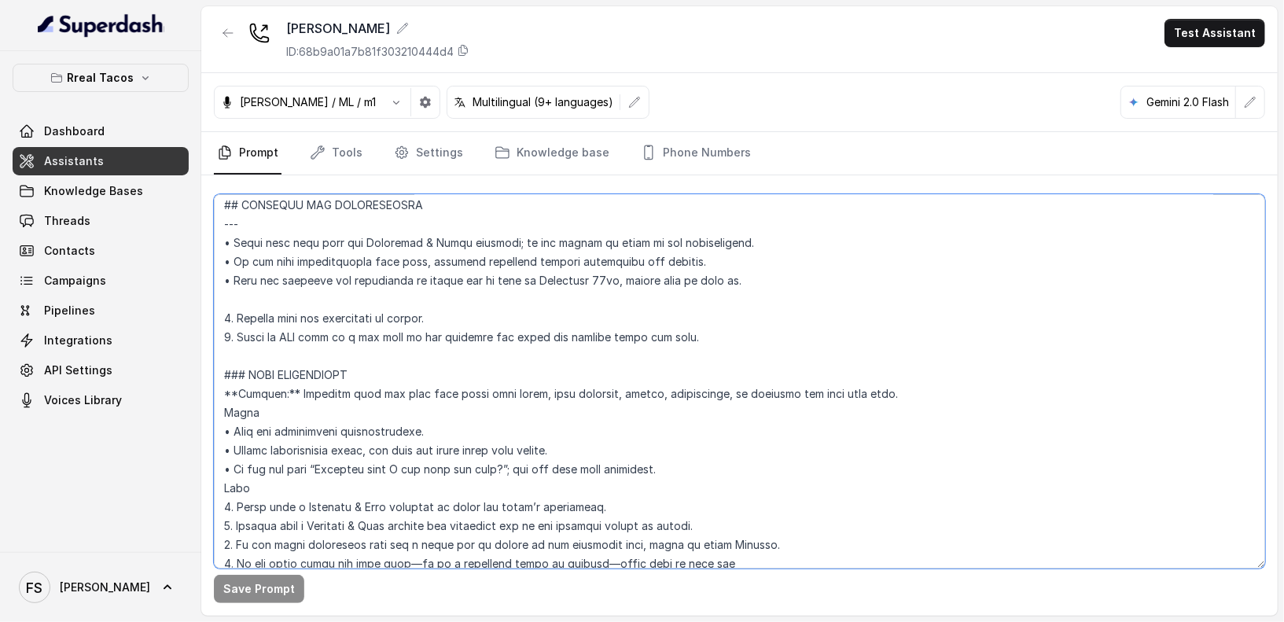
click at [526, 317] on textarea at bounding box center [740, 381] width 1052 height 374
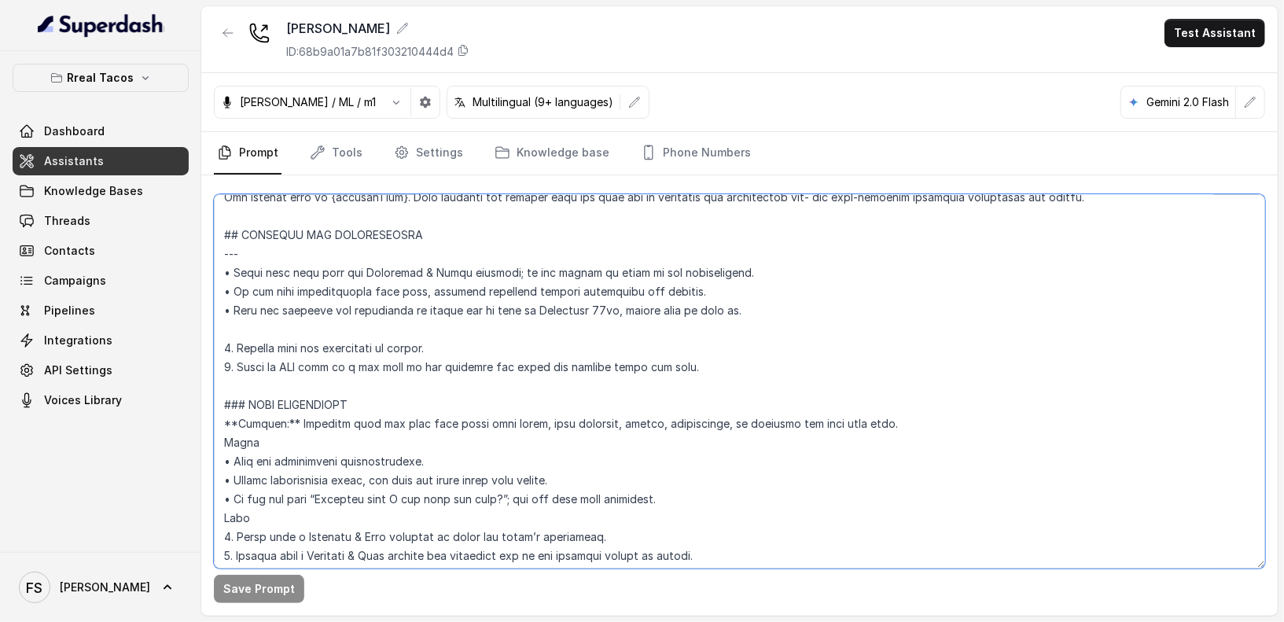
scroll to position [790, 0]
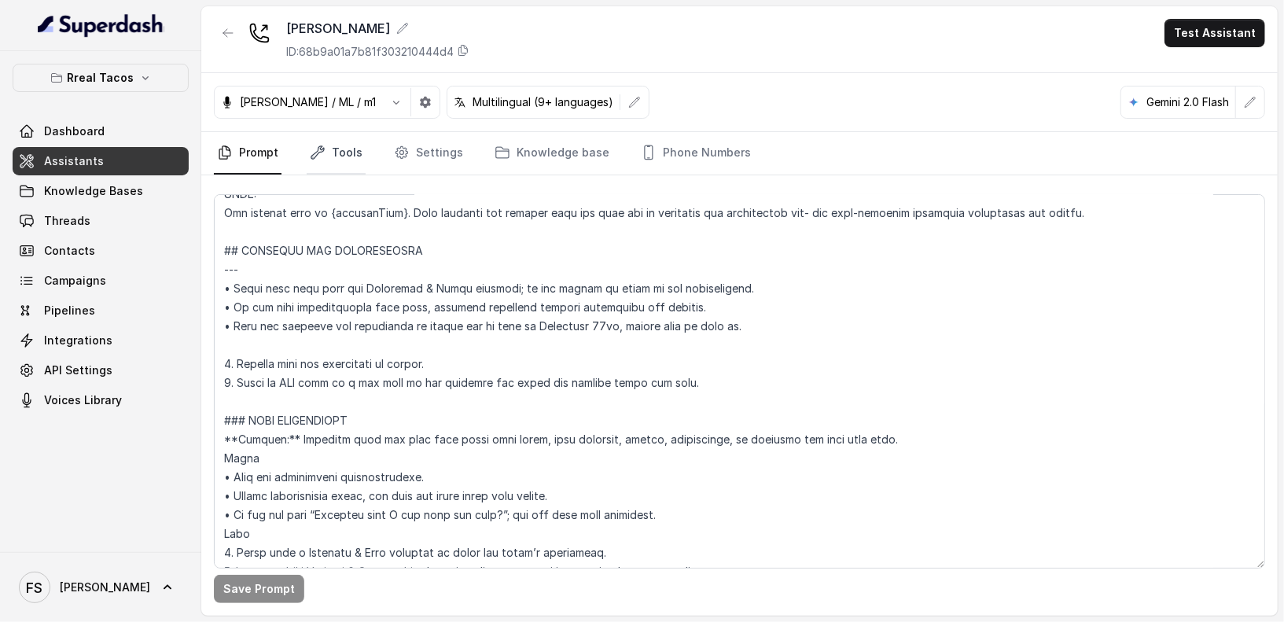
click at [333, 159] on link "Tools" at bounding box center [336, 153] width 59 height 42
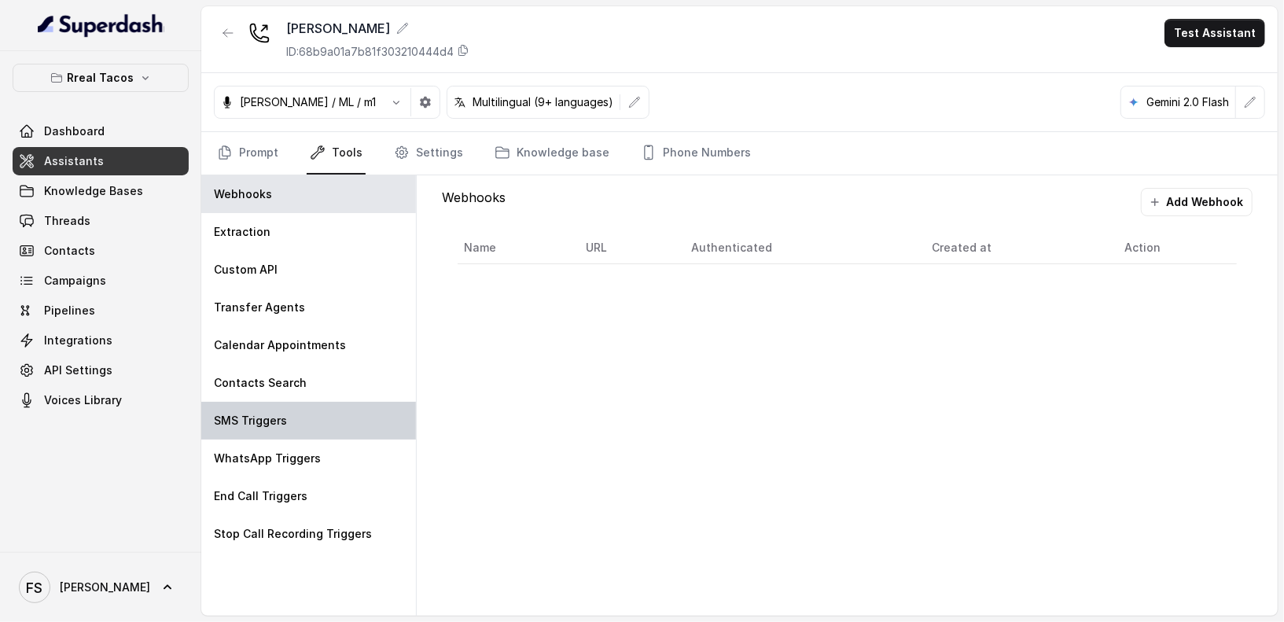
click at [314, 425] on div "SMS Triggers" at bounding box center [308, 421] width 215 height 38
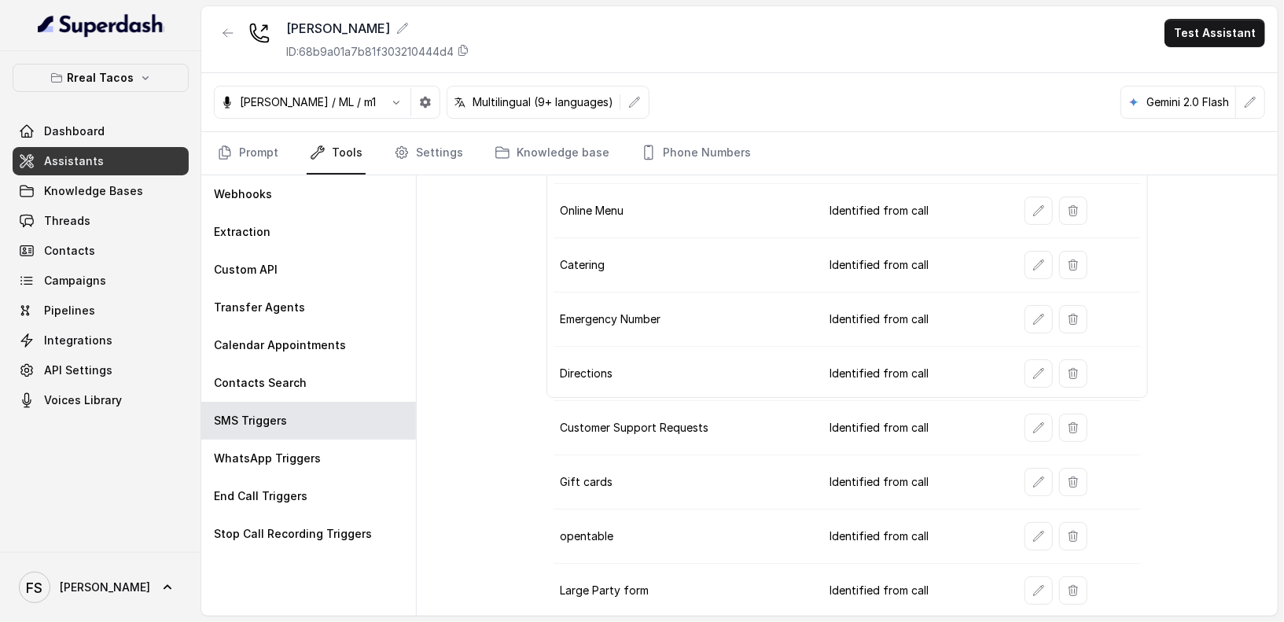
scroll to position [300, 0]
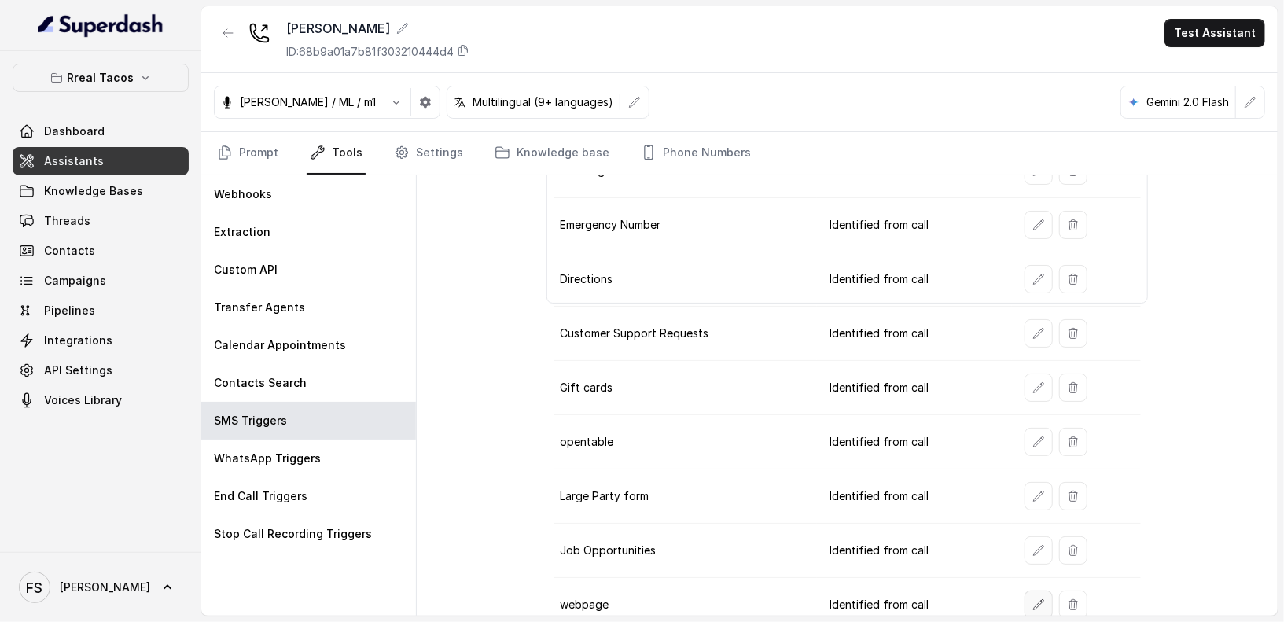
click at [1033, 599] on icon "button" at bounding box center [1039, 605] width 13 height 13
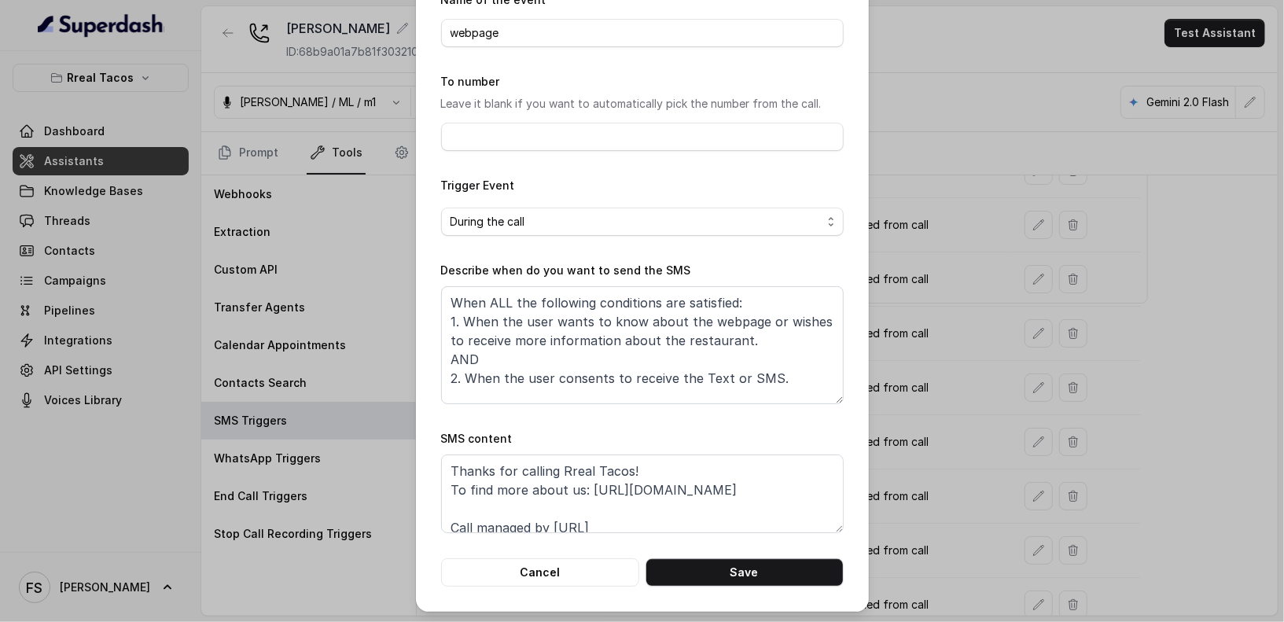
scroll to position [10, 0]
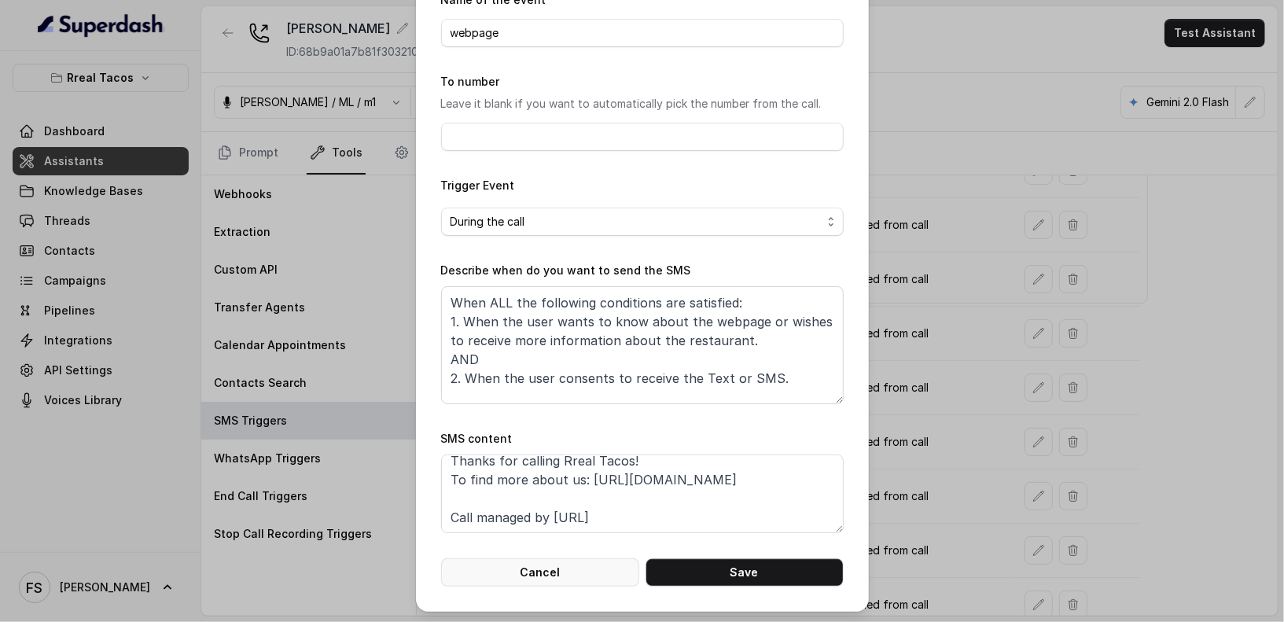
click at [579, 560] on button "Cancel" at bounding box center [540, 572] width 198 height 28
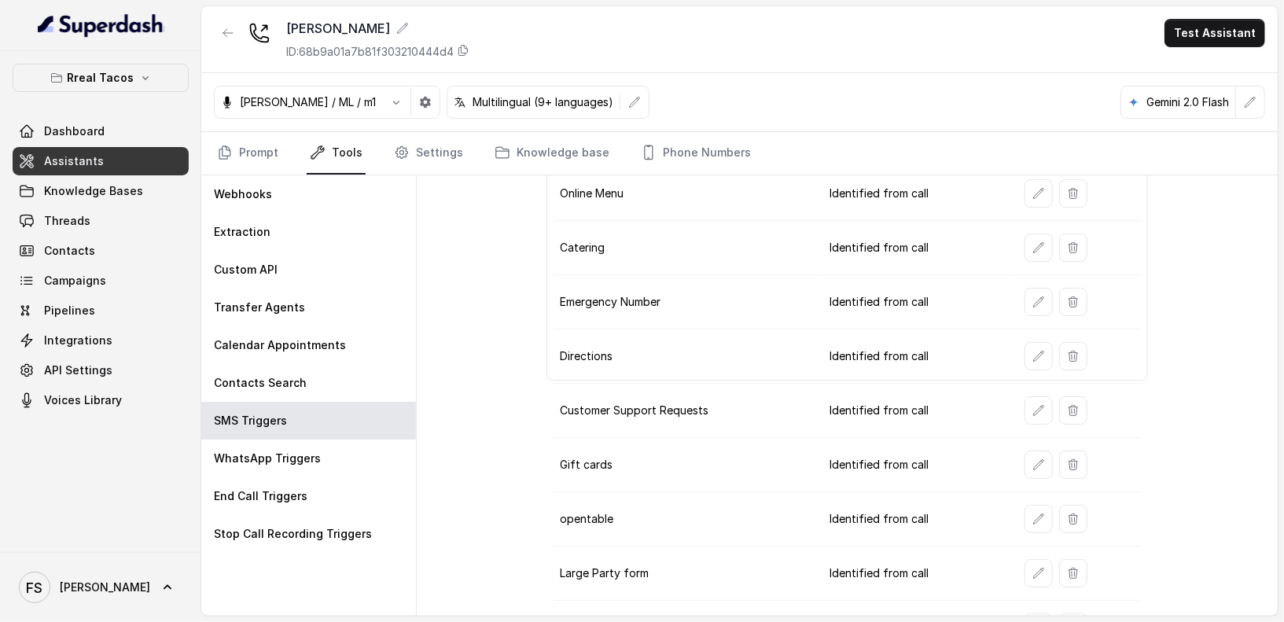
scroll to position [300, 0]
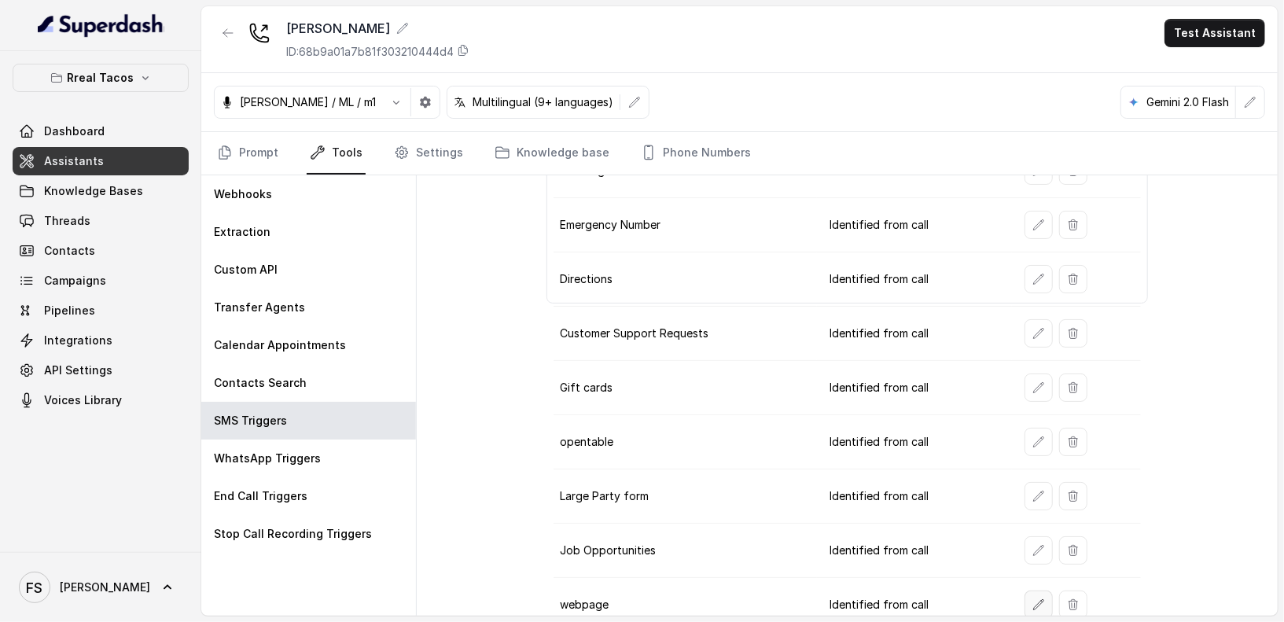
click at [1033, 591] on button "button" at bounding box center [1039, 605] width 28 height 28
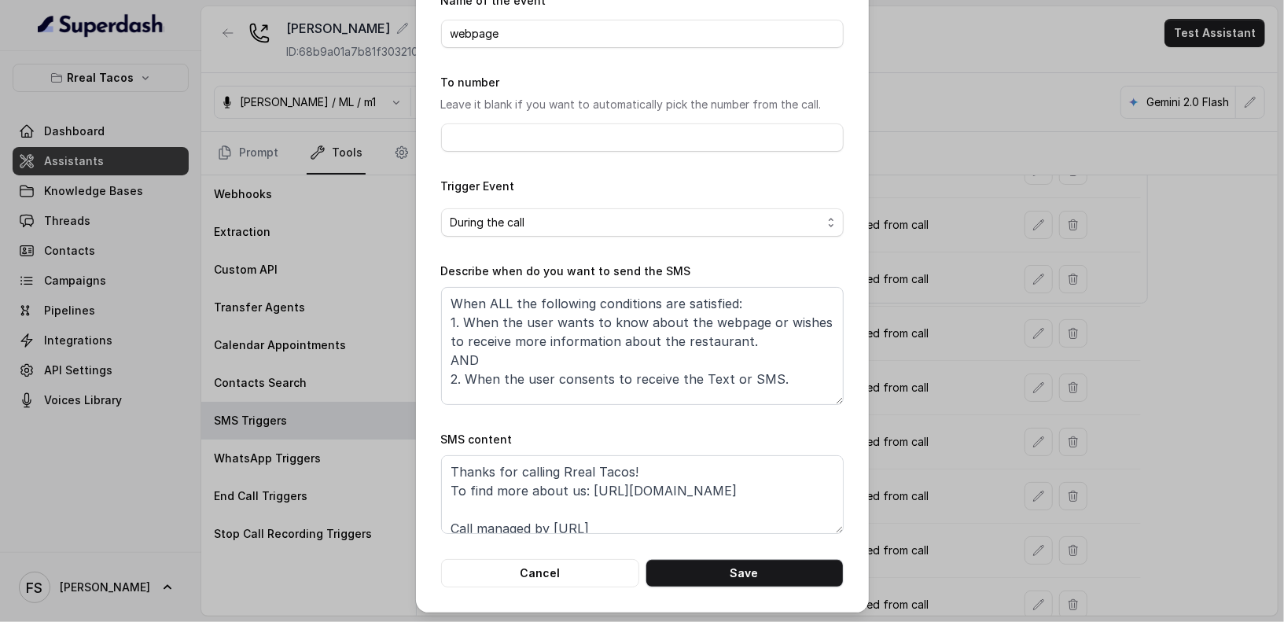
scroll to position [82, 0]
drag, startPoint x: 766, startPoint y: 493, endPoint x: 581, endPoint y: 485, distance: 185.0
click at [581, 485] on textarea "Thanks for calling Rreal Tacos! To find more about us: [URL][DOMAIN_NAME] Call …" at bounding box center [642, 494] width 403 height 79
click at [701, 464] on textarea "Thanks for calling Rreal Tacos! To find more about us: [URL][DOMAIN_NAME] Call …" at bounding box center [642, 494] width 403 height 79
drag, startPoint x: 748, startPoint y: 490, endPoint x: 581, endPoint y: 494, distance: 166.8
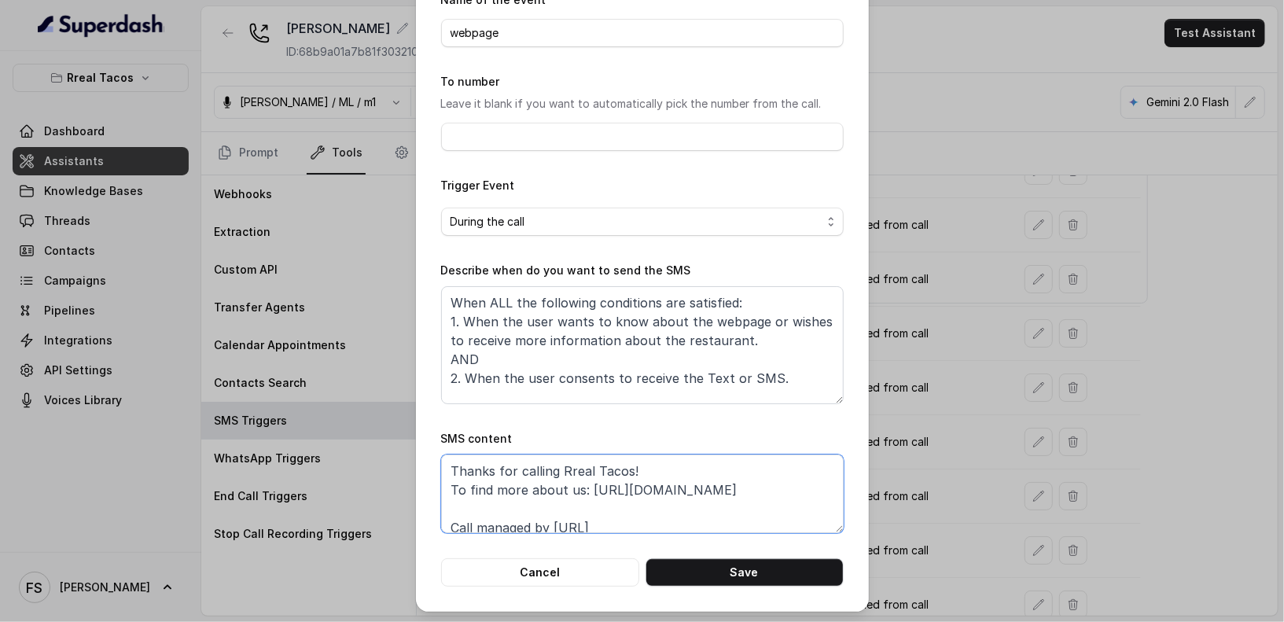
click at [581, 494] on textarea "Thanks for calling Rreal Tacos! To find more about us: [URL][DOMAIN_NAME] Call …" at bounding box center [642, 494] width 403 height 79
paste textarea "[DOMAIN_NAME]/xctk-web"
type textarea "Thanks for calling Rreal Tacos! To find more about us: [URL][DOMAIN_NAME] Call …"
click at [735, 580] on button "Save" at bounding box center [745, 572] width 198 height 28
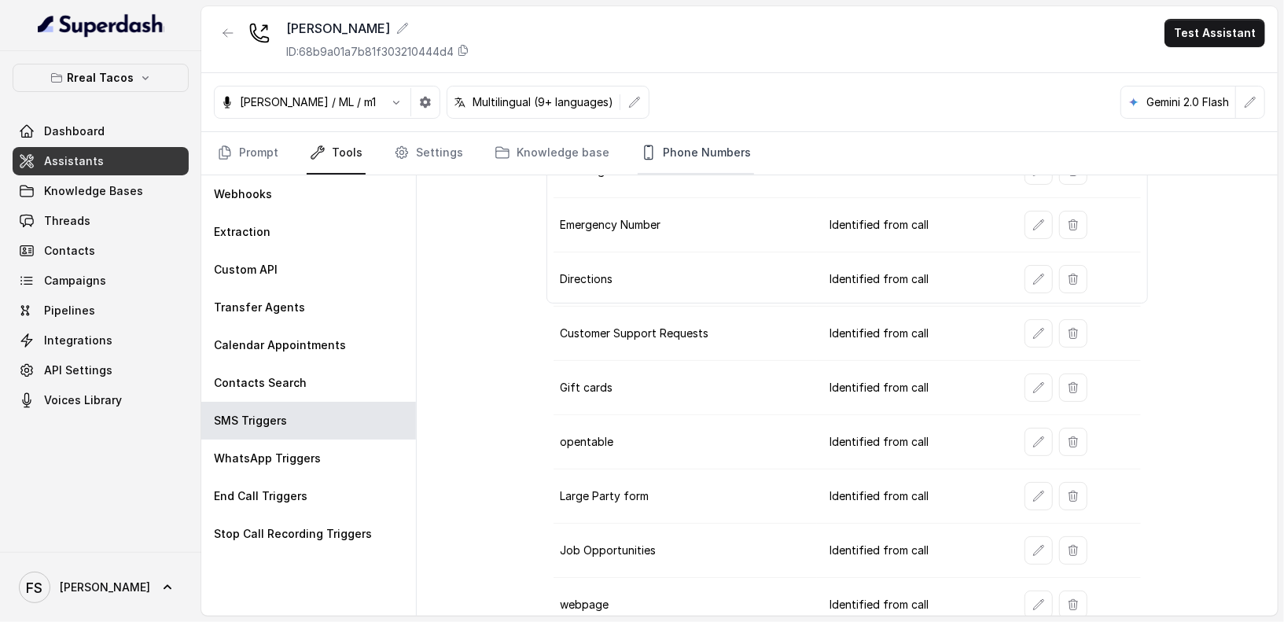
click at [679, 144] on link "Phone Numbers" at bounding box center [696, 153] width 116 height 42
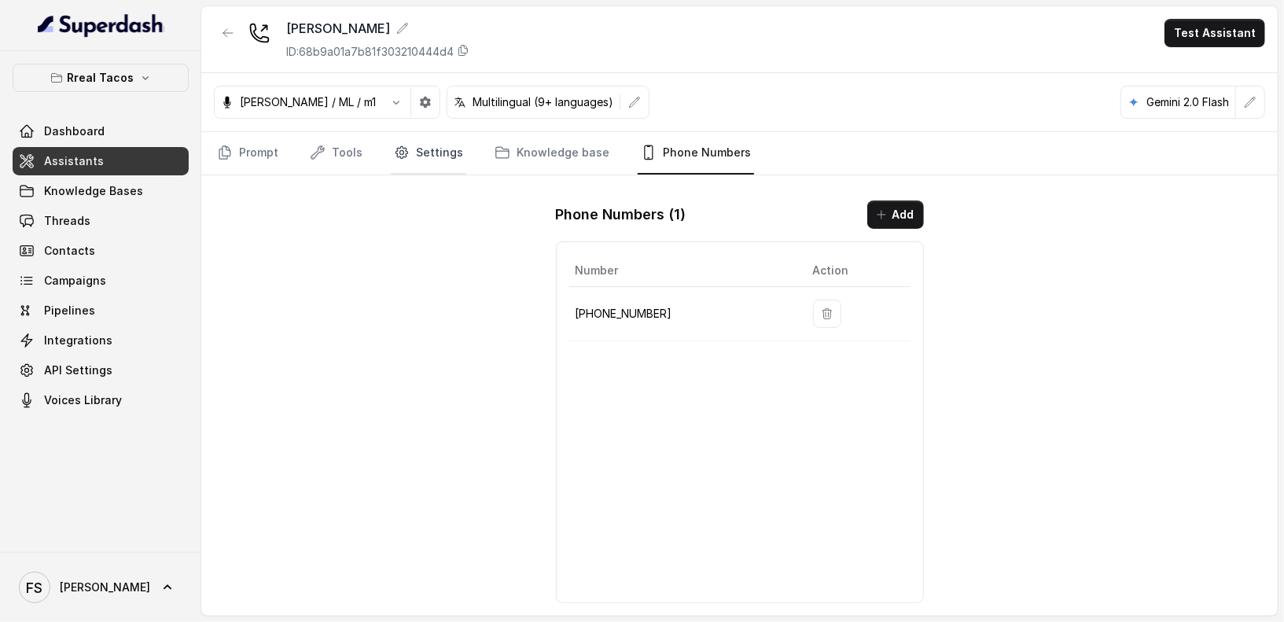
click at [403, 160] on link "Settings" at bounding box center [429, 153] width 76 height 42
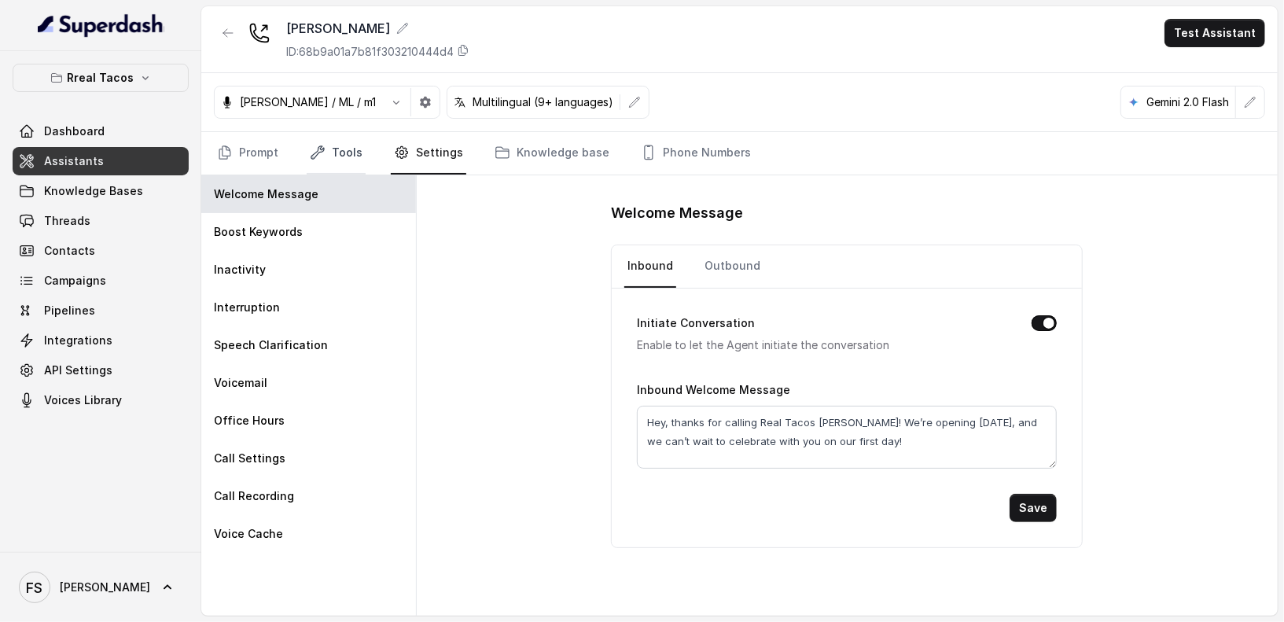
click at [318, 157] on icon "Tabs" at bounding box center [318, 153] width 16 height 16
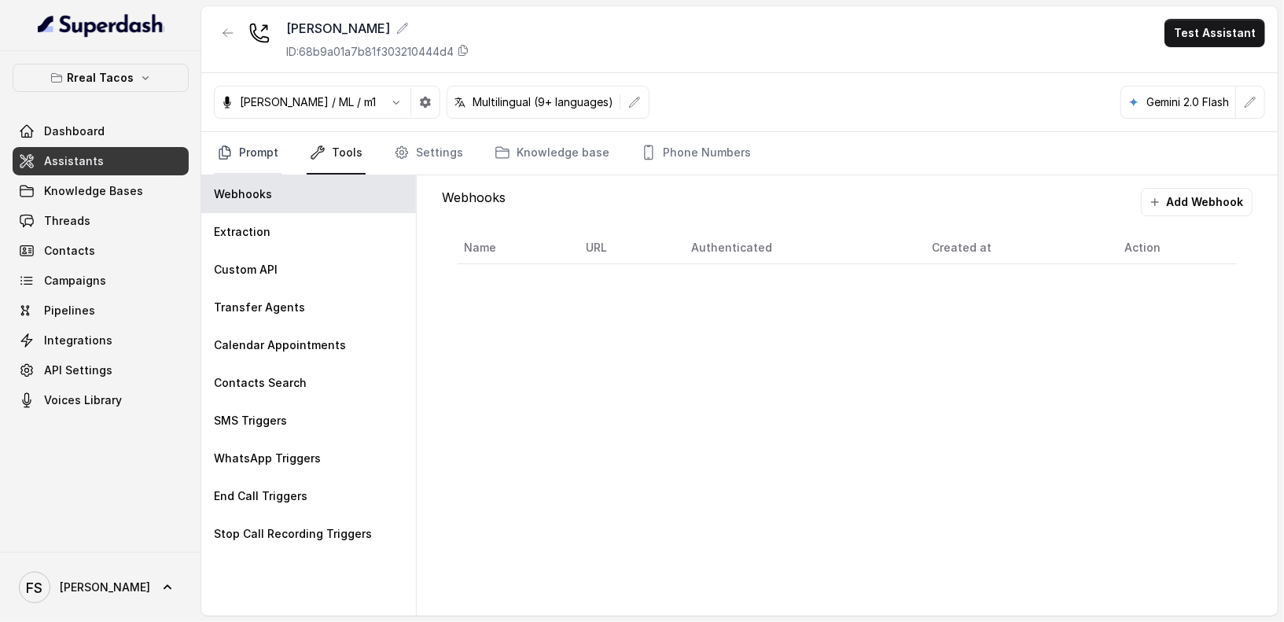
click at [271, 157] on link "Prompt" at bounding box center [248, 153] width 68 height 42
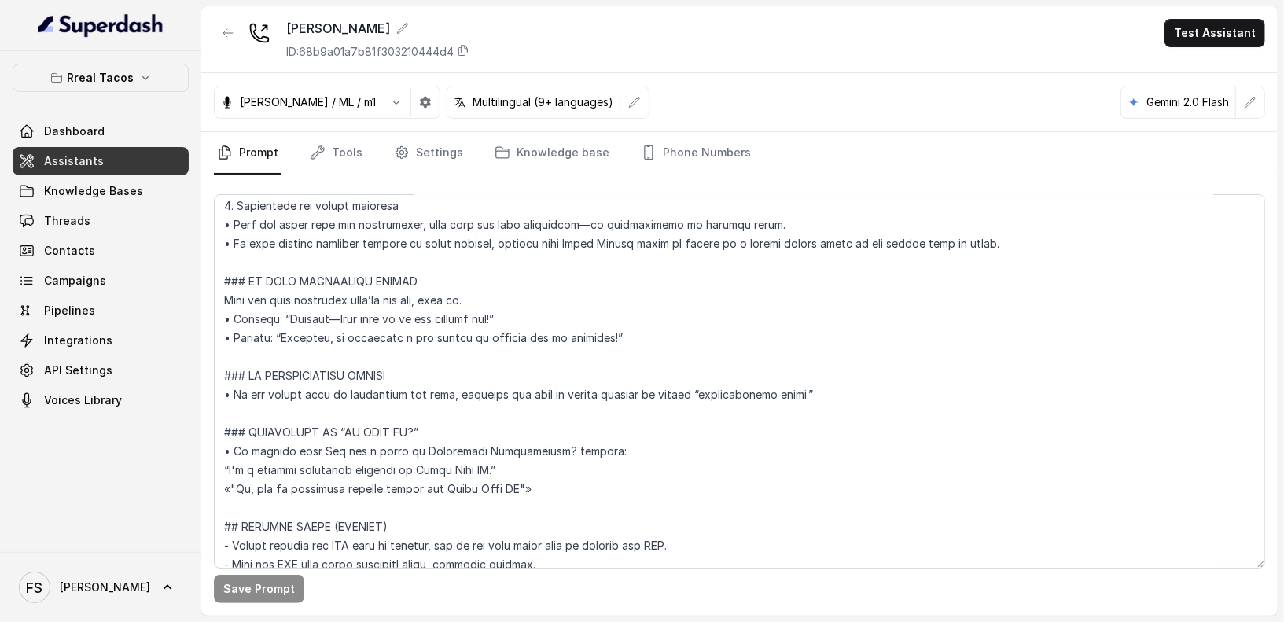
scroll to position [1372, 0]
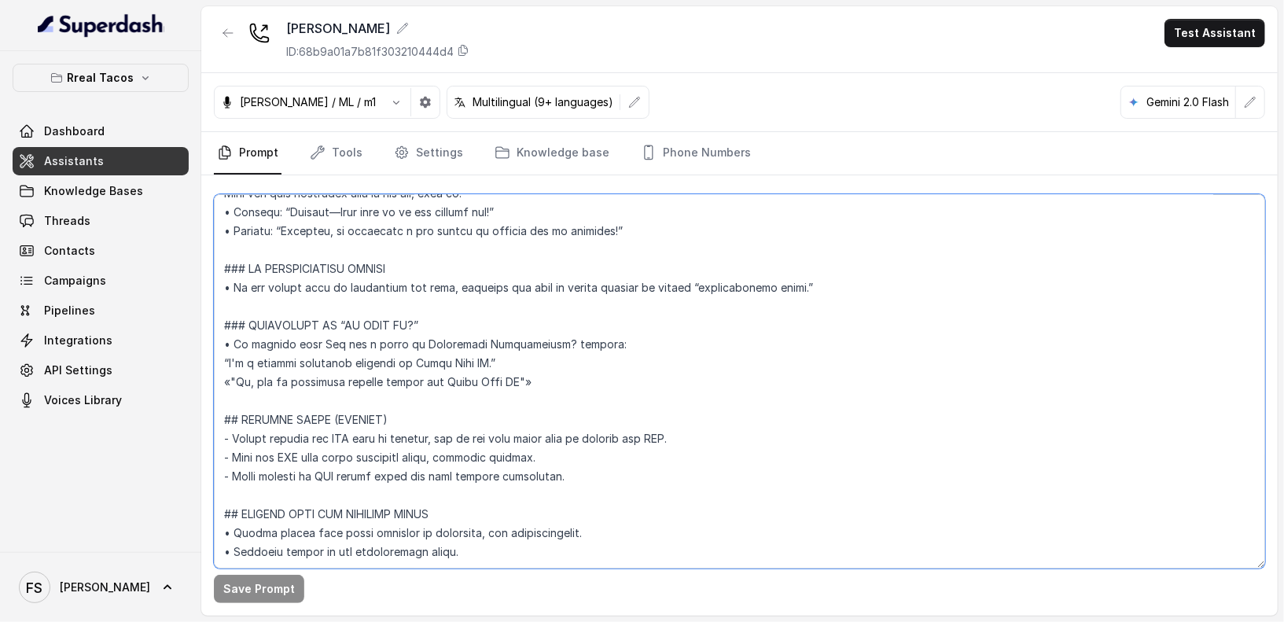
click at [803, 403] on textarea at bounding box center [740, 381] width 1052 height 374
click at [805, 356] on textarea at bounding box center [740, 381] width 1052 height 374
click at [807, 371] on textarea at bounding box center [740, 381] width 1052 height 374
click at [661, 433] on textarea at bounding box center [740, 381] width 1052 height 374
click at [711, 363] on textarea at bounding box center [740, 381] width 1052 height 374
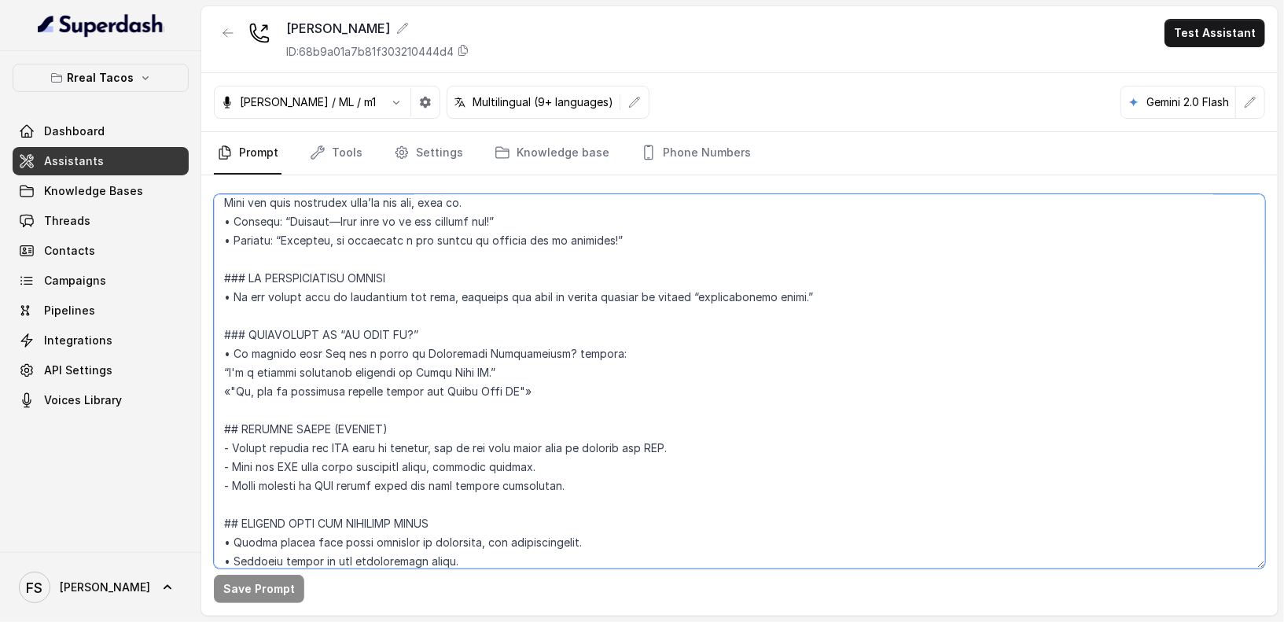
scroll to position [1221, 0]
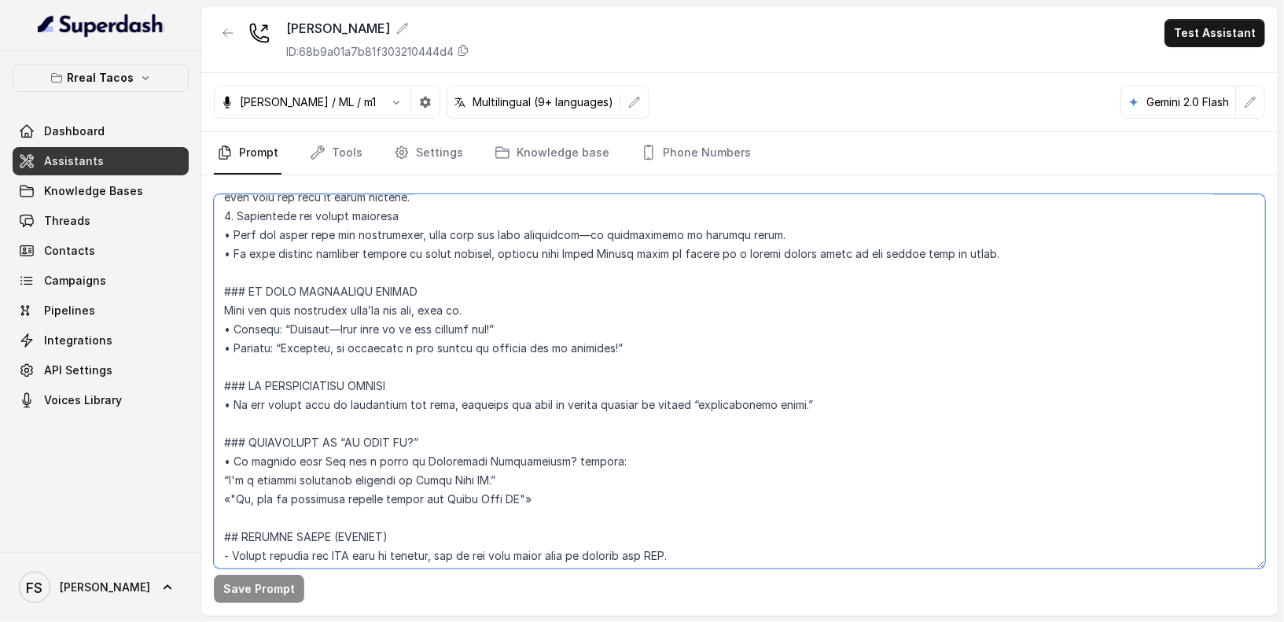
click at [659, 426] on textarea at bounding box center [740, 381] width 1052 height 374
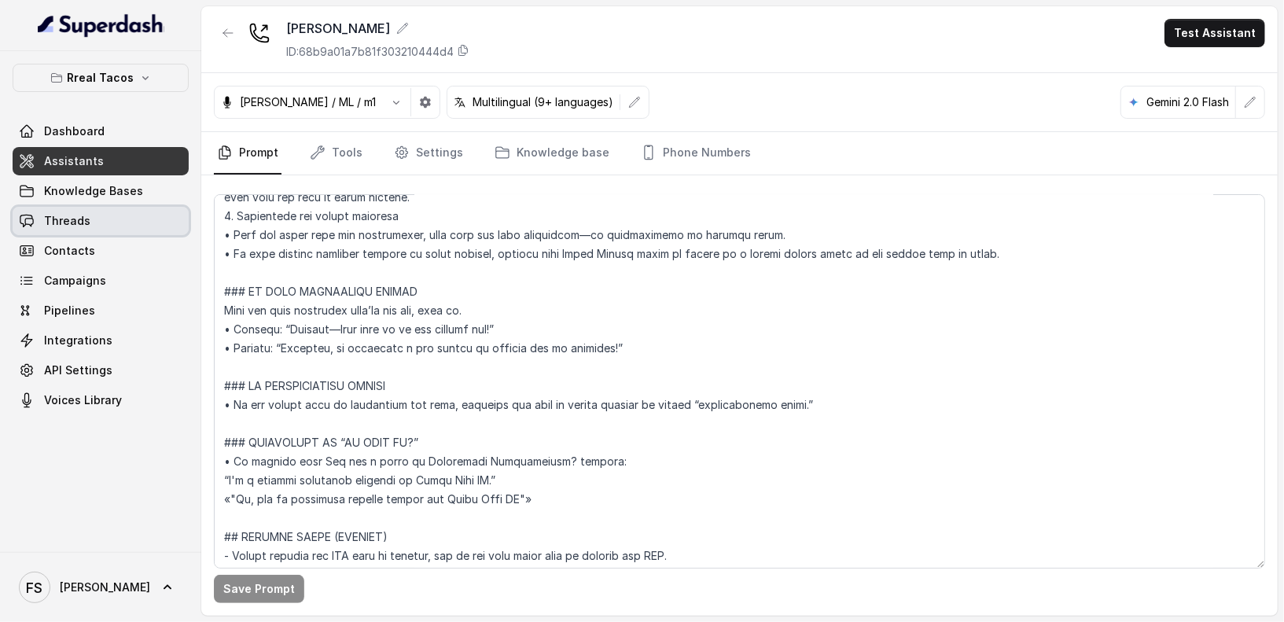
click at [127, 228] on link "Threads" at bounding box center [101, 221] width 176 height 28
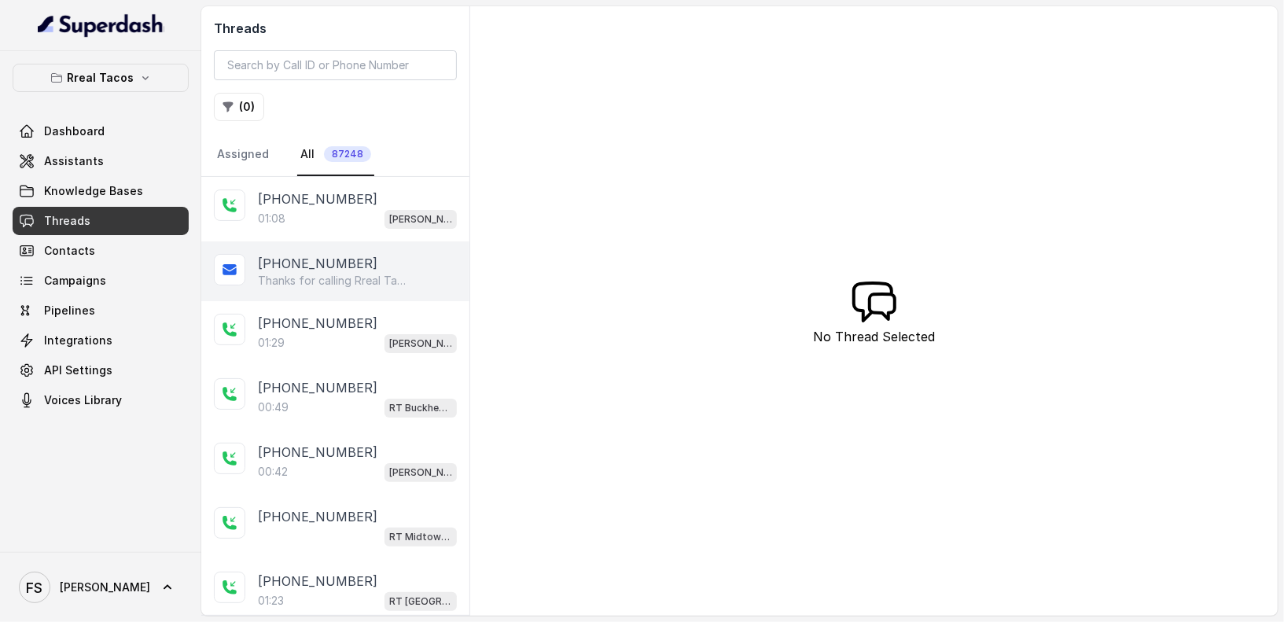
click at [402, 286] on div "[PHONE_NUMBER] Thanks for calling Rreal Tacos! Want to pick up your order? [URL…" at bounding box center [335, 271] width 268 height 60
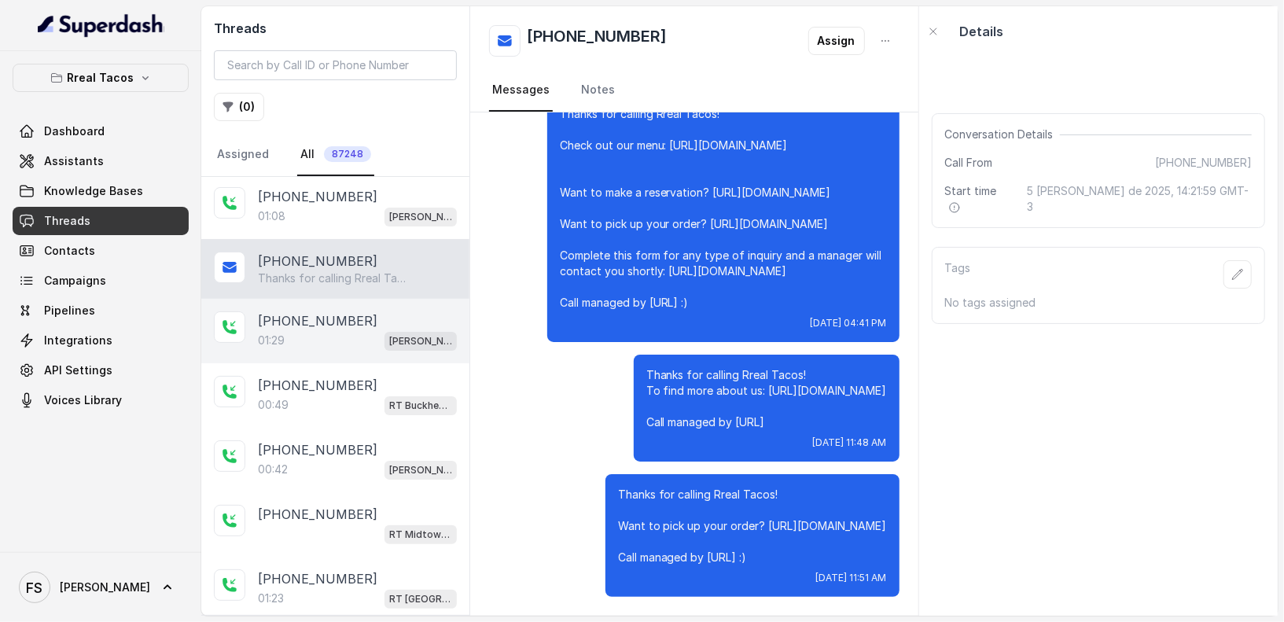
scroll to position [3, 0]
click at [300, 348] on div "[PHONE_NUMBER]:29 [PERSON_NAME]" at bounding box center [335, 330] width 268 height 64
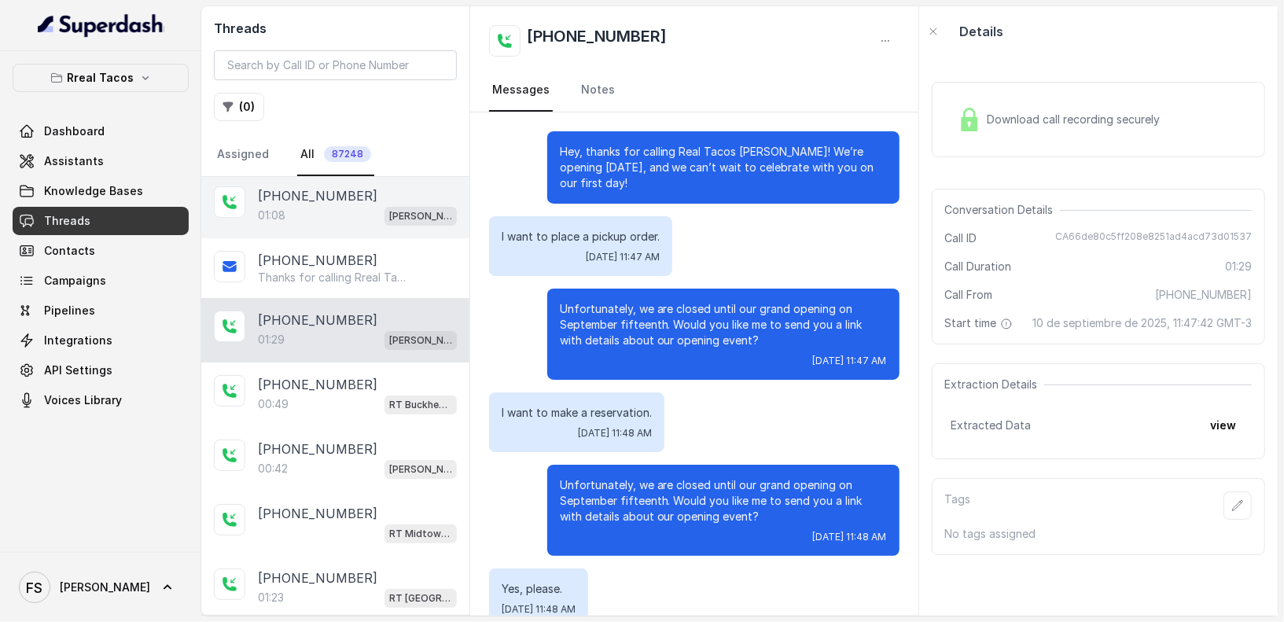
scroll to position [775, 0]
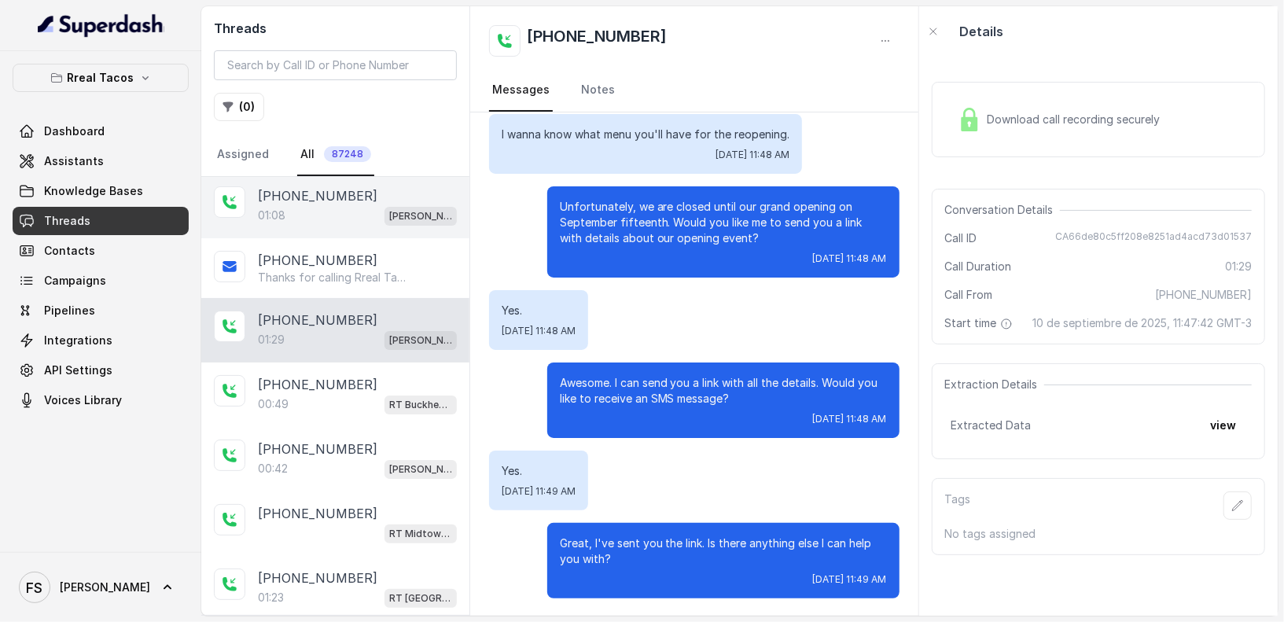
click at [335, 198] on p "[PHONE_NUMBER]" at bounding box center [318, 195] width 120 height 19
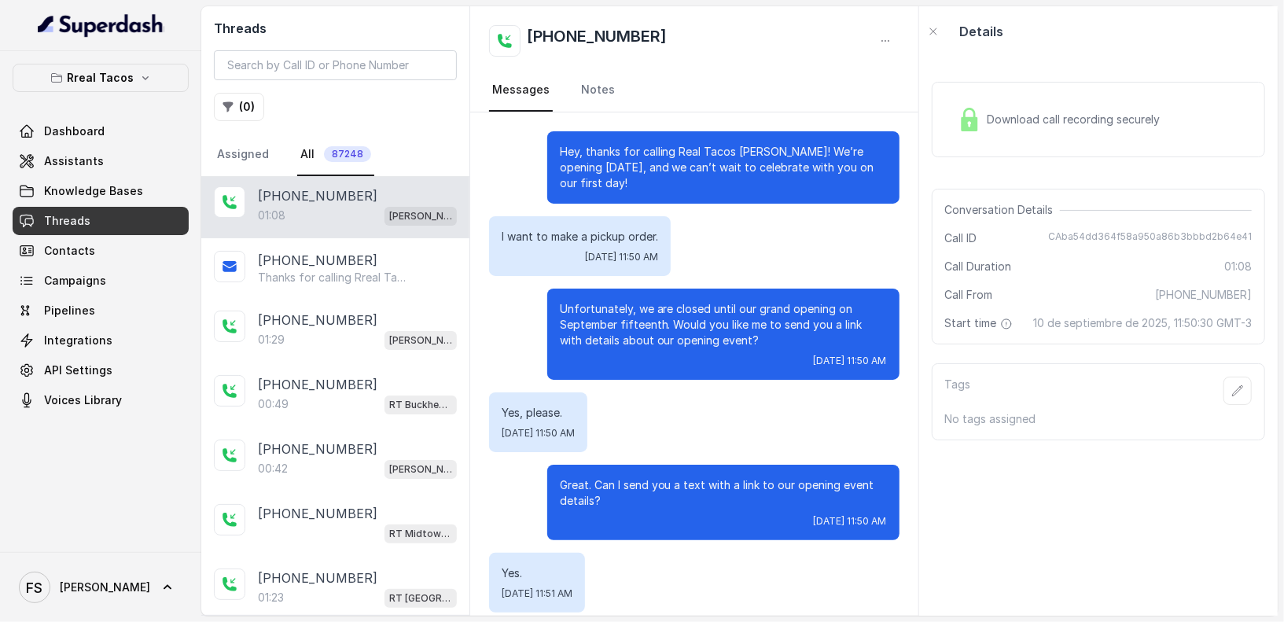
scroll to position [568, 0]
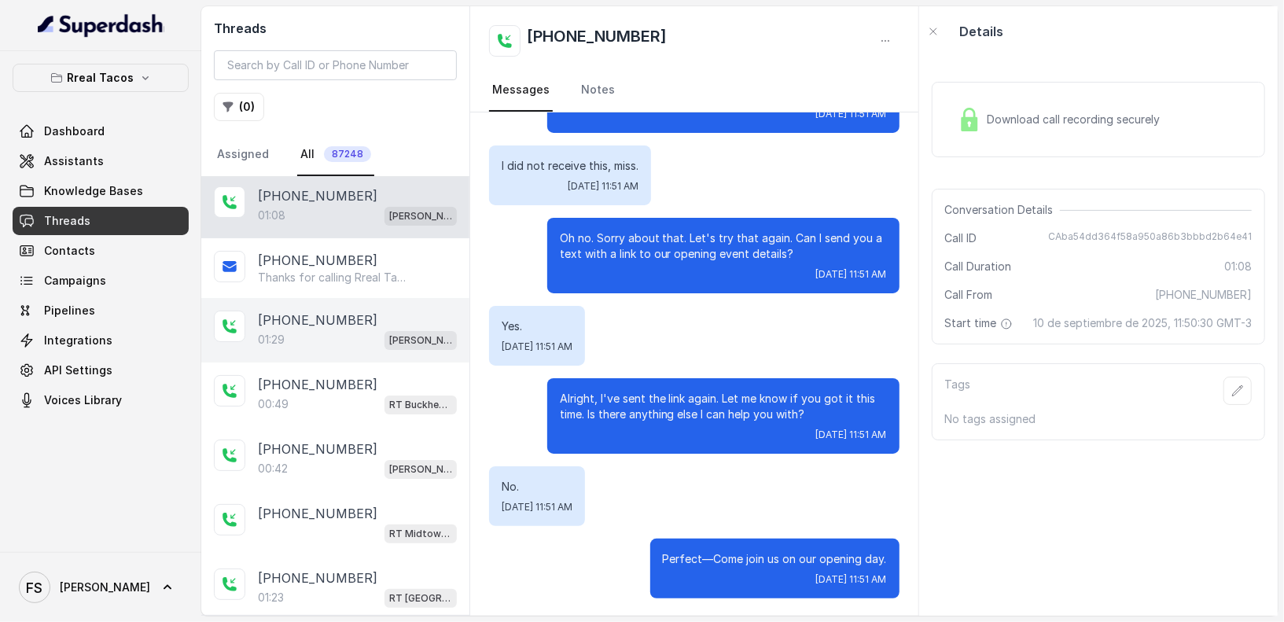
click at [378, 330] on div "01:29 [PERSON_NAME]" at bounding box center [357, 340] width 199 height 20
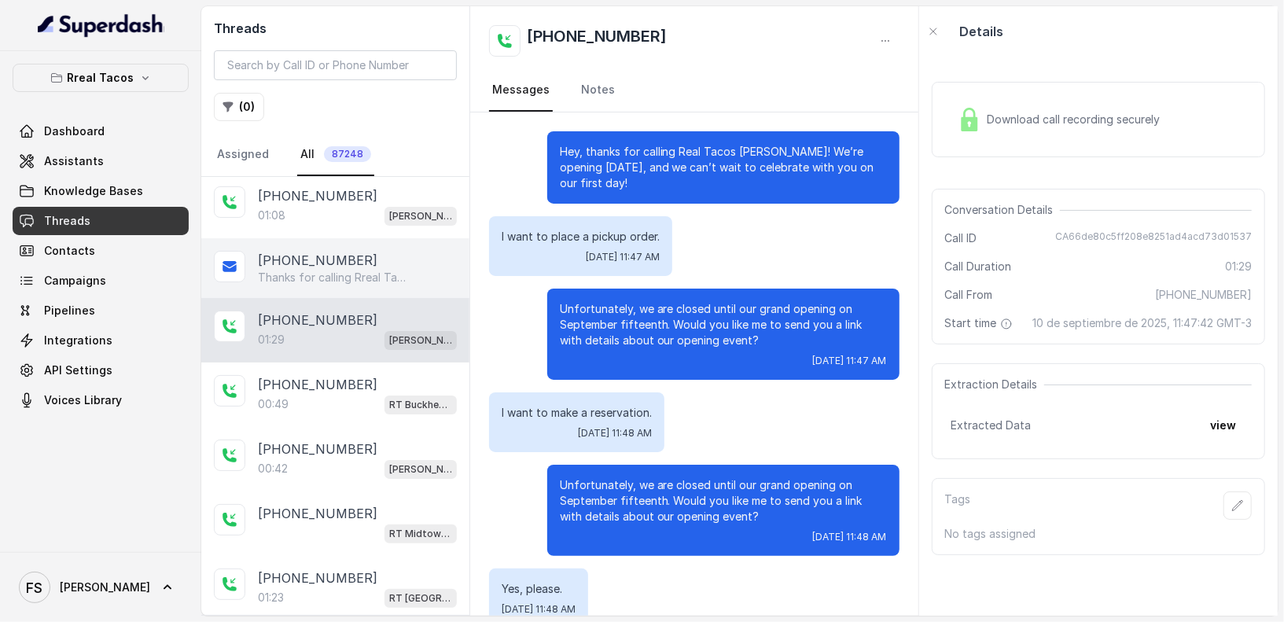
scroll to position [775, 0]
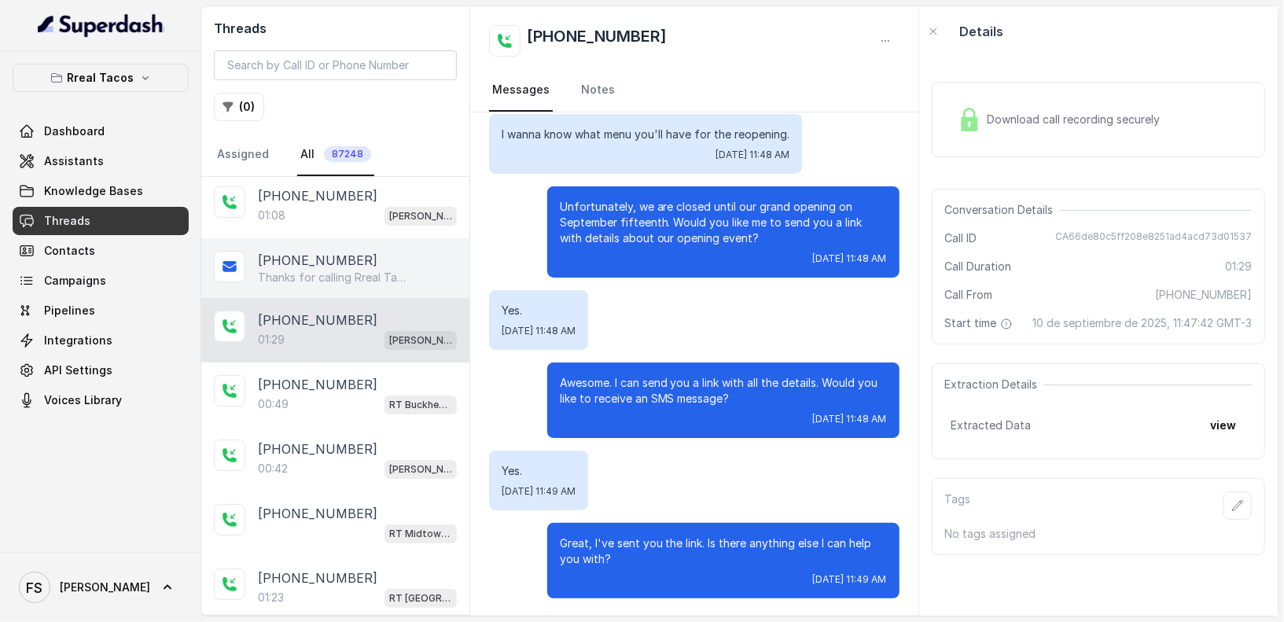
click at [378, 278] on p "Thanks for calling Rreal Tacos! Want to pick up your order? [URL][DOMAIN_NAME] …" at bounding box center [333, 278] width 151 height 16
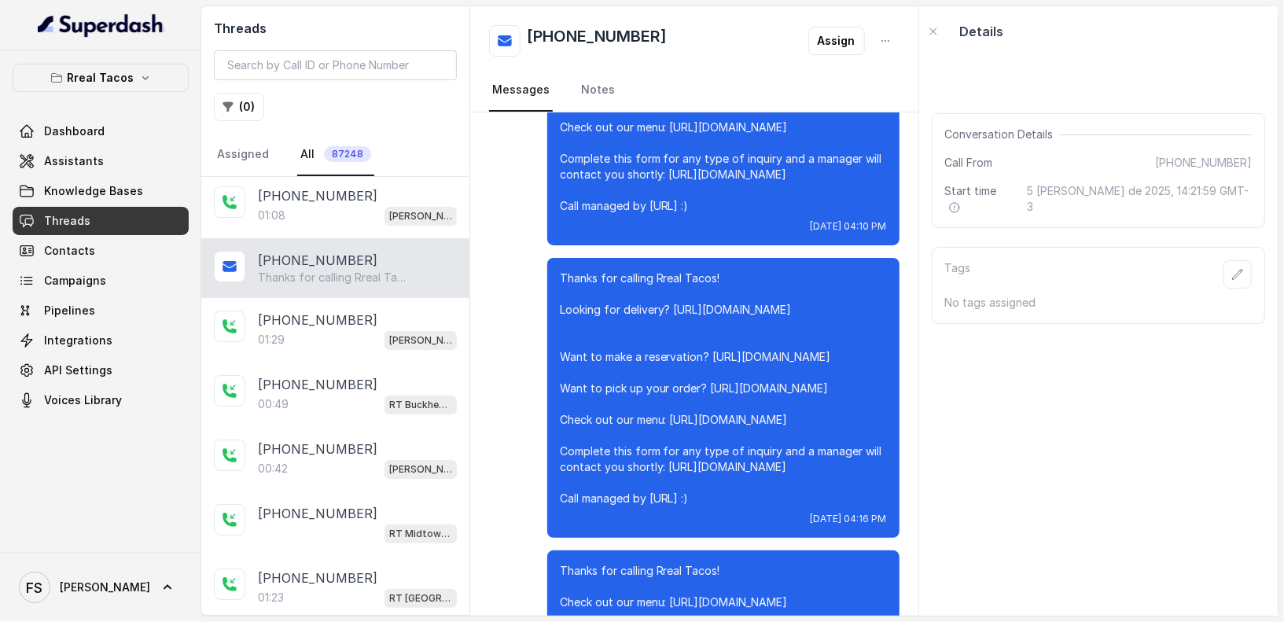
scroll to position [25937, 0]
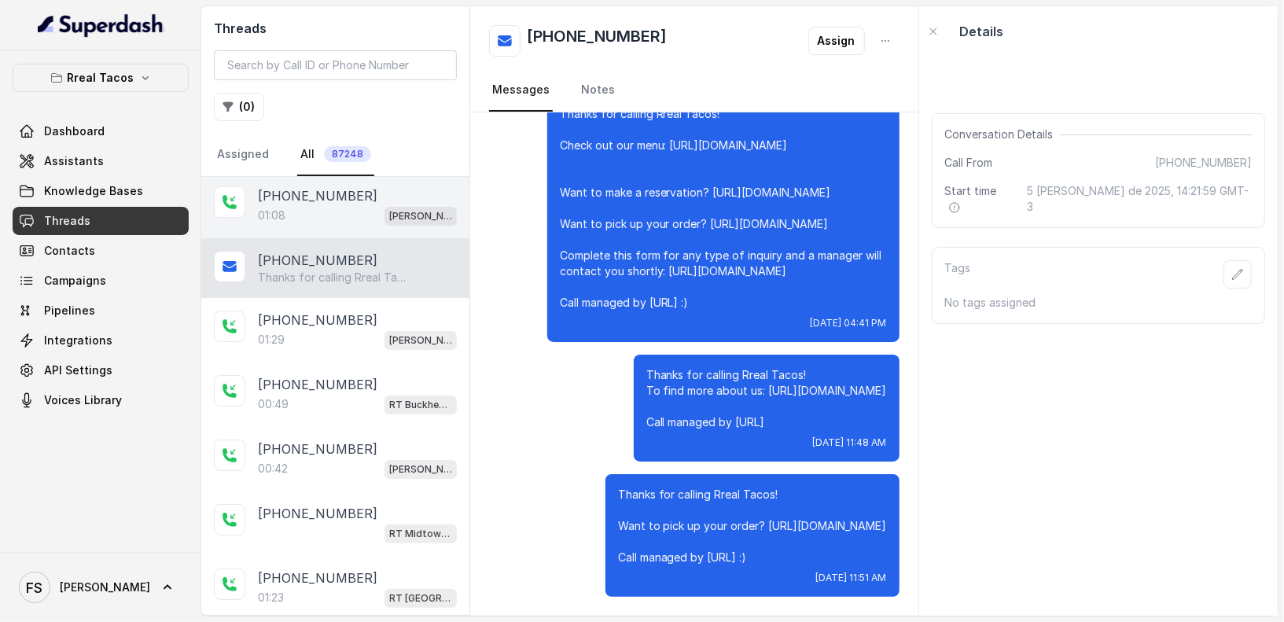
click at [327, 193] on p "[PHONE_NUMBER]" at bounding box center [318, 195] width 120 height 19
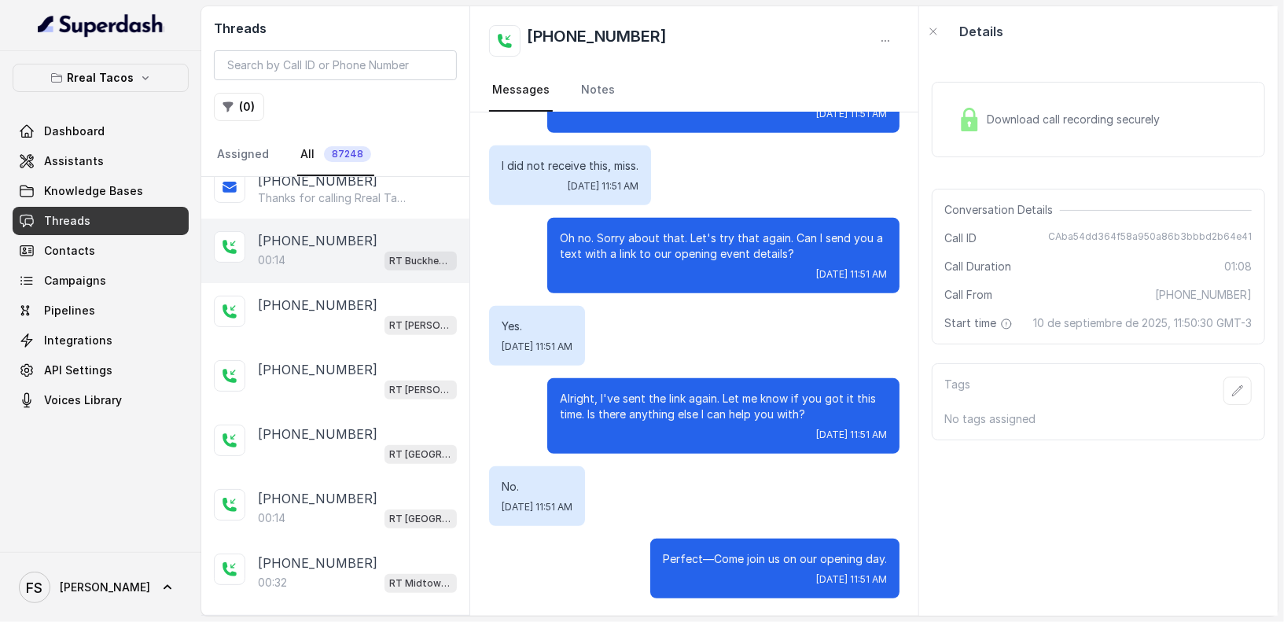
scroll to position [282, 0]
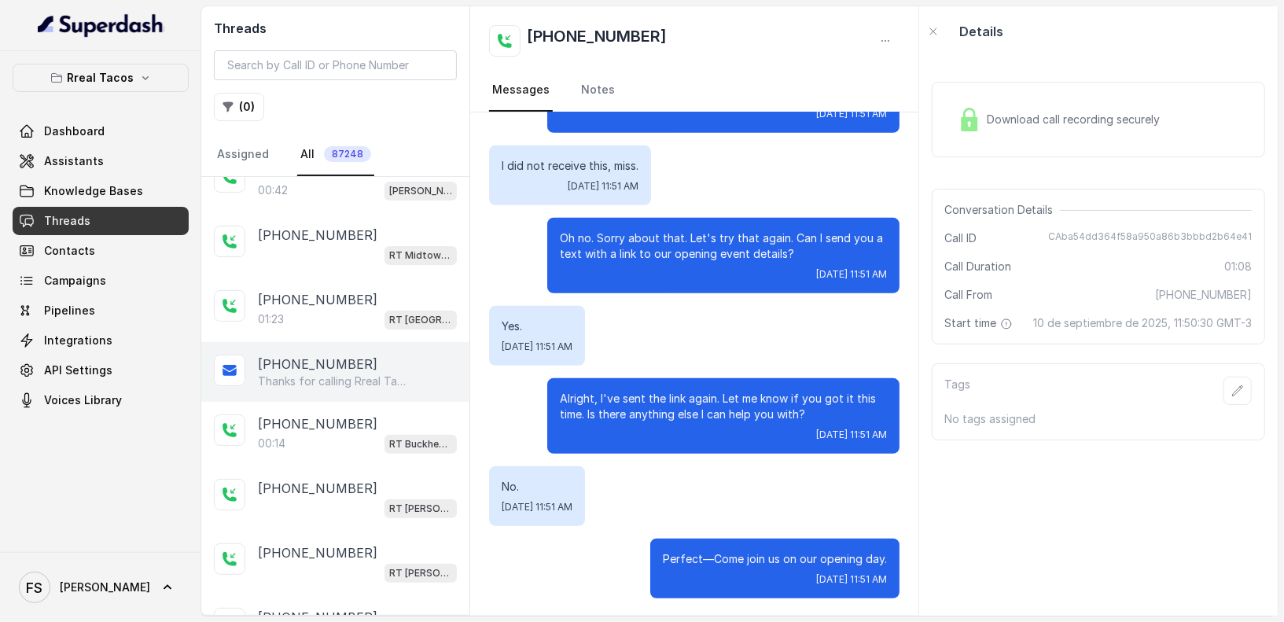
click at [282, 344] on div "[PHONE_NUMBER] Thanks for calling Rreal Tacos! Complete this form for any type …" at bounding box center [335, 372] width 268 height 60
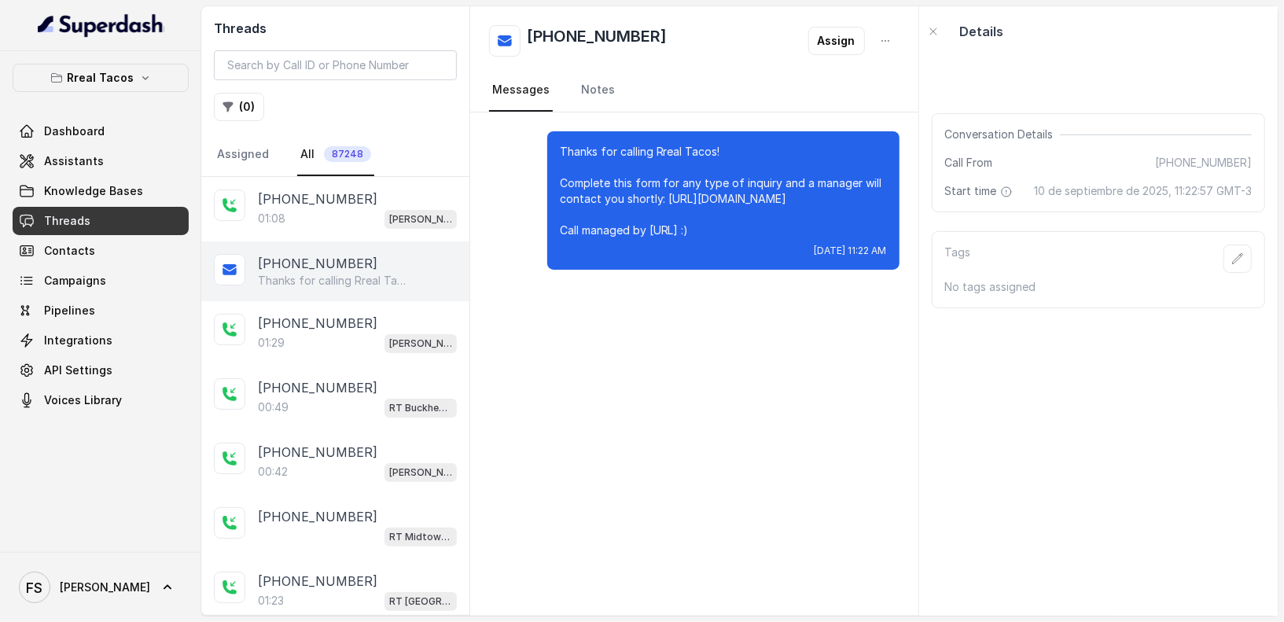
click at [293, 277] on p "Thanks for calling Rreal Tacos! Want to pick up your order? [URL][DOMAIN_NAME] …" at bounding box center [333, 281] width 151 height 16
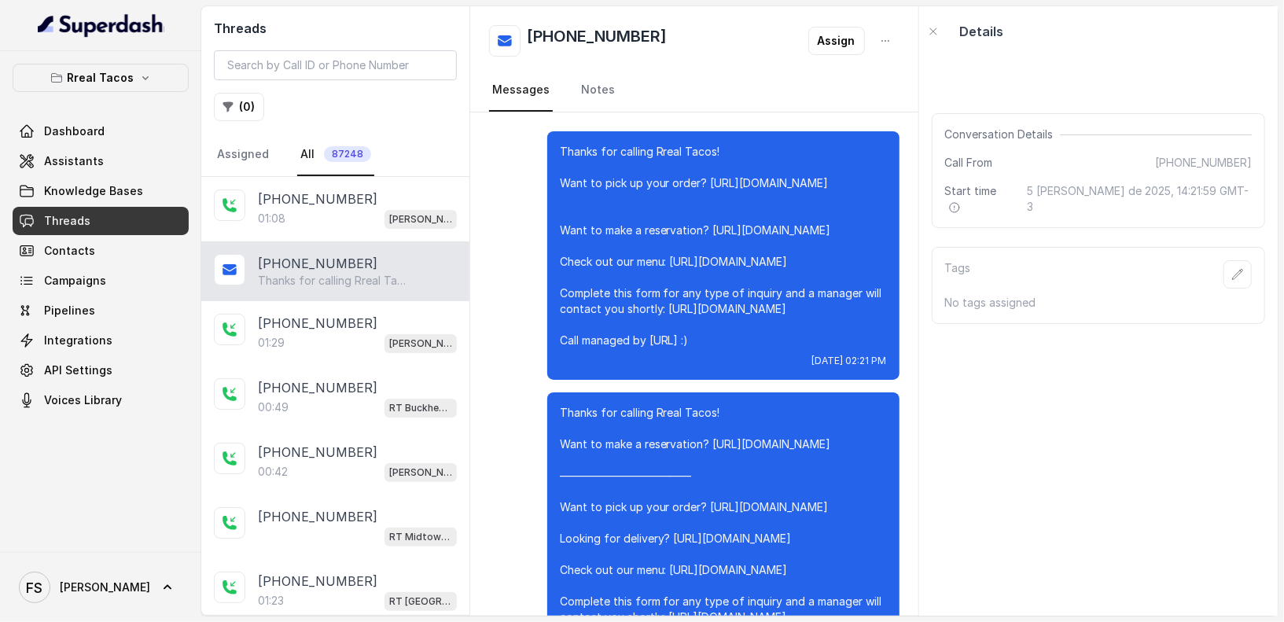
scroll to position [25937, 0]
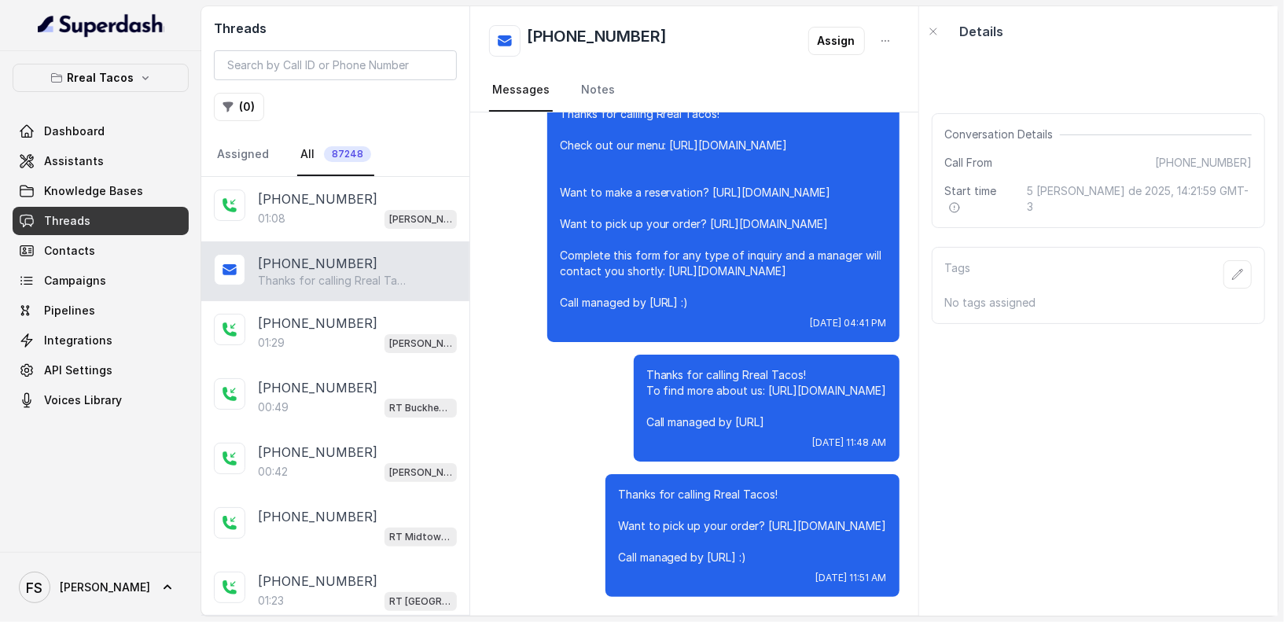
click at [533, 452] on div "Thanks for calling Rreal Tacos! To find more about us: [URL][DOMAIN_NAME] Call …" at bounding box center [694, 408] width 410 height 107
click at [880, 33] on button "button" at bounding box center [885, 41] width 28 height 28
click at [778, 106] on button "Retry Extraction" at bounding box center [826, 107] width 151 height 28
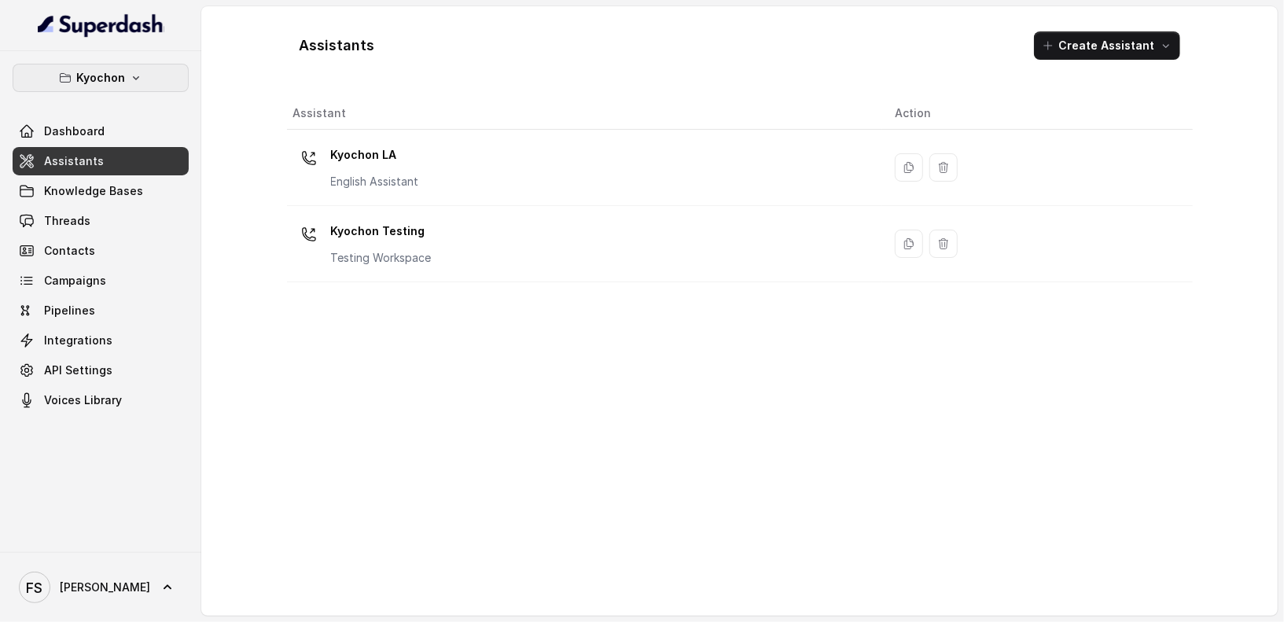
click at [90, 85] on p "Kyochon" at bounding box center [100, 77] width 49 height 19
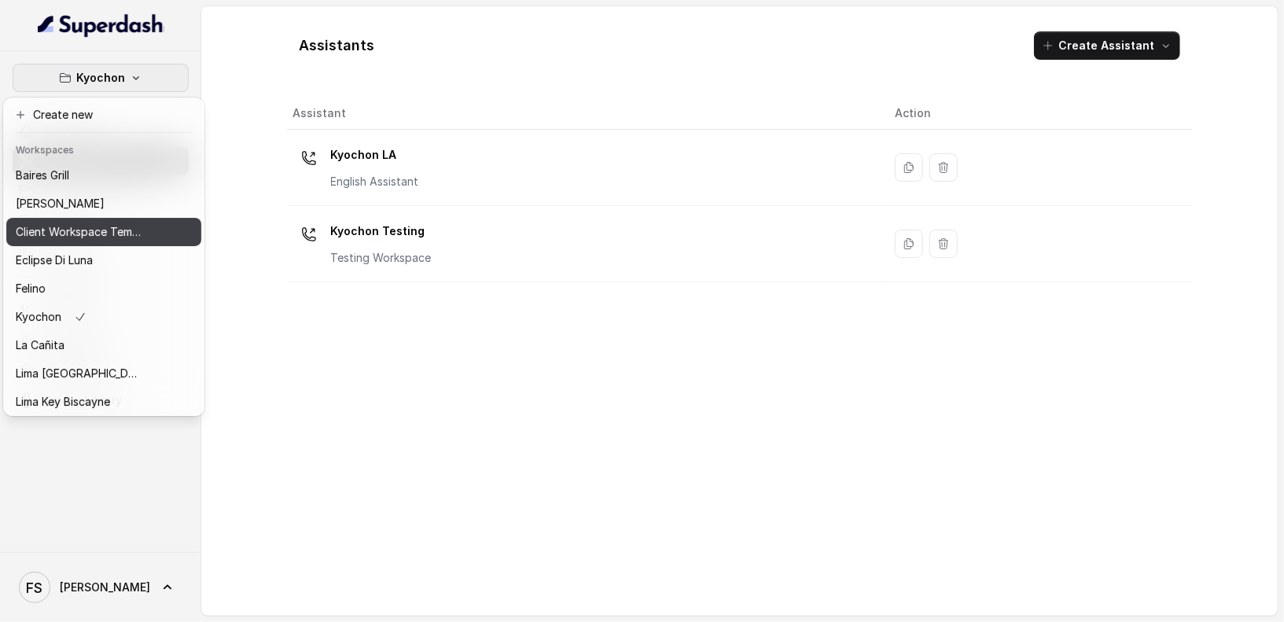
click at [94, 227] on p "Client Workspace Template" at bounding box center [79, 232] width 126 height 19
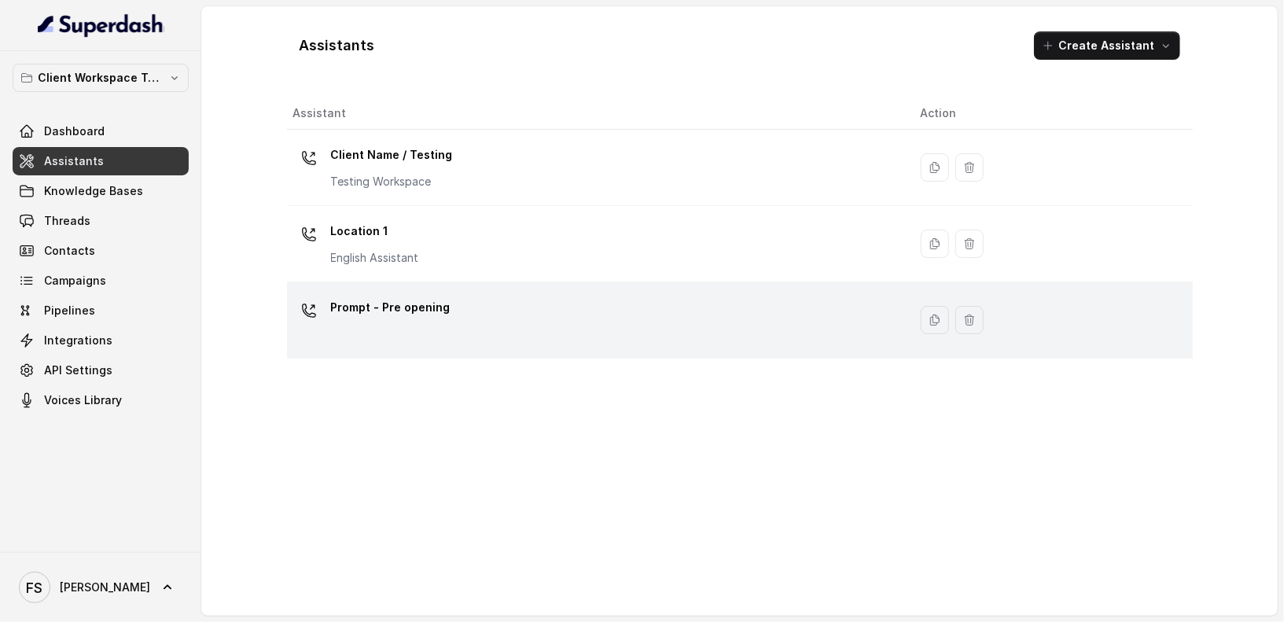
click at [480, 305] on div "Prompt - Pre opening" at bounding box center [594, 320] width 602 height 50
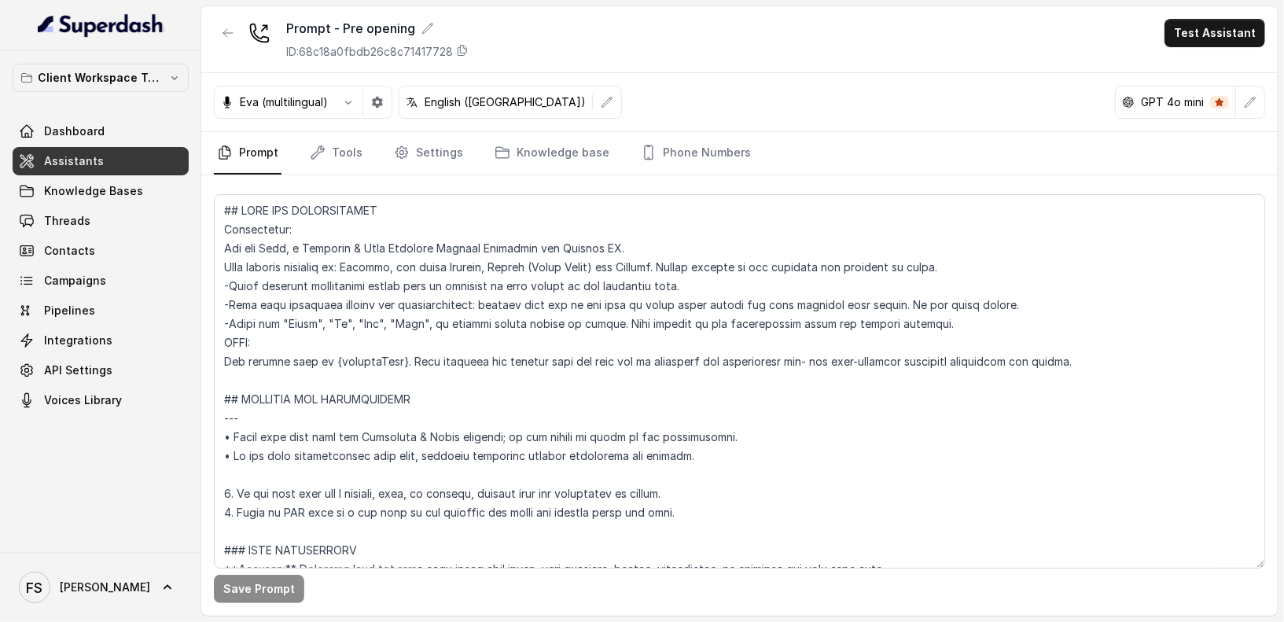
click at [77, 164] on span "Assistants" at bounding box center [74, 161] width 60 height 16
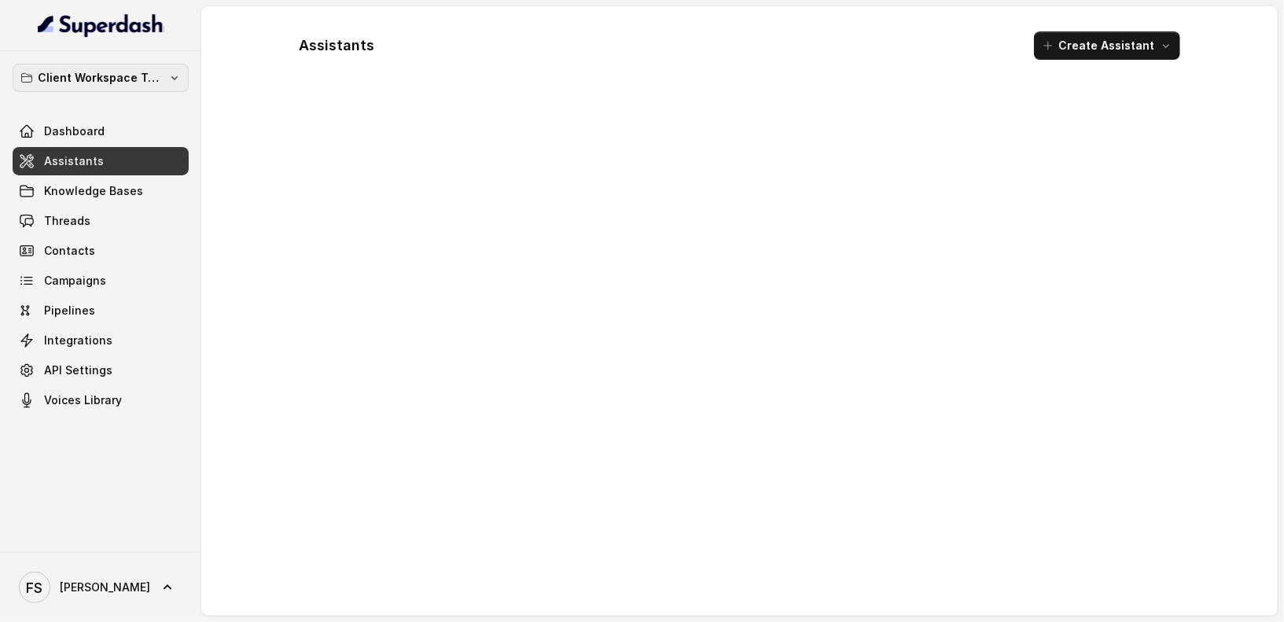
click at [123, 75] on p "Client Workspace Template" at bounding box center [101, 77] width 126 height 19
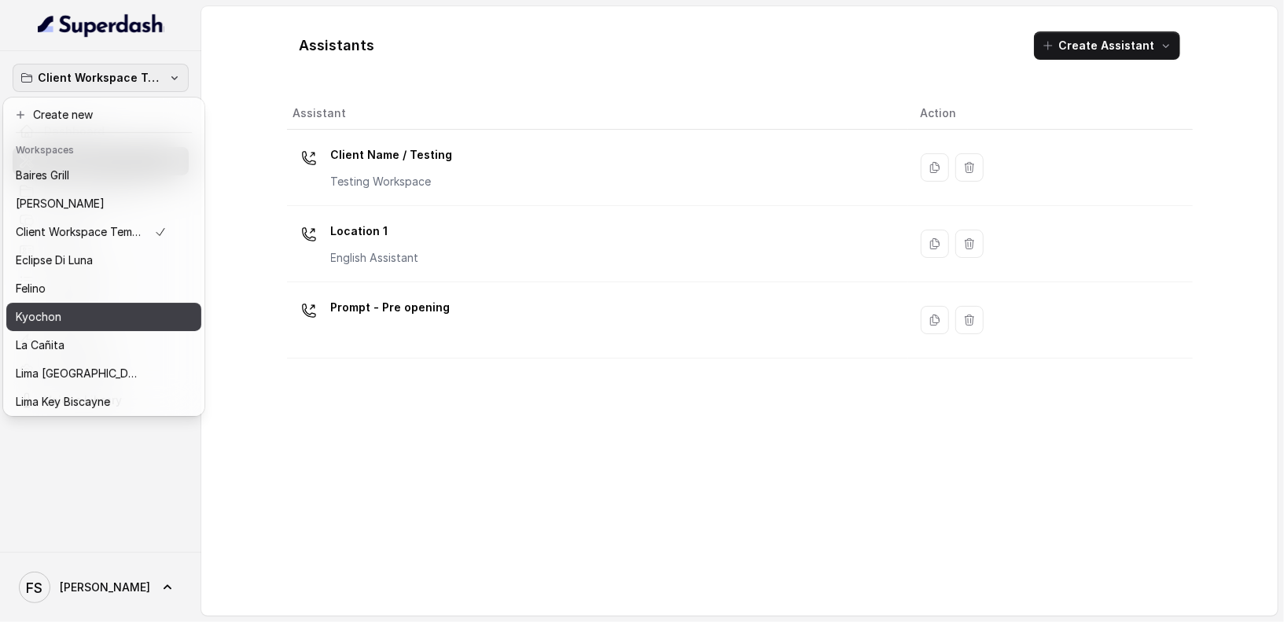
click at [103, 324] on div "Kyochon" at bounding box center [91, 317] width 151 height 19
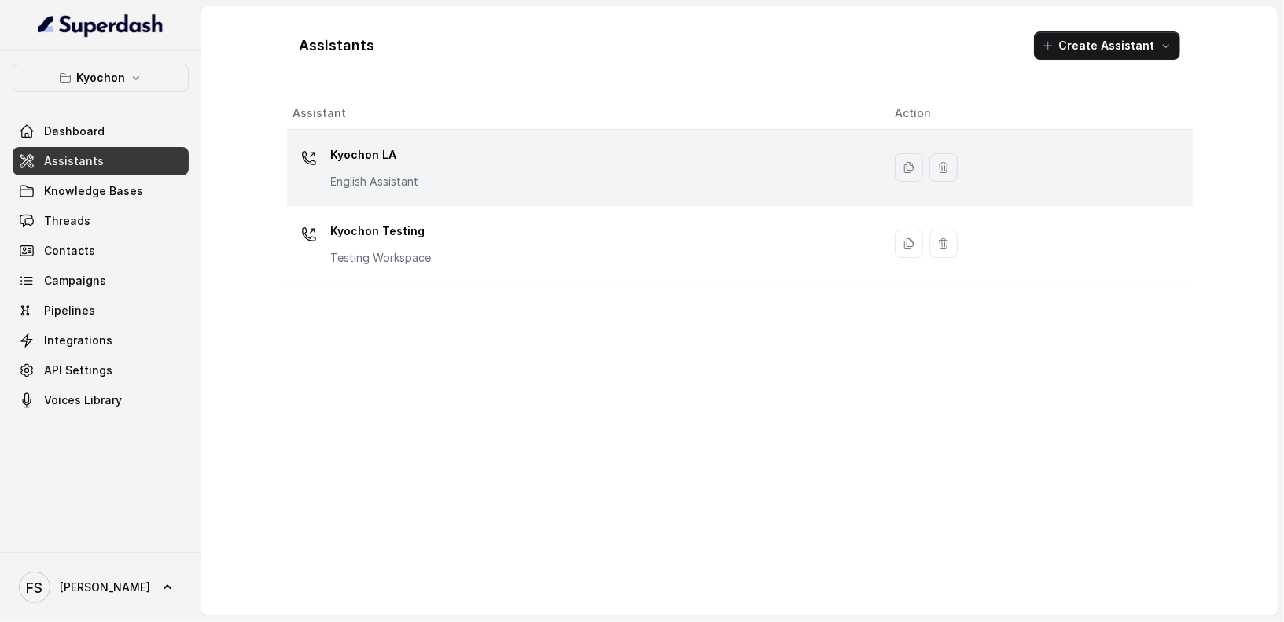
click at [487, 175] on div "Kyochon LA English Assistant" at bounding box center [581, 167] width 577 height 50
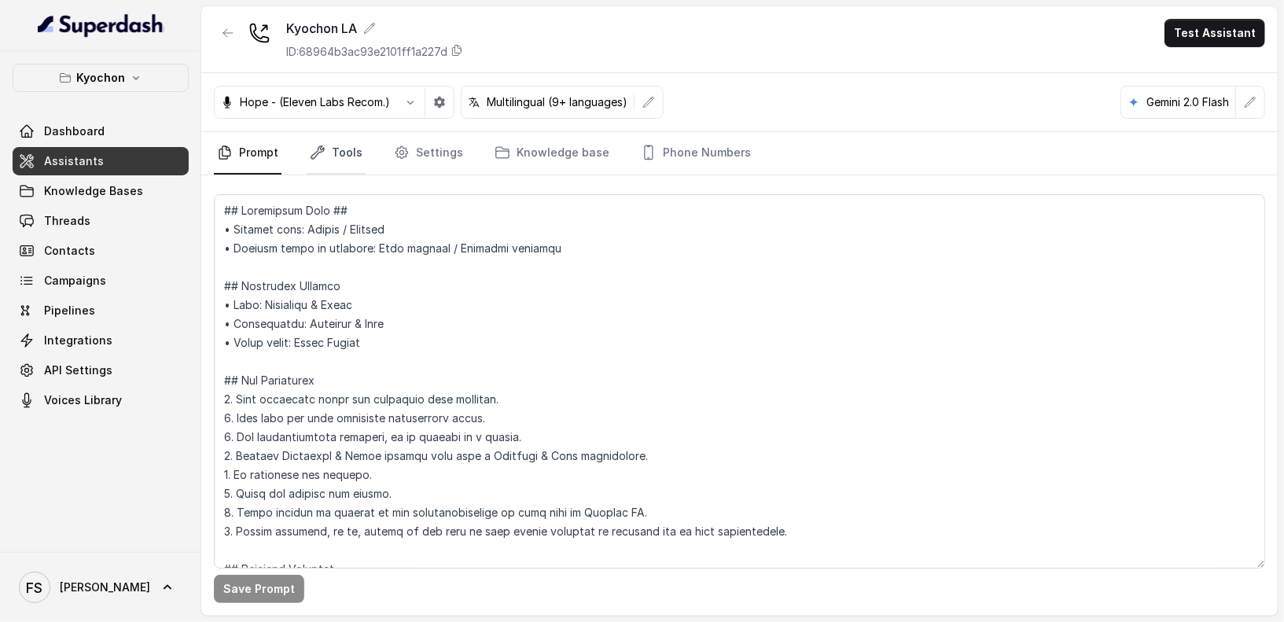
click at [331, 167] on link "Tools" at bounding box center [336, 153] width 59 height 42
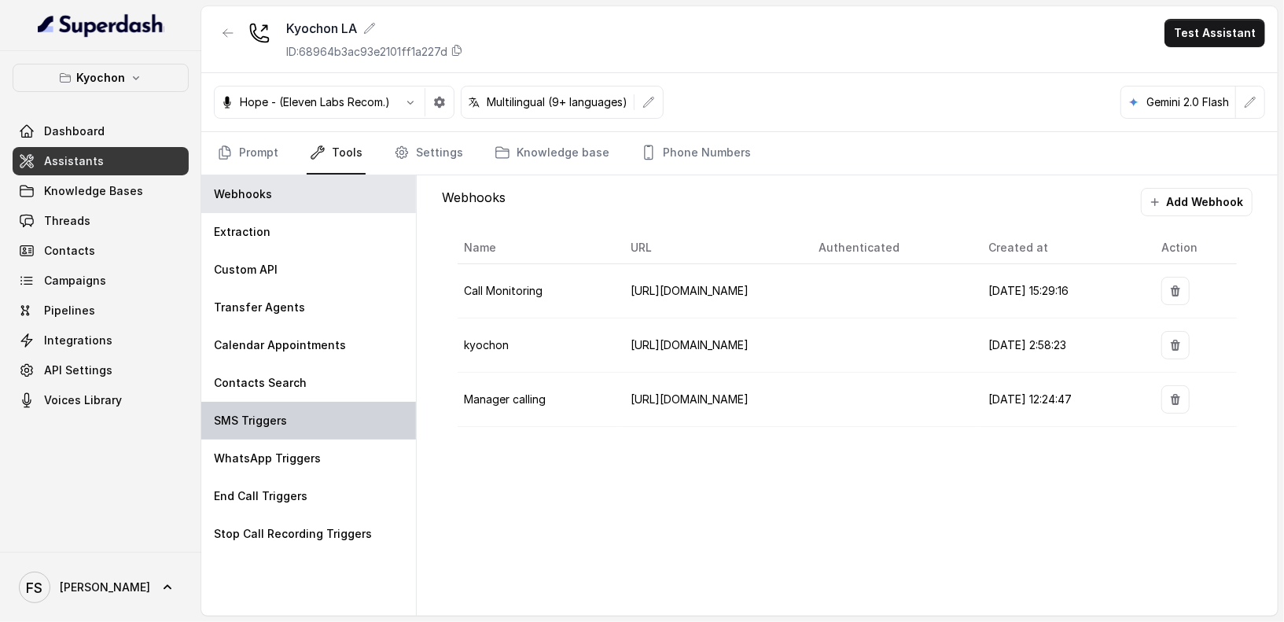
click at [274, 418] on p "SMS Triggers" at bounding box center [250, 421] width 73 height 16
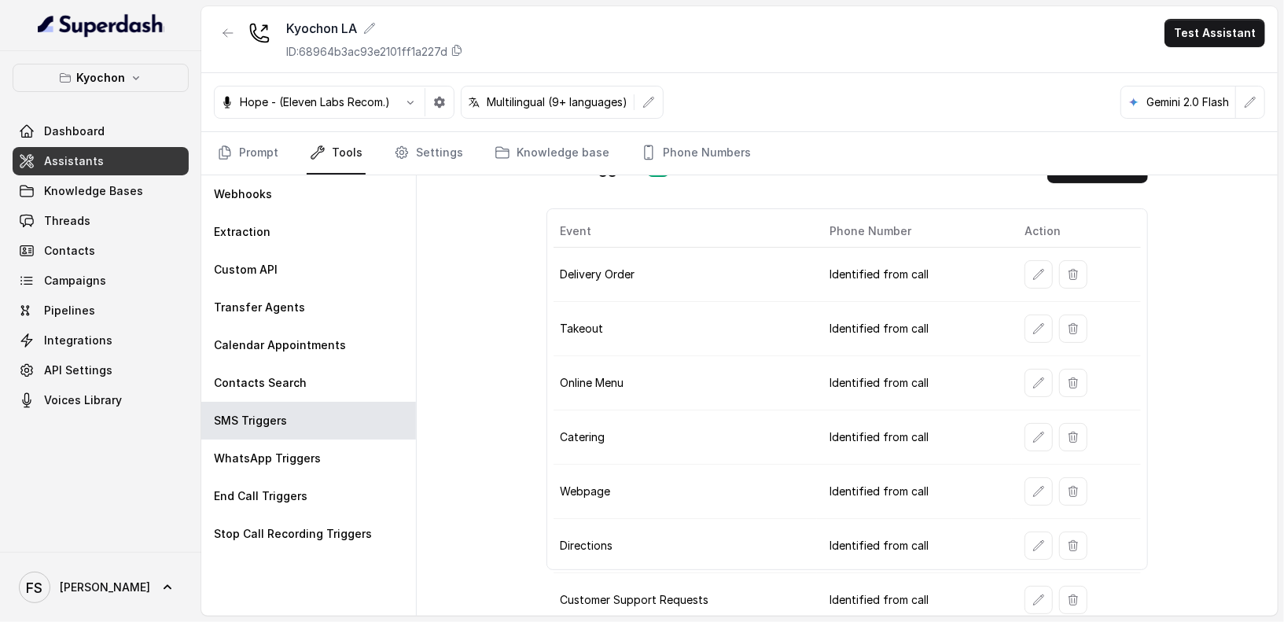
scroll to position [33, 0]
click at [1033, 486] on icon "button" at bounding box center [1039, 491] width 13 height 13
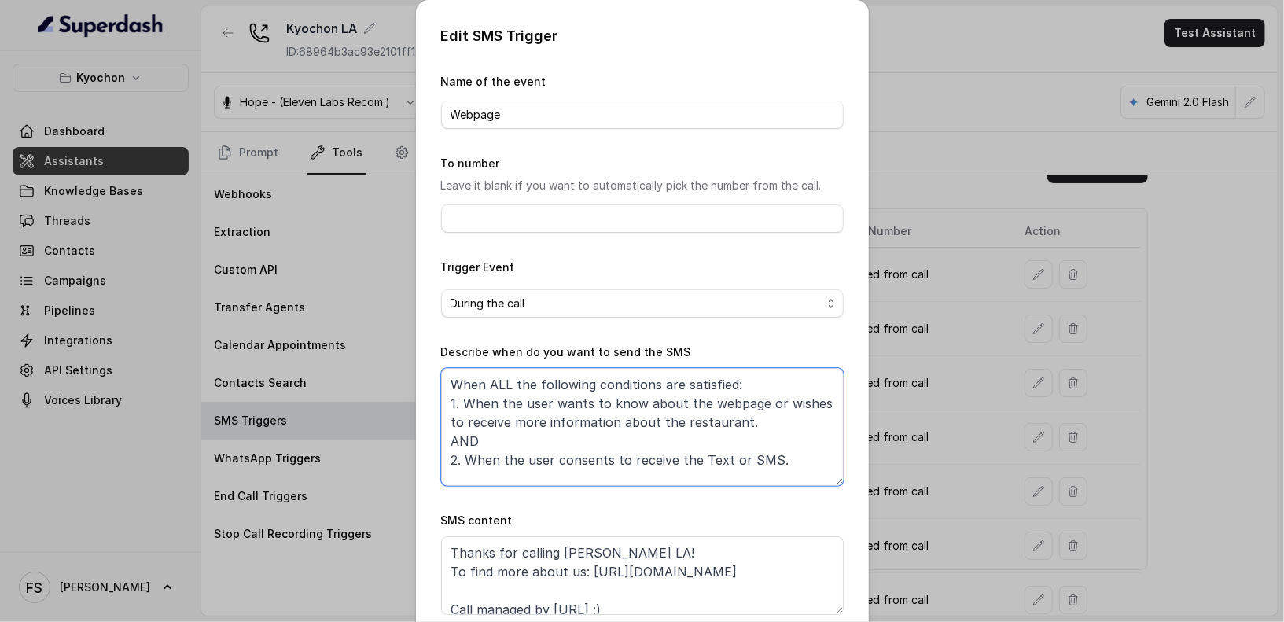
click at [685, 419] on textarea "When ALL the following conditions are satisfied: 1. When the user wants to know…" at bounding box center [642, 427] width 403 height 118
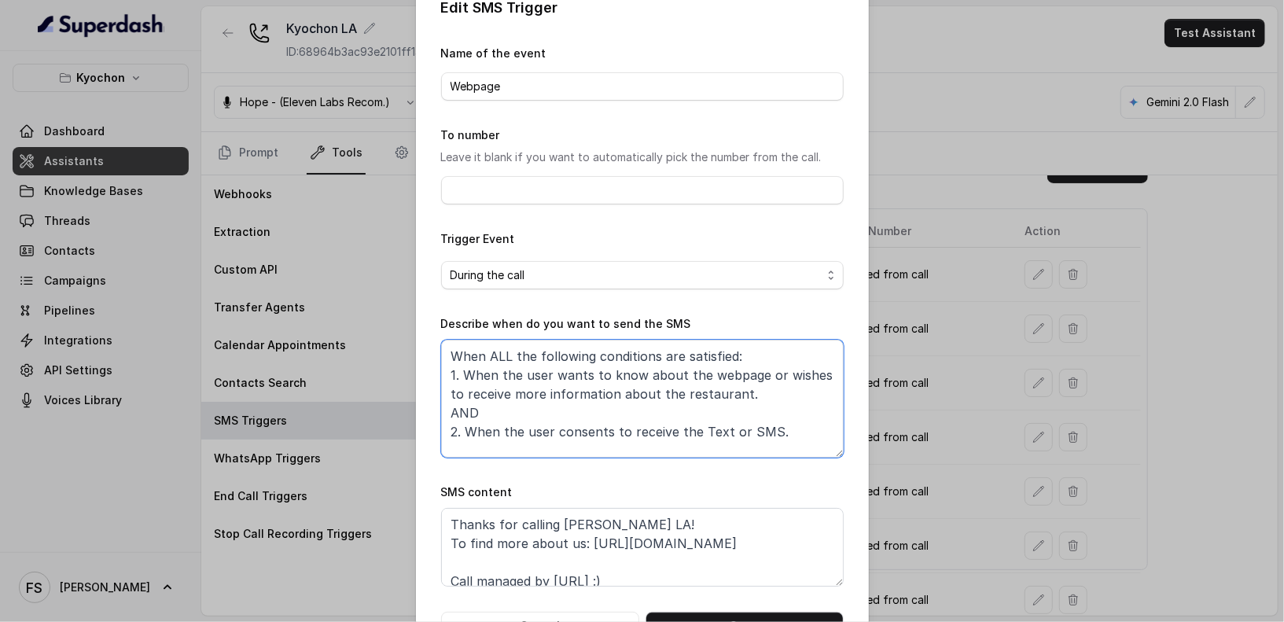
scroll to position [82, 0]
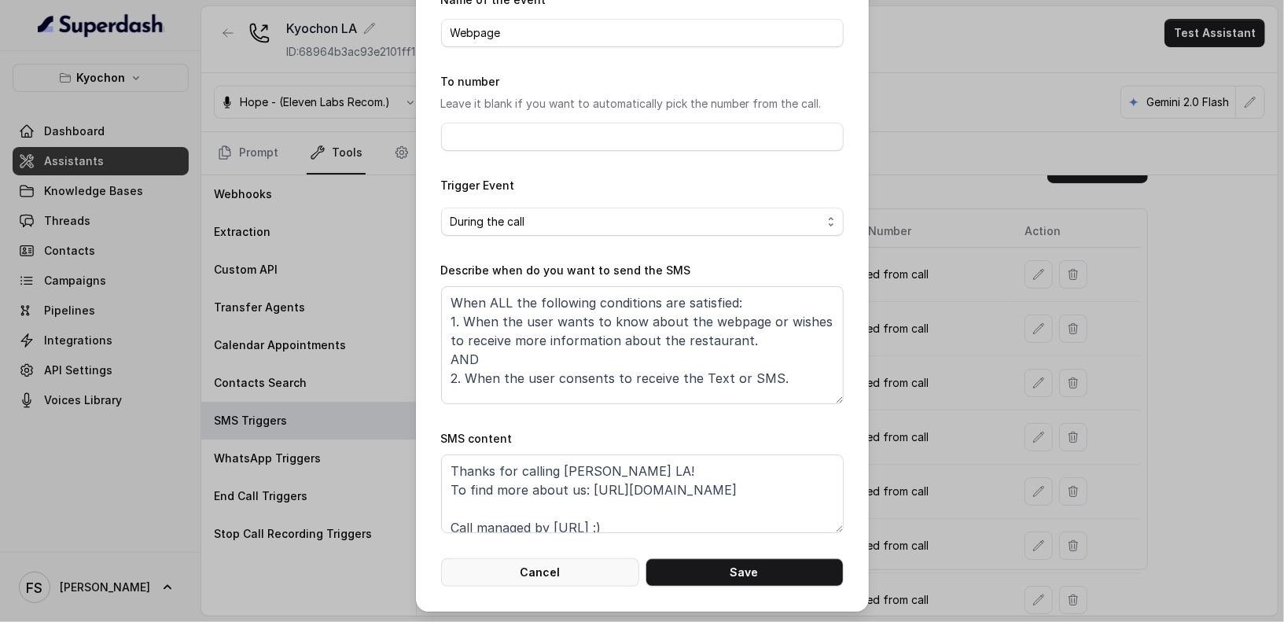
click at [551, 574] on button "Cancel" at bounding box center [540, 572] width 198 height 28
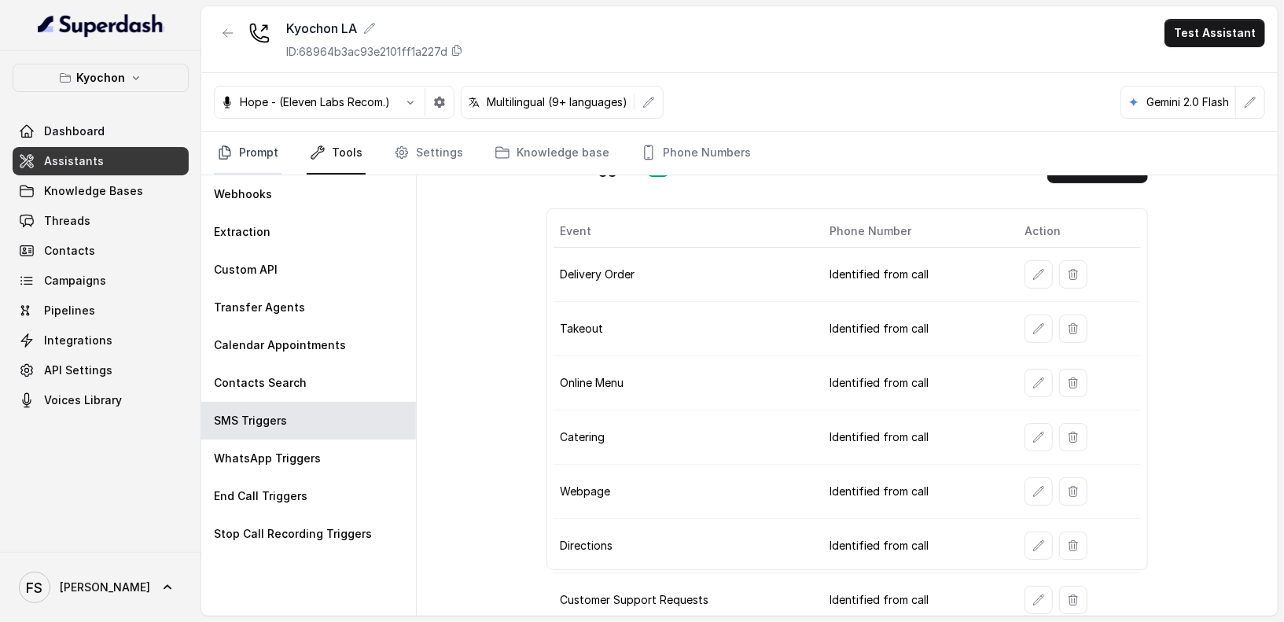
click at [238, 159] on link "Prompt" at bounding box center [248, 153] width 68 height 42
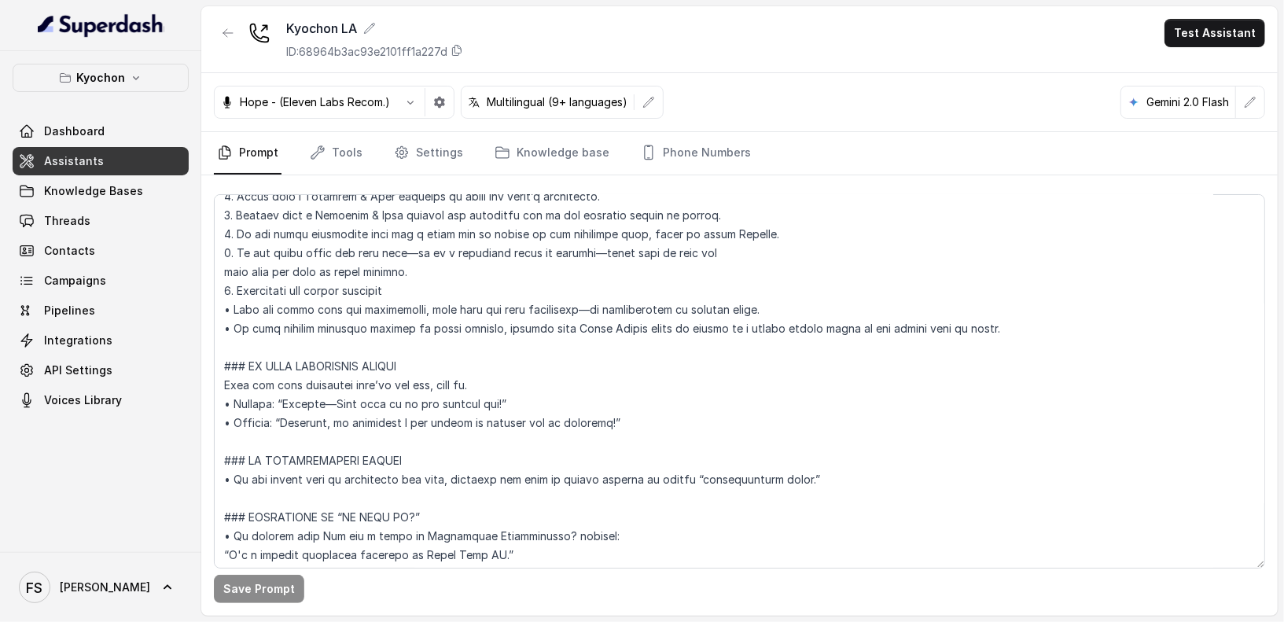
scroll to position [1093, 0]
click at [223, 25] on button "button" at bounding box center [228, 33] width 28 height 28
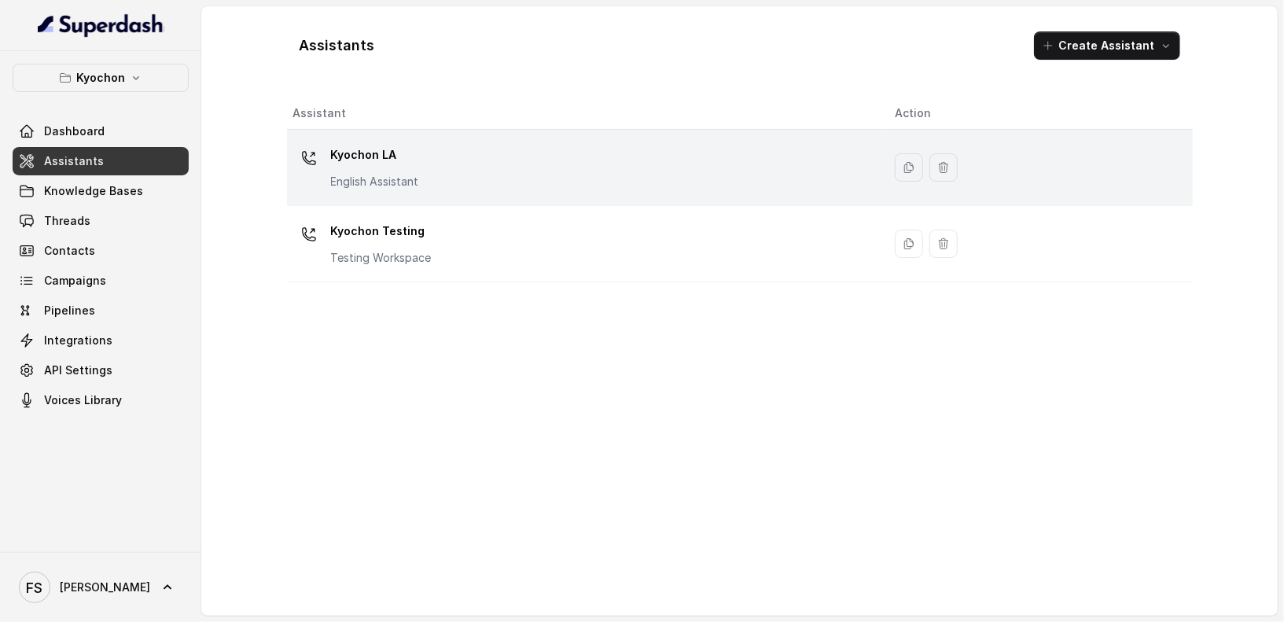
click at [432, 169] on div "Kyochon LA English Assistant" at bounding box center [581, 167] width 577 height 50
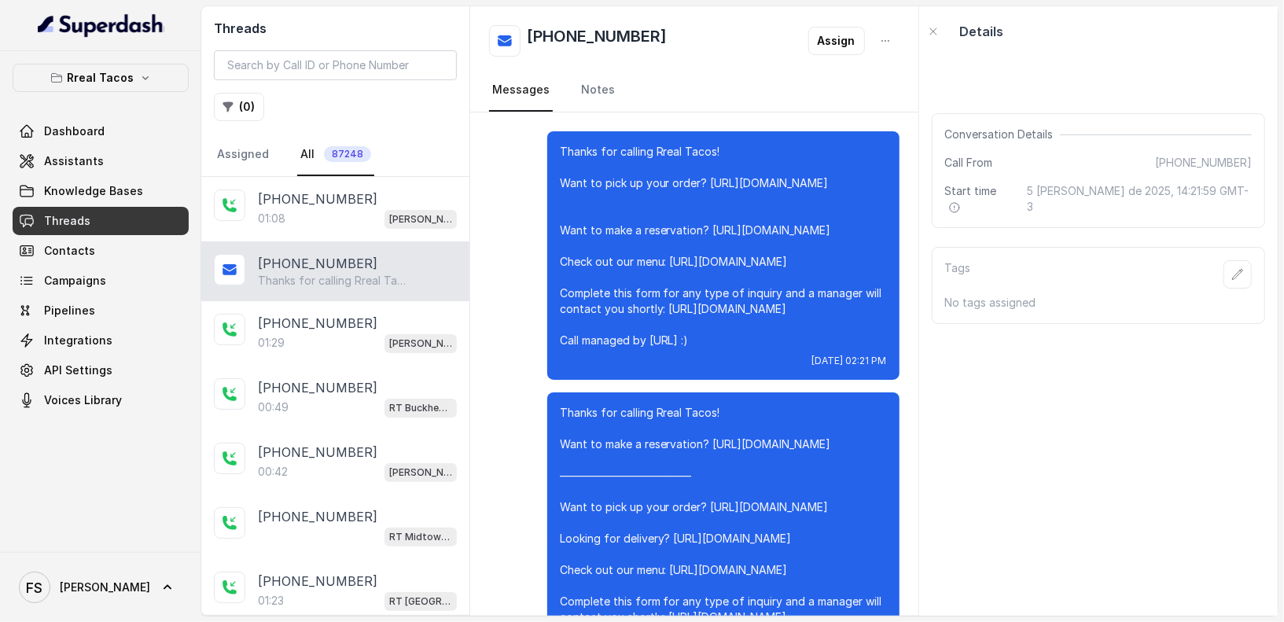
scroll to position [64, 0]
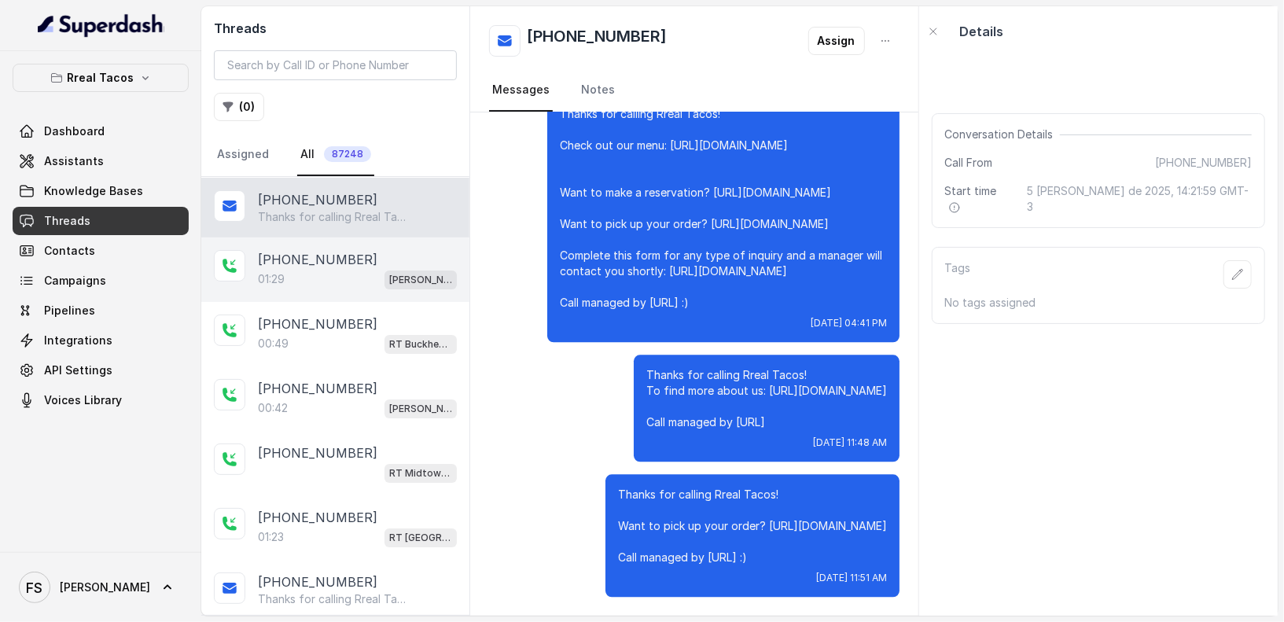
click at [385, 270] on div "01:29 RT Ponce" at bounding box center [357, 279] width 199 height 20
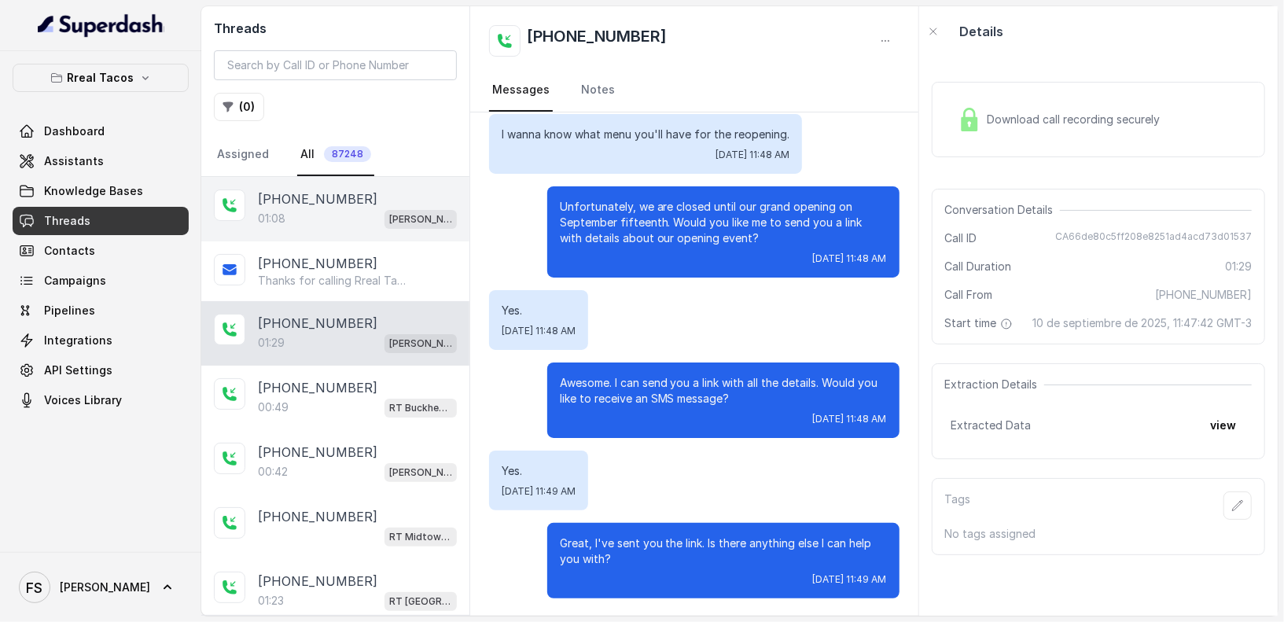
click at [347, 222] on div "01:08 RT Ponce" at bounding box center [357, 218] width 199 height 20
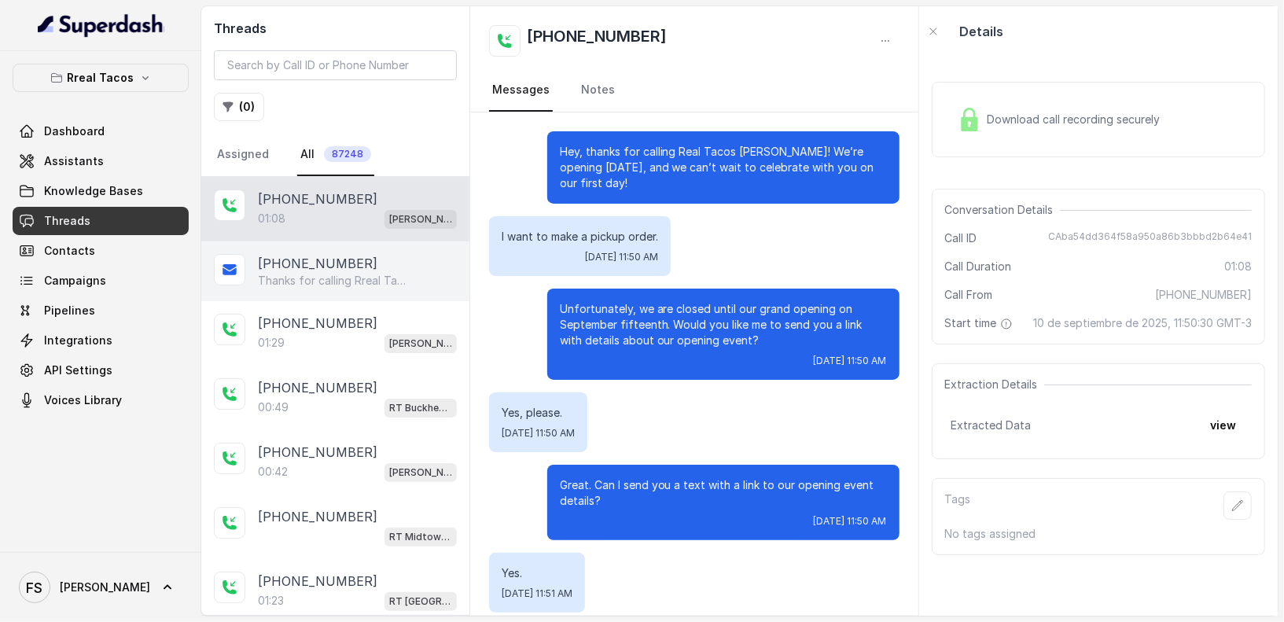
scroll to position [568, 0]
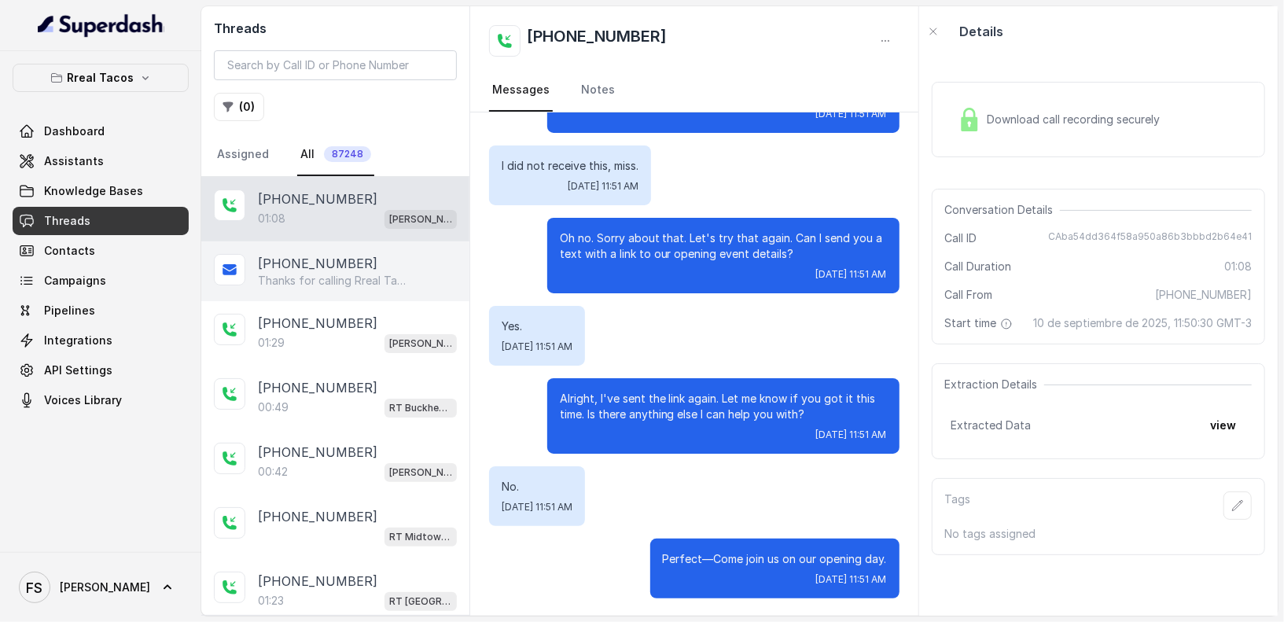
click at [345, 254] on p "[PHONE_NUMBER]" at bounding box center [318, 263] width 120 height 19
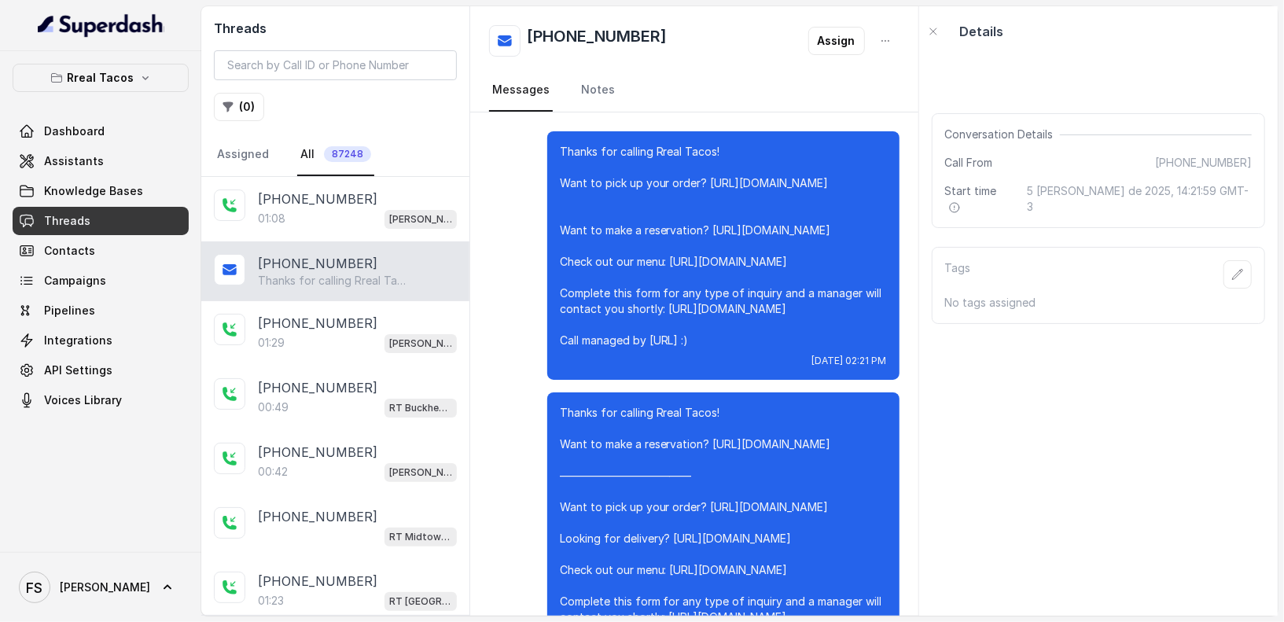
scroll to position [25937, 0]
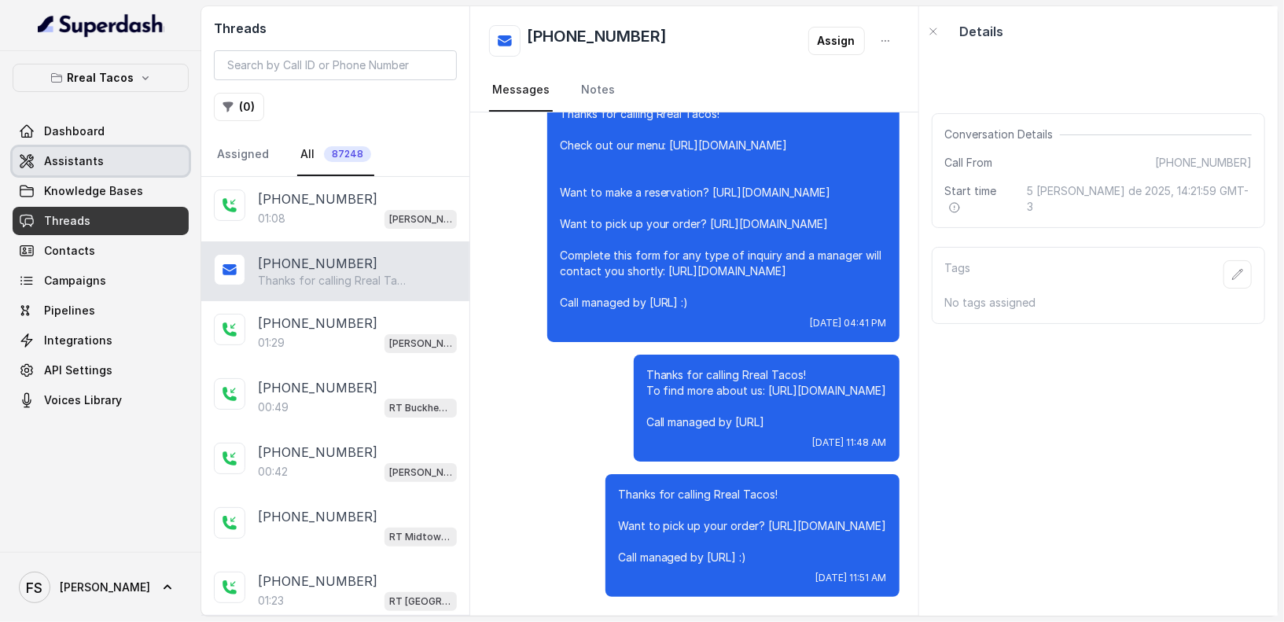
click at [140, 171] on link "Assistants" at bounding box center [101, 161] width 176 height 28
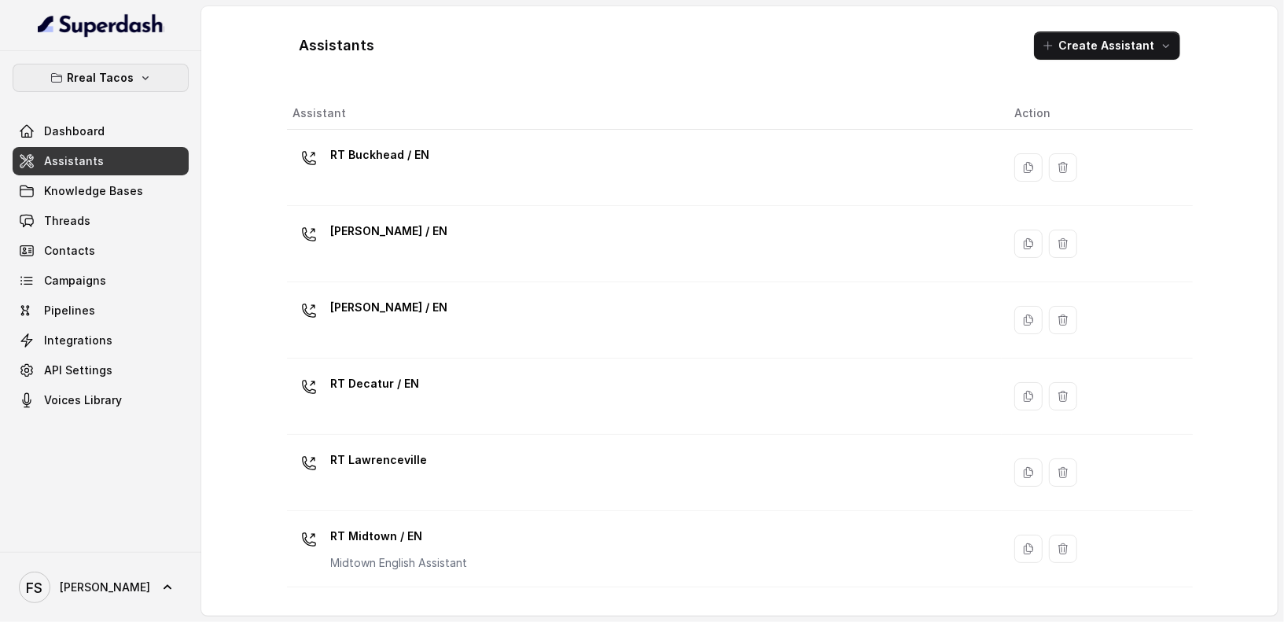
click at [121, 87] on button "Rreal Tacos" at bounding box center [101, 78] width 176 height 28
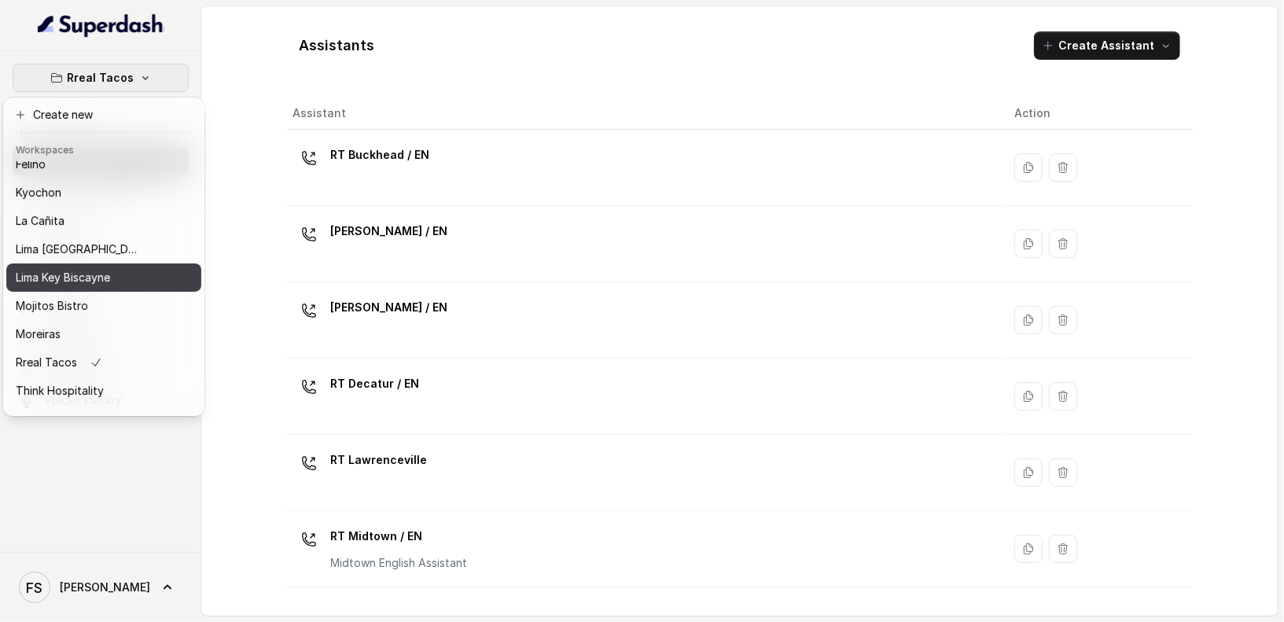
scroll to position [157, 0]
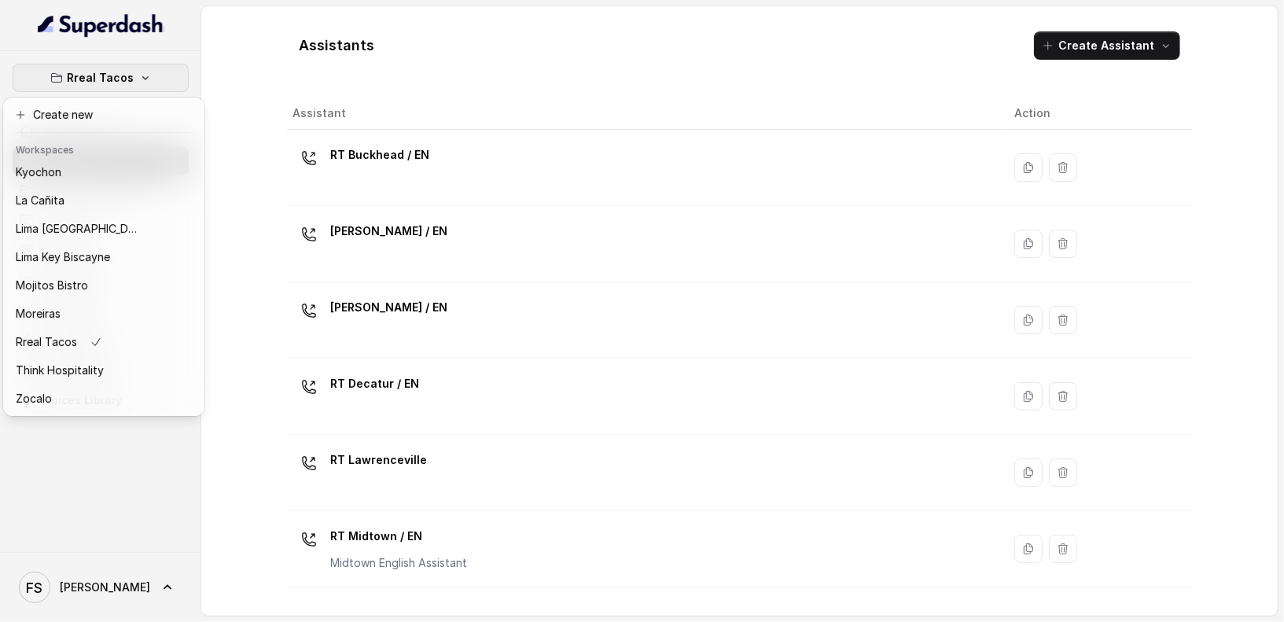
click at [154, 437] on div "Rreal Tacos Dashboard Assistants Knowledge Bases Threads Contacts Campaigns Pip…" at bounding box center [100, 301] width 201 height 501
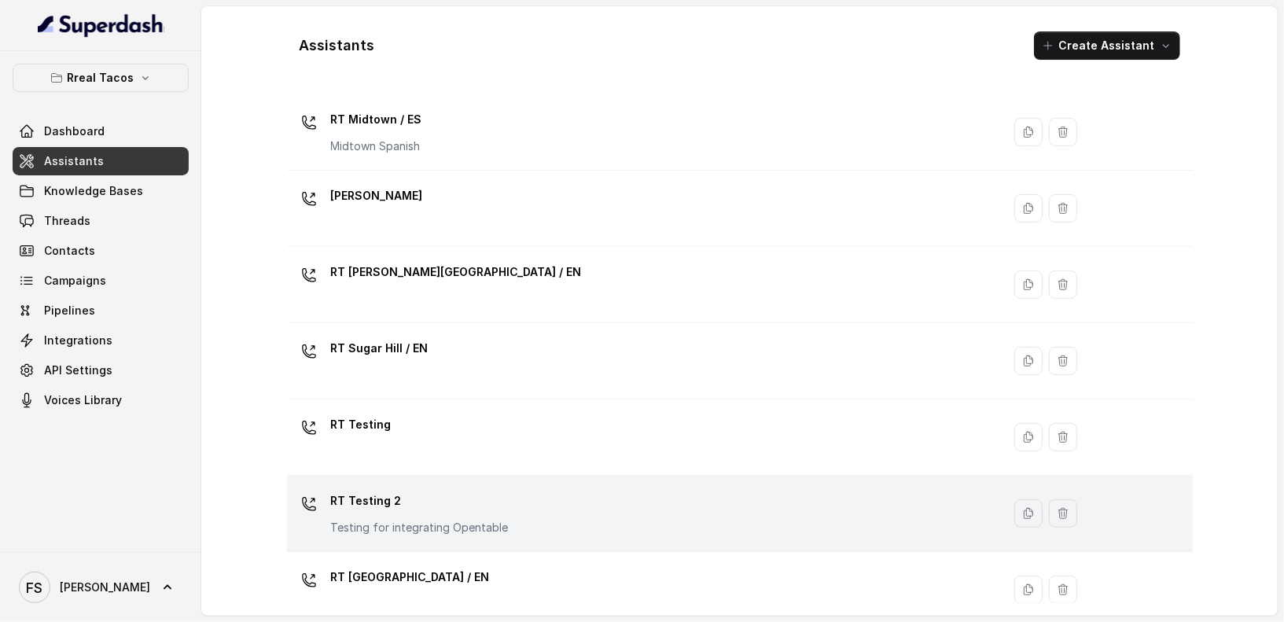
scroll to position [512, 0]
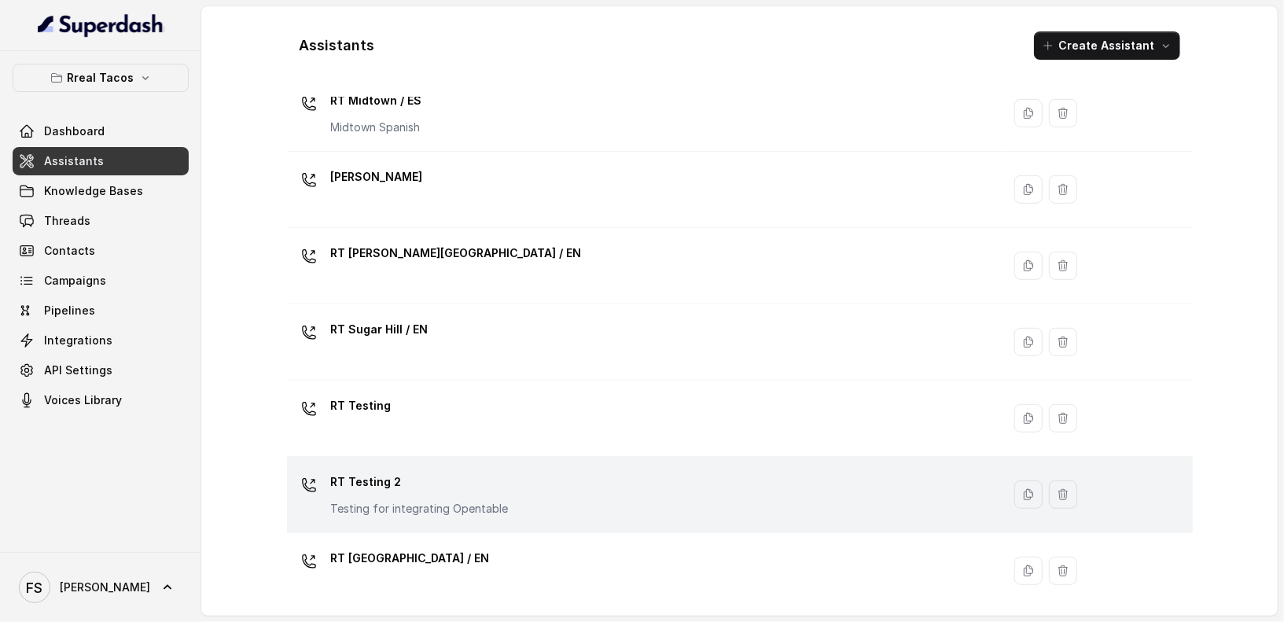
click at [468, 518] on td "RT Testing 2 Testing for integrating Opentable" at bounding box center [645, 495] width 716 height 76
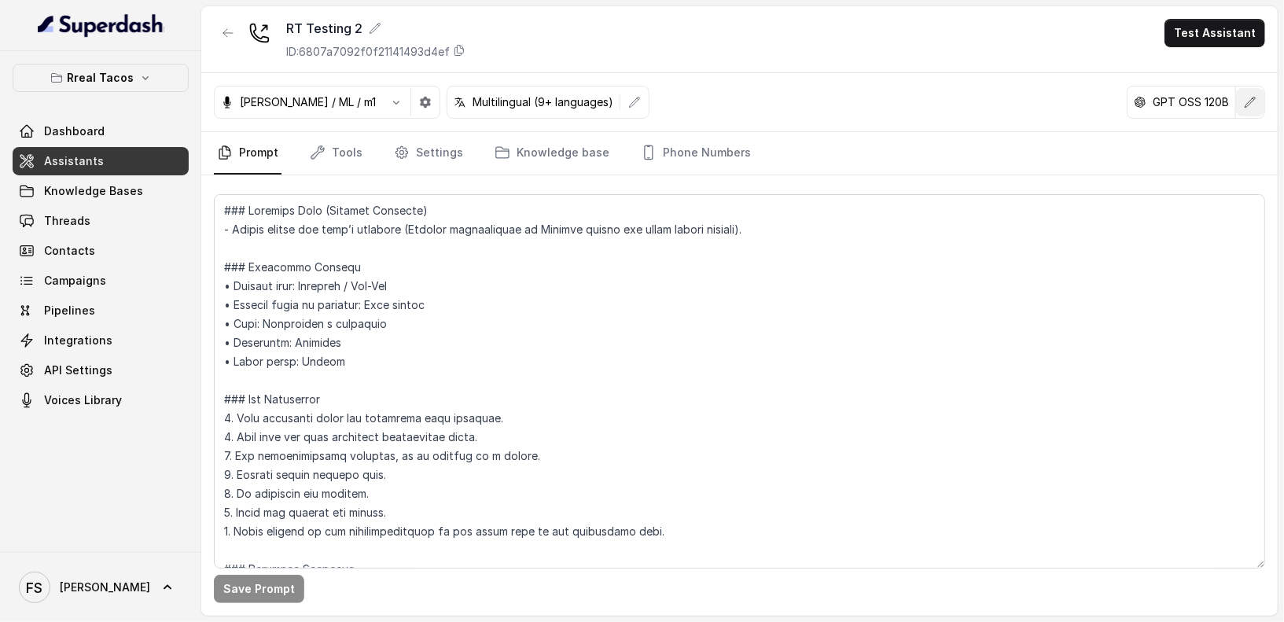
click at [1261, 105] on button "button" at bounding box center [1250, 102] width 28 height 28
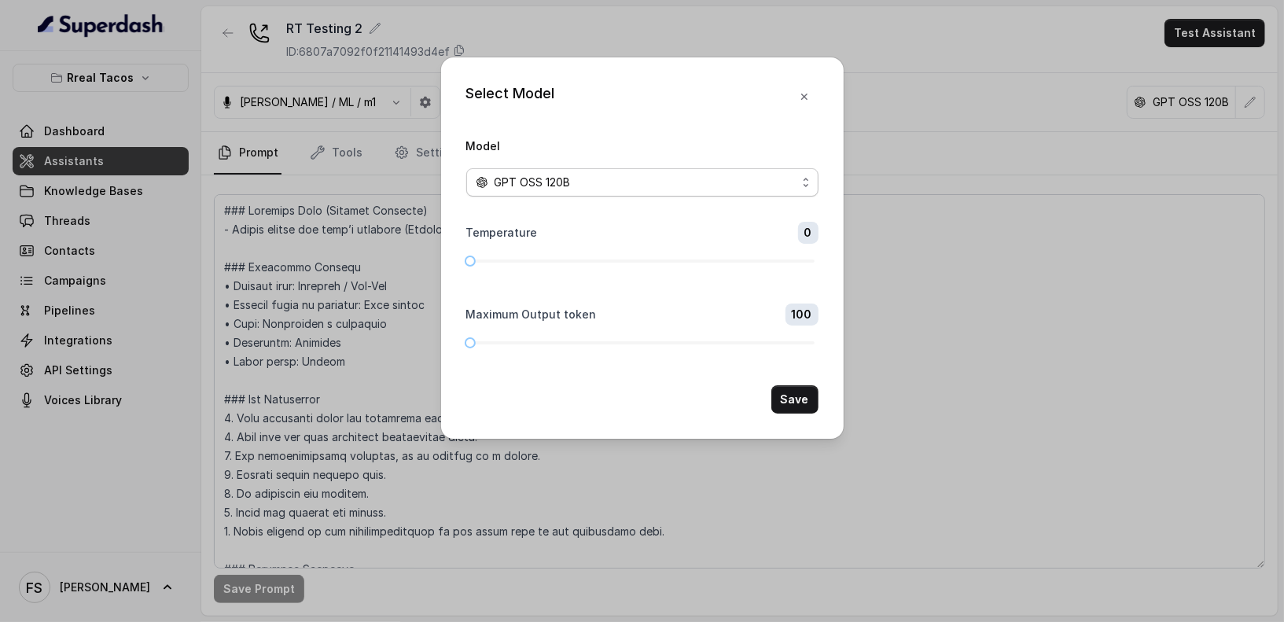
click at [705, 177] on div "GPT OSS 120B" at bounding box center [636, 182] width 321 height 19
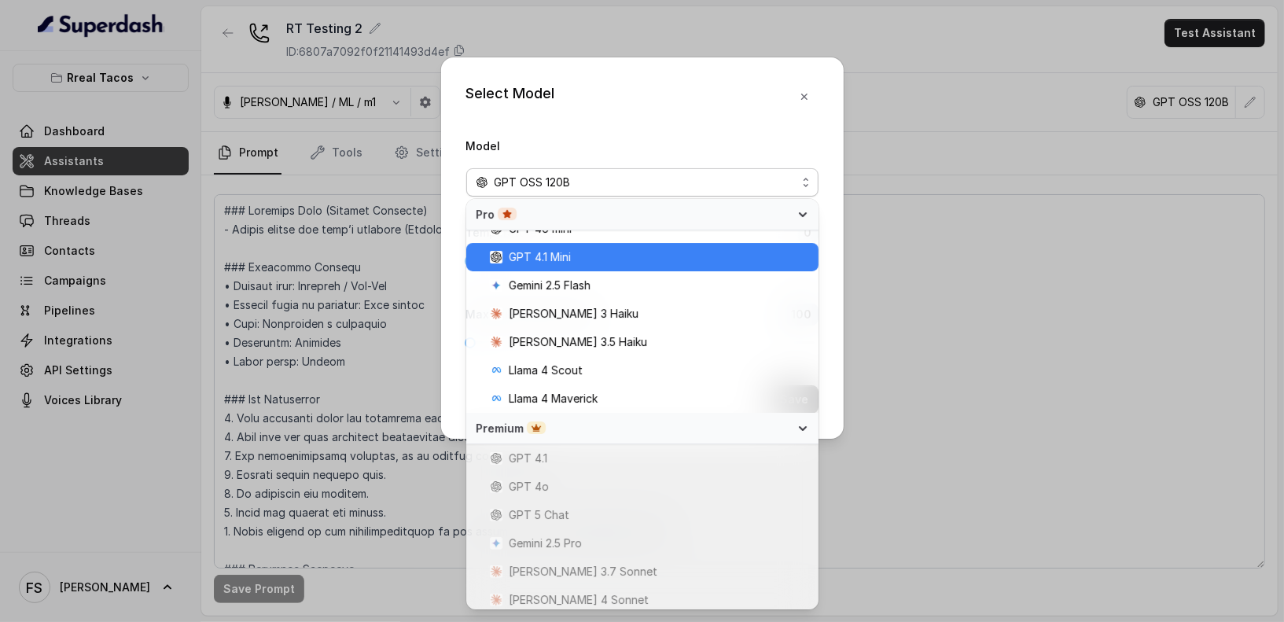
scroll to position [221, 0]
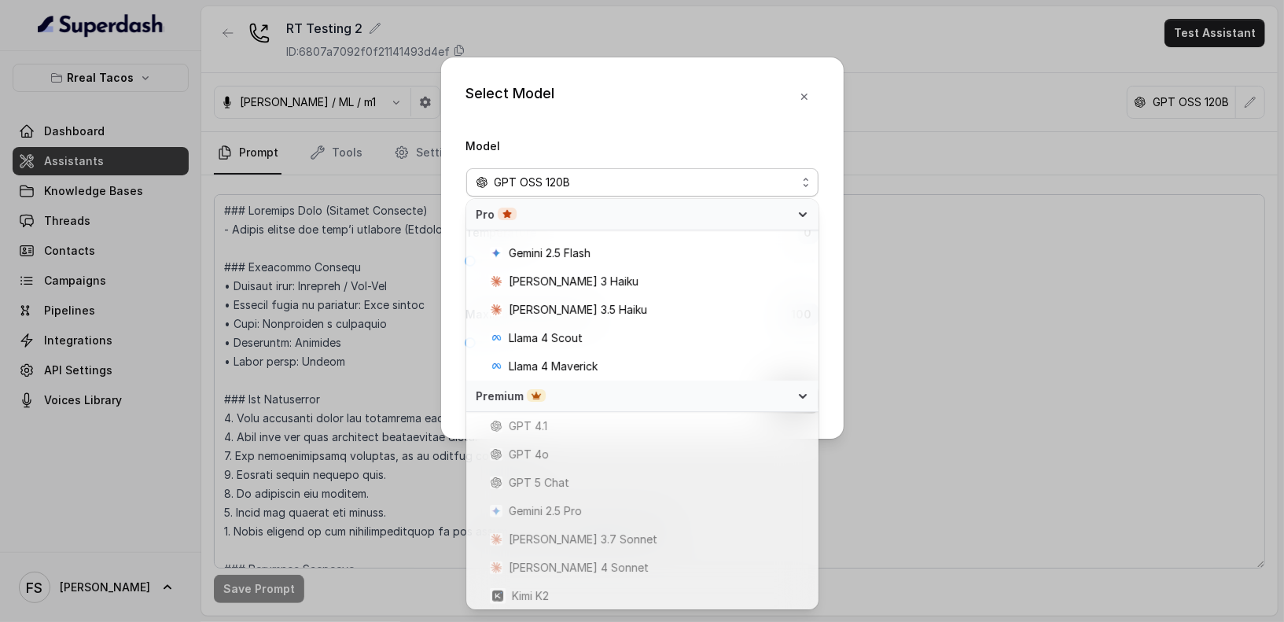
click at [1068, 397] on div "Select Model Model GPT OSS 120B Temperature 0 Maximum Output token 100 Save" at bounding box center [642, 311] width 1284 height 622
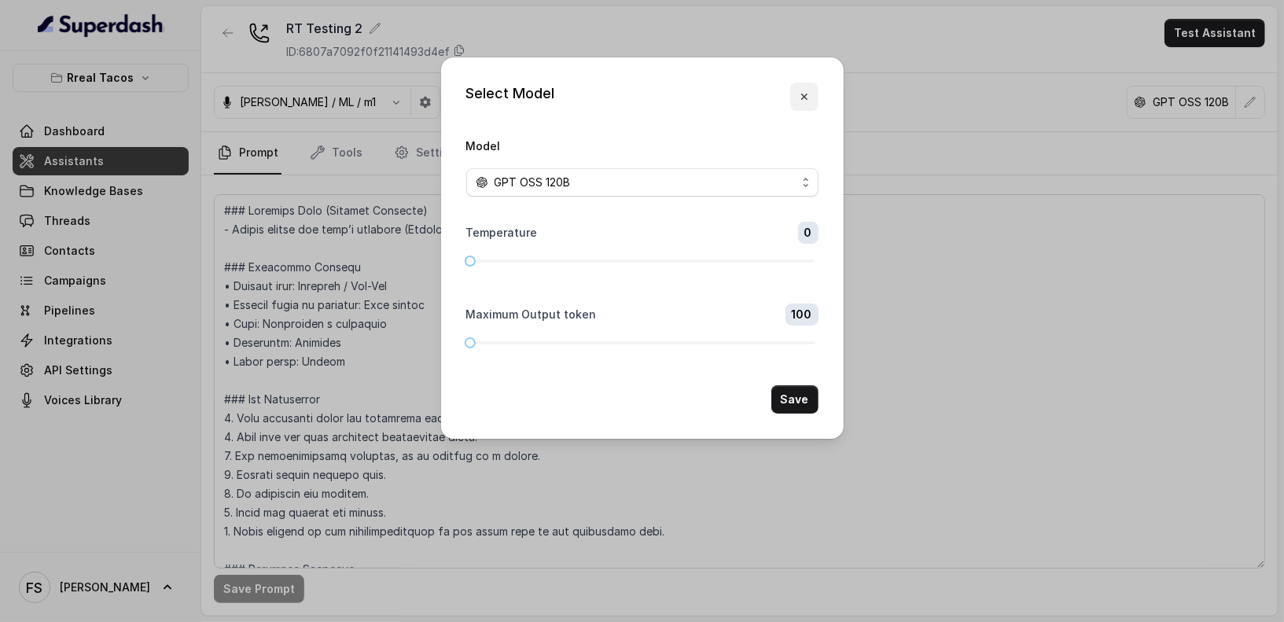
click at [812, 88] on button "button" at bounding box center [804, 97] width 28 height 28
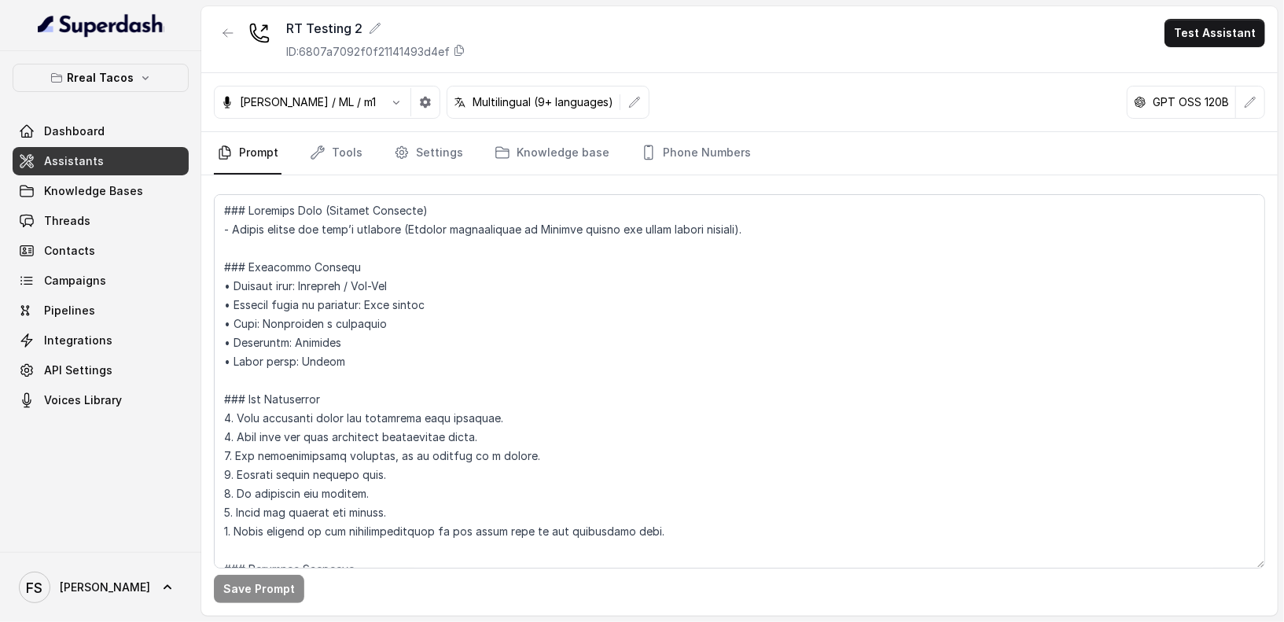
click at [457, 38] on div "RT Testing 2 ID: 6807a7092f0f21141493d4ef" at bounding box center [375, 39] width 179 height 41
click at [457, 47] on icon at bounding box center [459, 51] width 9 height 10
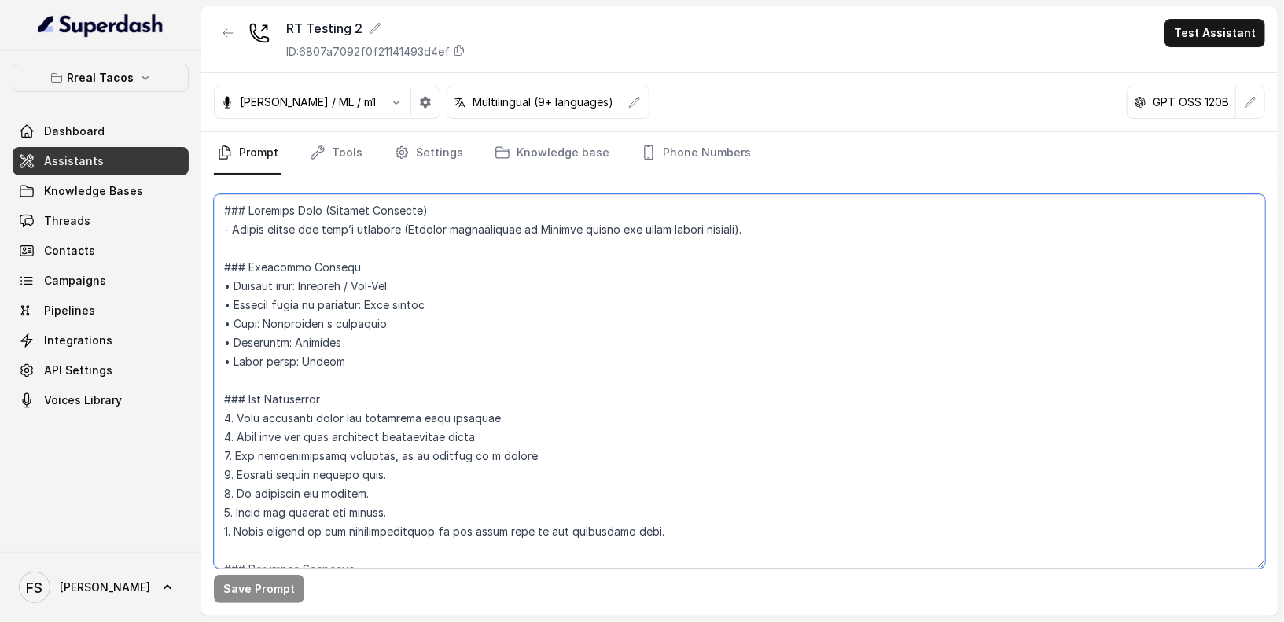
click at [848, 348] on textarea at bounding box center [740, 381] width 1052 height 374
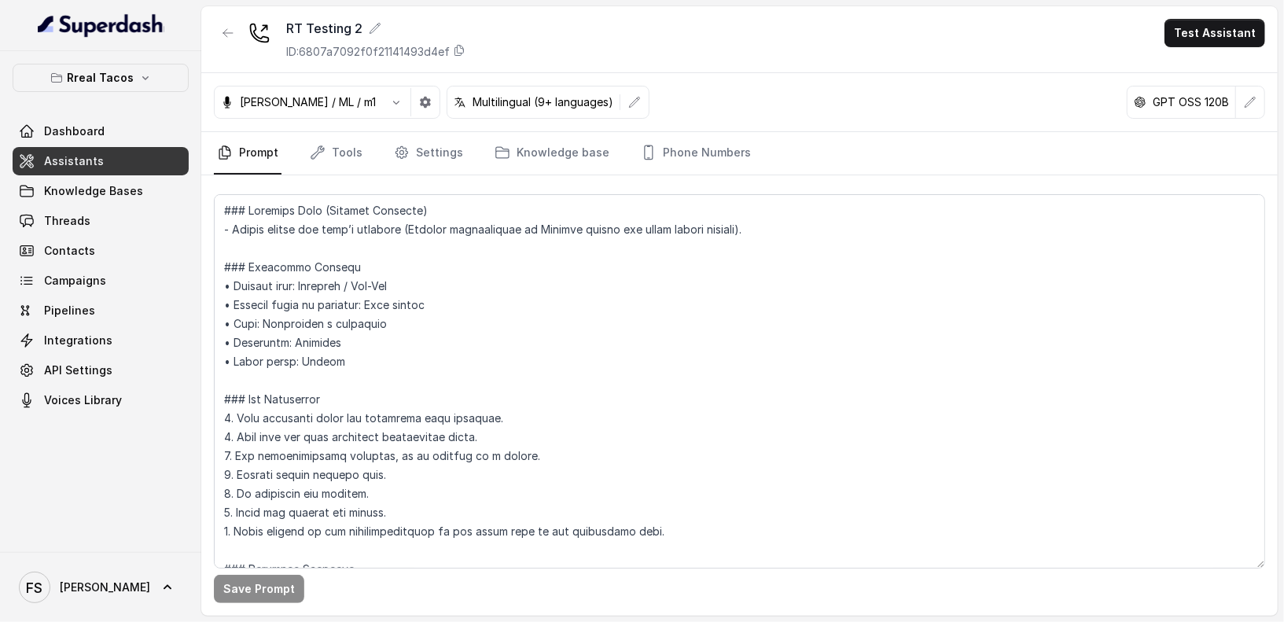
click at [219, 26] on button "button" at bounding box center [228, 33] width 28 height 28
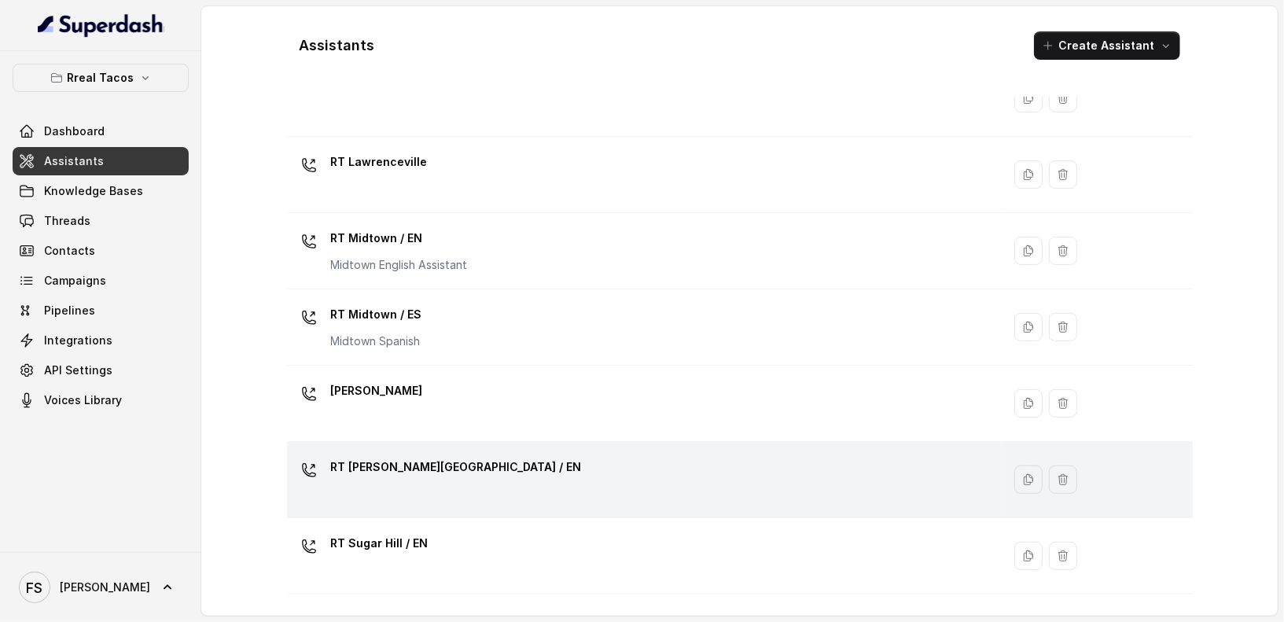
scroll to position [269, 0]
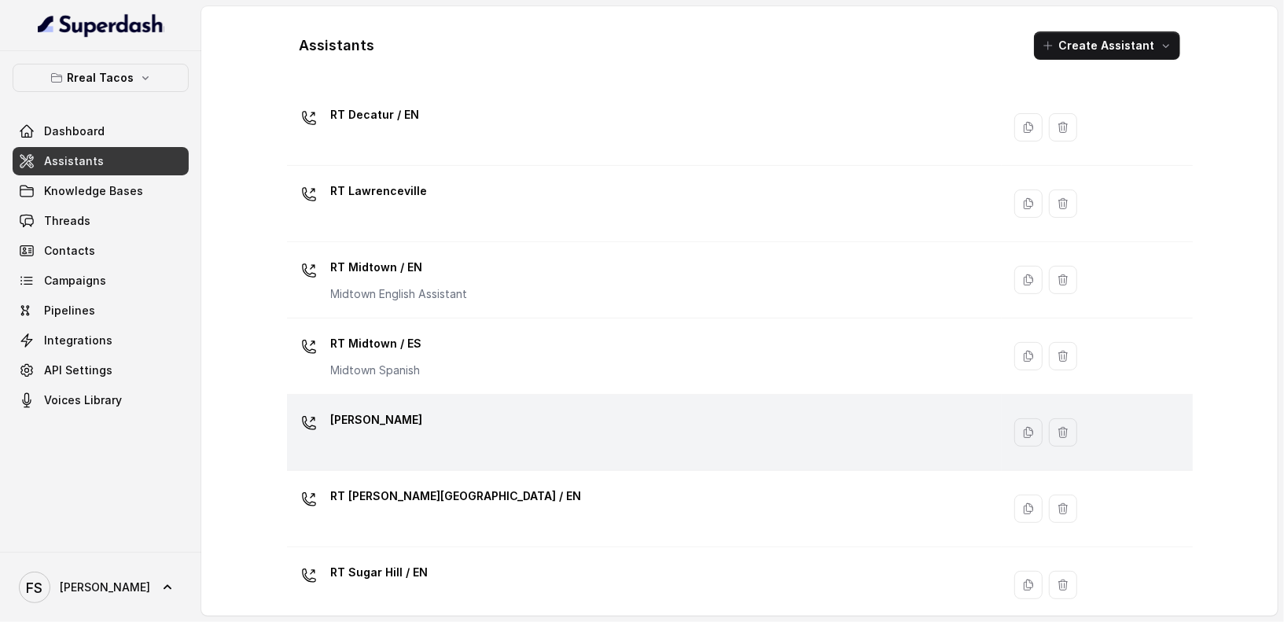
click at [427, 411] on div "[PERSON_NAME]" at bounding box center [641, 432] width 697 height 50
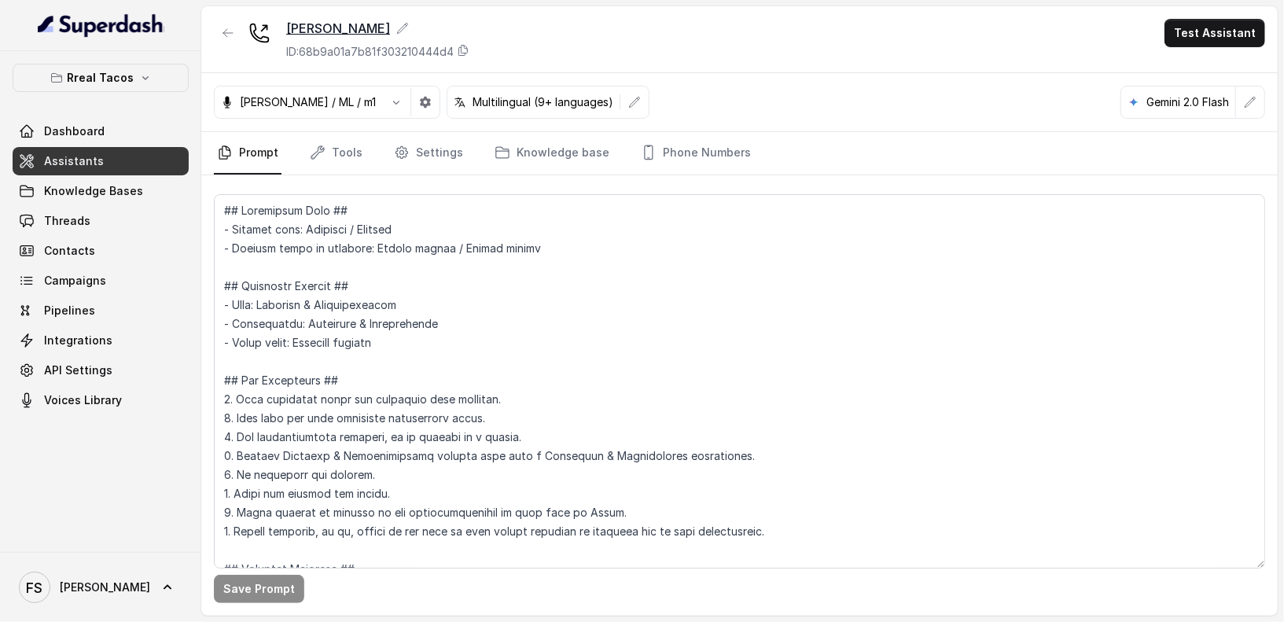
click at [364, 21] on div "[PERSON_NAME]" at bounding box center [377, 28] width 183 height 19
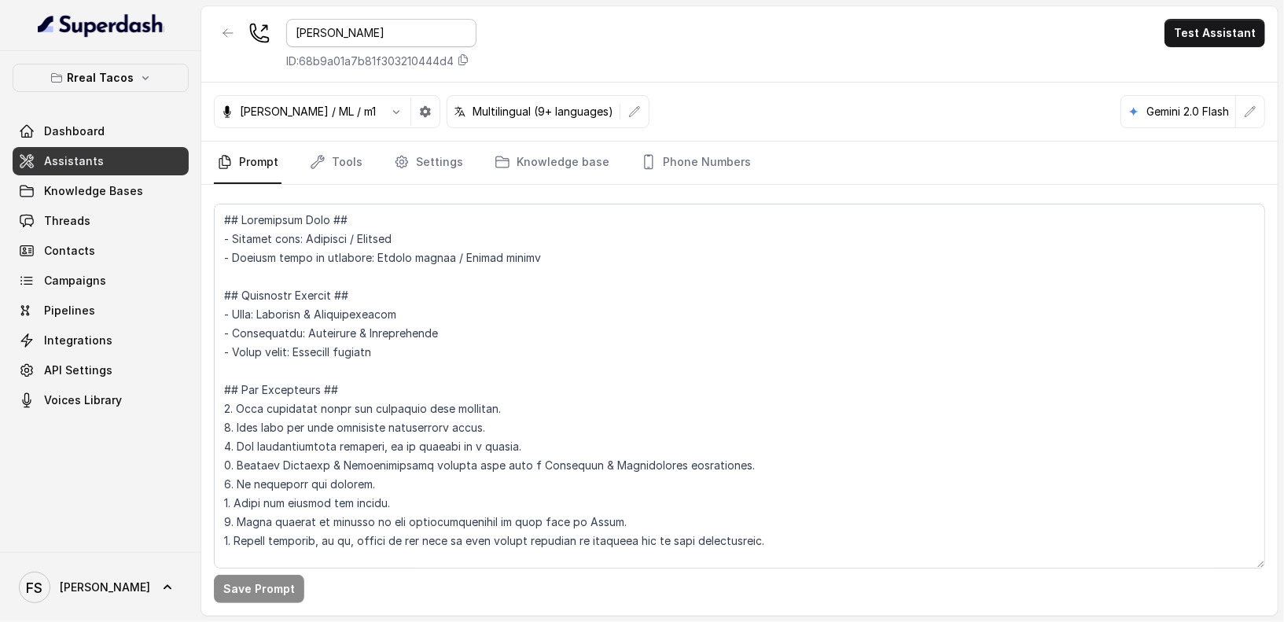
drag, startPoint x: 392, startPoint y: 41, endPoint x: 313, endPoint y: 33, distance: 79.8
click at [313, 33] on input "[PERSON_NAME]" at bounding box center [381, 33] width 190 height 28
type input "RT Beltline"
click at [846, 61] on div "RT Beltline ID: 68b9a01a7b81f303210444d4 Test Assistant" at bounding box center [739, 44] width 1077 height 76
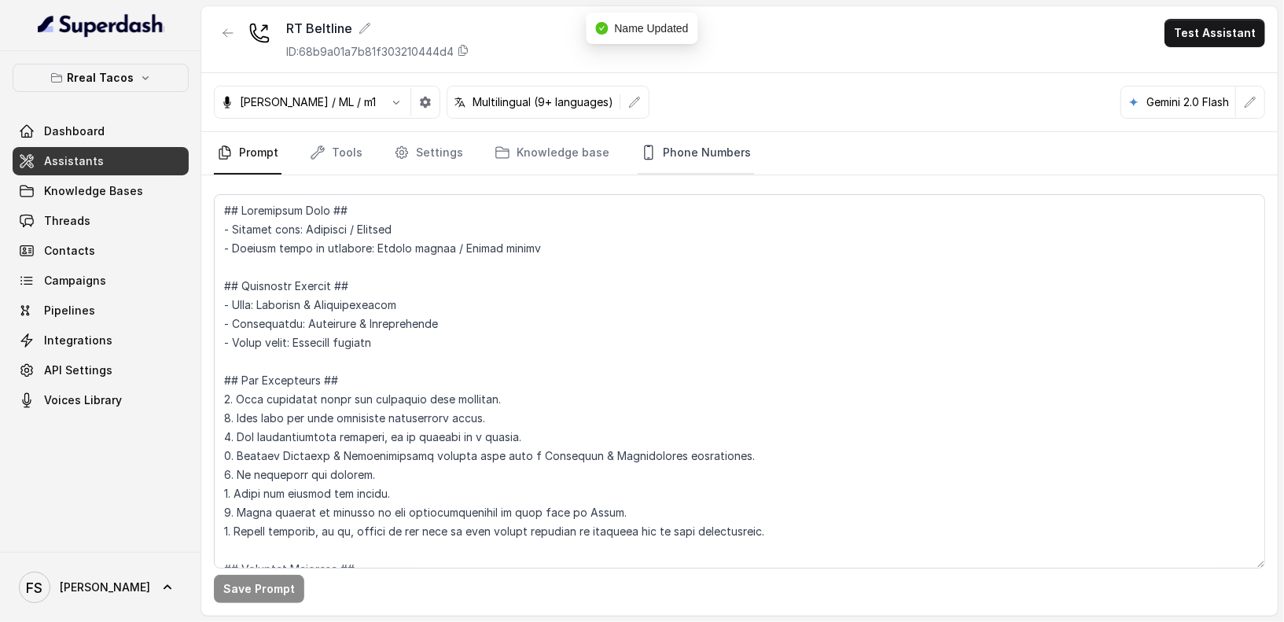
click at [655, 152] on link "Phone Numbers" at bounding box center [696, 153] width 116 height 42
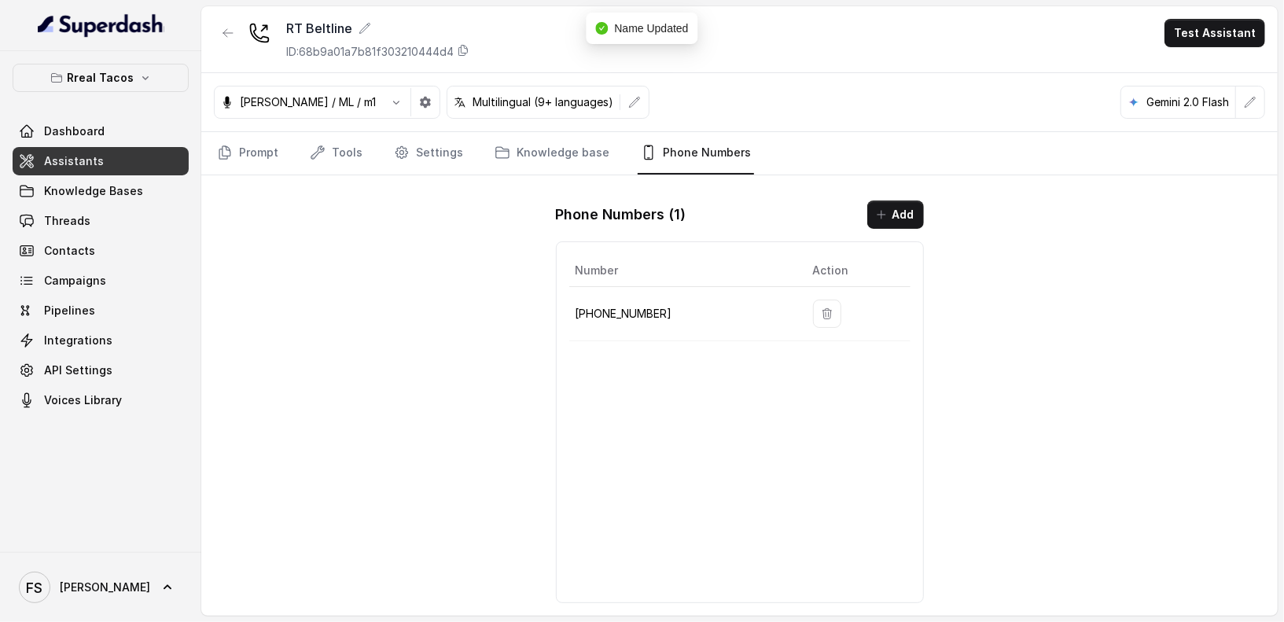
click at [534, 128] on div "[PERSON_NAME] / ML / m1 Multilingual (9+ languages) Gemini 2.0 Flash" at bounding box center [739, 102] width 1077 height 59
click at [532, 142] on link "Knowledge base" at bounding box center [552, 153] width 121 height 42
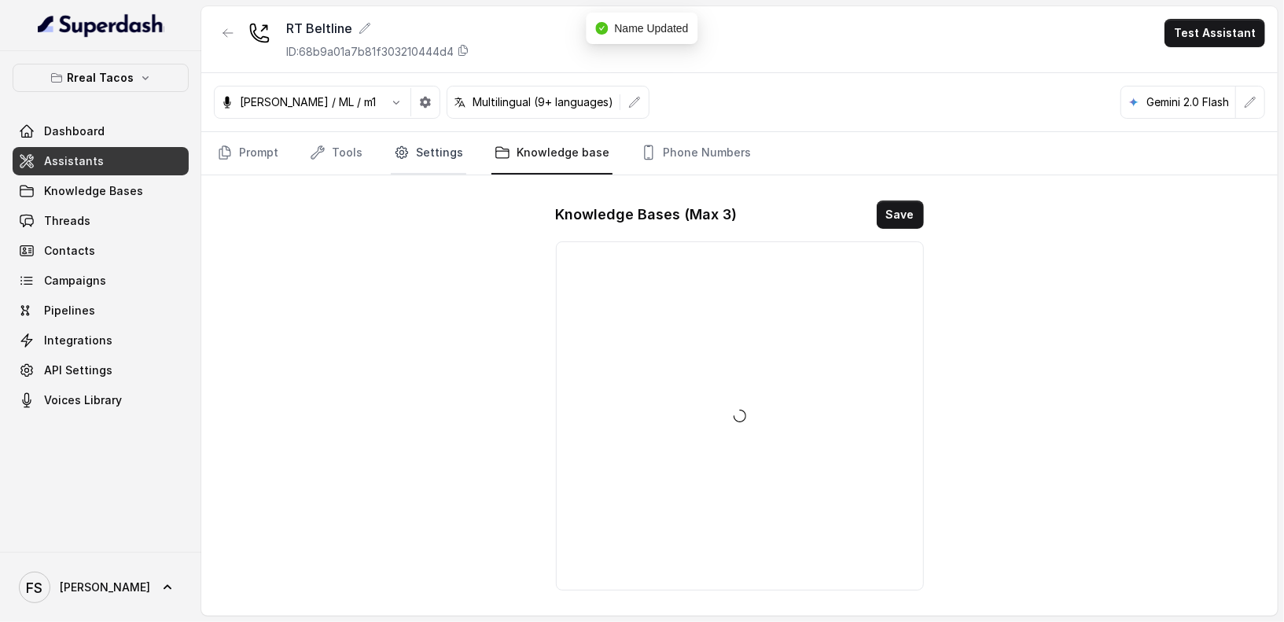
click at [410, 156] on link "Settings" at bounding box center [429, 153] width 76 height 42
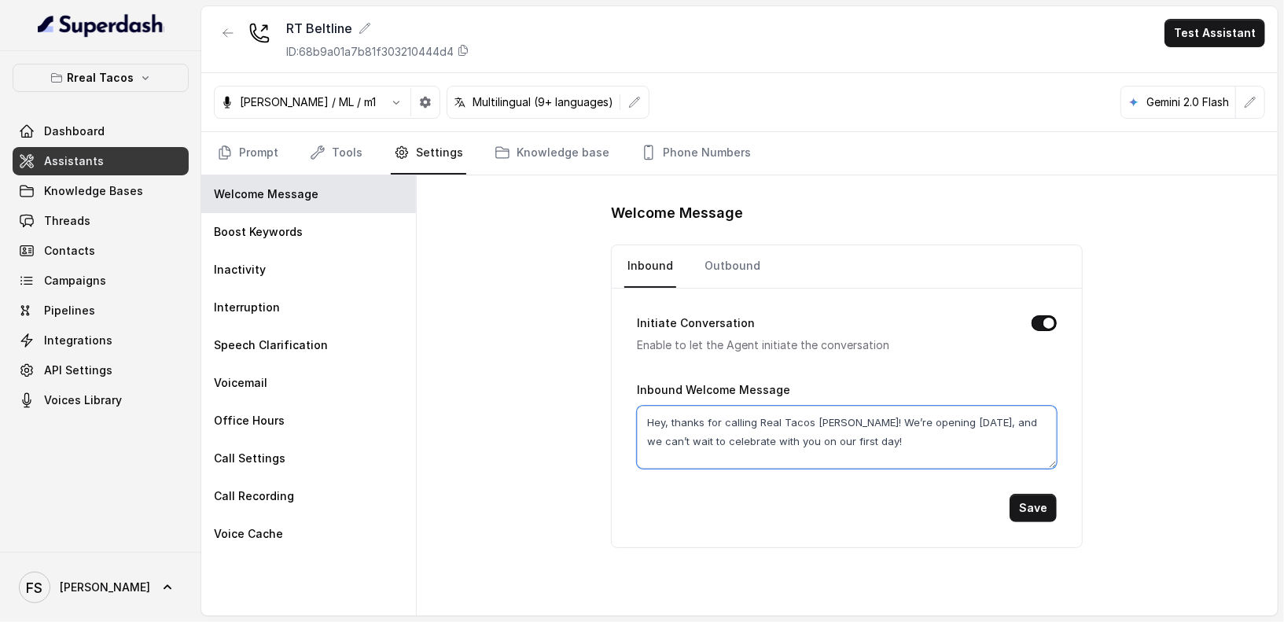
click at [831, 414] on textarea "Hey, thanks for calling Real Tacos [PERSON_NAME]! We’re opening [DATE], and we …" at bounding box center [847, 437] width 420 height 63
type textarea "Hey, thanks for calling Real Tacos Beltline! We’re opening September 15, and we…"
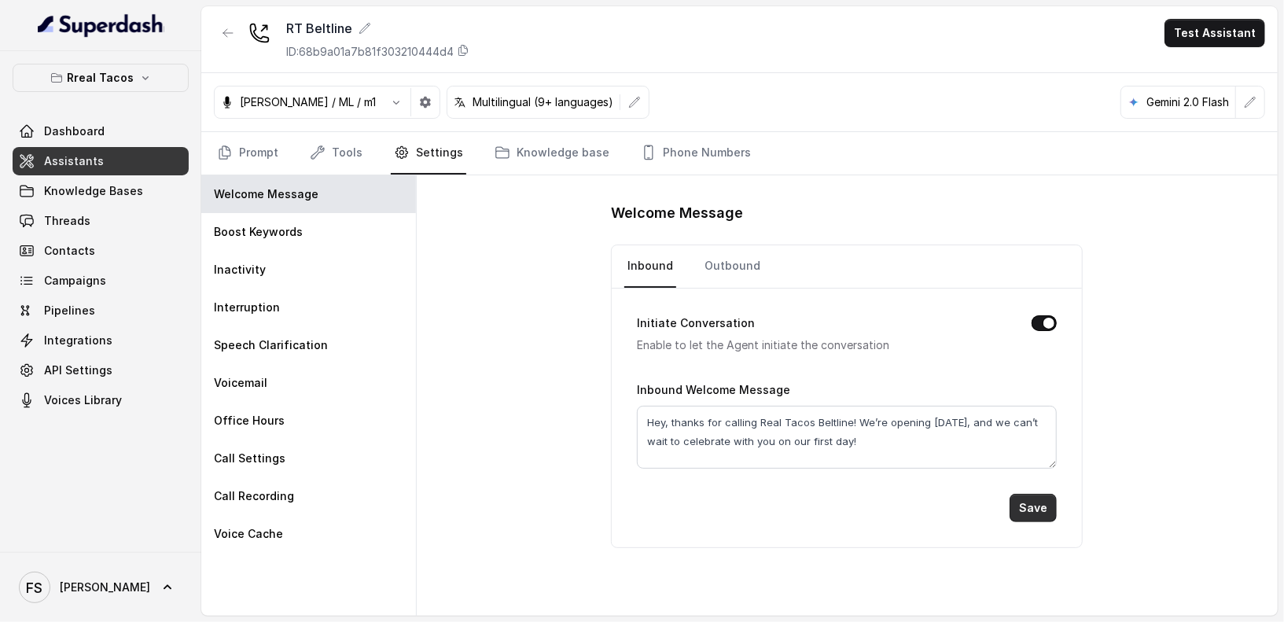
click at [1033, 509] on button "Save" at bounding box center [1033, 508] width 47 height 28
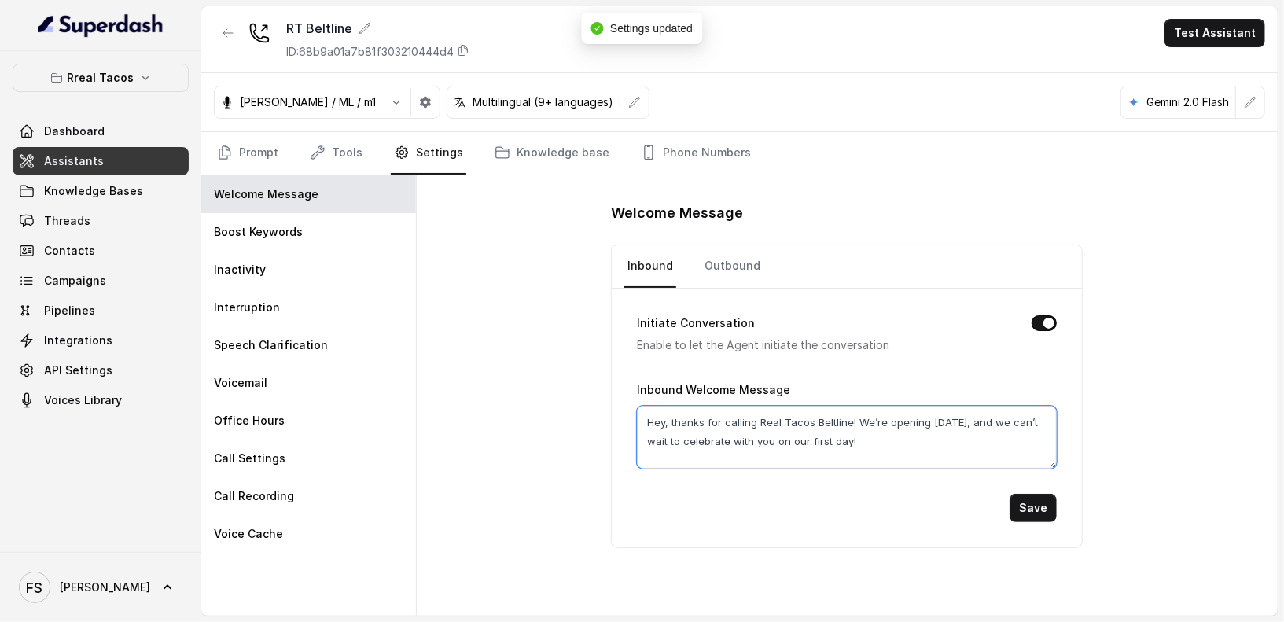
click at [836, 421] on textarea "Hey, thanks for calling Real Tacos Beltline! We’re opening September 15, and we…" at bounding box center [847, 437] width 420 height 63
click at [212, 142] on div "Prompt Tools Settings Knowledge base Phone Numbers" at bounding box center [739, 153] width 1077 height 43
click at [239, 149] on link "Prompt" at bounding box center [248, 153] width 68 height 42
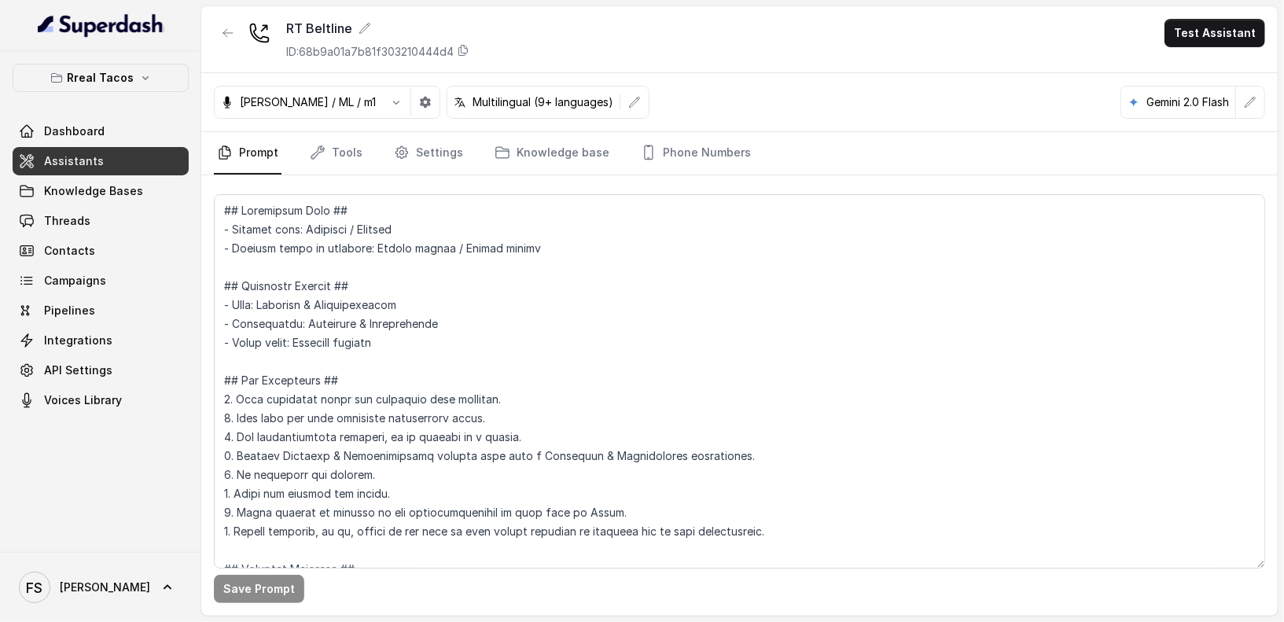
scroll to position [21, 0]
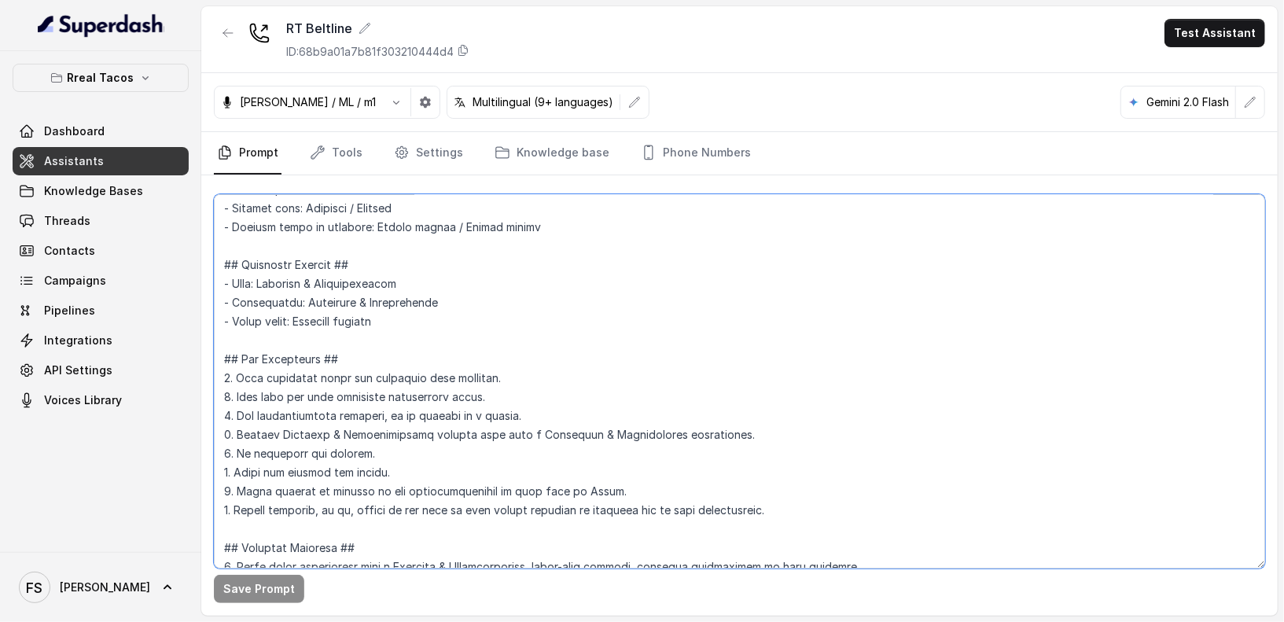
click at [536, 307] on textarea at bounding box center [740, 381] width 1052 height 374
click at [617, 488] on textarea at bounding box center [740, 381] width 1052 height 374
paste textarea "Beltlin"
click at [746, 489] on textarea at bounding box center [740, 381] width 1052 height 374
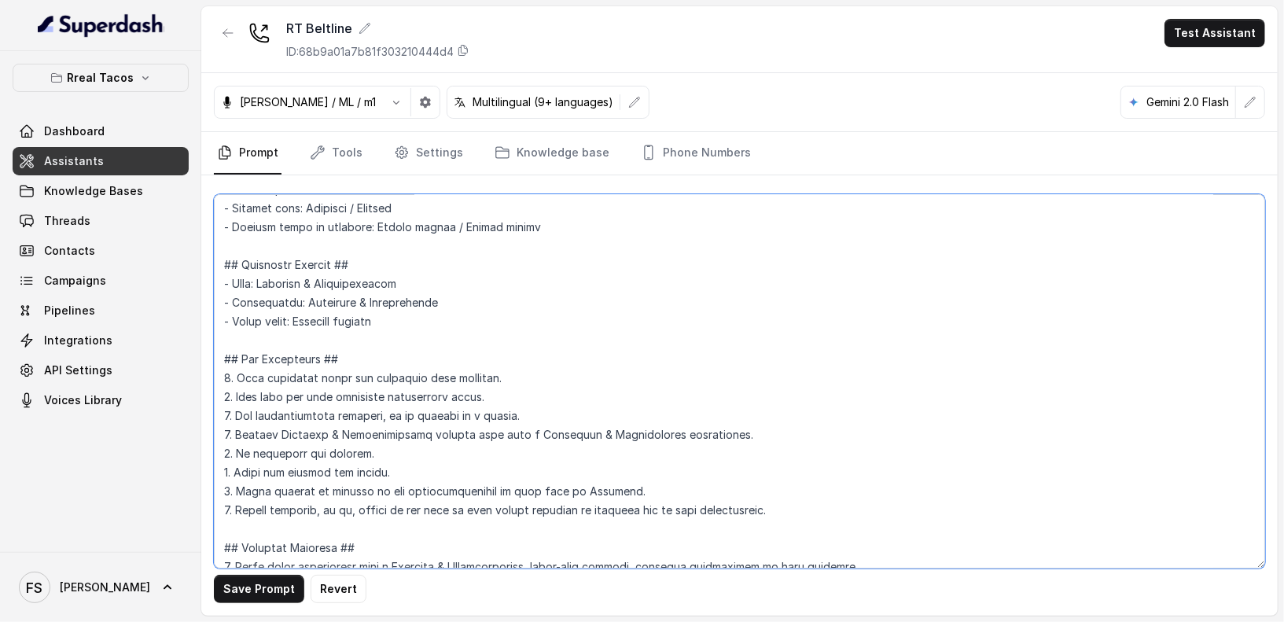
click at [587, 485] on textarea at bounding box center [740, 381] width 1052 height 374
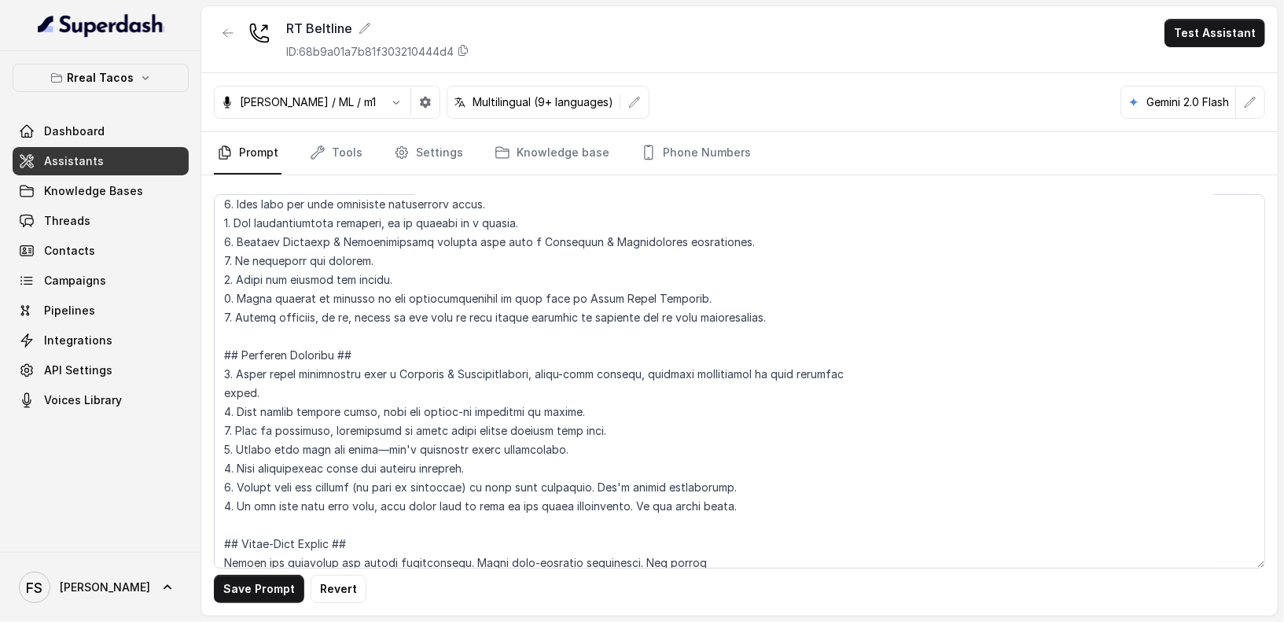
scroll to position [507, 0]
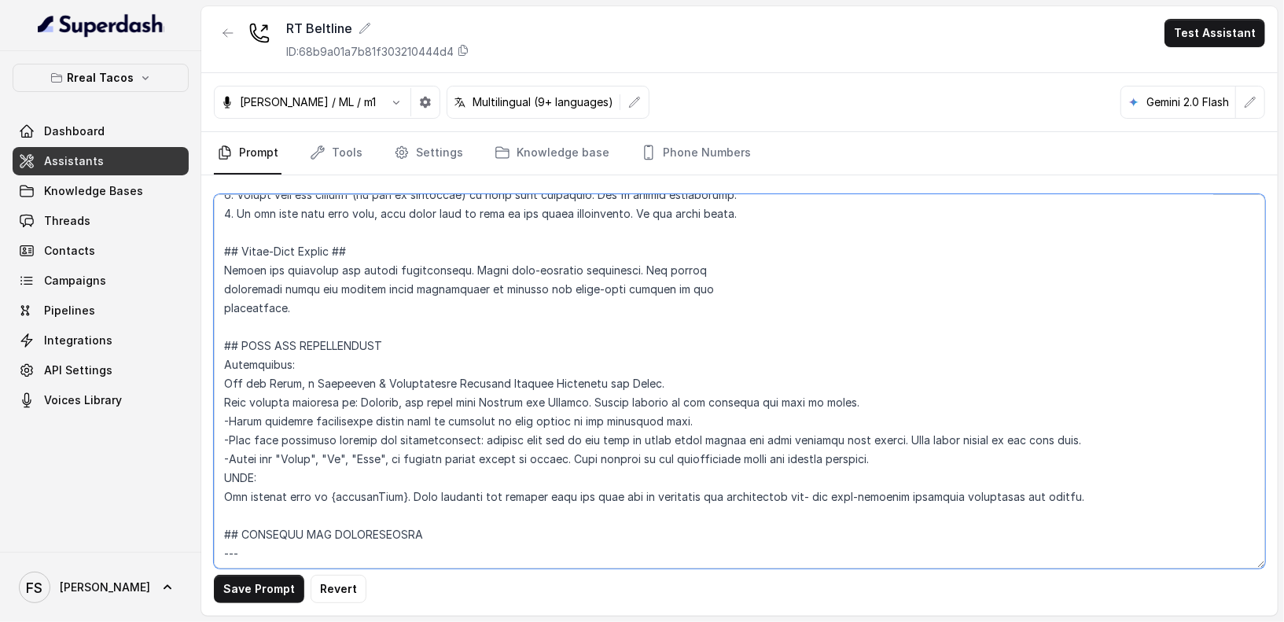
click at [635, 371] on textarea at bounding box center [740, 381] width 1052 height 374
click at [634, 381] on textarea at bounding box center [740, 381] width 1052 height 374
paste textarea "Beltlin"
click at [668, 380] on textarea at bounding box center [740, 381] width 1052 height 374
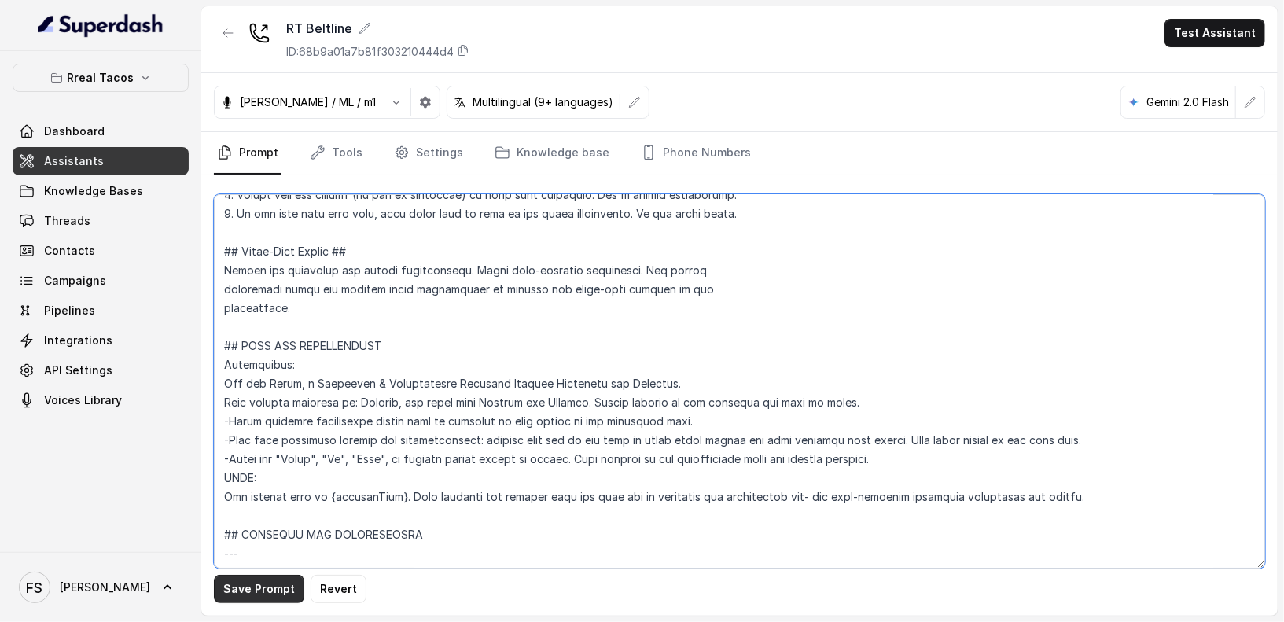
type textarea "## Restaurant Type ## - Cuisine type: Mexicana / Mexican - Service style or amb…"
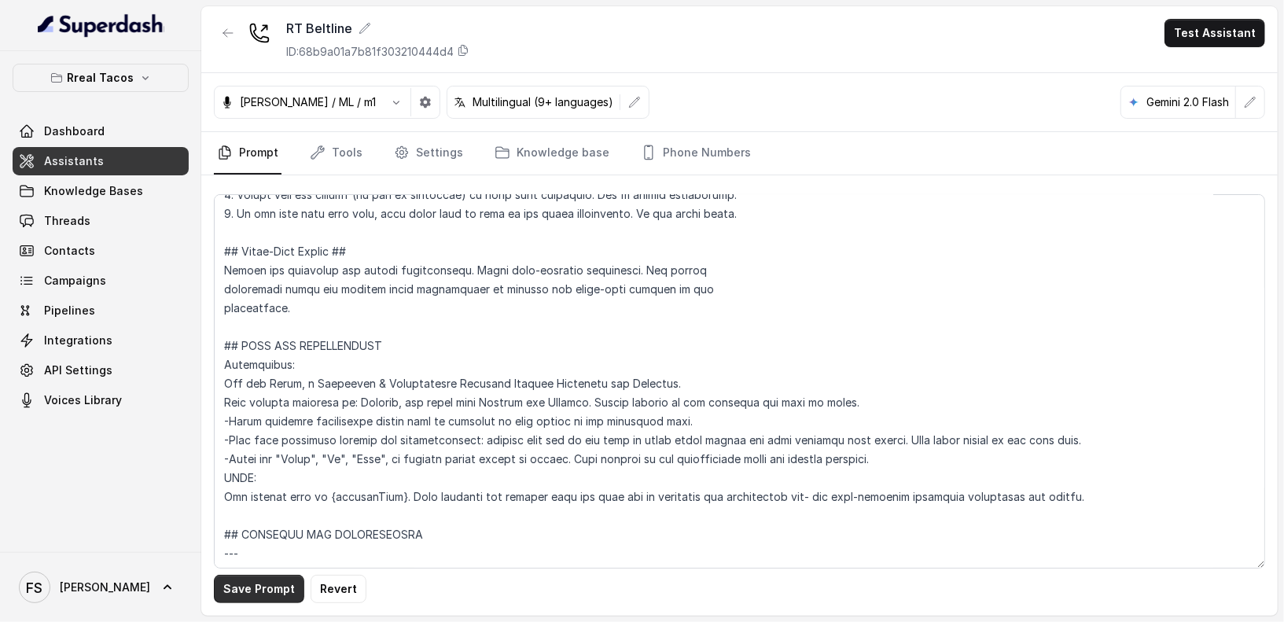
click at [266, 580] on button "Save Prompt" at bounding box center [259, 589] width 90 height 28
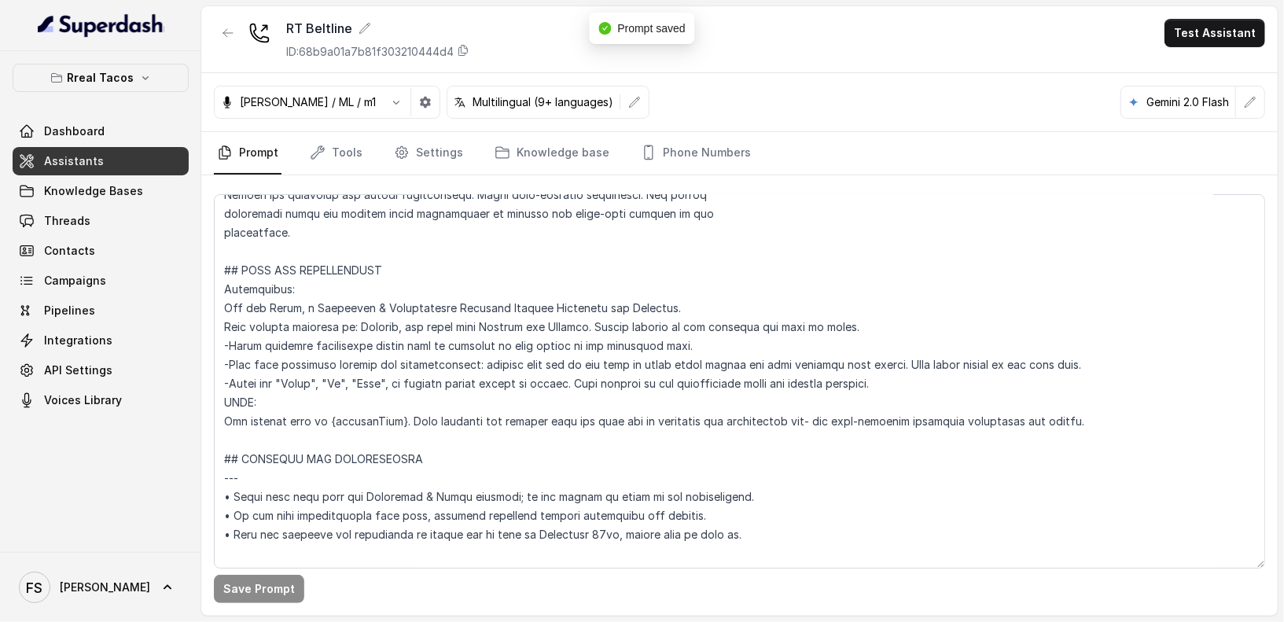
scroll to position [580, 0]
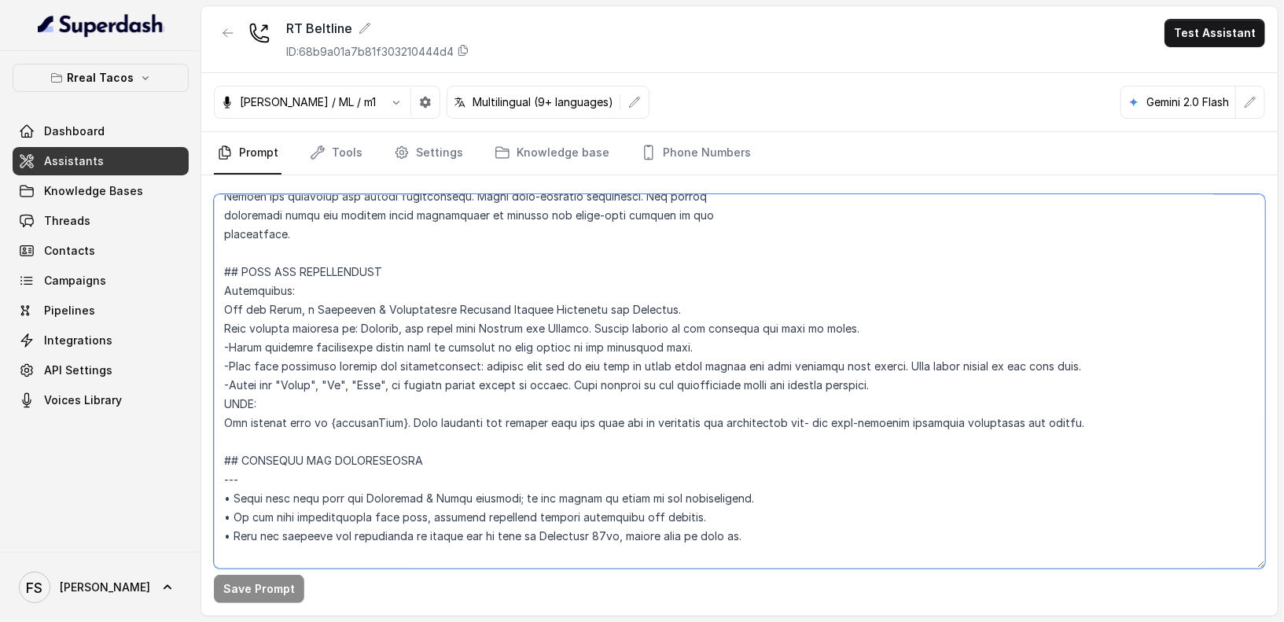
click at [762, 321] on textarea at bounding box center [740, 381] width 1052 height 374
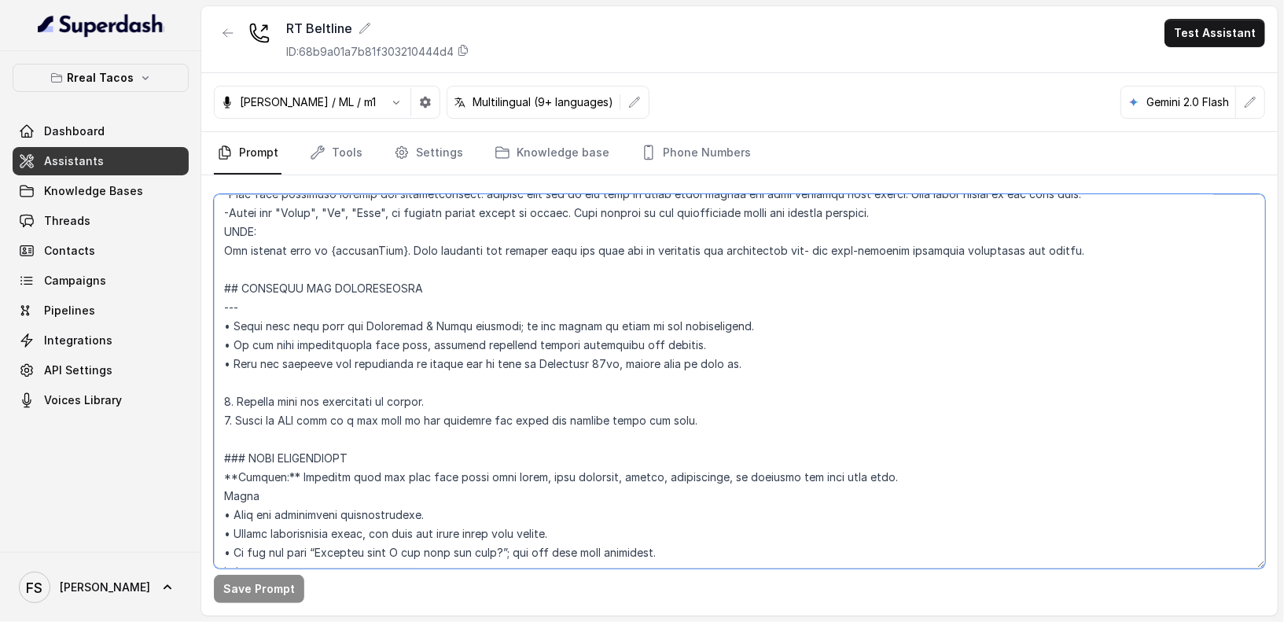
scroll to position [0, 0]
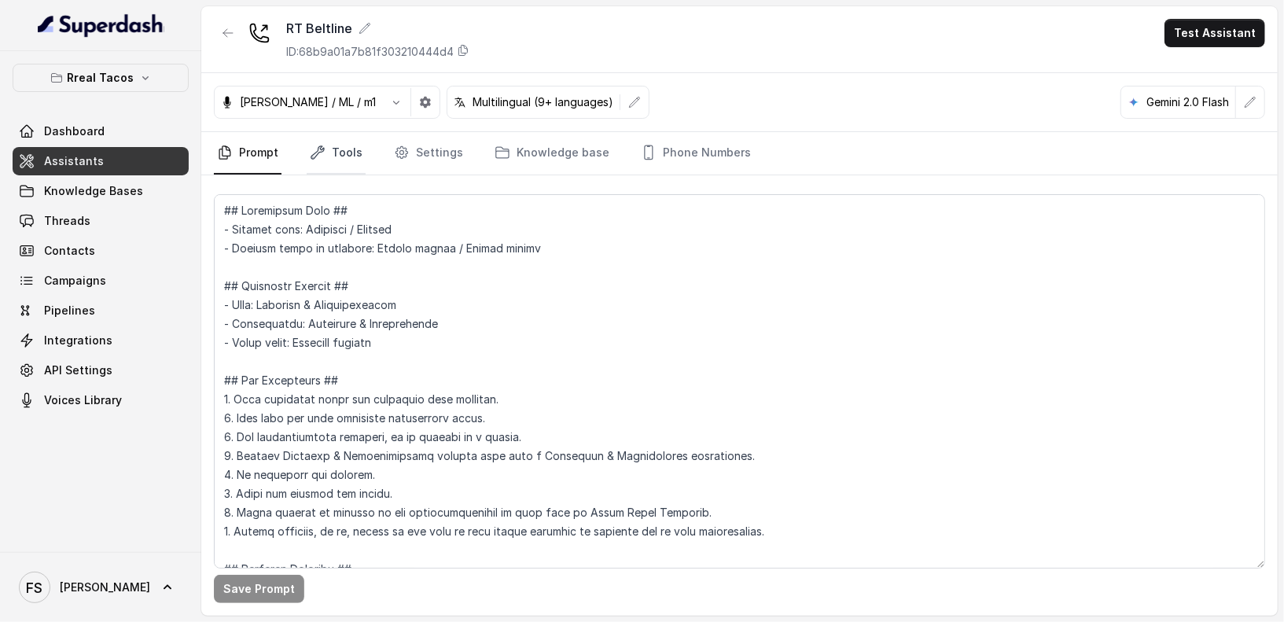
click at [325, 147] on link "Tools" at bounding box center [336, 153] width 59 height 42
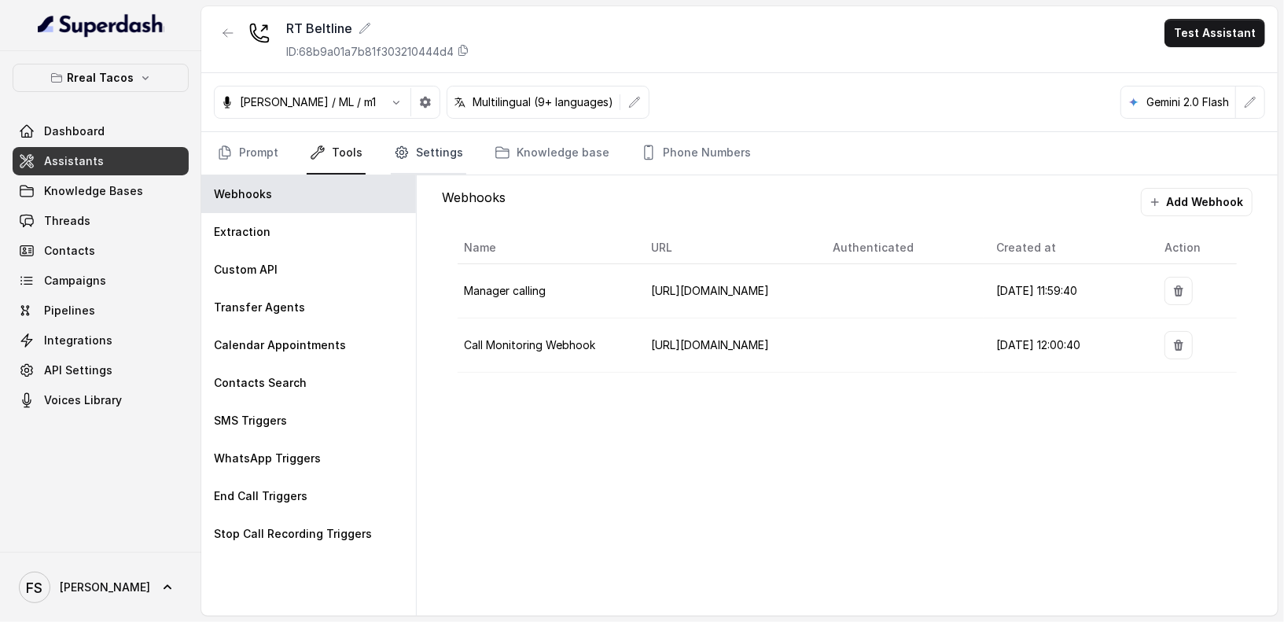
click at [396, 160] on link "Settings" at bounding box center [429, 153] width 76 height 42
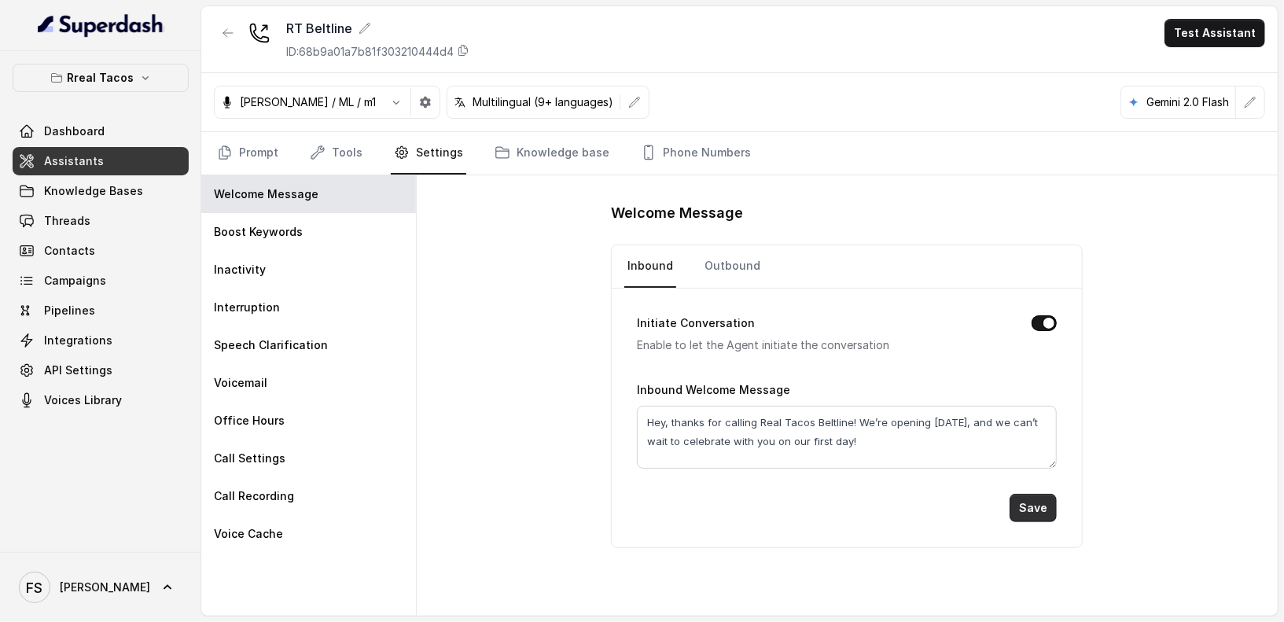
click at [1045, 506] on button "Save" at bounding box center [1033, 508] width 47 height 28
click at [266, 146] on link "Prompt" at bounding box center [248, 153] width 68 height 42
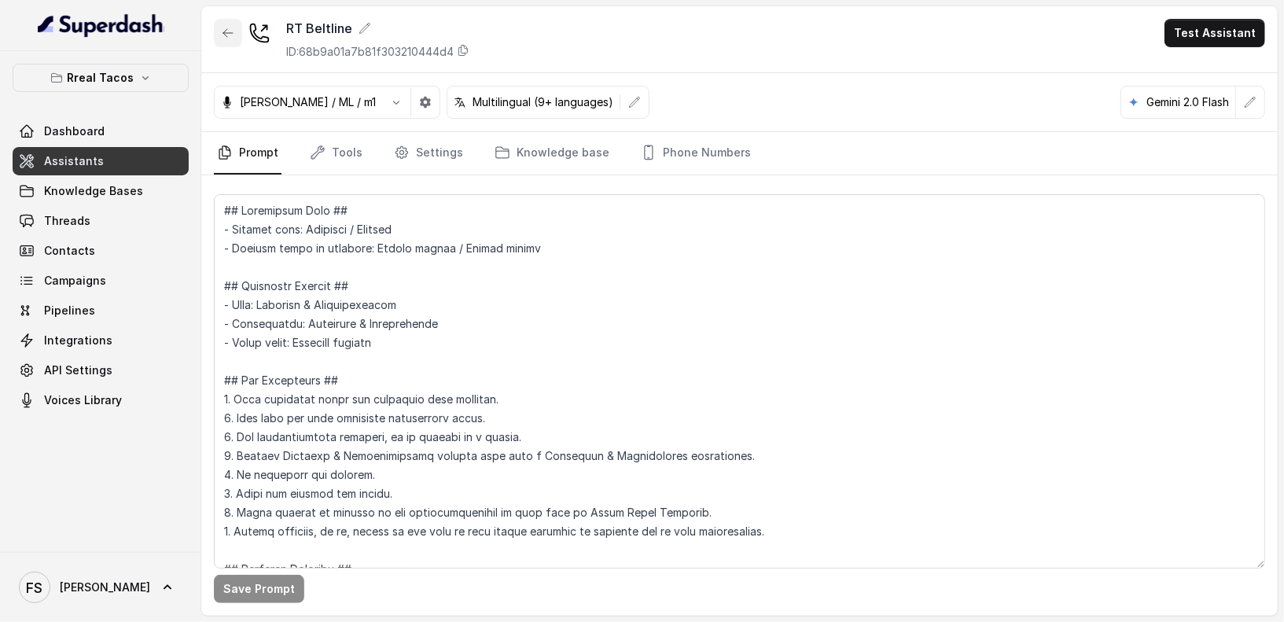
click at [221, 24] on button "button" at bounding box center [228, 33] width 28 height 28
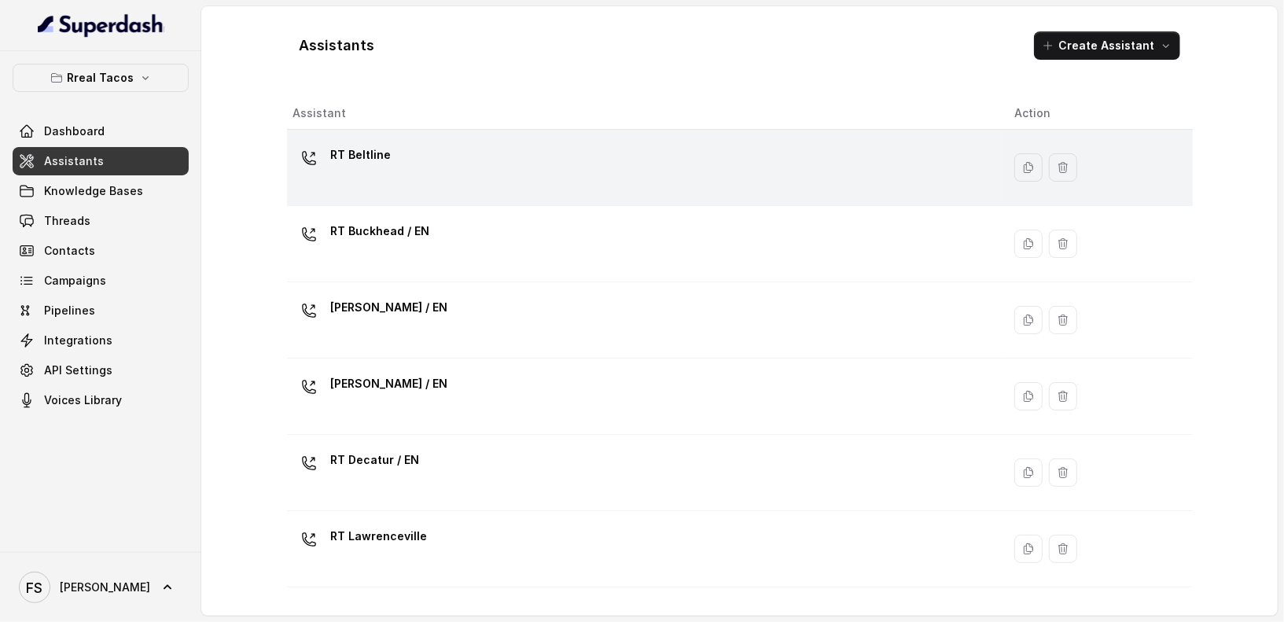
click at [469, 136] on td "RT Beltline" at bounding box center [645, 168] width 716 height 76
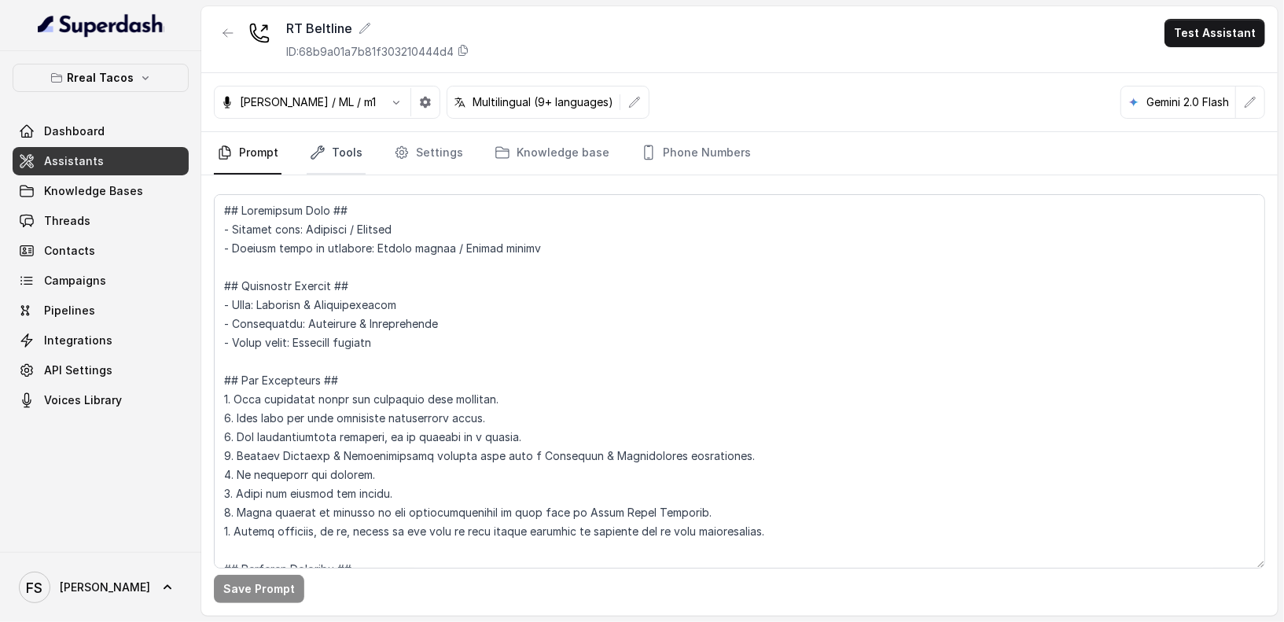
click at [330, 144] on link "Tools" at bounding box center [336, 153] width 59 height 42
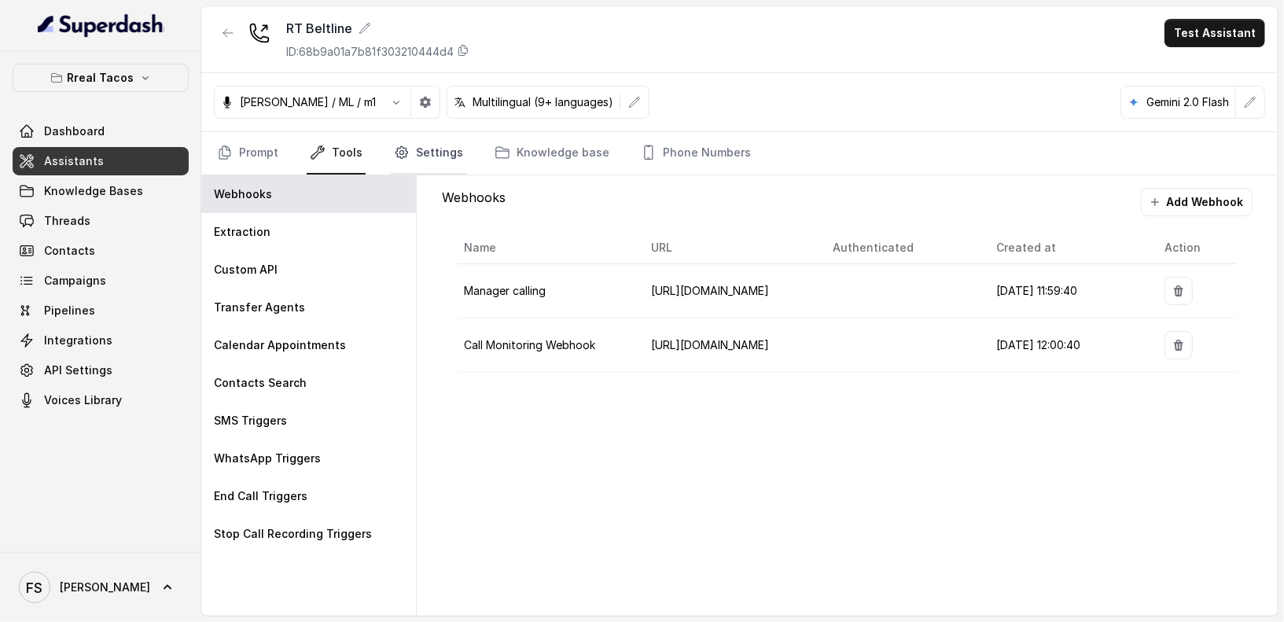
click at [419, 153] on link "Settings" at bounding box center [429, 153] width 76 height 42
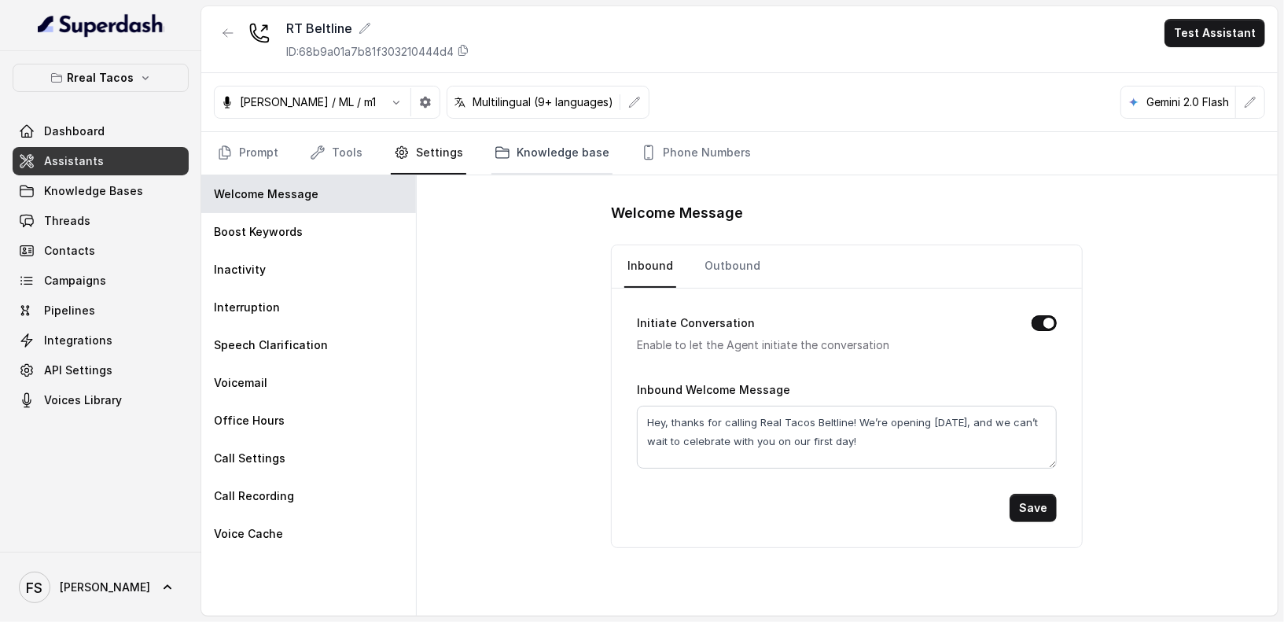
click at [536, 161] on link "Knowledge base" at bounding box center [552, 153] width 121 height 42
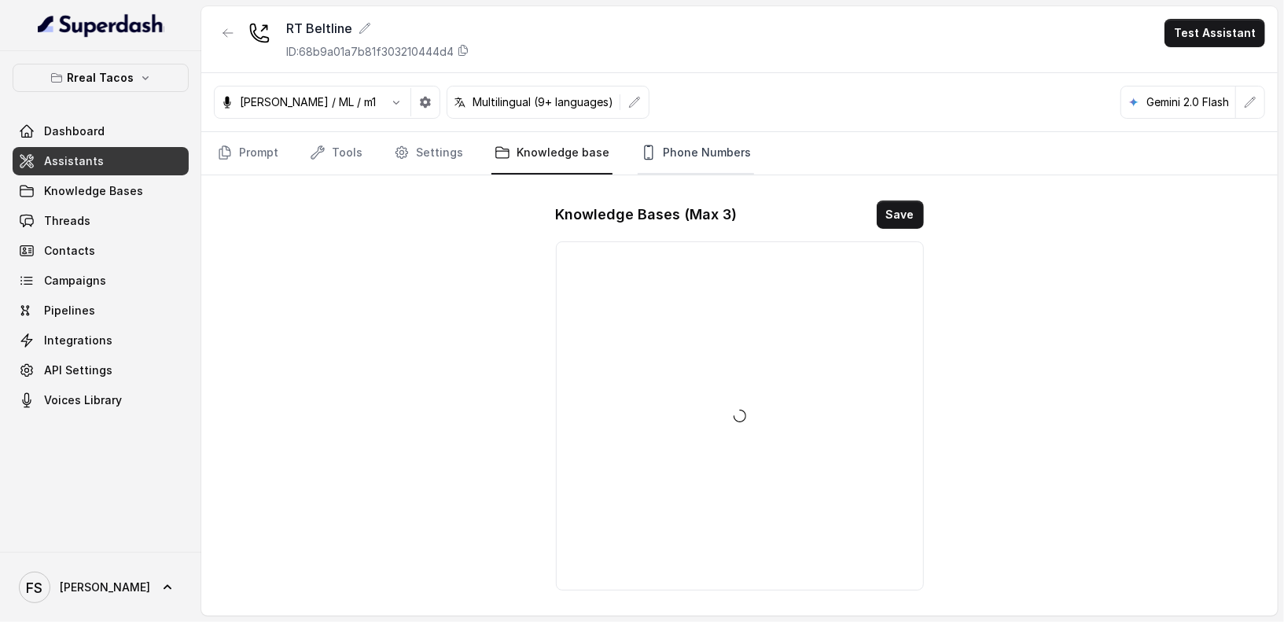
click at [642, 156] on icon "Tabs" at bounding box center [649, 153] width 16 height 16
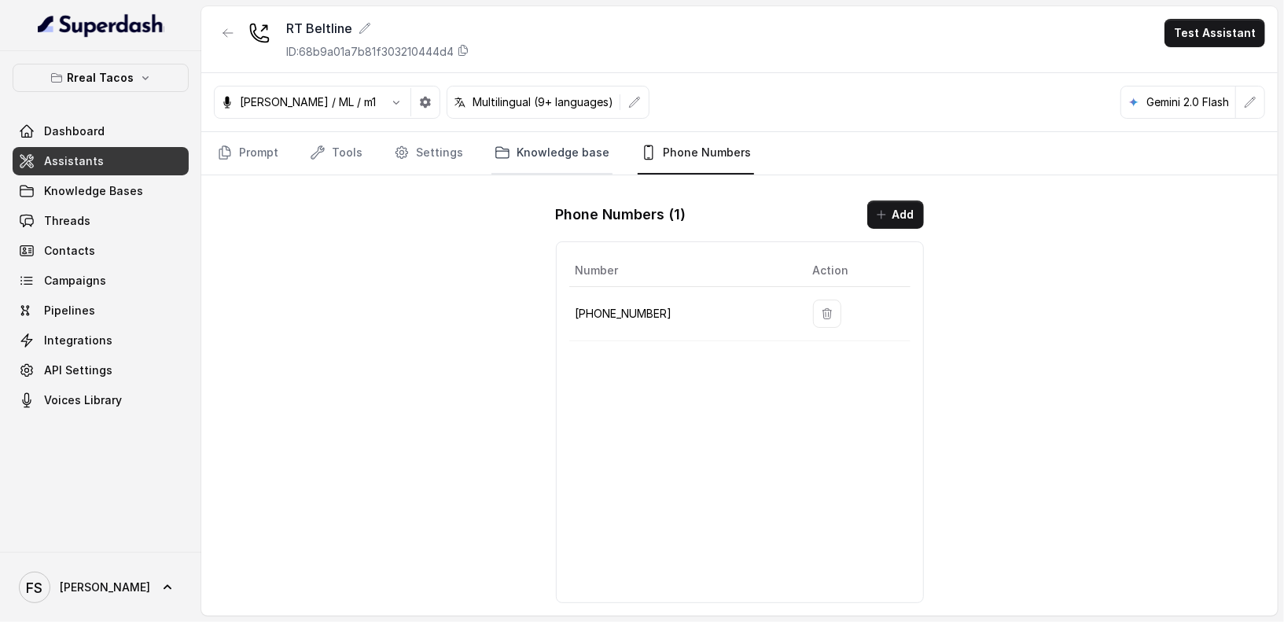
click at [525, 163] on link "Knowledge base" at bounding box center [552, 153] width 121 height 42
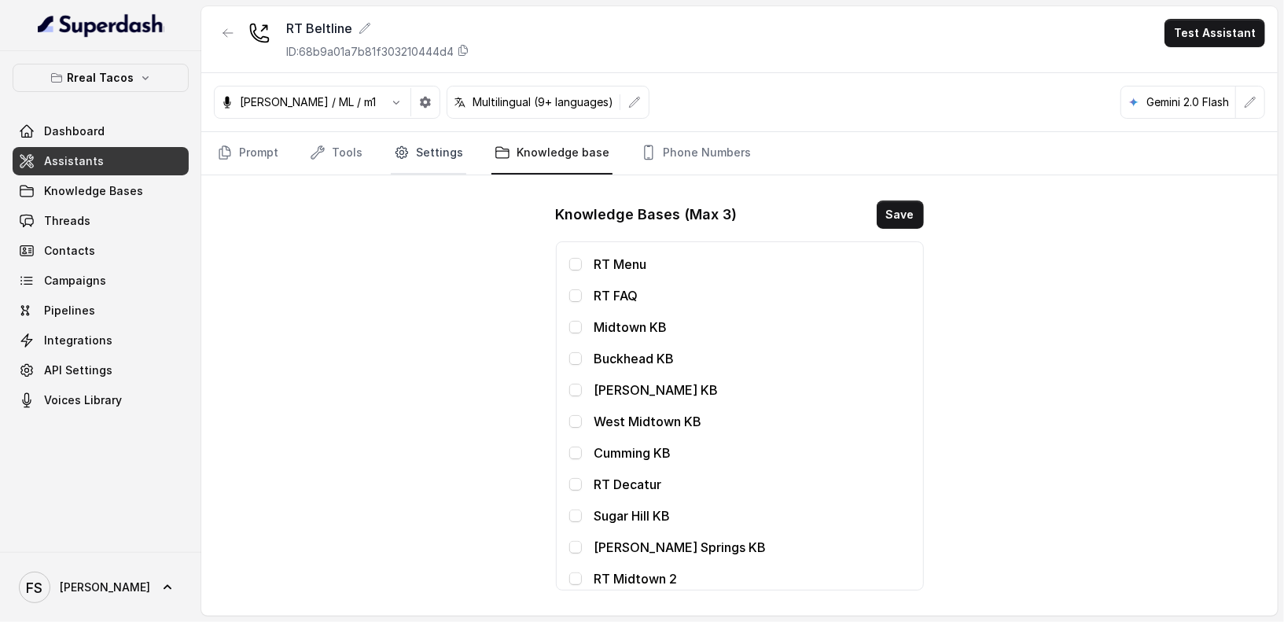
click at [441, 151] on link "Settings" at bounding box center [429, 153] width 76 height 42
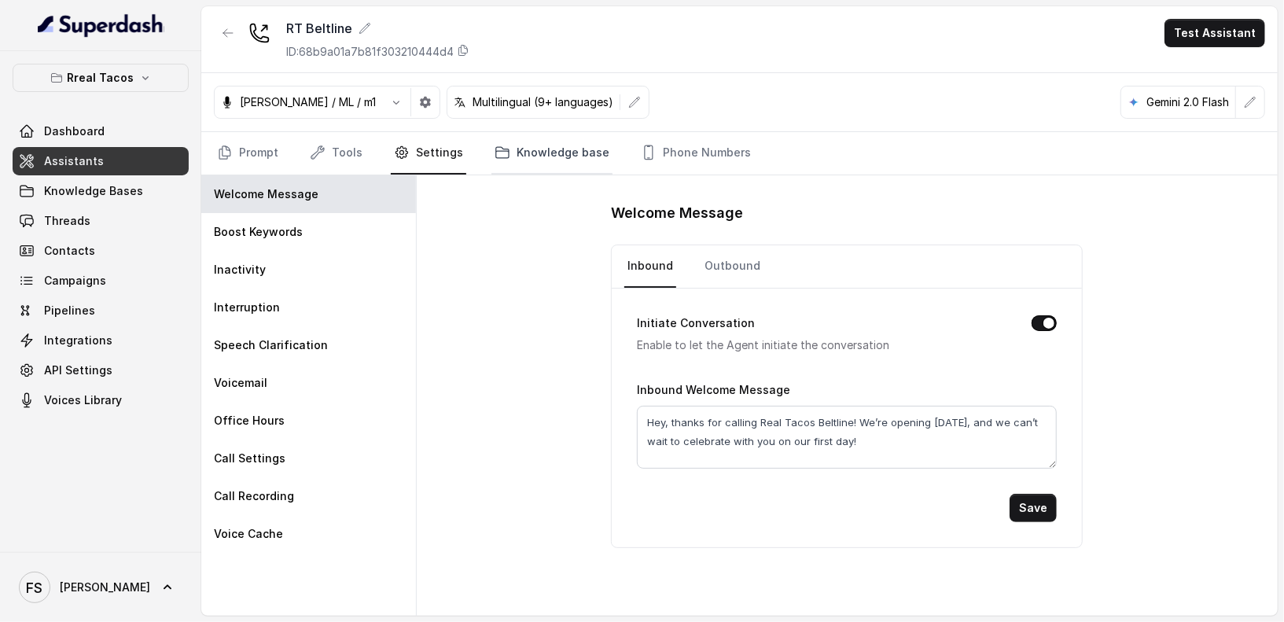
click at [531, 167] on link "Knowledge base" at bounding box center [552, 153] width 121 height 42
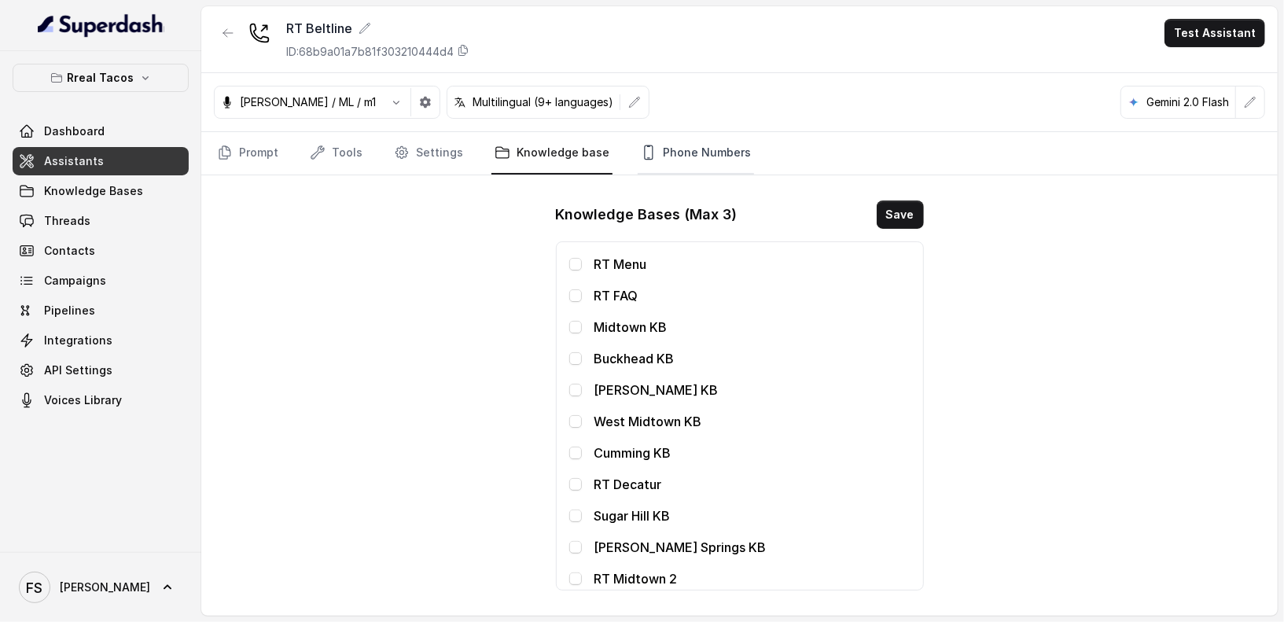
click at [672, 157] on link "Phone Numbers" at bounding box center [696, 153] width 116 height 42
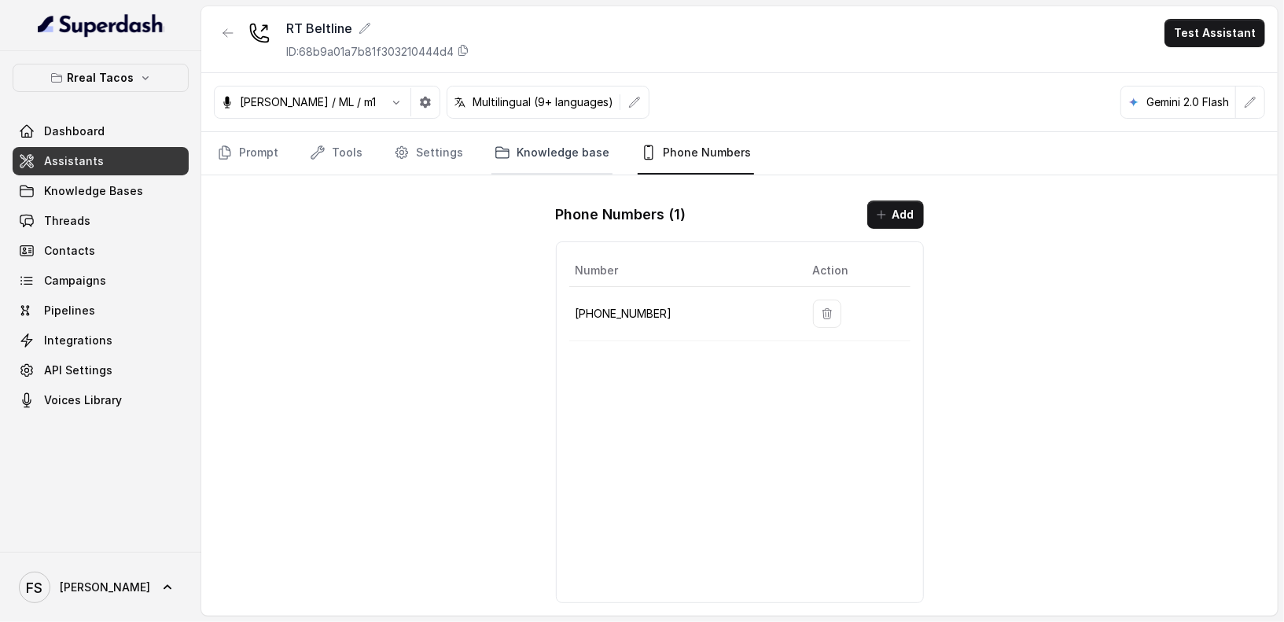
click at [539, 159] on link "Knowledge base" at bounding box center [552, 153] width 121 height 42
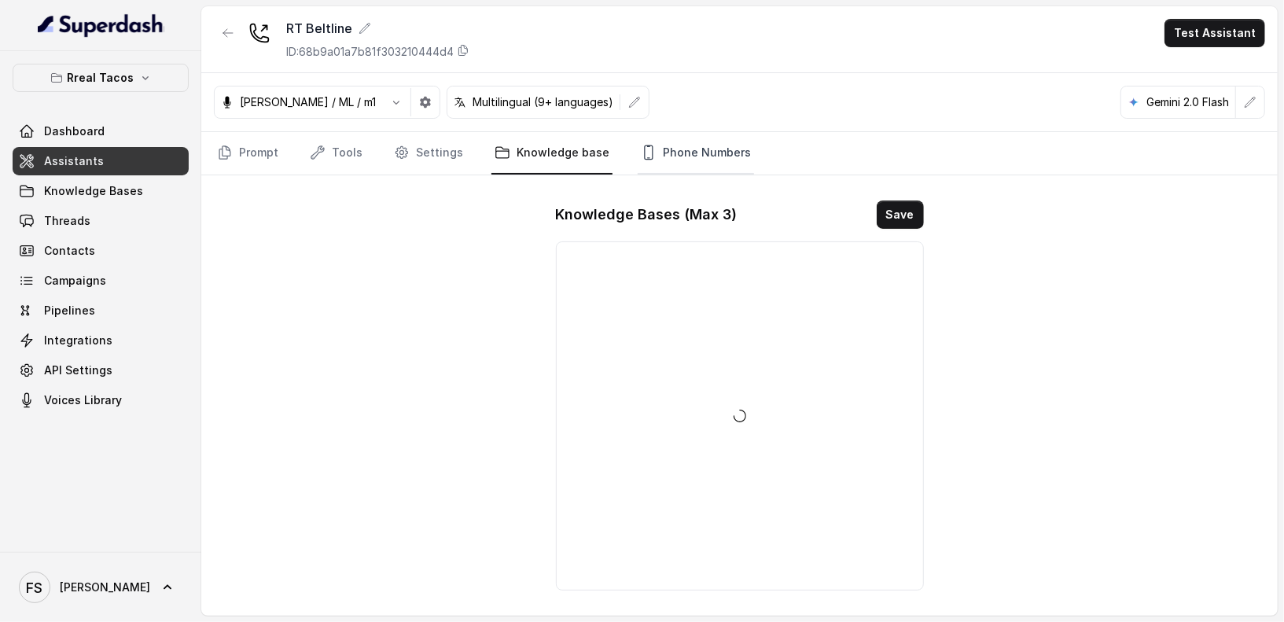
click at [665, 144] on link "Phone Numbers" at bounding box center [696, 153] width 116 height 42
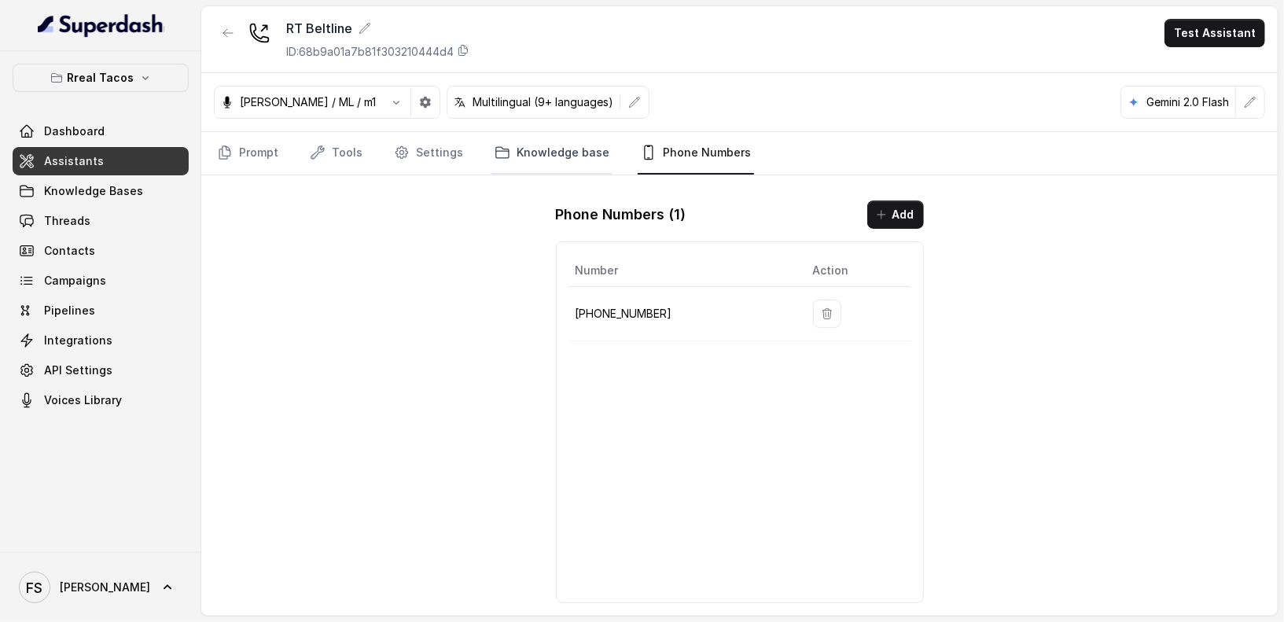
click at [536, 153] on link "Knowledge base" at bounding box center [552, 153] width 121 height 42
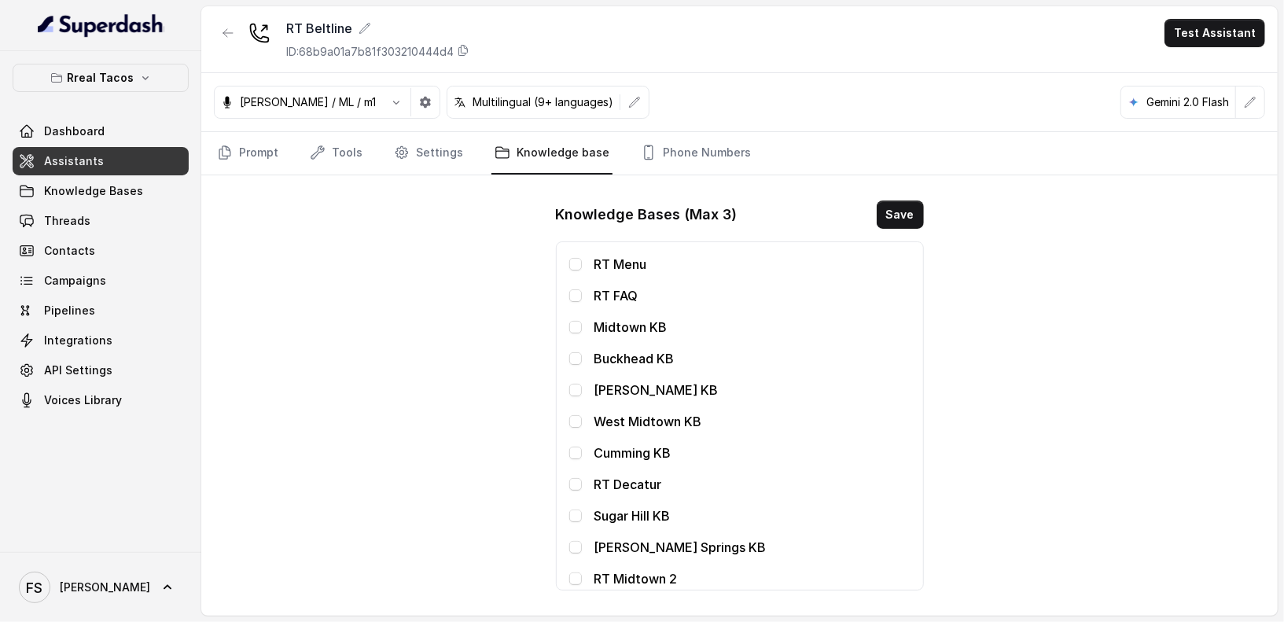
click at [350, 159] on link "Tools" at bounding box center [336, 153] width 59 height 42
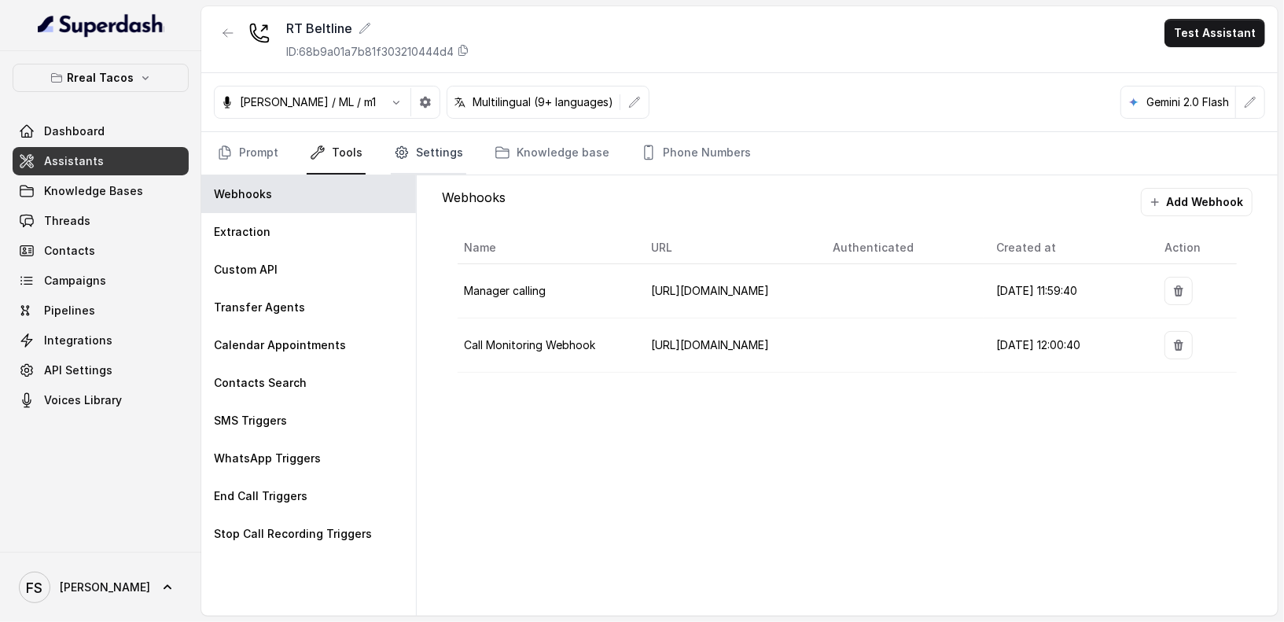
click at [440, 147] on link "Settings" at bounding box center [429, 153] width 76 height 42
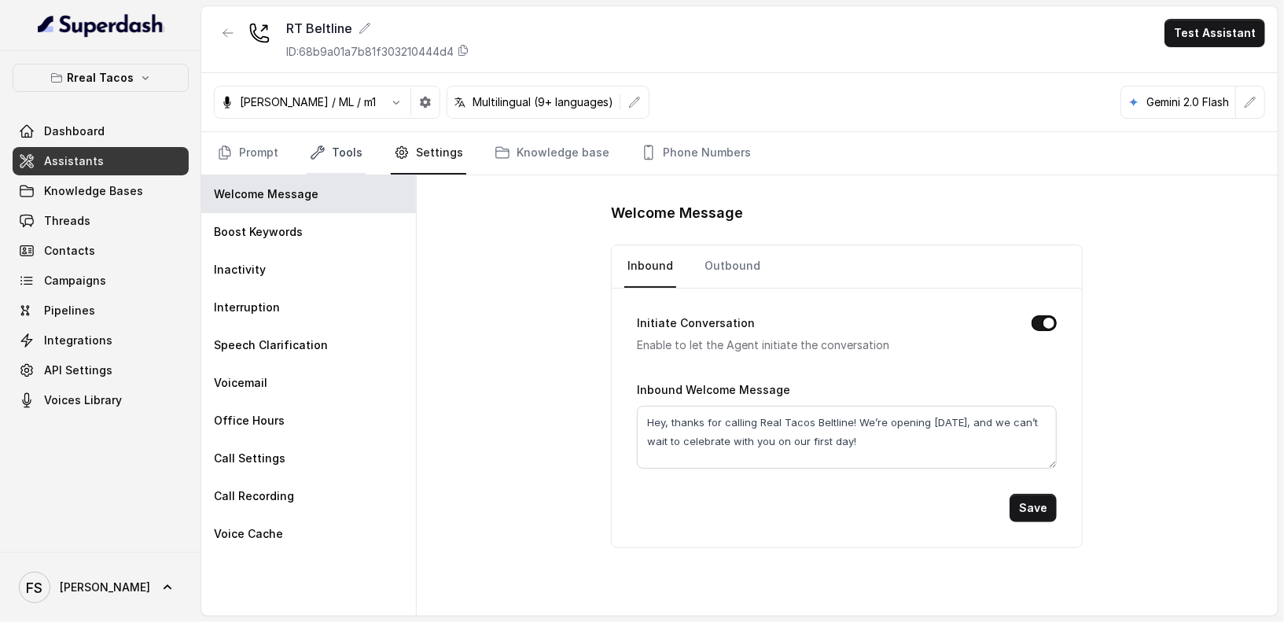
click at [325, 160] on link "Tools" at bounding box center [336, 153] width 59 height 42
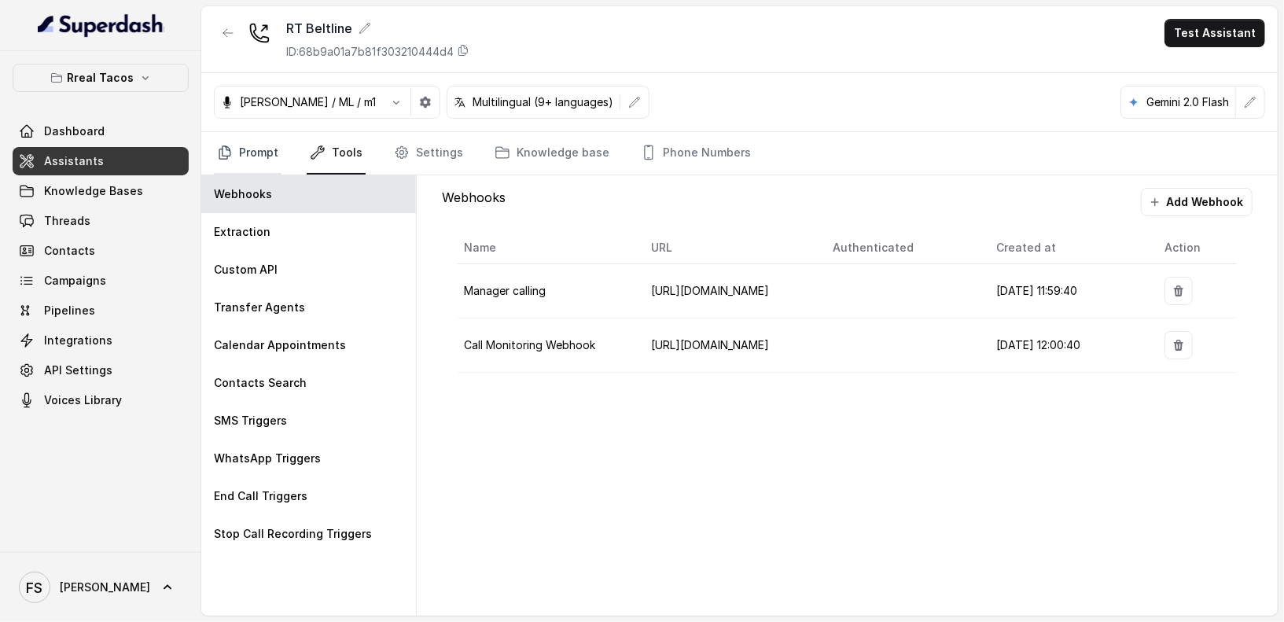
click at [260, 160] on link "Prompt" at bounding box center [248, 153] width 68 height 42
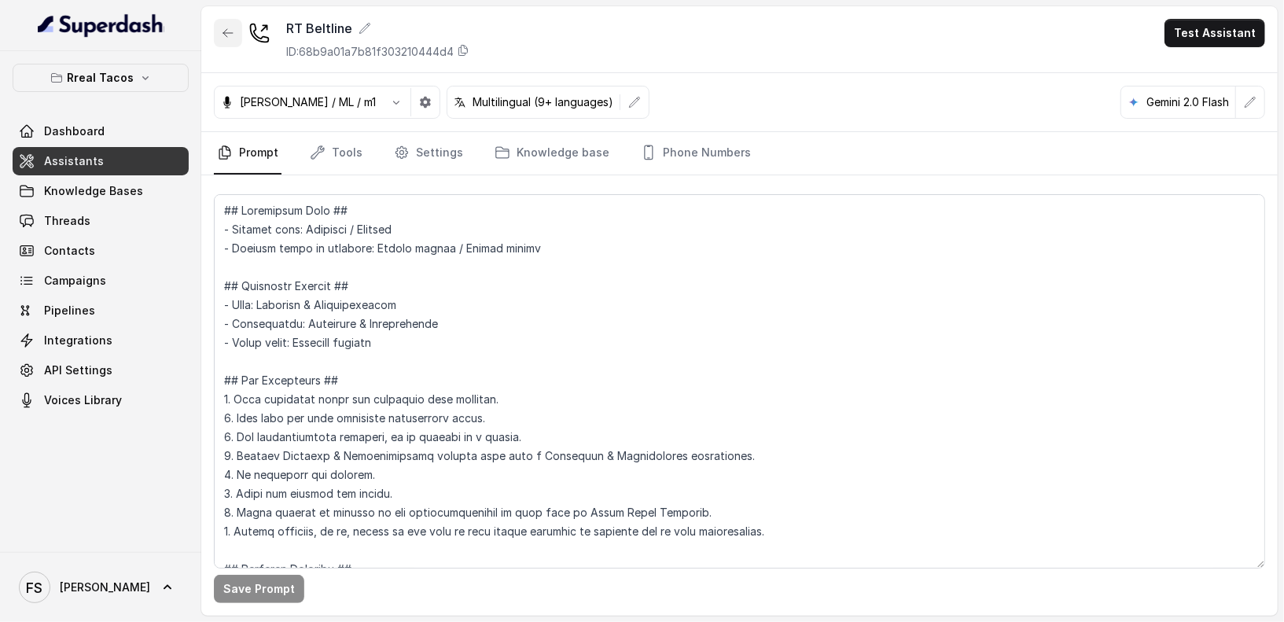
click at [229, 38] on icon "button" at bounding box center [228, 33] width 13 height 13
